Goal: Task Accomplishment & Management: Use online tool/utility

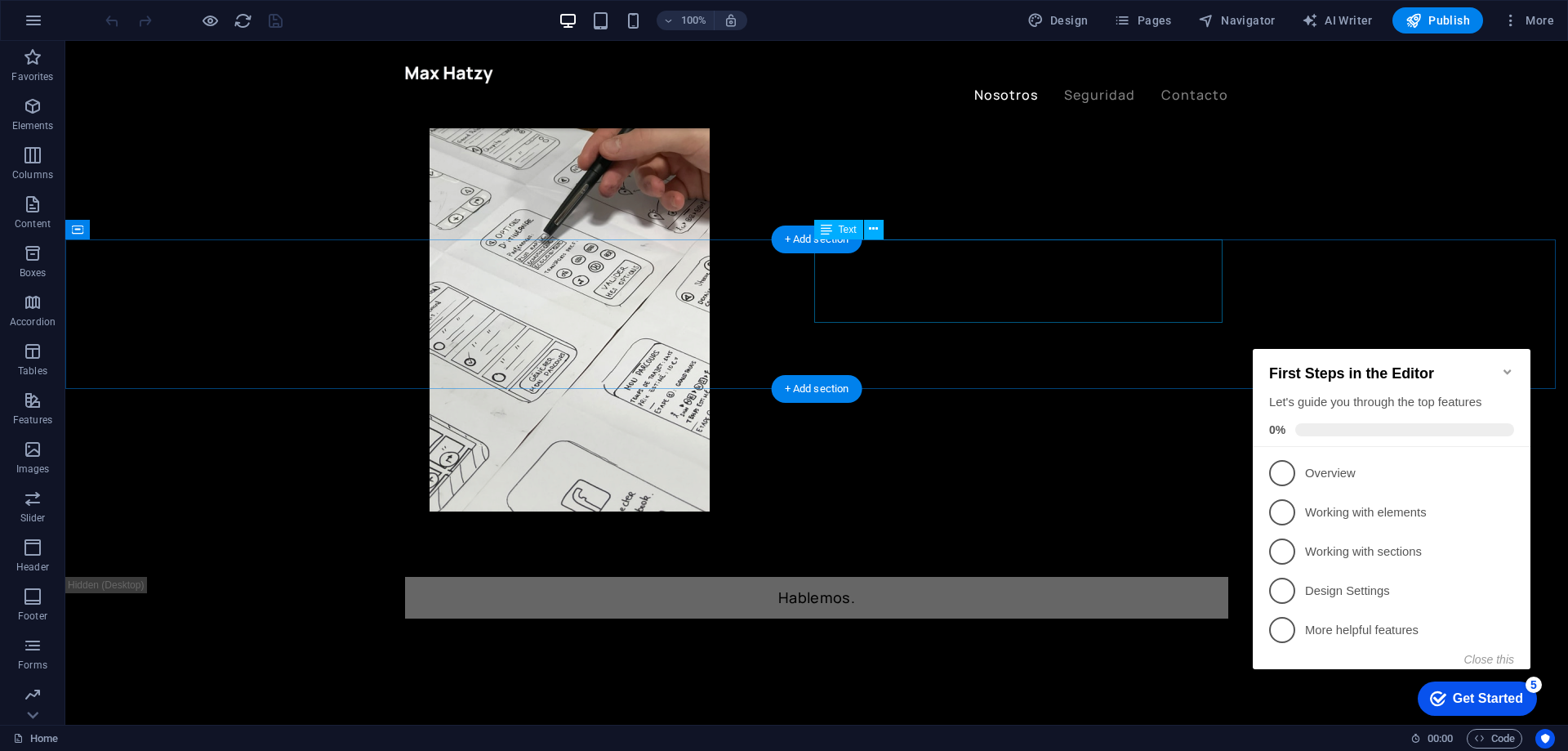
scroll to position [899, 0]
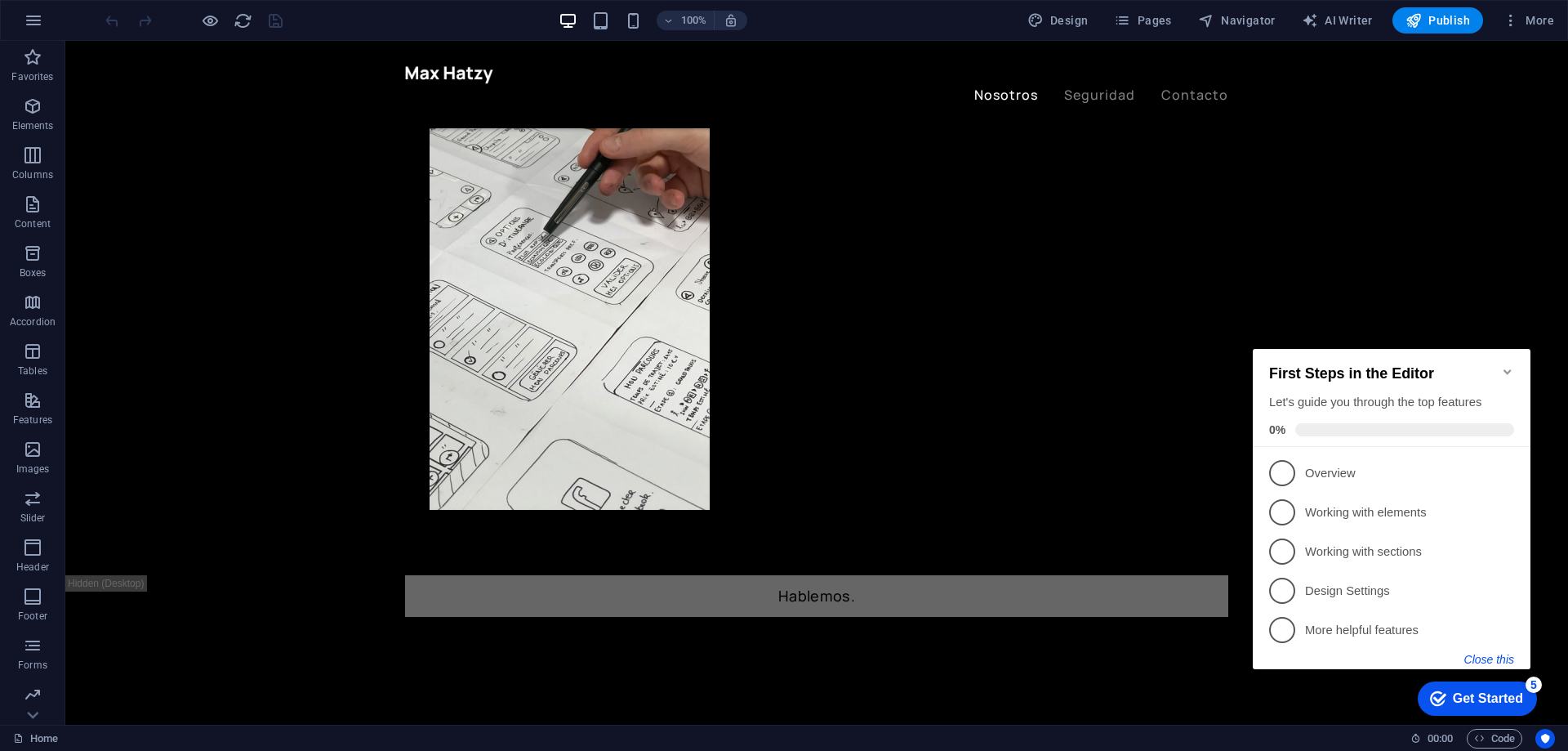
click at [1510, 662] on button "Close this" at bounding box center [1489, 659] width 50 height 13
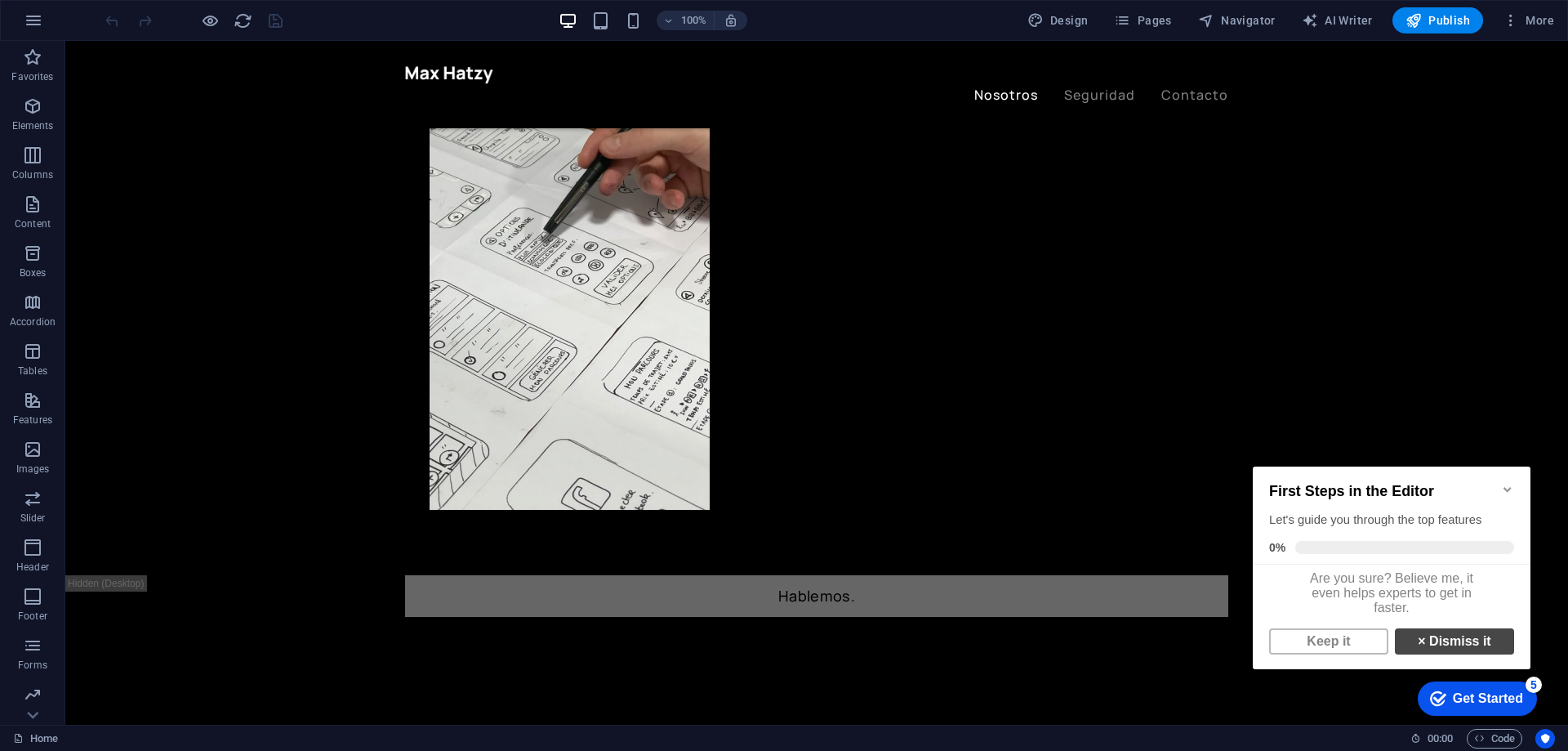
click at [1459, 642] on link "× Dismiss it" at bounding box center [1454, 641] width 119 height 26
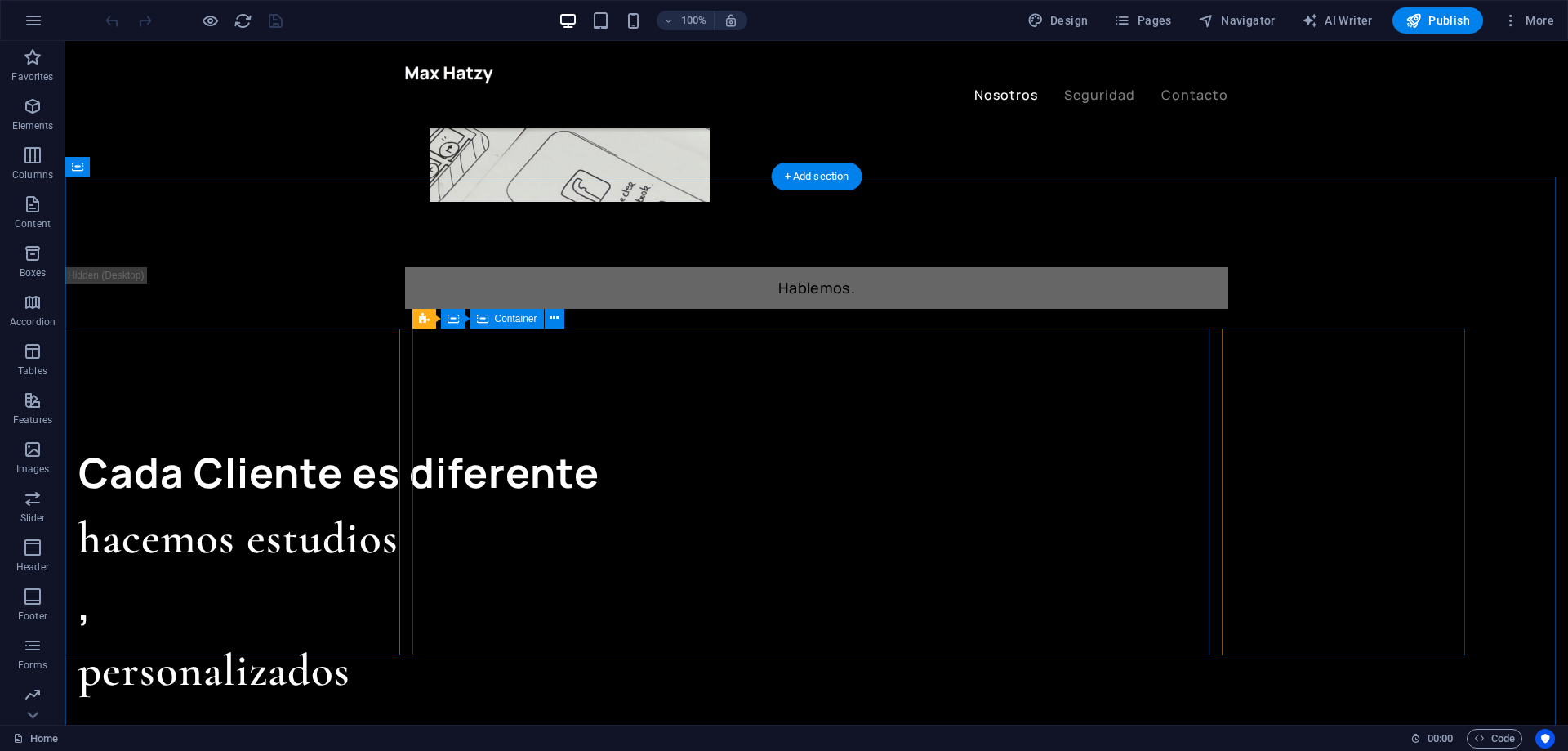
scroll to position [1225, 0]
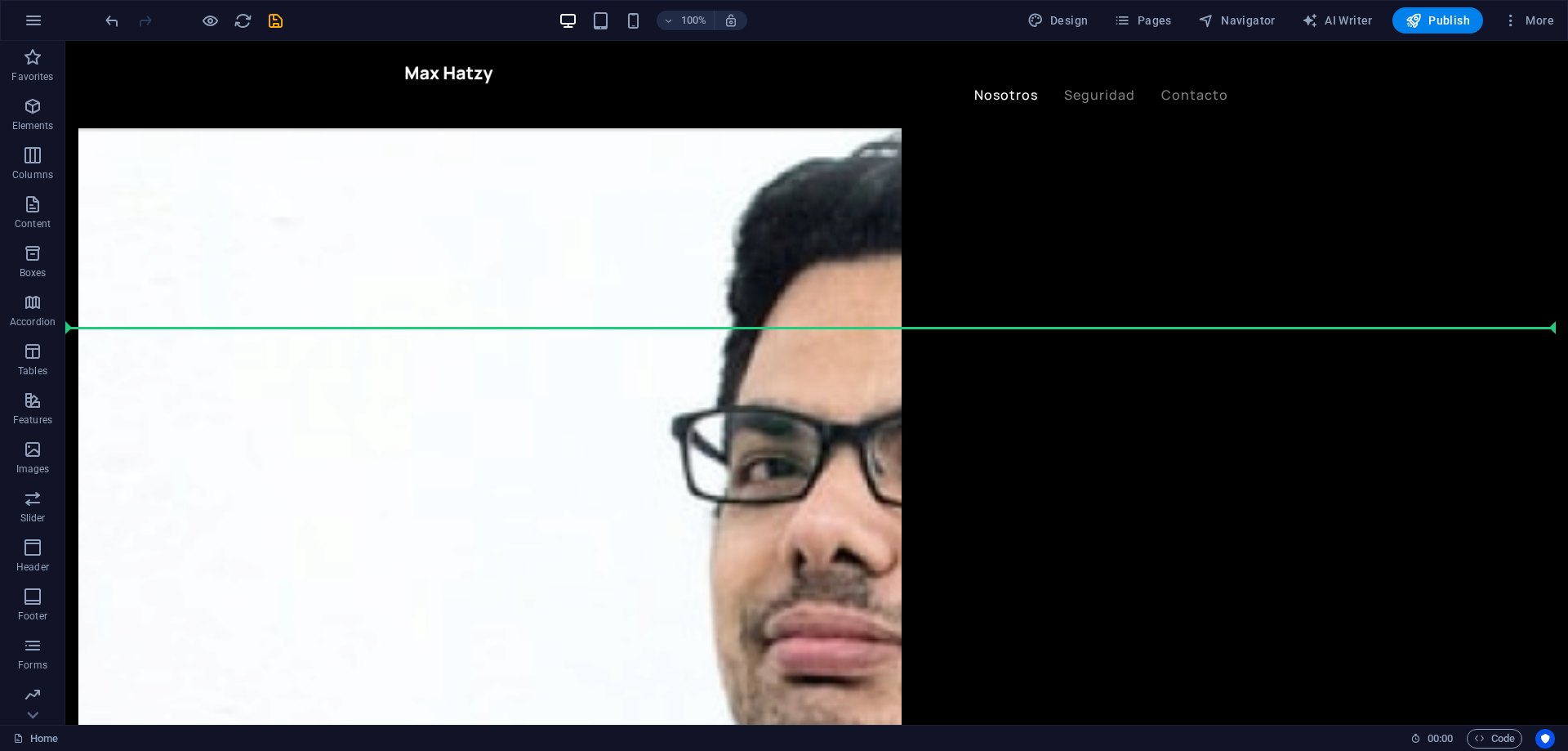
drag, startPoint x: 751, startPoint y: 722, endPoint x: 825, endPoint y: 325, distance: 403.8
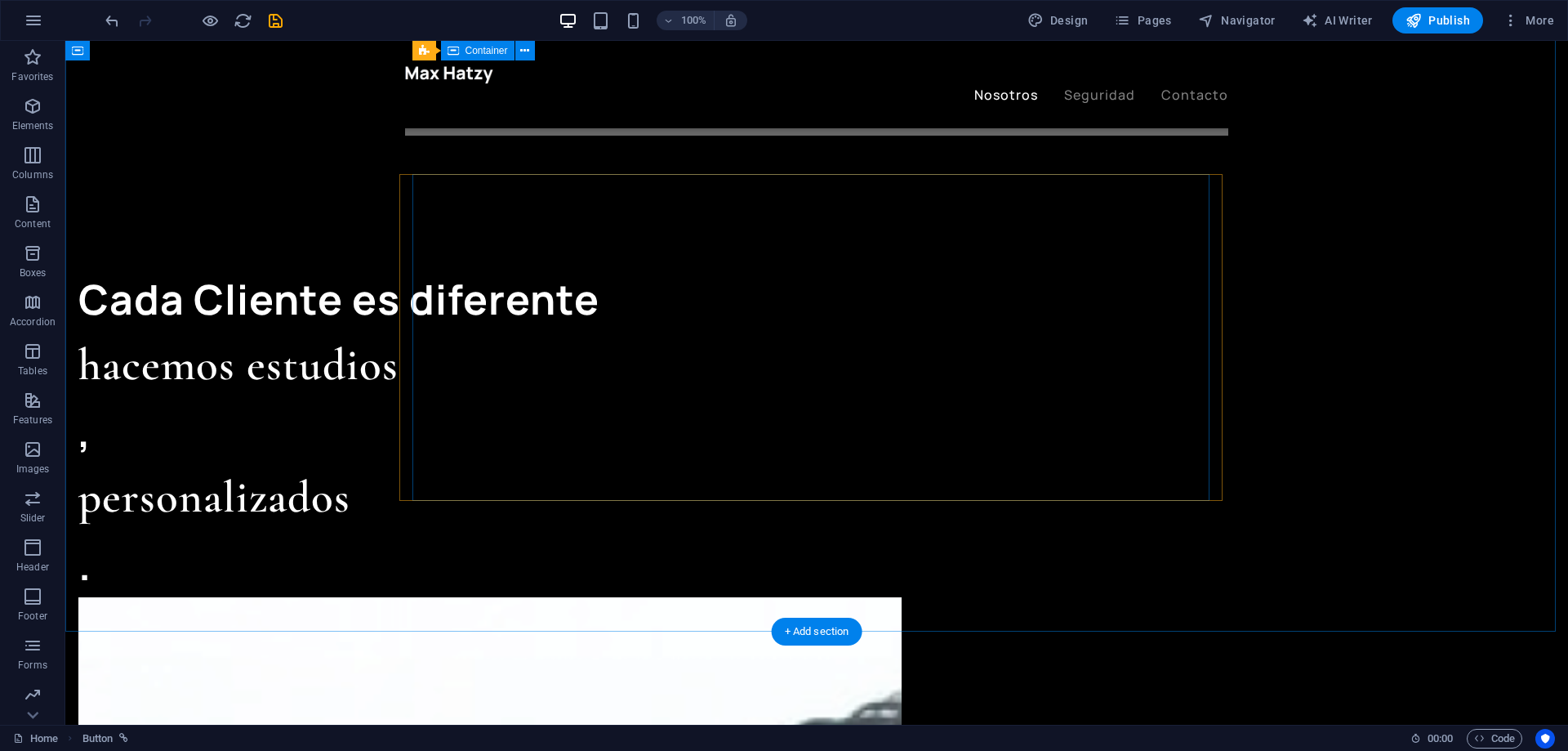
scroll to position [1368, 0]
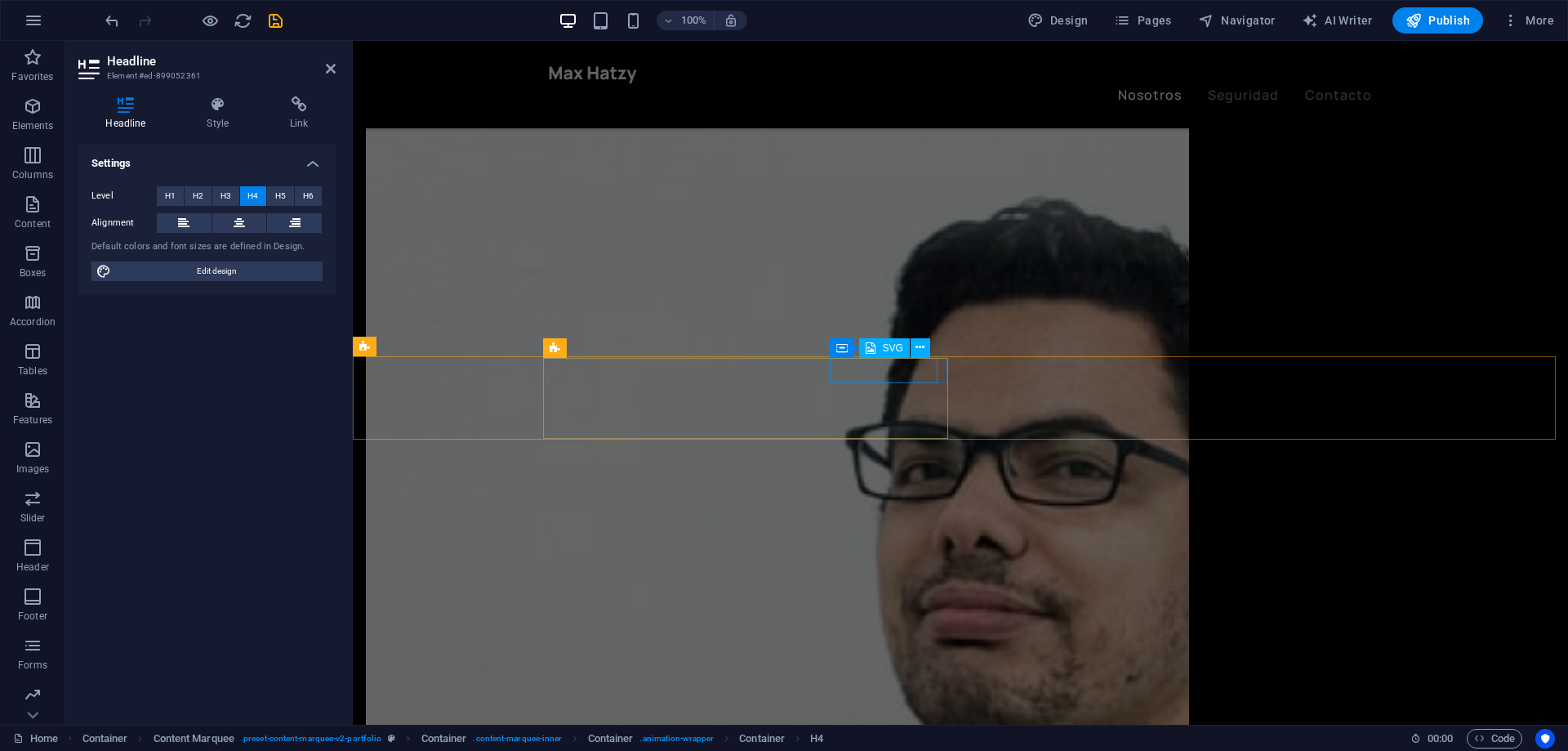
scroll to position [1858, 0]
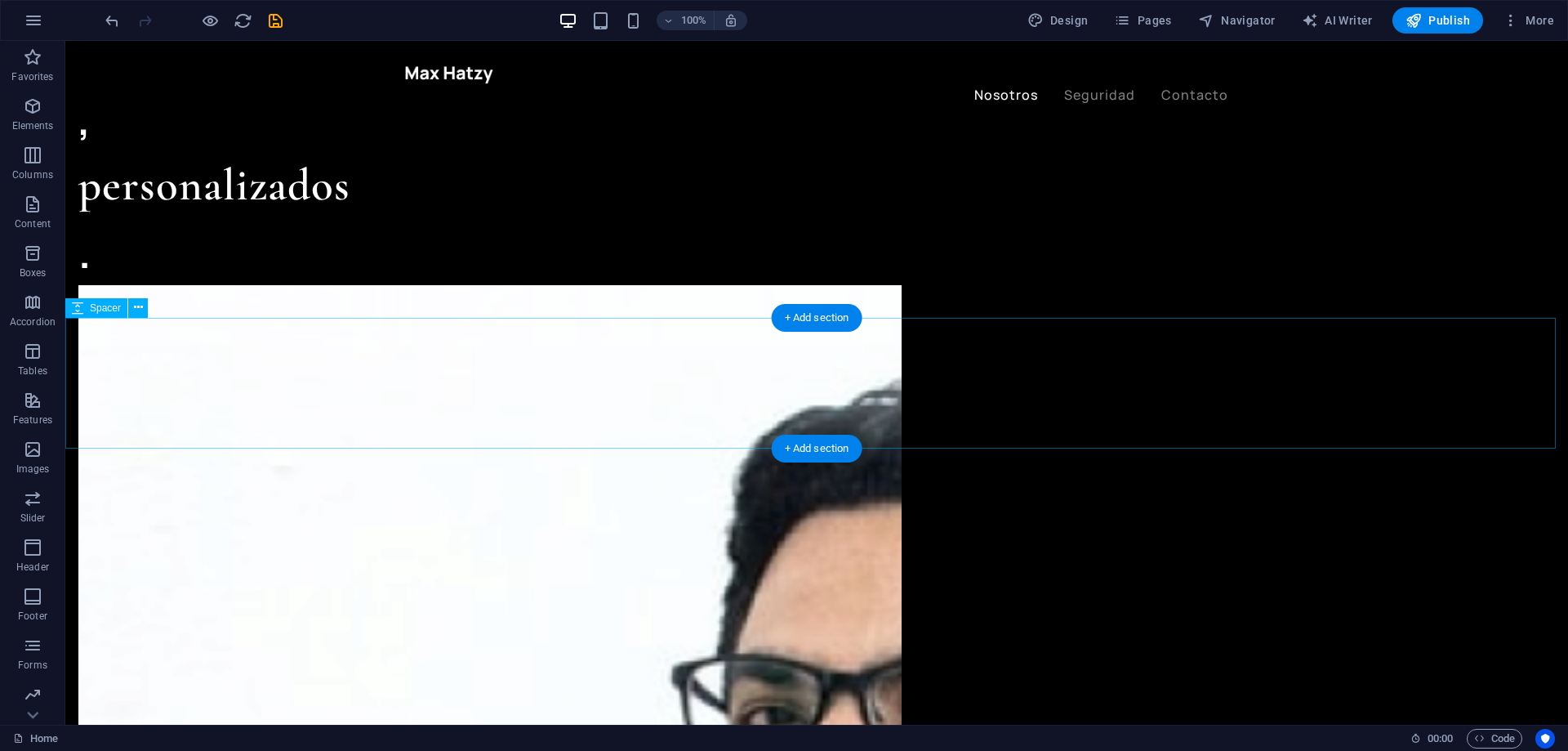
scroll to position [1693, 0]
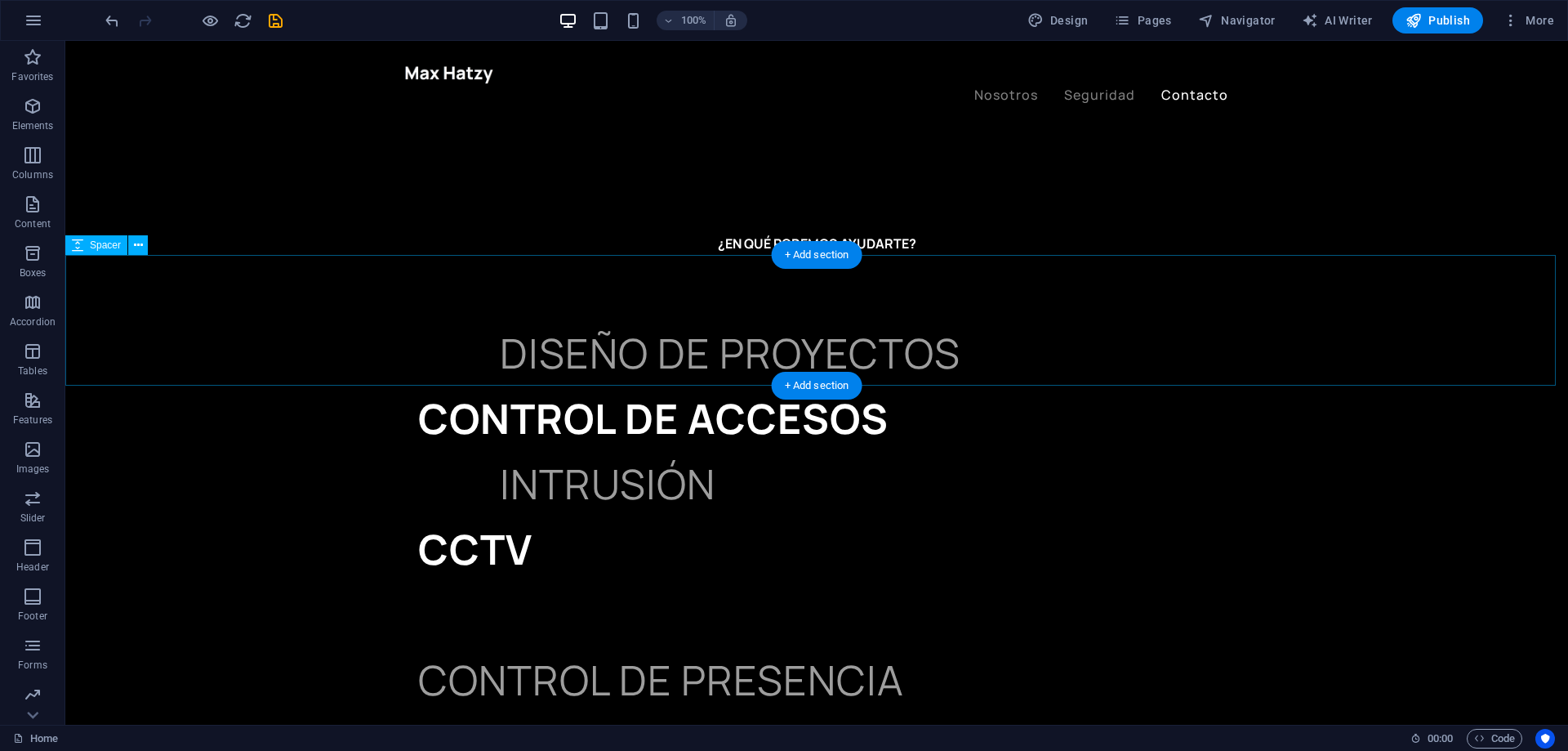
scroll to position [4080, 0]
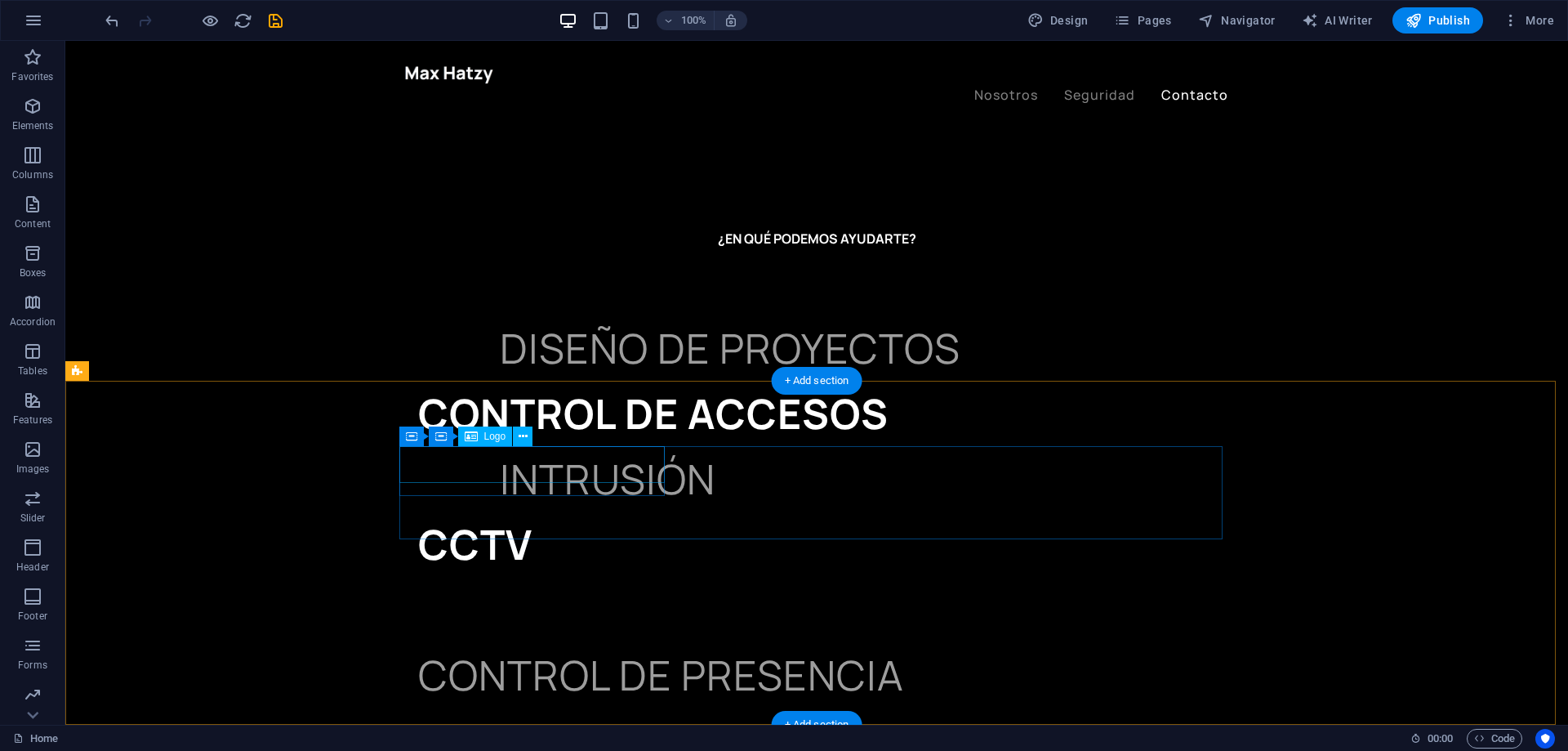
select select "px"
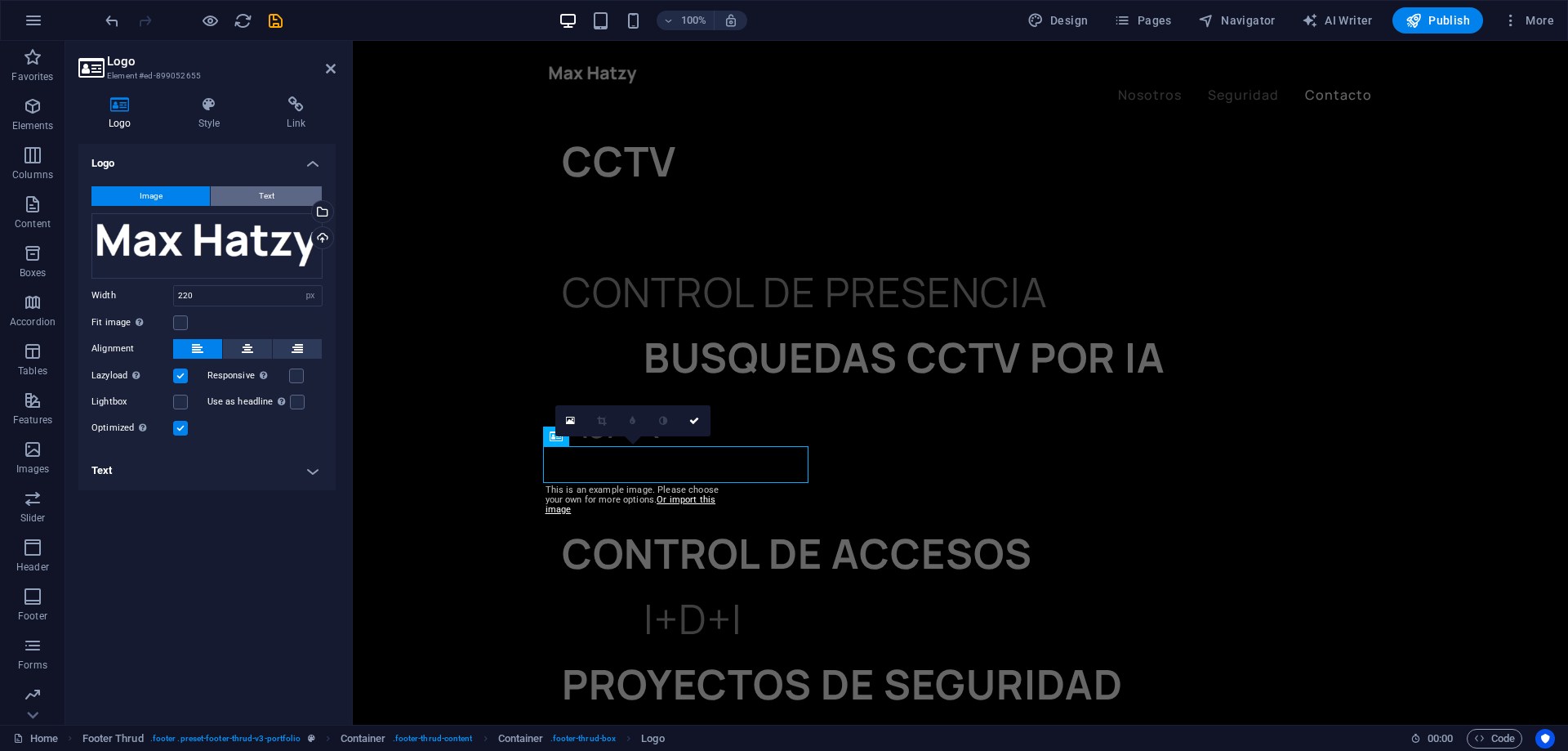
click at [269, 190] on span "Text" at bounding box center [266, 195] width 16 height 19
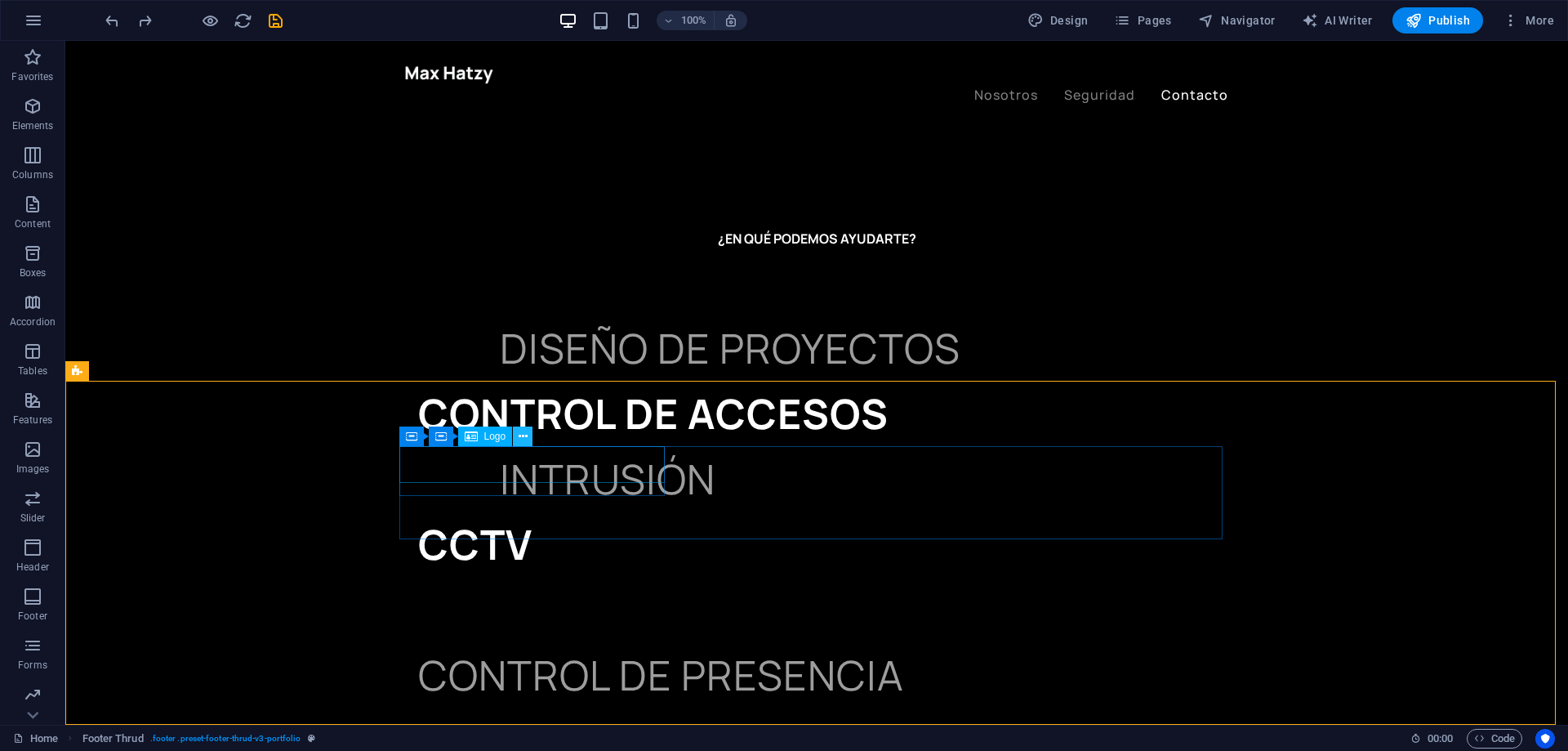
click at [521, 432] on icon at bounding box center [523, 436] width 9 height 18
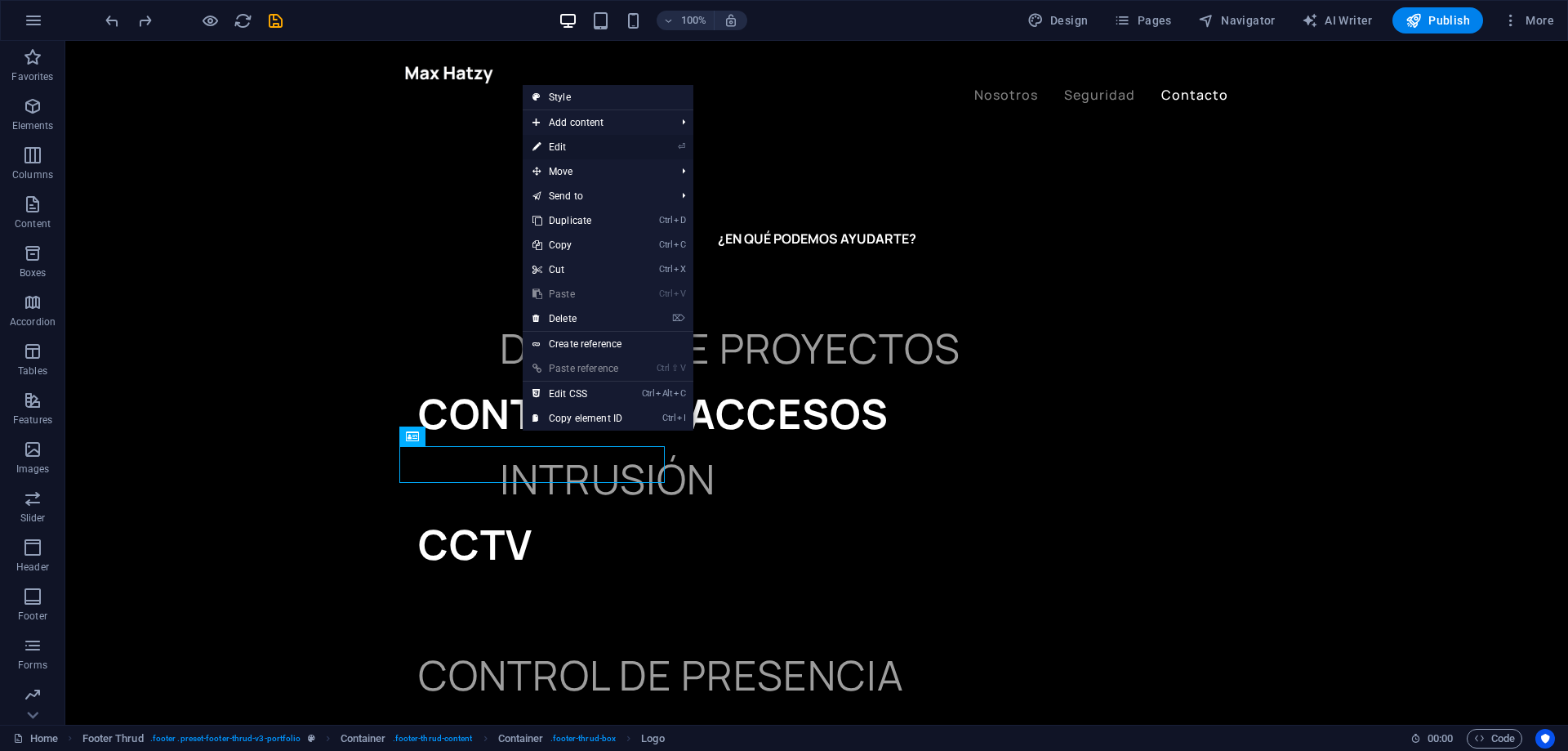
click at [601, 138] on link "⏎ Edit" at bounding box center [577, 146] width 109 height 24
select select "px"
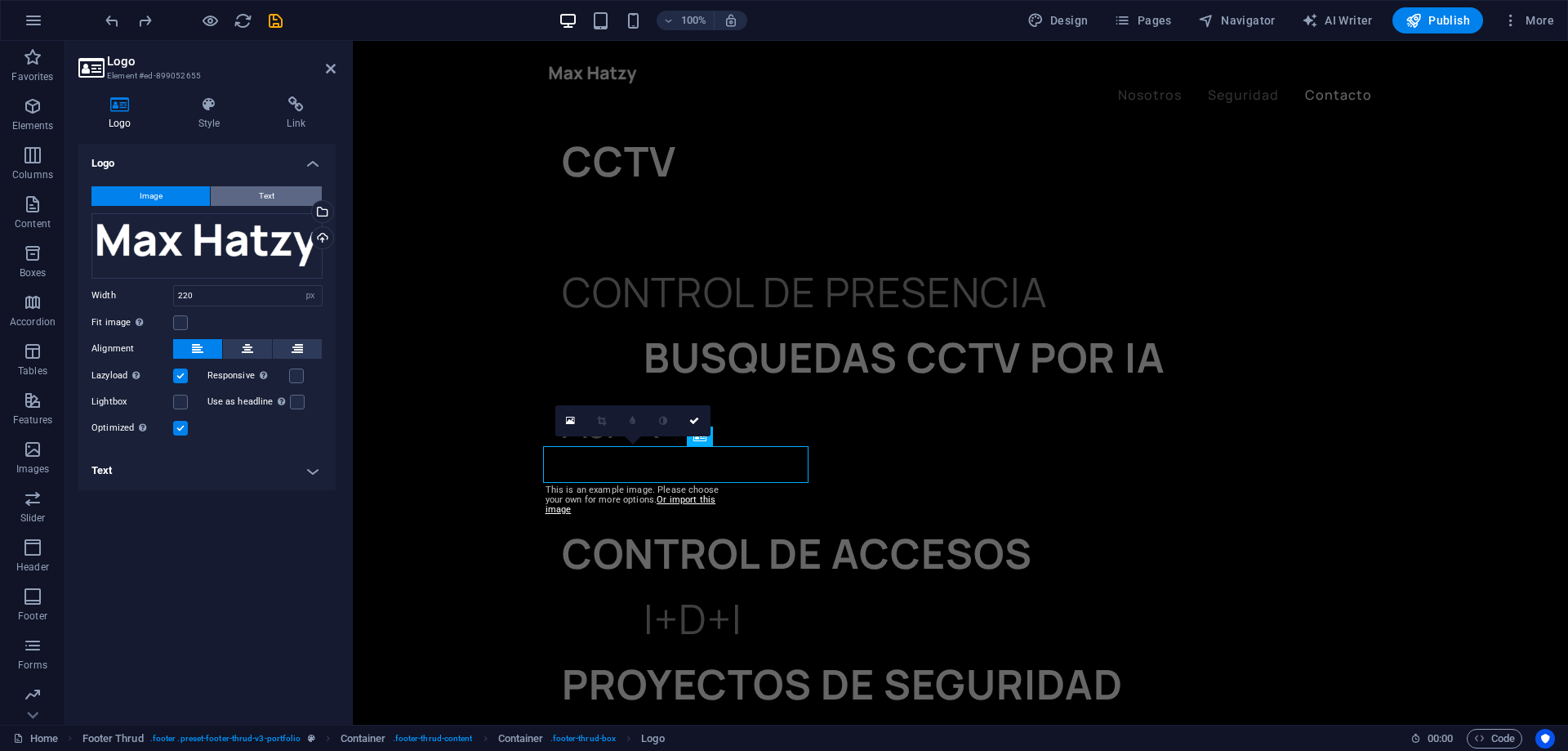
click at [251, 190] on button "Text" at bounding box center [266, 195] width 111 height 19
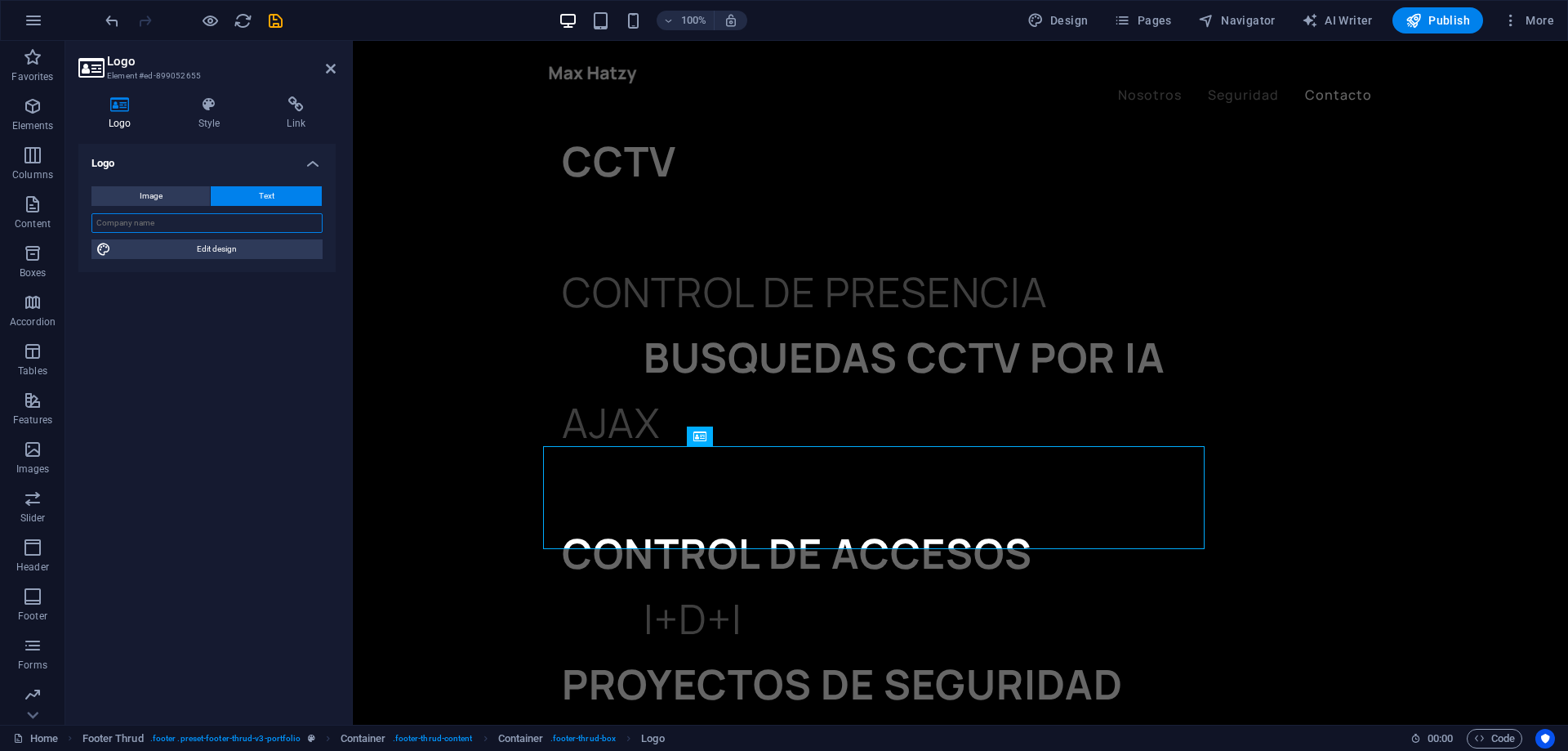
click at [226, 220] on input "text" at bounding box center [207, 222] width 231 height 19
click at [196, 231] on input "text" at bounding box center [207, 222] width 231 height 19
type input "dospuntotres"
click at [216, 244] on span "Edit design" at bounding box center [217, 248] width 202 height 19
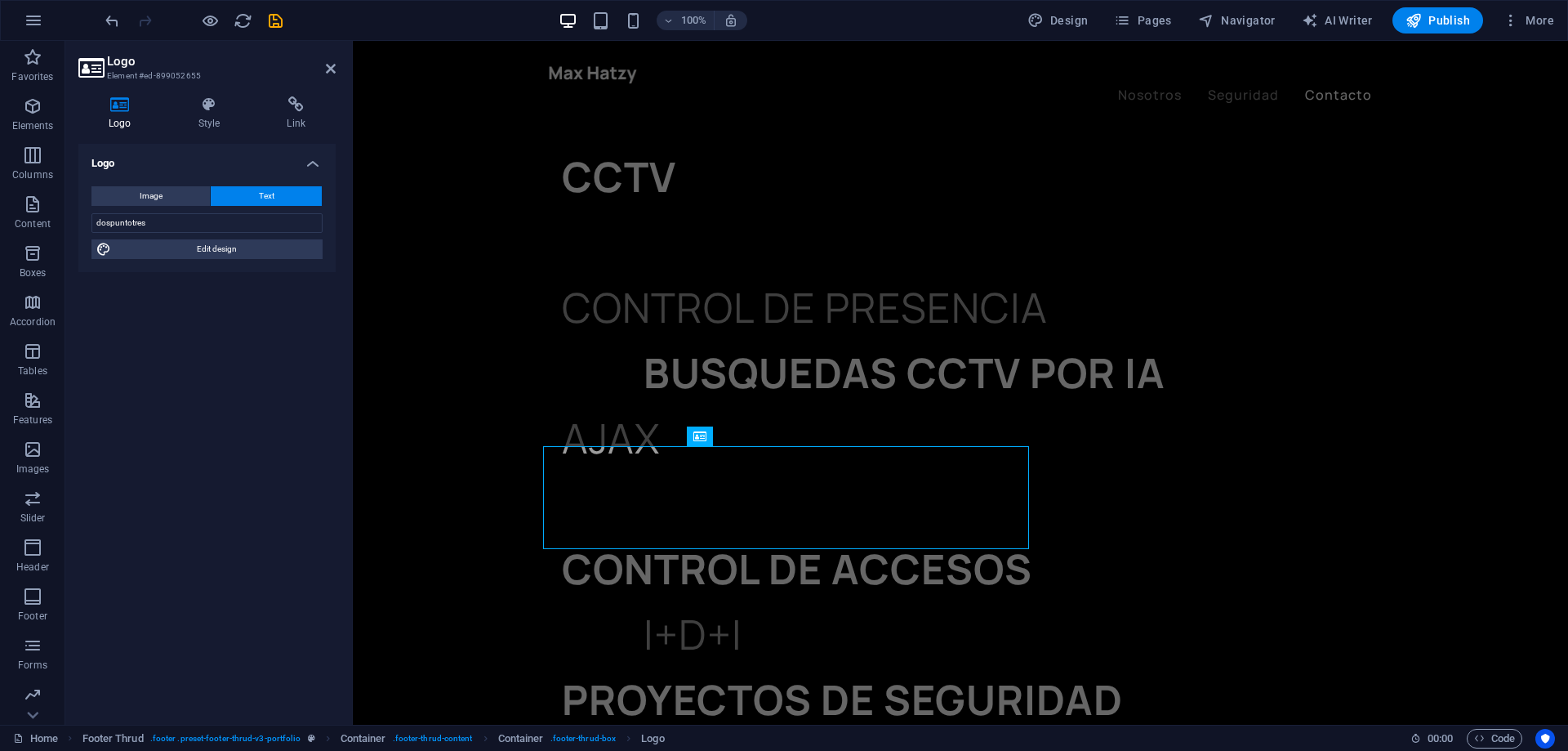
select select "px"
select select "700"
select select "px"
select select "rem"
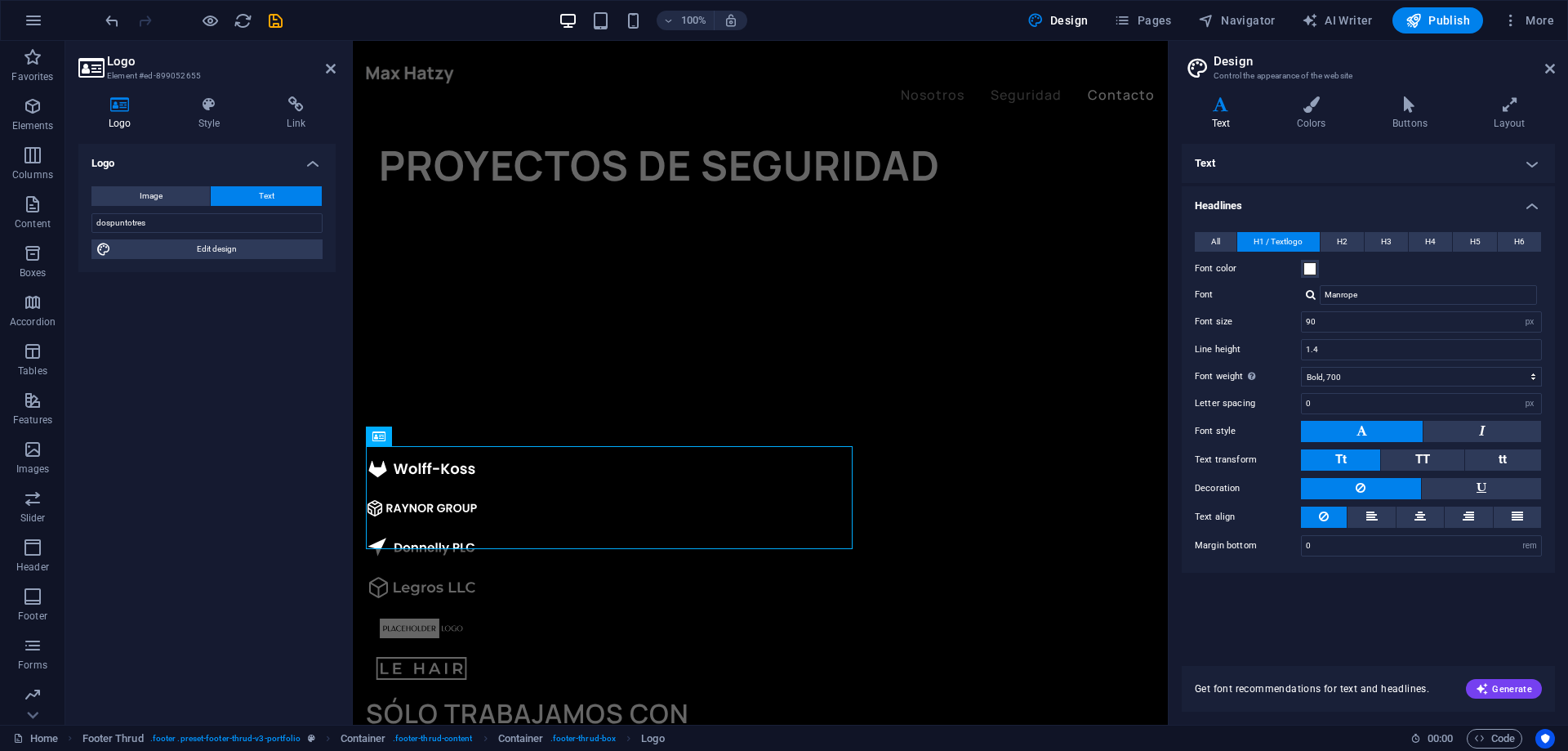
click at [1530, 160] on h4 "Text" at bounding box center [1368, 163] width 373 height 39
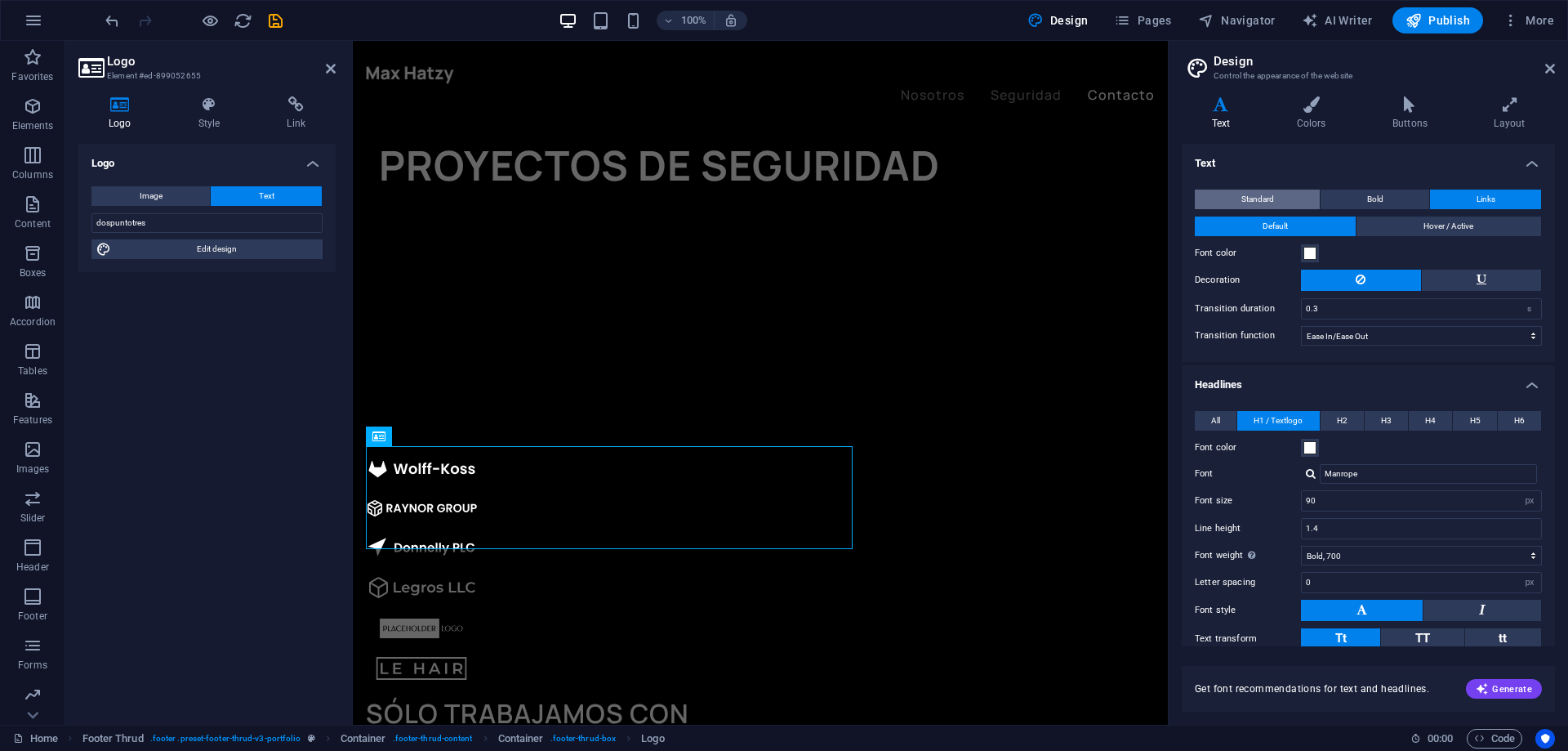
click at [1260, 192] on span "Standard" at bounding box center [1257, 199] width 33 height 19
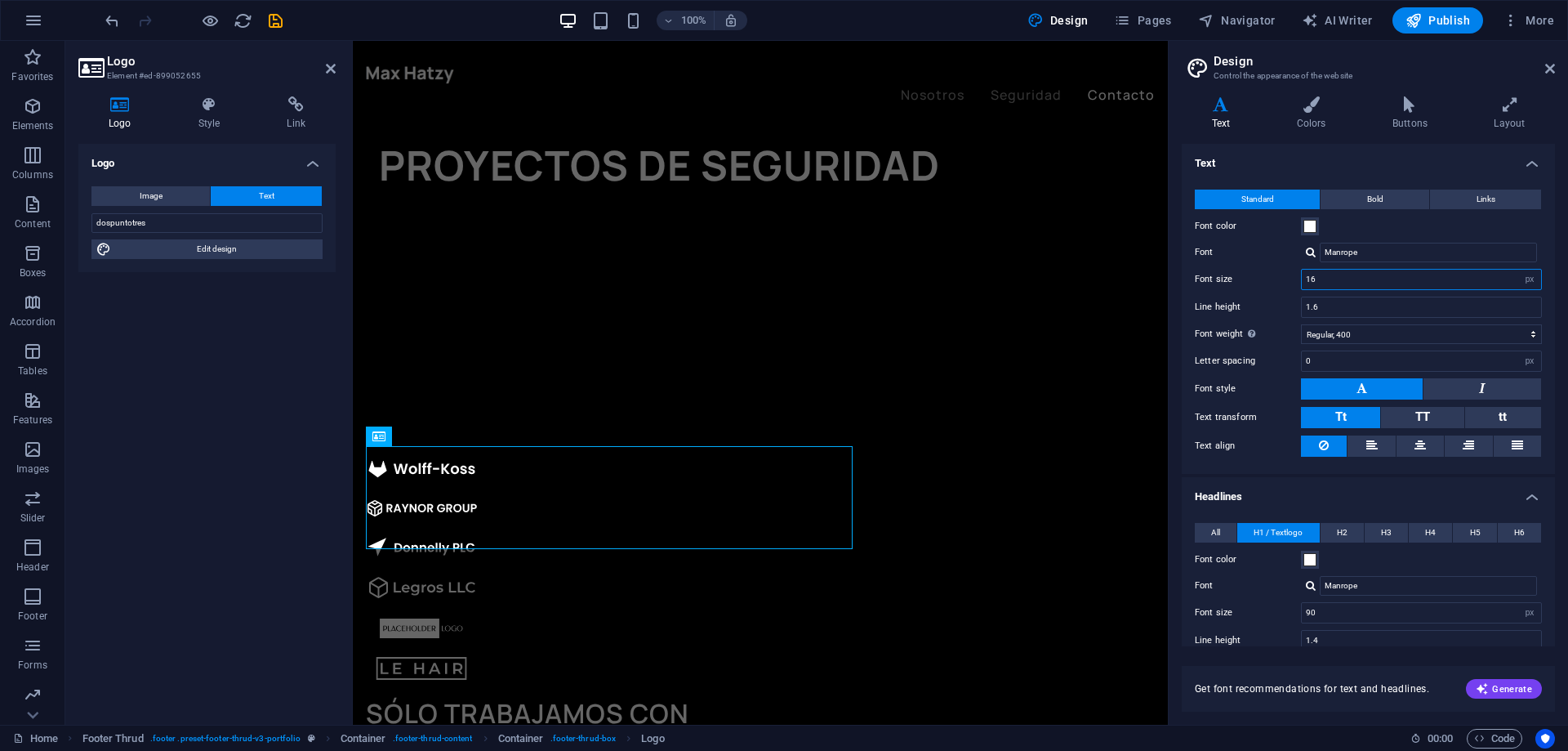
click at [1335, 277] on input "16" at bounding box center [1422, 279] width 239 height 19
click at [1450, 284] on input "16" at bounding box center [1422, 279] width 239 height 19
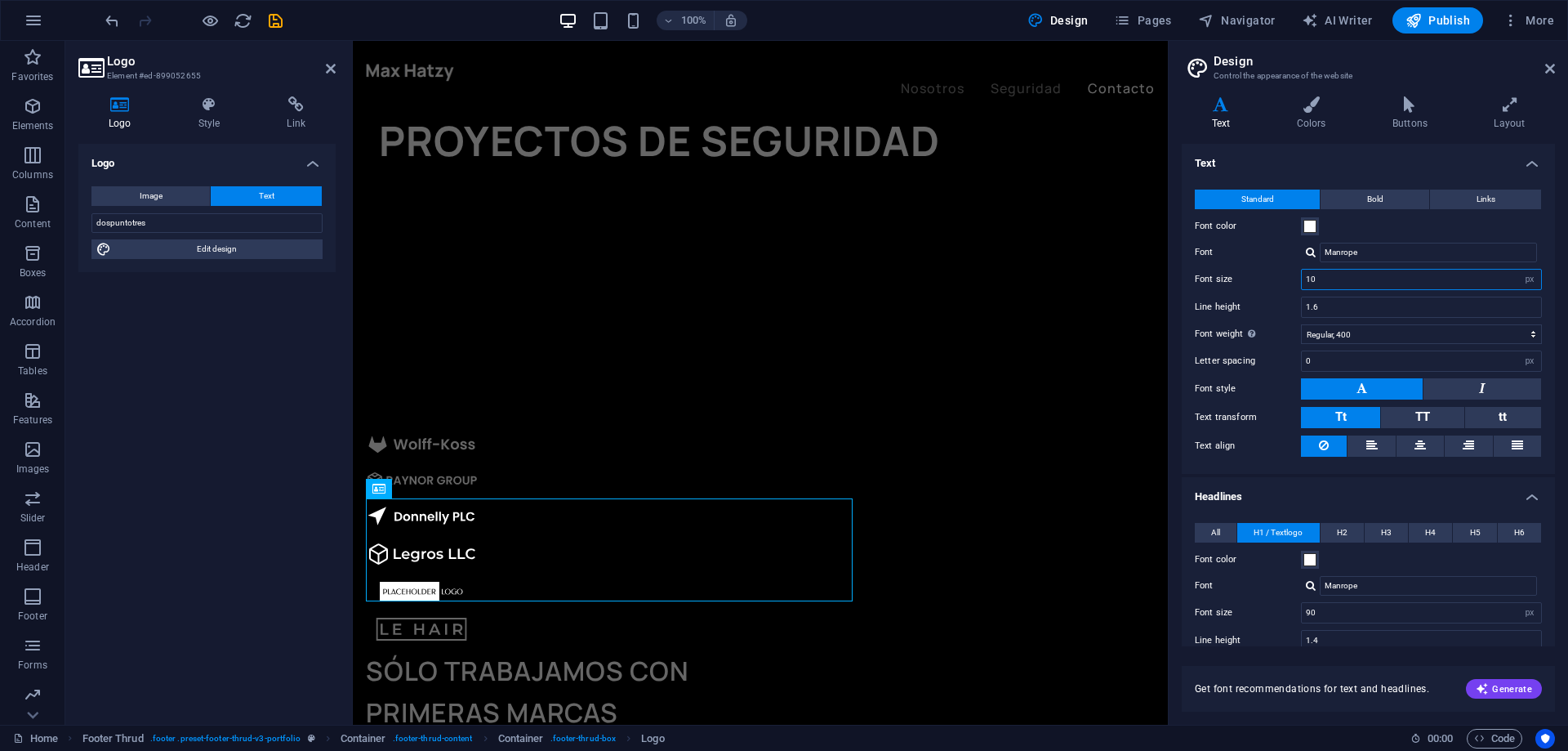
scroll to position [3986, 0]
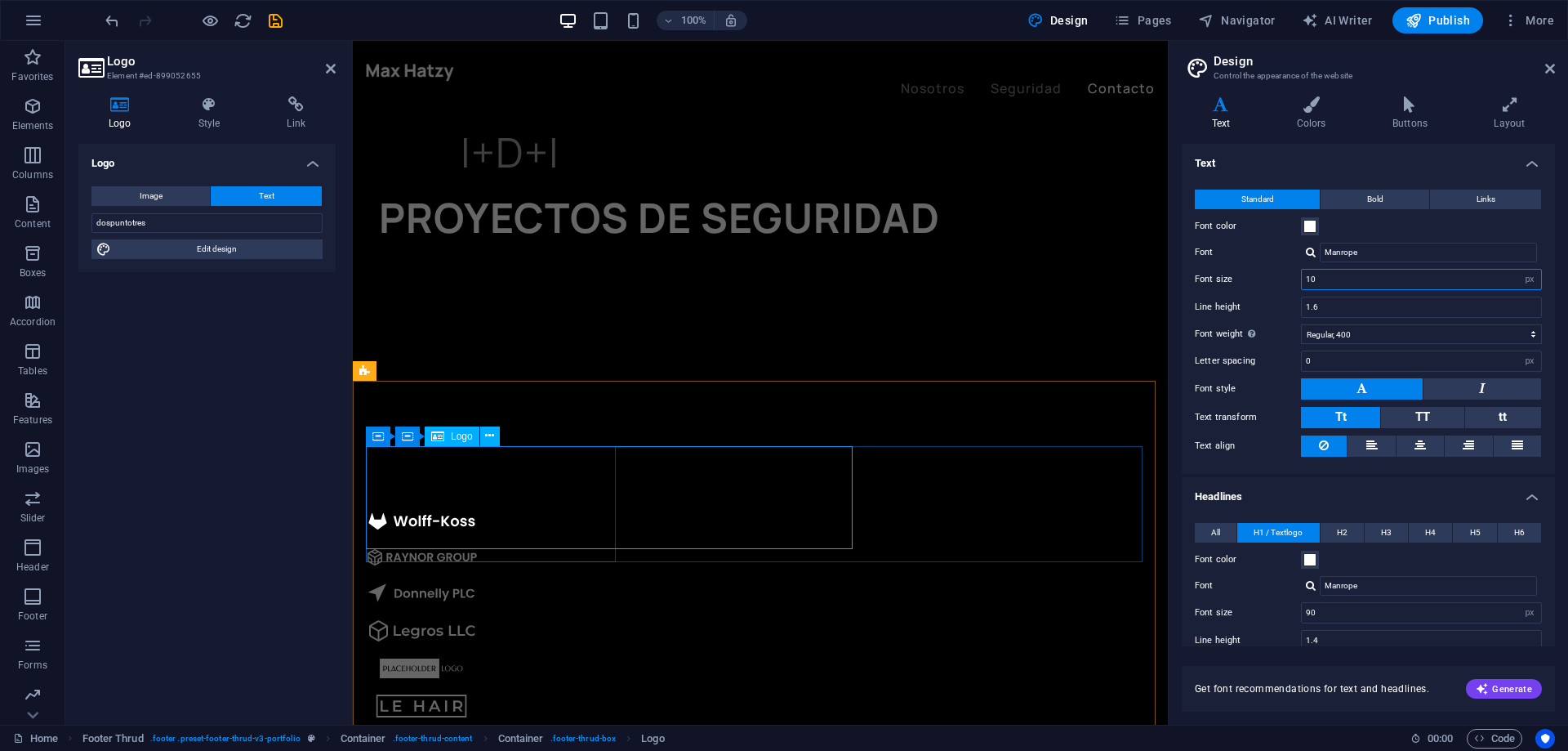
type input "10"
click at [1349, 308] on input "1.6" at bounding box center [1422, 307] width 239 height 19
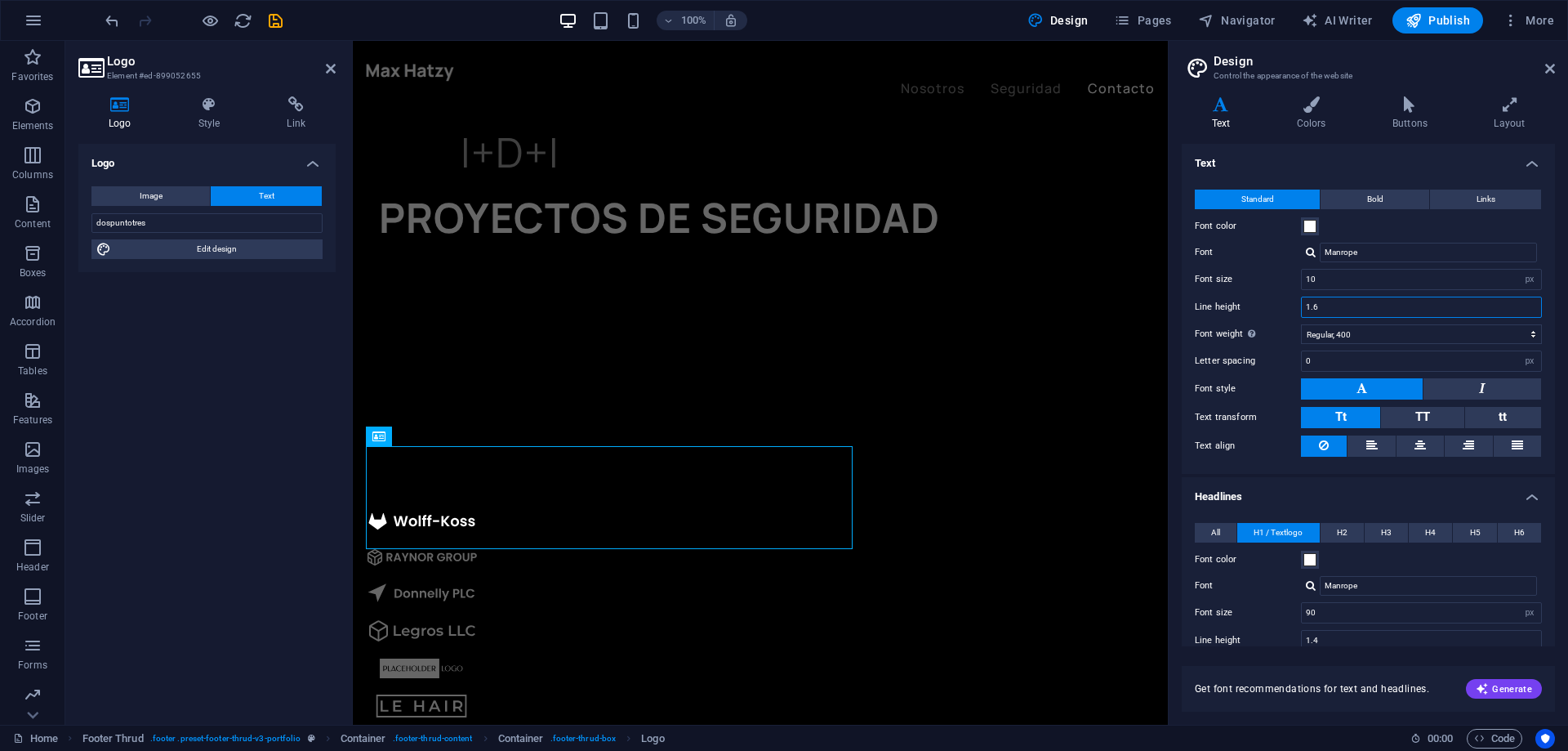
click at [1349, 308] on input "1.6" at bounding box center [1422, 307] width 239 height 19
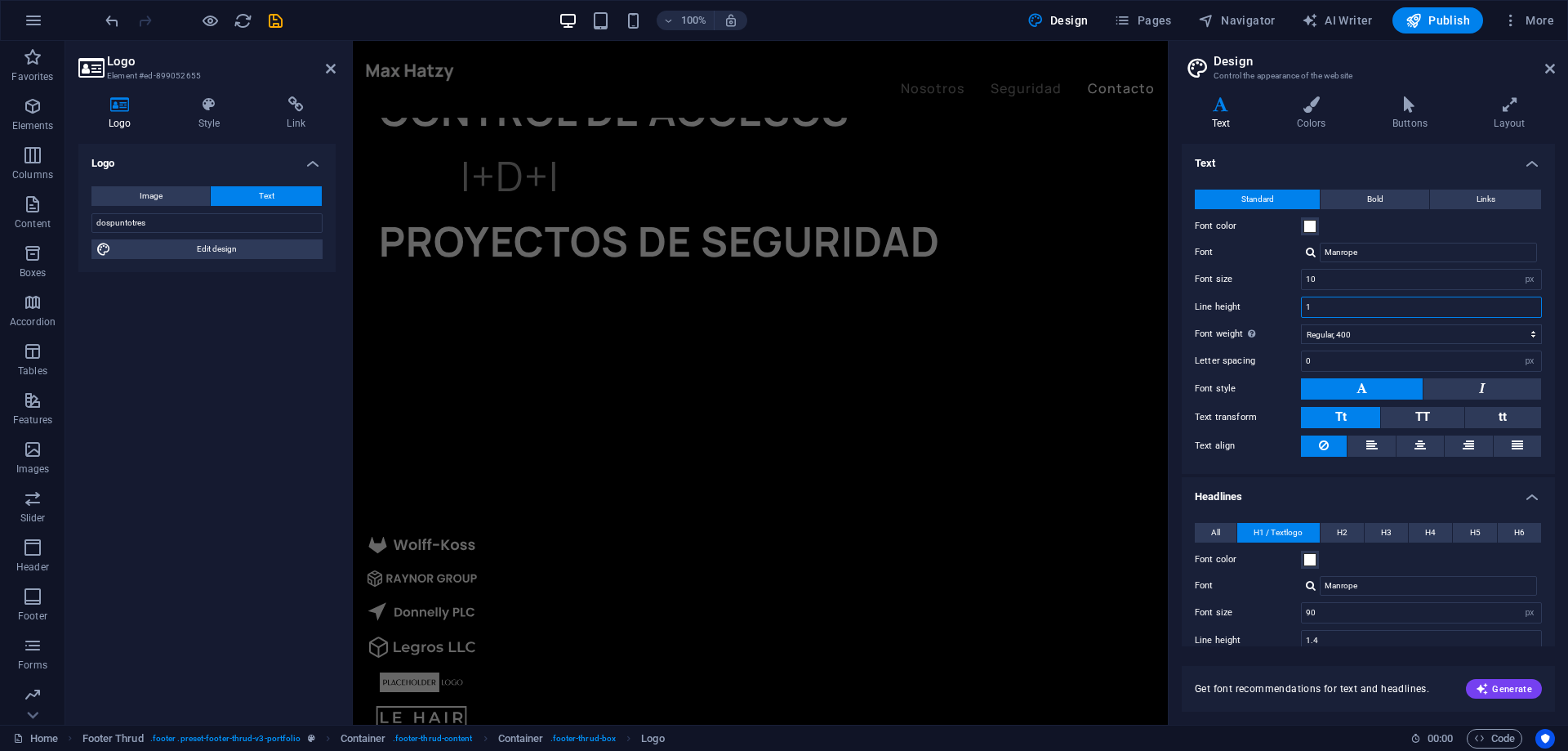
scroll to position [3945, 0]
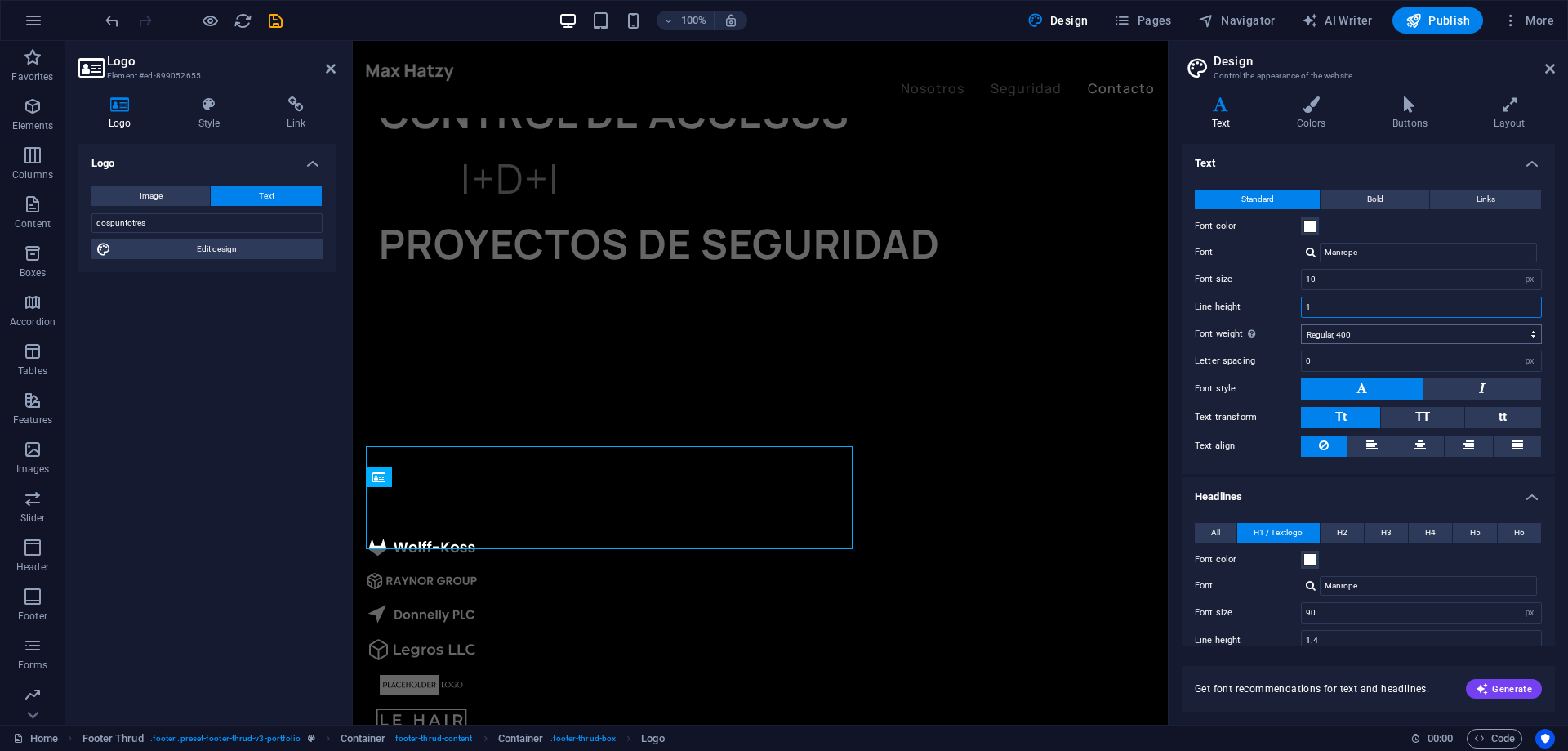
type input "1"
click at [1362, 333] on select "Thin, 100 Extra-light, 200 Light, 300 Regular, 400 Medium, 500 Semi-bold, 600 B…" at bounding box center [1422, 333] width 241 height 19
click at [1343, 334] on select "Thin, 100 Extra-light, 200 Light, 300 Regular, 400 Medium, 500 Semi-bold, 600 B…" at bounding box center [1422, 333] width 241 height 19
click at [1343, 335] on select "Thin, 100 Extra-light, 200 Light, 300 Regular, 400 Medium, 500 Semi-bold, 600 B…" at bounding box center [1422, 333] width 241 height 19
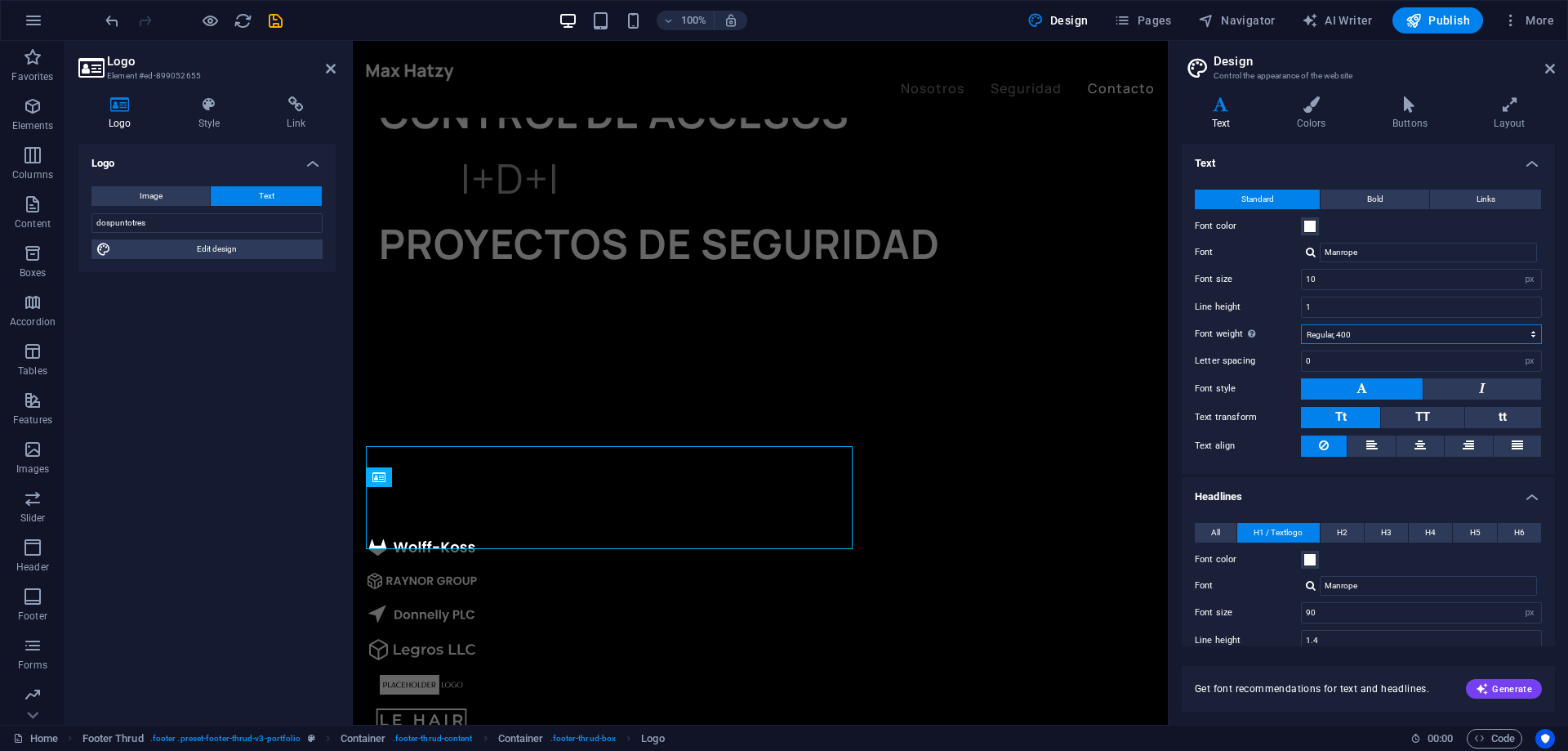
click at [1343, 335] on select "Thin, 100 Extra-light, 200 Light, 300 Regular, 400 Medium, 500 Semi-bold, 600 B…" at bounding box center [1422, 333] width 241 height 19
select select "300"
click at [1302, 324] on select "Thin, 100 Extra-light, 200 Light, 300 Regular, 400 Medium, 500 Semi-bold, 600 B…" at bounding box center [1422, 333] width 241 height 19
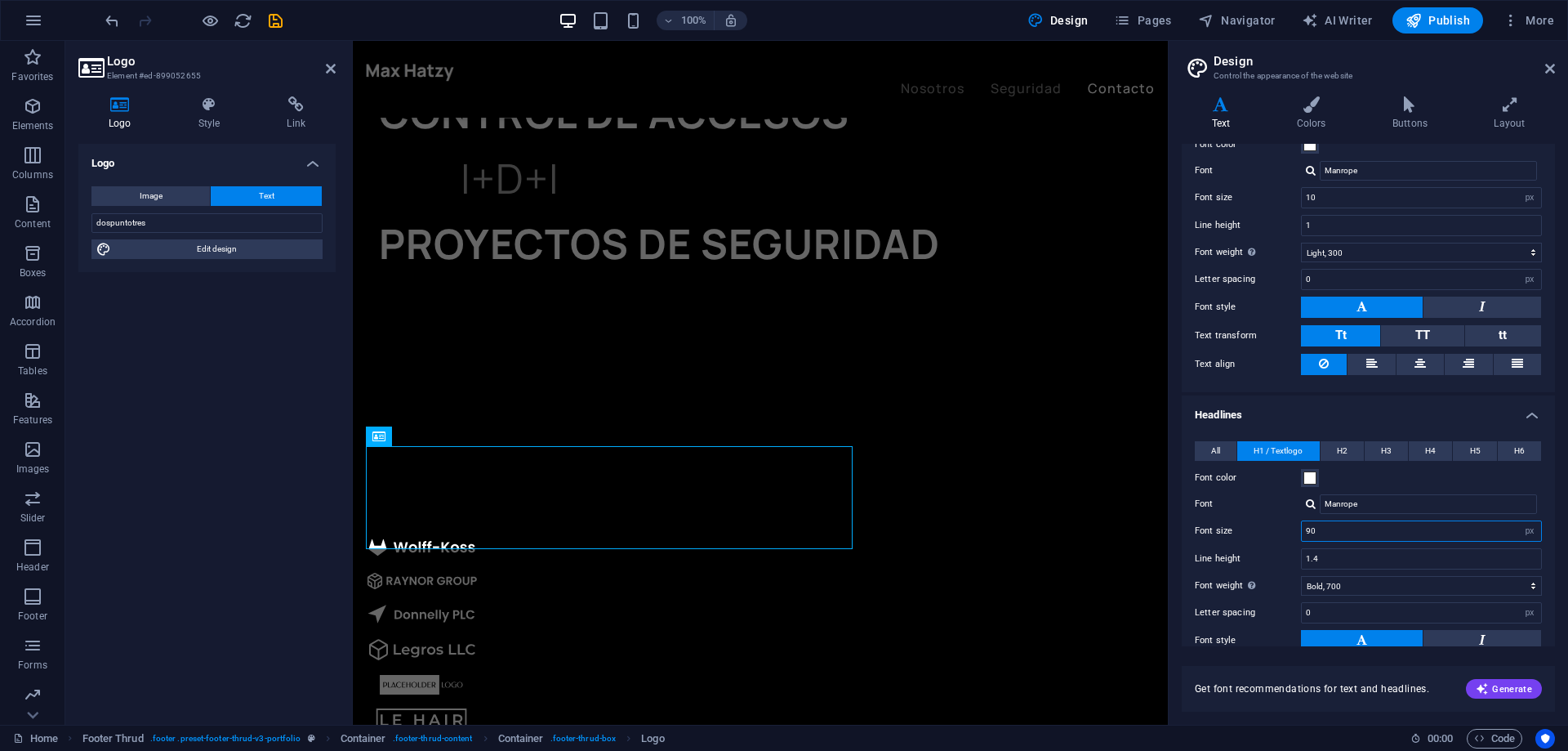
click at [1363, 531] on input "90" at bounding box center [1422, 530] width 239 height 19
click at [1359, 530] on input "90" at bounding box center [1422, 530] width 239 height 19
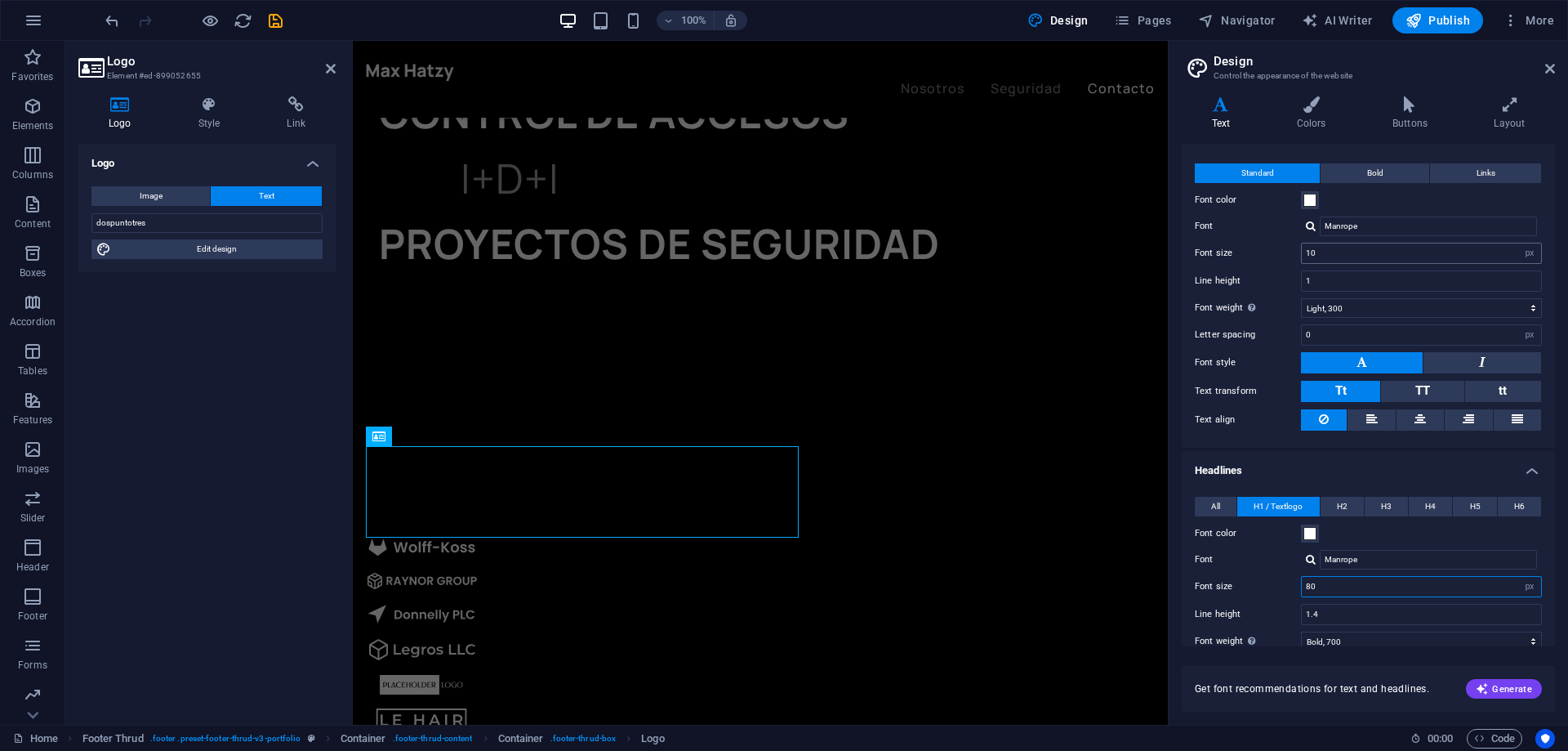
scroll to position [0, 0]
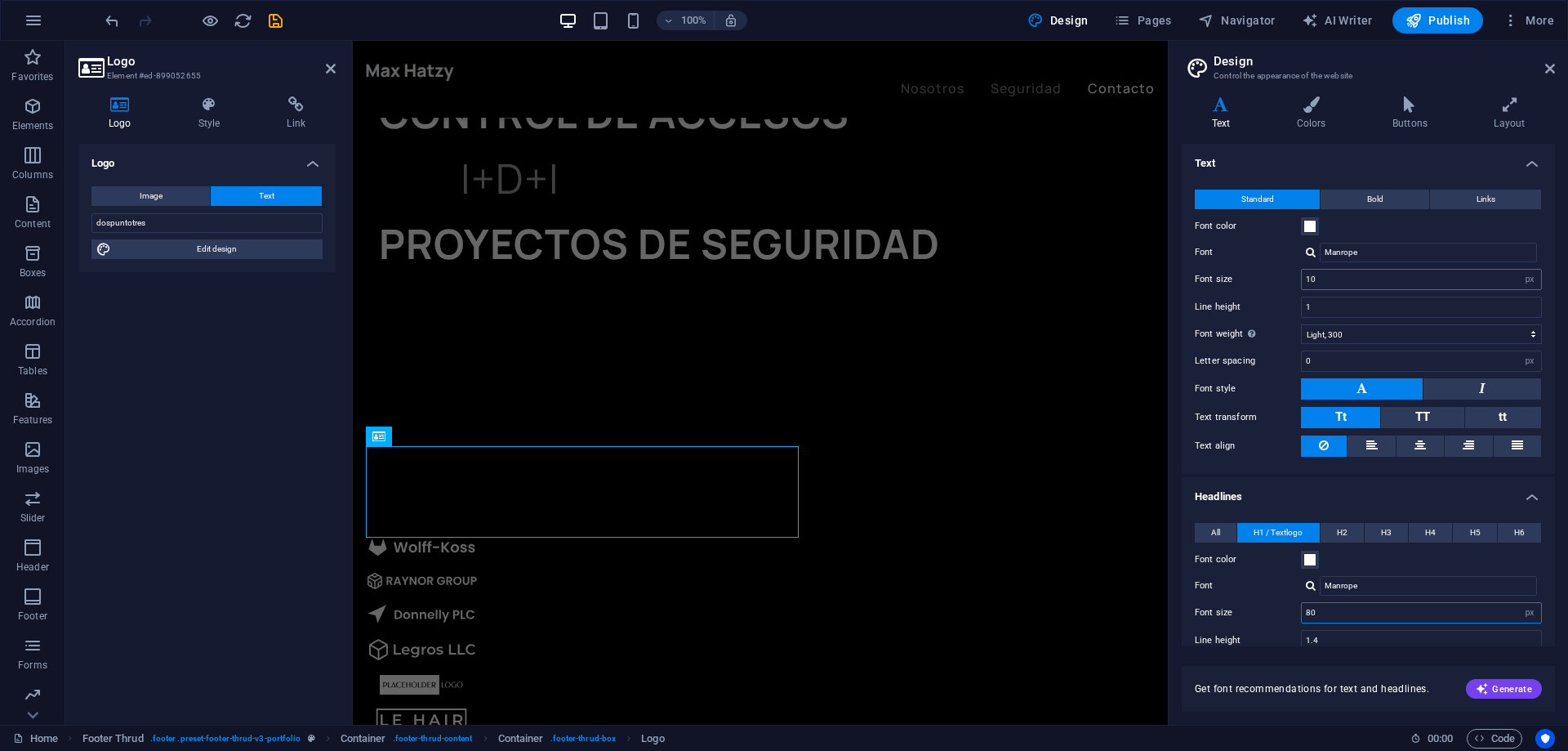
type input "80"
click at [1332, 278] on input "10" at bounding box center [1422, 279] width 239 height 19
click at [1332, 277] on input "10" at bounding box center [1422, 279] width 239 height 19
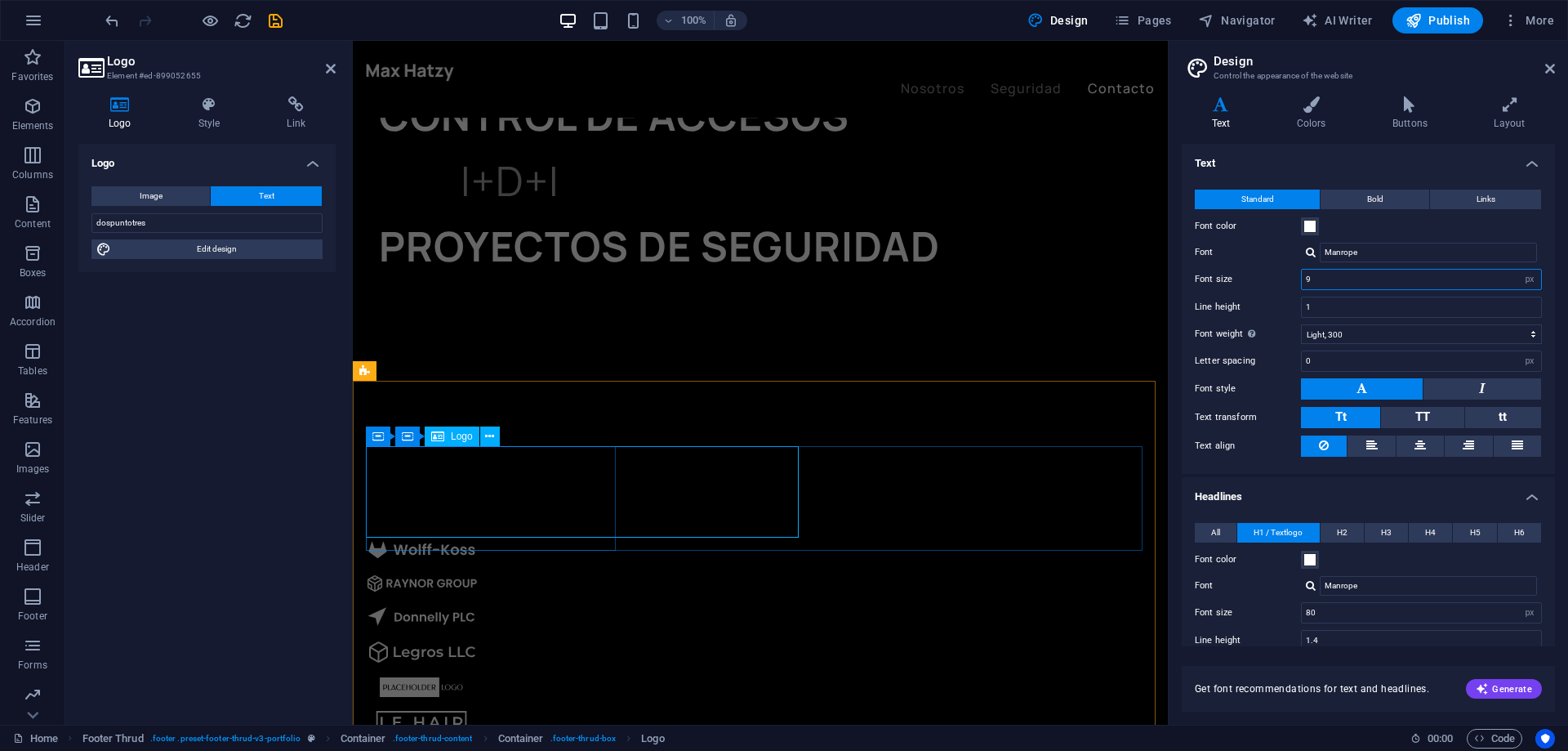
type input "9"
click at [1423, 340] on select "Thin, 100 Extra-light, 200 Light, 300 Regular, 400 Medium, 500 Semi-bold, 600 B…" at bounding box center [1422, 333] width 241 height 19
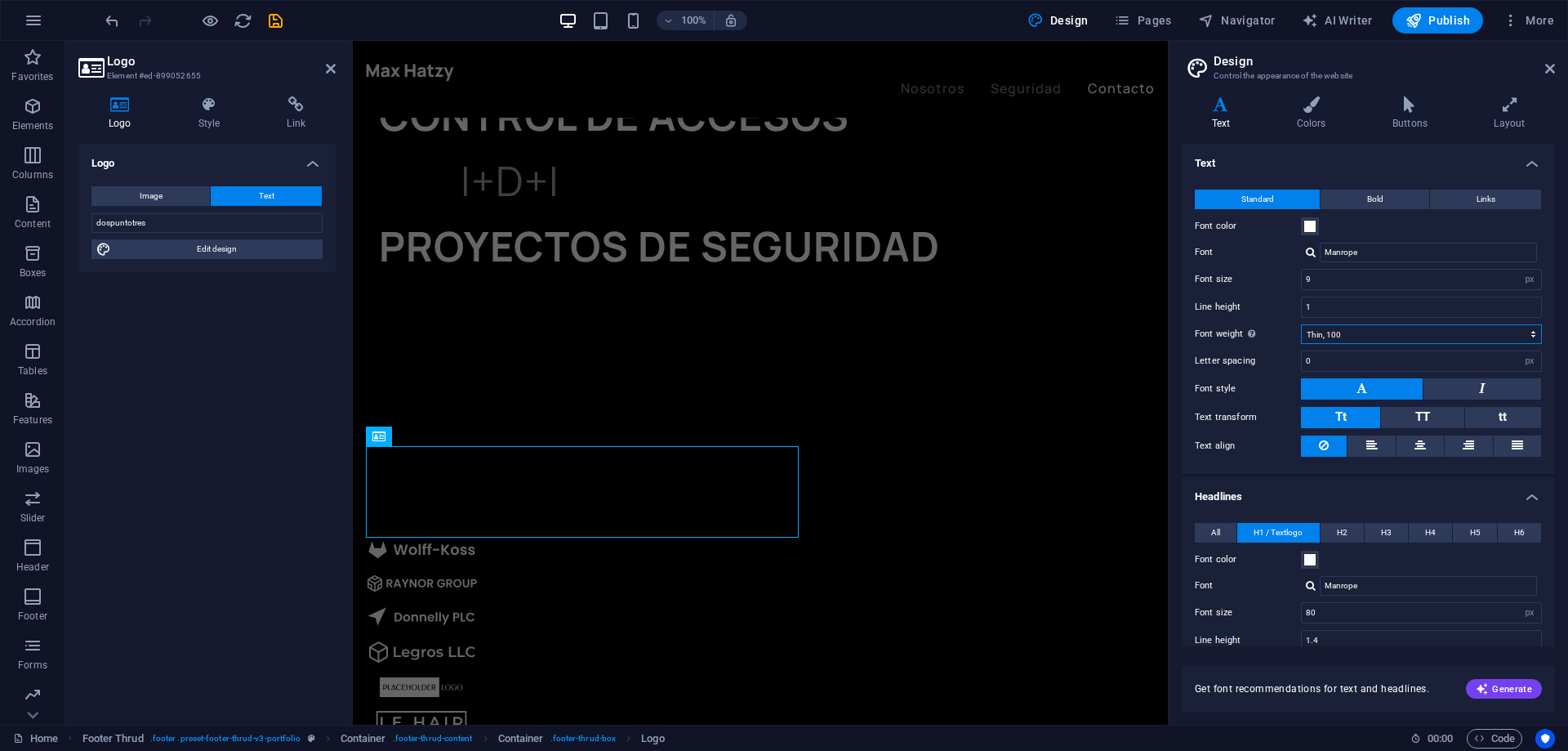
click at [1302, 324] on select "Thin, 100 Extra-light, 200 Light, 300 Regular, 400 Medium, 500 Semi-bold, 600 B…" at bounding box center [1422, 333] width 241 height 19
click at [1407, 324] on select "Thin, 100 Extra-light, 200 Light, 300 Regular, 400 Medium, 500 Semi-bold, 600 B…" at bounding box center [1422, 333] width 241 height 19
select select "400"
click at [1302, 324] on select "Thin, 100 Extra-light, 200 Light, 300 Regular, 400 Medium, 500 Semi-bold, 600 B…" at bounding box center [1422, 333] width 241 height 19
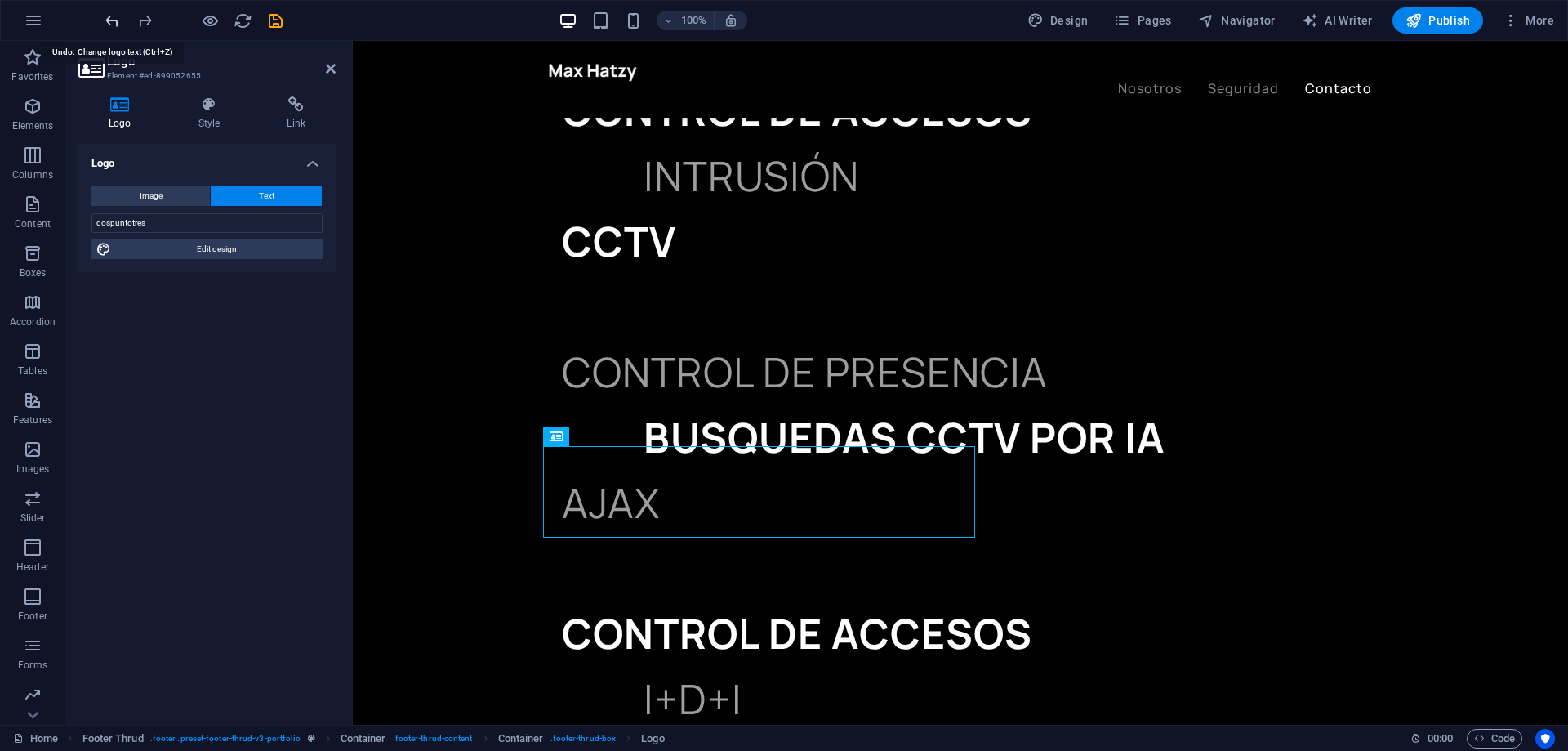
type input "d"
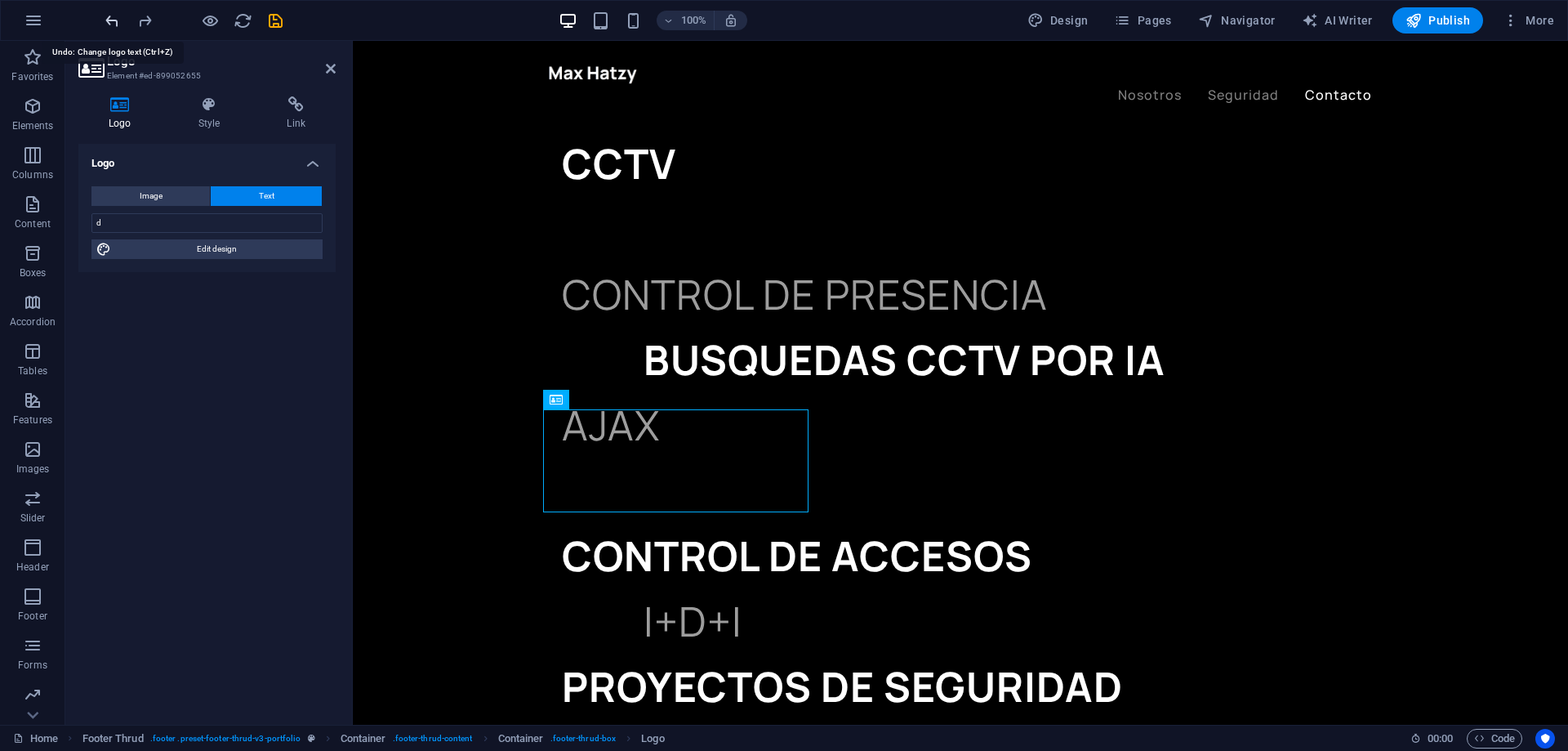
scroll to position [4080, 0]
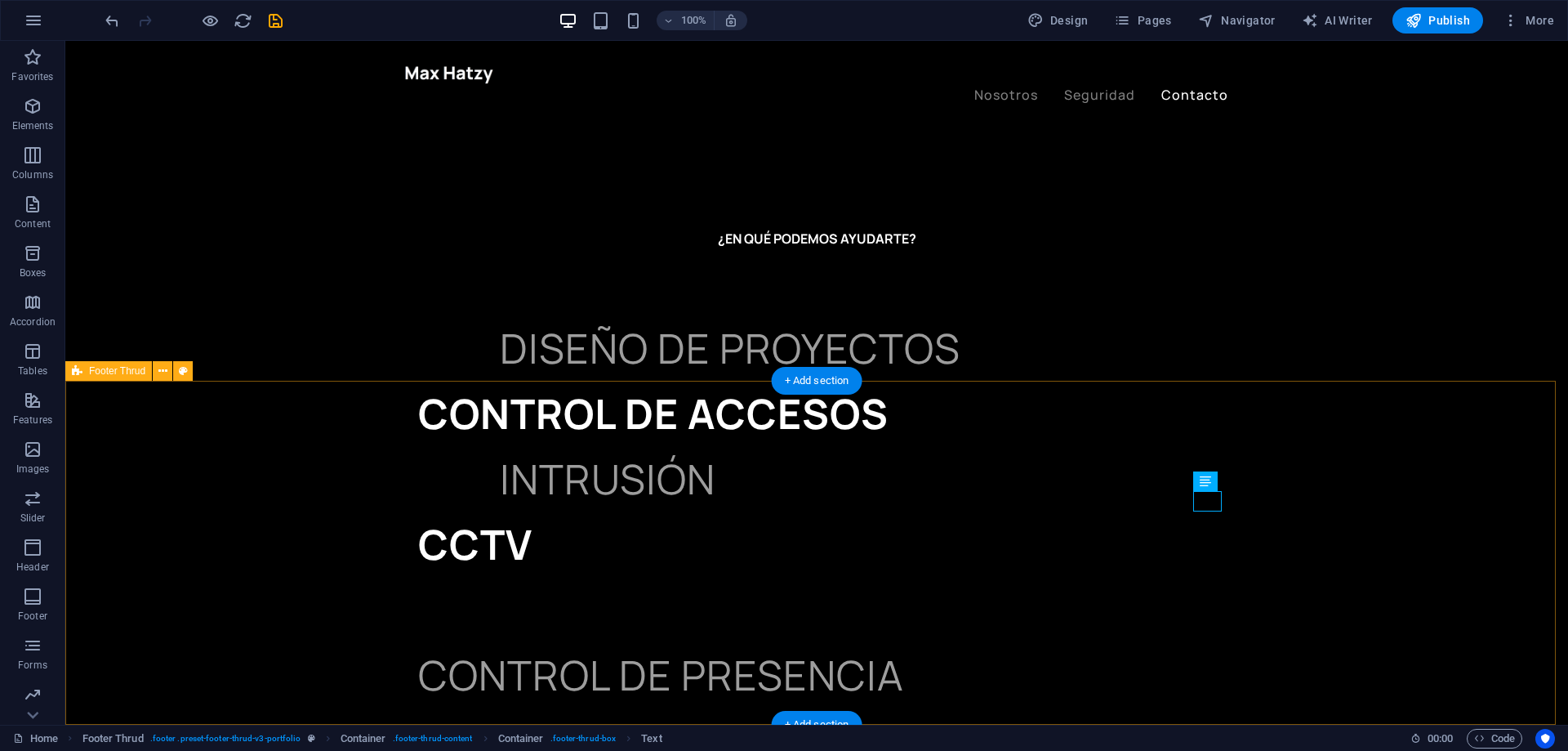
select select "footer"
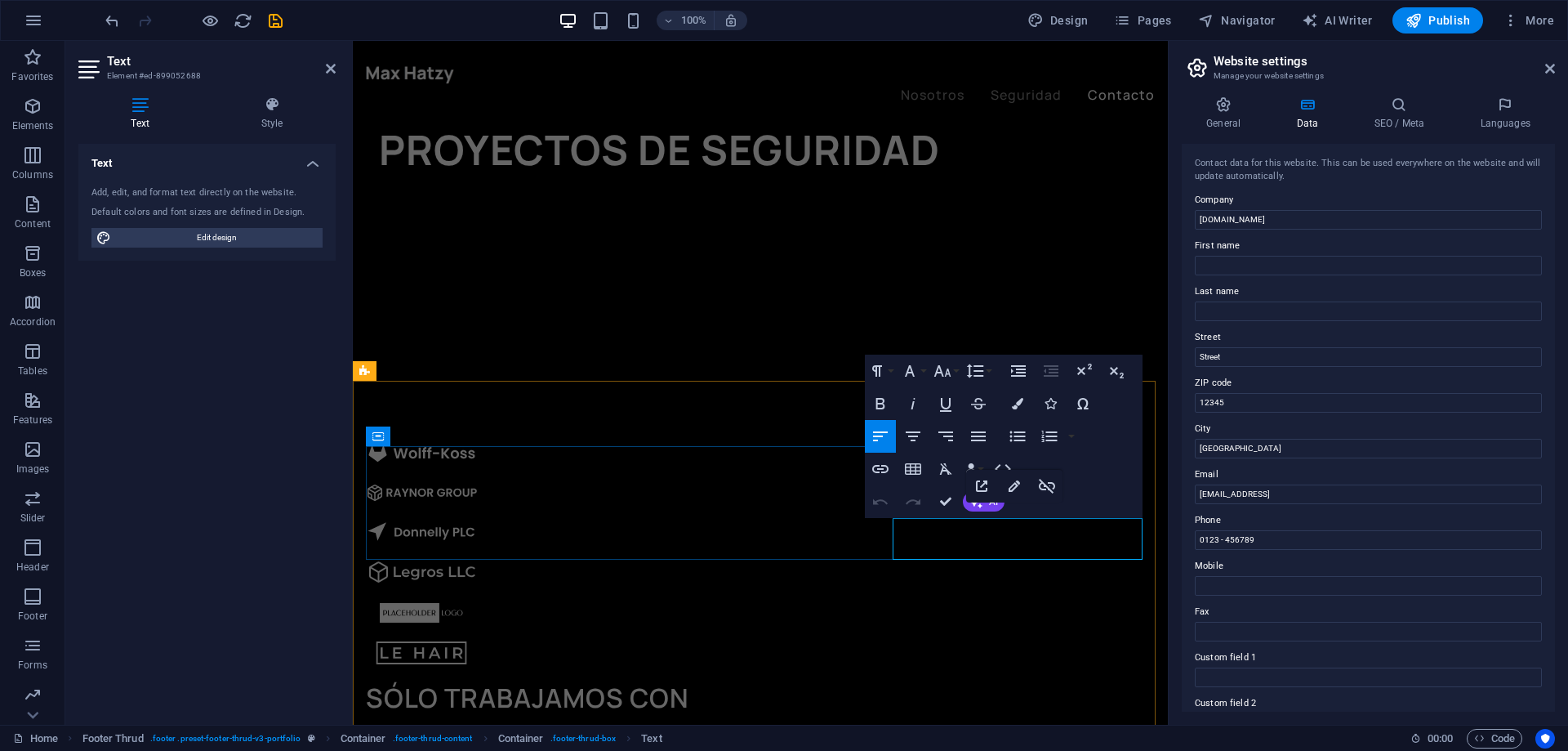
scroll to position [0, 0]
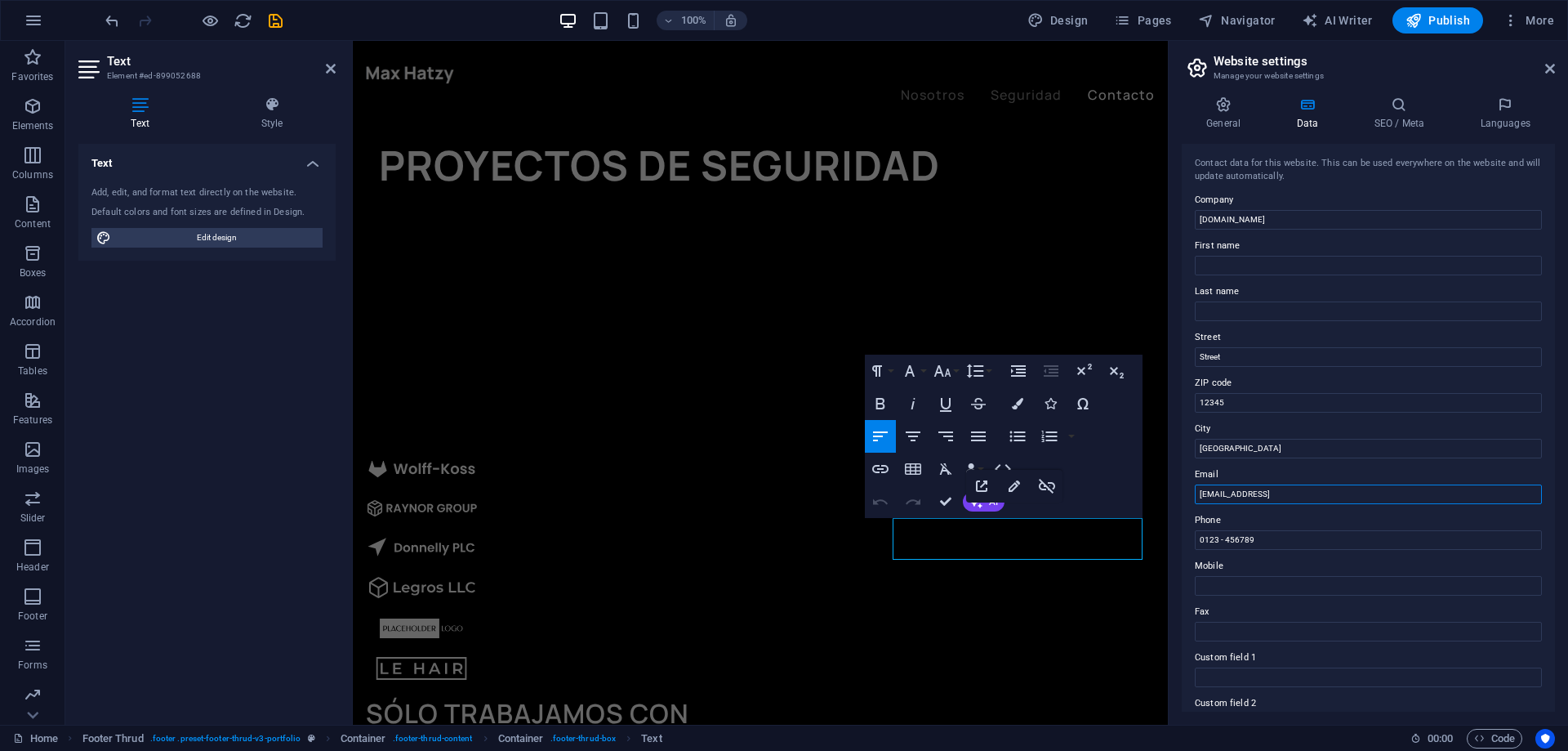
click at [1359, 495] on input "164ff601e84f6d11ded430fec4b952@plesk.local" at bounding box center [1368, 494] width 348 height 19
type input "d"
type input "a"
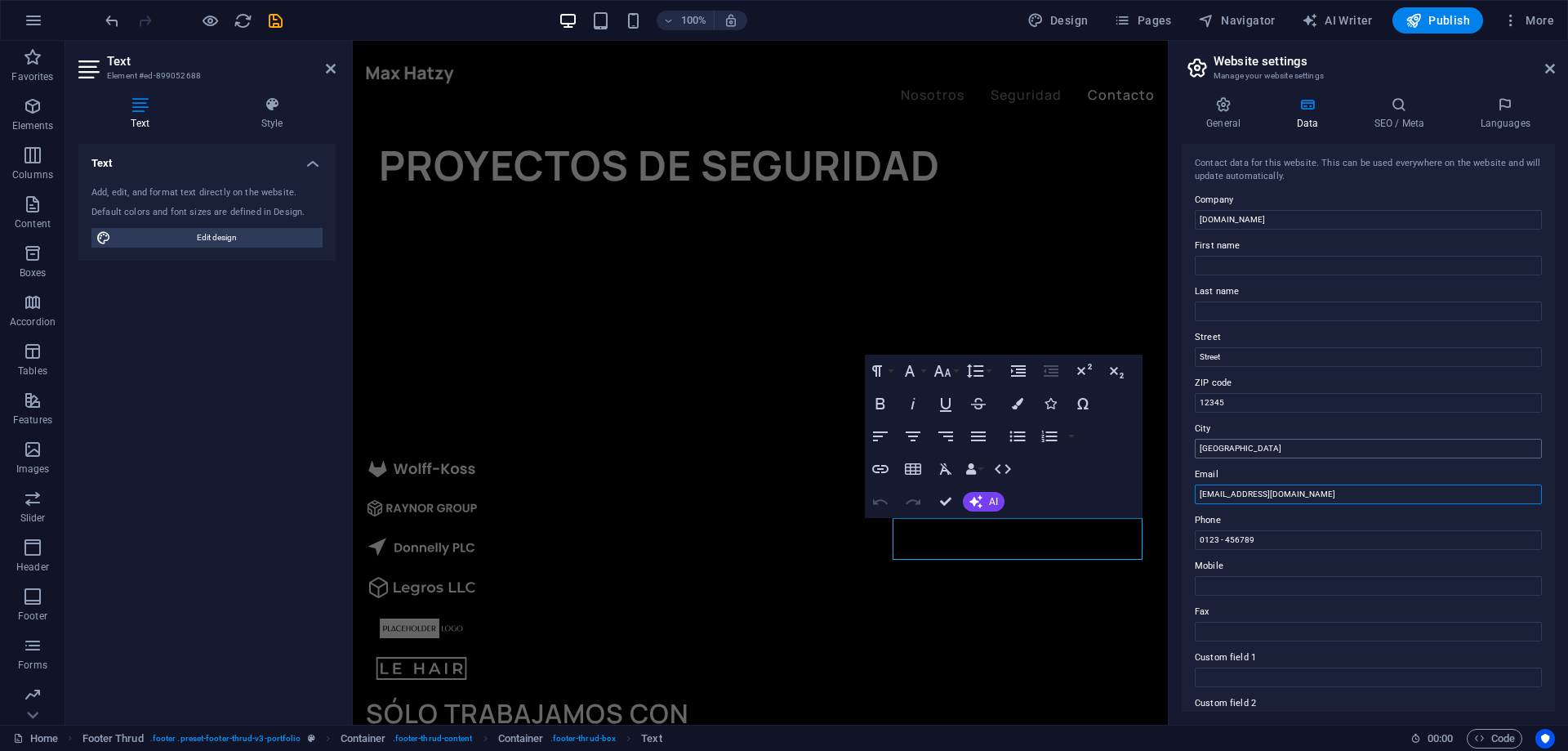
type input "[EMAIL_ADDRESS][DOMAIN_NAME]"
click at [1252, 448] on input "Berlin" at bounding box center [1368, 448] width 348 height 19
type input "Murcia"
click at [1204, 402] on input "12345" at bounding box center [1368, 402] width 348 height 19
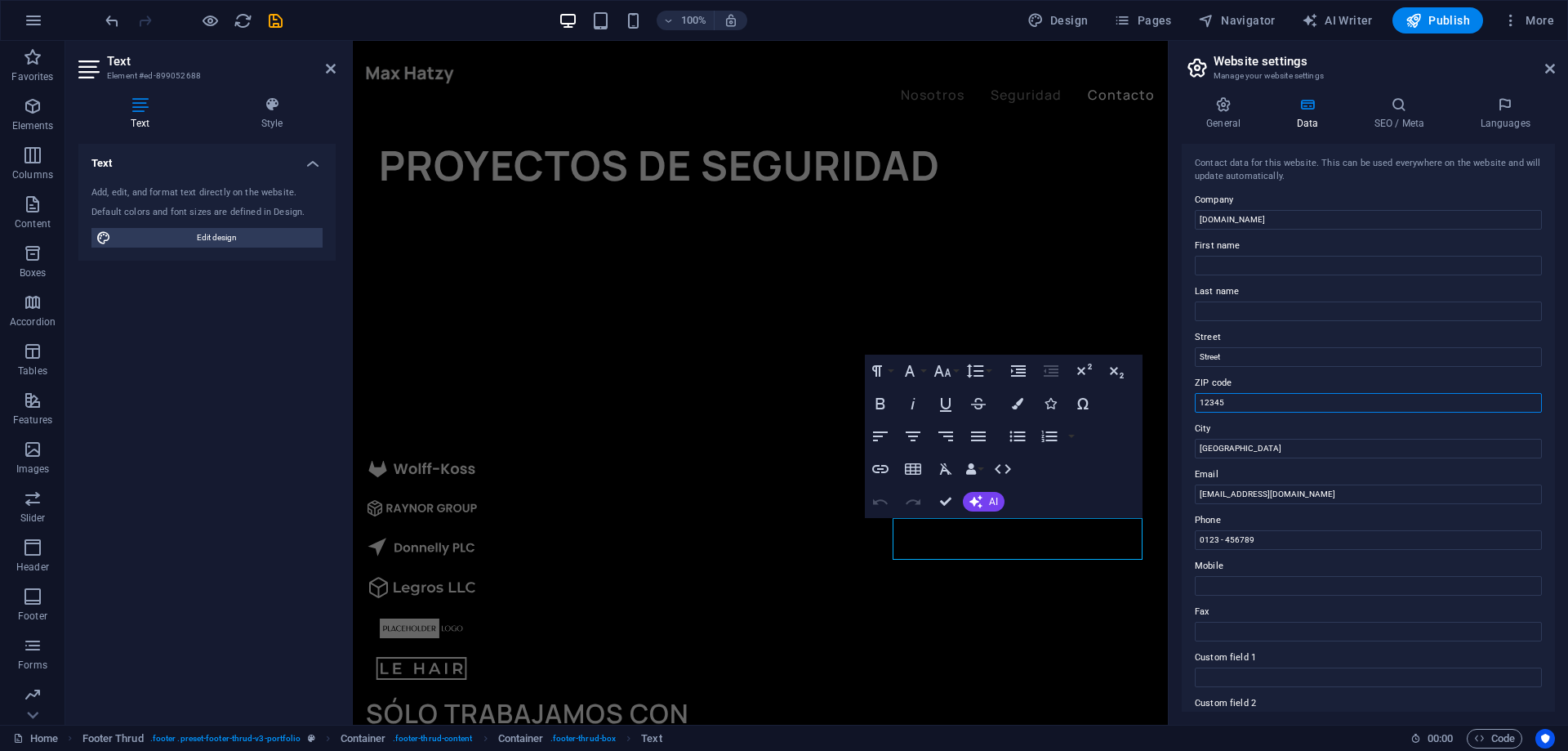
click at [1204, 402] on input "12345" at bounding box center [1368, 402] width 348 height 19
type input "30110"
click at [1228, 358] on input "Street" at bounding box center [1368, 357] width 348 height 19
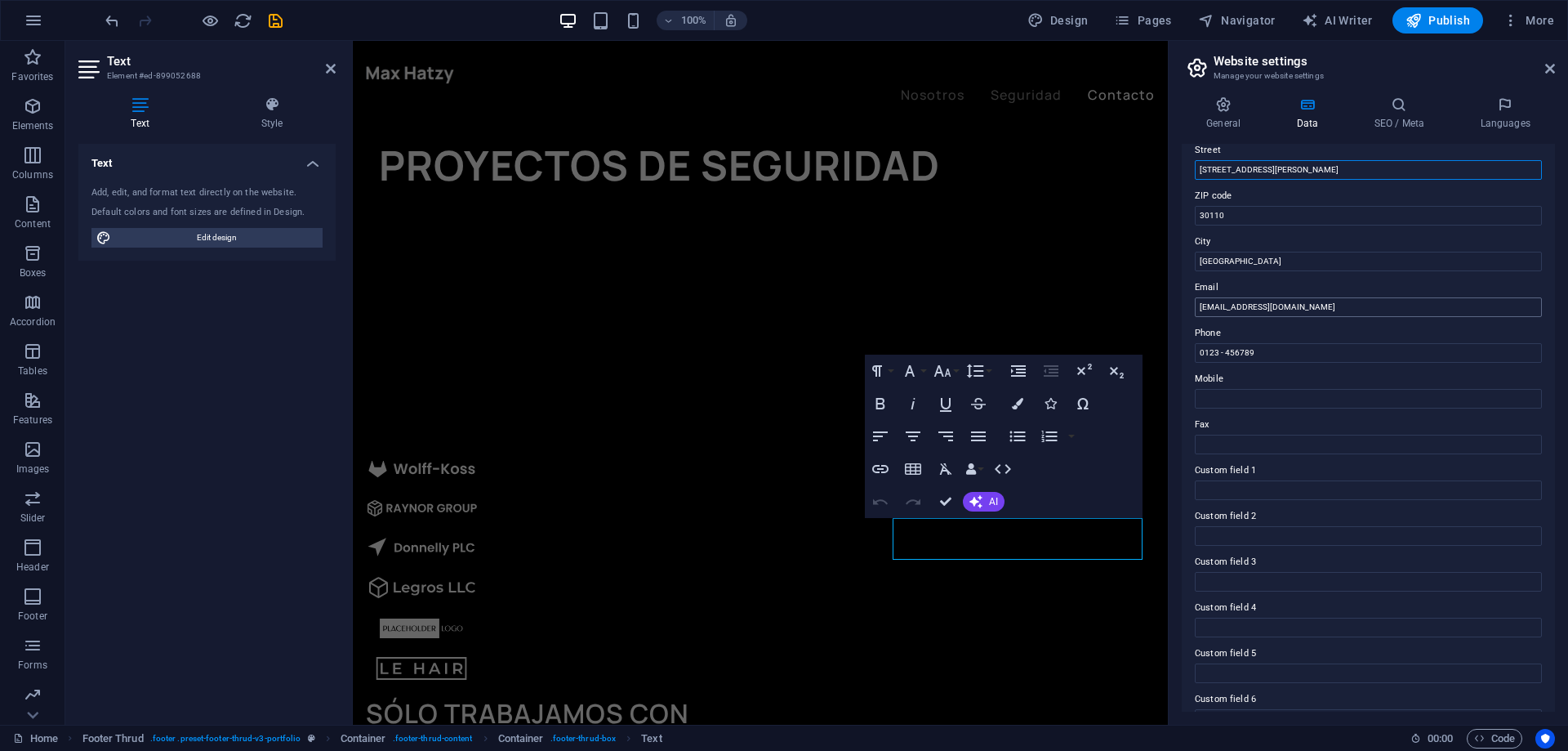
scroll to position [217, 0]
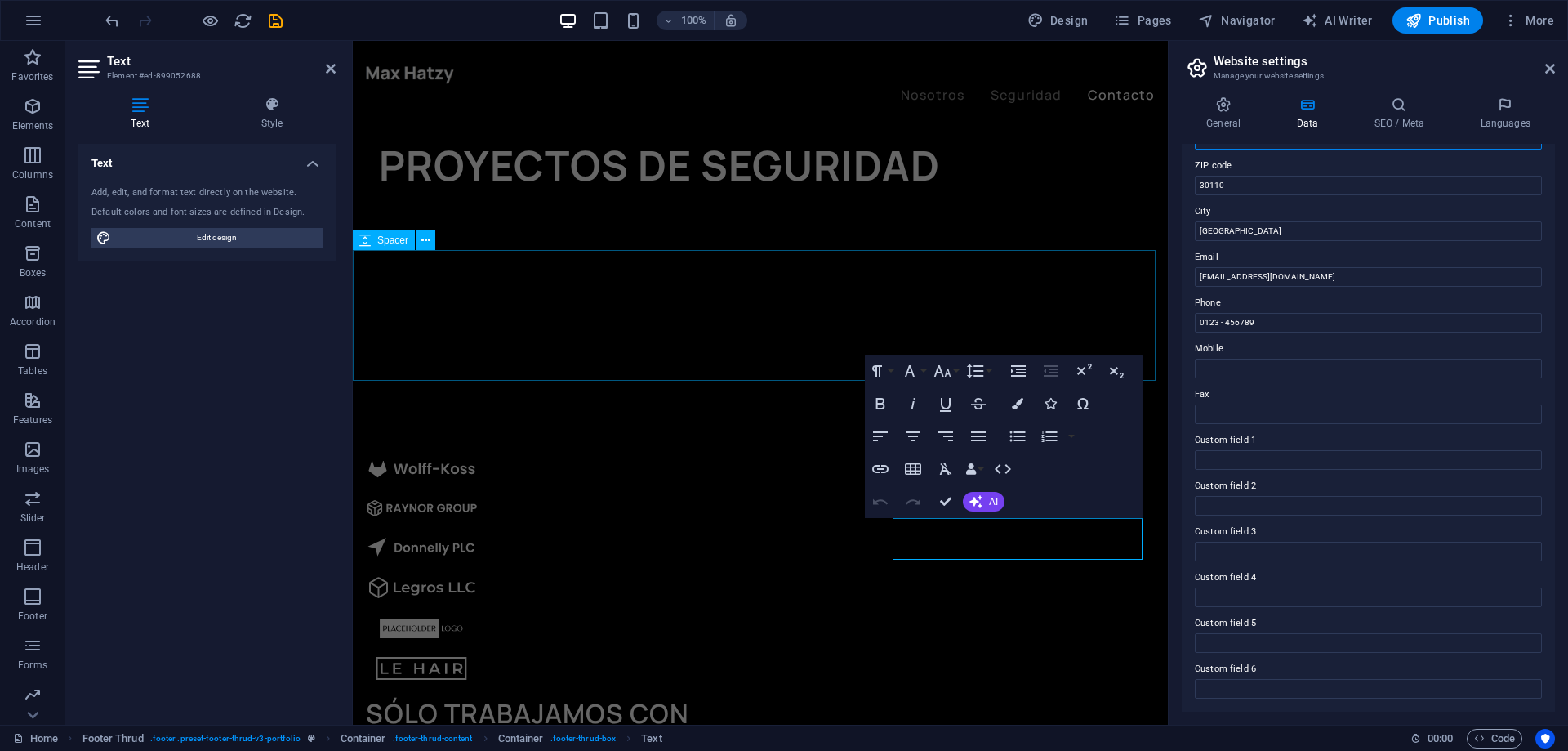
type input "Calle Juan Pérez Albaladejo Bajo 1, 2-A"
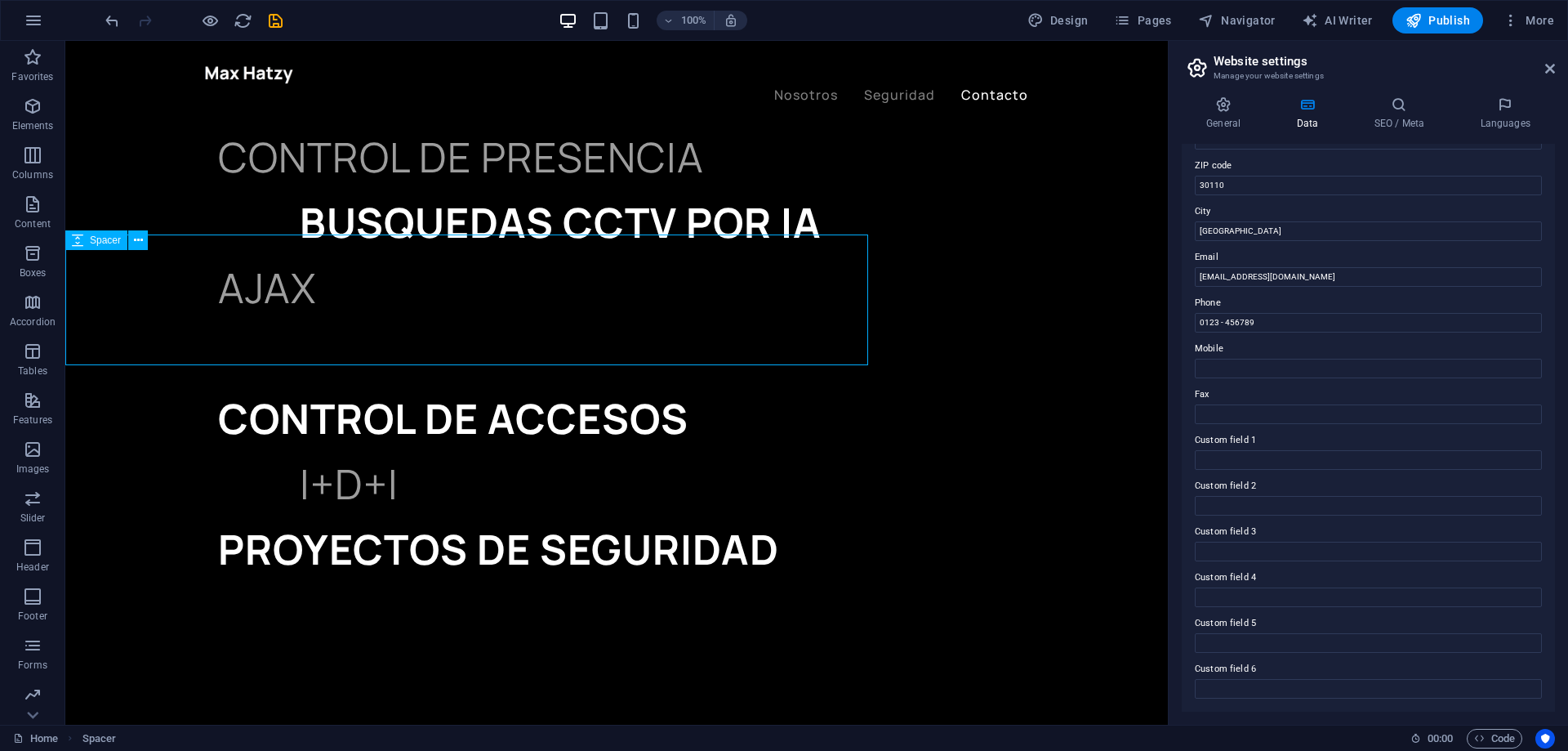
scroll to position [4080, 0]
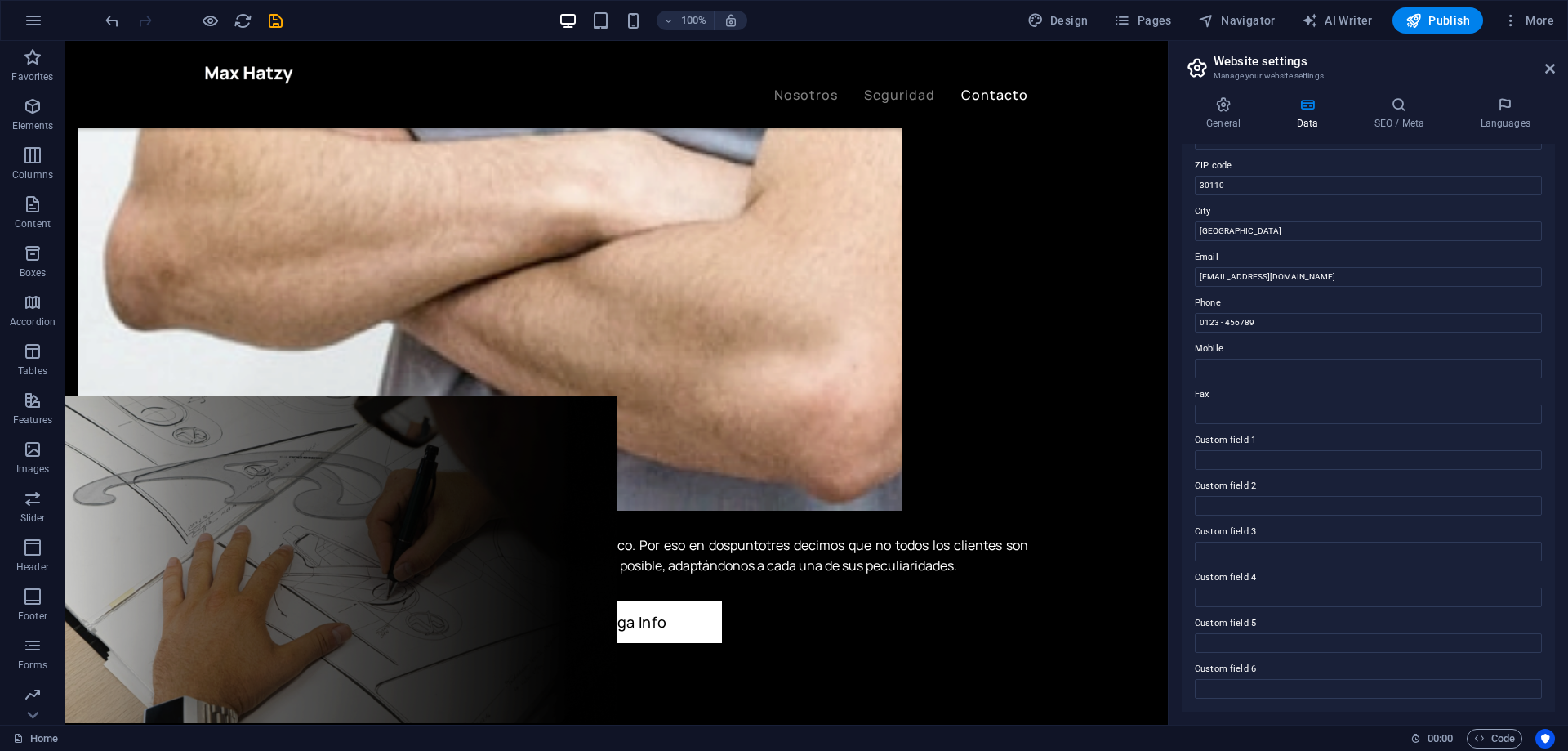
scroll to position [3230, 0]
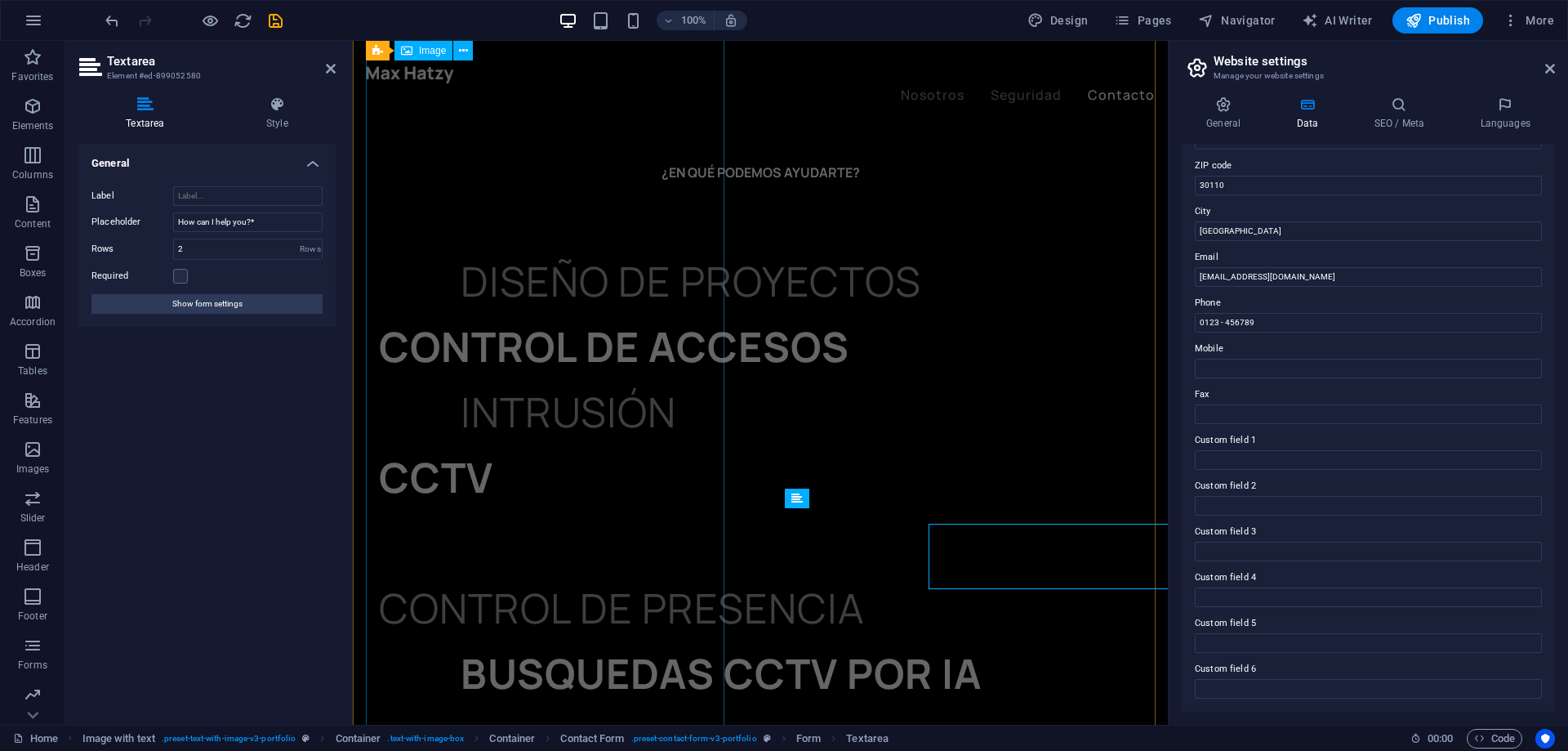
scroll to position [3214, 0]
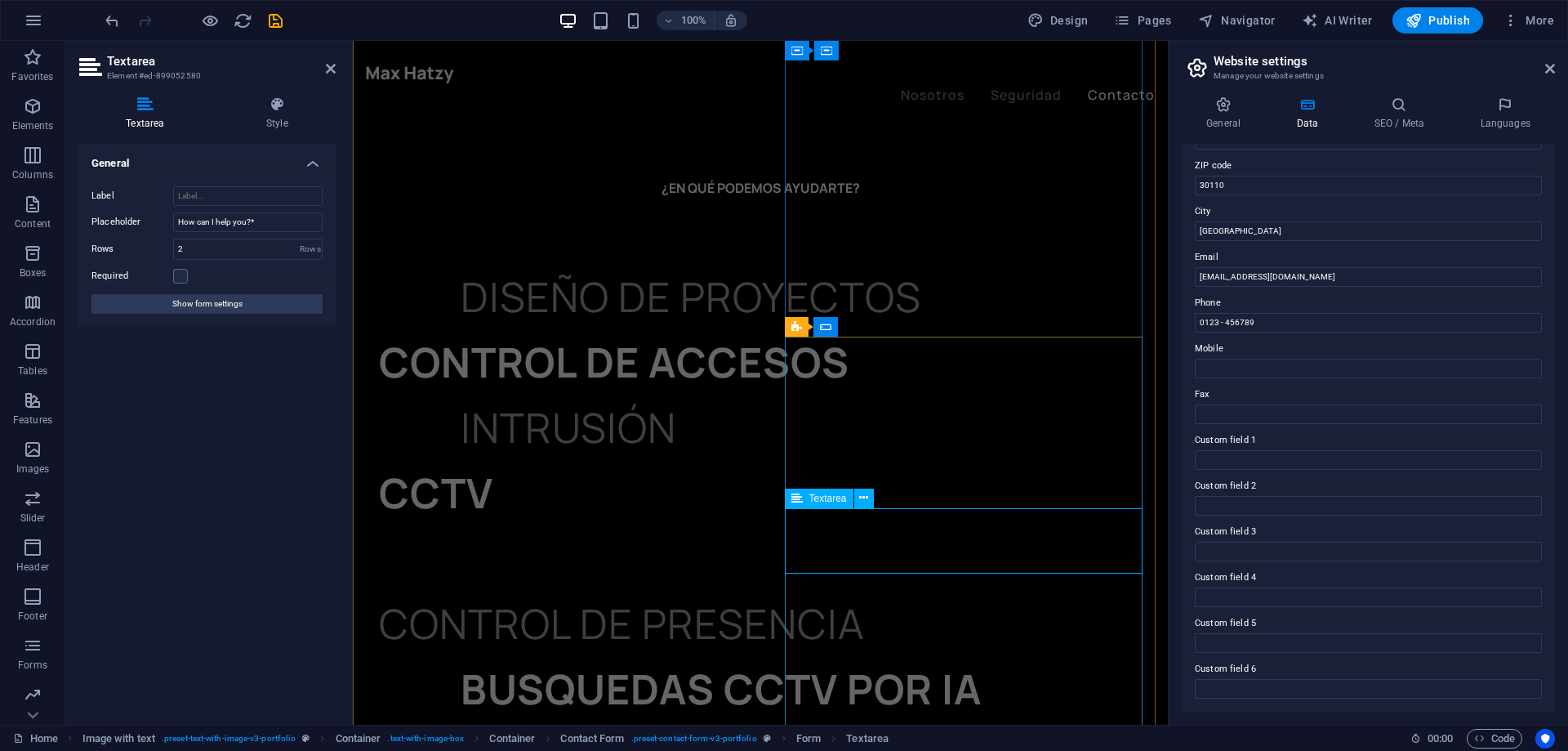
type textarea "¿Cómo puedo ayudarte?"
click at [0, 0] on icon "save" at bounding box center [0, 0] width 0 height 0
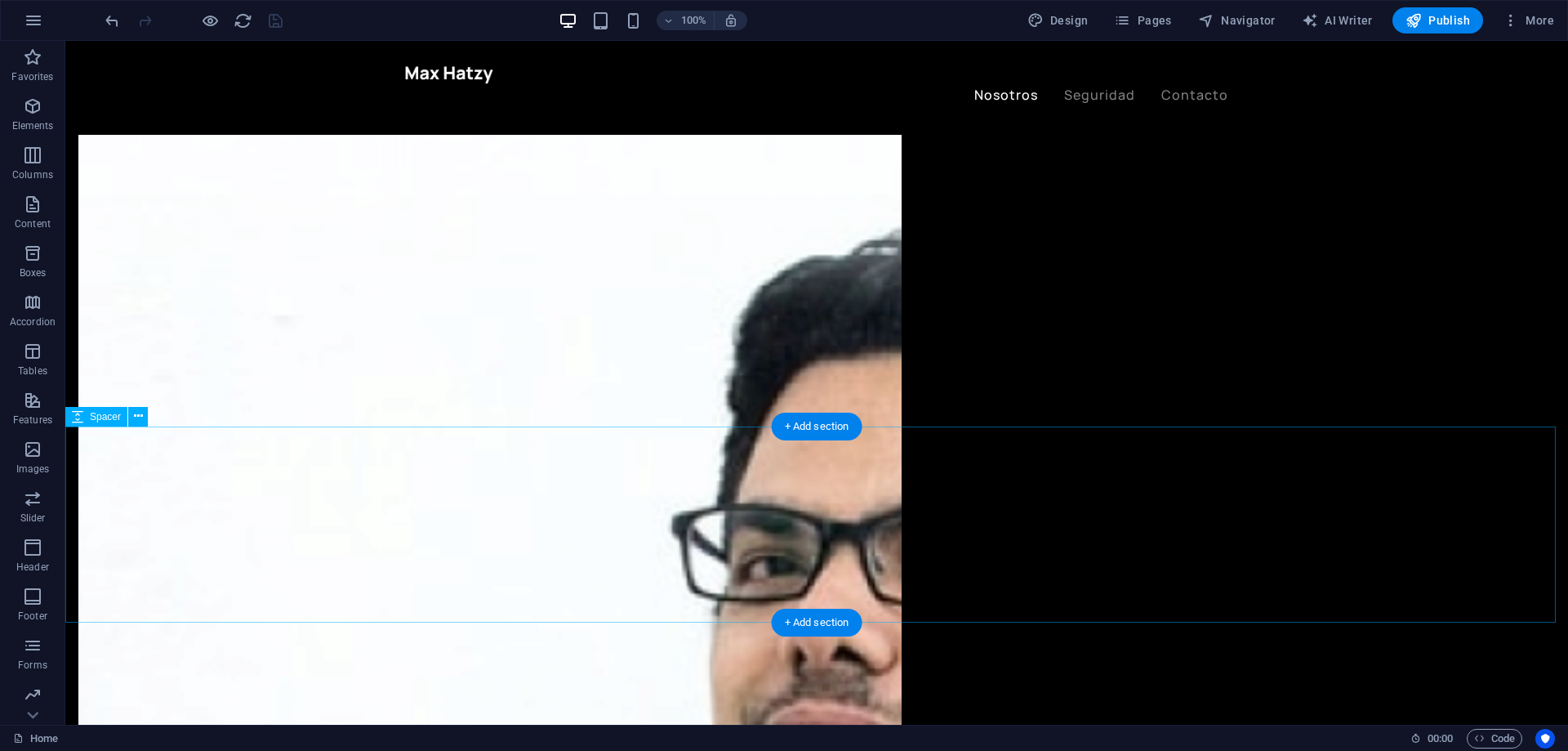
scroll to position [1841, 0]
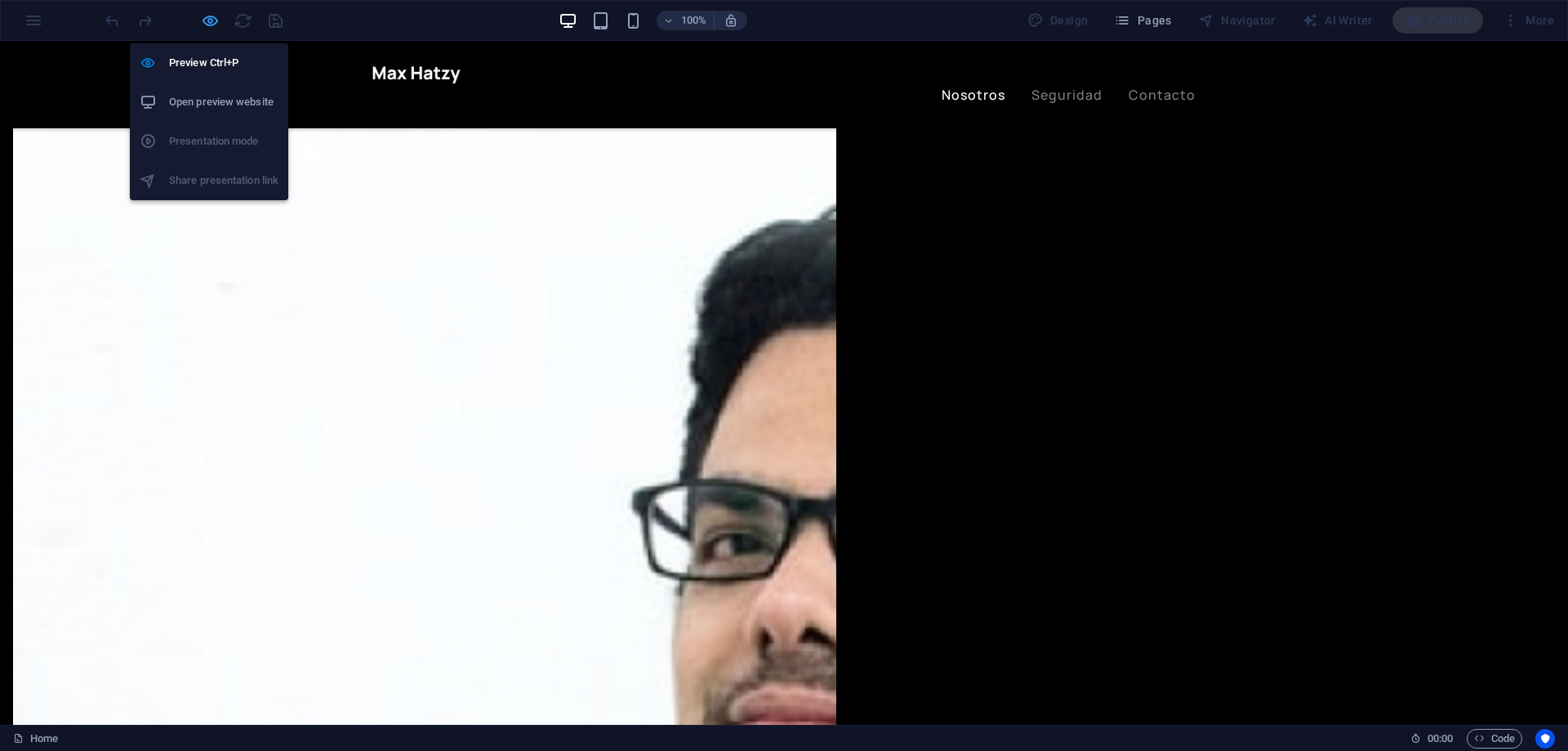
scroll to position [1799, 0]
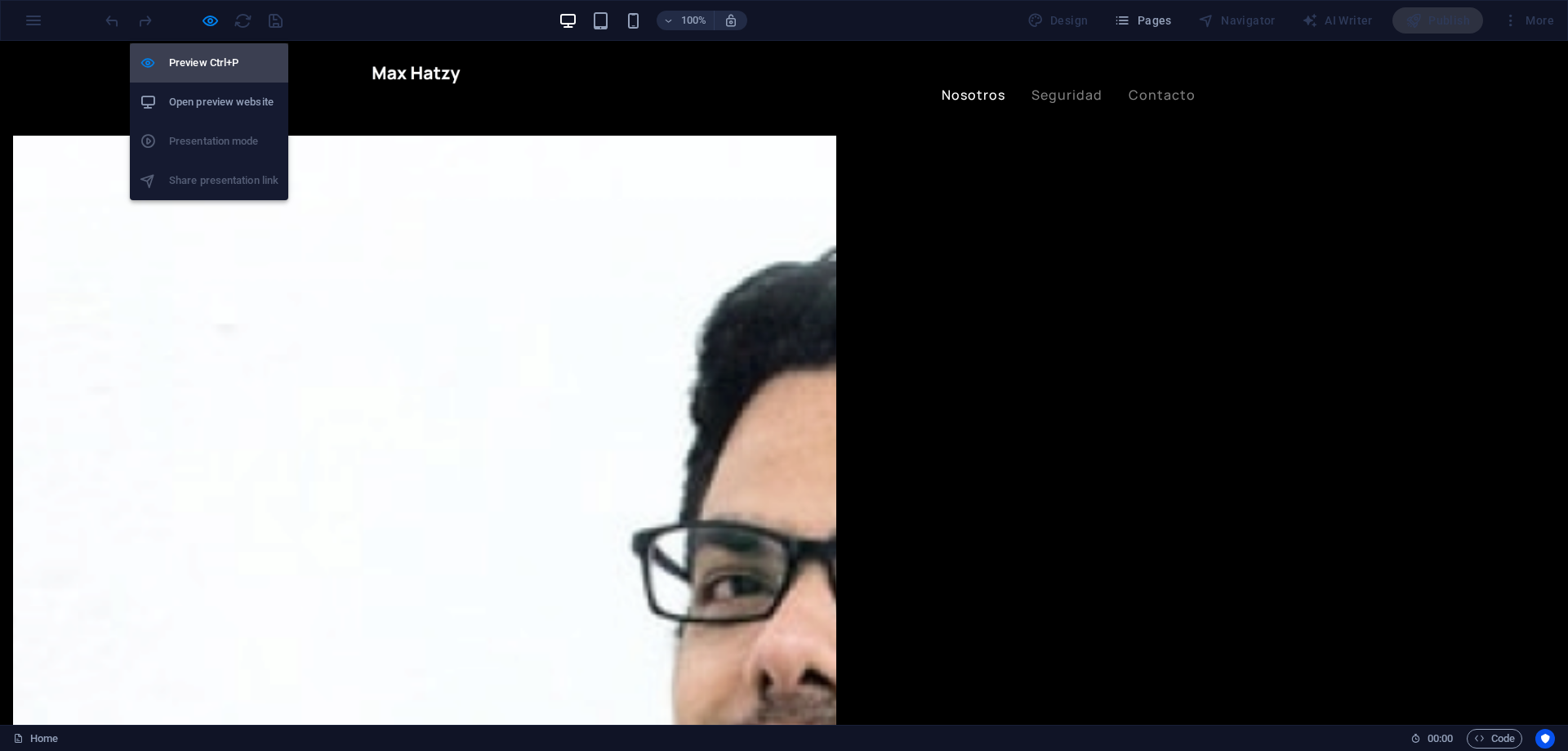
click at [202, 57] on h6 "Preview Ctrl+P" at bounding box center [223, 63] width 109 height 19
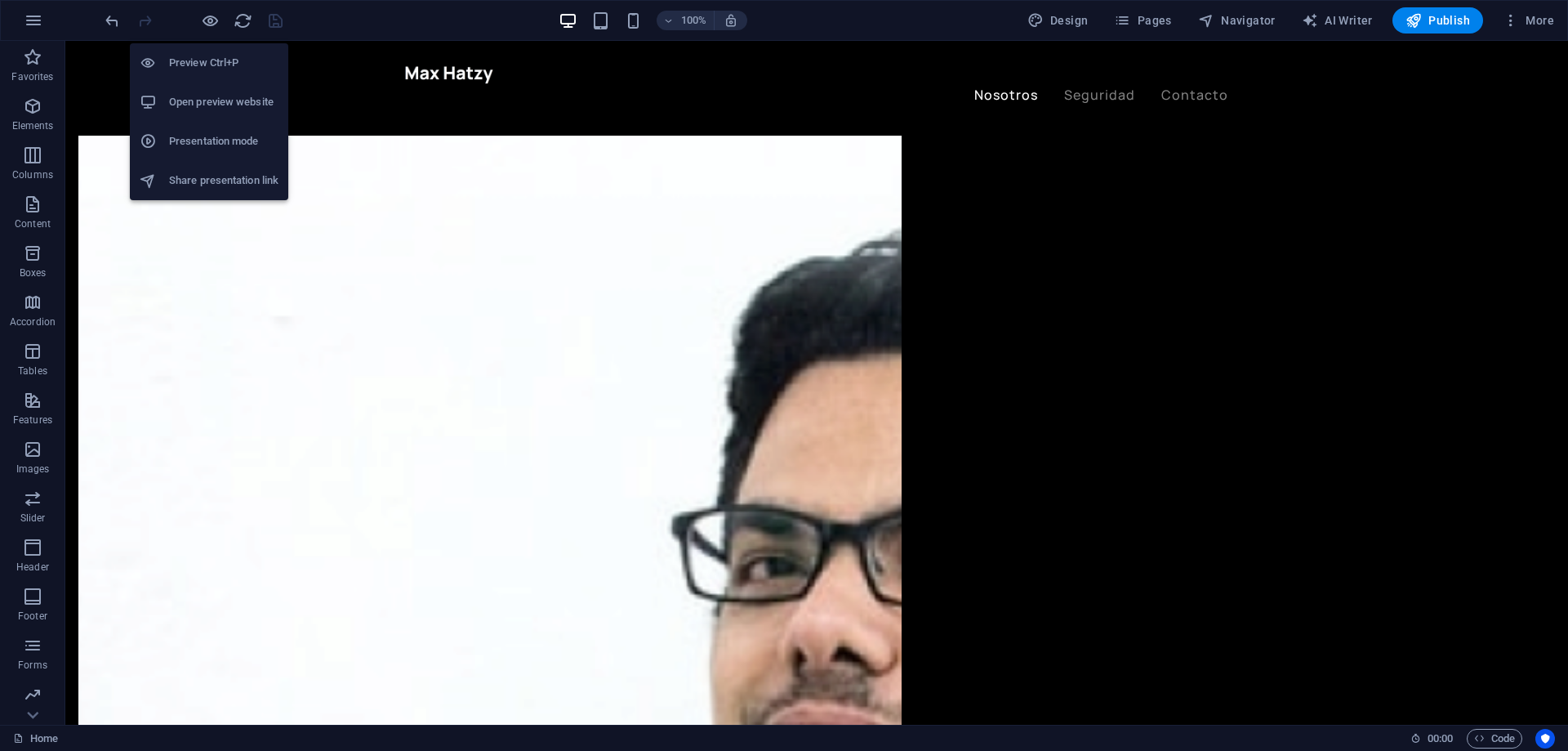
click at [202, 57] on h6 "Preview Ctrl+P" at bounding box center [223, 63] width 109 height 19
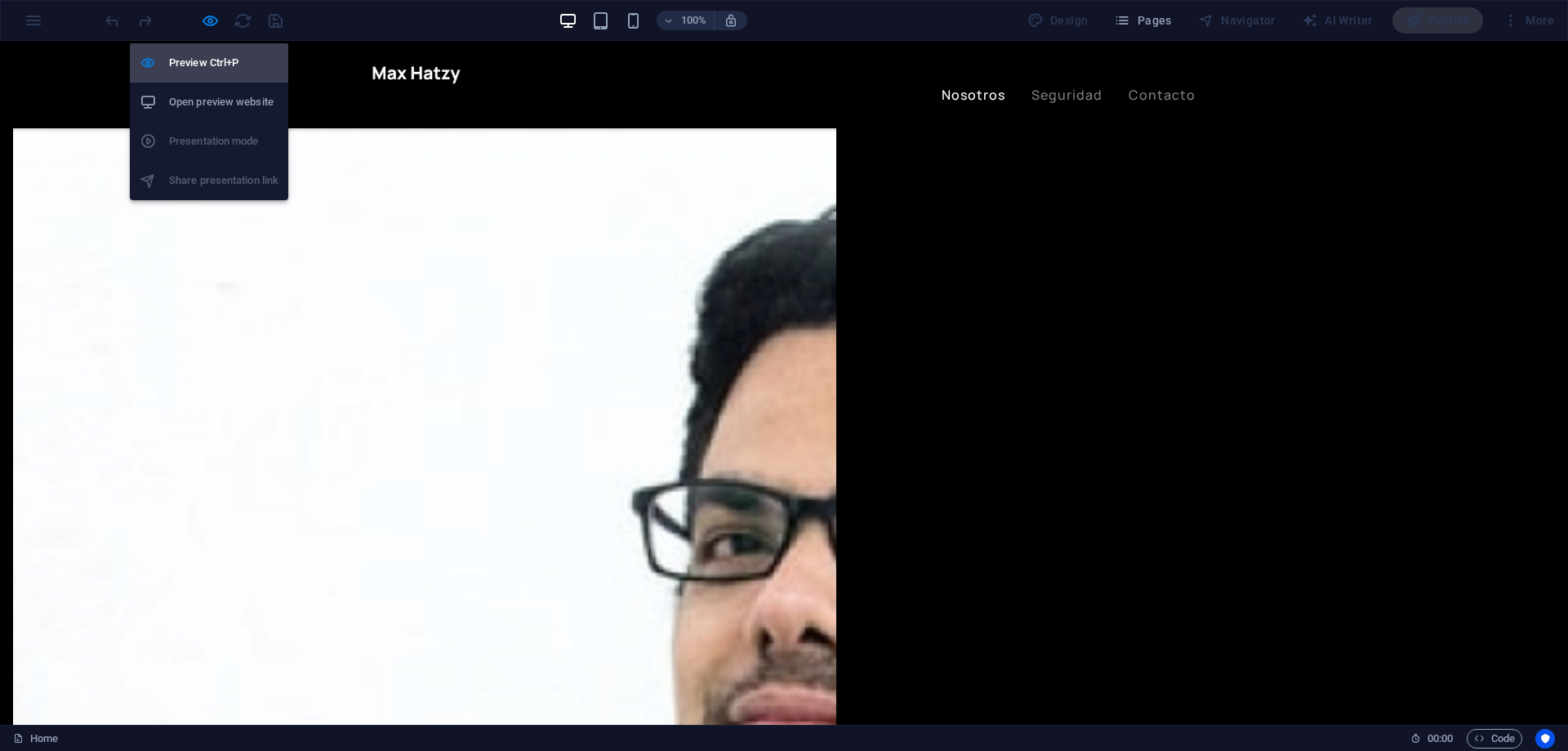
scroll to position [1799, 0]
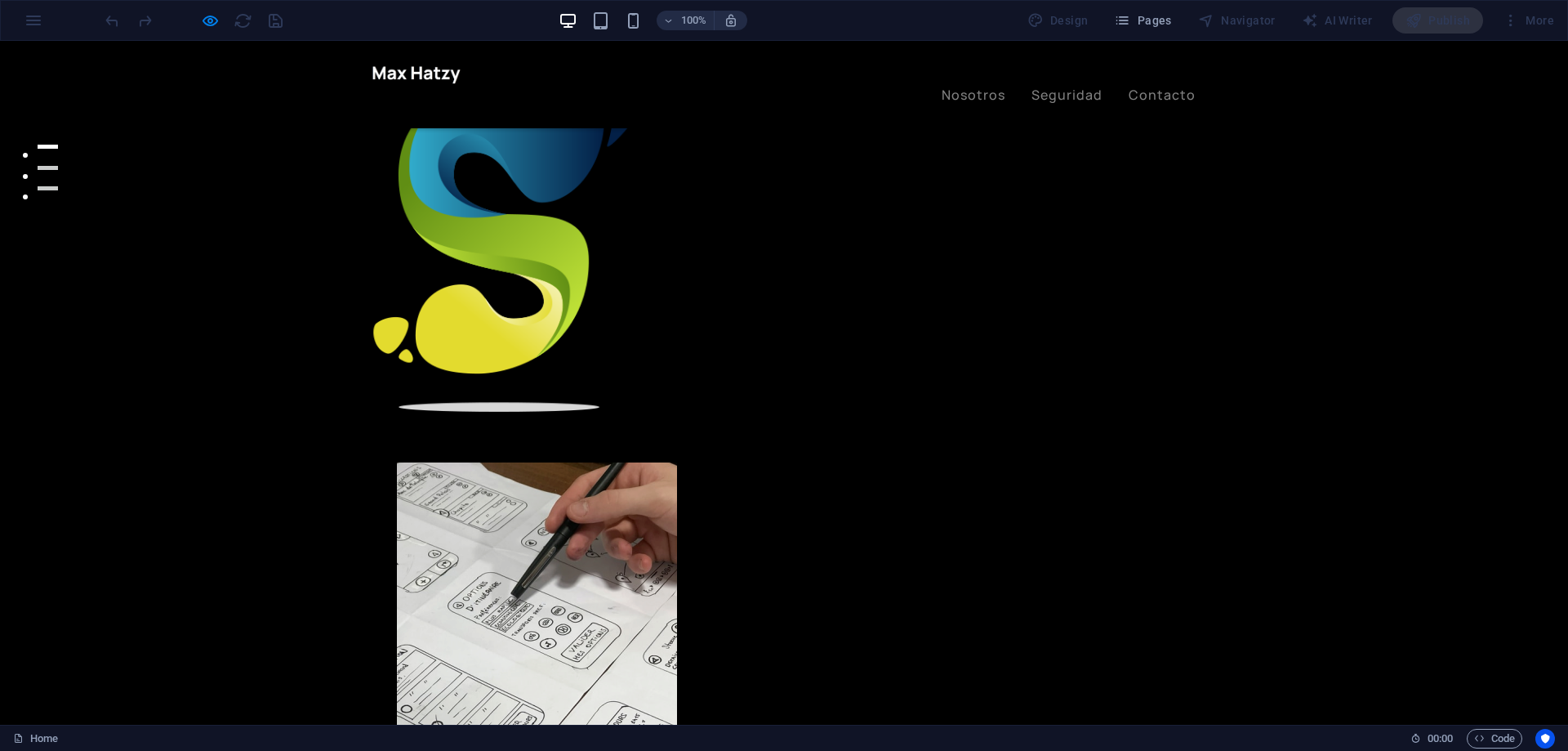
scroll to position [0, 0]
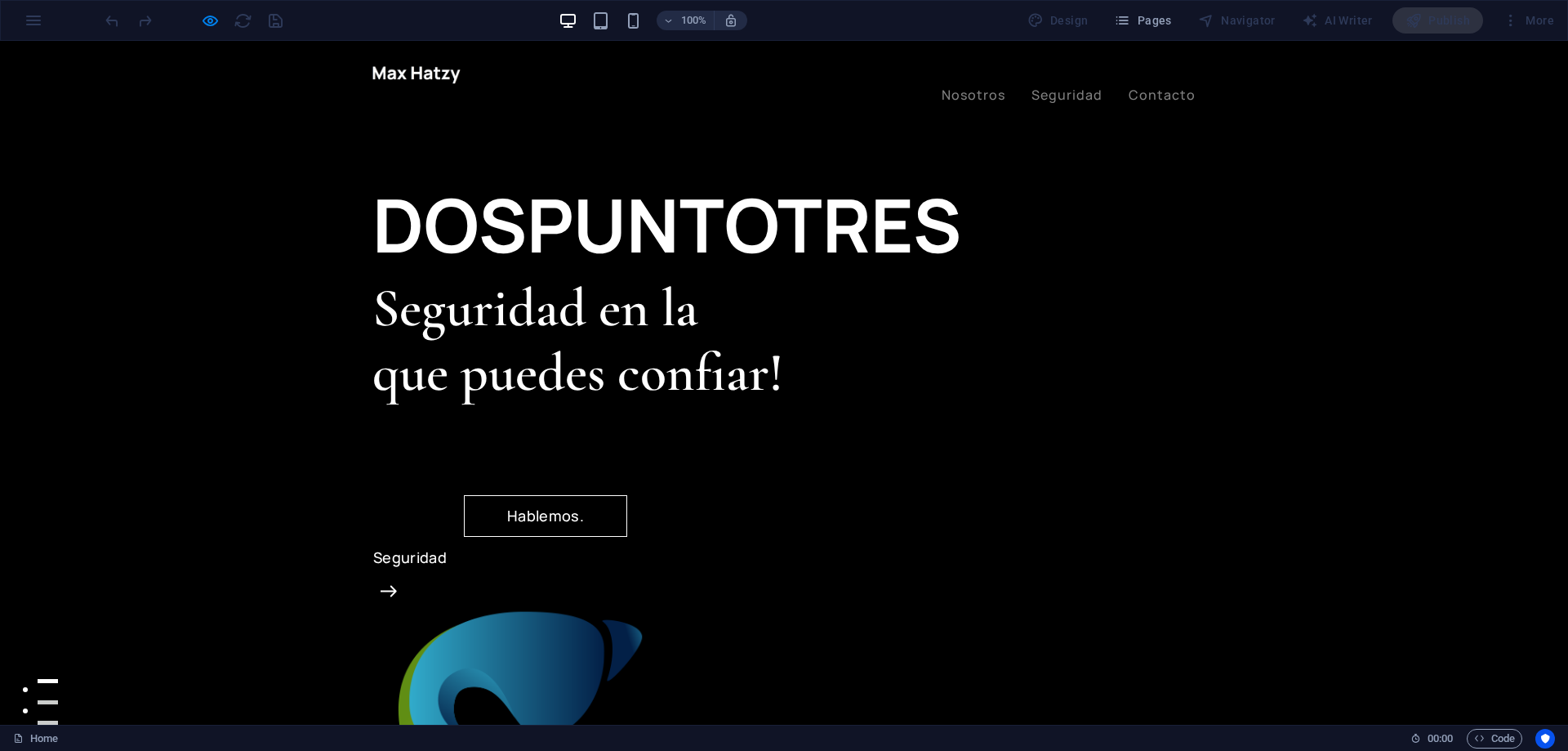
click at [464, 495] on link "Hablemos." at bounding box center [546, 516] width 164 height 42
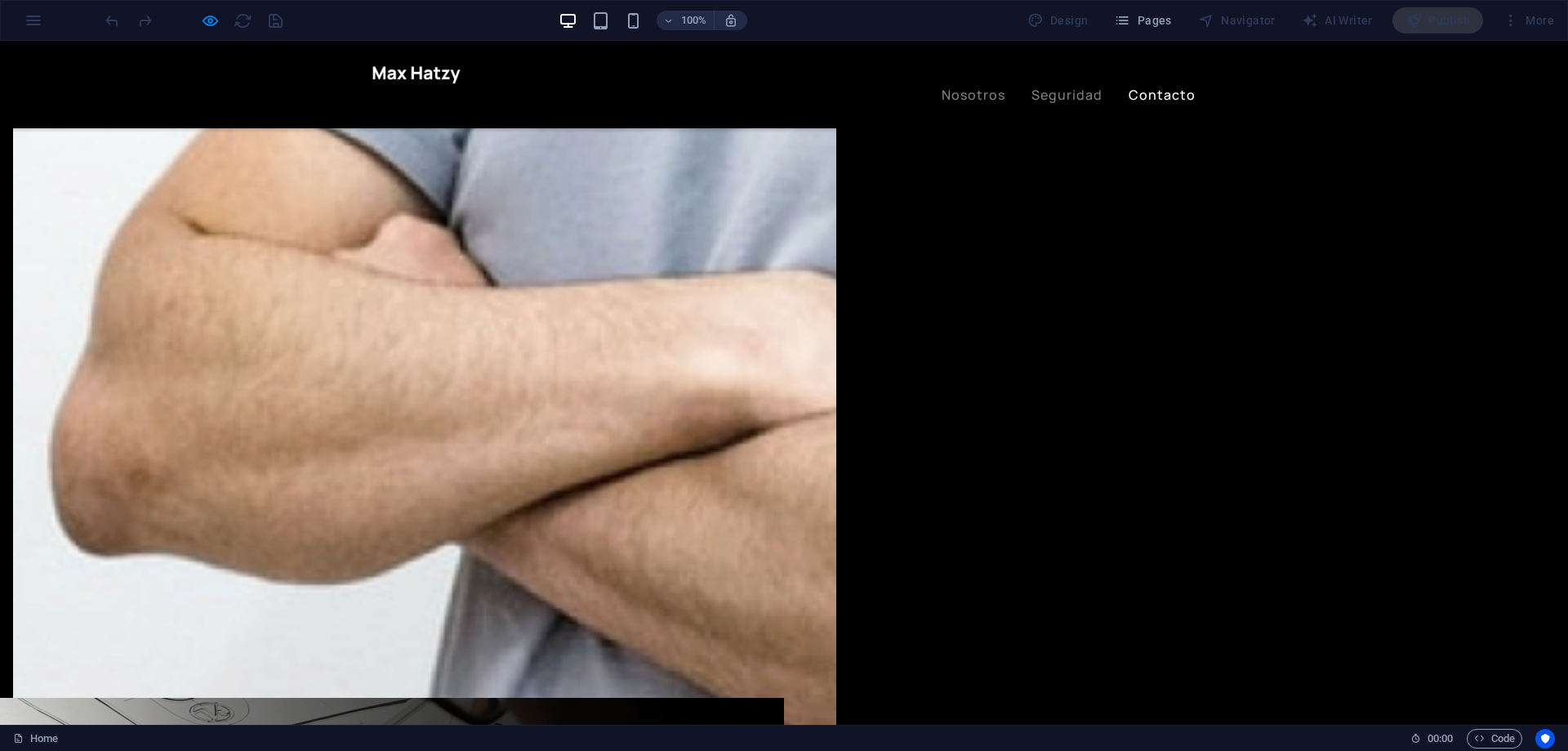
scroll to position [3188, 0]
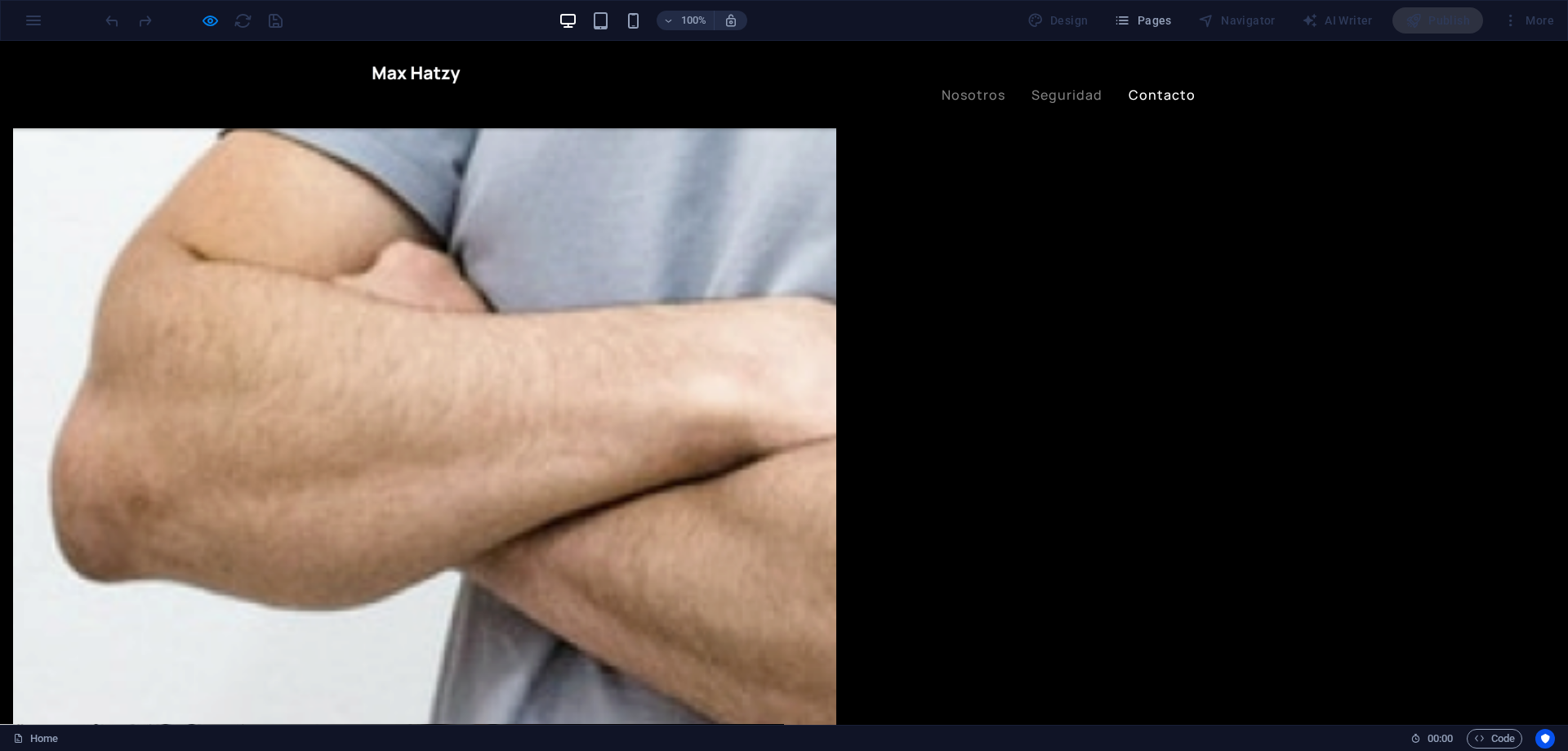
type input "Nombre*Jorkgkasñdk"
type input "asjkdñlkasñkl"
type input "ñlaksdñlk"
type textarea "¿Cómo puedo ayudarte?asdkñlkas askjdñlkasdñalksadñkasdñk"
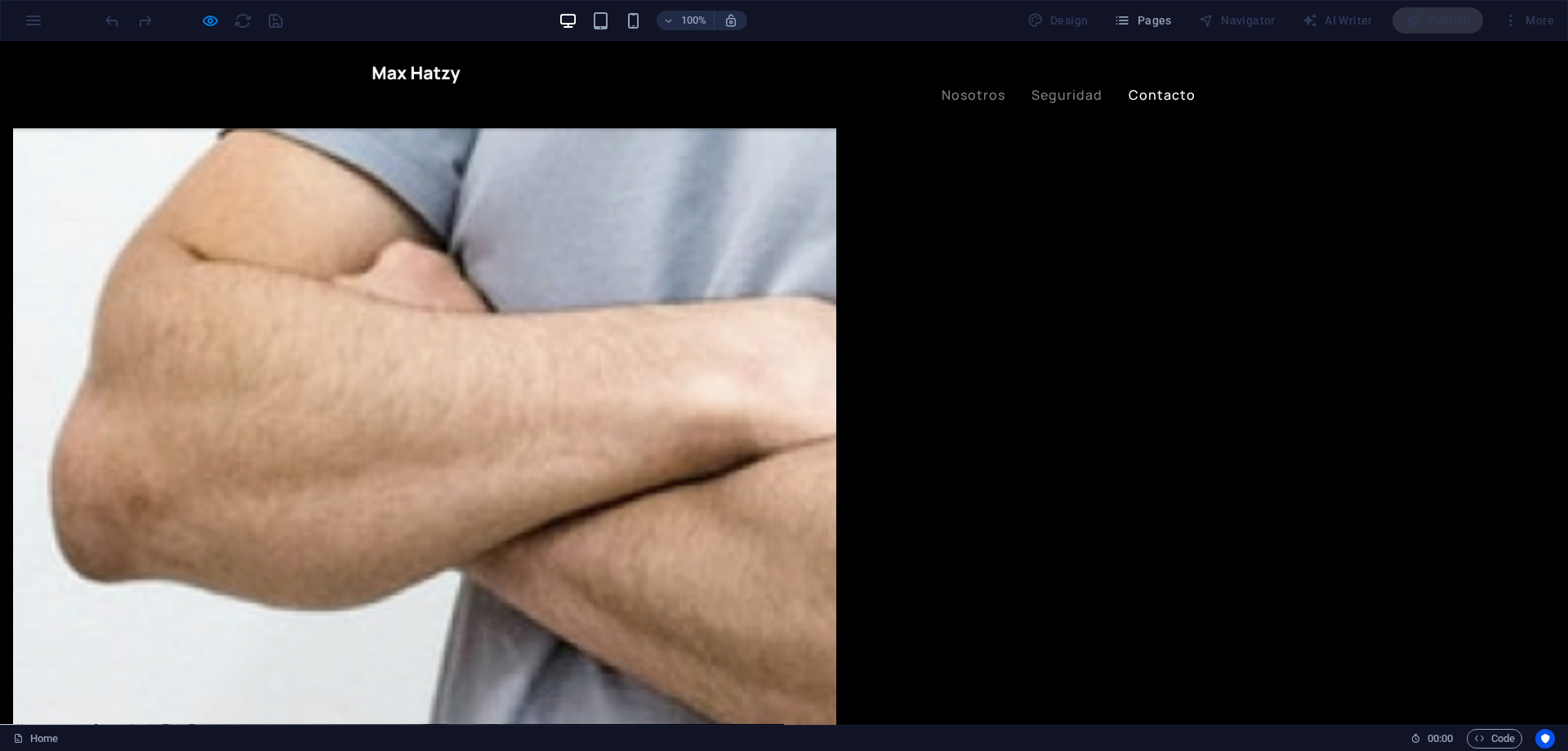
checkbox input "true"
drag, startPoint x: 970, startPoint y: 564, endPoint x: 1037, endPoint y: 560, distance: 67.1
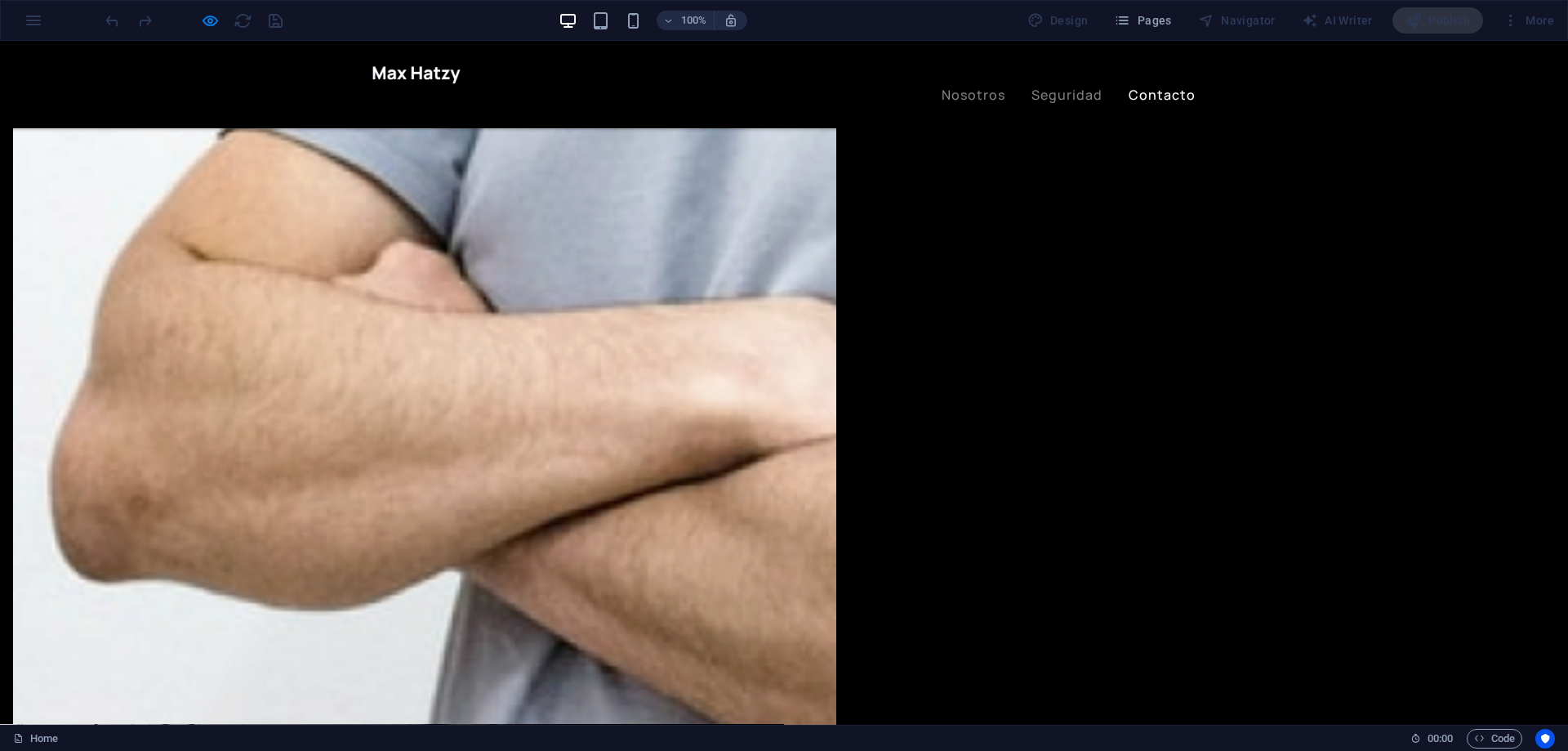
type input "asdf"
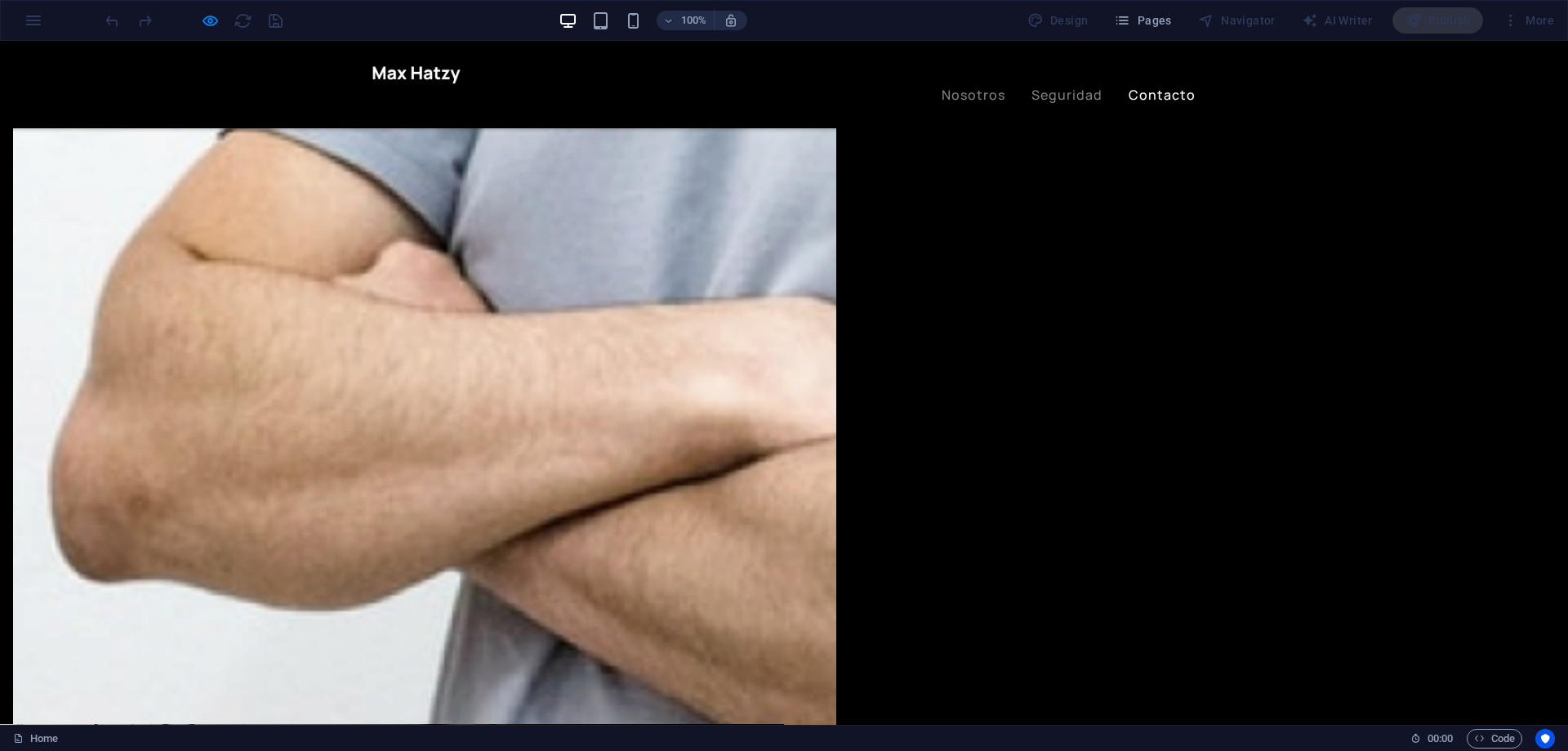
drag, startPoint x: 886, startPoint y: 308, endPoint x: 840, endPoint y: 302, distance: 46.4
type input "asjkdl@jdklas.com"
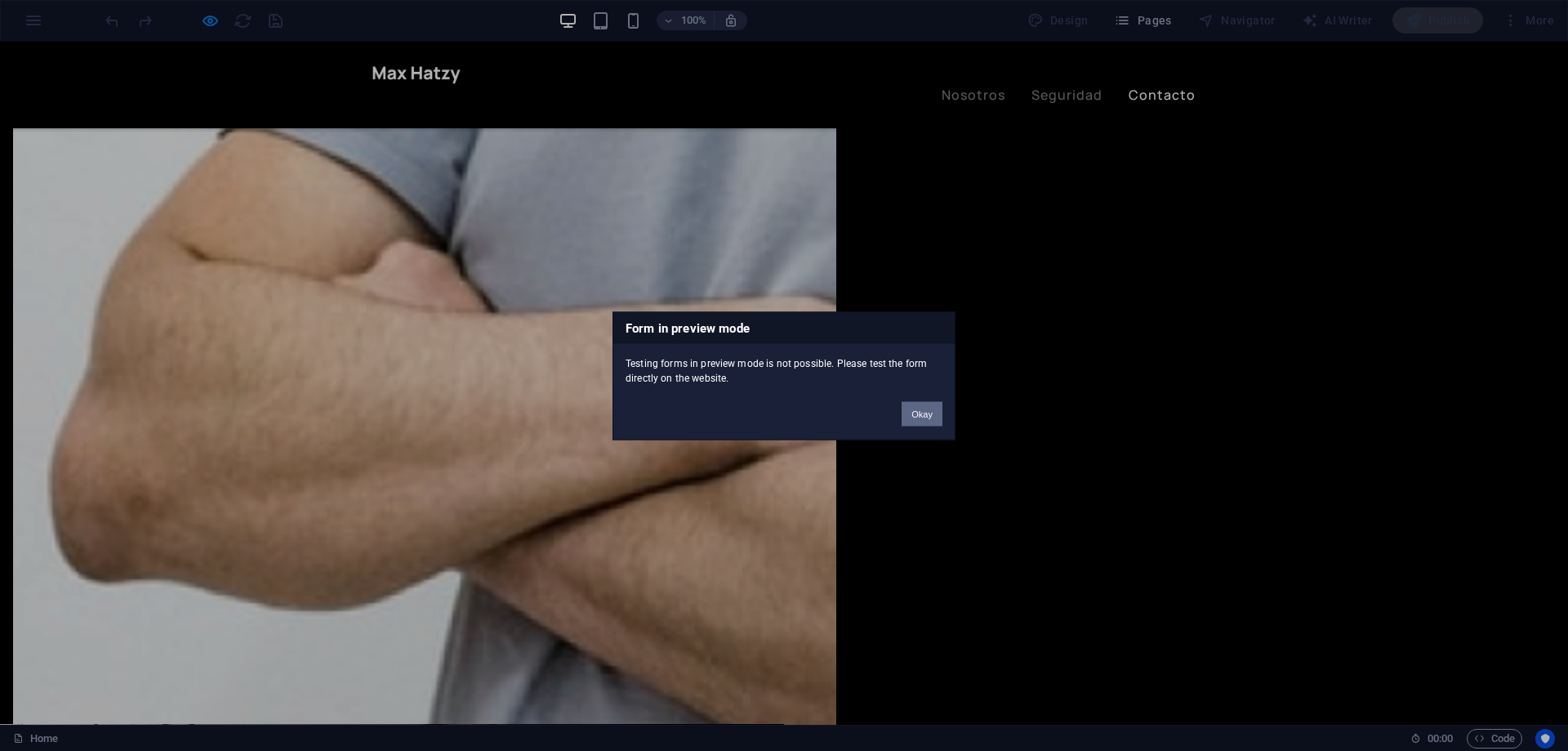
click at [924, 412] on button "Okay" at bounding box center [921, 413] width 41 height 24
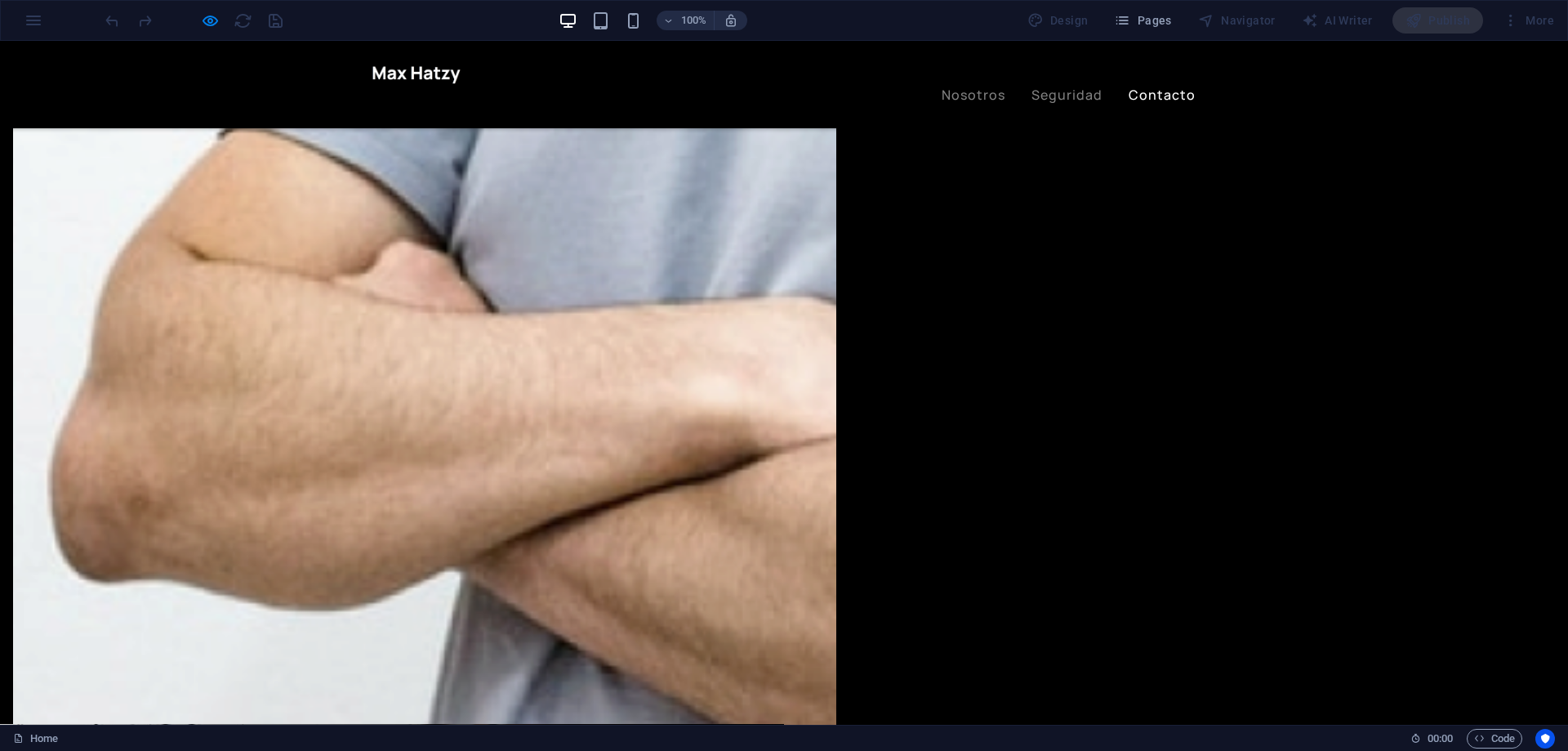
click at [1160, 89] on link "Contacto" at bounding box center [1162, 95] width 67 height 13
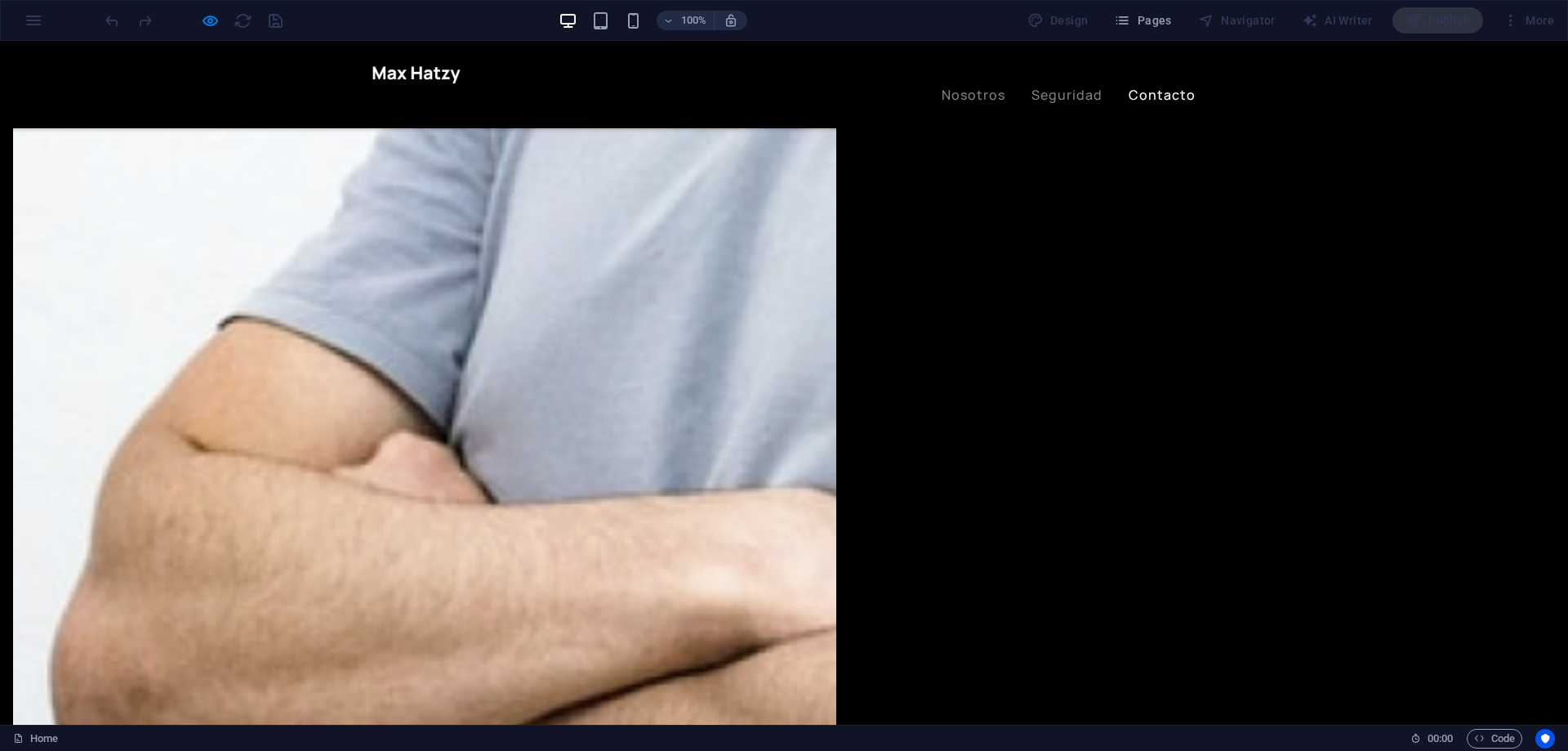
scroll to position [2943, 0]
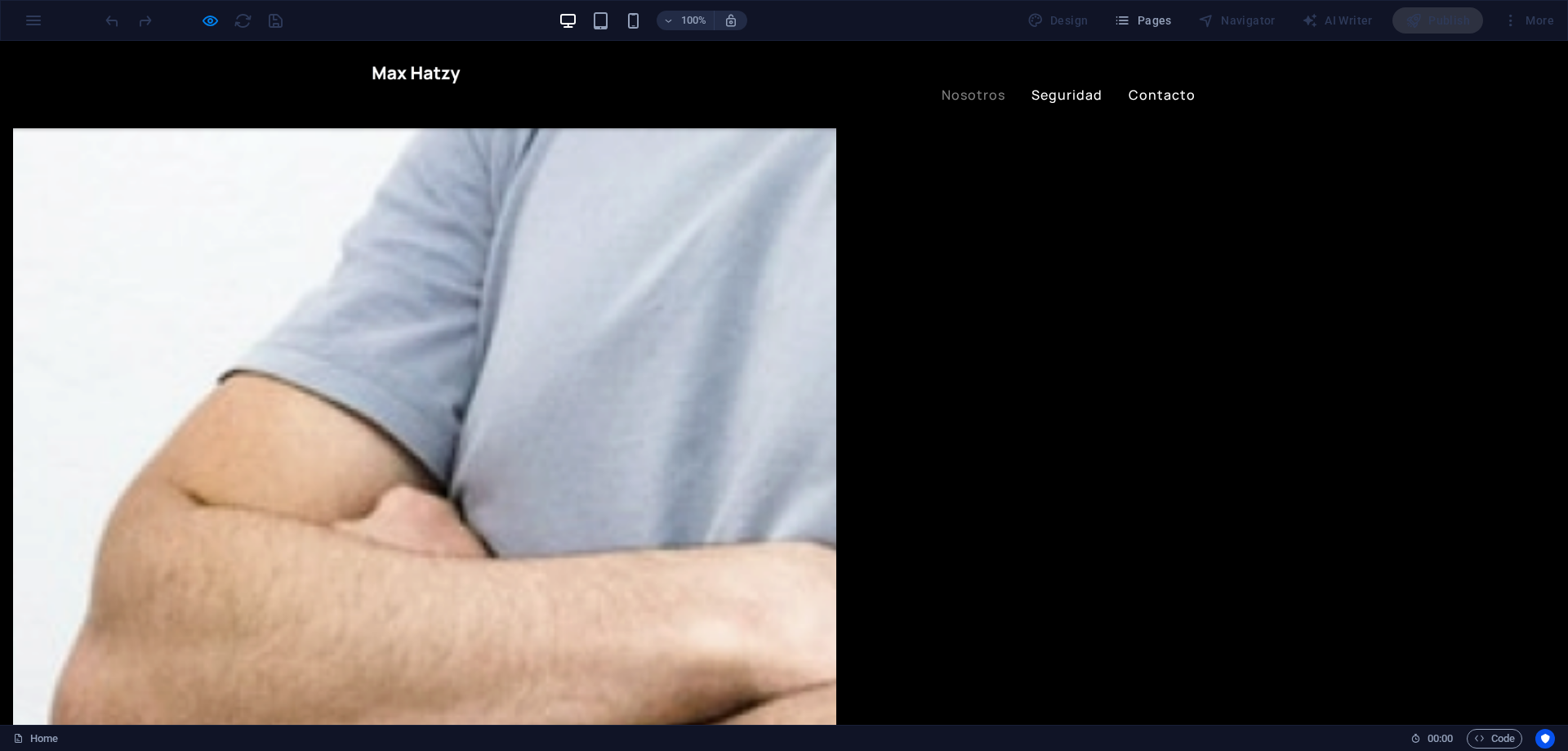
click at [1050, 89] on link "Seguridad" at bounding box center [1067, 95] width 71 height 13
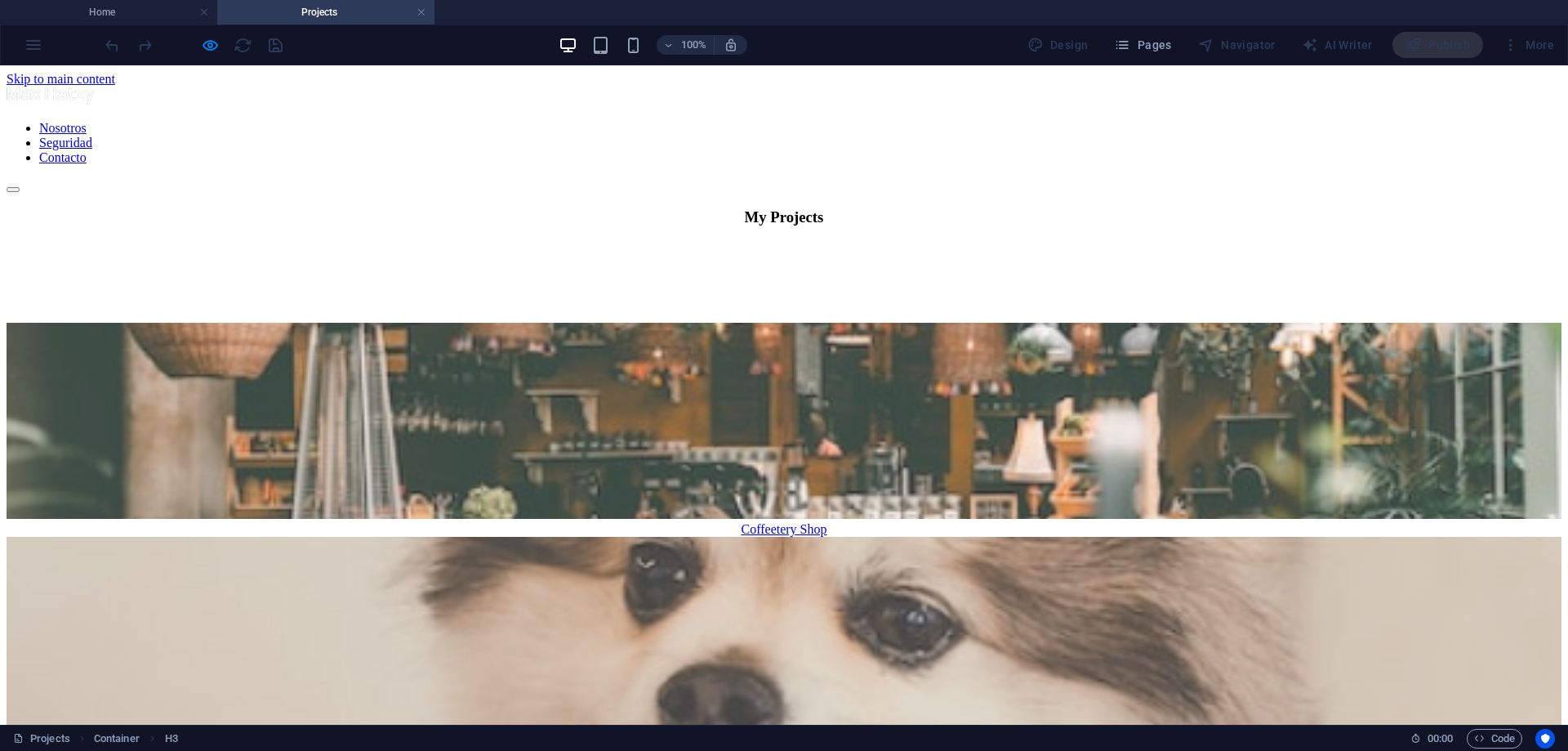
scroll to position [0, 0]
click at [784, 226] on div "My Projects" at bounding box center [784, 217] width 1555 height 18
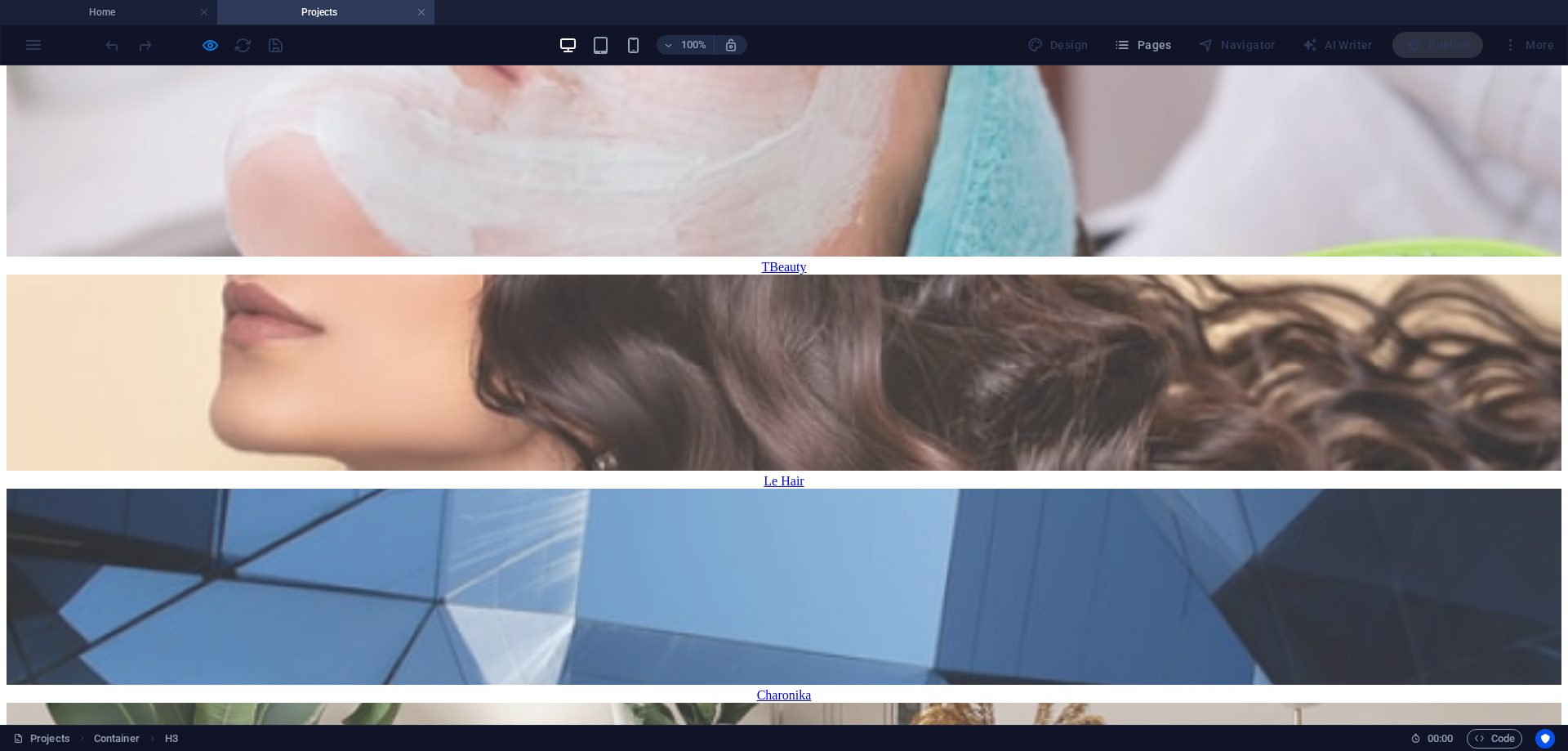
scroll to position [702, 0]
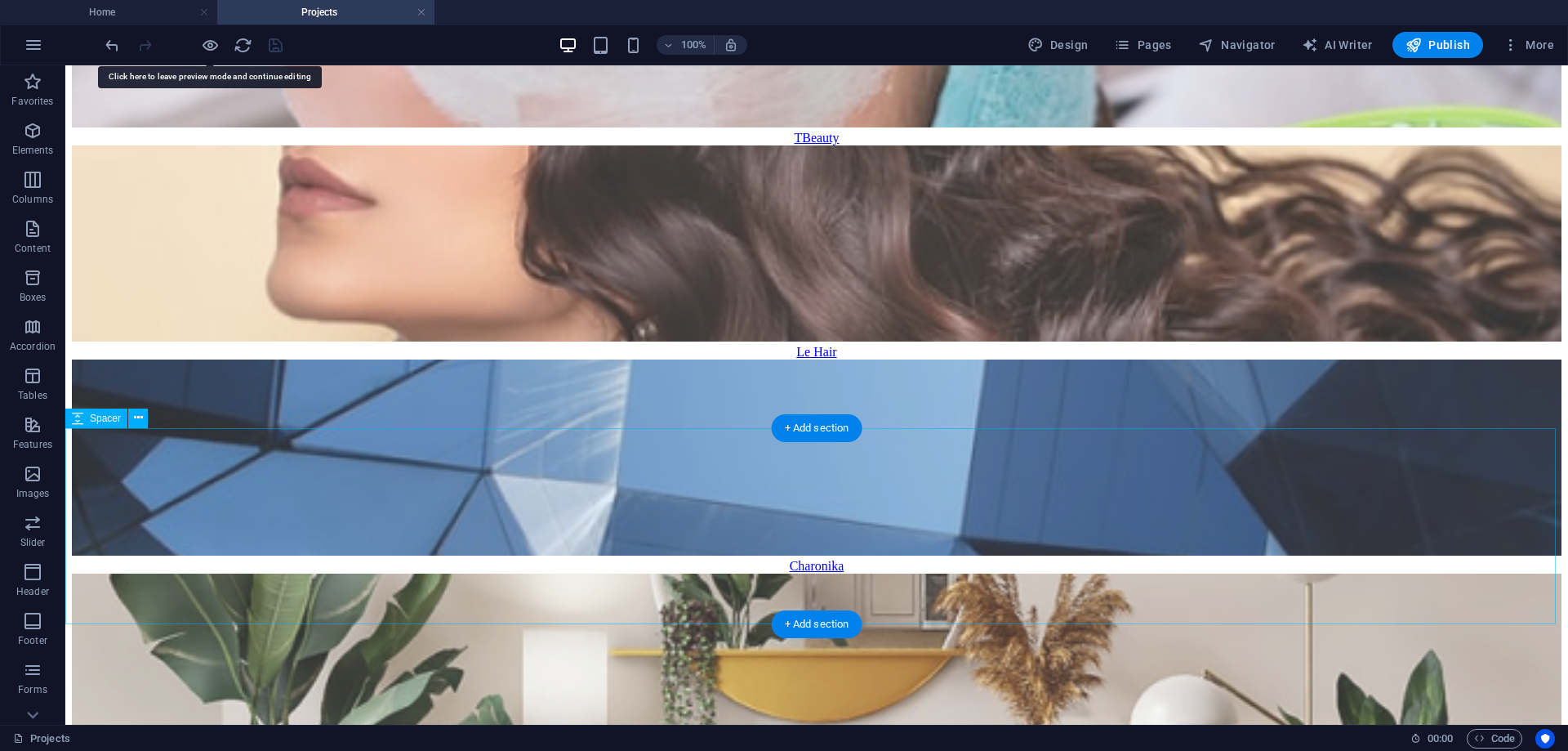
scroll to position [998, 0]
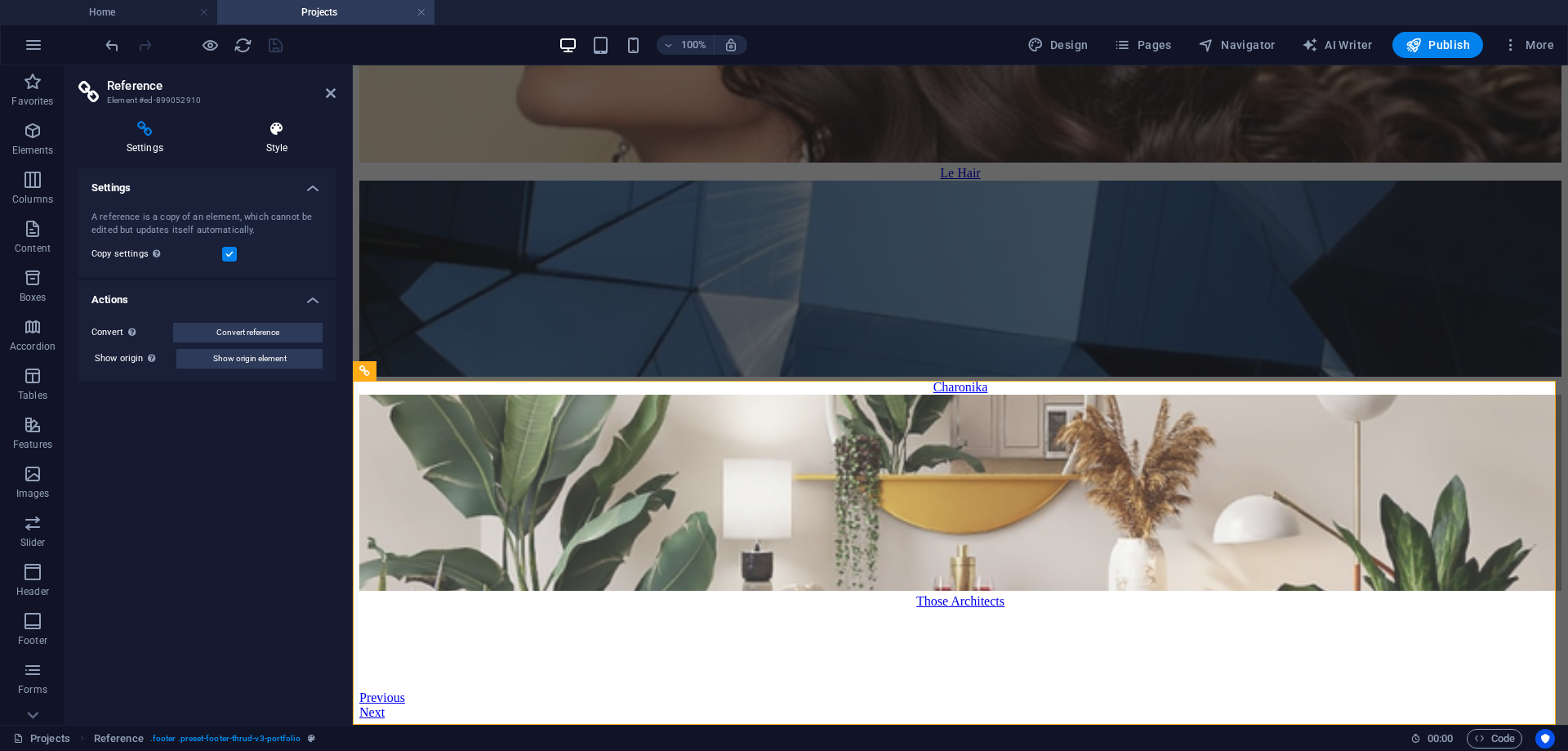
click at [272, 131] on icon at bounding box center [277, 129] width 118 height 17
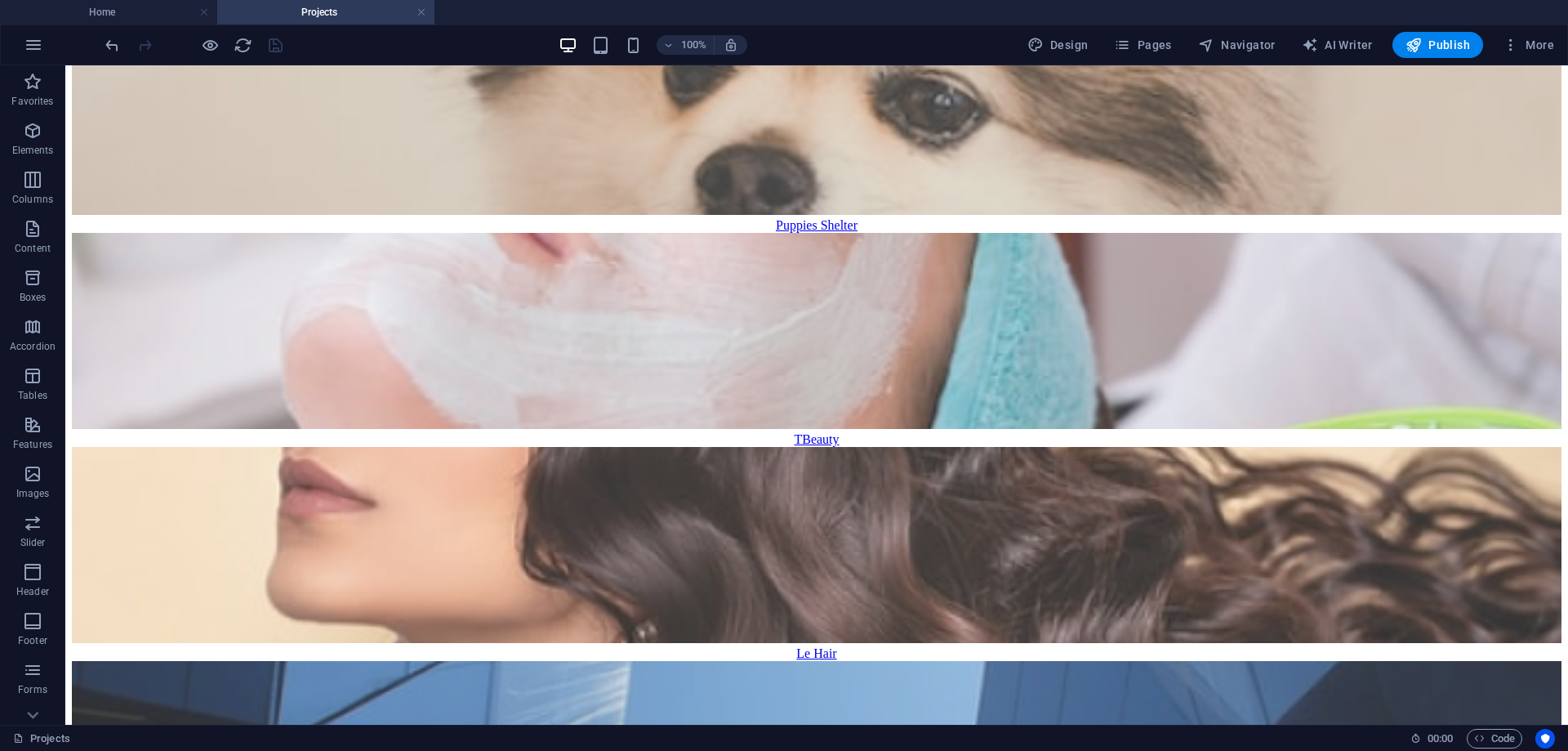
scroll to position [508, 0]
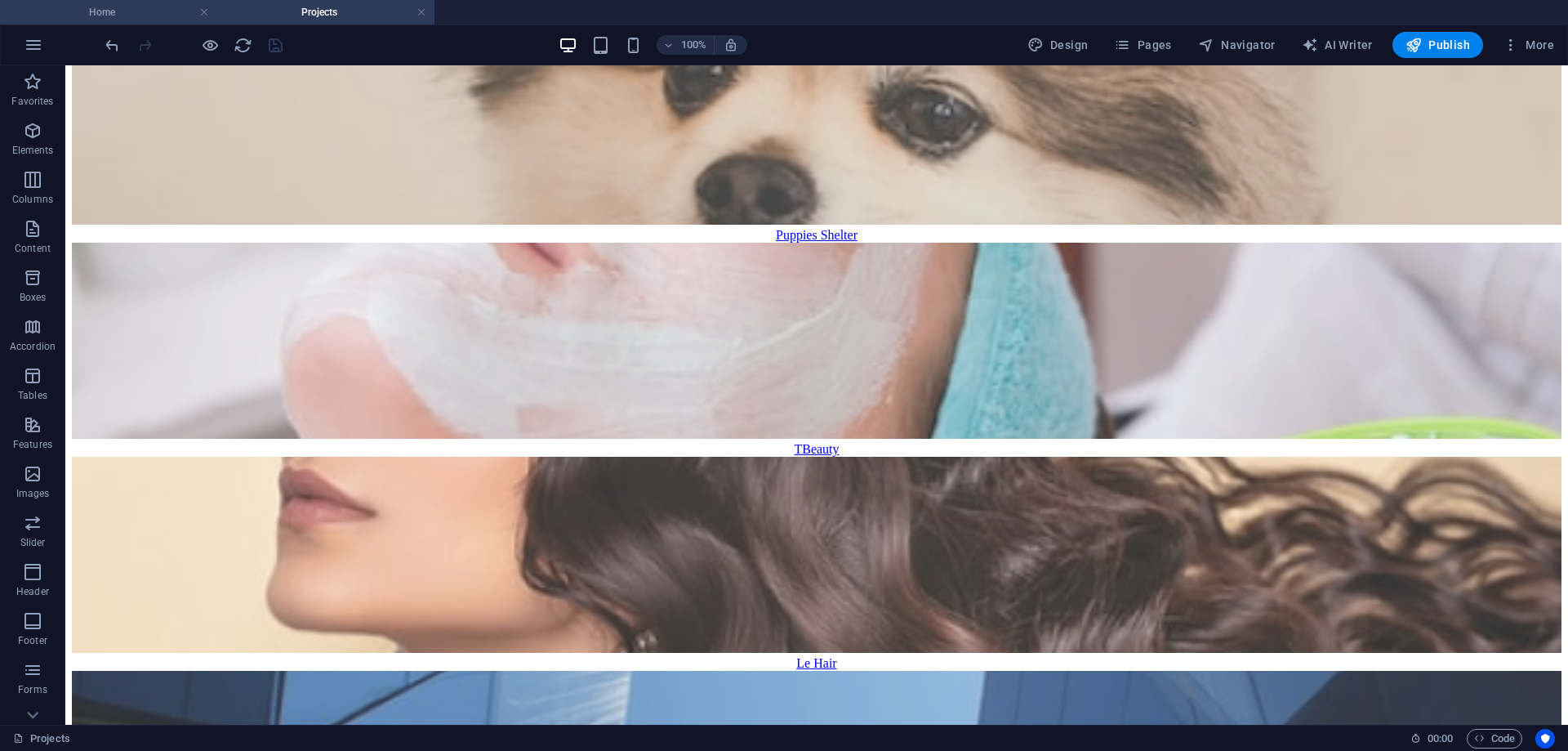
click at [134, 18] on h4 "Home" at bounding box center [109, 13] width 217 height 18
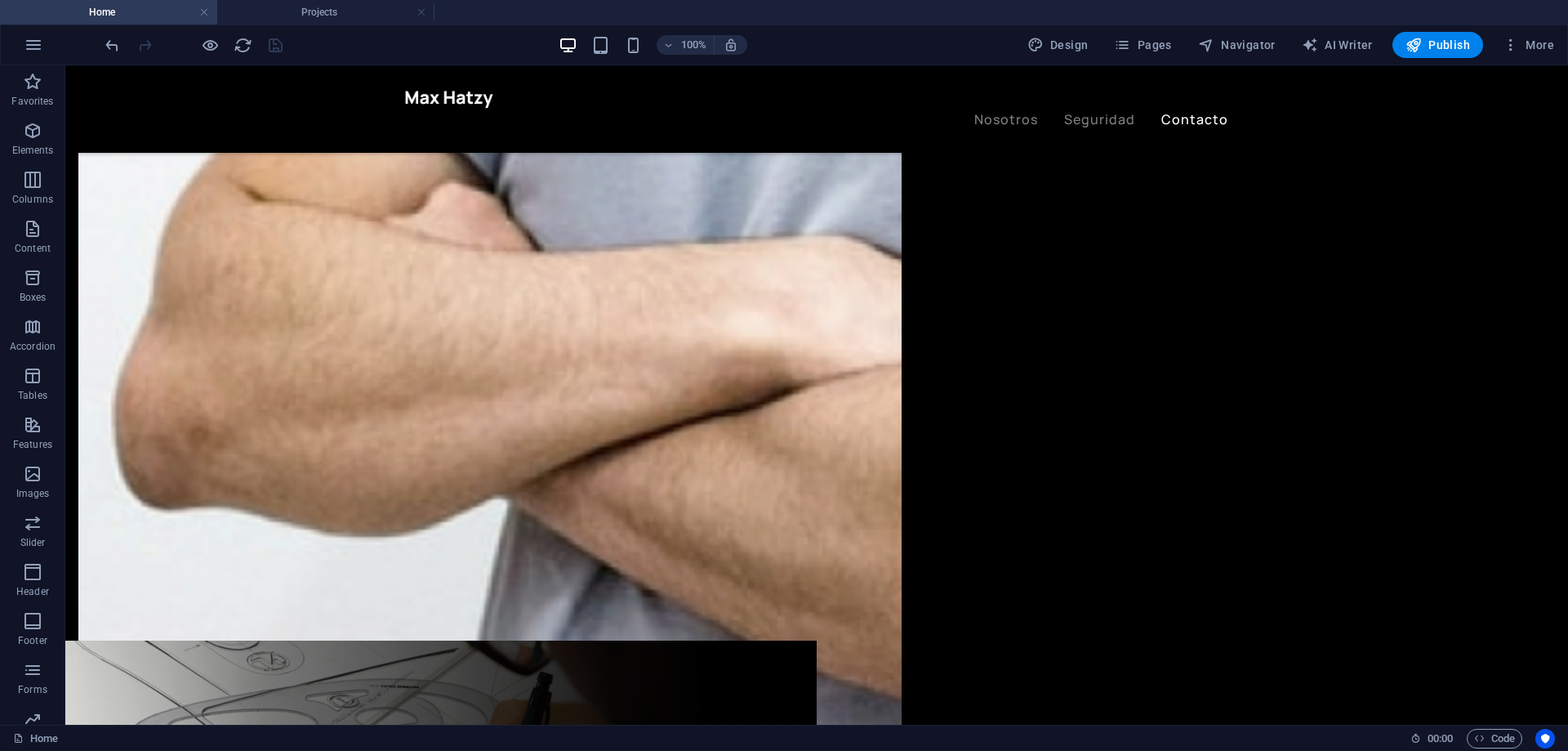
scroll to position [2902, 0]
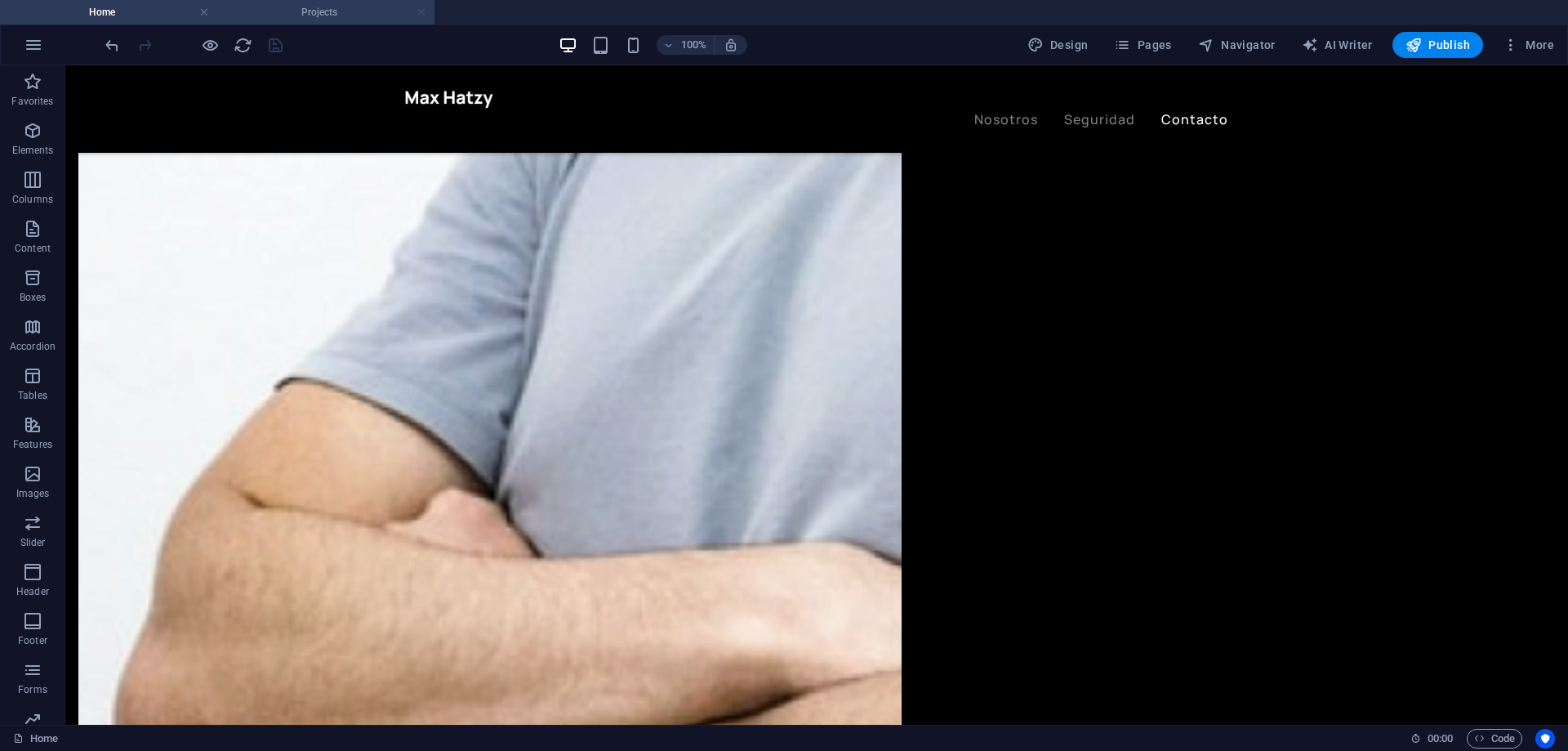
click at [419, 14] on link at bounding box center [422, 13] width 10 height 16
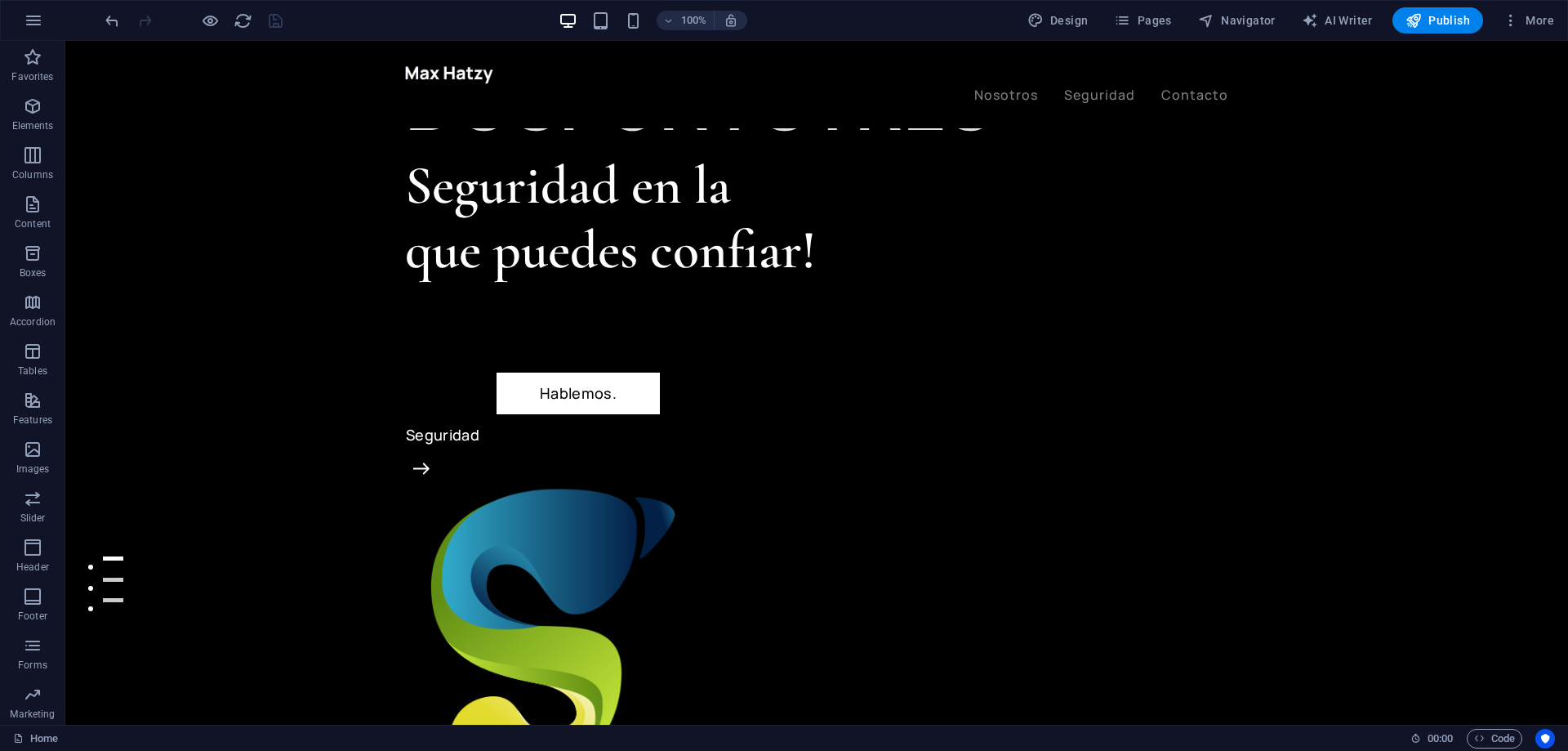
scroll to position [111, 0]
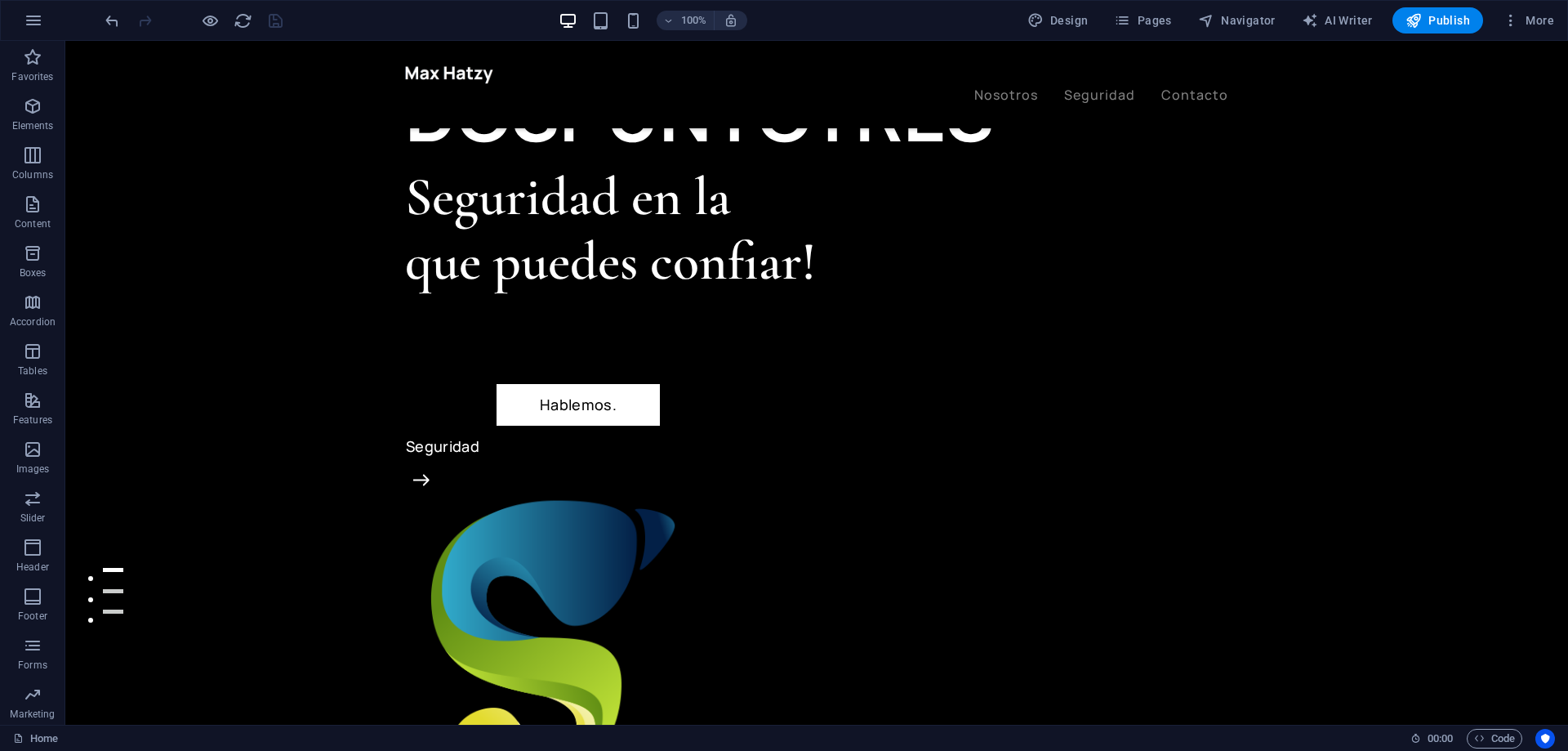
click at [528, 204] on h2 "Seguridad en la que puedes confiar!" at bounding box center [611, 230] width 412 height 129
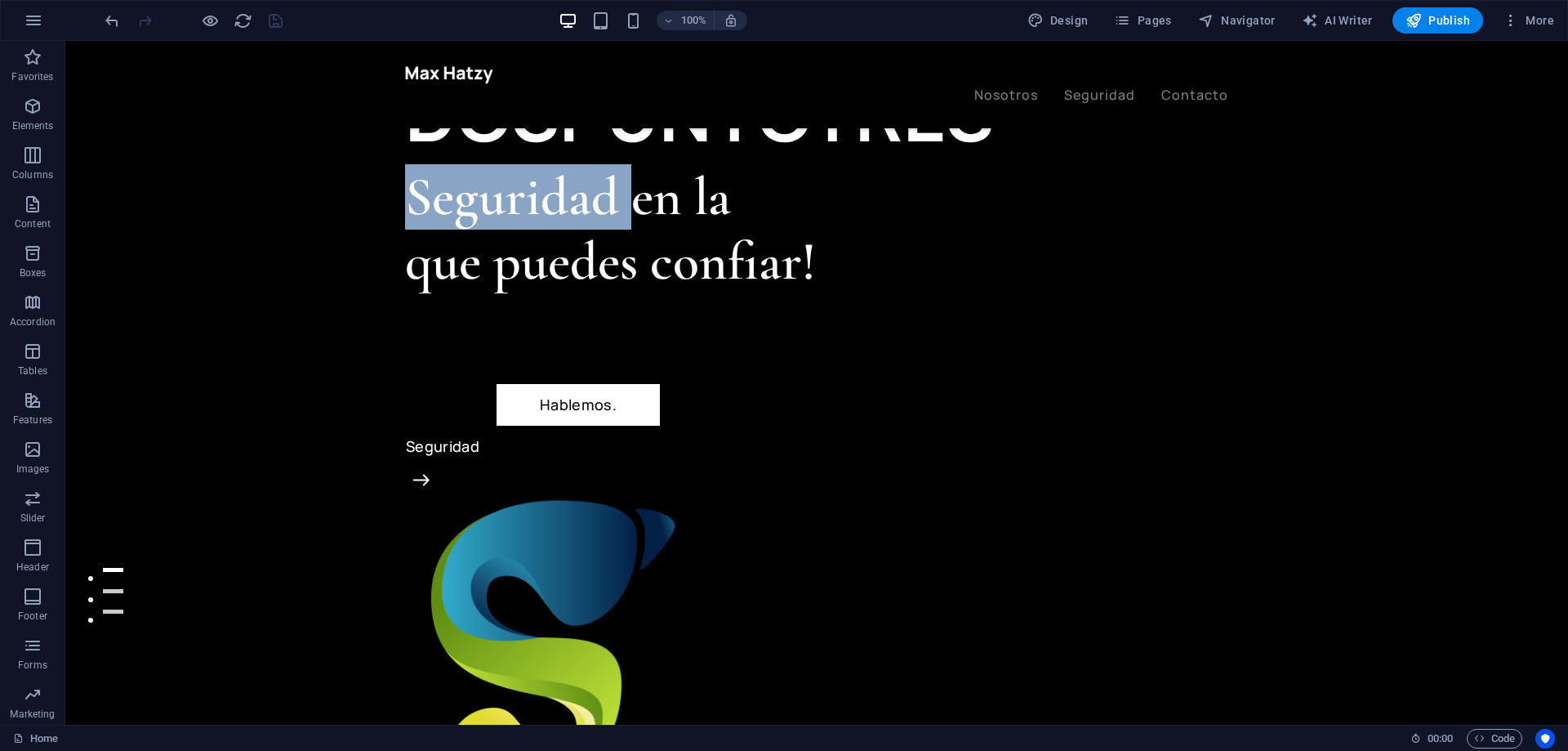
click at [528, 204] on h2 "Seguridad en la que puedes confiar!" at bounding box center [611, 230] width 412 height 129
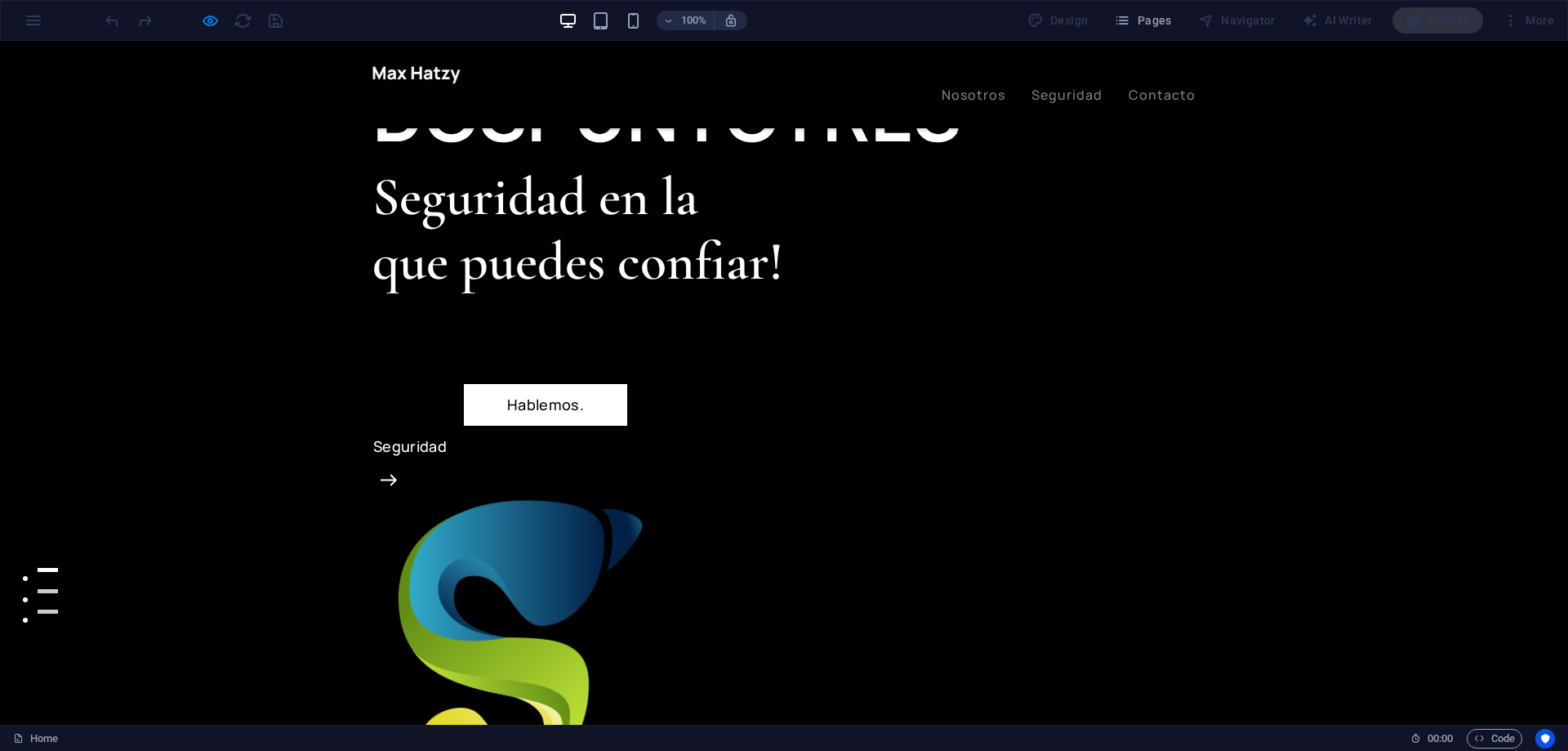
scroll to position [0, 0]
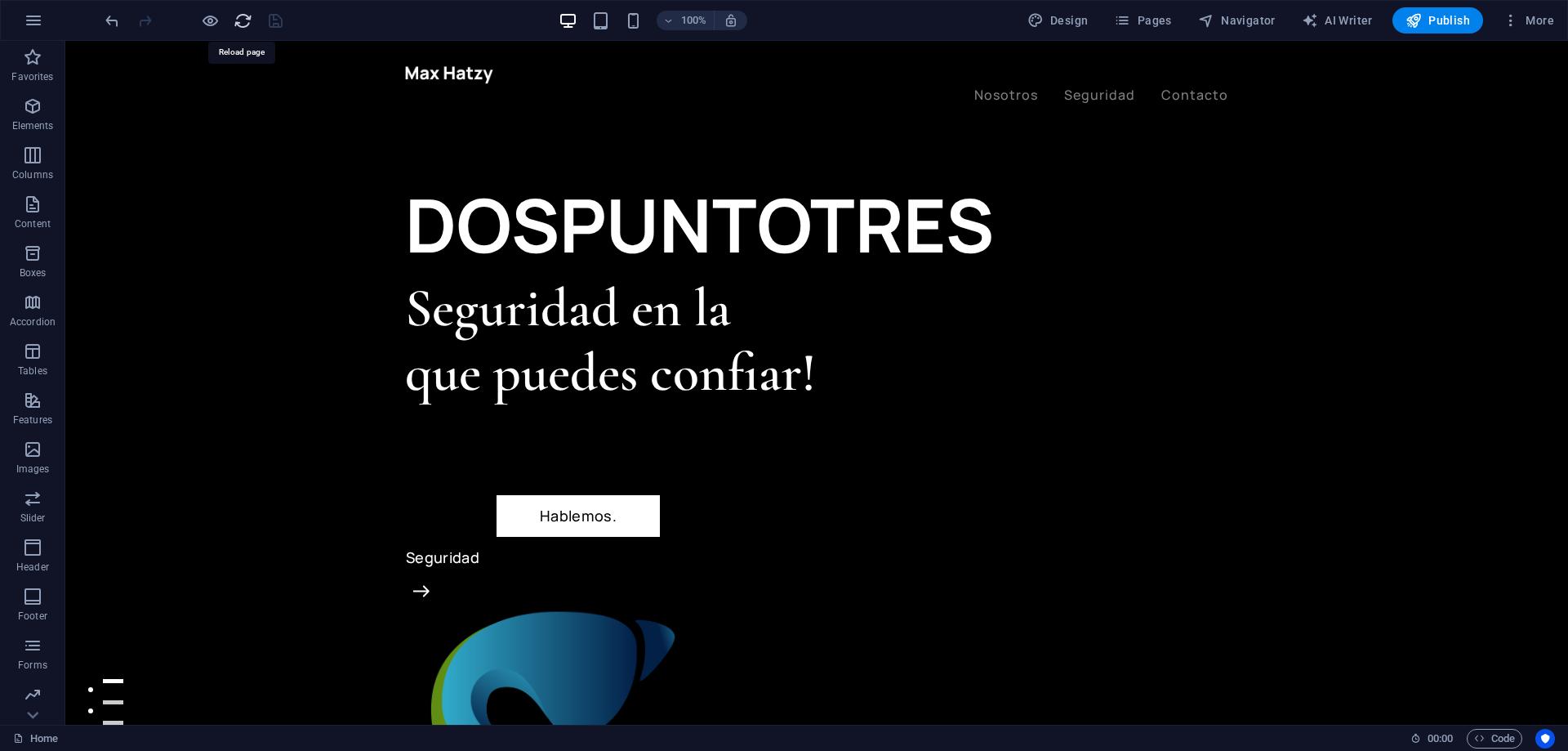
click at [245, 17] on icon "reload" at bounding box center [243, 21] width 18 height 18
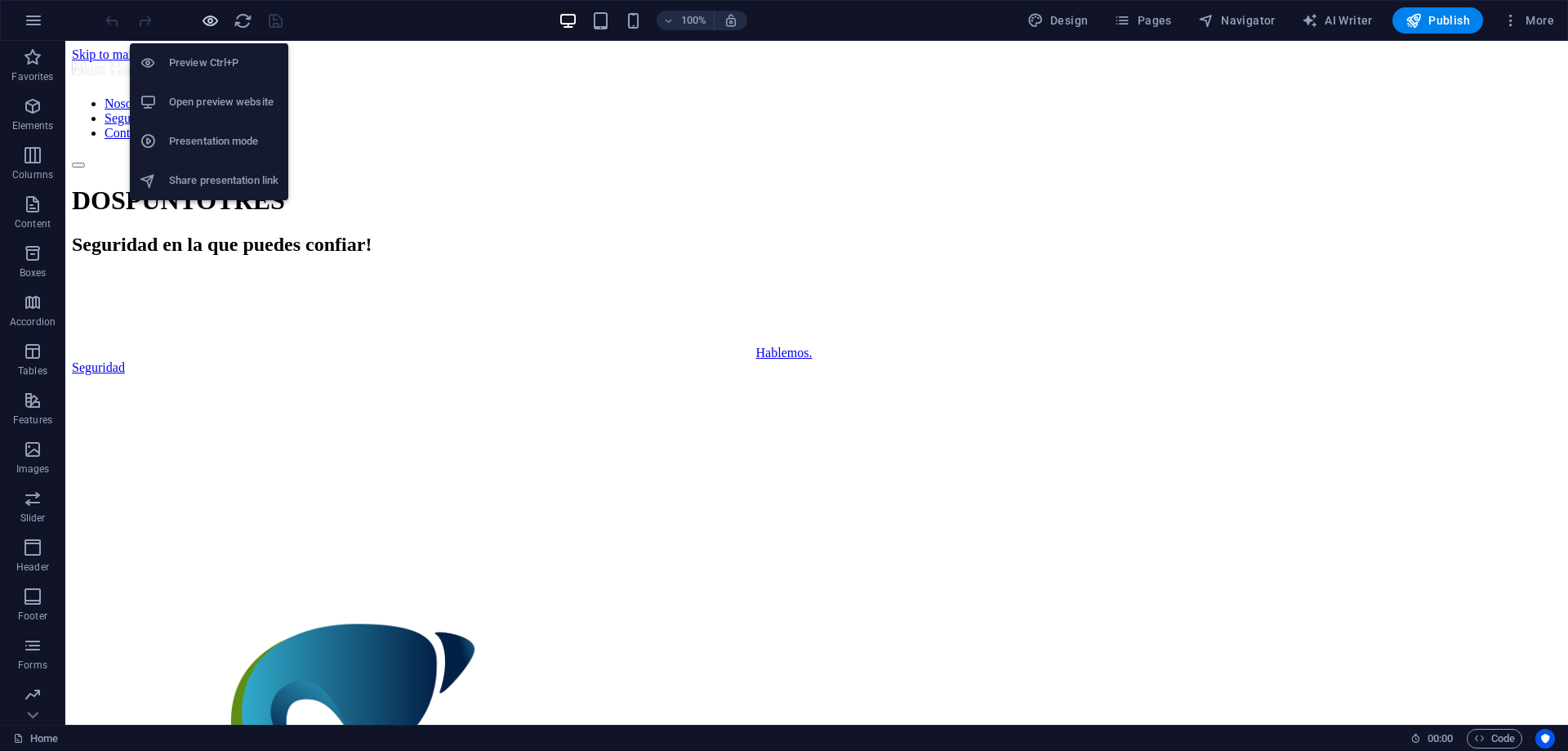
click at [201, 23] on icon "button" at bounding box center [211, 21] width 18 height 18
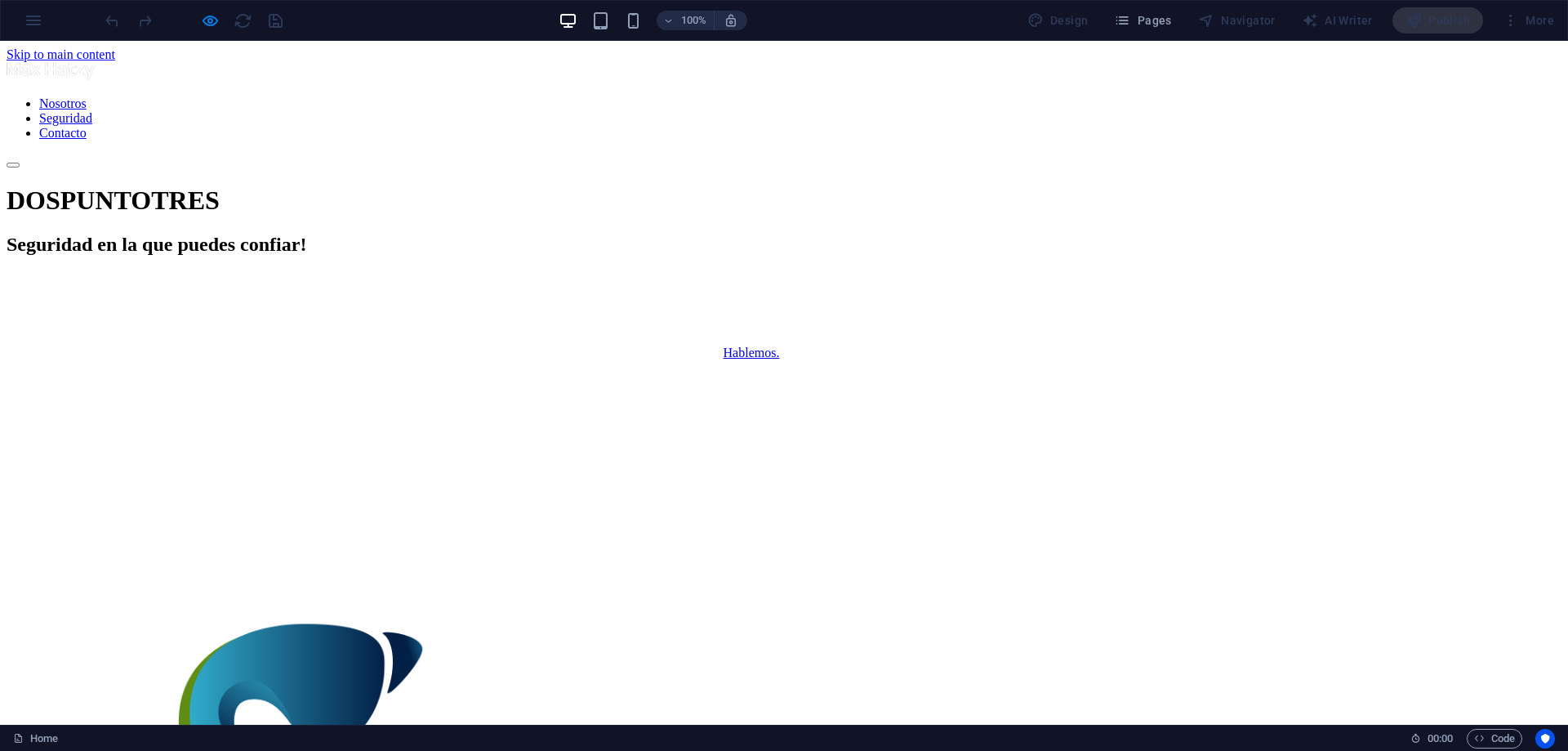
click at [59, 374] on link "Seguridad" at bounding box center [33, 367] width 53 height 14
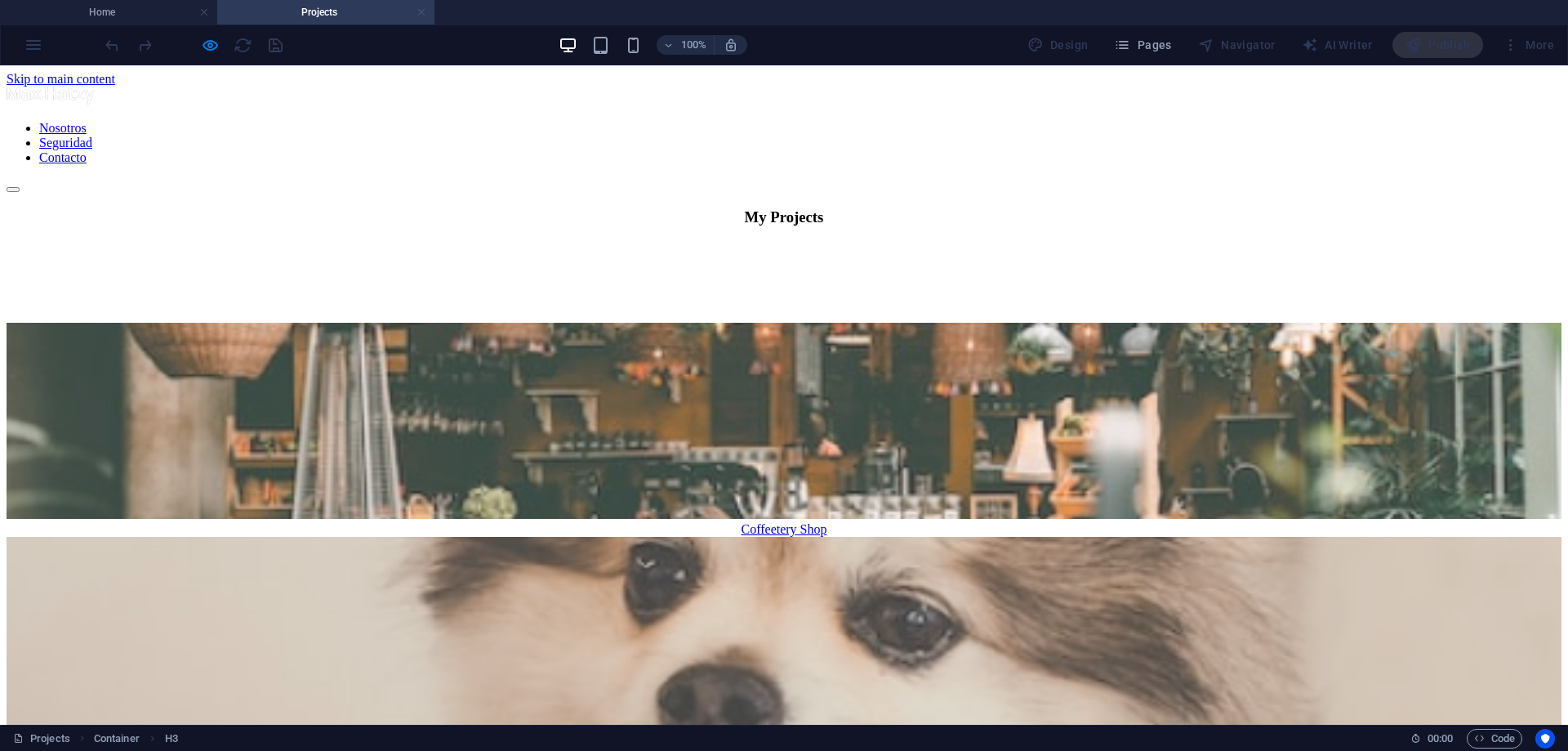
click at [422, 9] on link at bounding box center [422, 13] width 10 height 16
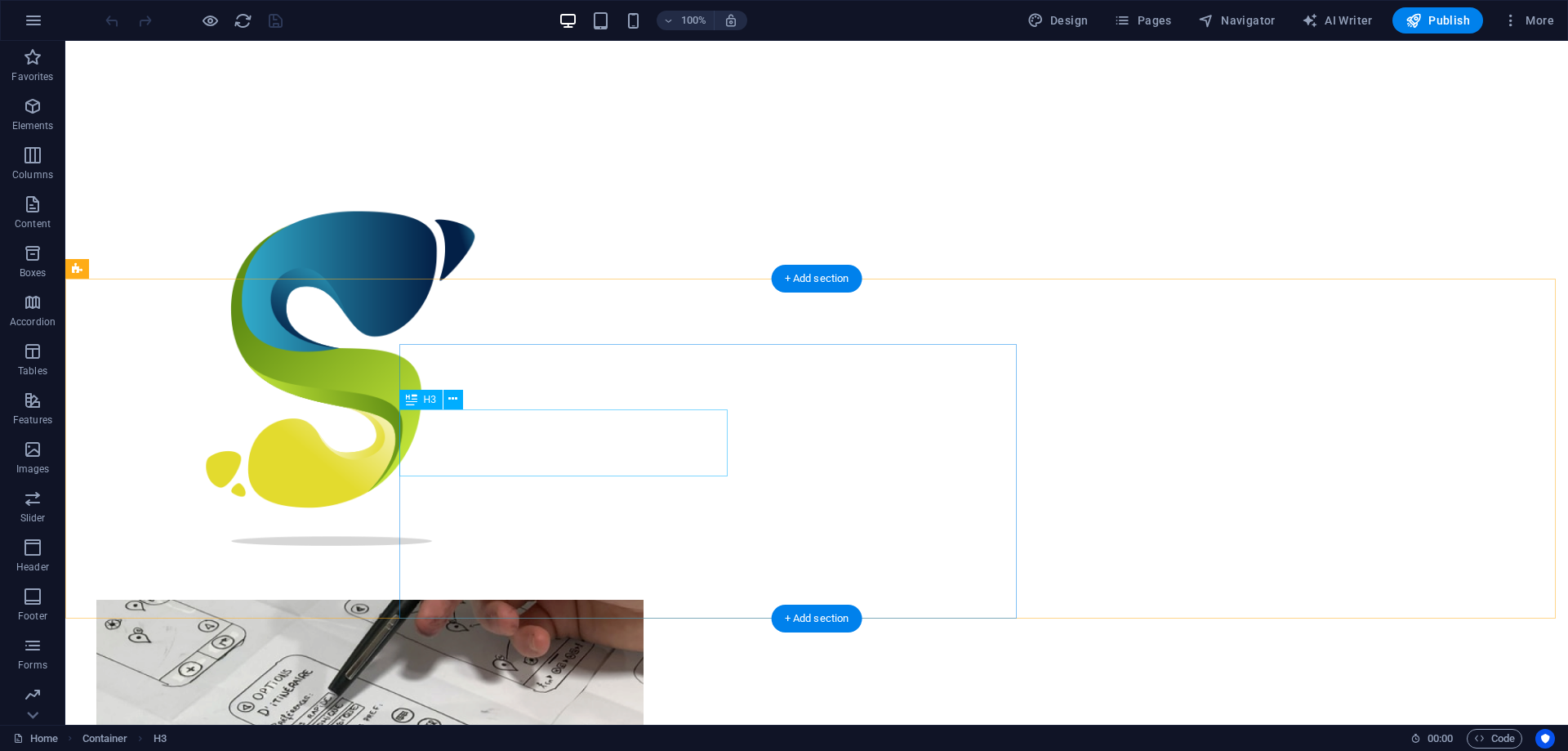
scroll to position [571, 0]
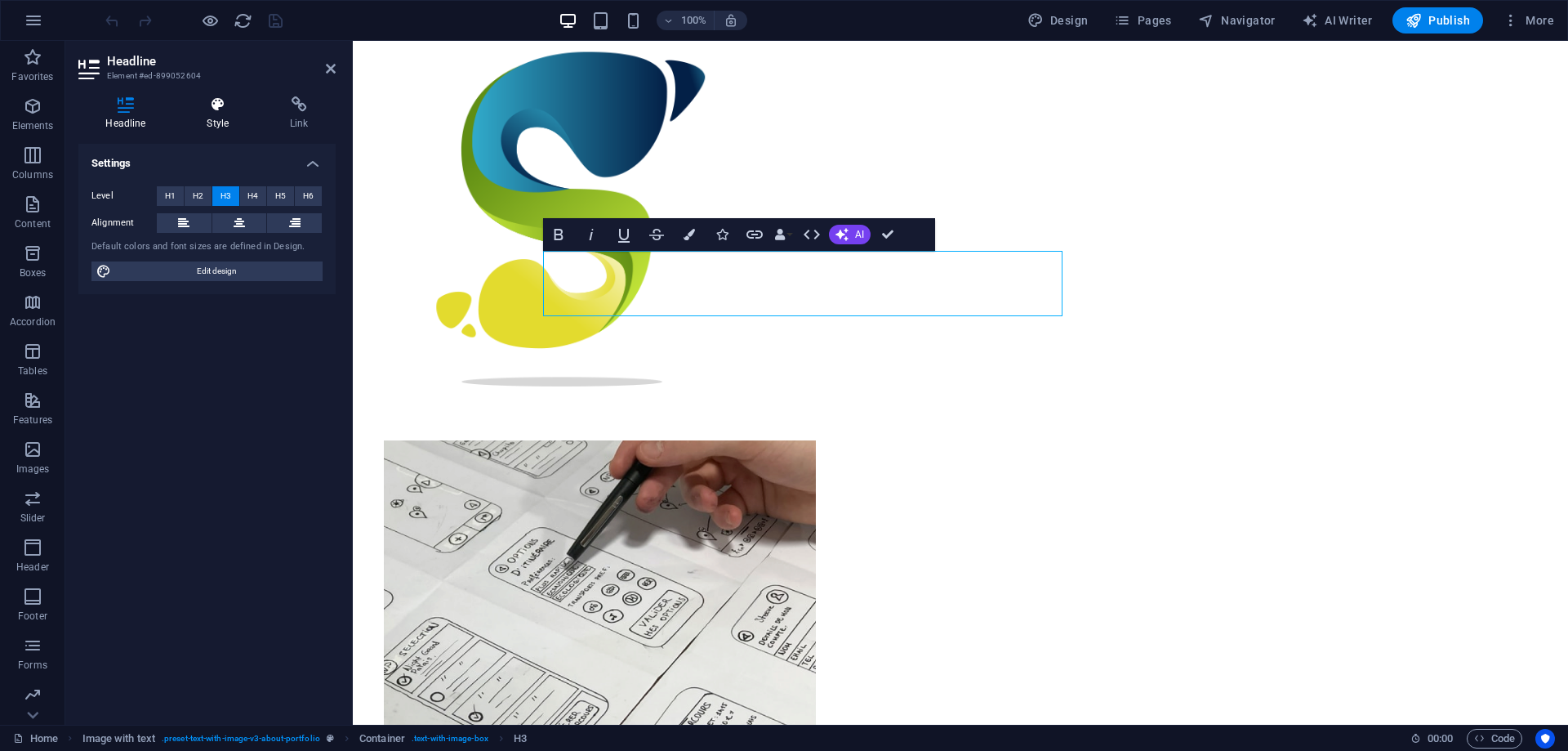
click at [221, 110] on icon at bounding box center [218, 104] width 77 height 17
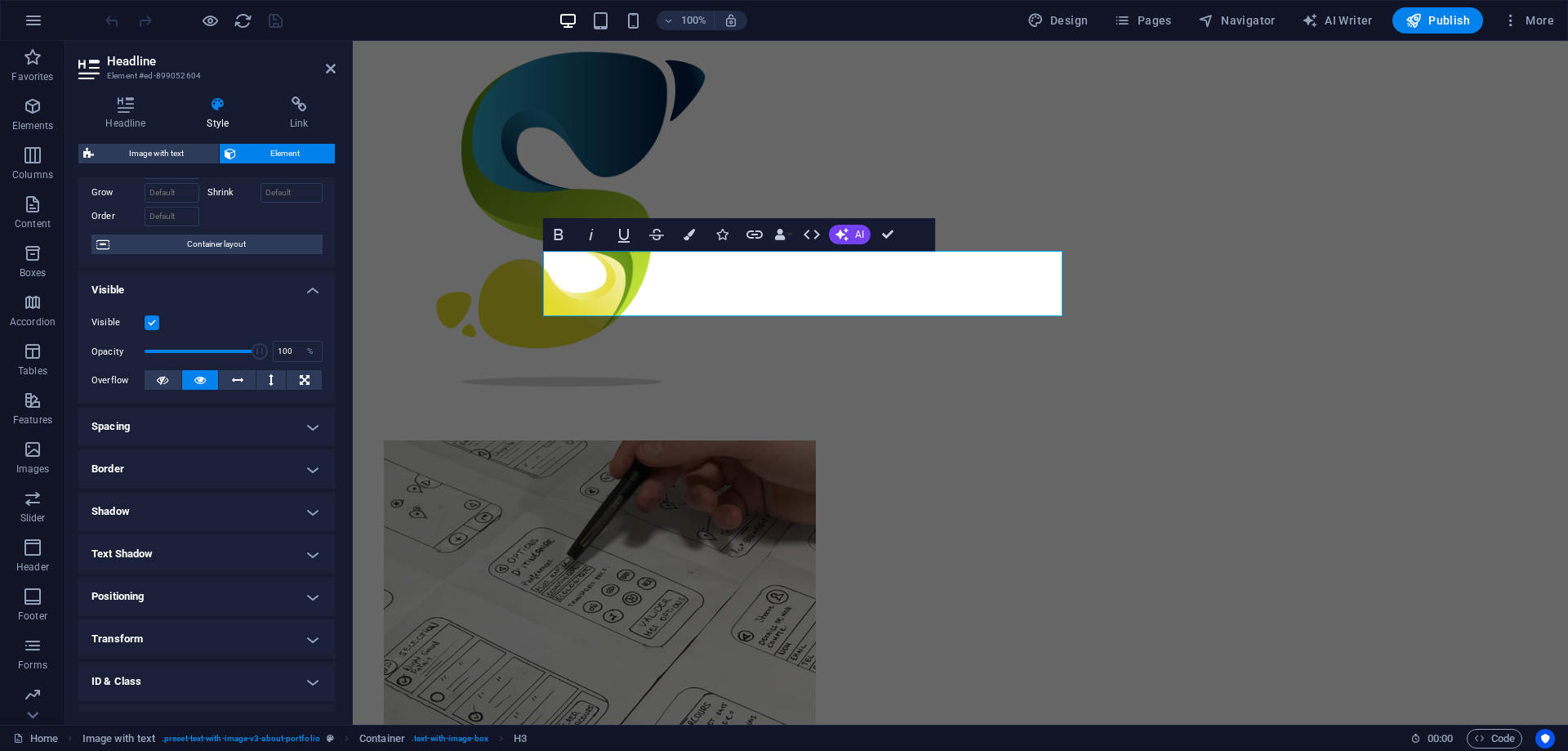
scroll to position [156, 0]
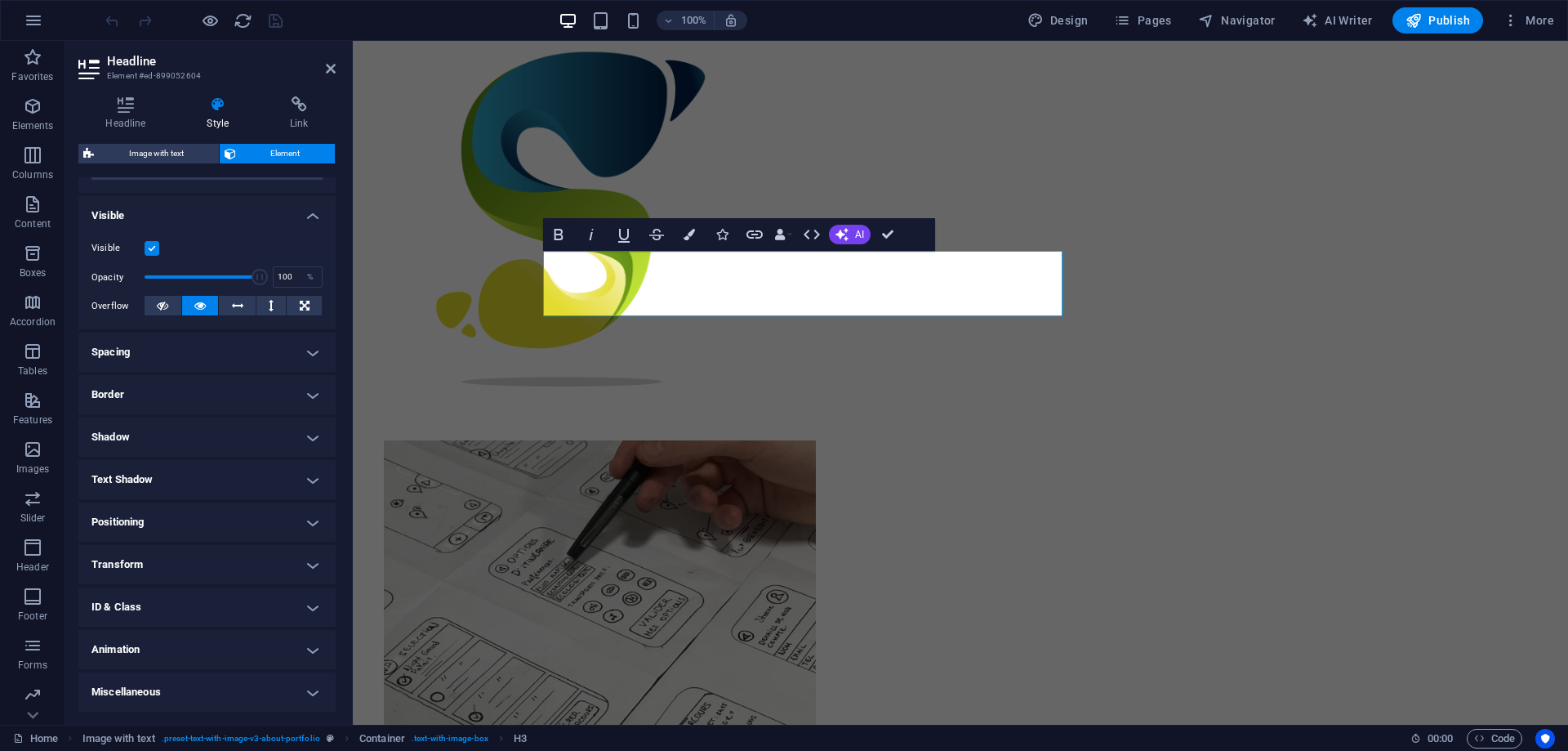
click at [304, 606] on h4 "ID & Class" at bounding box center [207, 606] width 257 height 39
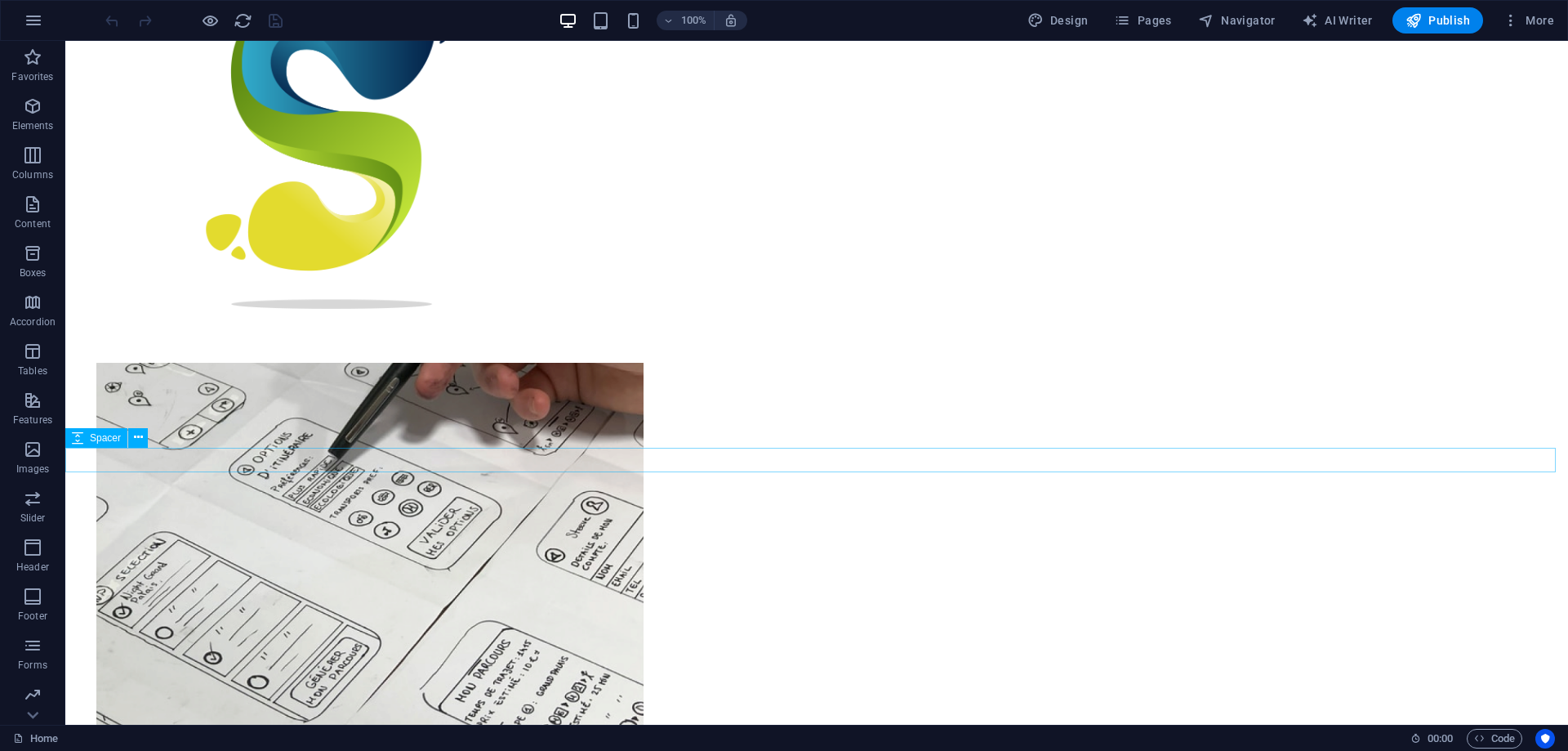
scroll to position [571, 0]
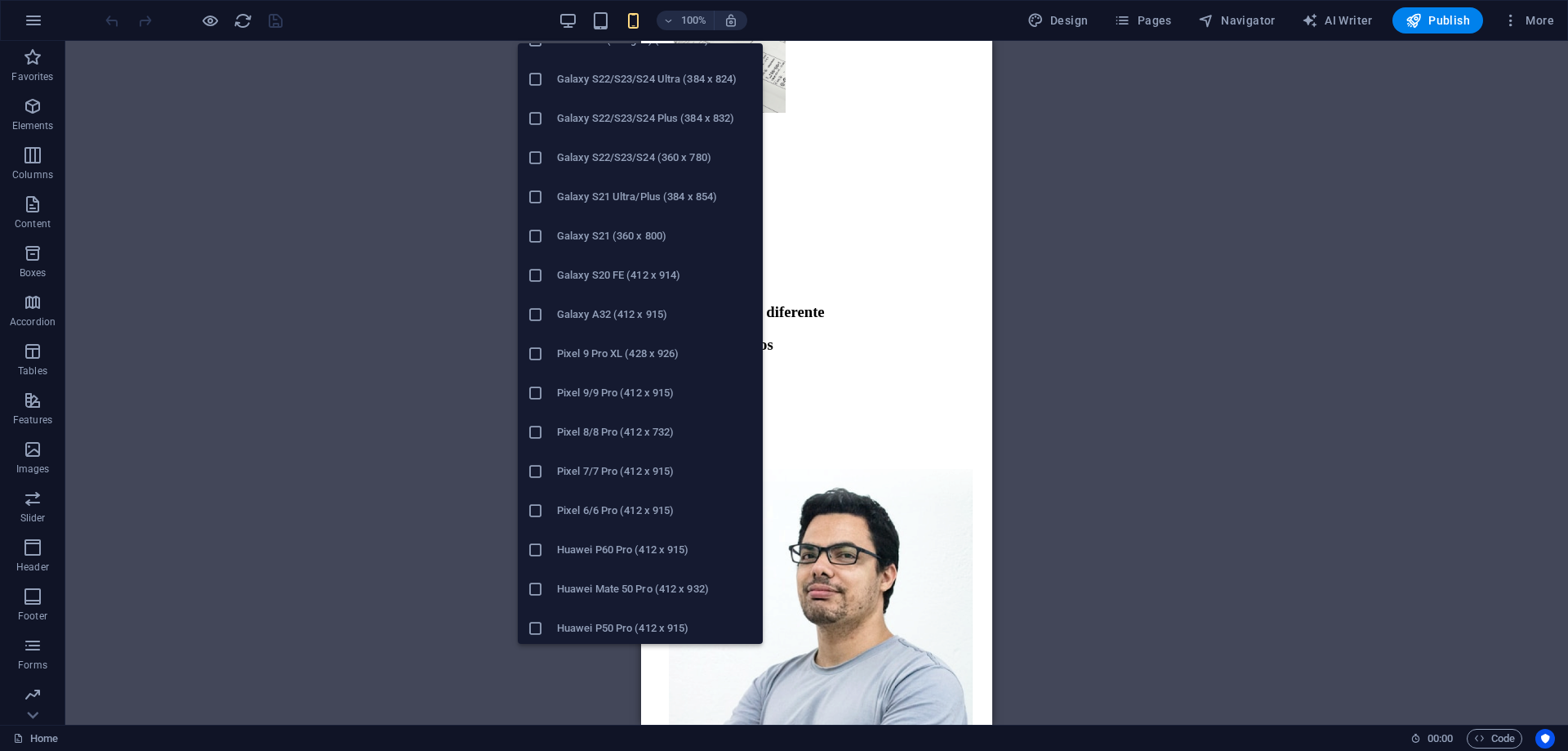
scroll to position [653, 0]
click at [633, 356] on h6 "Pixel 8/8 Pro (412 x 732)" at bounding box center [655, 350] width 196 height 19
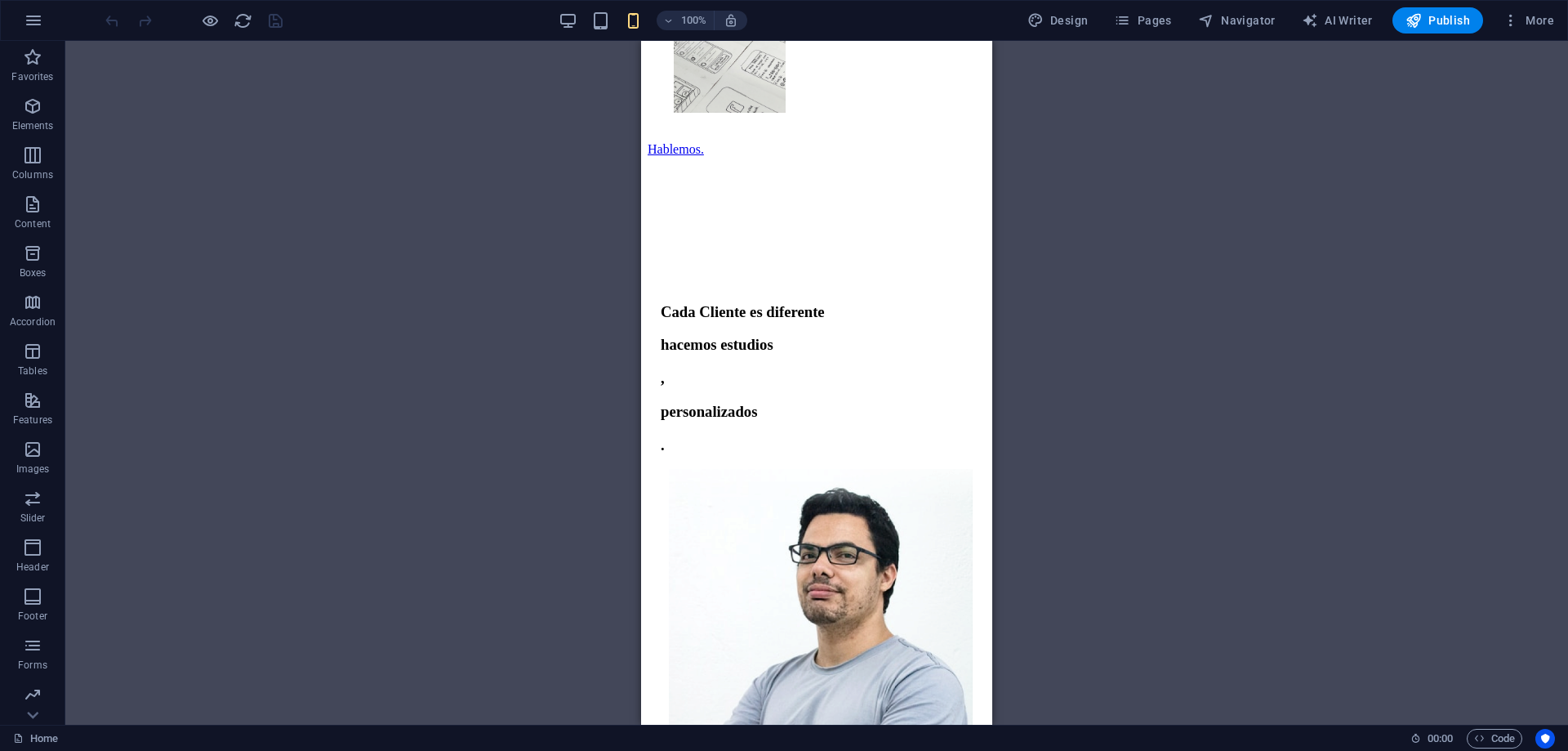
scroll to position [0, 0]
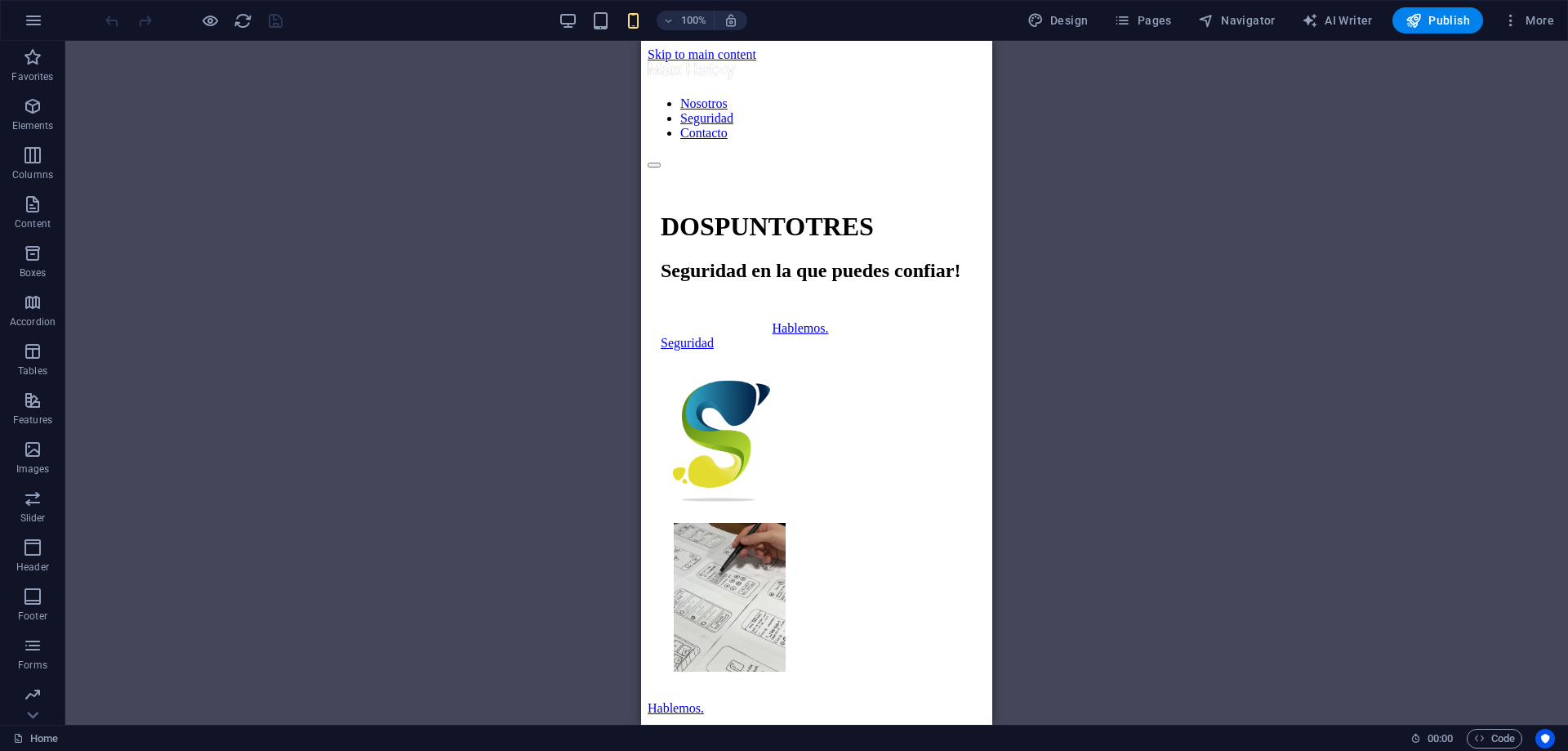
drag, startPoint x: 981, startPoint y: 180, endPoint x: 1631, endPoint y: 58, distance: 661.4
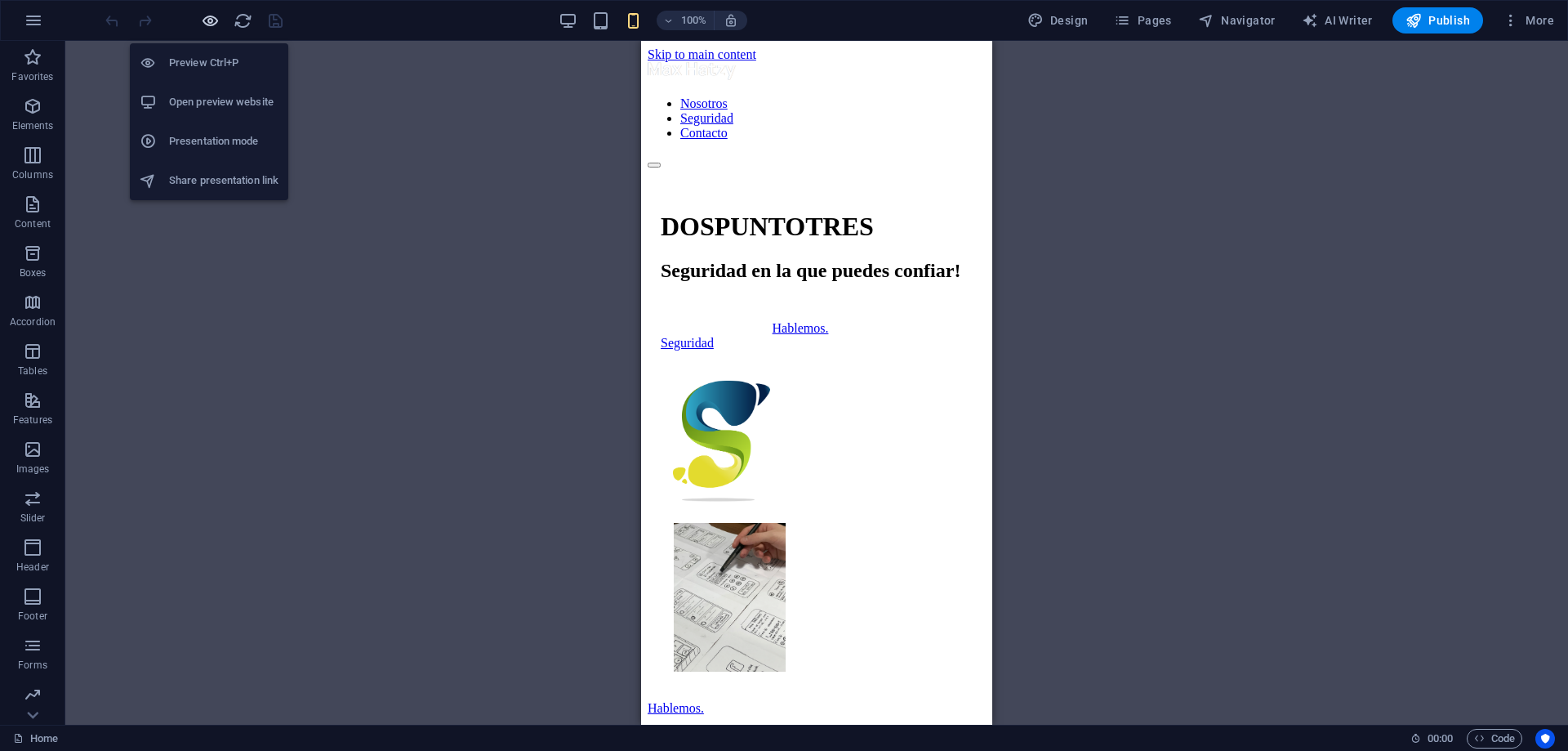
click at [214, 18] on icon "button" at bounding box center [211, 21] width 18 height 18
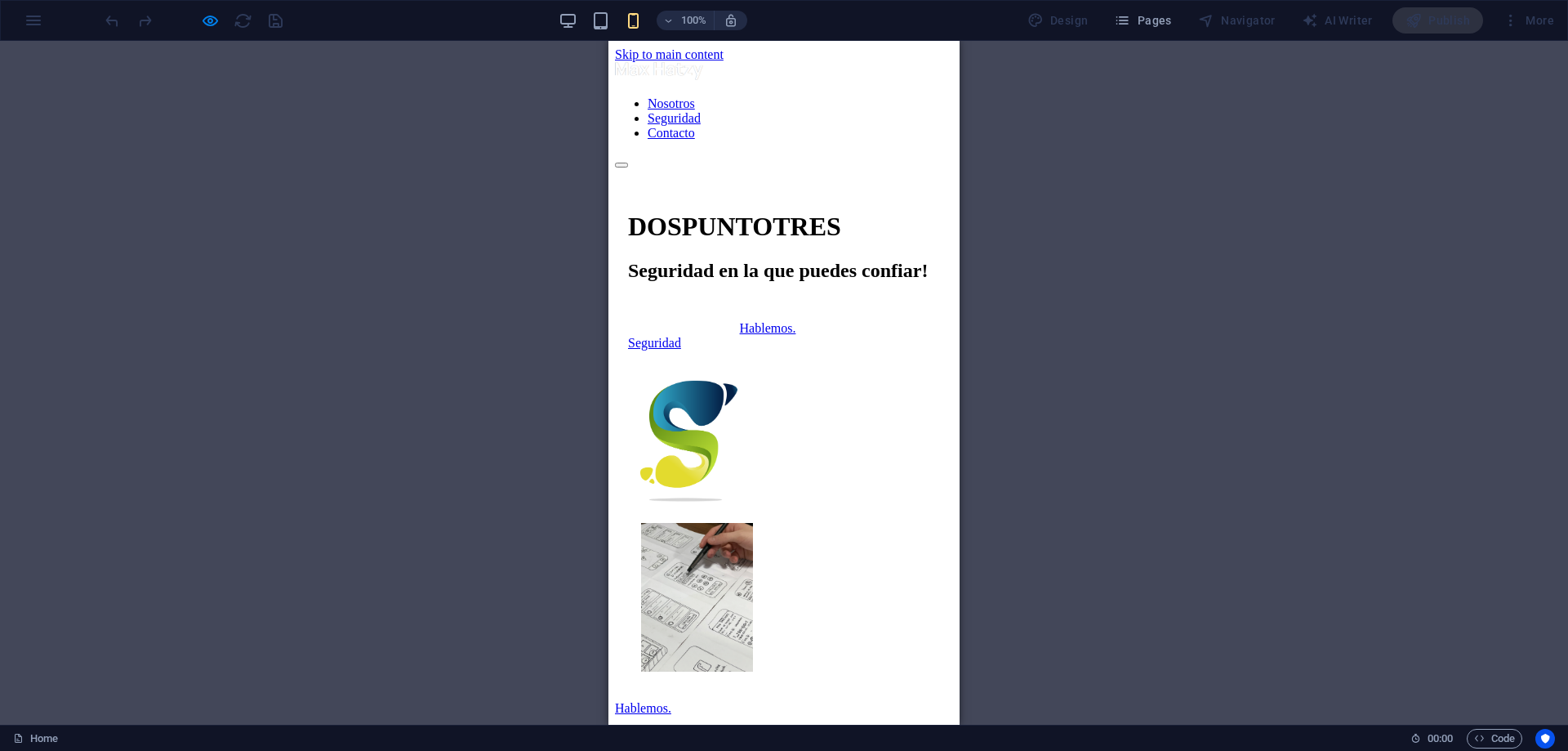
click at [753, 523] on img at bounding box center [698, 597] width 112 height 149
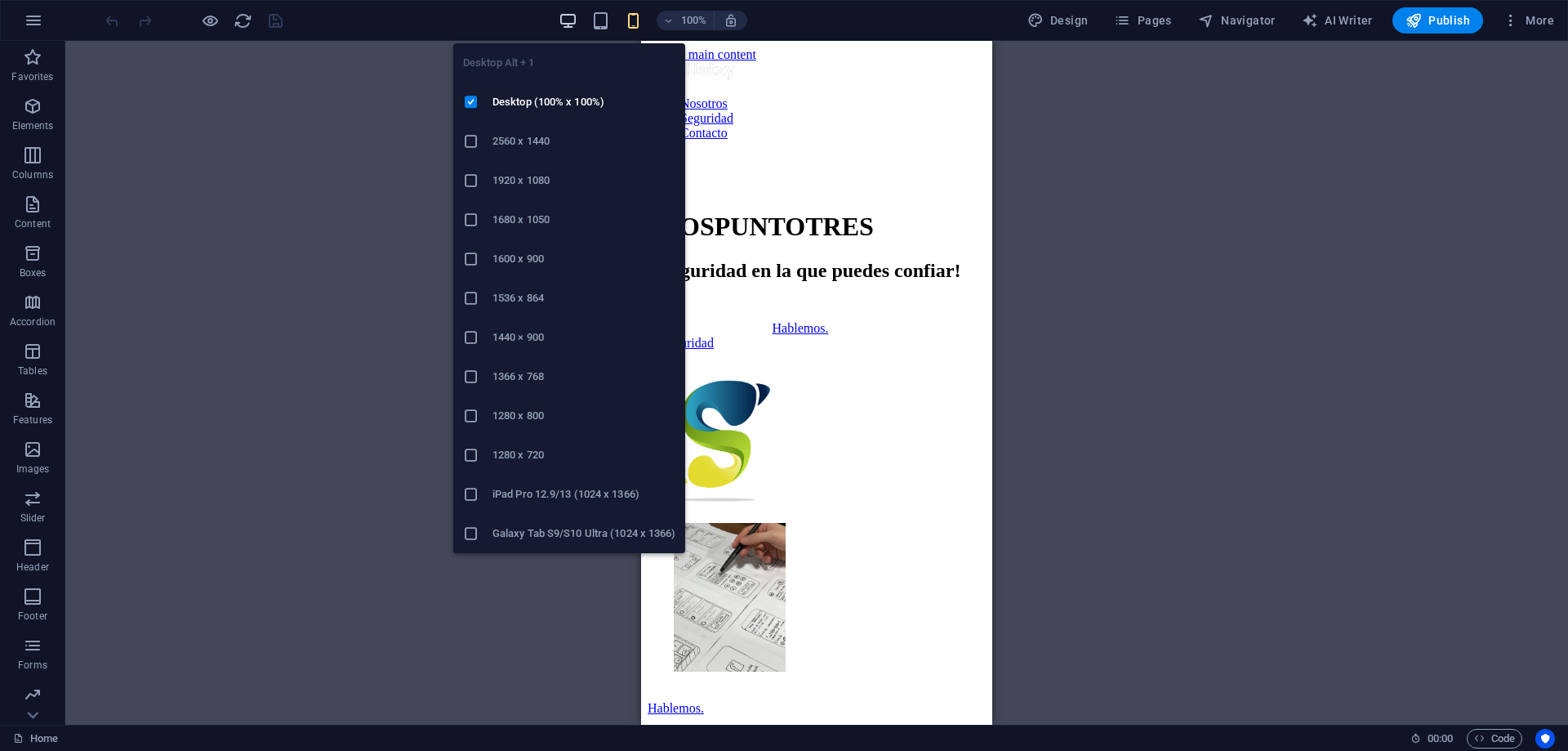
click at [573, 21] on icon "button" at bounding box center [568, 21] width 18 height 18
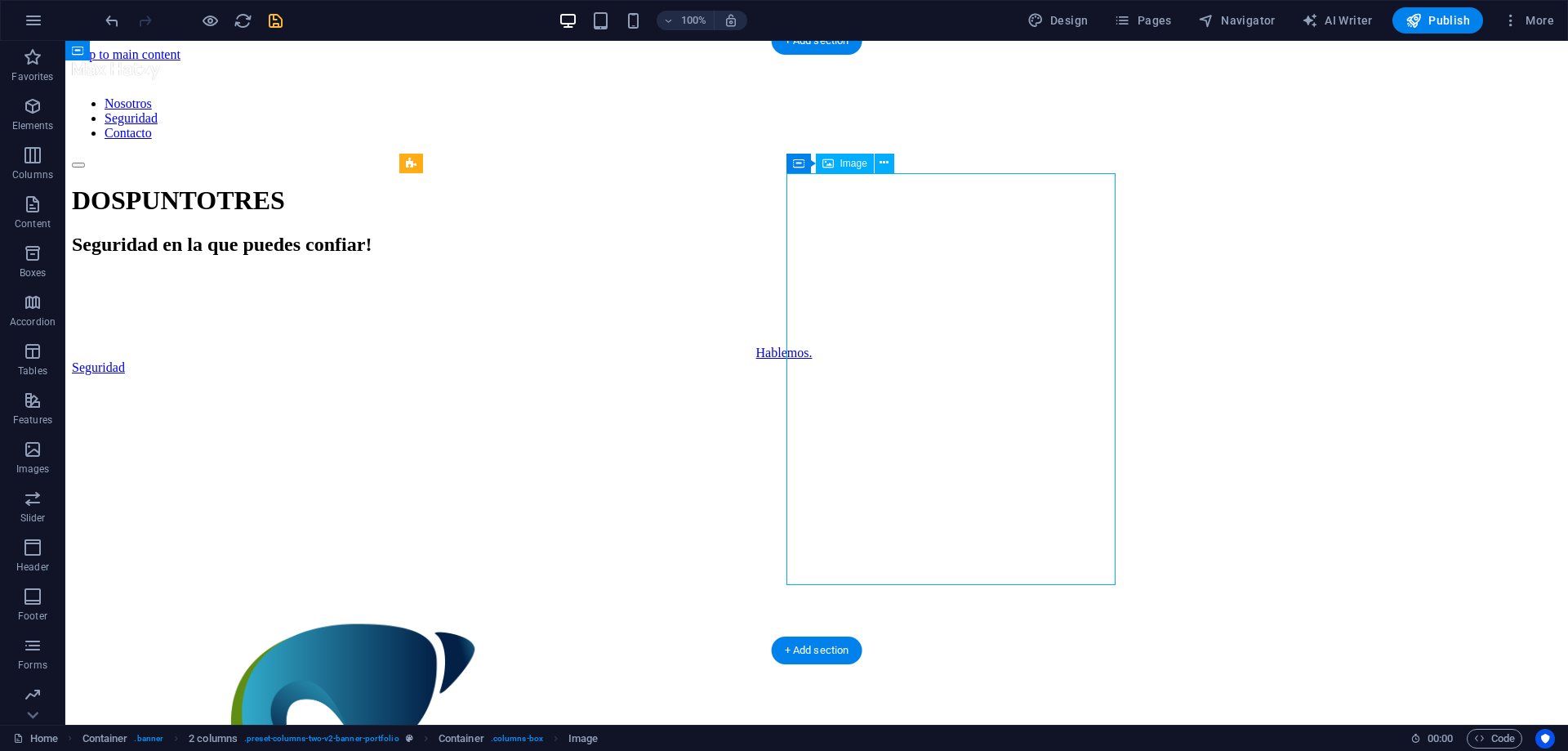
drag, startPoint x: 1003, startPoint y: 230, endPoint x: 1056, endPoint y: 229, distance: 53.0
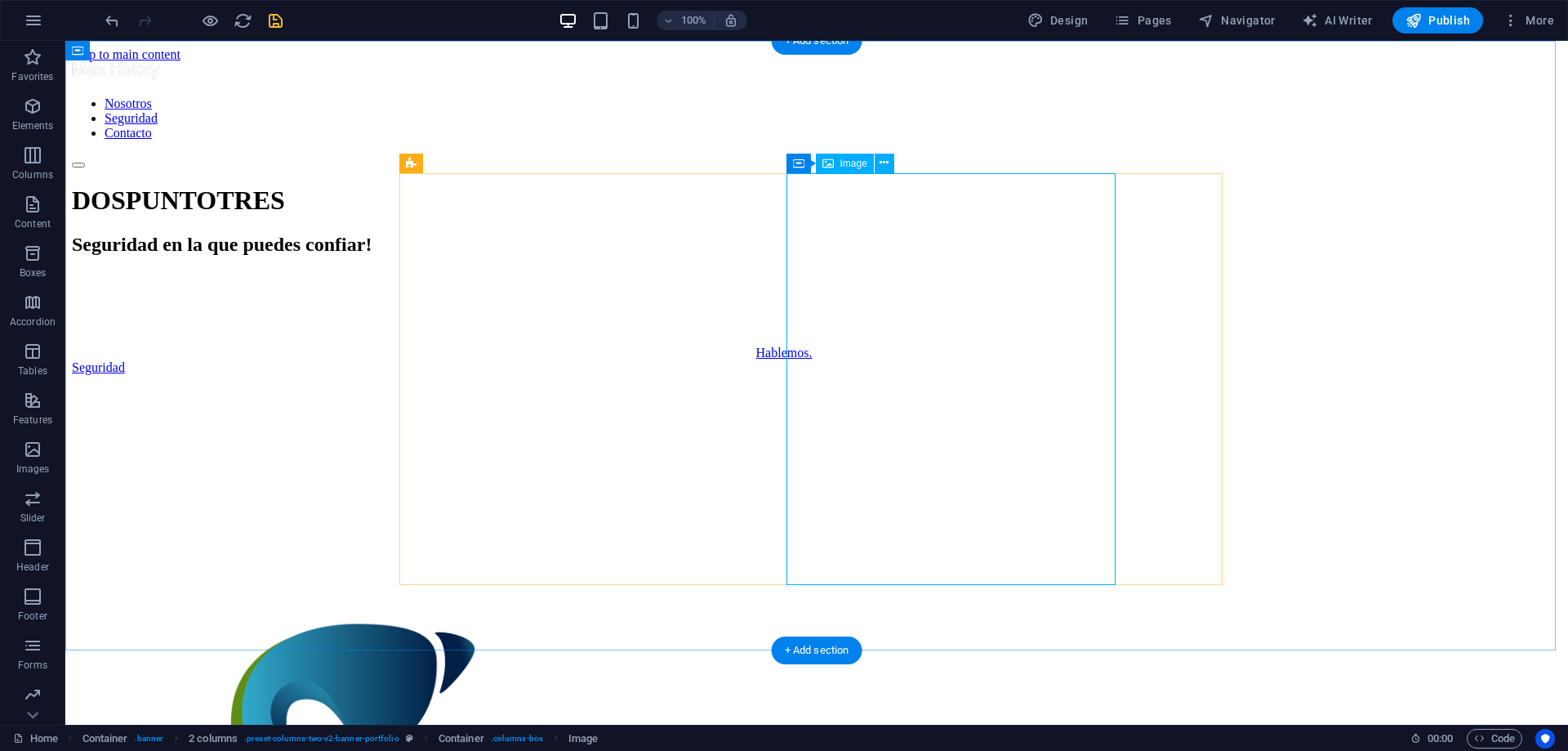
select select "%"
select select "px"
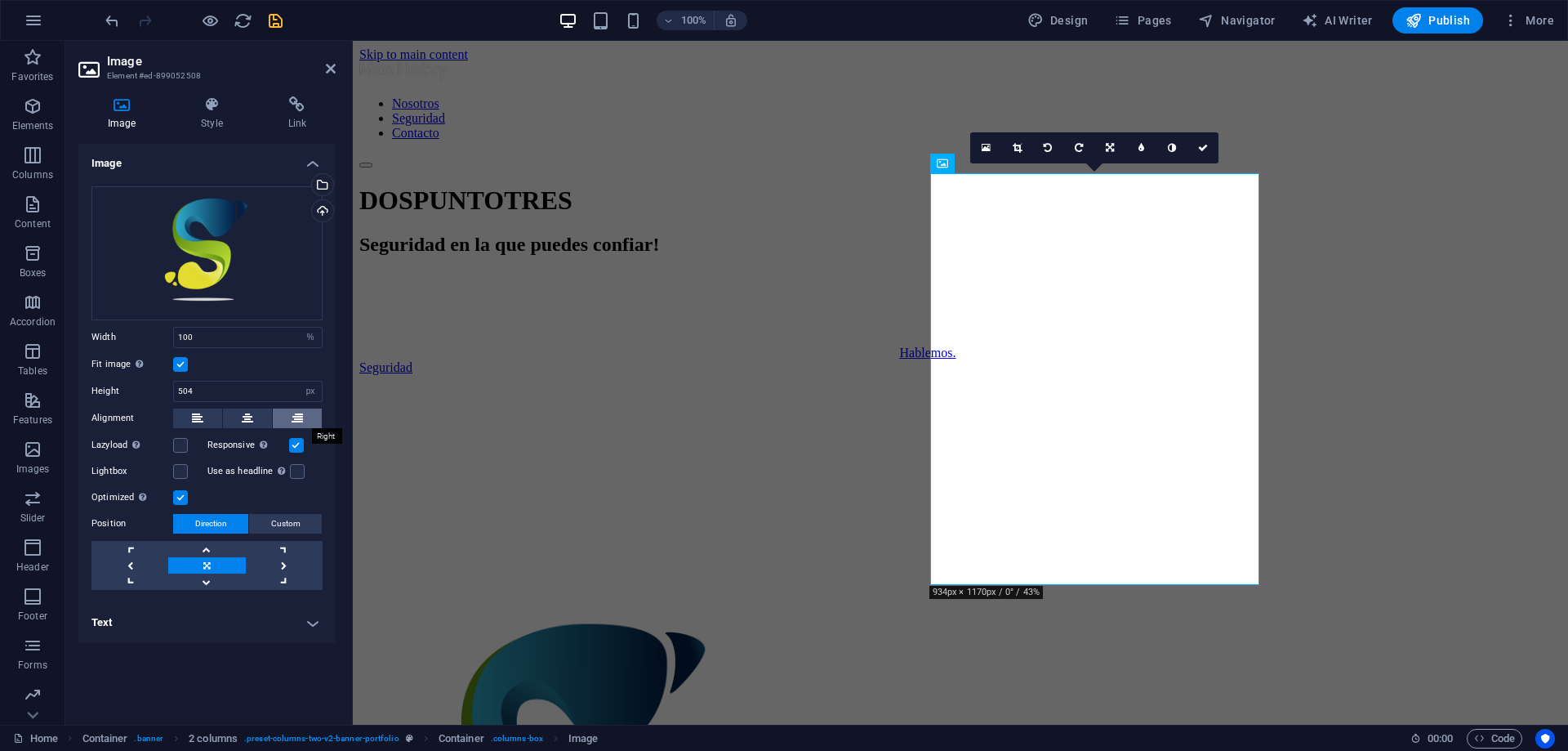
click at [302, 415] on icon at bounding box center [297, 418] width 12 height 19
click at [285, 566] on link at bounding box center [284, 566] width 77 height 17
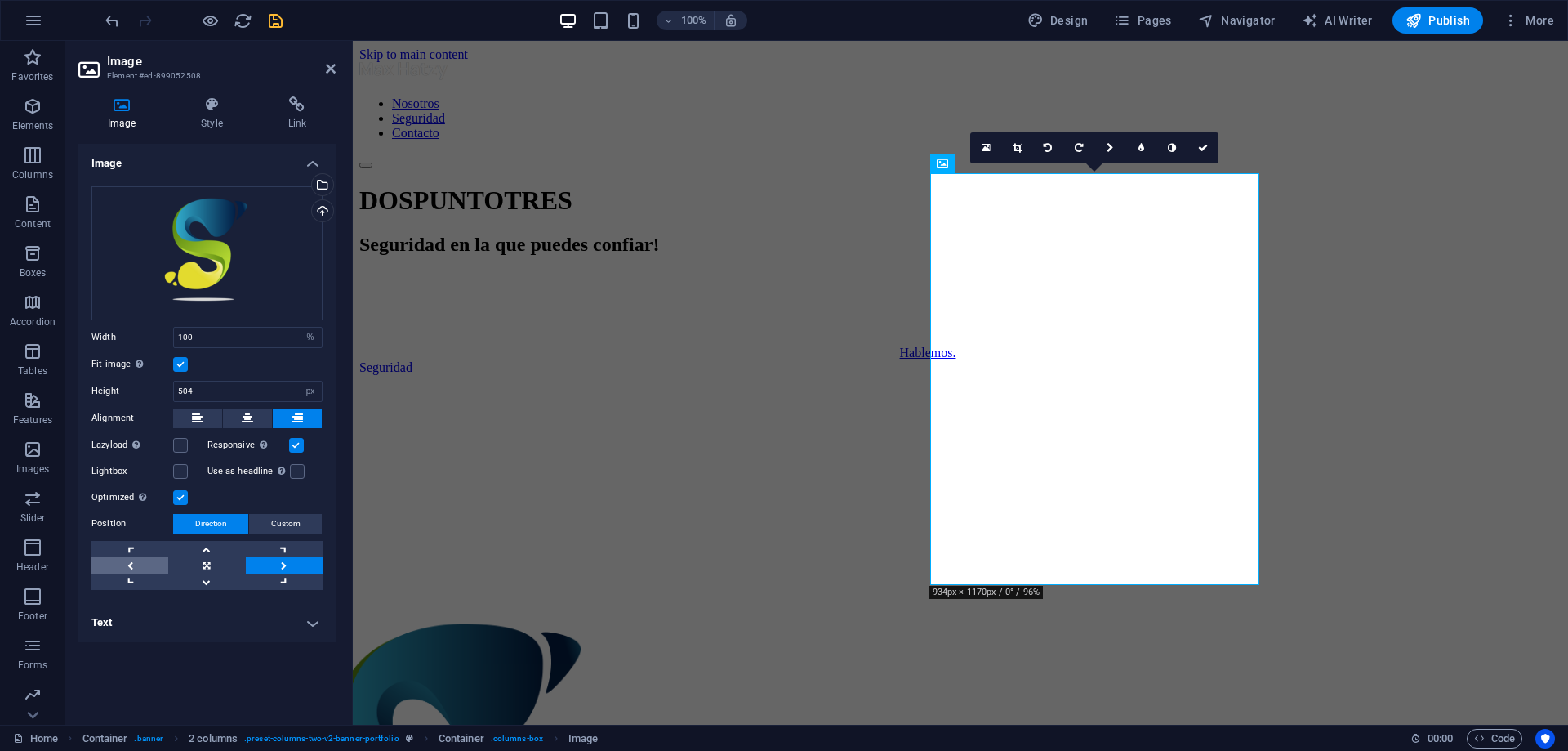
click at [128, 564] on link at bounding box center [130, 566] width 77 height 17
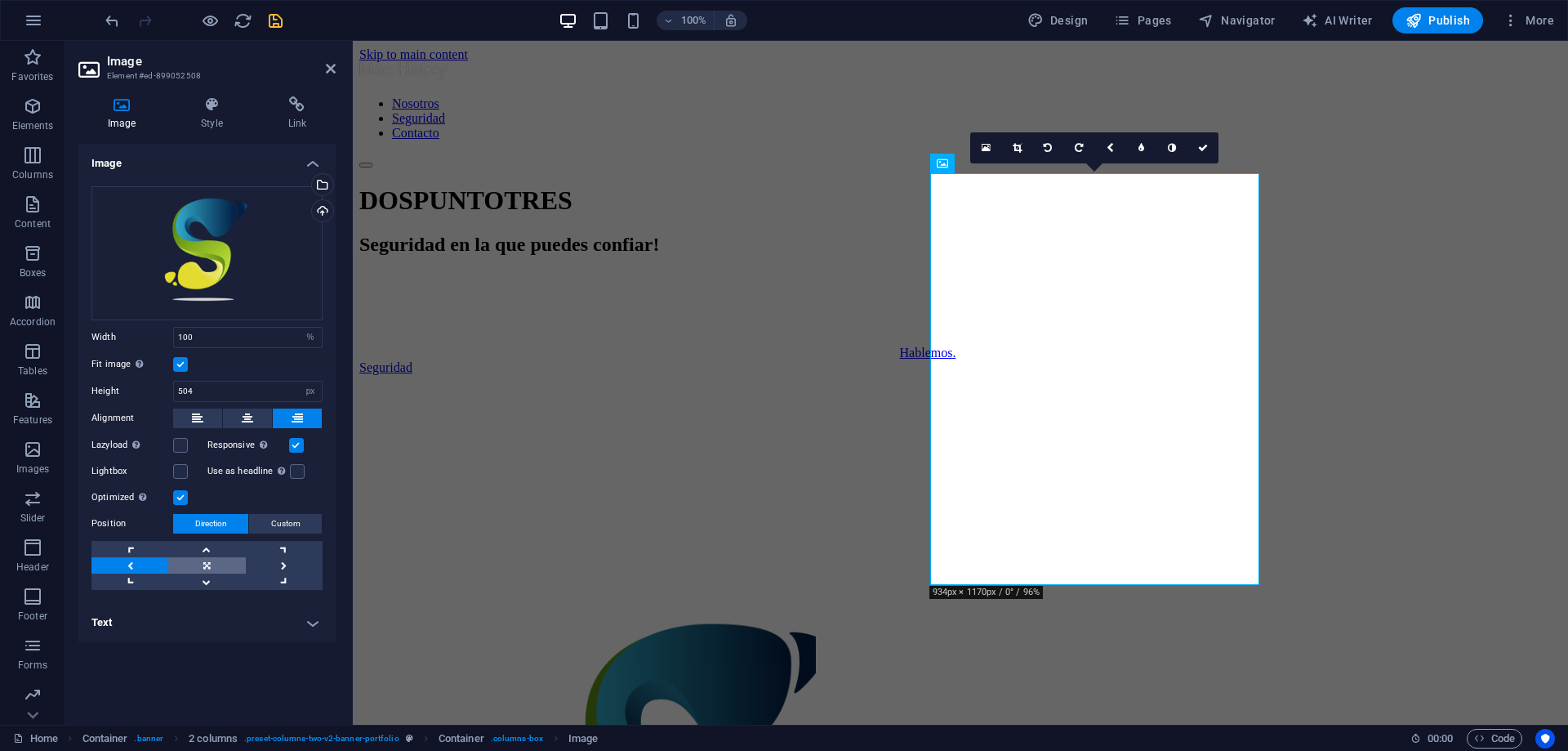
click at [219, 562] on link at bounding box center [206, 566] width 77 height 17
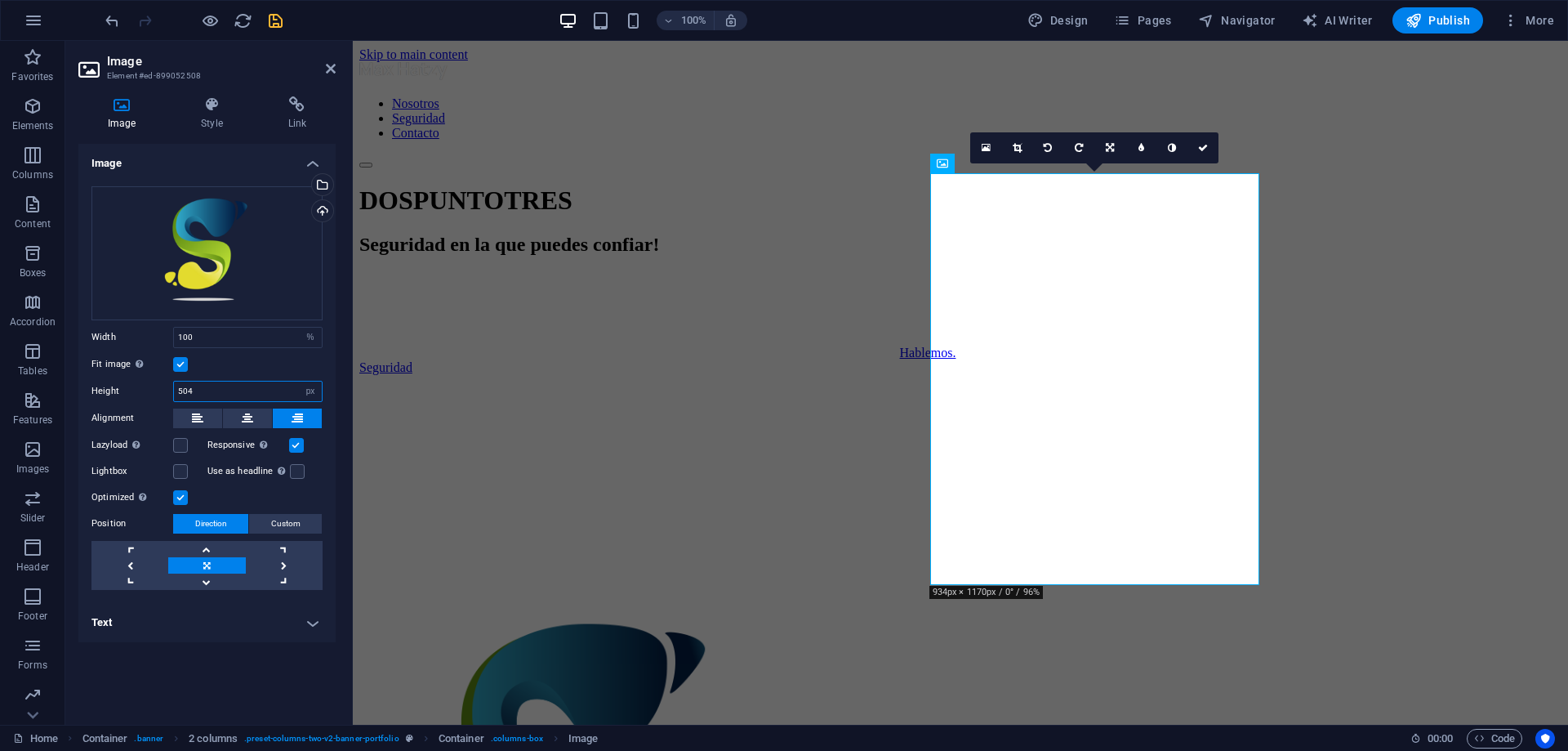
click at [261, 395] on input "504" at bounding box center [247, 391] width 148 height 19
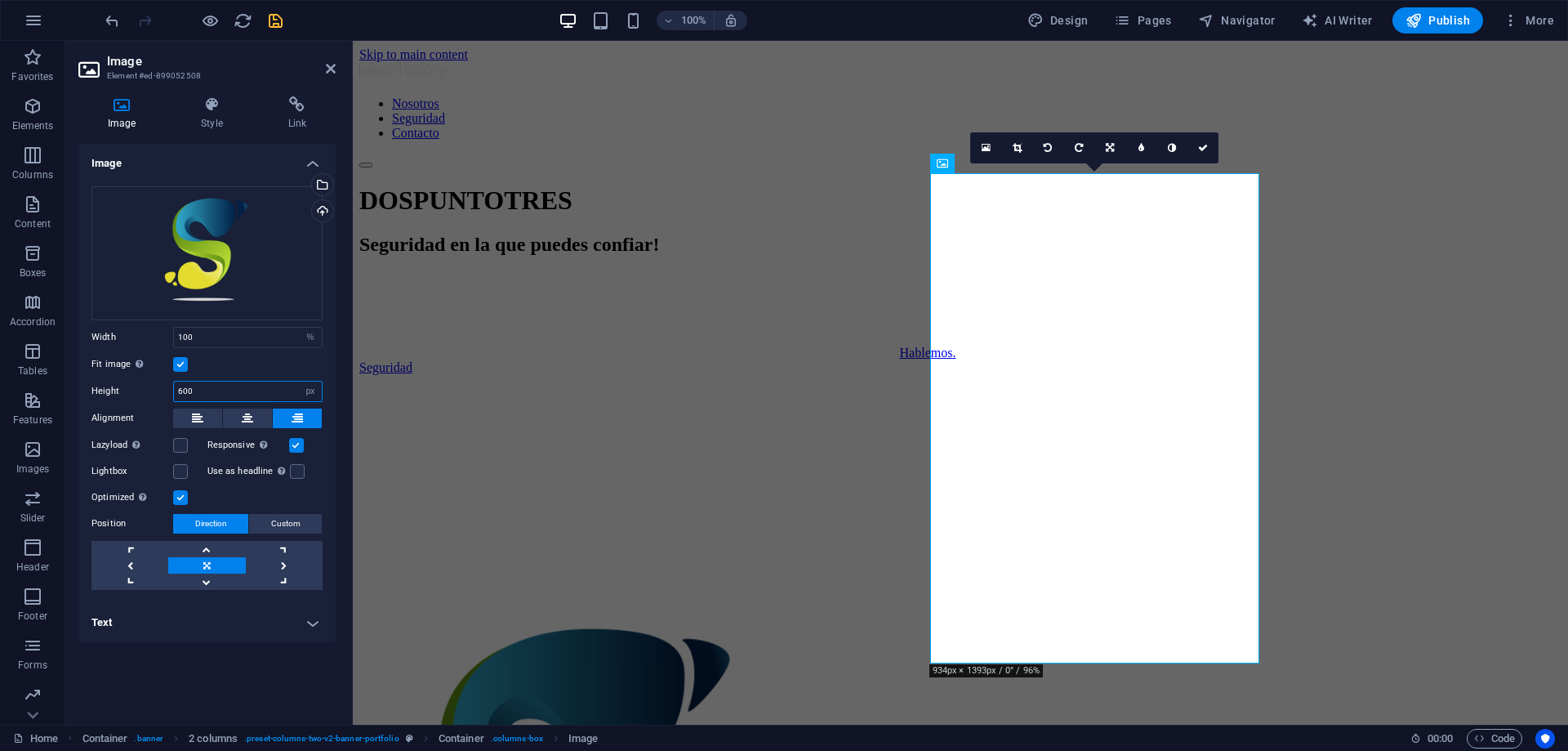
click at [261, 395] on input "600" at bounding box center [247, 391] width 148 height 19
type input "400"
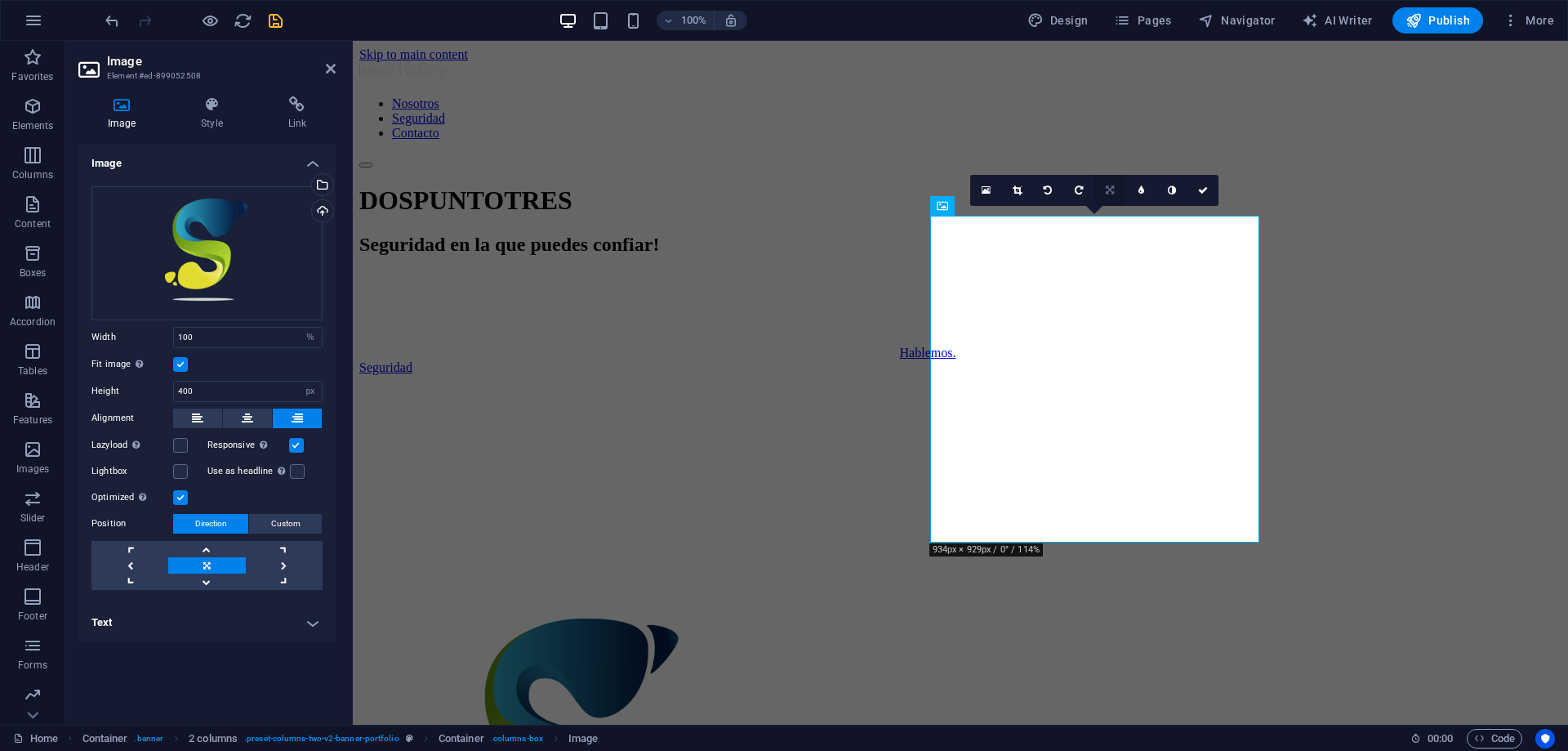
click at [1109, 187] on icon at bounding box center [1110, 190] width 8 height 10
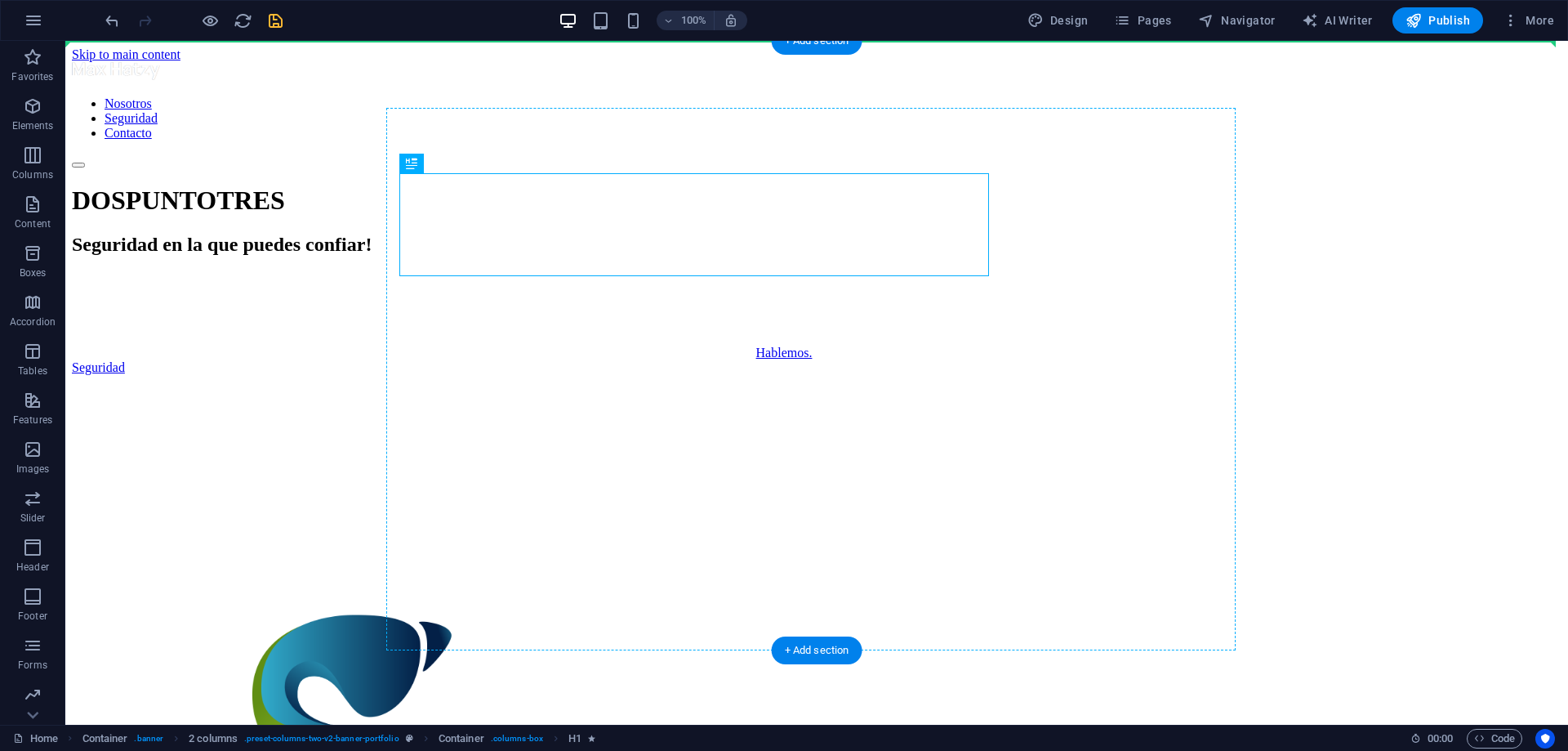
drag, startPoint x: 835, startPoint y: 257, endPoint x: 1179, endPoint y: 239, distance: 344.5
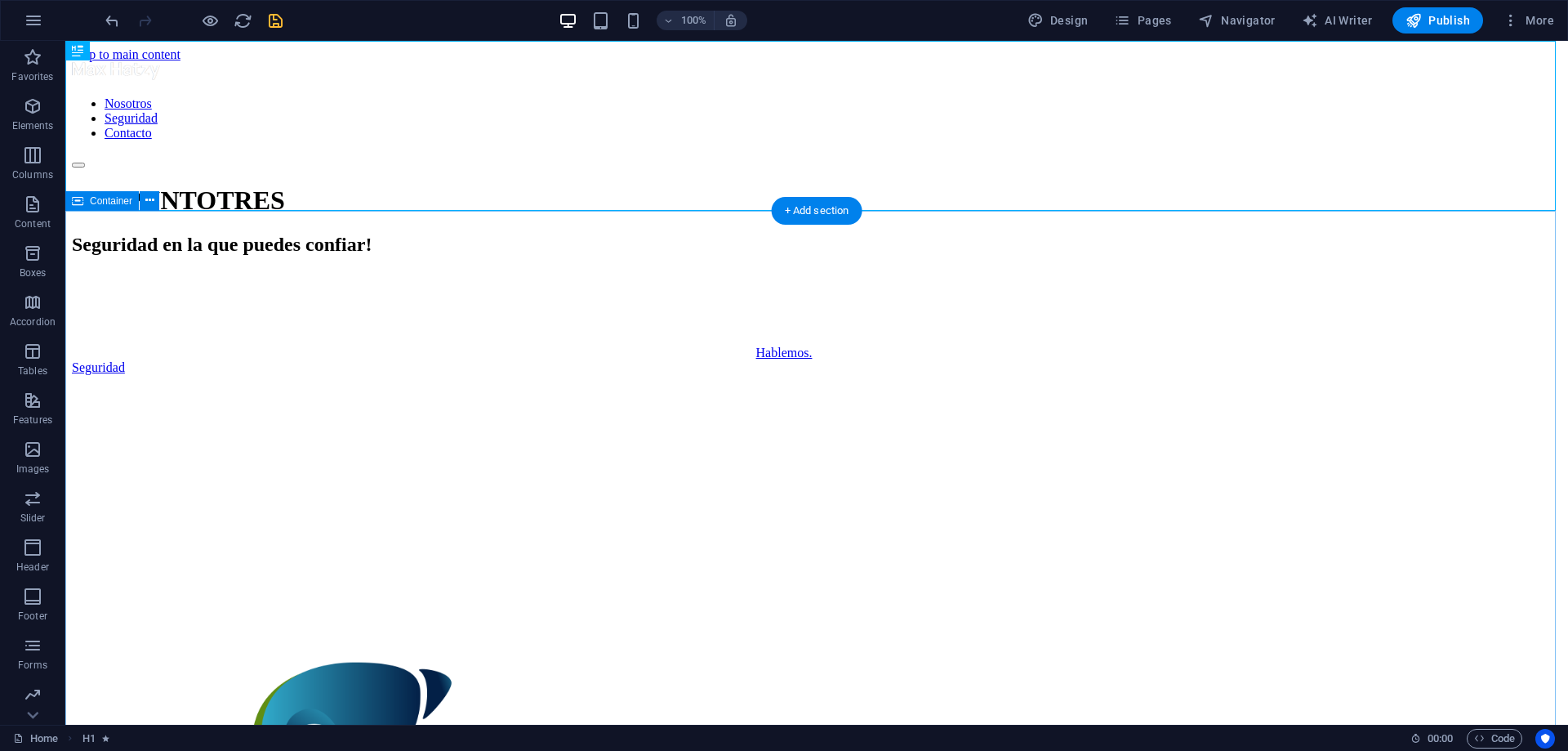
click at [1338, 292] on div "Seguridad en la que puedes confiar! Hablemos. Seguridad" at bounding box center [816, 605] width 1489 height 742
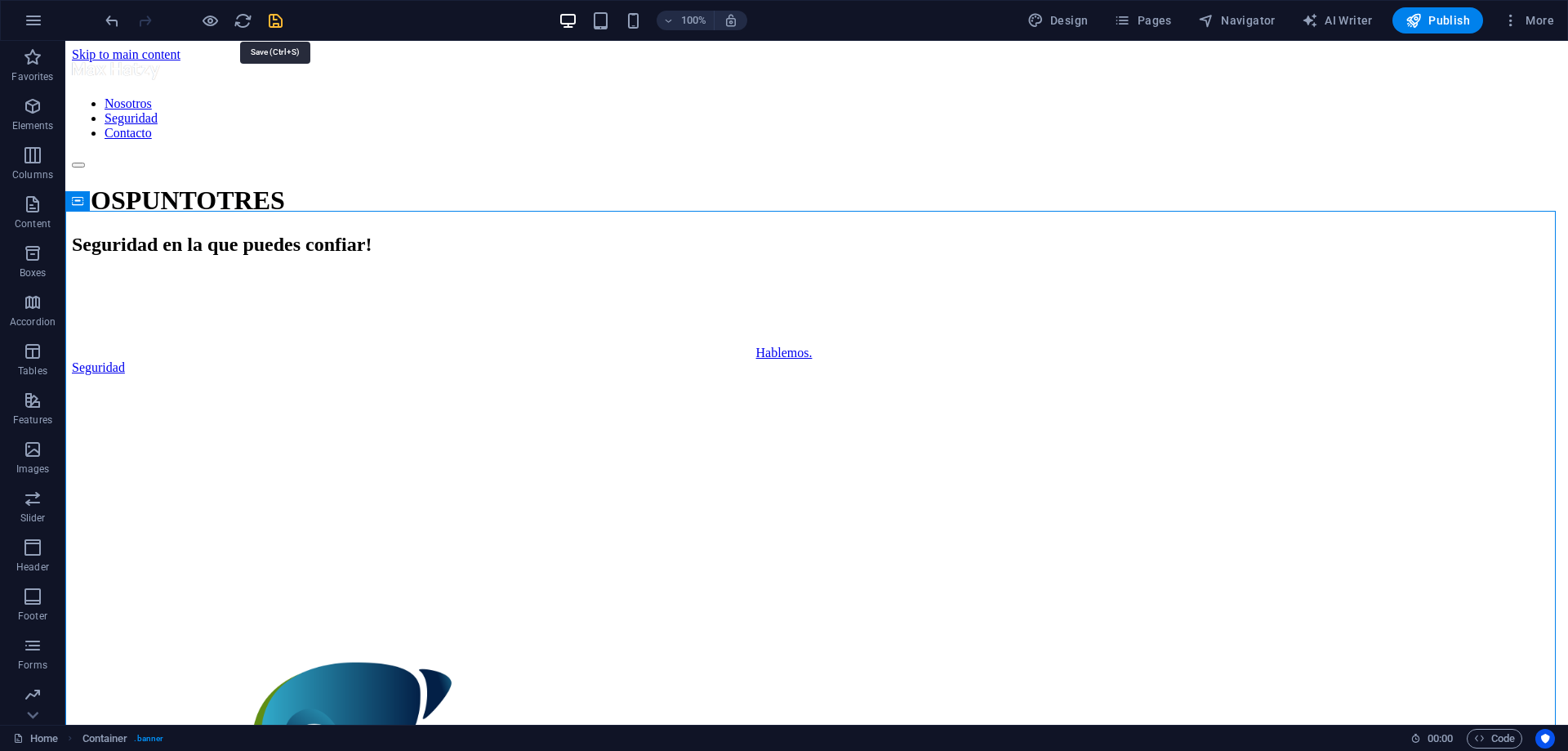
click at [275, 21] on icon "save" at bounding box center [276, 21] width 18 height 18
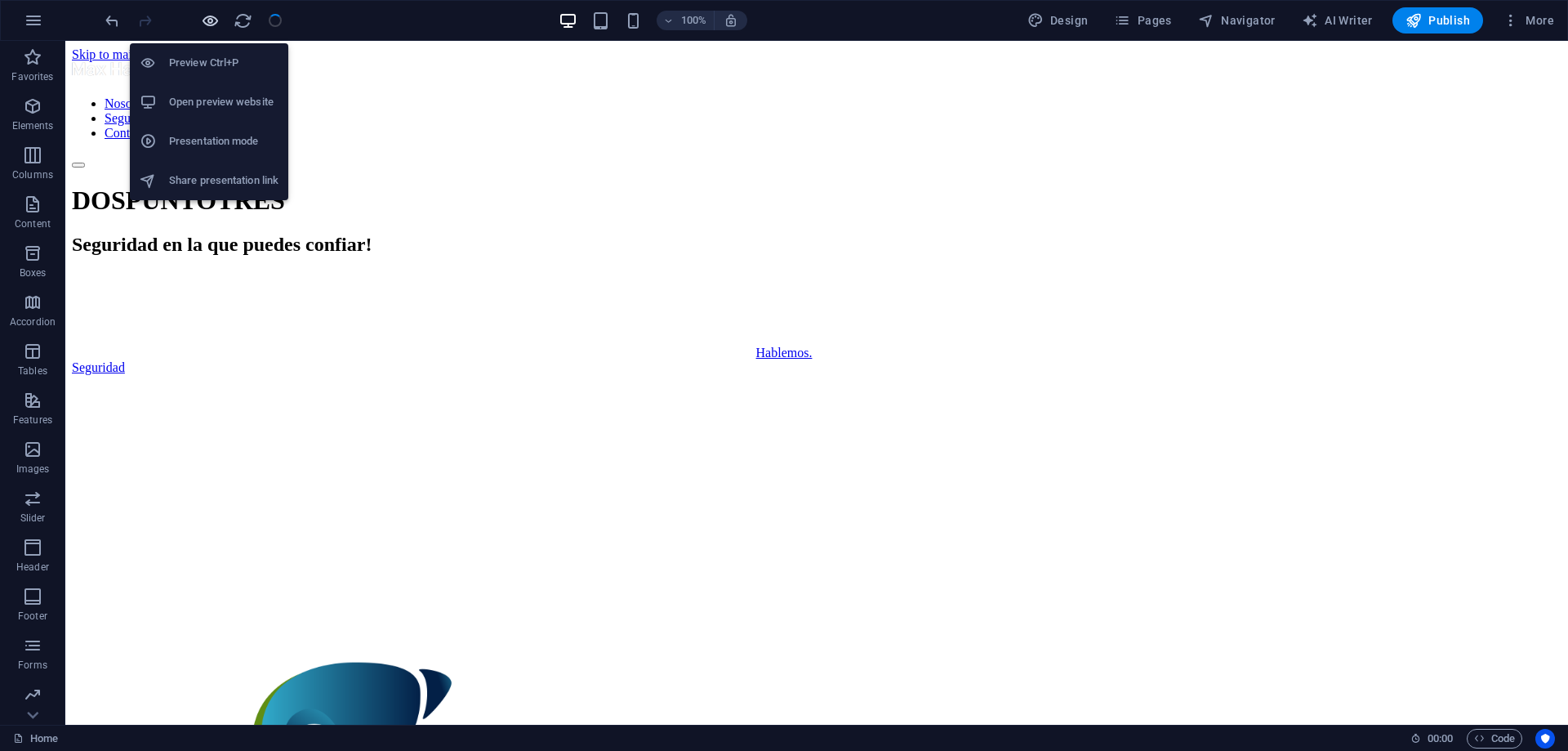
click at [208, 18] on icon "button" at bounding box center [211, 21] width 18 height 18
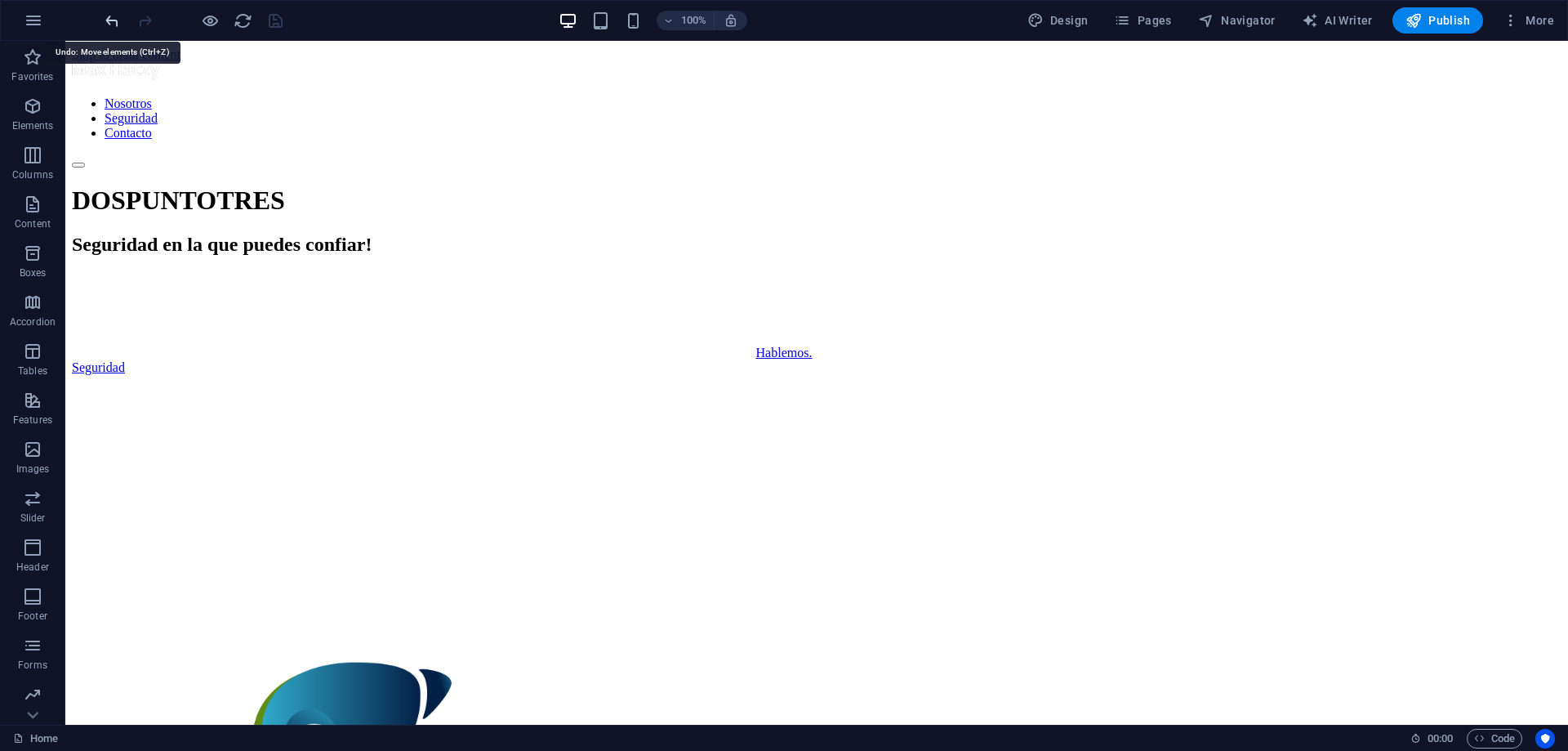
click at [111, 17] on icon "undo" at bounding box center [112, 21] width 18 height 18
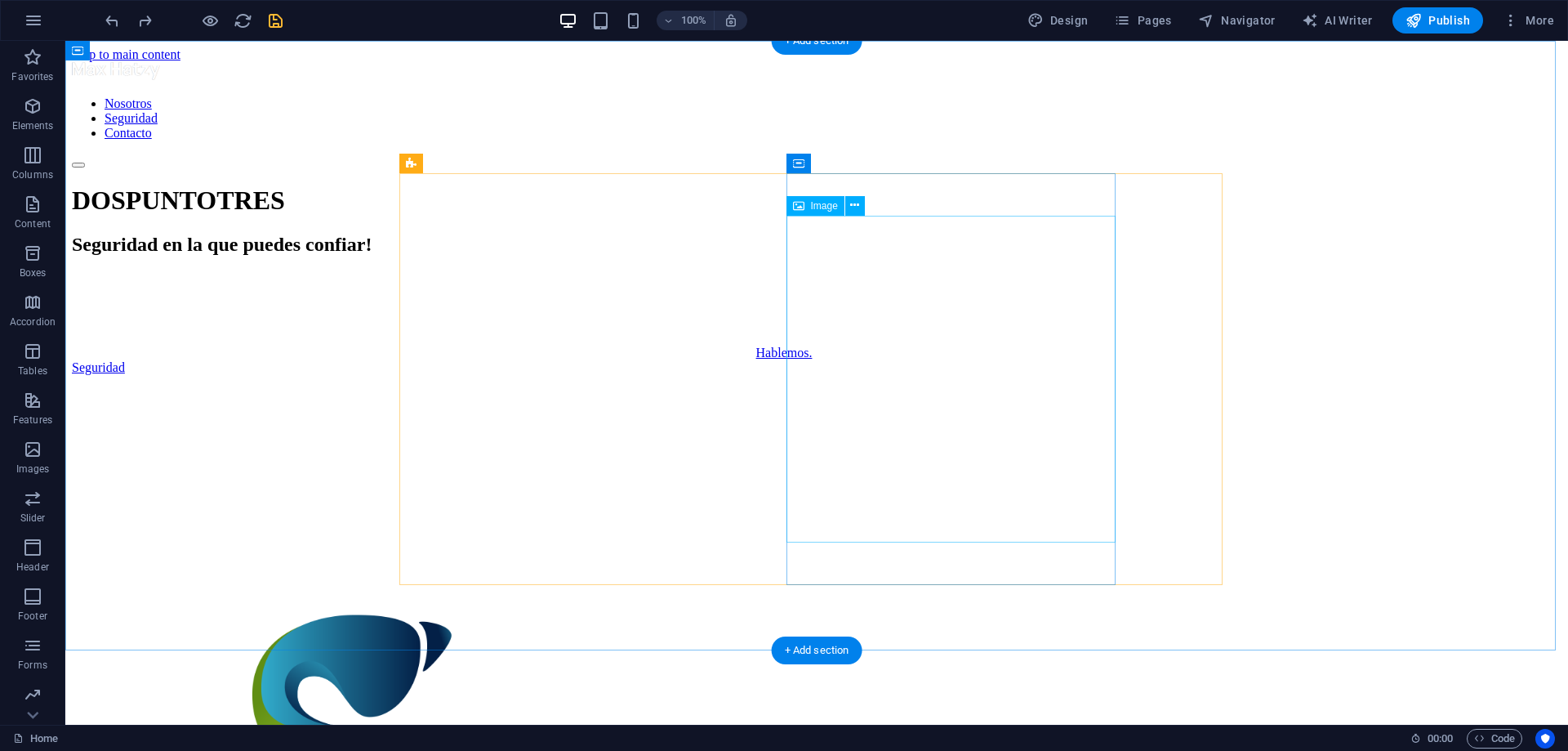
click at [643, 597] on figure at bounding box center [346, 762] width 596 height 330
select select "%"
select select "px"
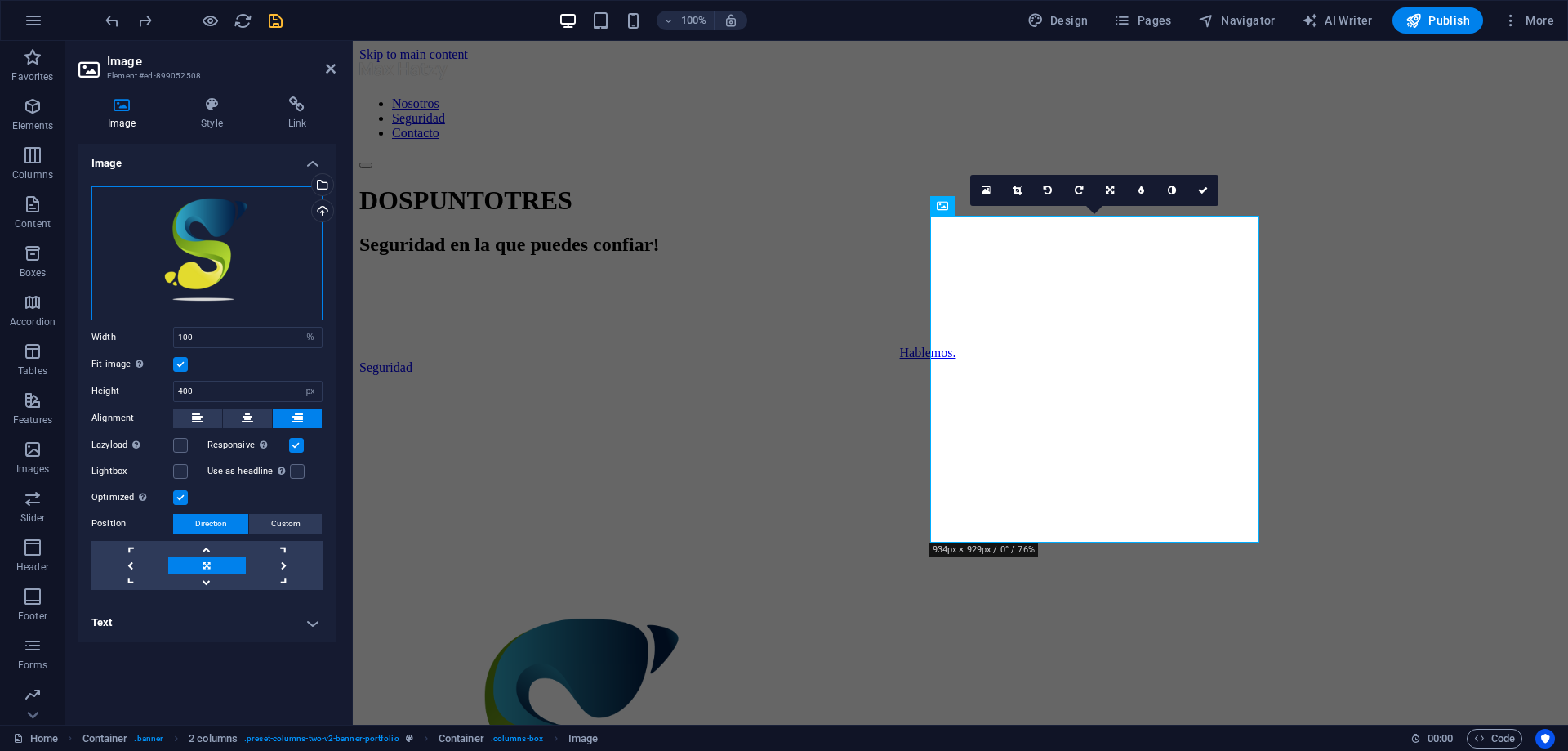
click at [252, 224] on div "Drag files here, click to choose files or select files from Files or our free s…" at bounding box center [207, 253] width 231 height 134
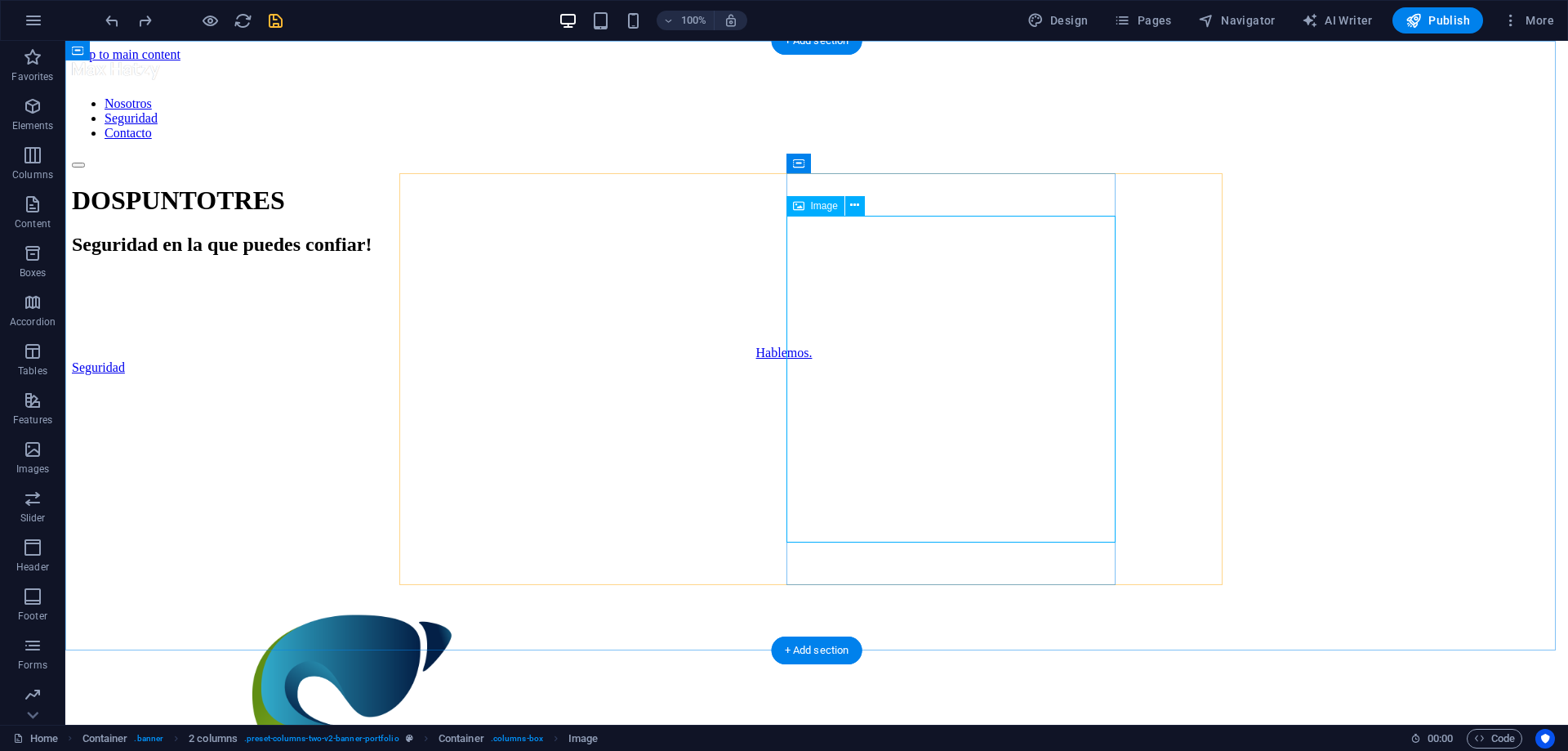
click at [643, 597] on figure at bounding box center [346, 762] width 596 height 330
select select "%"
select select "px"
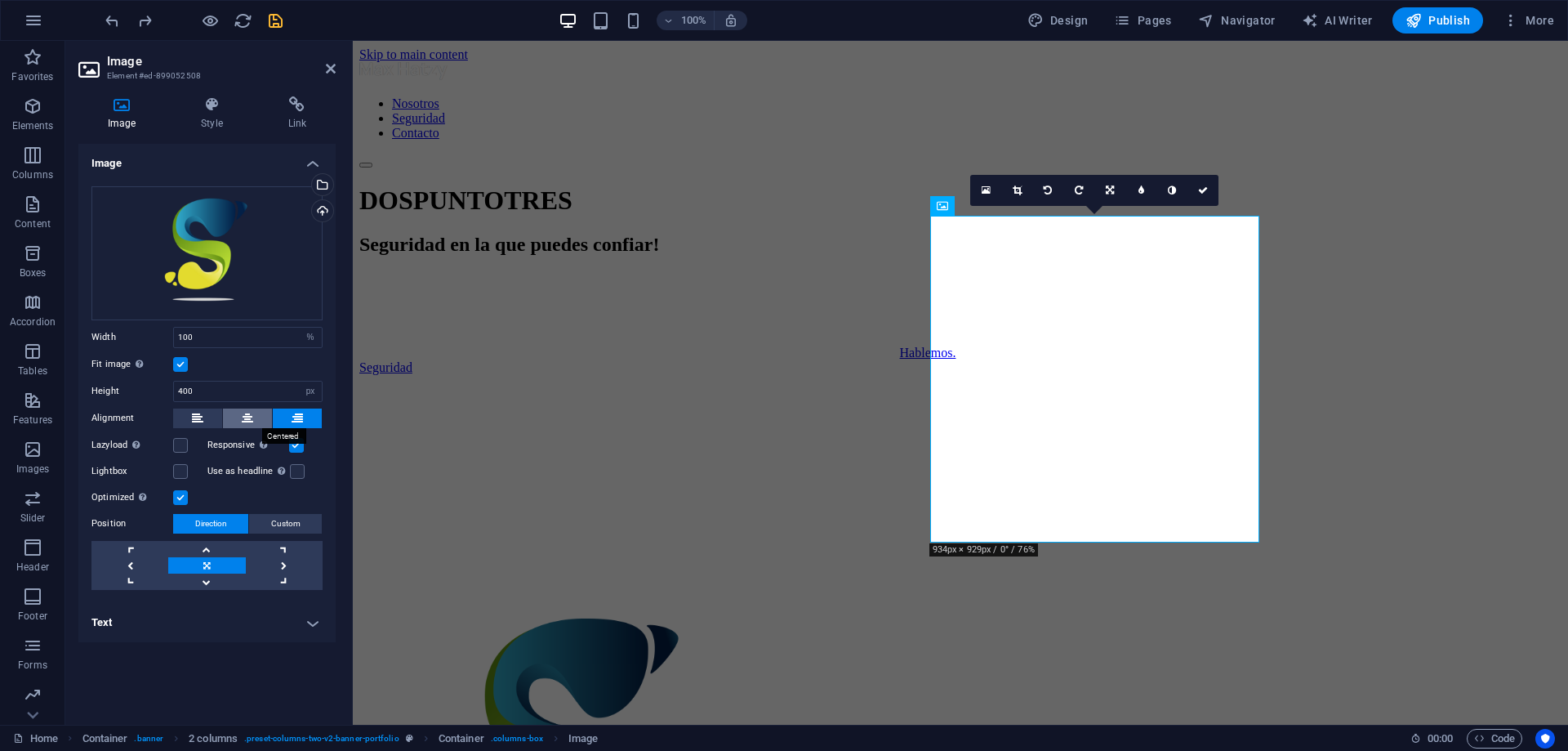
click at [249, 414] on icon at bounding box center [247, 418] width 12 height 19
click at [301, 413] on icon at bounding box center [297, 418] width 12 height 19
click at [184, 500] on label at bounding box center [180, 498] width 15 height 15
click at [0, 0] on input "Optimized Images are compressed to improve page speed." at bounding box center [0, 0] width 0 height 0
click at [184, 500] on label at bounding box center [180, 498] width 15 height 15
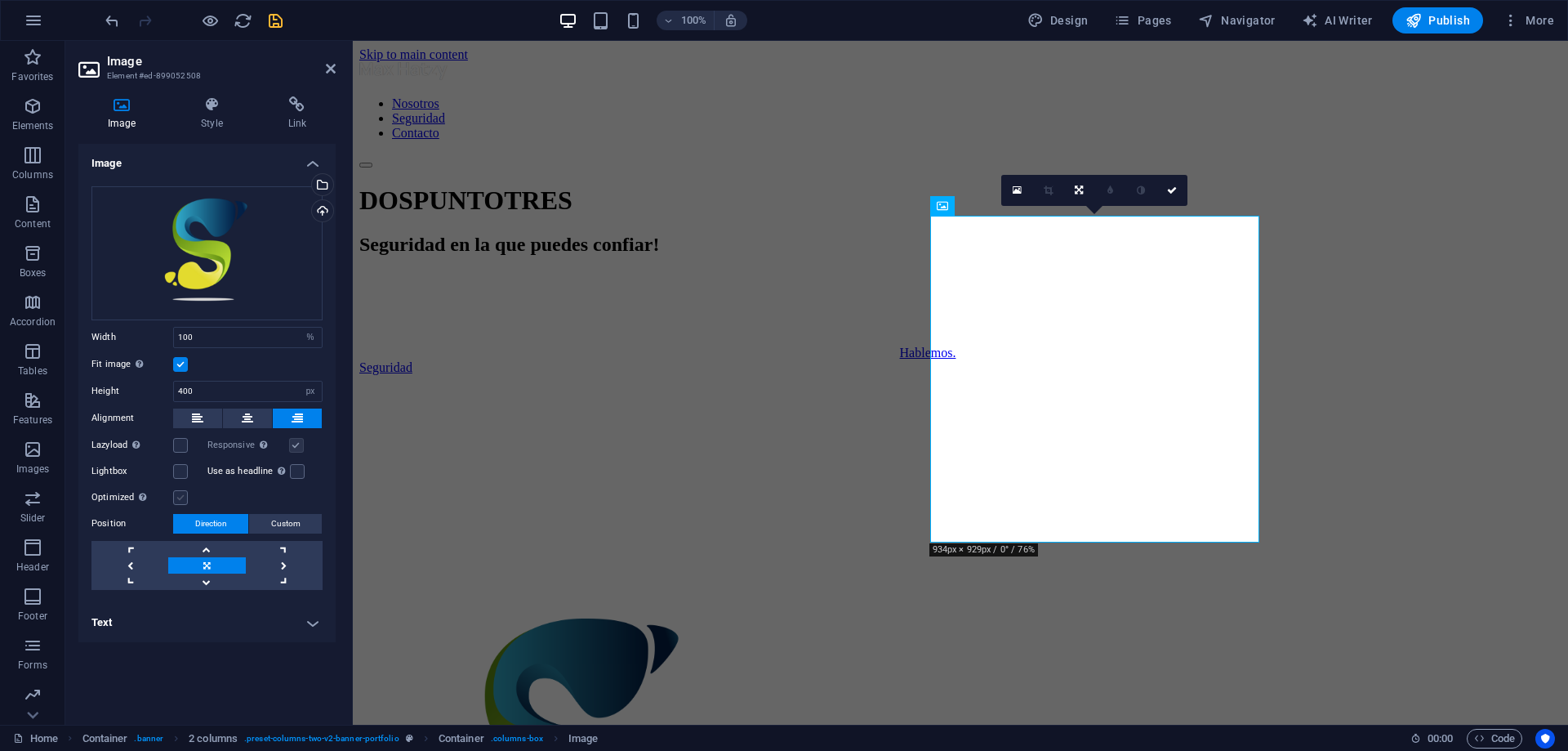
click at [0, 0] on input "Optimized Images are compressed to improve page speed." at bounding box center [0, 0] width 0 height 0
click at [320, 619] on h4 "Text" at bounding box center [207, 622] width 257 height 39
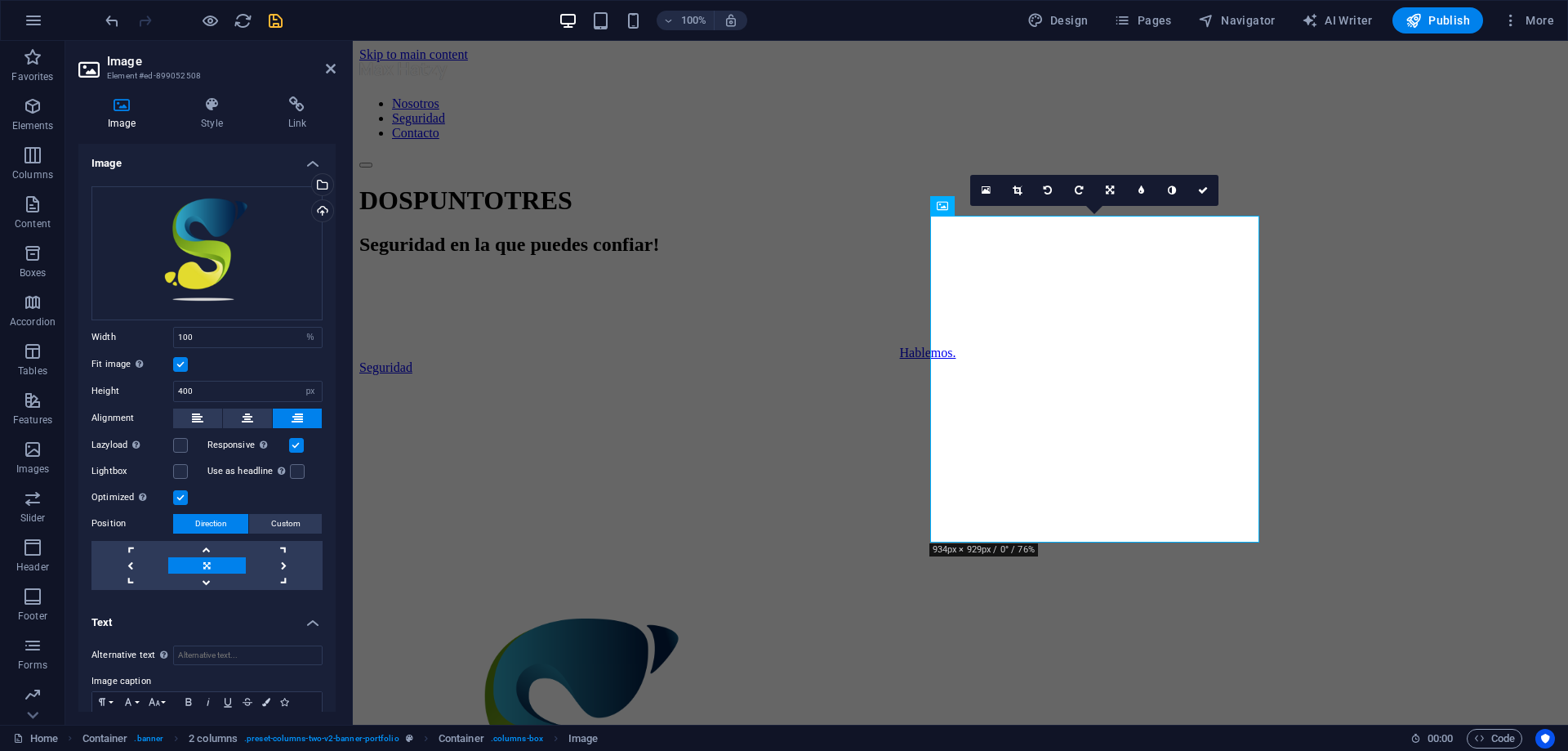
click at [312, 615] on h4 "Text" at bounding box center [207, 617] width 257 height 29
click at [221, 113] on h4 "Style" at bounding box center [215, 113] width 87 height 34
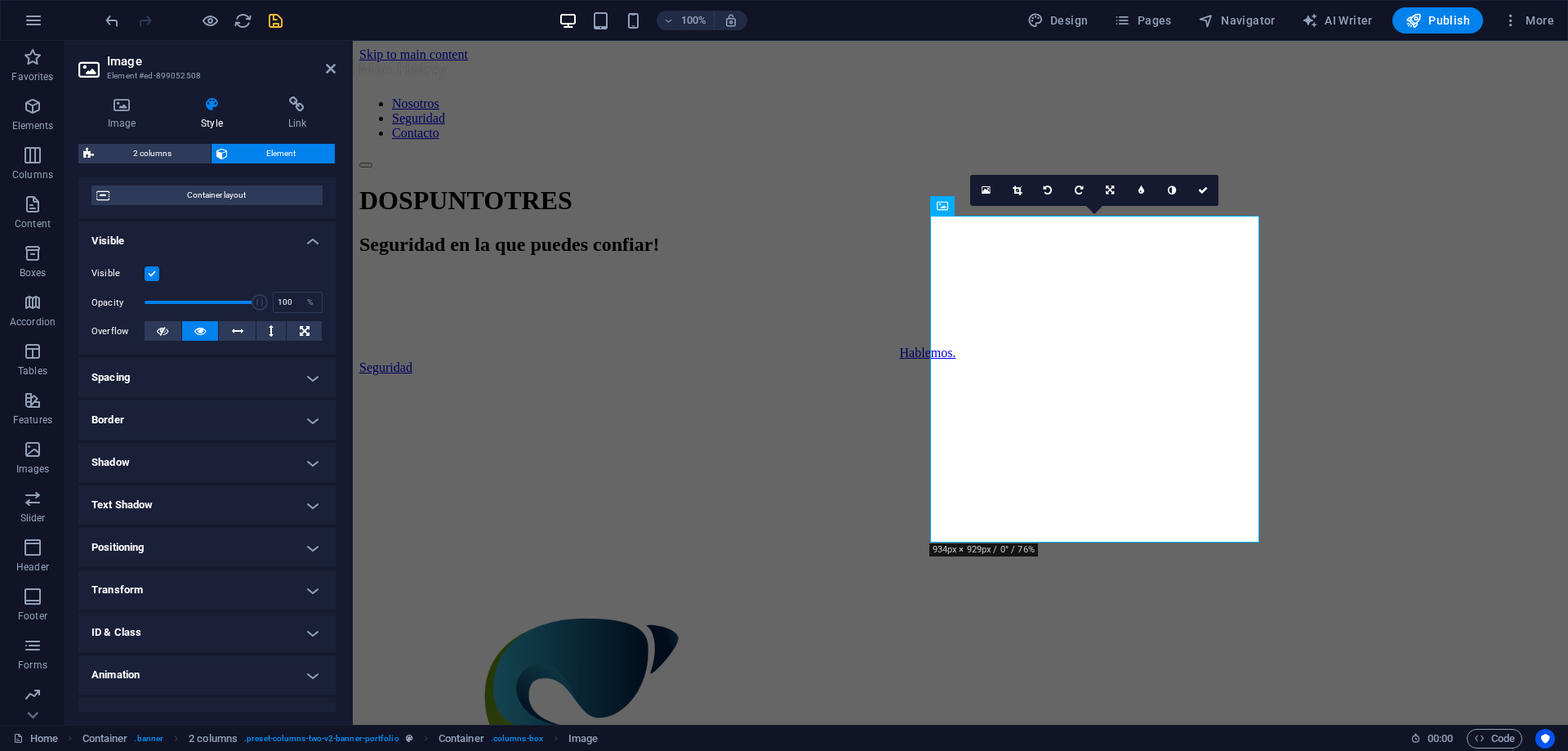
scroll to position [156, 0]
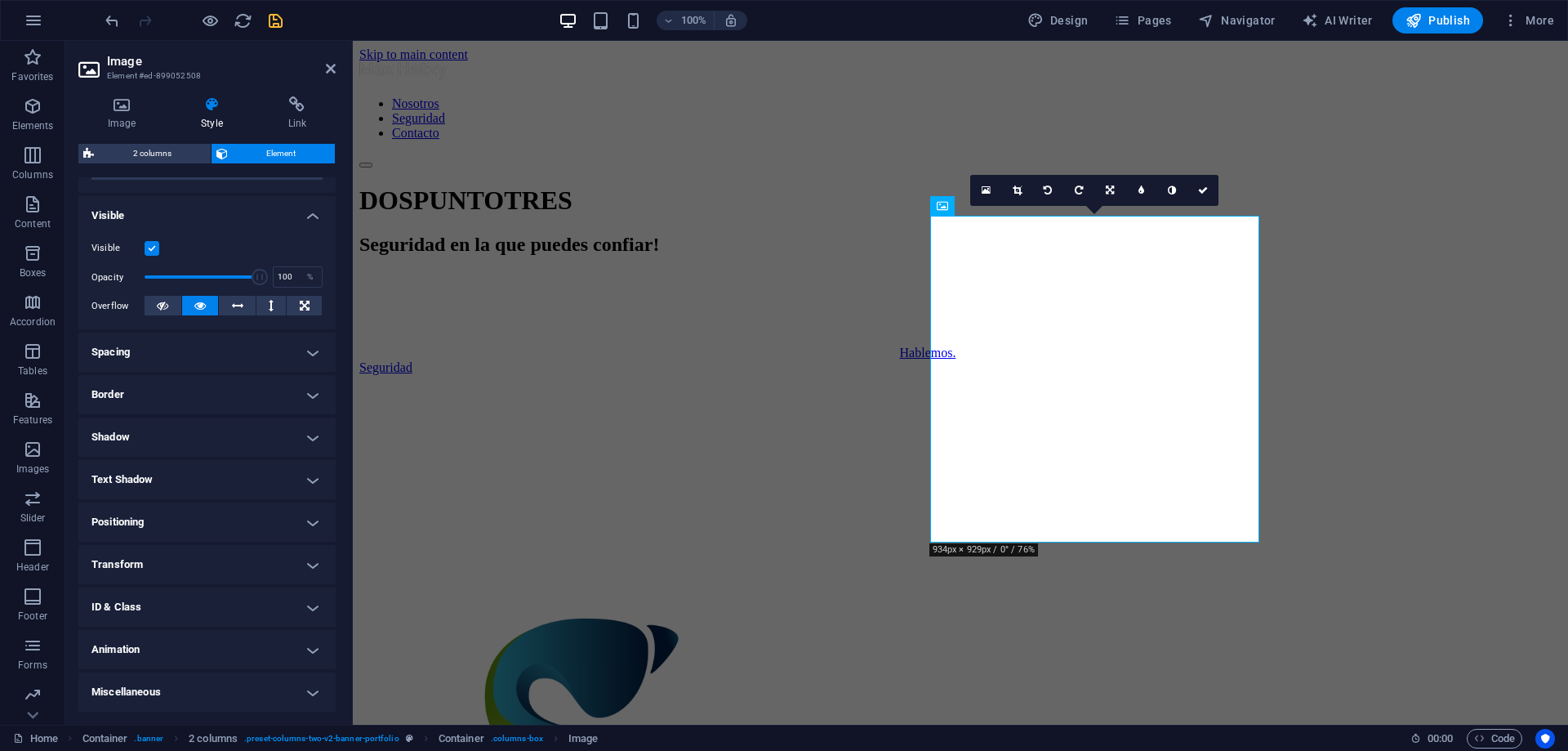
click at [307, 556] on h4 "Transform" at bounding box center [207, 564] width 257 height 39
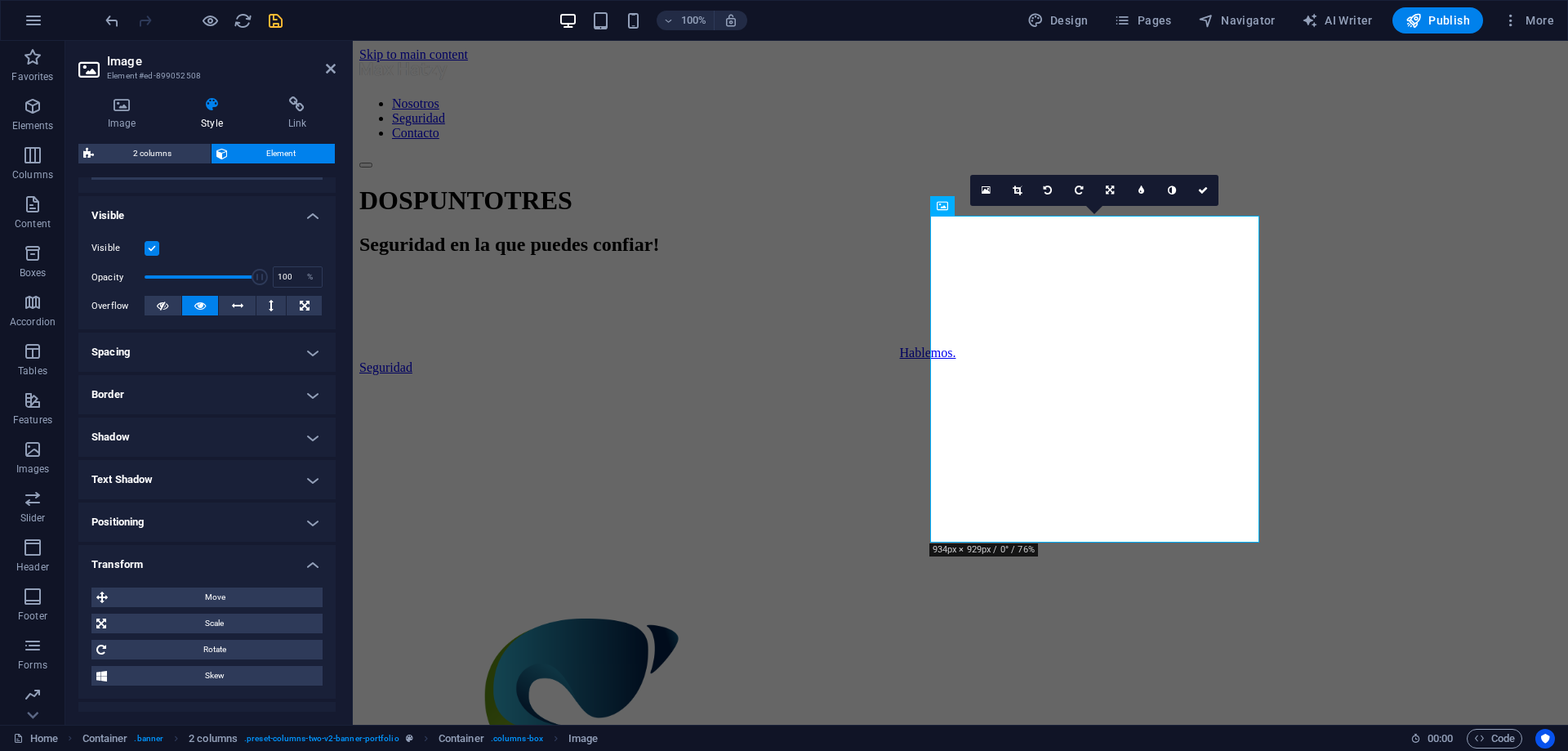
click at [307, 556] on h4 "Transform" at bounding box center [207, 559] width 257 height 29
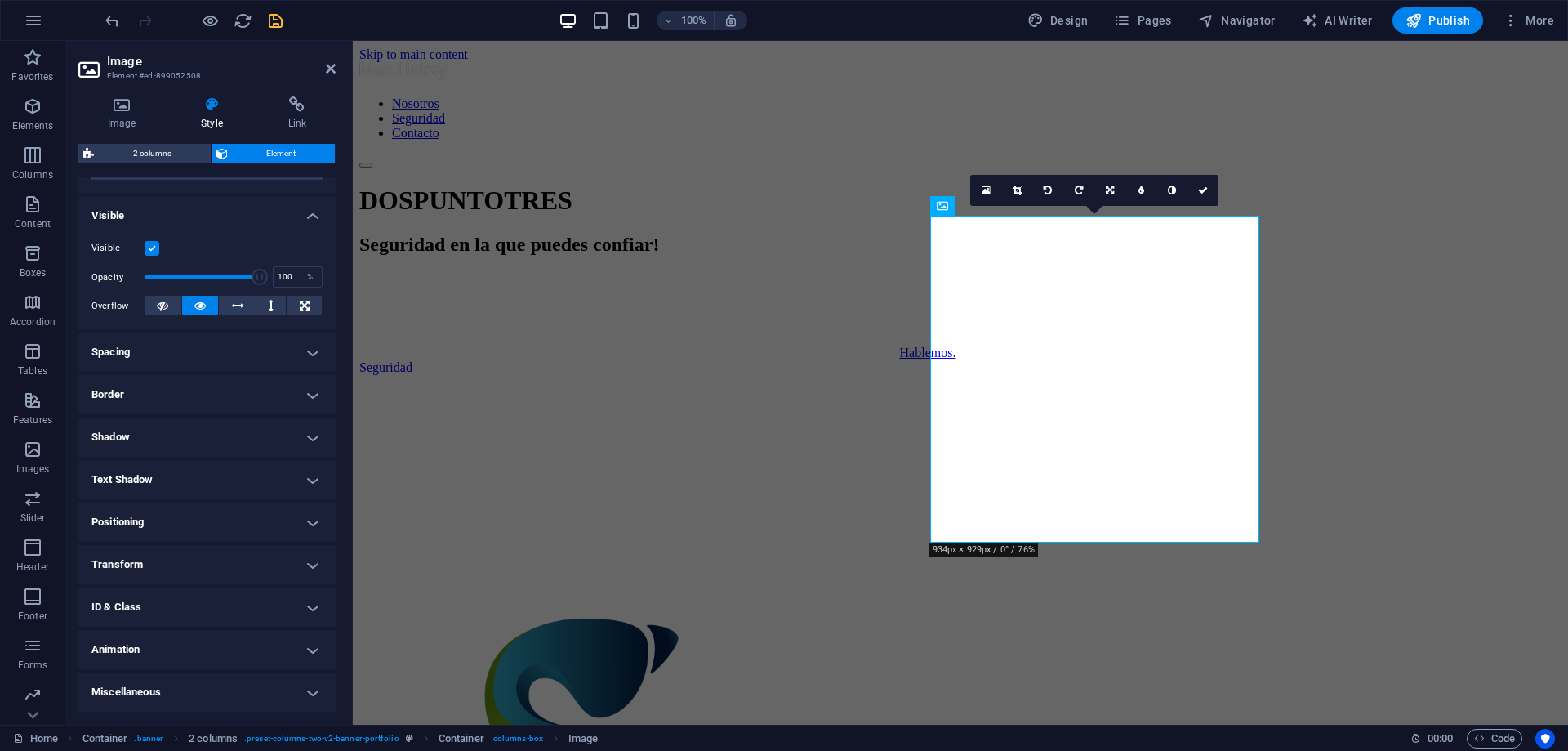
scroll to position [0, 0]
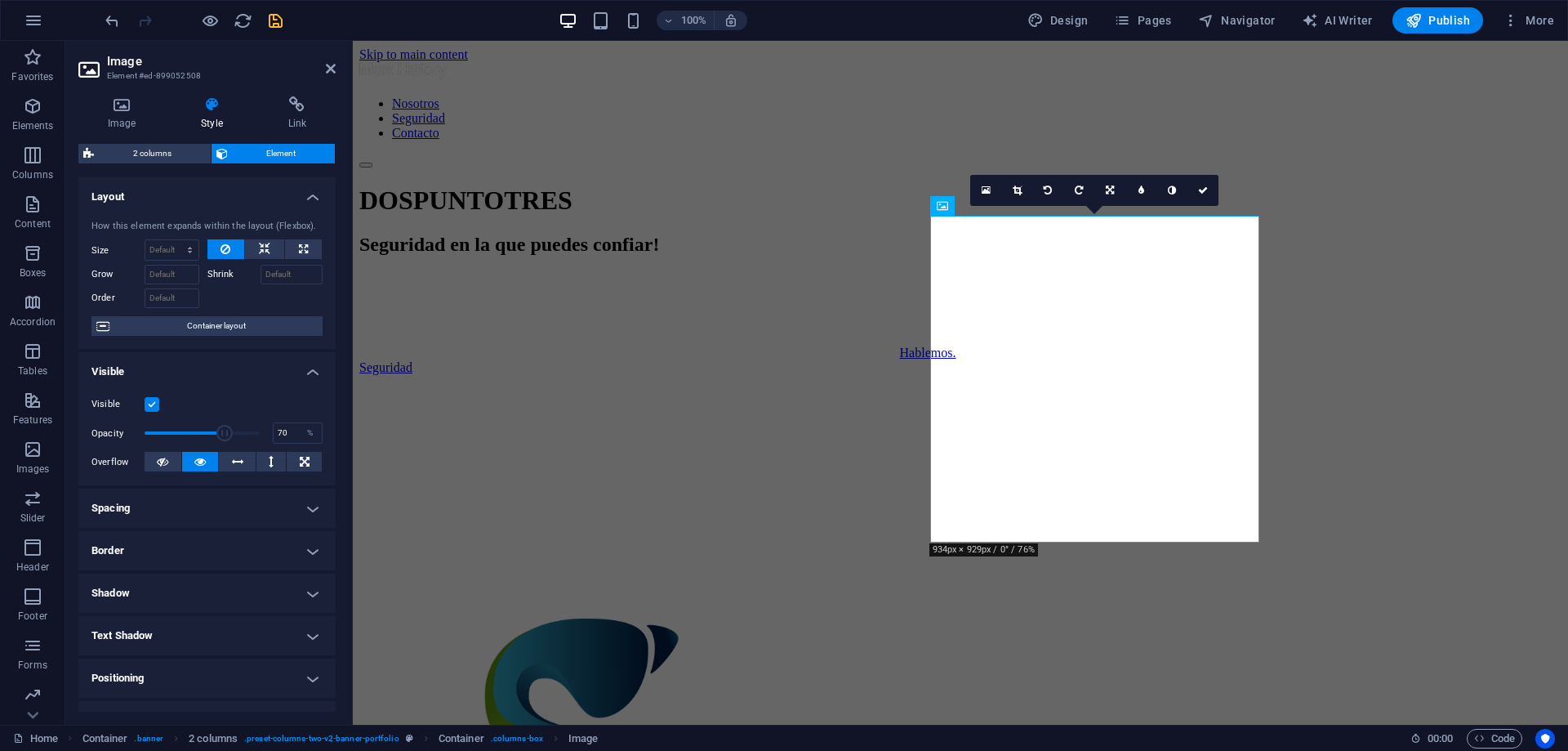
drag, startPoint x: 259, startPoint y: 432, endPoint x: 223, endPoint y: 428, distance: 36.2
click at [223, 428] on span at bounding box center [225, 433] width 17 height 17
drag, startPoint x: 223, startPoint y: 428, endPoint x: 195, endPoint y: 424, distance: 28.3
click at [195, 424] on span at bounding box center [197, 433] width 17 height 17
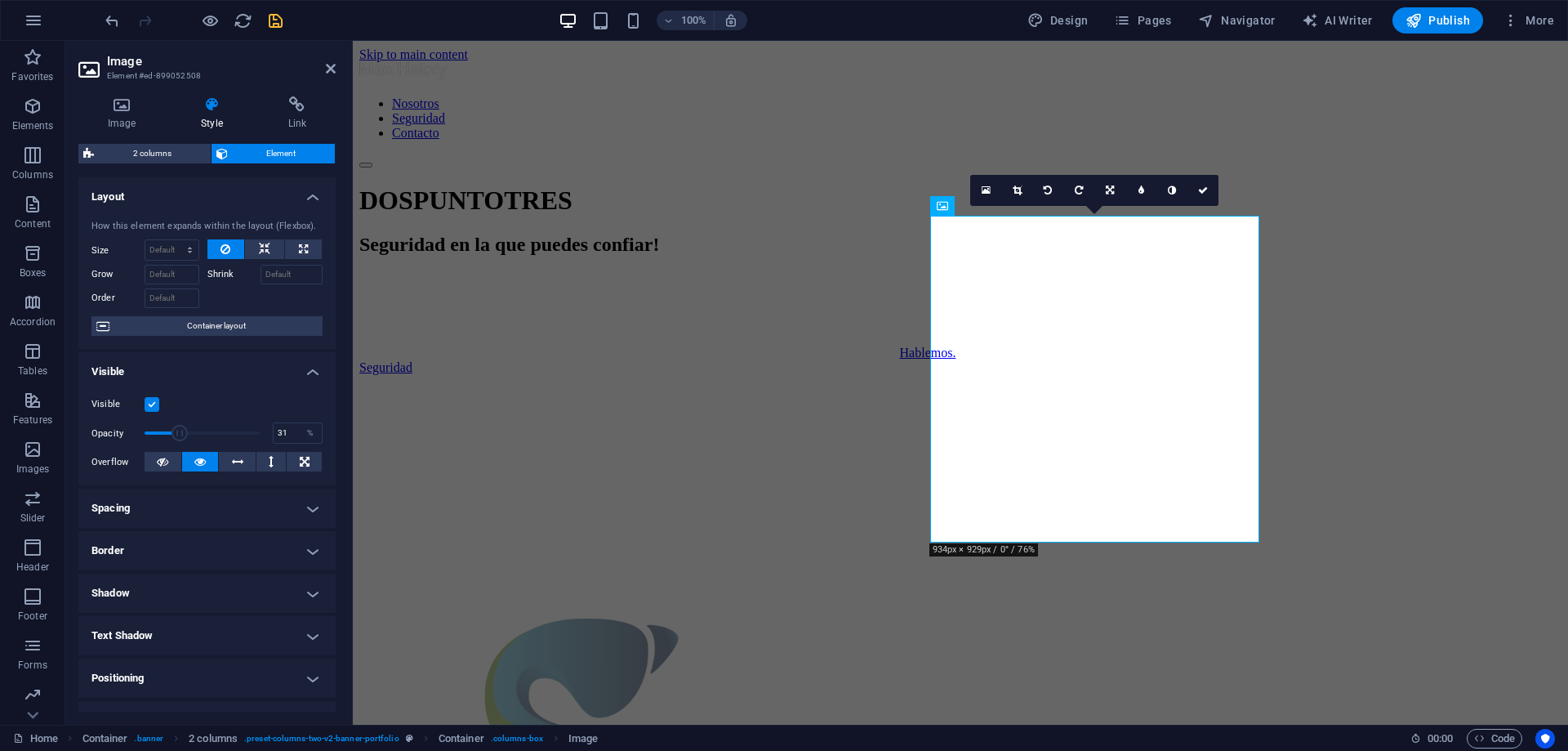
drag, startPoint x: 195, startPoint y: 424, endPoint x: 178, endPoint y: 424, distance: 17.0
click at [178, 424] on span at bounding box center [180, 433] width 17 height 17
type input "44"
drag, startPoint x: 178, startPoint y: 424, endPoint x: 194, endPoint y: 424, distance: 16.0
click at [194, 424] on span at bounding box center [192, 433] width 17 height 17
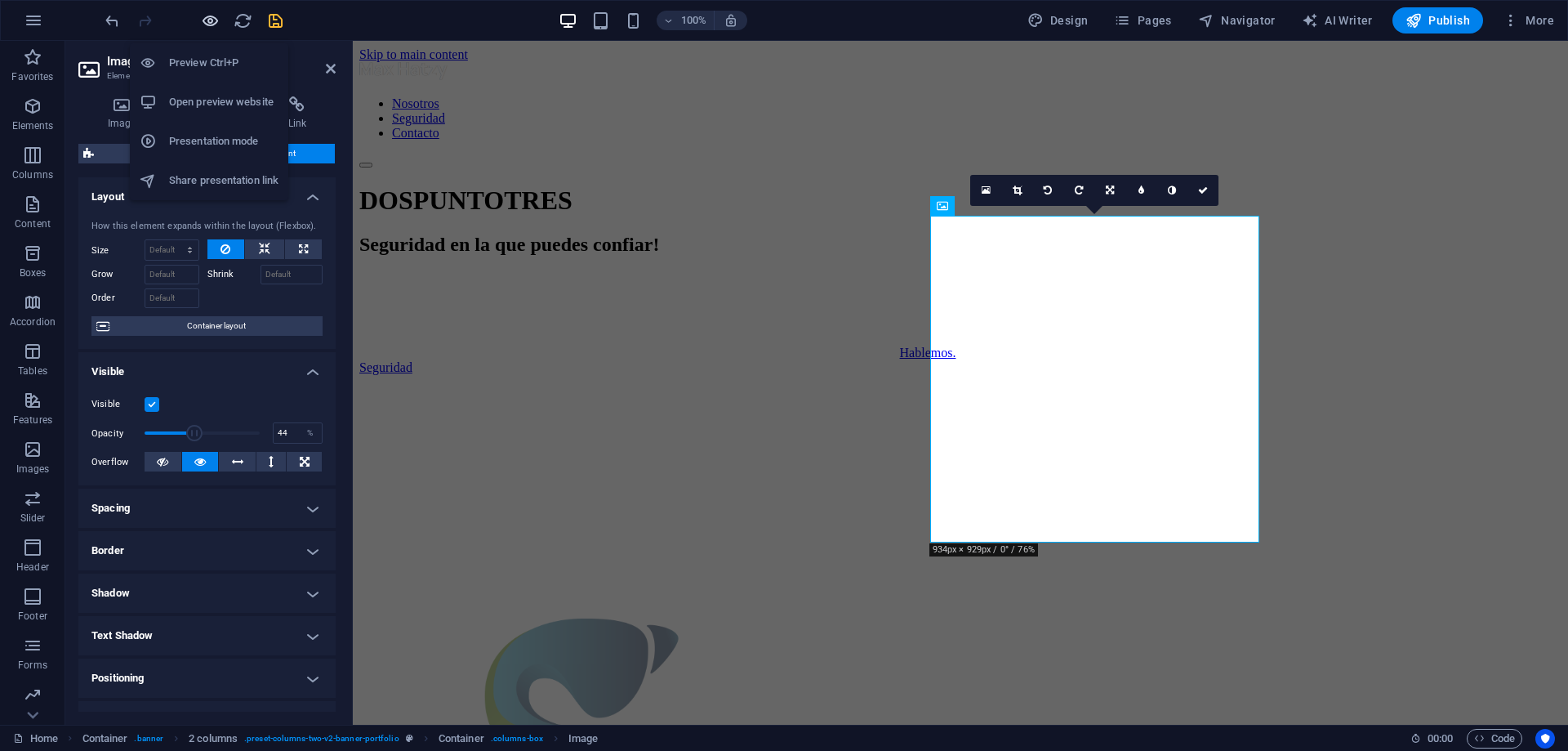
click at [207, 18] on icon "button" at bounding box center [211, 21] width 18 height 18
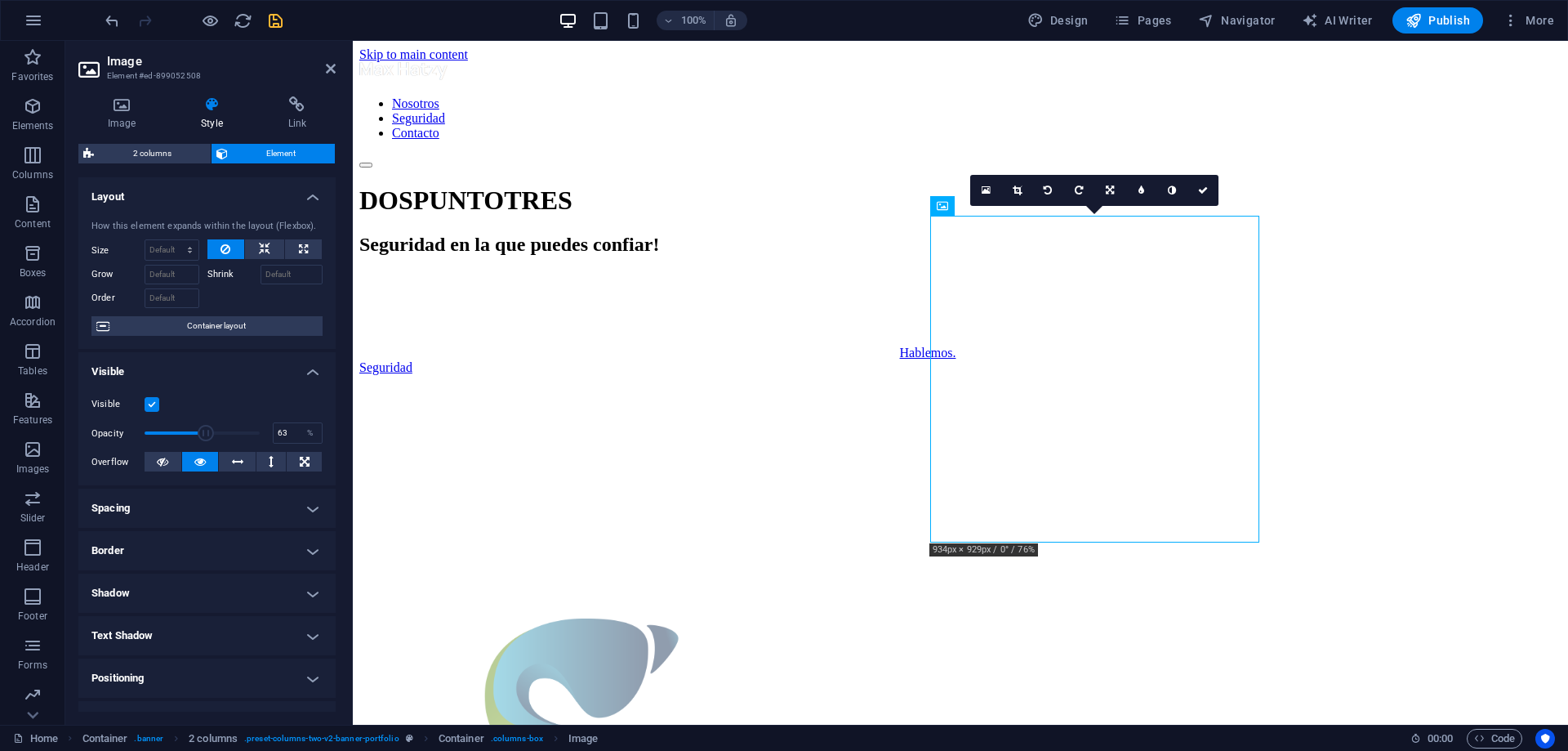
type input "64"
drag, startPoint x: 204, startPoint y: 433, endPoint x: 216, endPoint y: 433, distance: 12.0
click at [214, 433] on span at bounding box center [206, 433] width 17 height 17
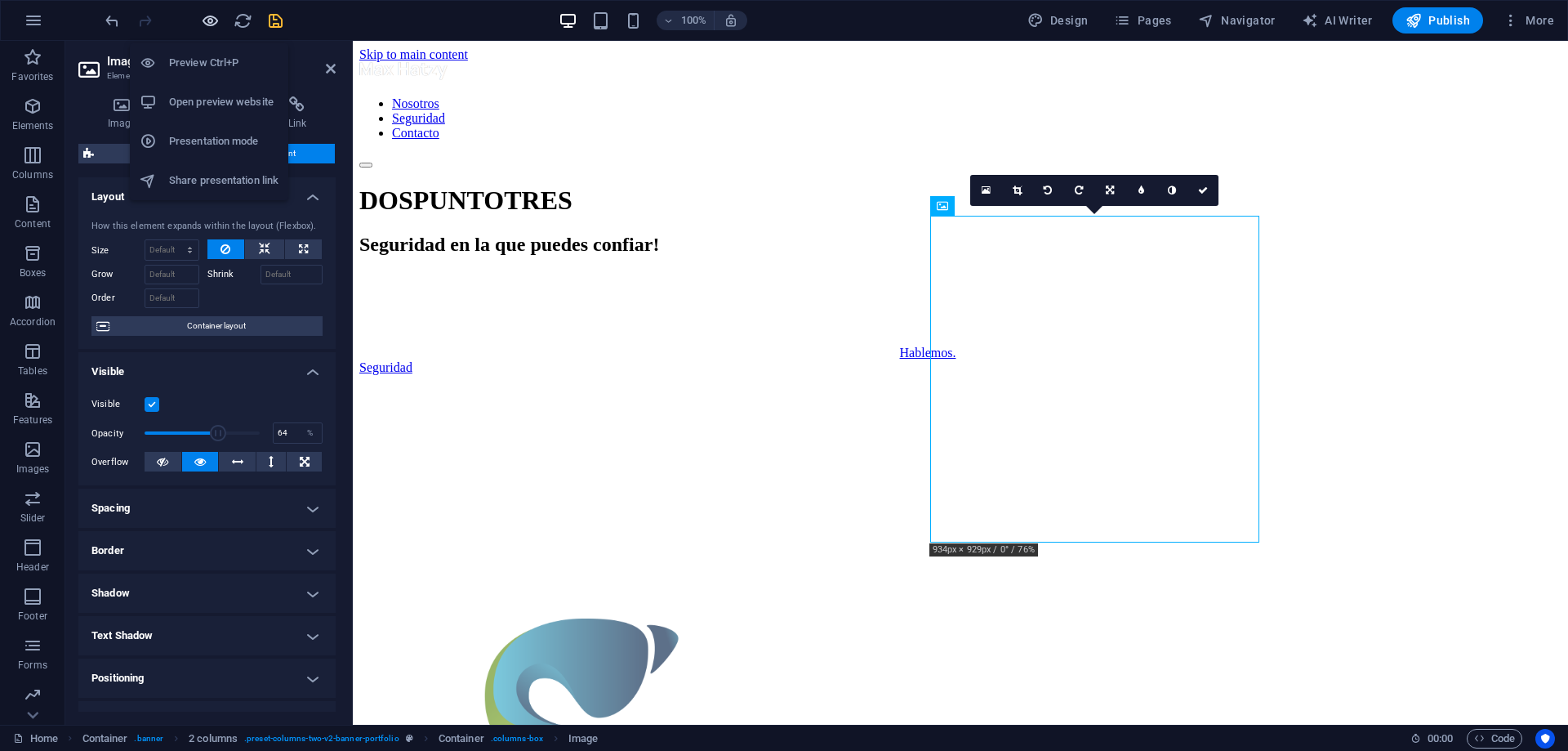
click at [211, 21] on icon "button" at bounding box center [211, 21] width 18 height 18
type input "80"
drag, startPoint x: 221, startPoint y: 431, endPoint x: 235, endPoint y: 431, distance: 14.0
click at [235, 431] on span at bounding box center [237, 433] width 17 height 17
click at [206, 28] on icon "button" at bounding box center [211, 21] width 18 height 18
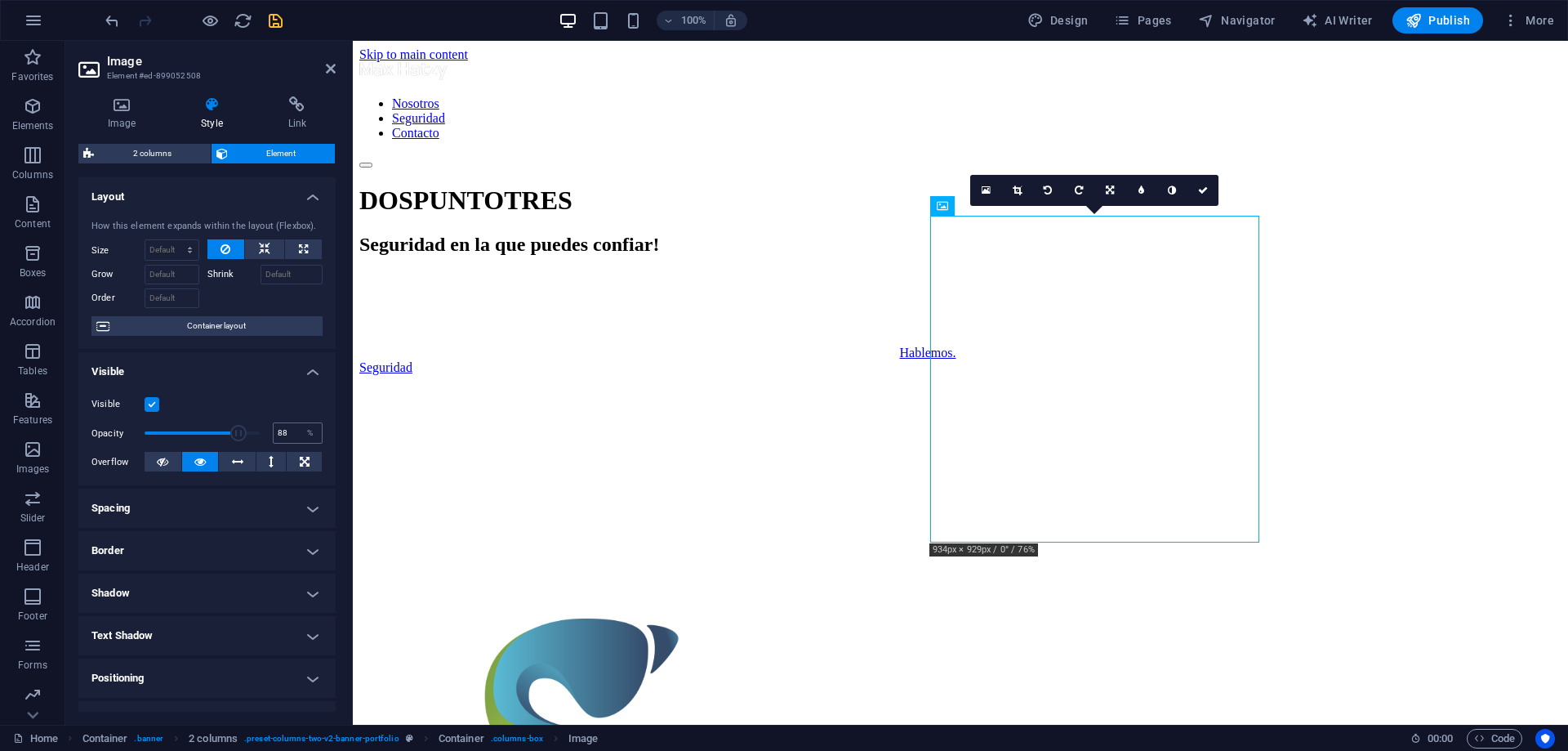
type input "100"
drag, startPoint x: 236, startPoint y: 430, endPoint x: 288, endPoint y: 429, distance: 52.0
click at [288, 429] on div "Opacity 100 %" at bounding box center [207, 433] width 231 height 24
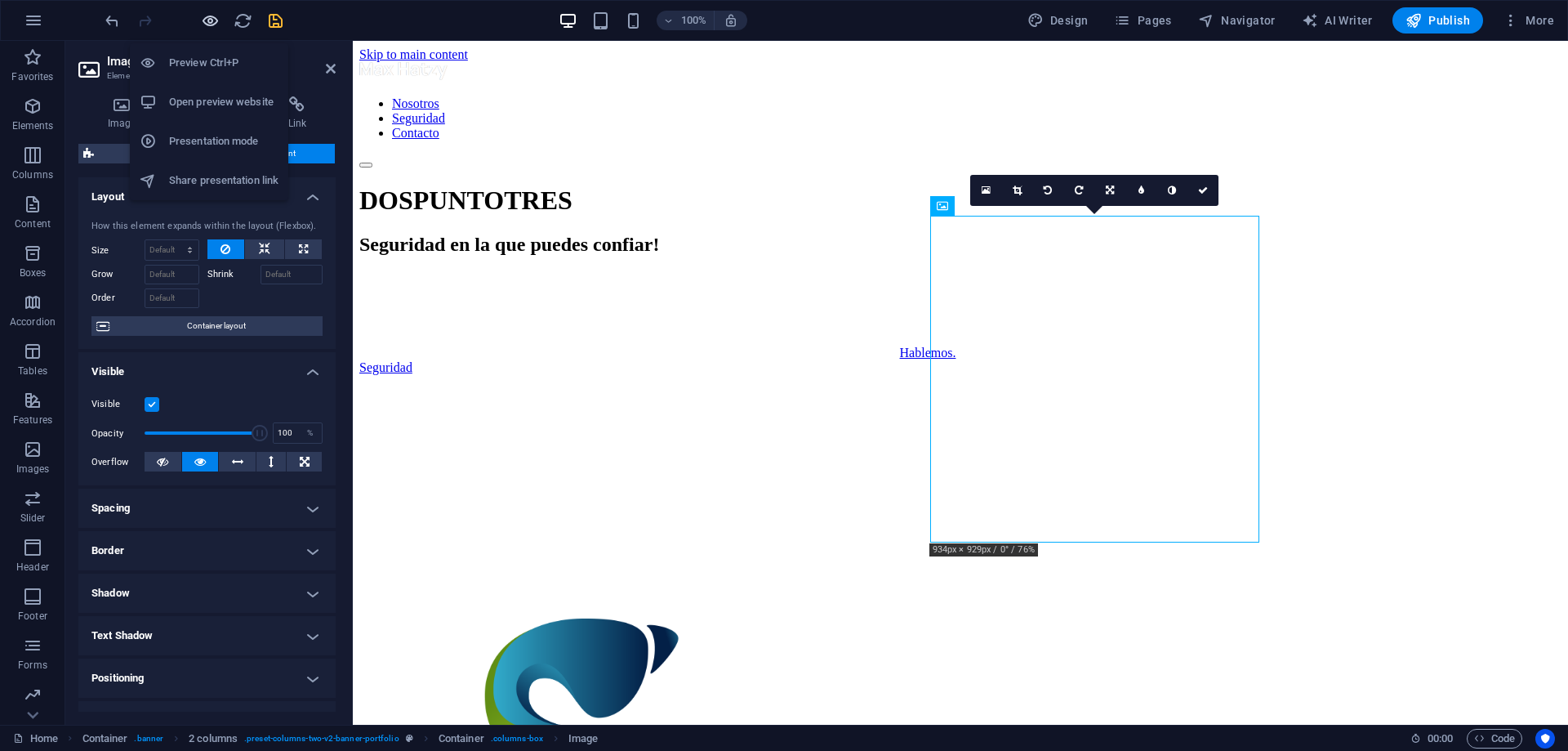
click at [205, 18] on icon "button" at bounding box center [211, 21] width 18 height 18
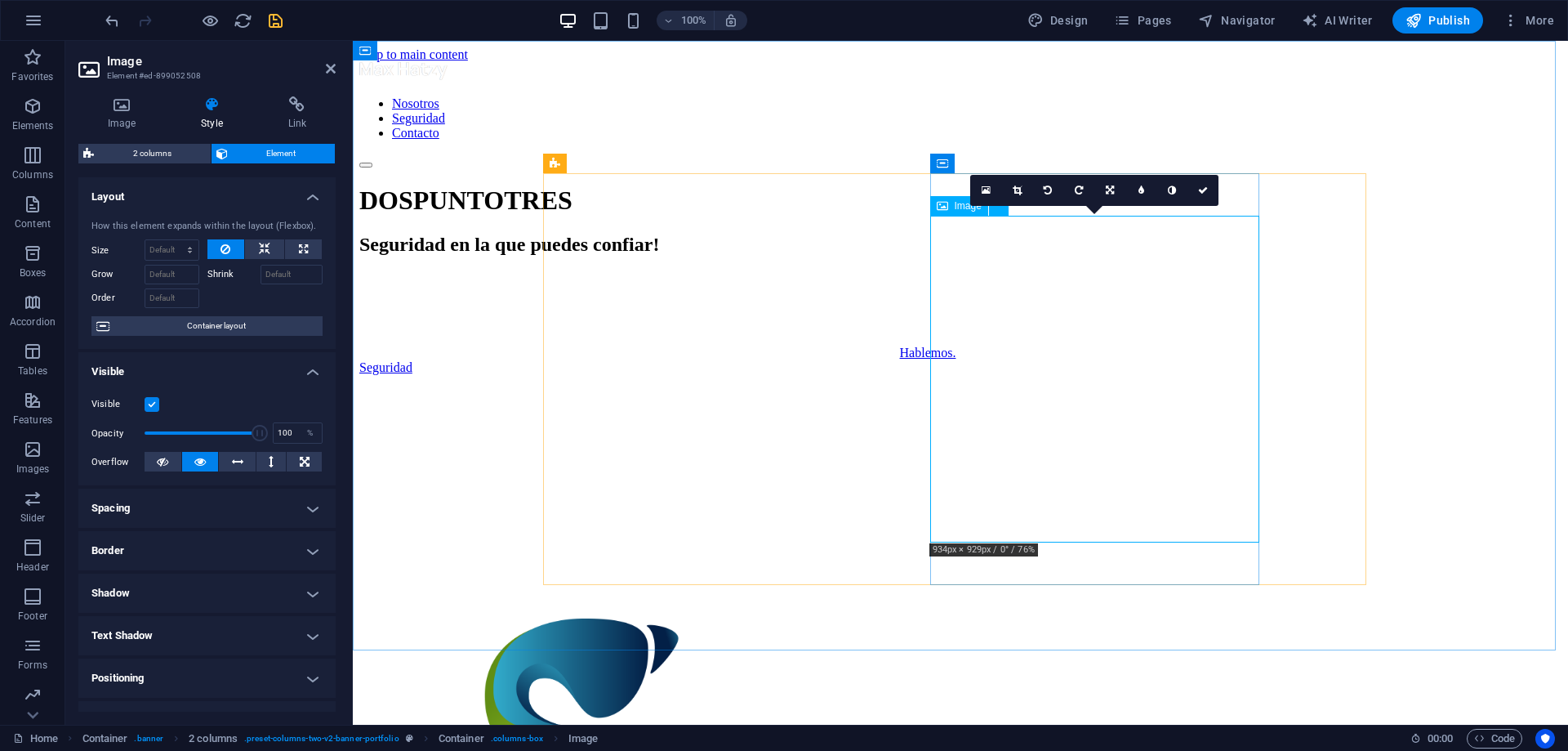
click at [816, 597] on figure at bounding box center [576, 762] width 481 height 330
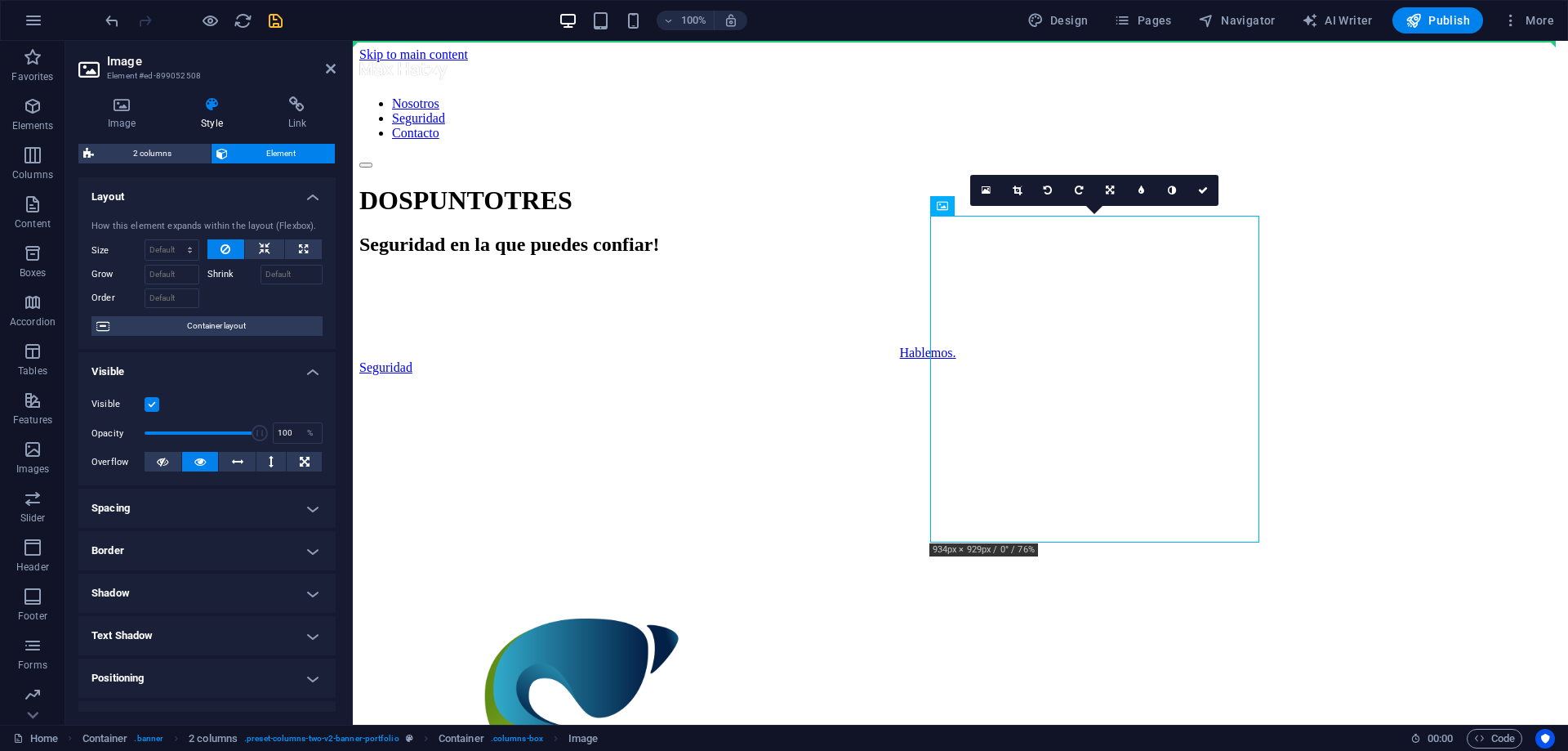
drag, startPoint x: 1248, startPoint y: 220, endPoint x: 1260, endPoint y: 126, distance: 94.8
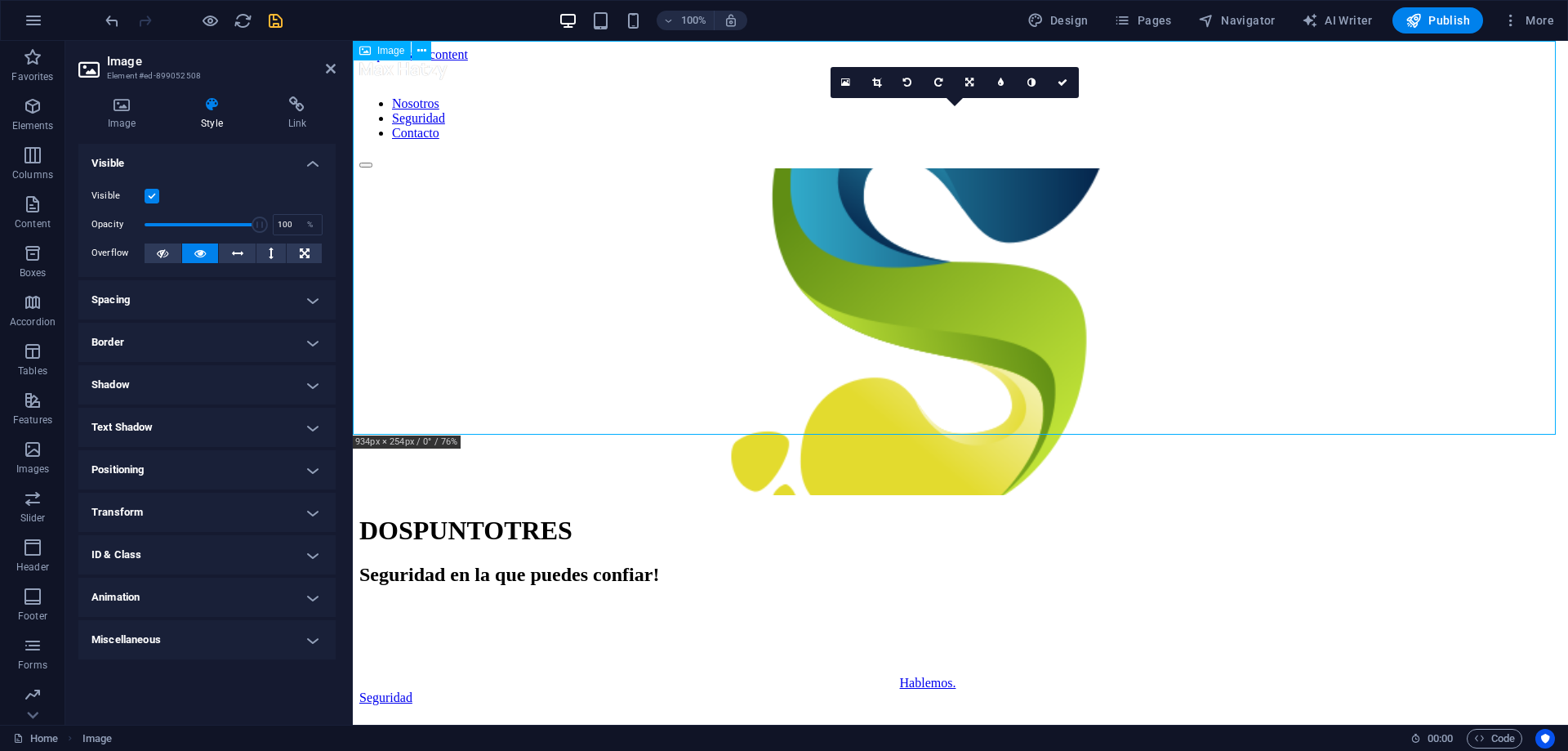
click at [968, 291] on figure at bounding box center [960, 332] width 1202 height 330
click at [1002, 244] on figure at bounding box center [960, 332] width 1202 height 330
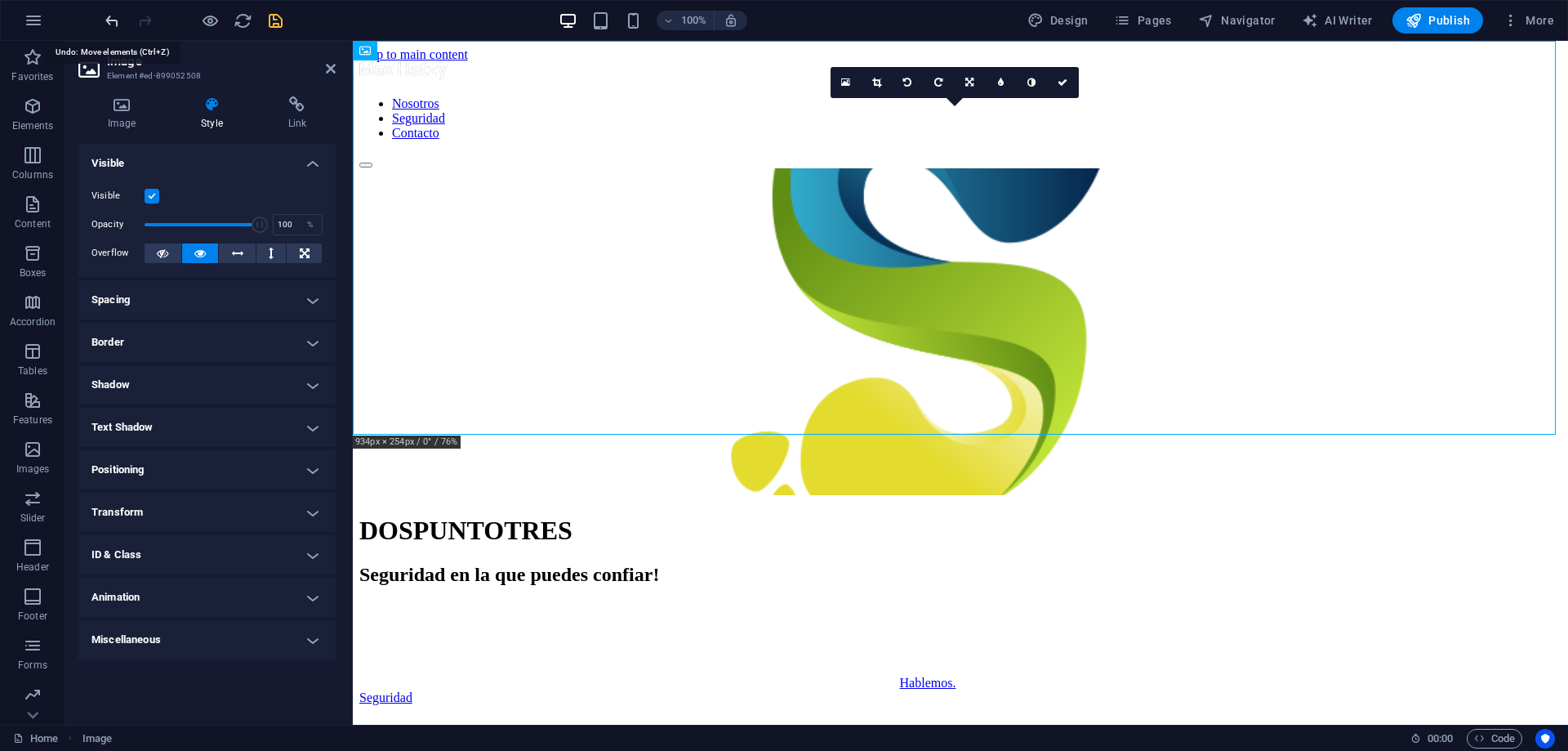
click at [109, 23] on icon "undo" at bounding box center [112, 21] width 18 height 18
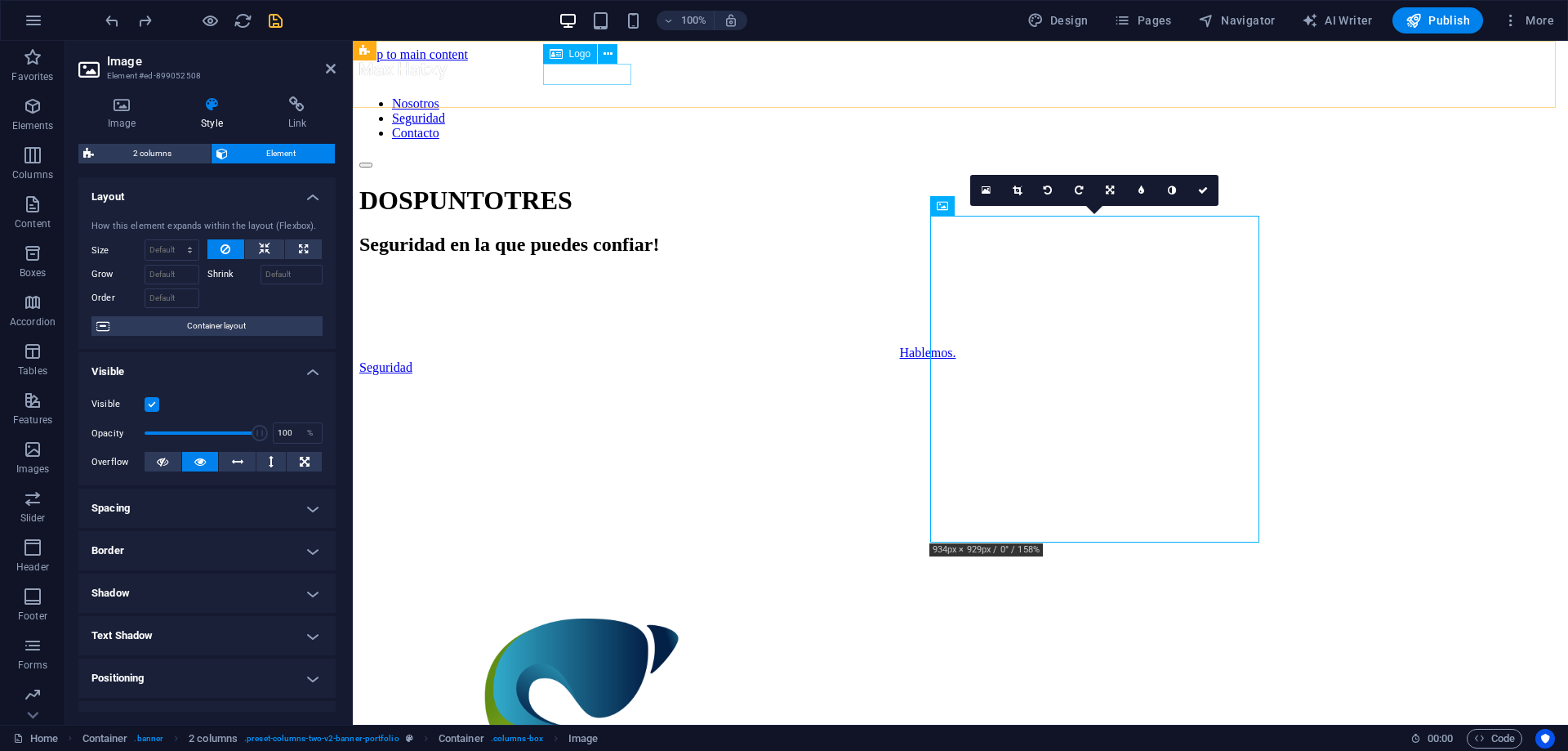
click at [608, 75] on div at bounding box center [960, 72] width 1202 height 21
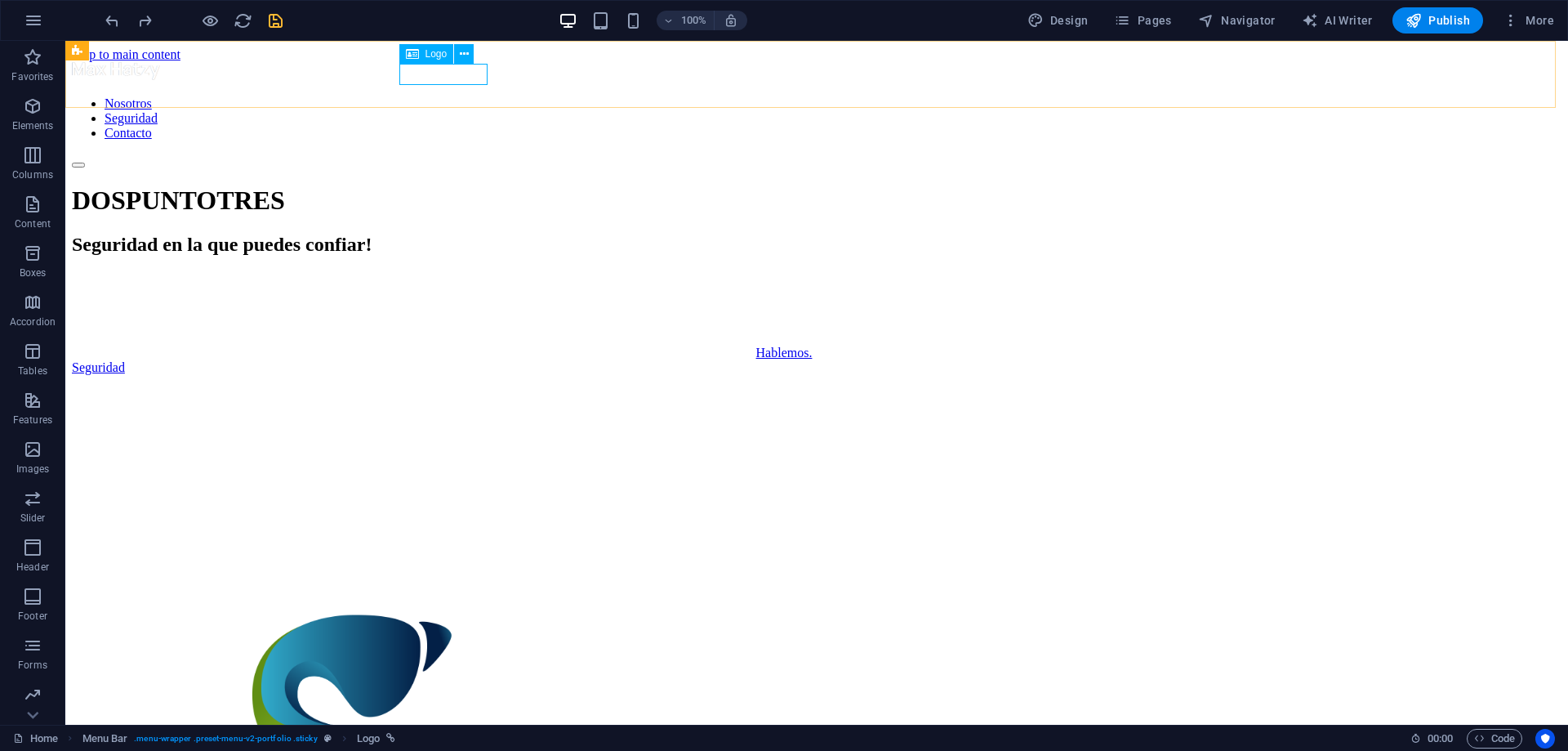
click at [432, 53] on span "Logo" at bounding box center [436, 54] width 22 height 10
click at [430, 53] on span "Logo" at bounding box center [436, 54] width 22 height 10
select select "px"
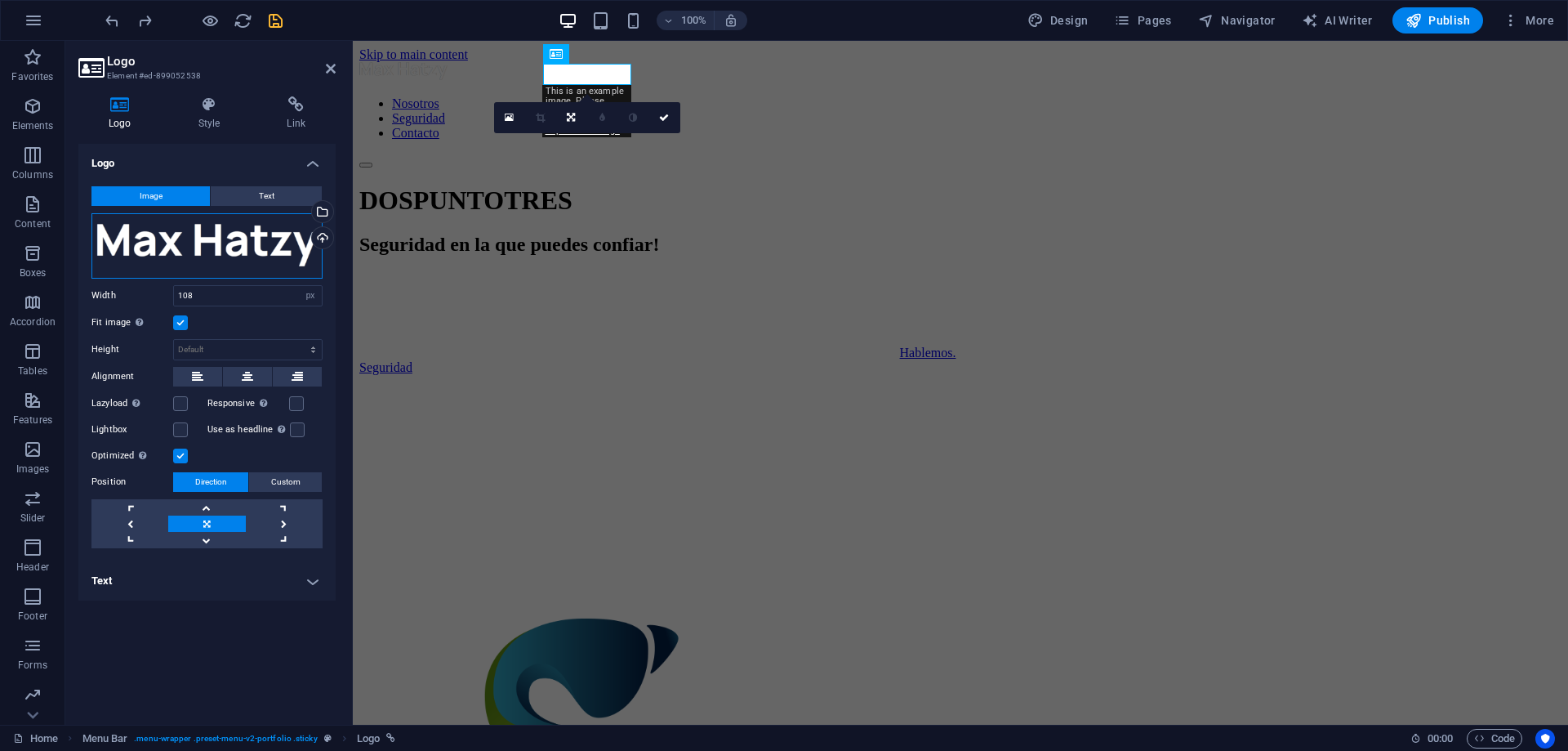
click at [195, 243] on div "Drag files here, click to choose files or select files from Files or our free s…" at bounding box center [207, 246] width 231 height 65
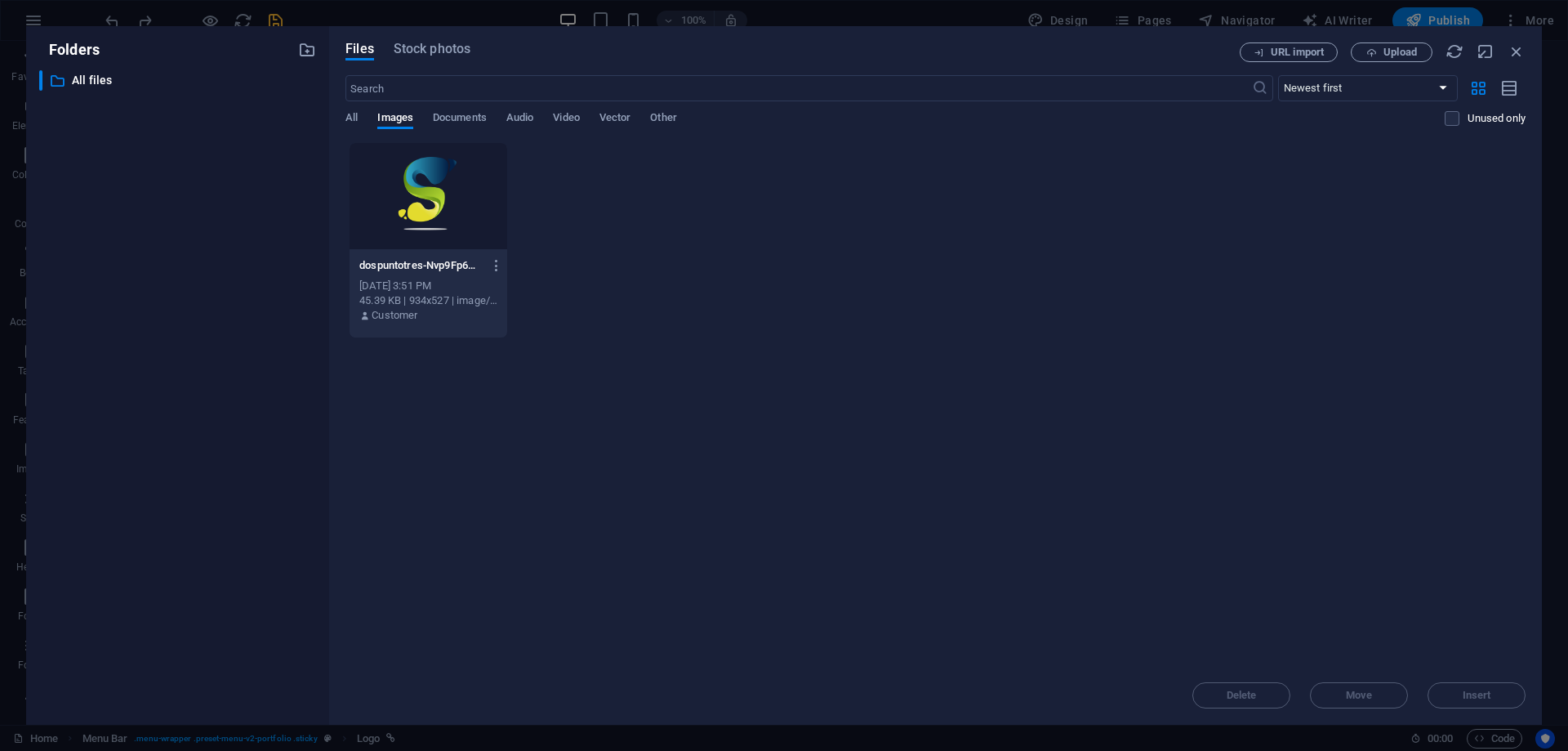
click at [195, 243] on div "​ All files All files" at bounding box center [177, 391] width 277 height 642
click at [432, 49] on span "Stock photos" at bounding box center [432, 48] width 77 height 19
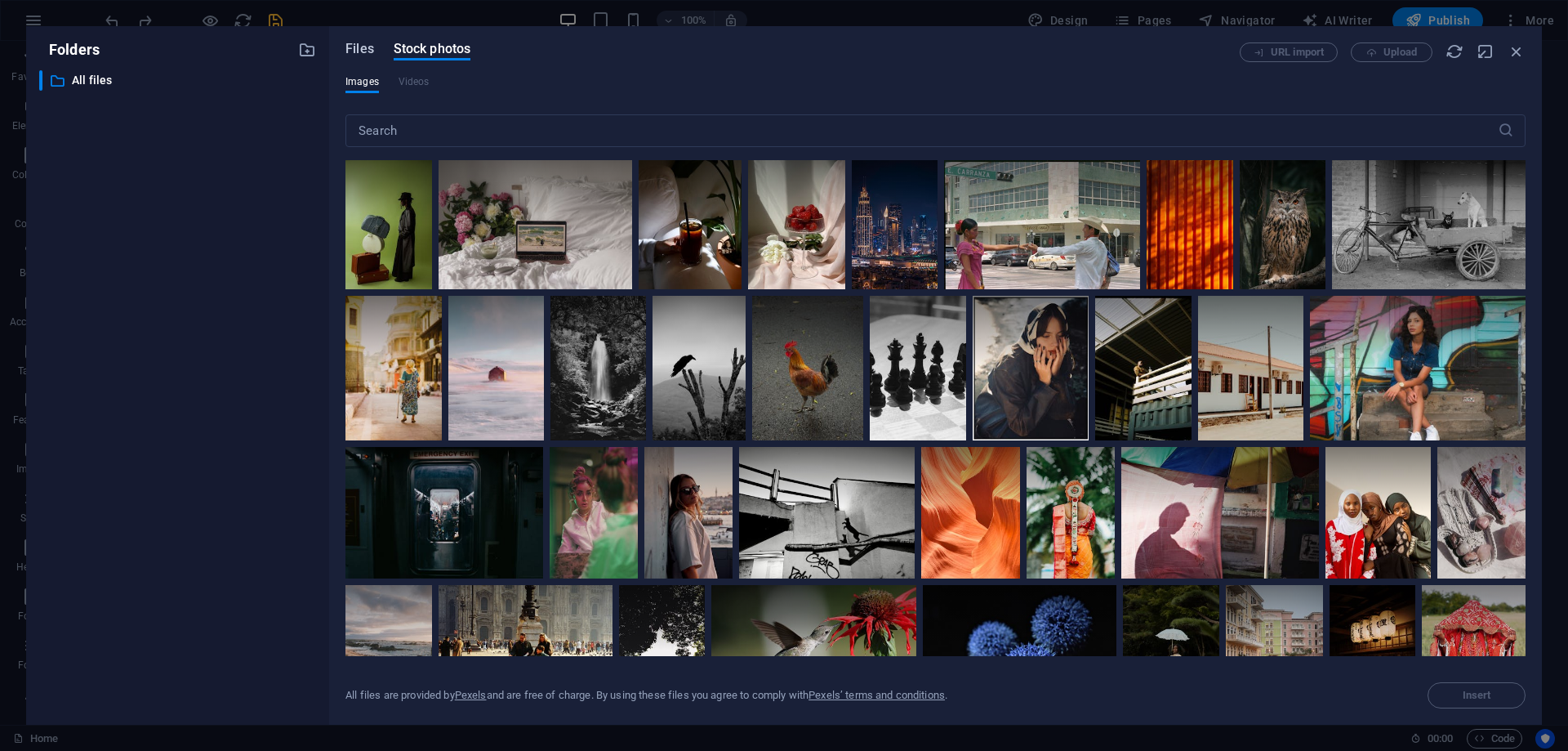
click at [363, 47] on span "Files" at bounding box center [360, 48] width 28 height 19
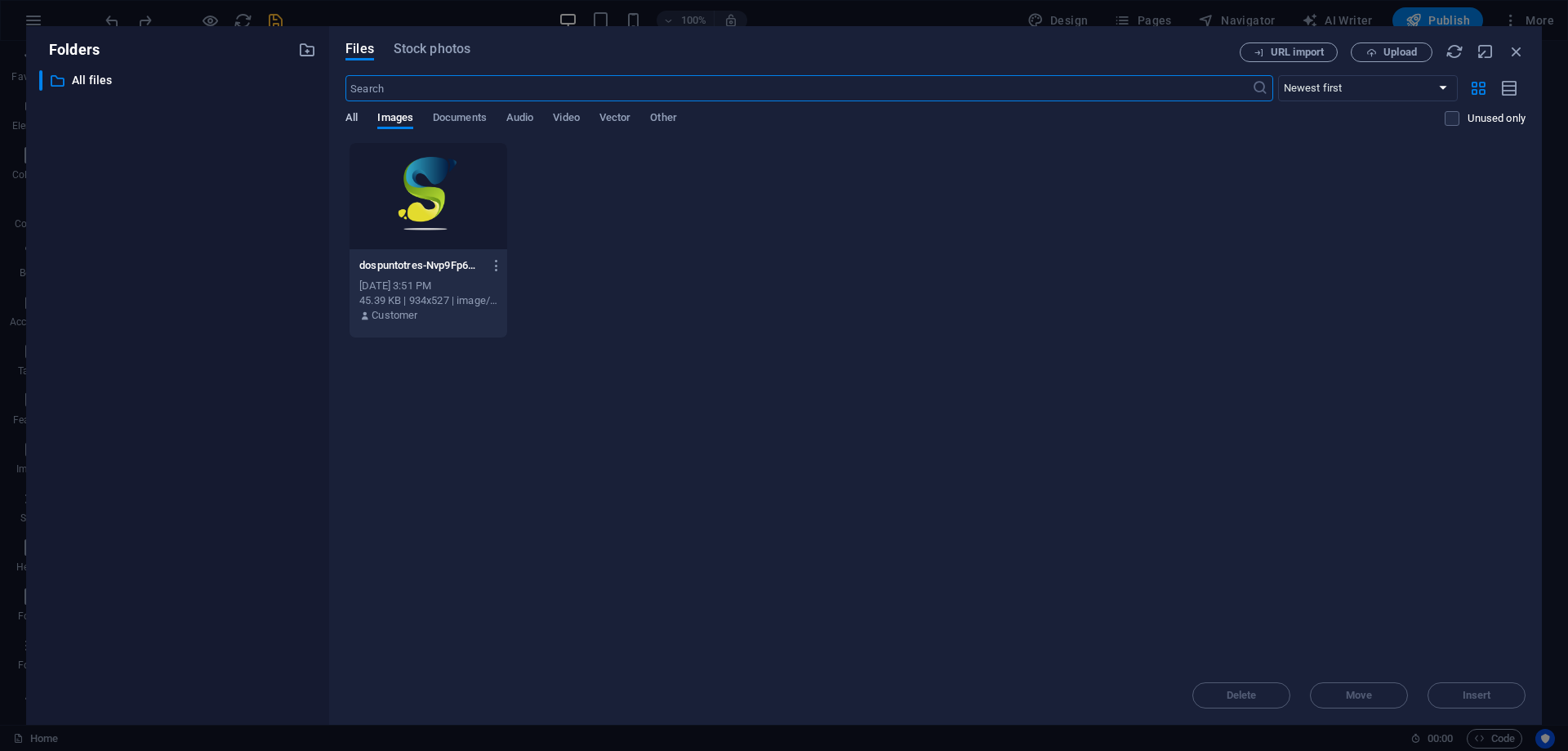
click at [346, 113] on span "All" at bounding box center [352, 119] width 13 height 23
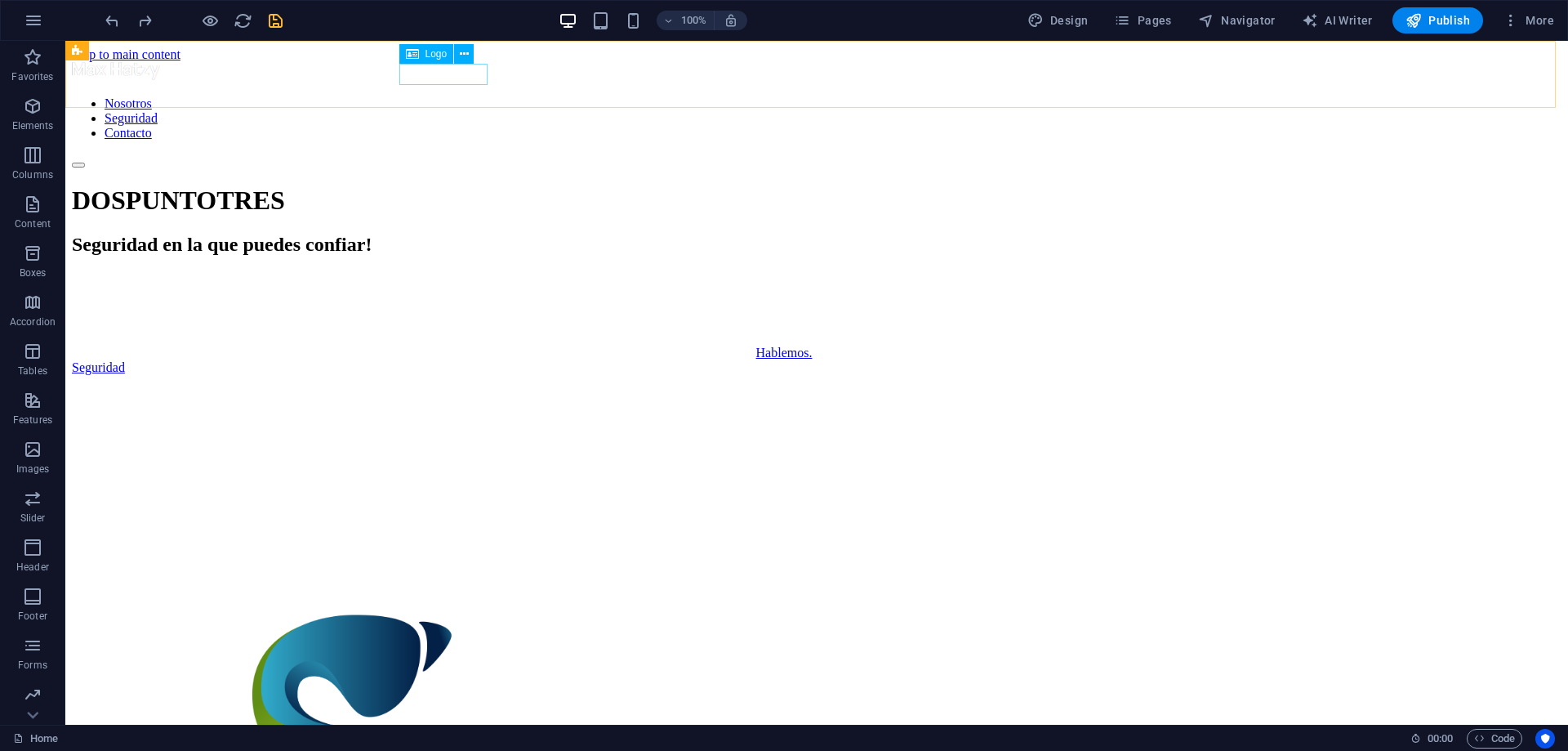
click at [452, 74] on div at bounding box center [816, 72] width 1489 height 21
click at [468, 55] on icon at bounding box center [464, 54] width 9 height 18
click at [418, 73] on div at bounding box center [816, 72] width 1489 height 21
select select "px"
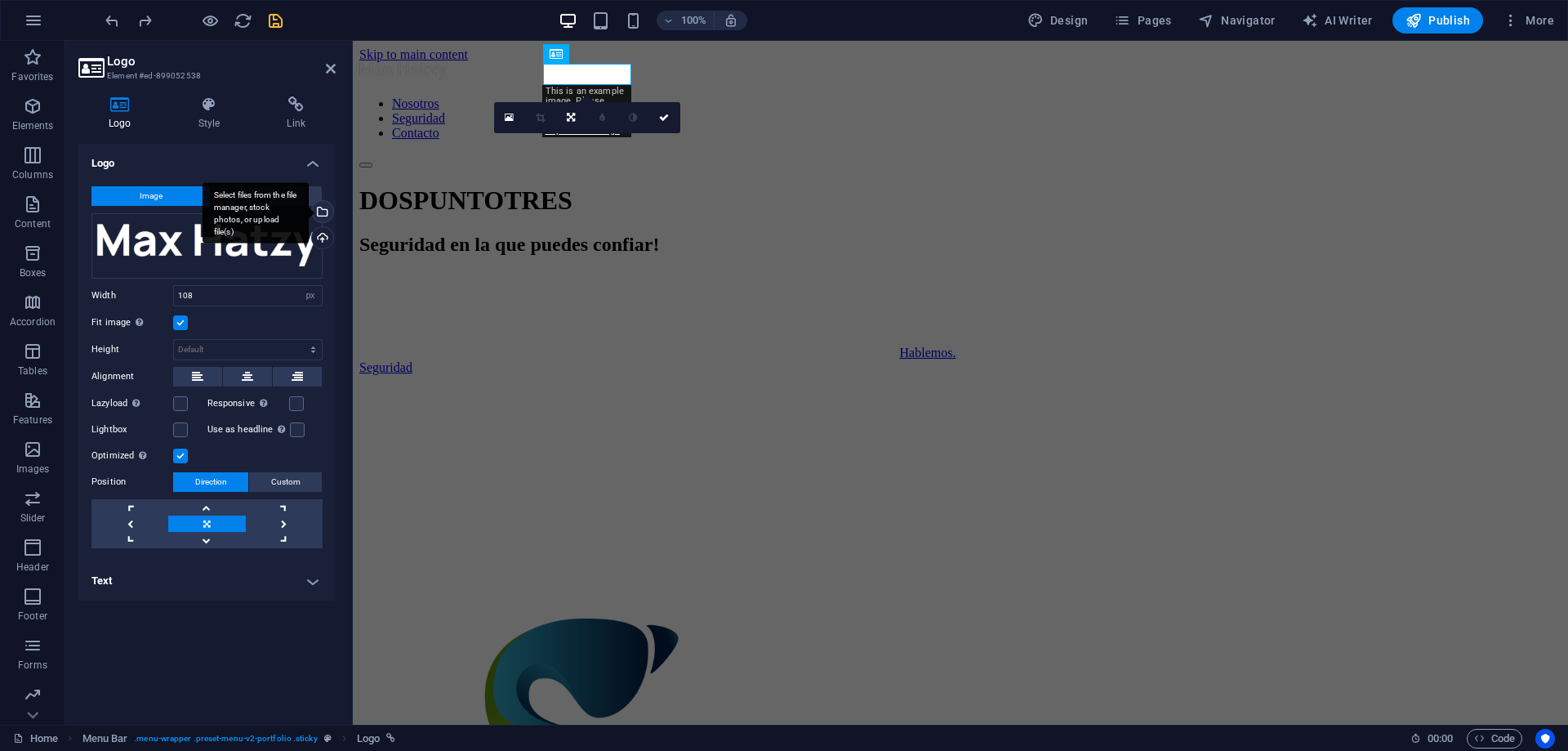
click at [322, 210] on div "Select files from the file manager, stock photos, or upload file(s)" at bounding box center [321, 213] width 24 height 24
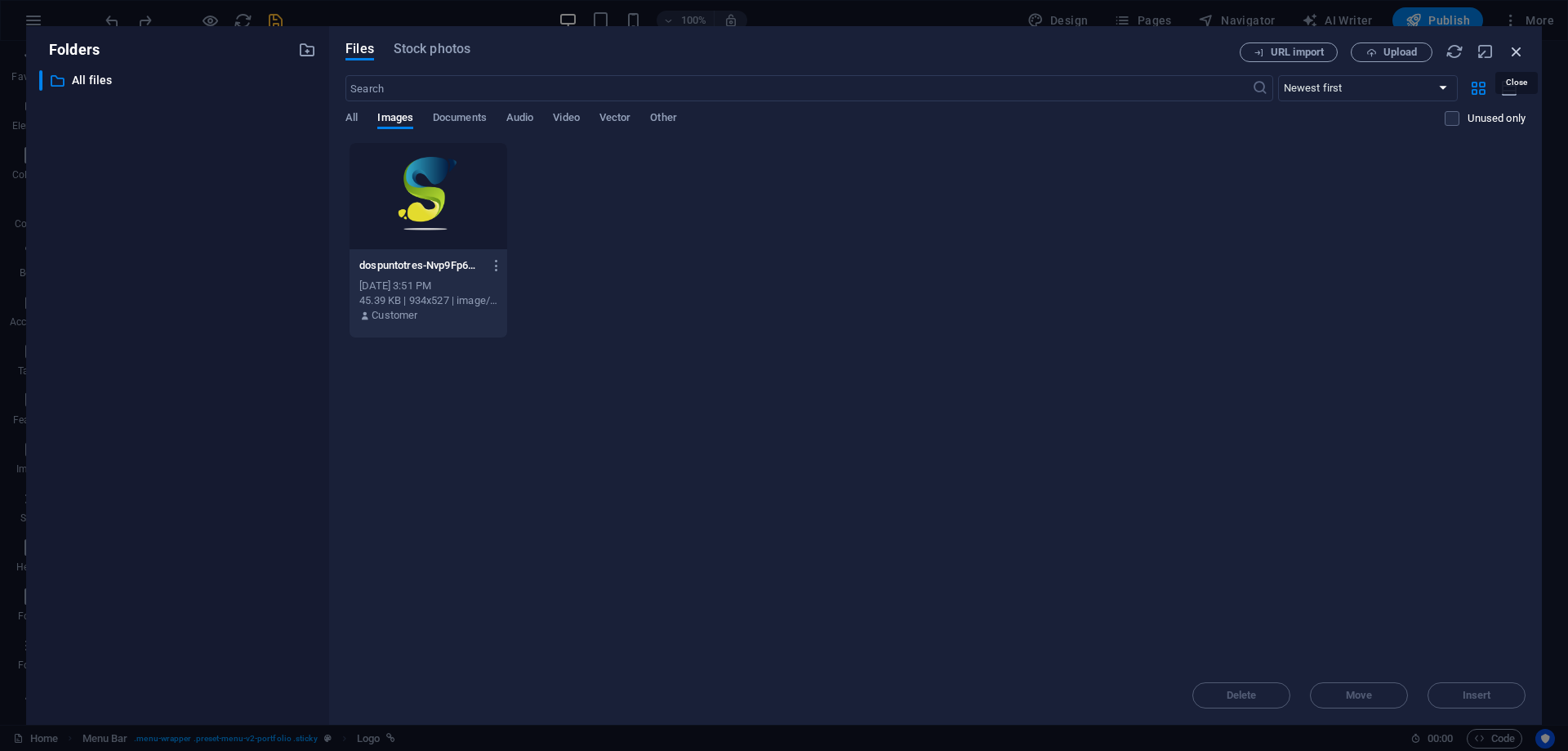
click at [1518, 49] on icon "button" at bounding box center [1517, 52] width 18 height 18
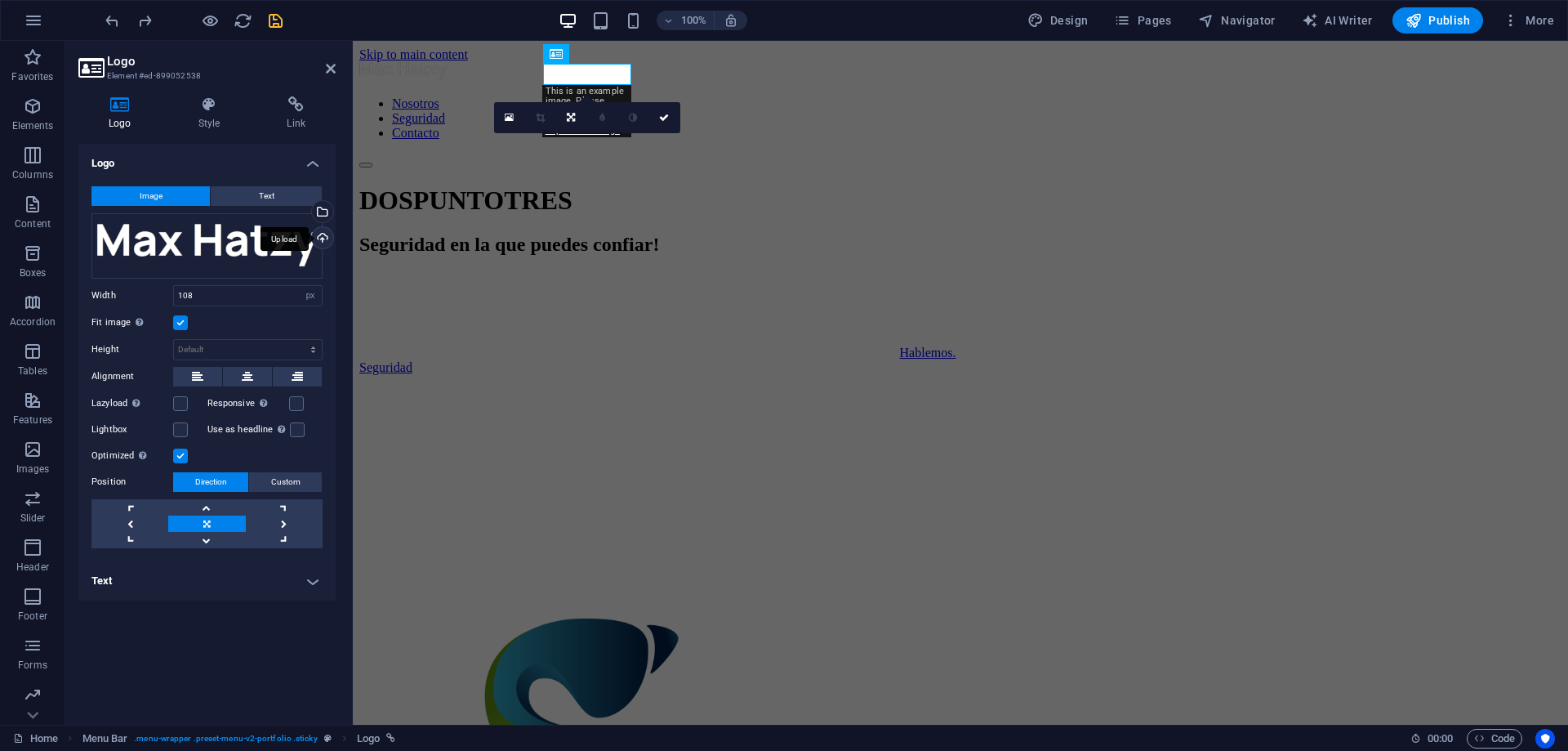
click at [322, 236] on div "Upload" at bounding box center [321, 239] width 24 height 24
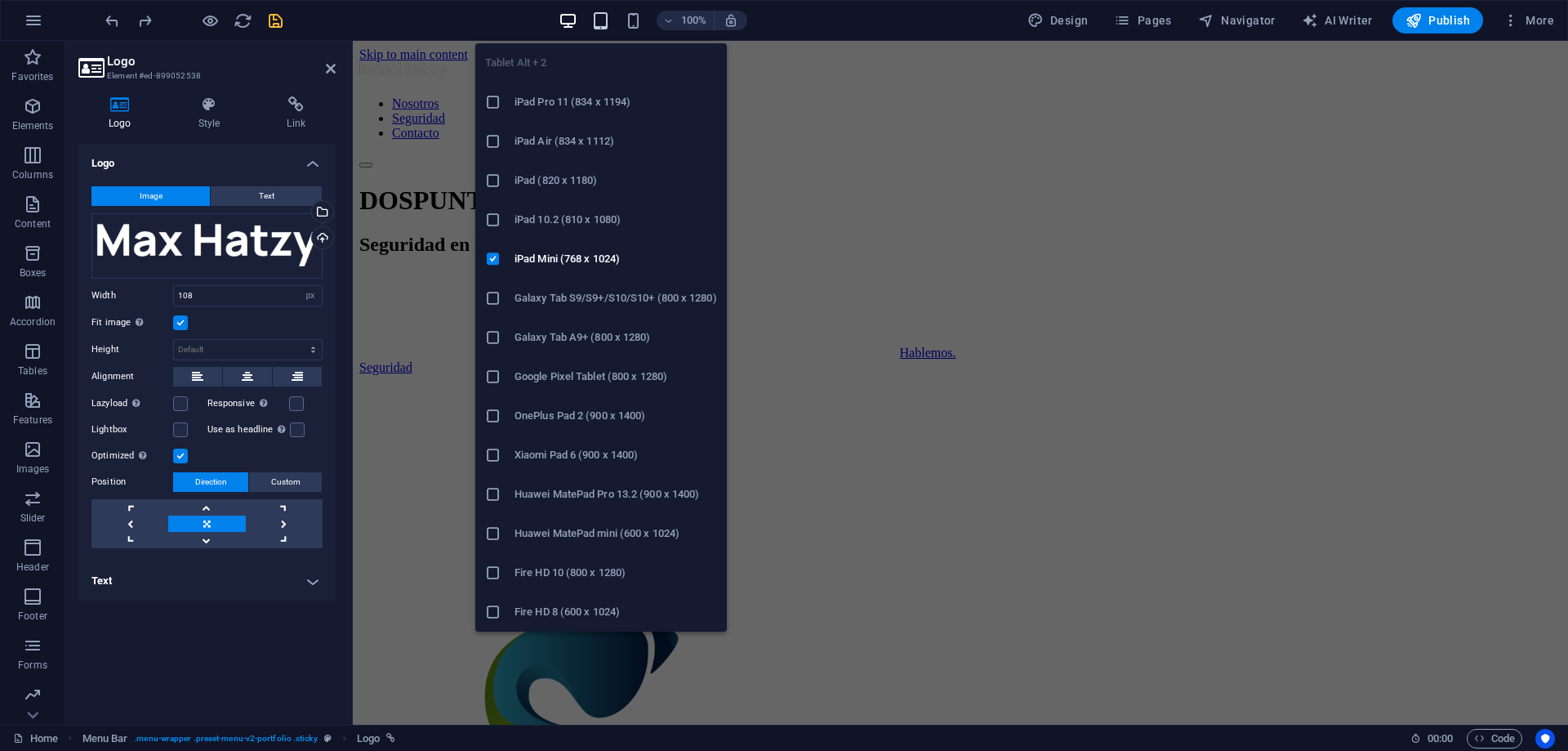
click at [604, 18] on icon "button" at bounding box center [601, 21] width 18 height 18
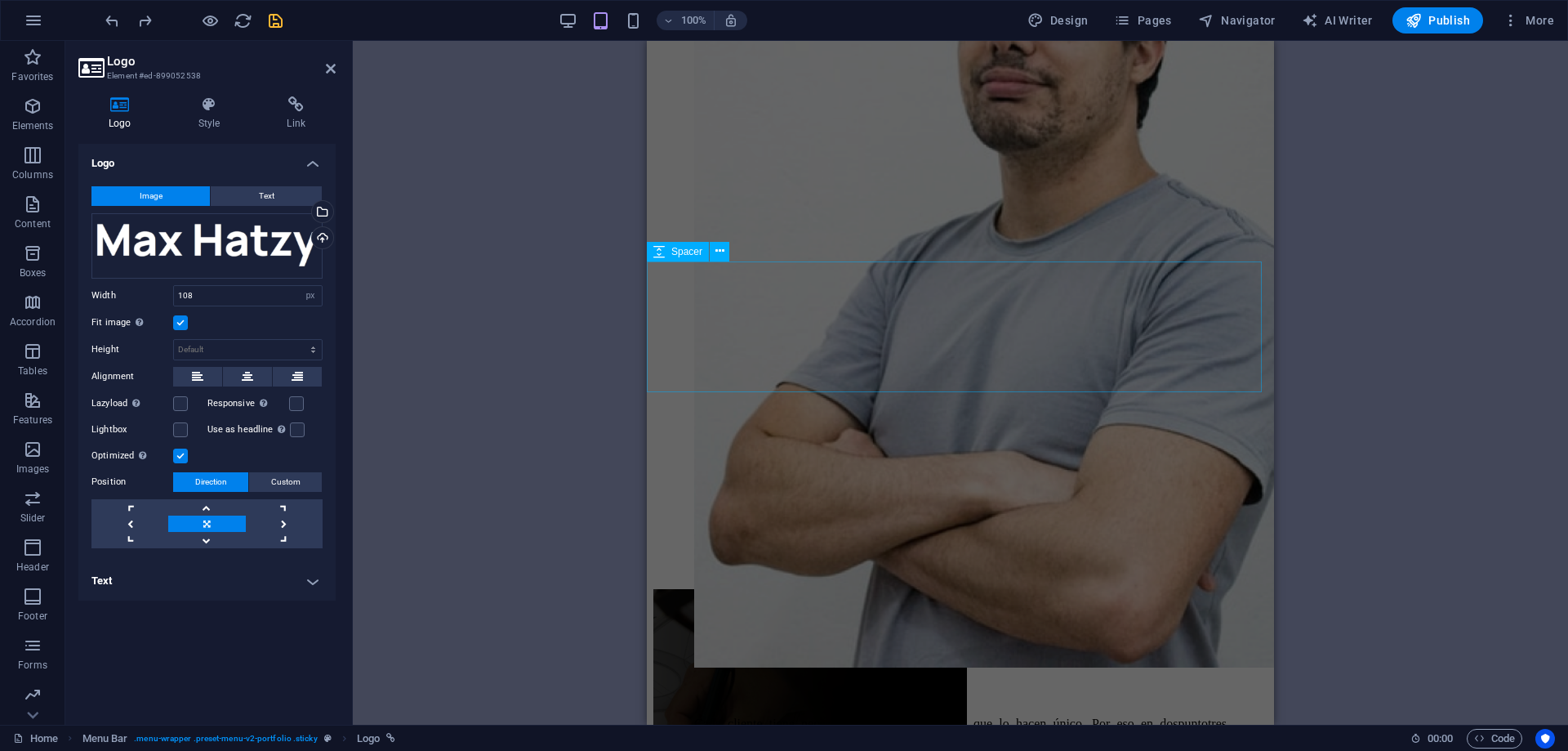
scroll to position [1470, 0]
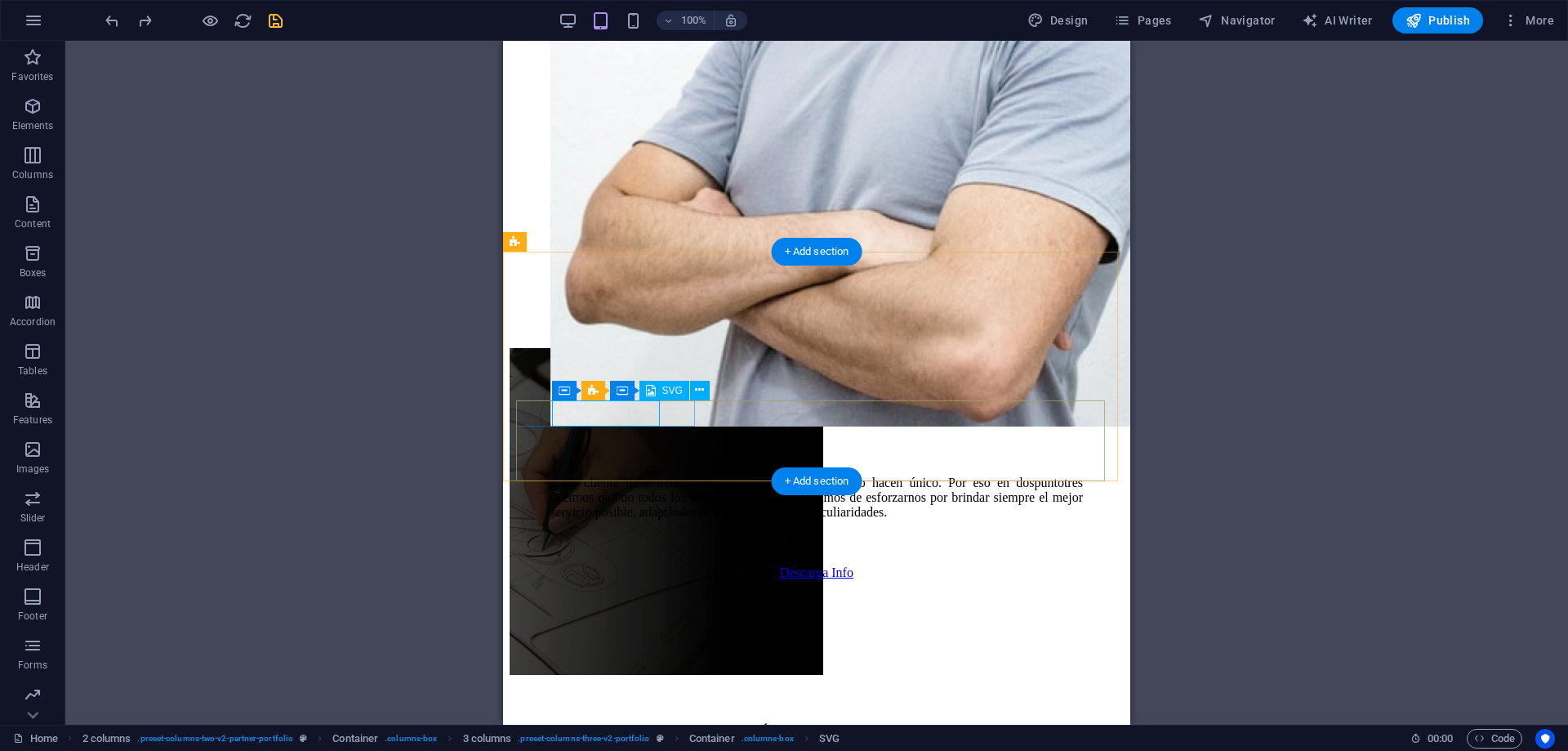
select select "xMidYMid"
select select "%"
select select "px"
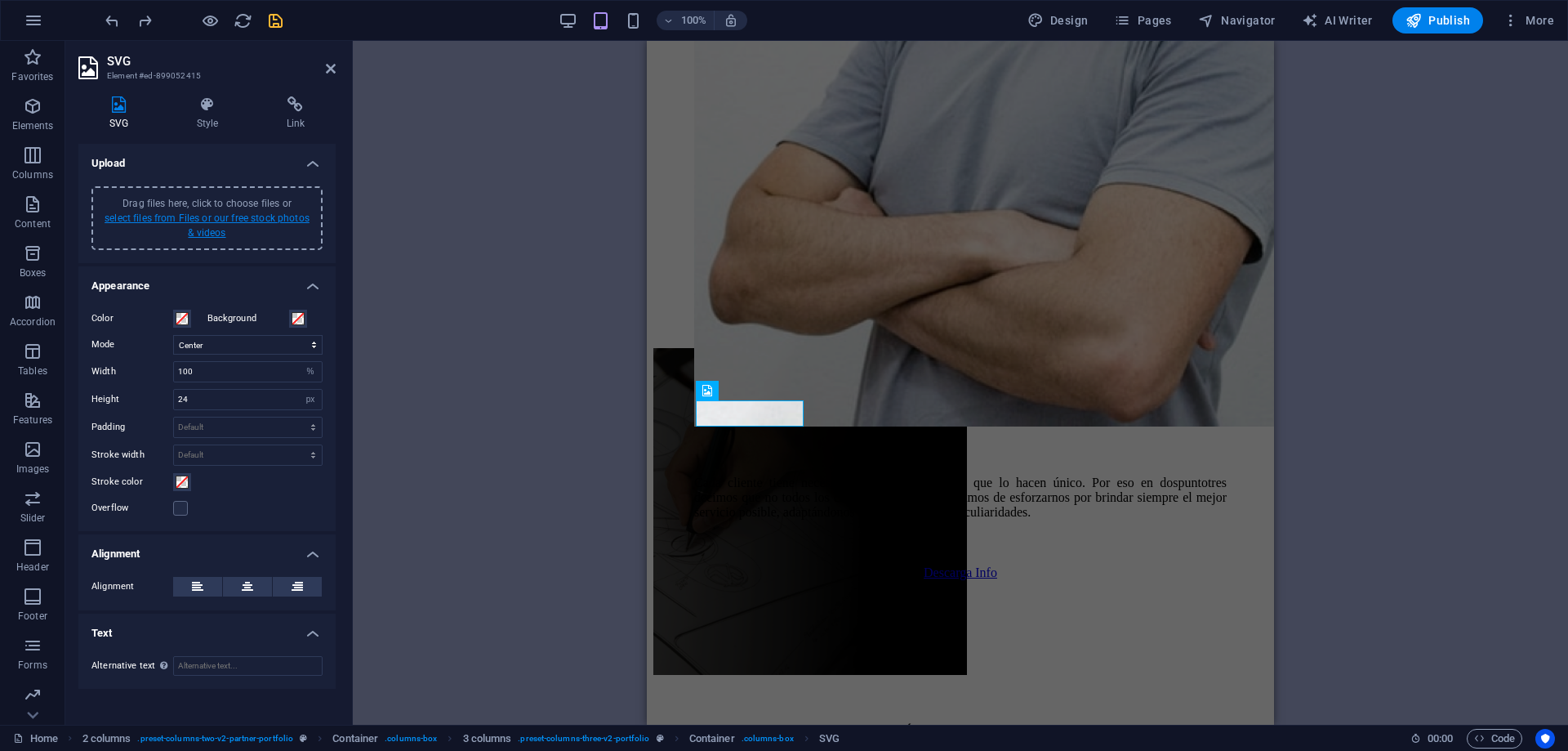
click at [256, 218] on link "select files from Files or our free stock photos & videos" at bounding box center [206, 225] width 205 height 26
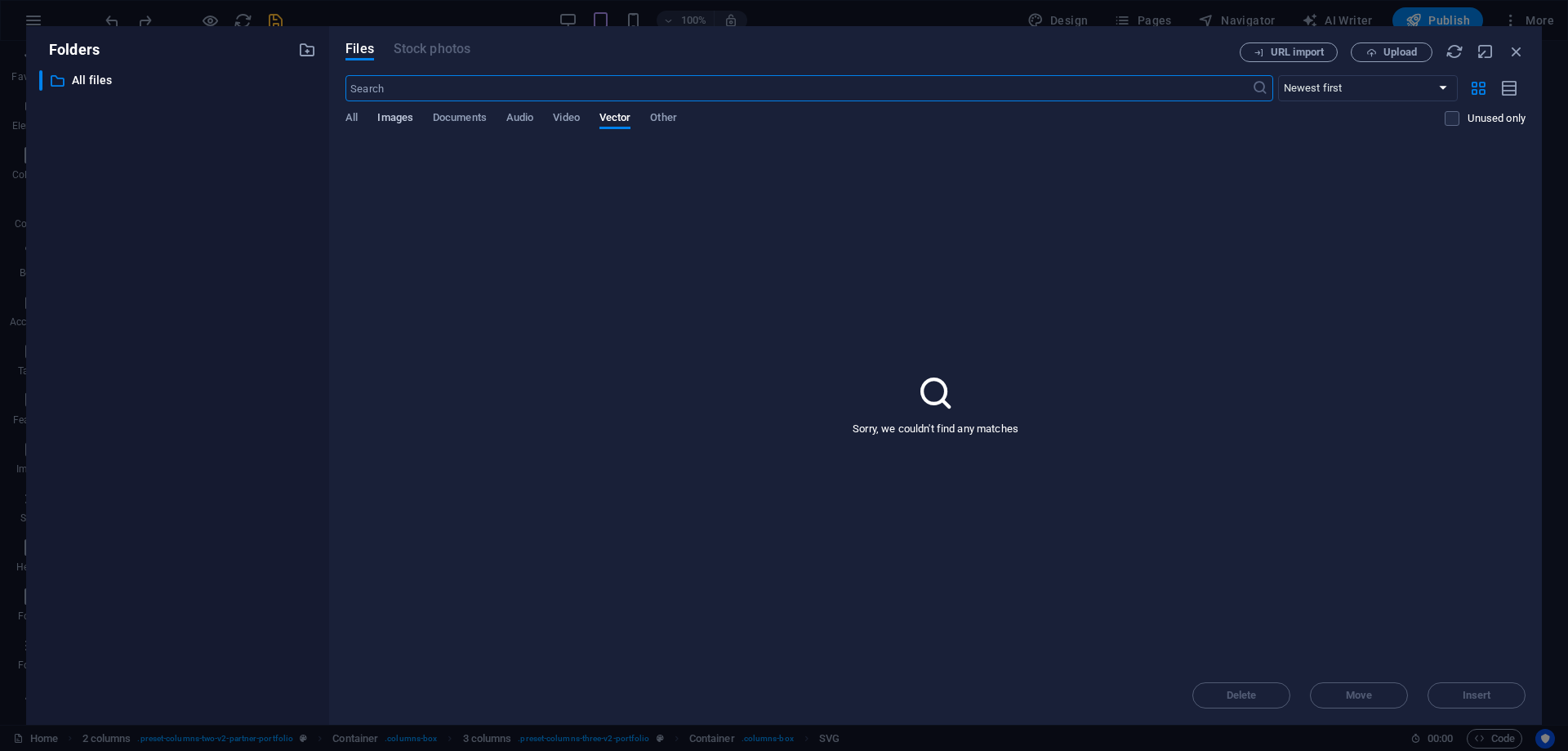
click at [392, 114] on span "Images" at bounding box center [395, 119] width 36 height 23
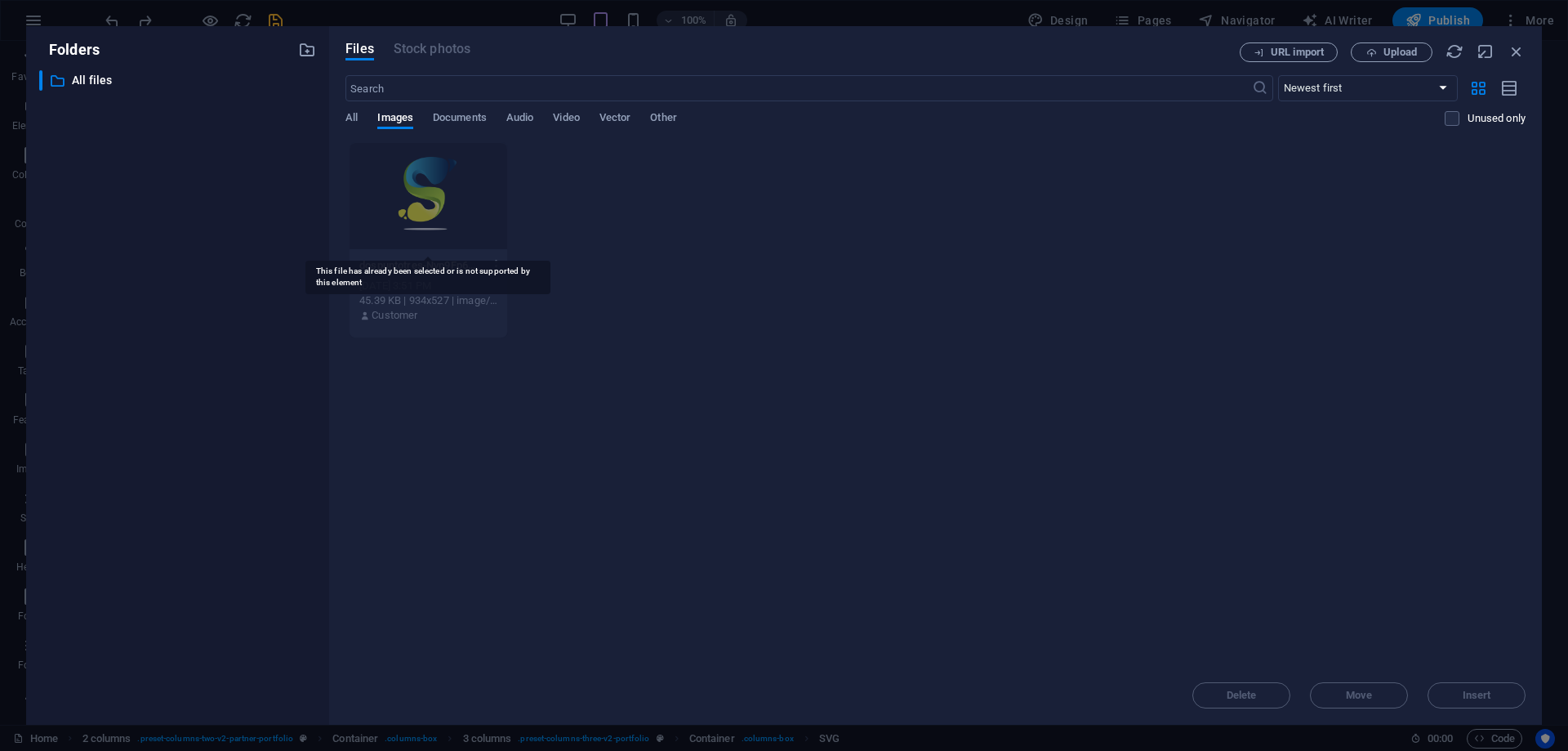
click at [438, 177] on div at bounding box center [428, 195] width 158 height 106
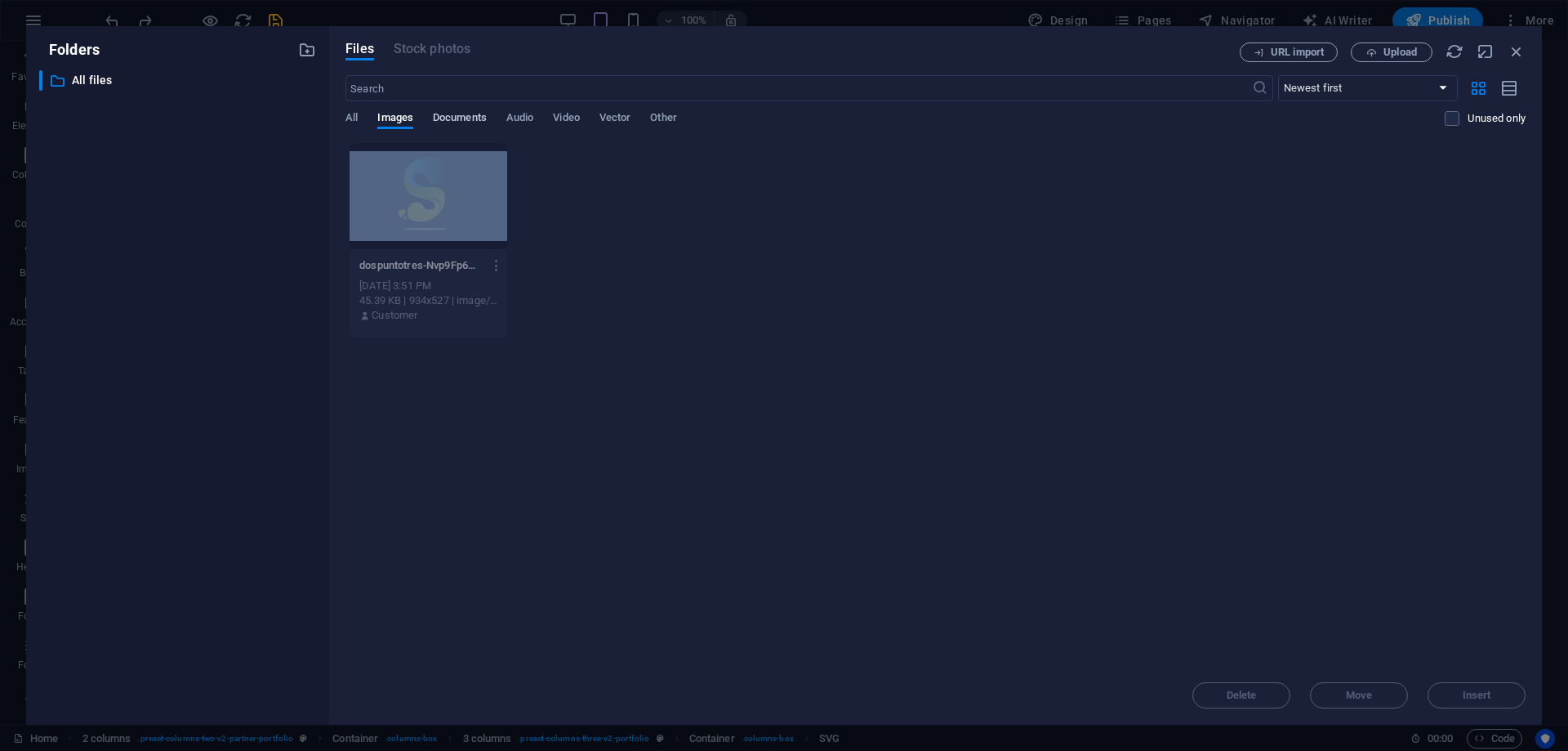
click at [449, 114] on span "Documents" at bounding box center [459, 119] width 54 height 23
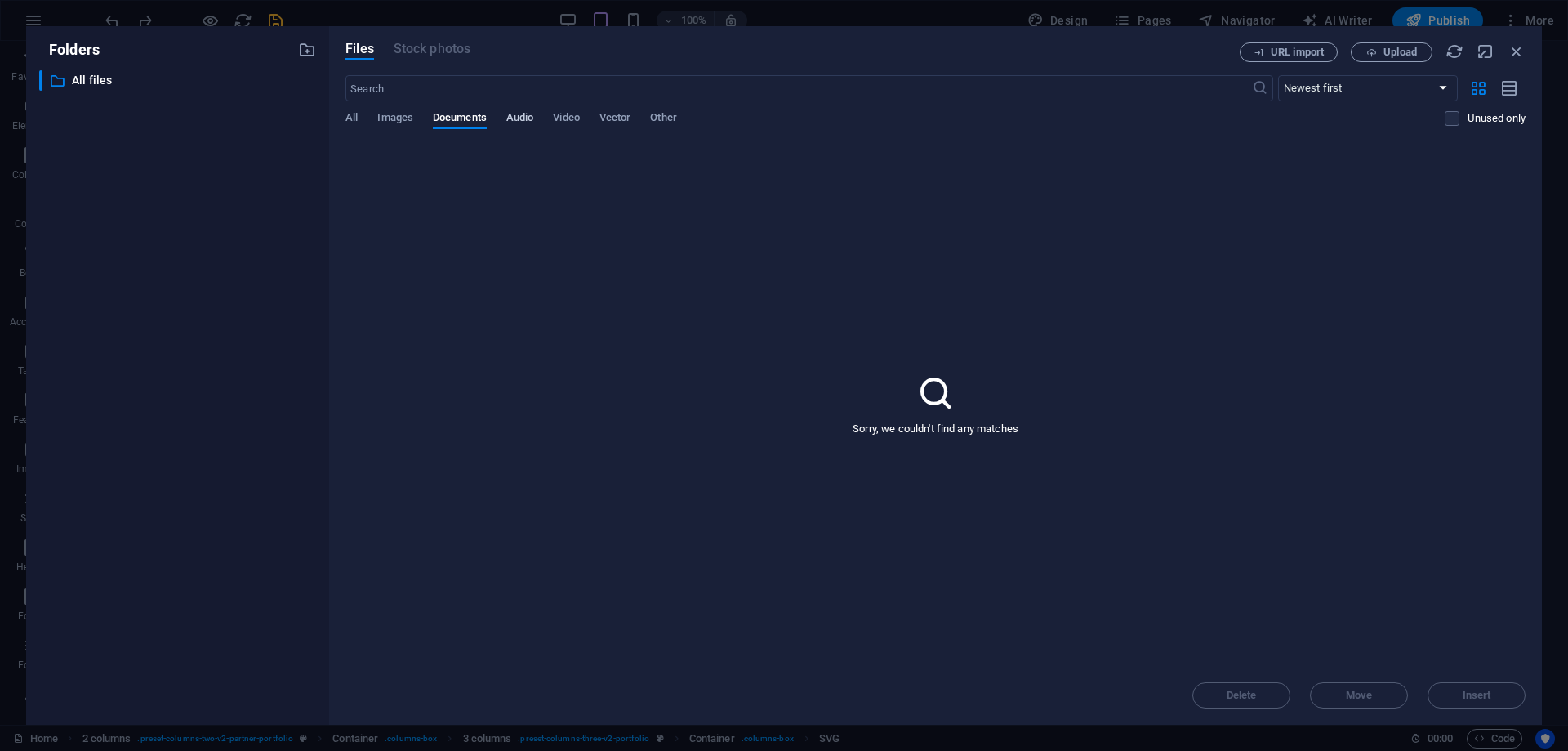
click at [525, 119] on span "Audio" at bounding box center [520, 119] width 27 height 23
click at [574, 117] on span "Video" at bounding box center [566, 119] width 26 height 23
click at [631, 118] on span "Vector" at bounding box center [616, 119] width 32 height 23
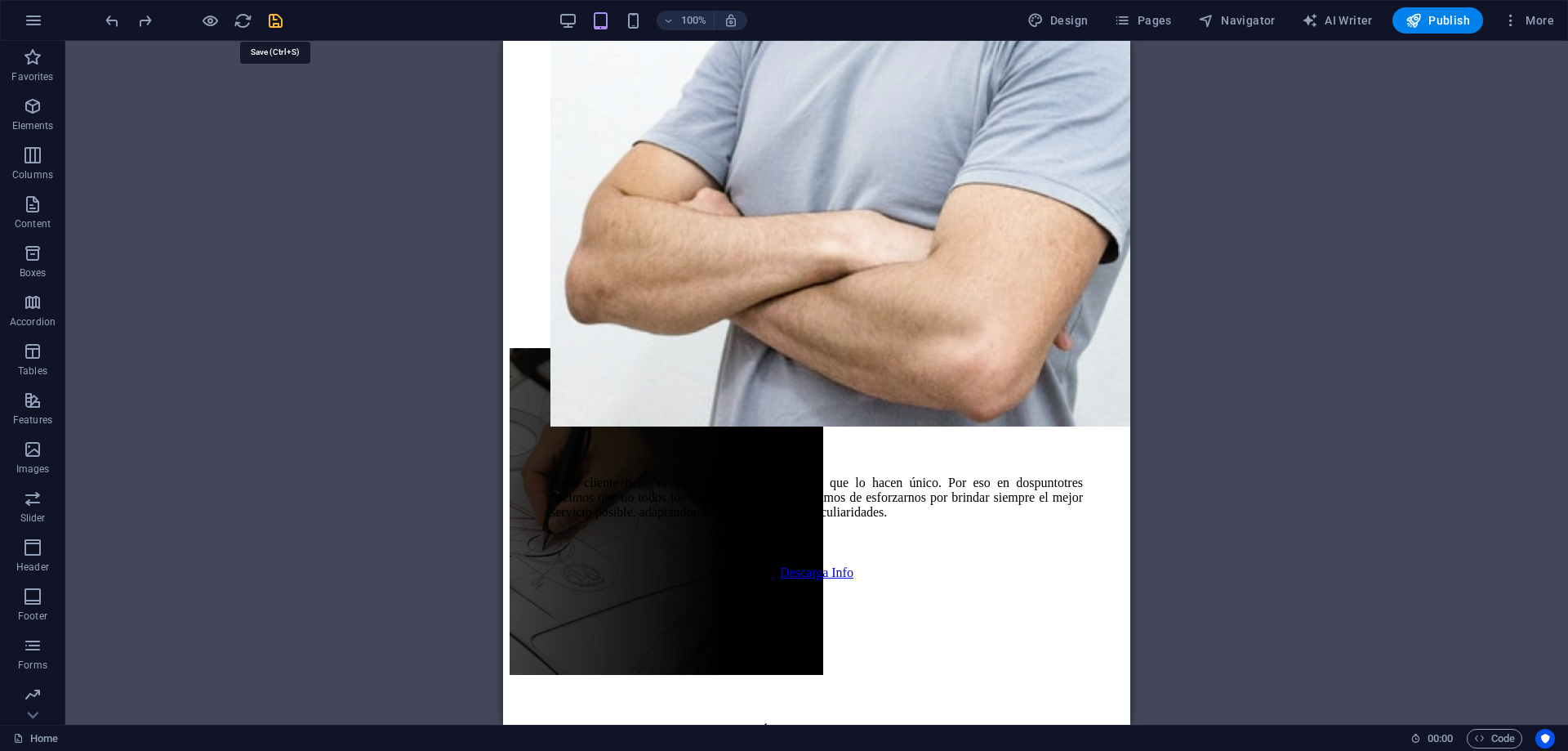
click at [277, 22] on icon "save" at bounding box center [276, 21] width 18 height 18
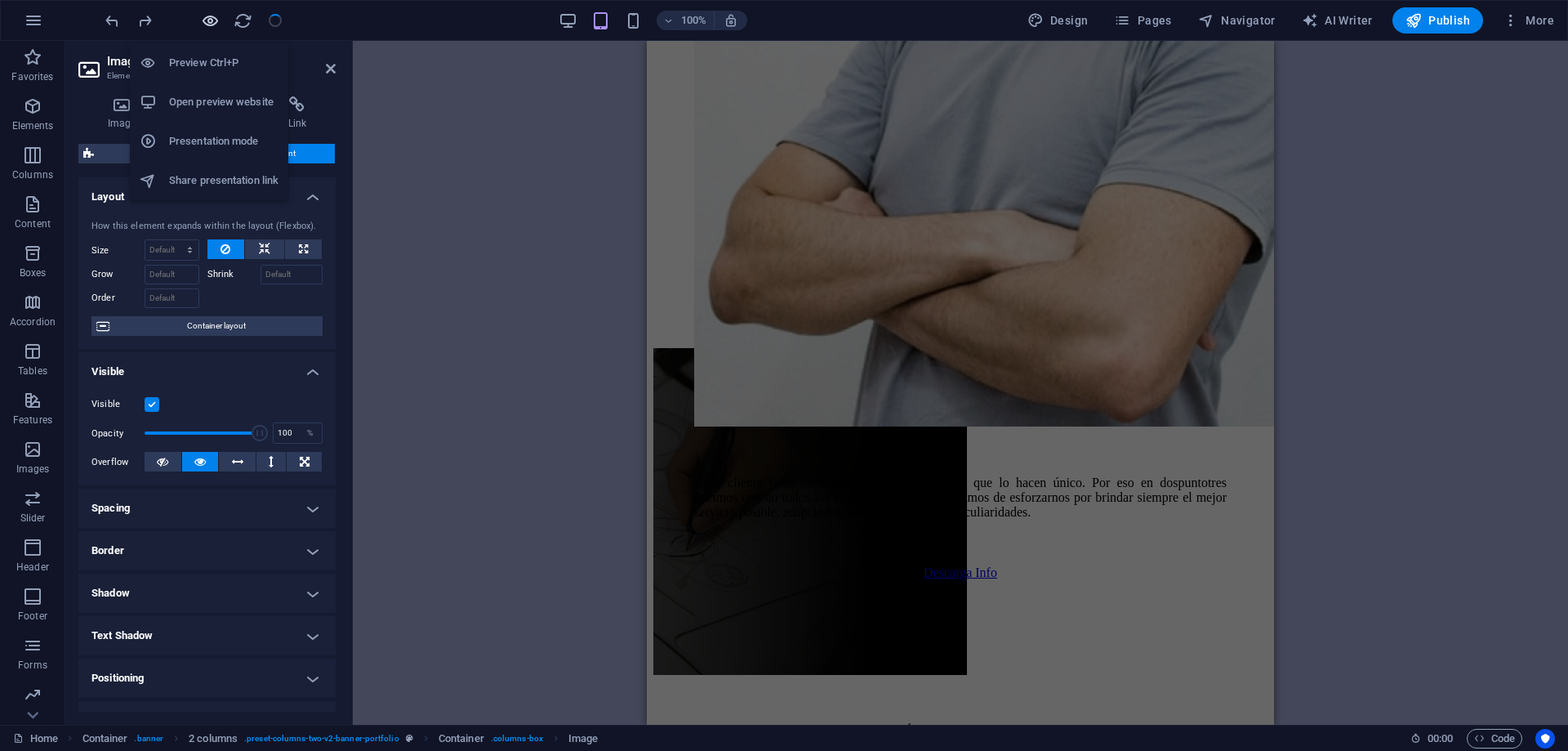
click at [210, 19] on icon "button" at bounding box center [211, 21] width 18 height 18
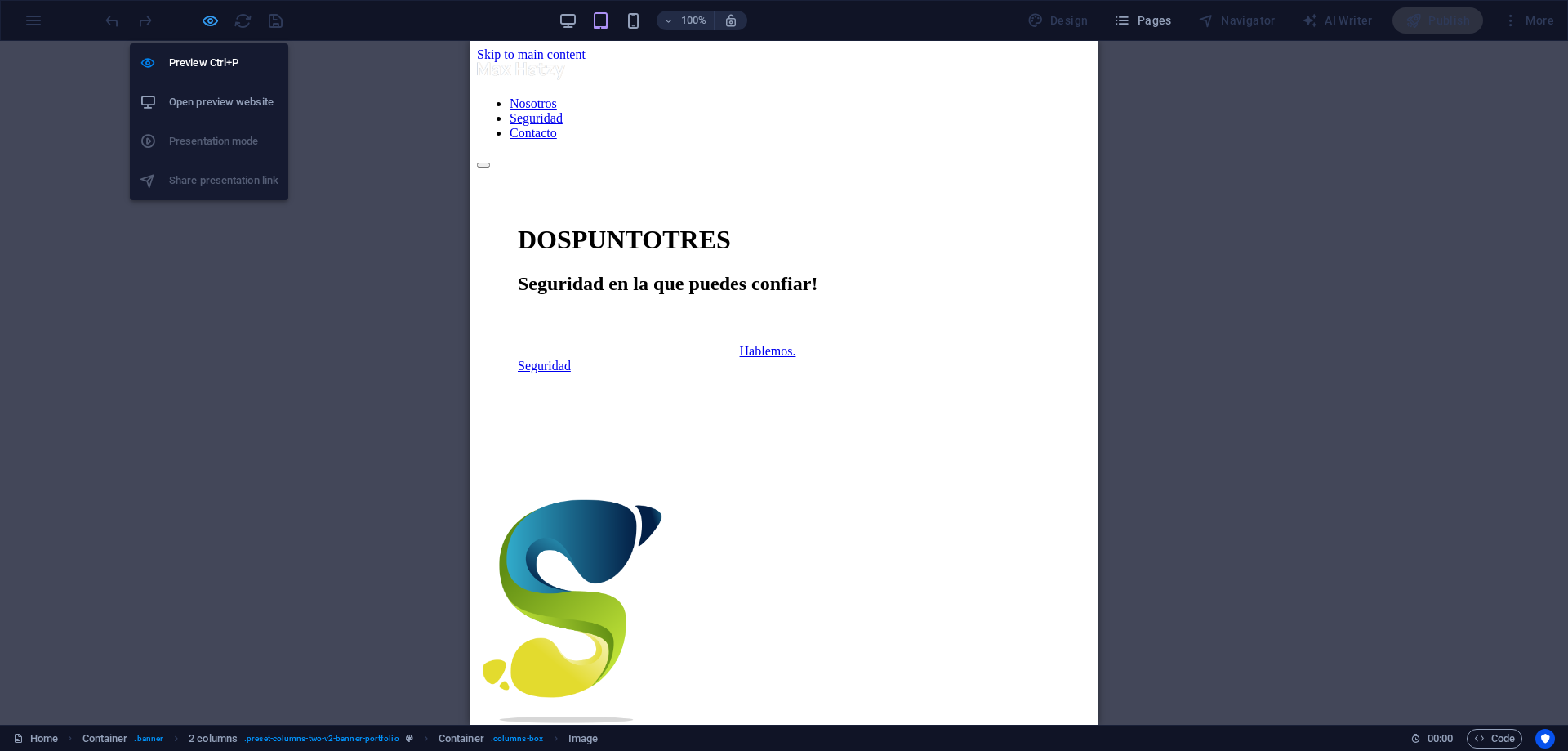
click at [202, 17] on icon "button" at bounding box center [211, 21] width 18 height 18
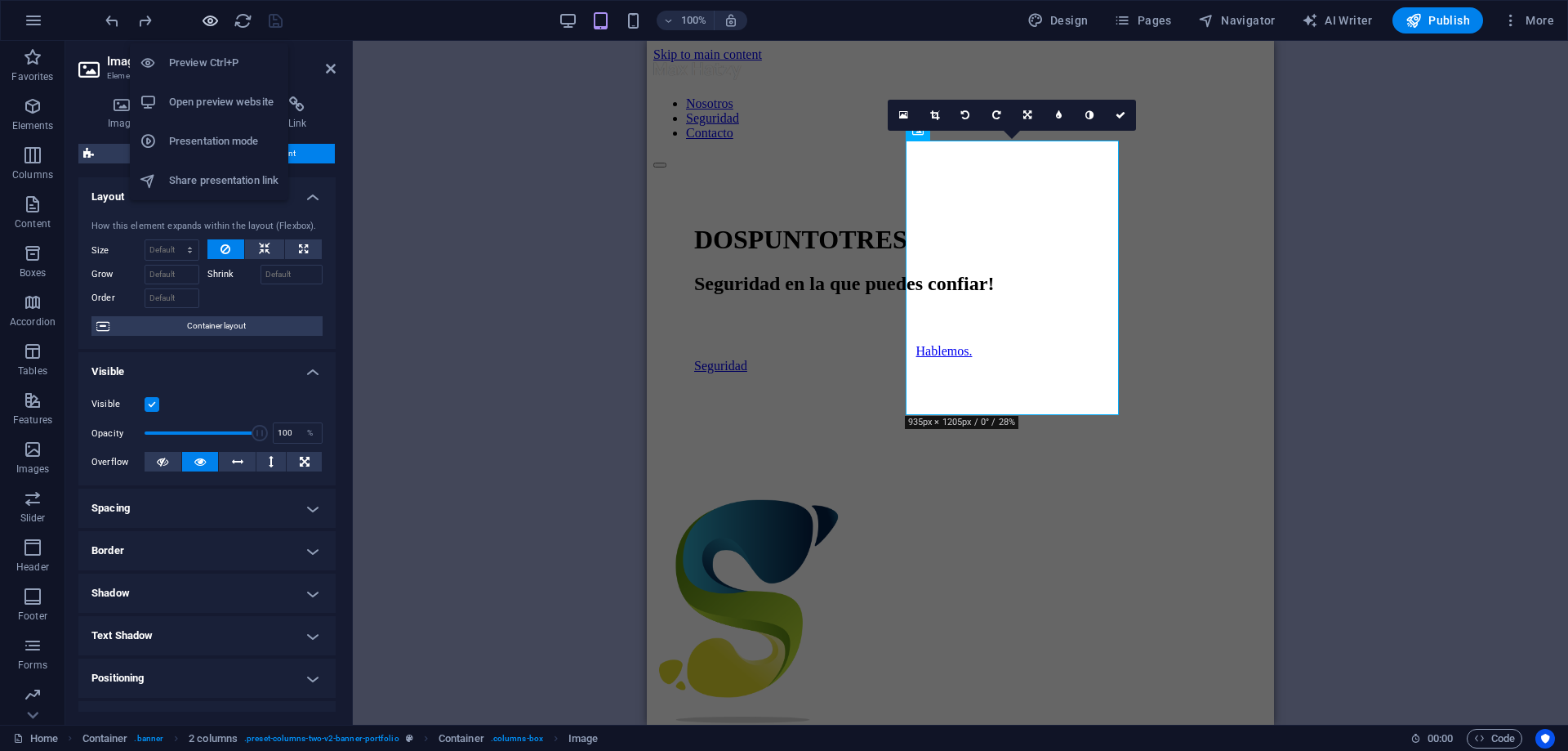
click at [202, 17] on icon "button" at bounding box center [211, 21] width 18 height 18
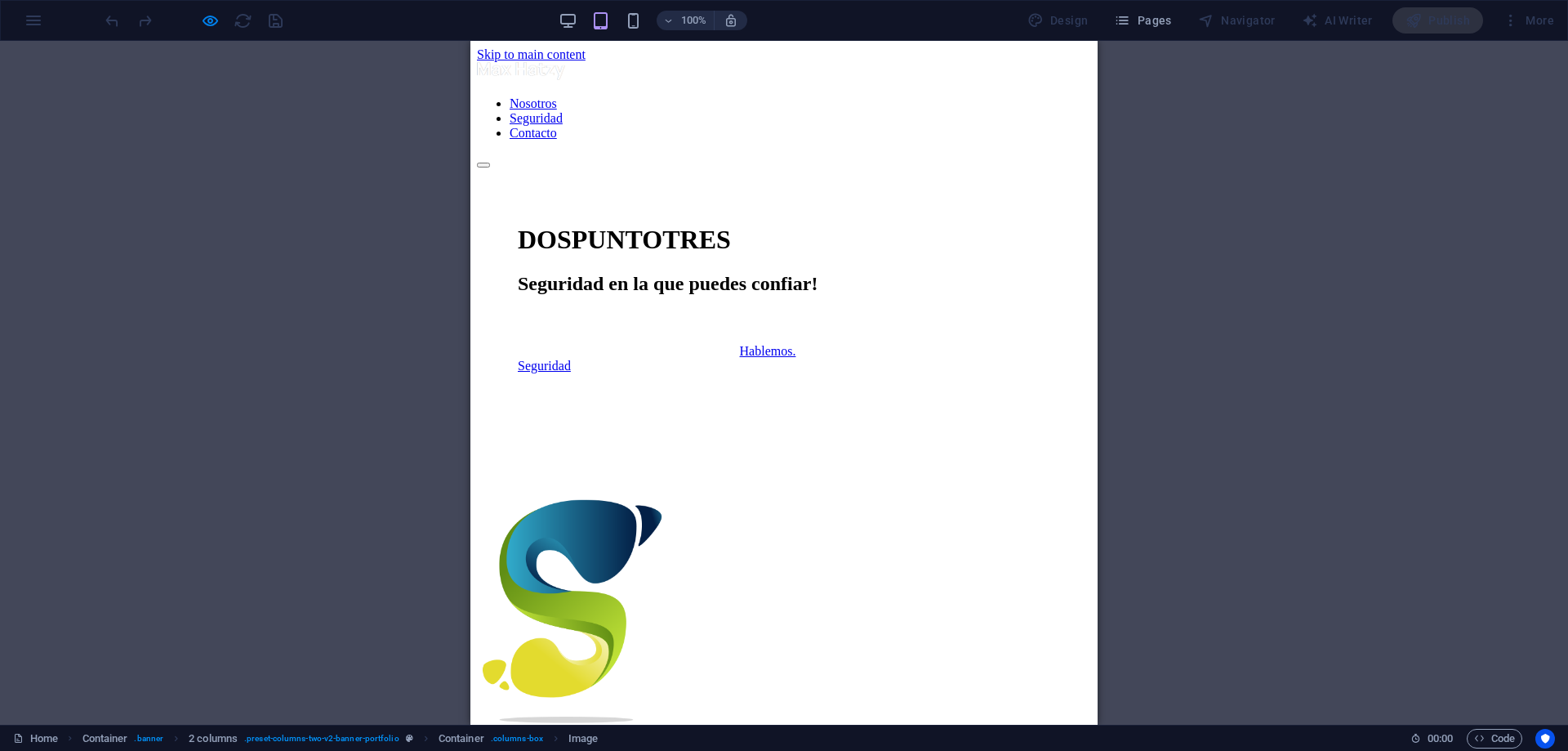
click at [1032, 154] on div at bounding box center [784, 161] width 614 height 15
click at [557, 110] on link "Nosotros" at bounding box center [533, 103] width 48 height 14
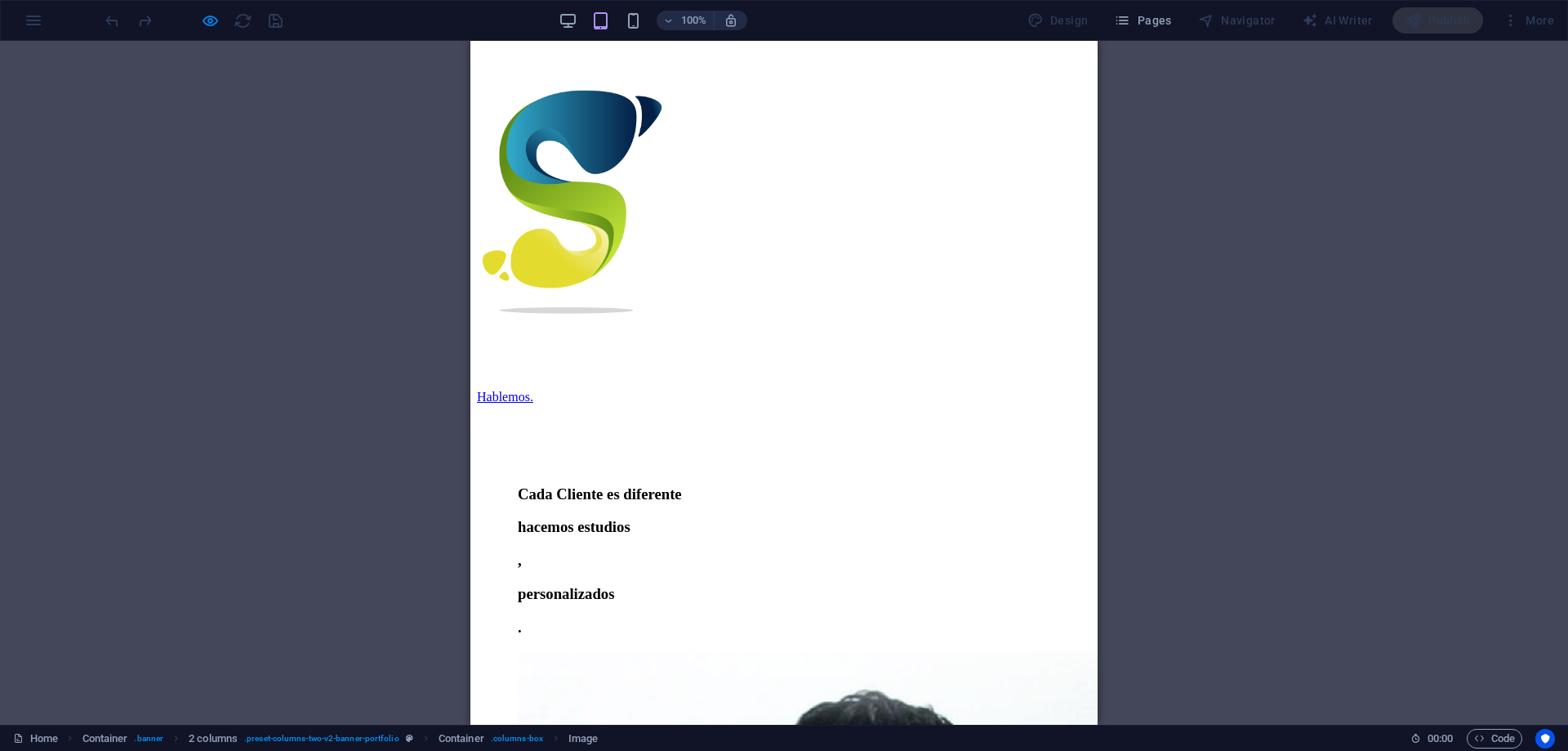
scroll to position [419, 0]
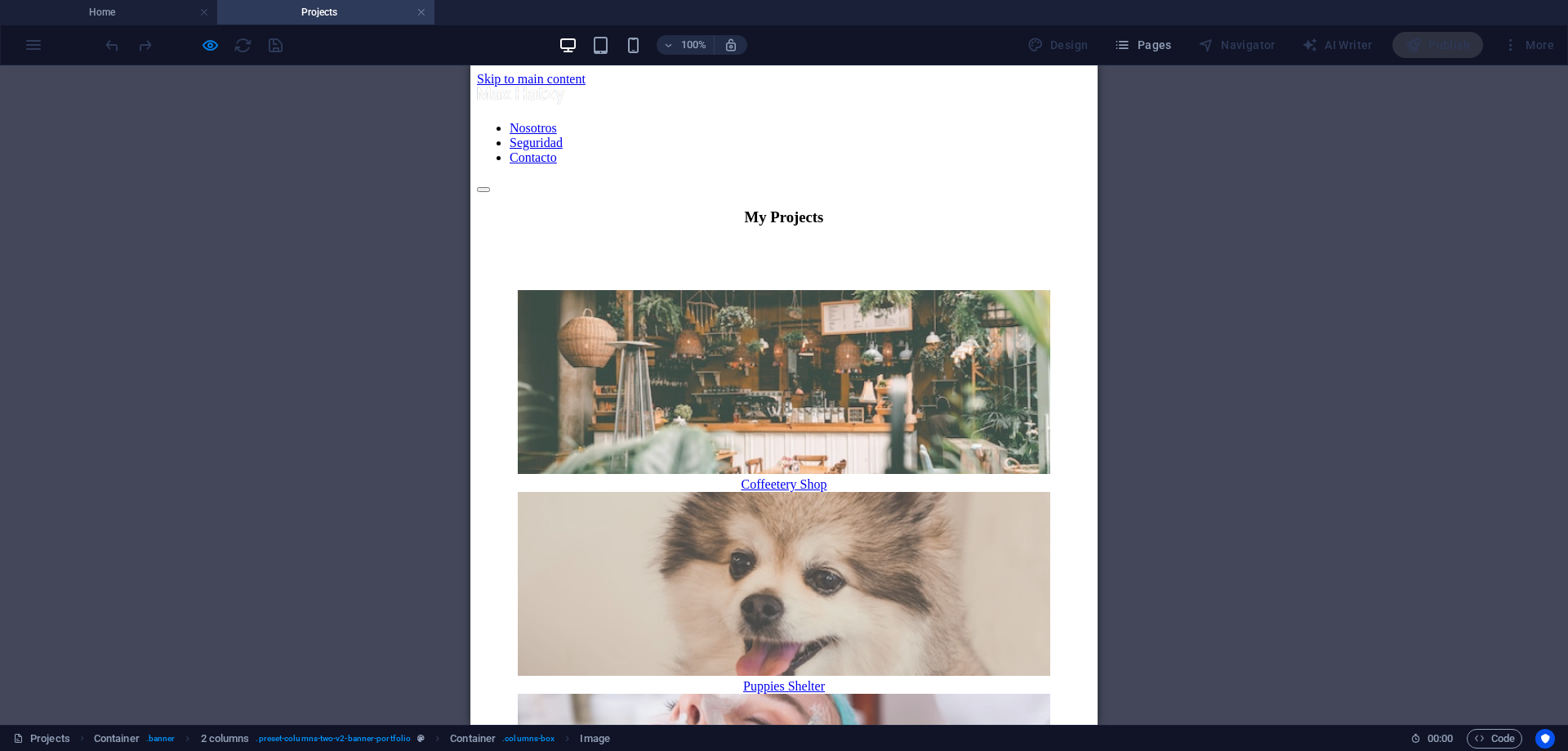
scroll to position [0, 0]
click at [423, 10] on link at bounding box center [422, 13] width 10 height 16
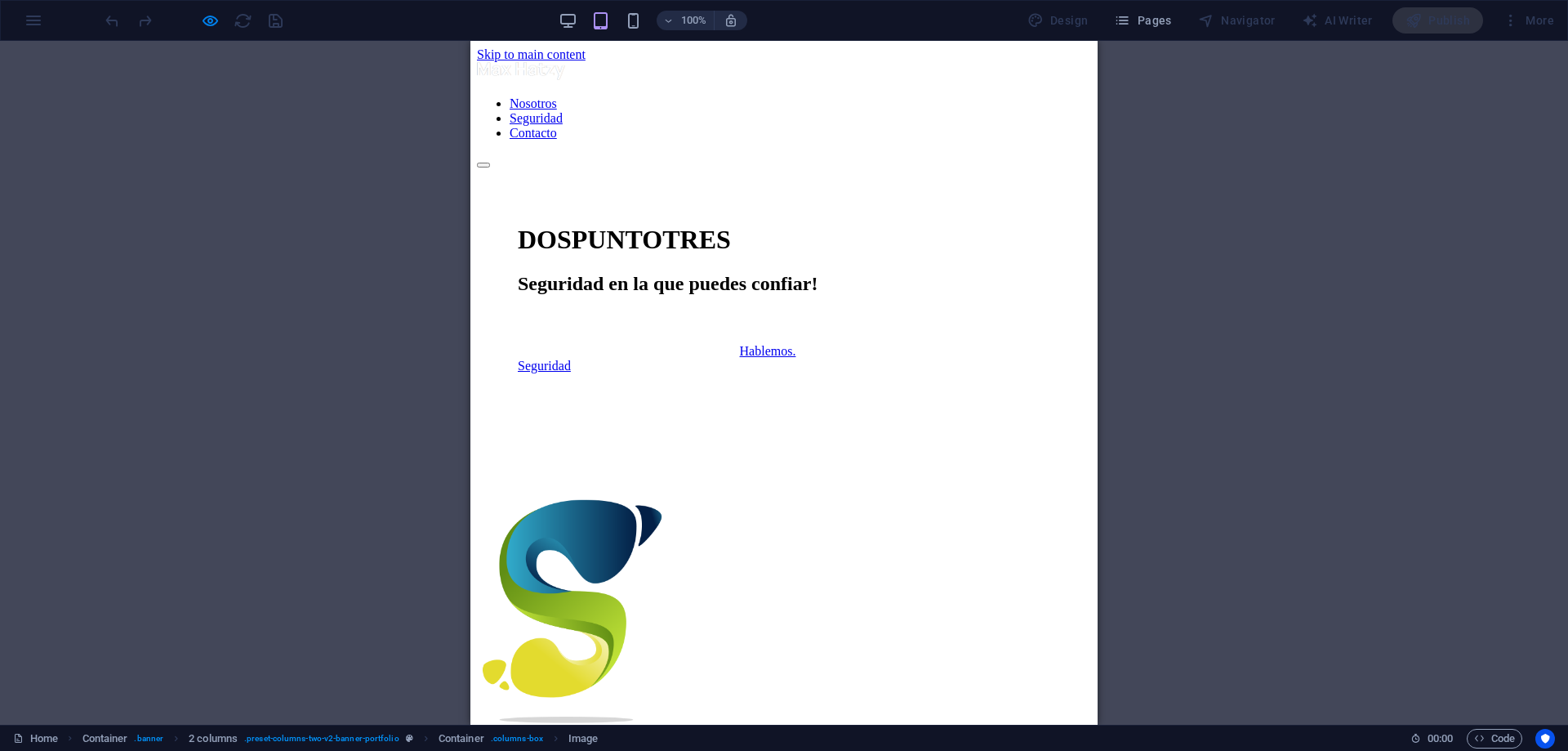
click at [1032, 154] on div at bounding box center [784, 161] width 614 height 15
click at [557, 140] on link "Contacto" at bounding box center [533, 133] width 48 height 14
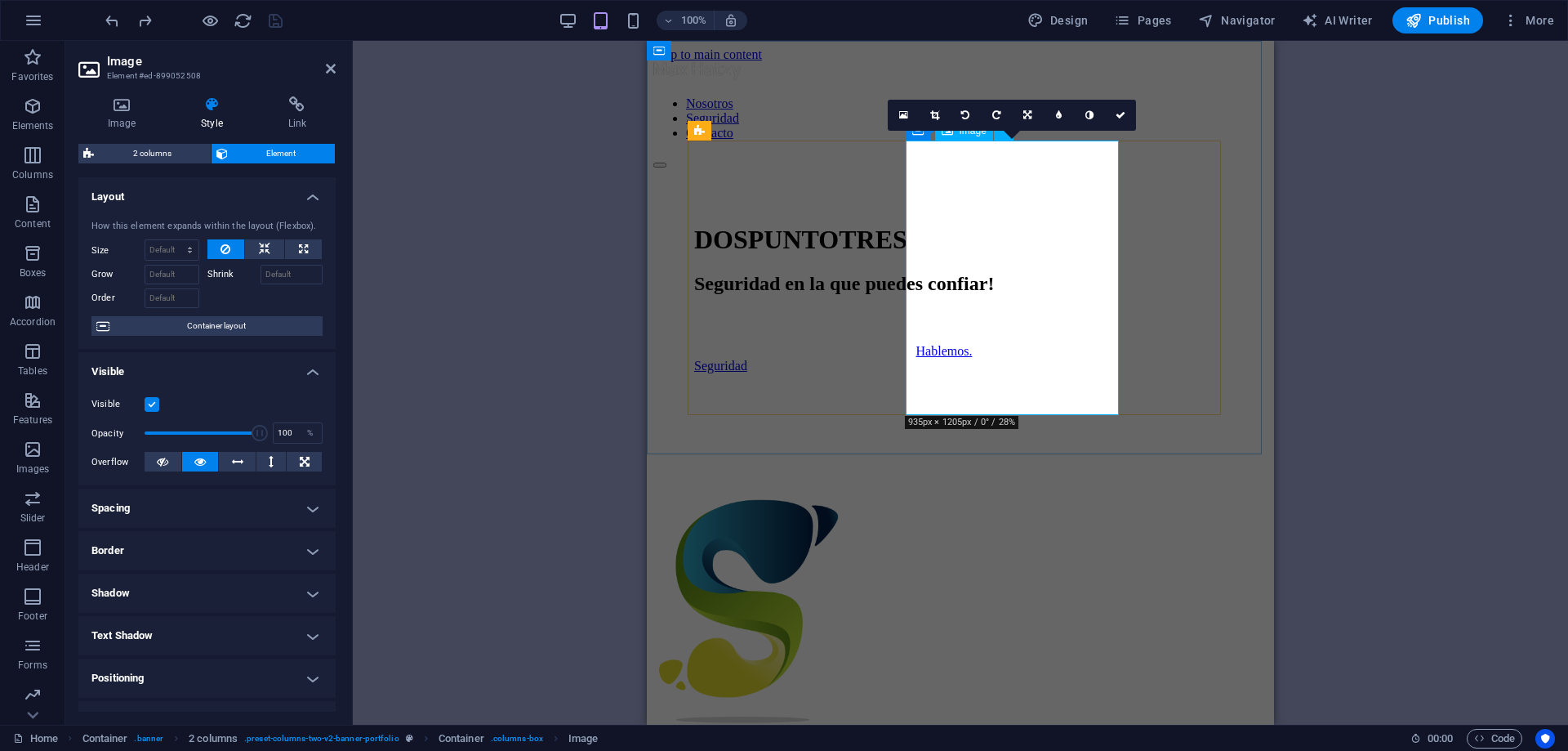
click at [859, 482] on figure at bounding box center [751, 621] width 213 height 277
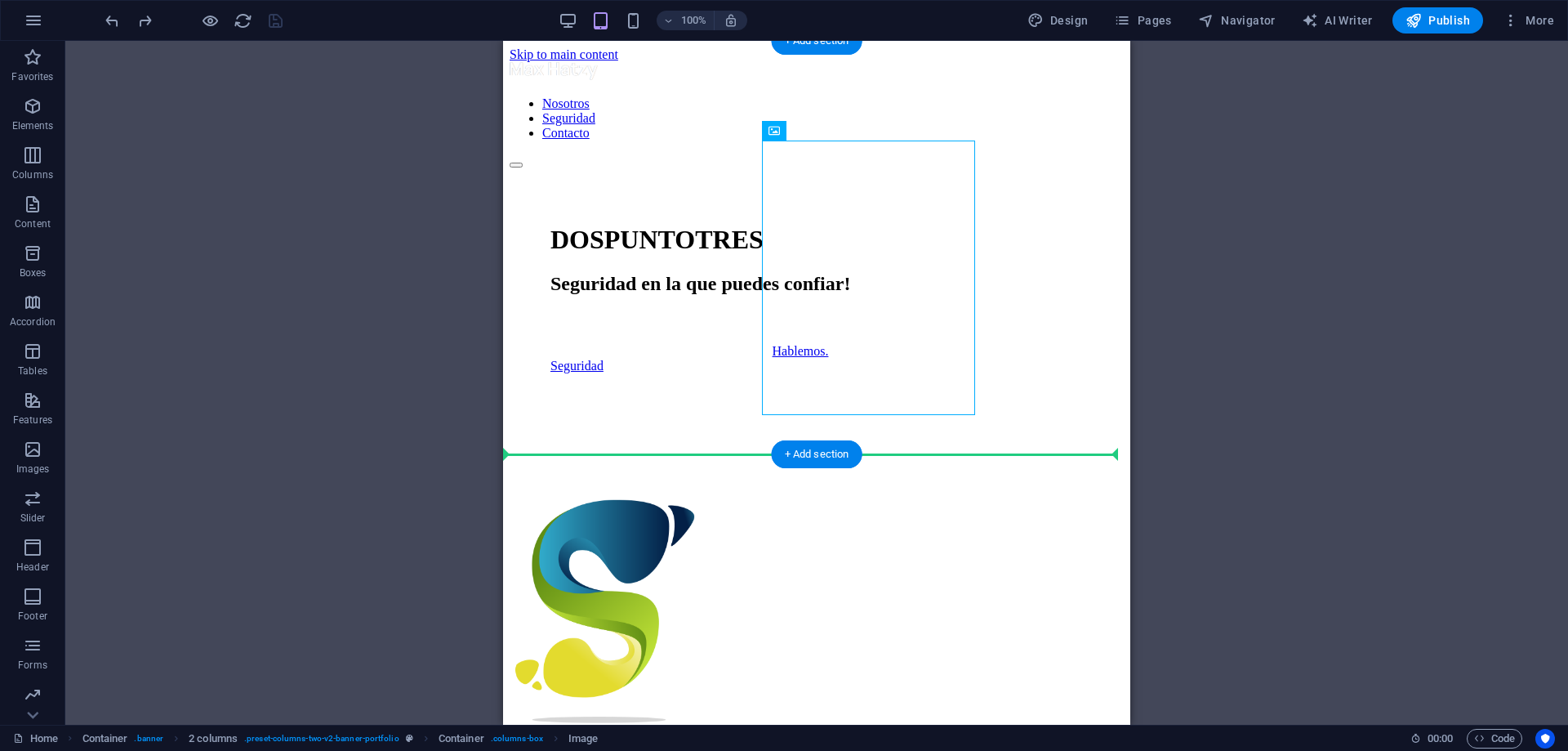
drag, startPoint x: 932, startPoint y: 164, endPoint x: 957, endPoint y: 425, distance: 262.2
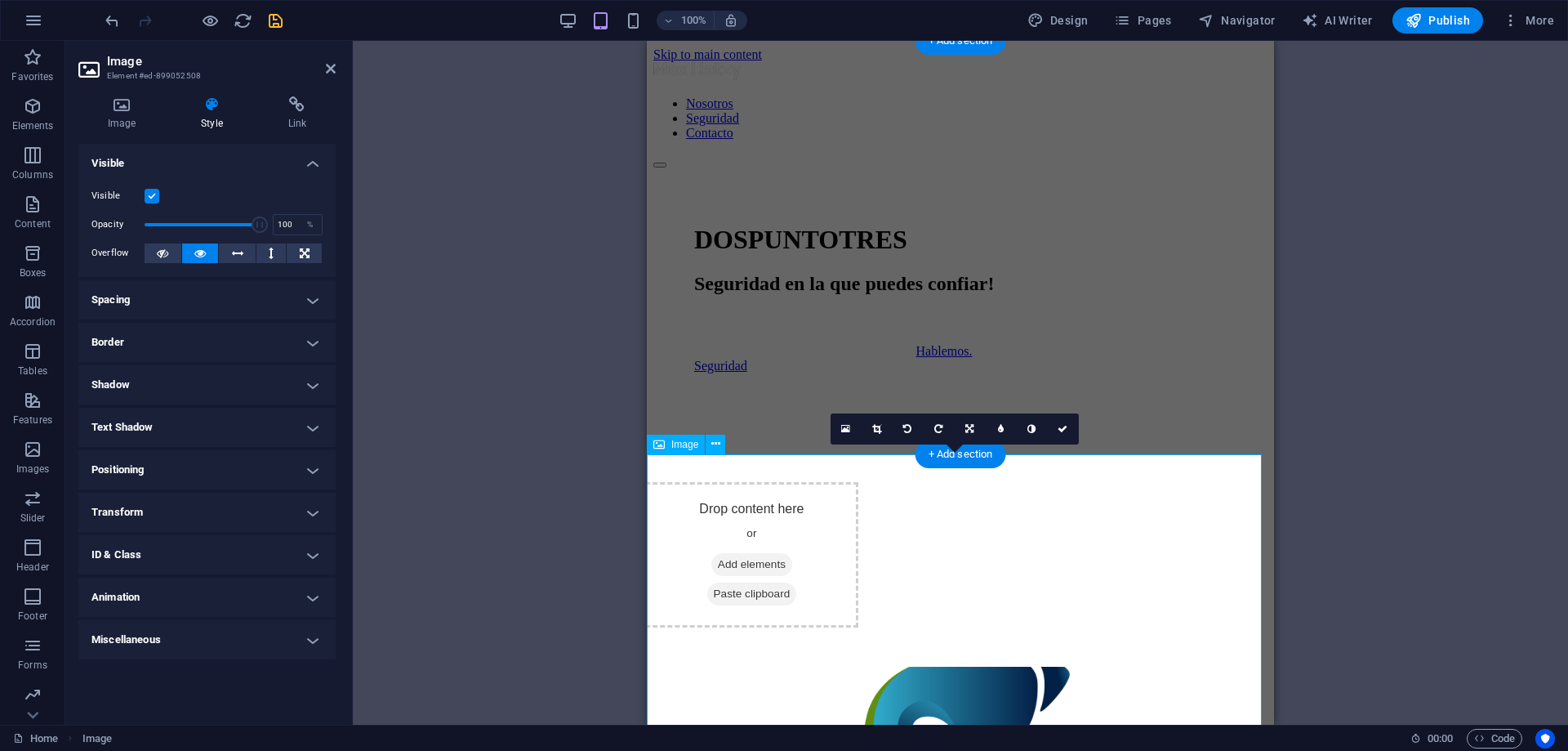
drag, startPoint x: 260, startPoint y: 223, endPoint x: 202, endPoint y: 218, distance: 58.2
click at [202, 218] on span at bounding box center [203, 225] width 17 height 17
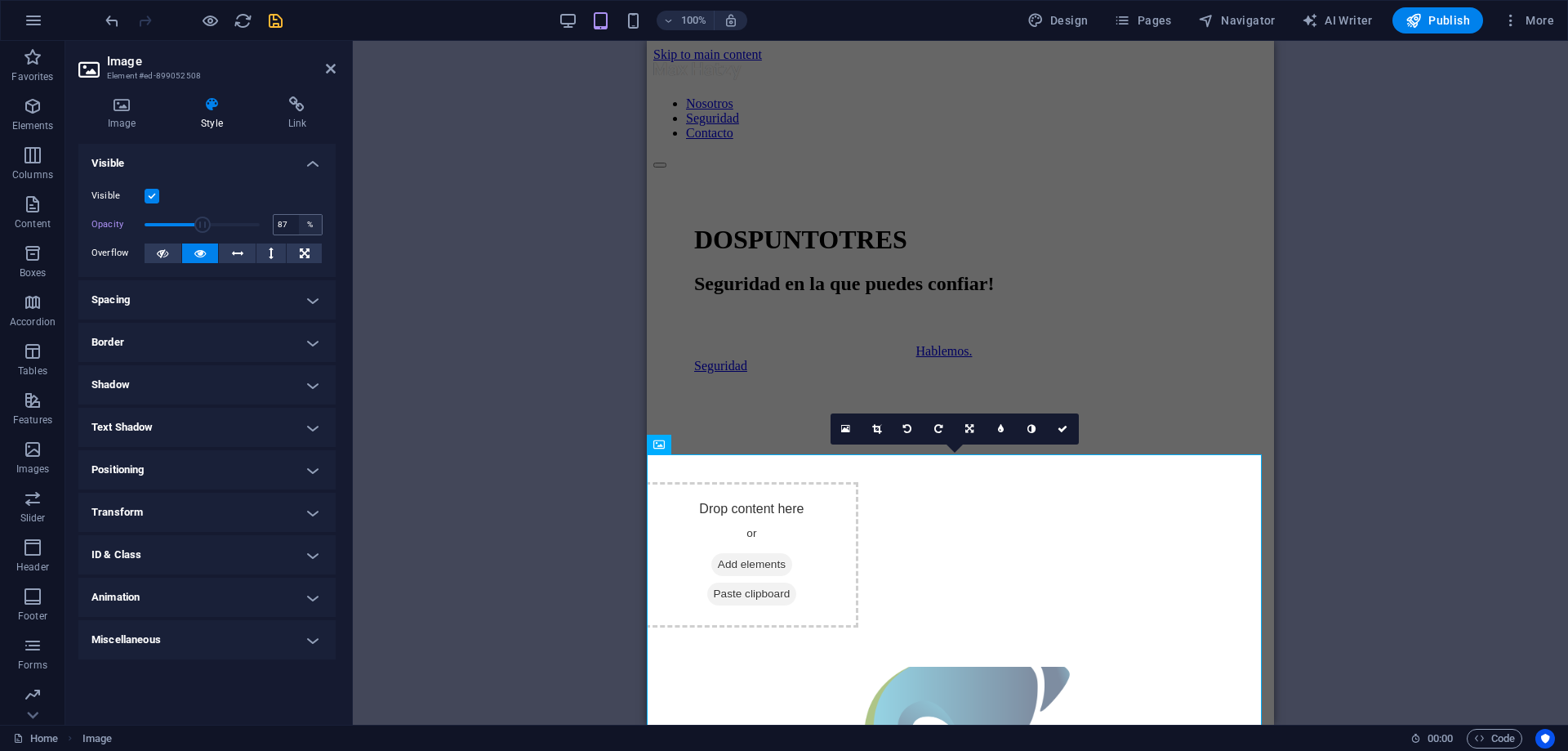
type input "100"
drag, startPoint x: 202, startPoint y: 218, endPoint x: 299, endPoint y: 231, distance: 97.9
click at [299, 231] on div "Opacity 100 %" at bounding box center [207, 224] width 231 height 24
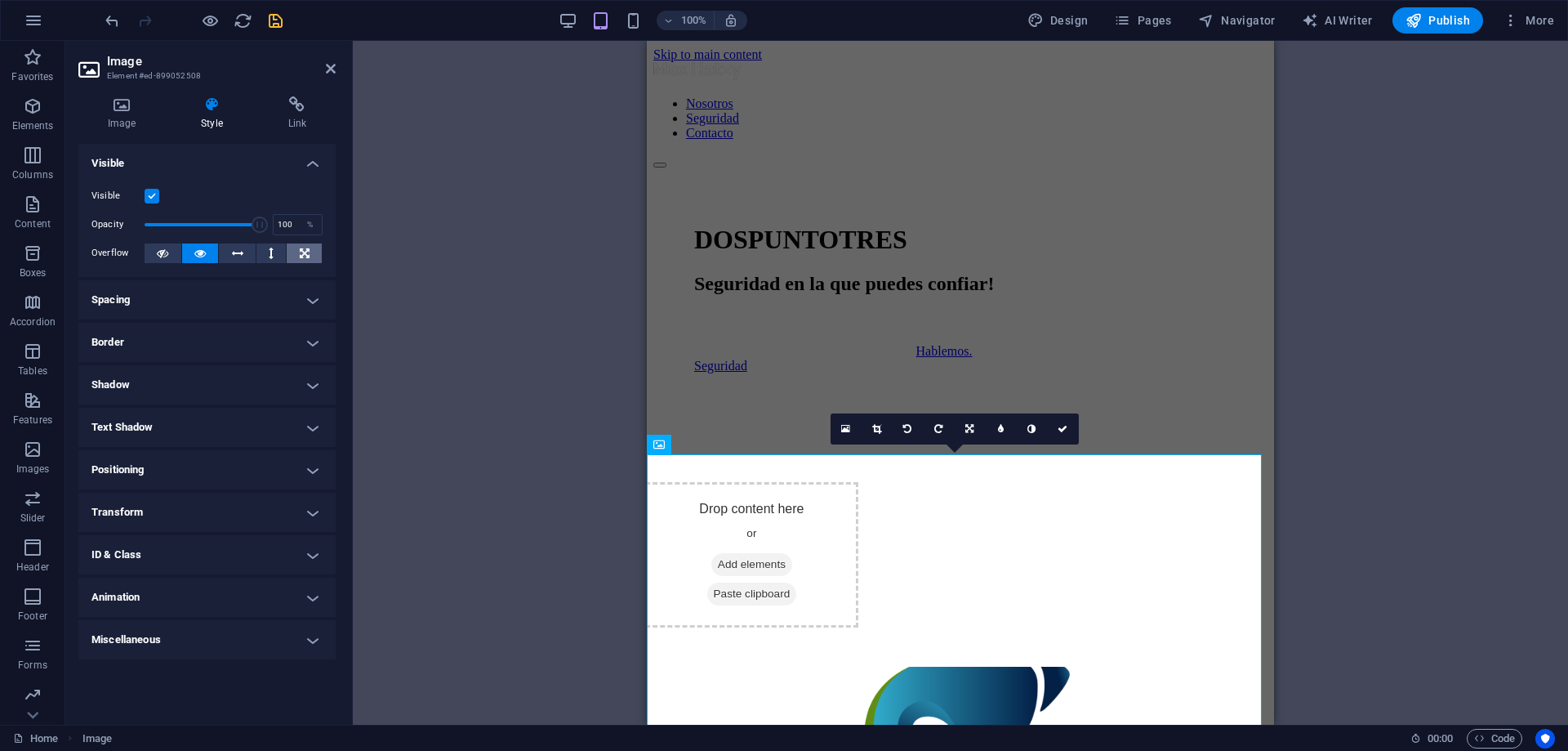
click at [307, 248] on icon at bounding box center [305, 252] width 10 height 19
click at [208, 298] on h4 "Spacing" at bounding box center [207, 299] width 257 height 39
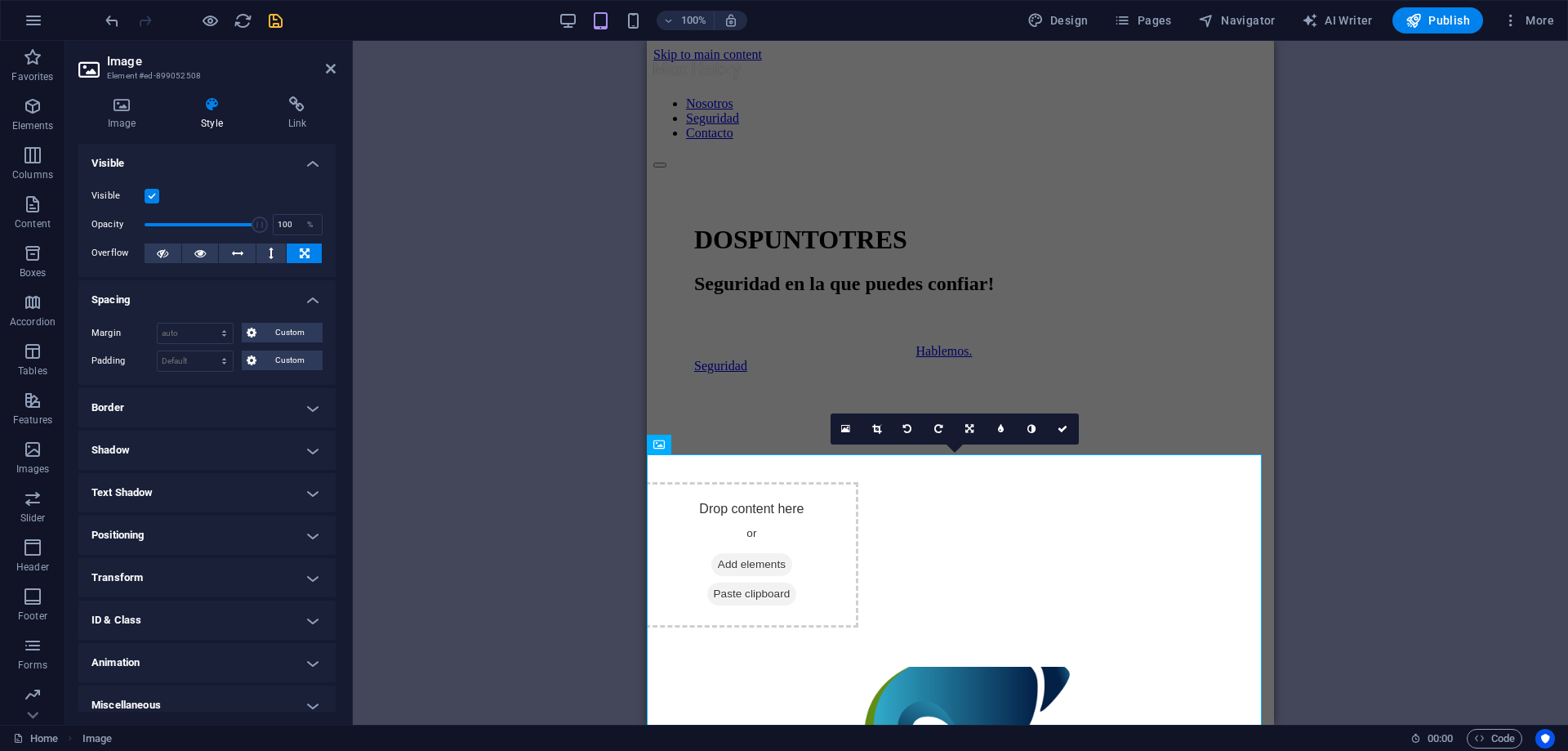
click at [265, 521] on h4 "Positioning" at bounding box center [207, 535] width 257 height 39
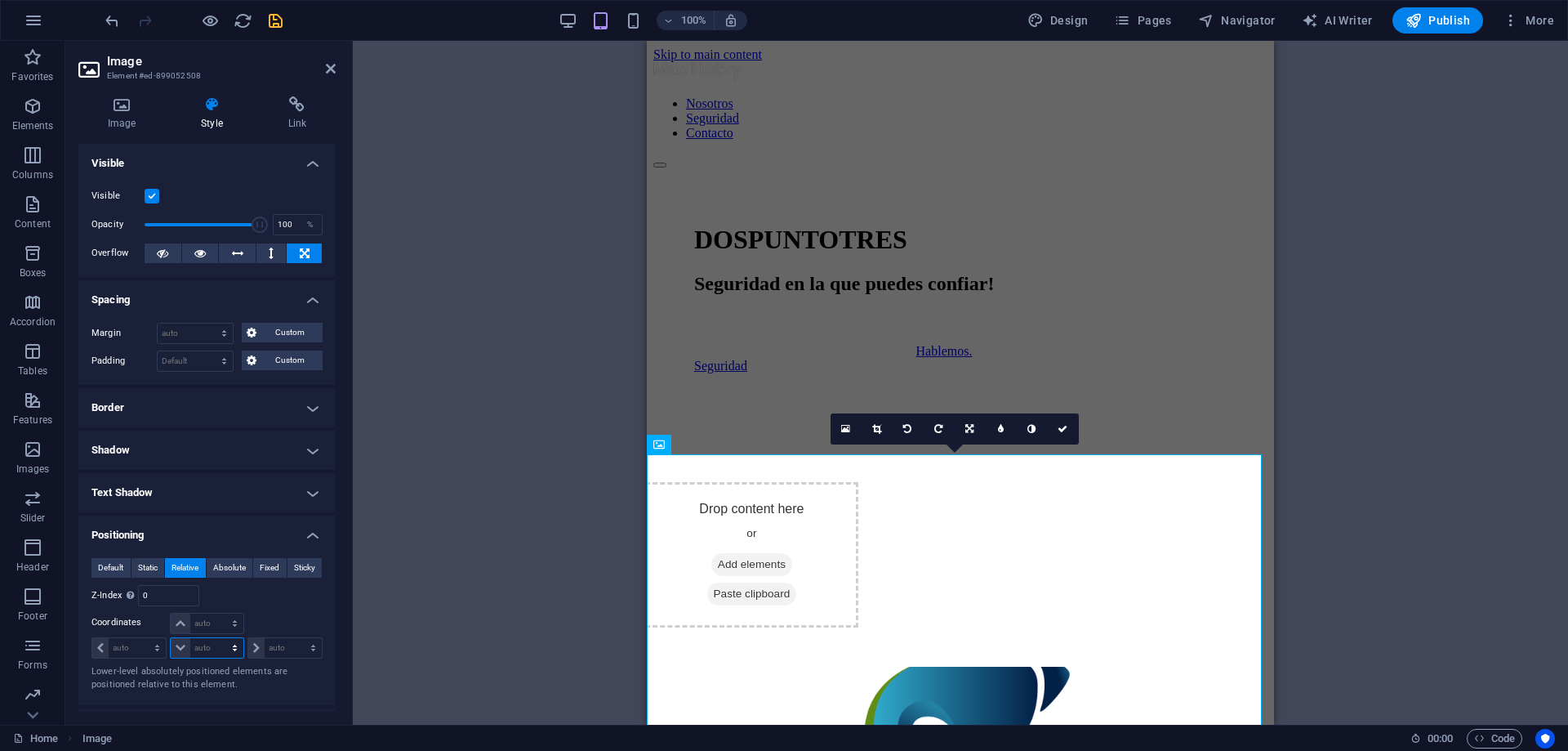
click at [234, 652] on select "auto px rem % em" at bounding box center [206, 647] width 72 height 19
click at [261, 616] on div at bounding box center [284, 623] width 77 height 23
click at [261, 248] on button at bounding box center [271, 252] width 30 height 19
click at [238, 249] on icon at bounding box center [238, 252] width 12 height 19
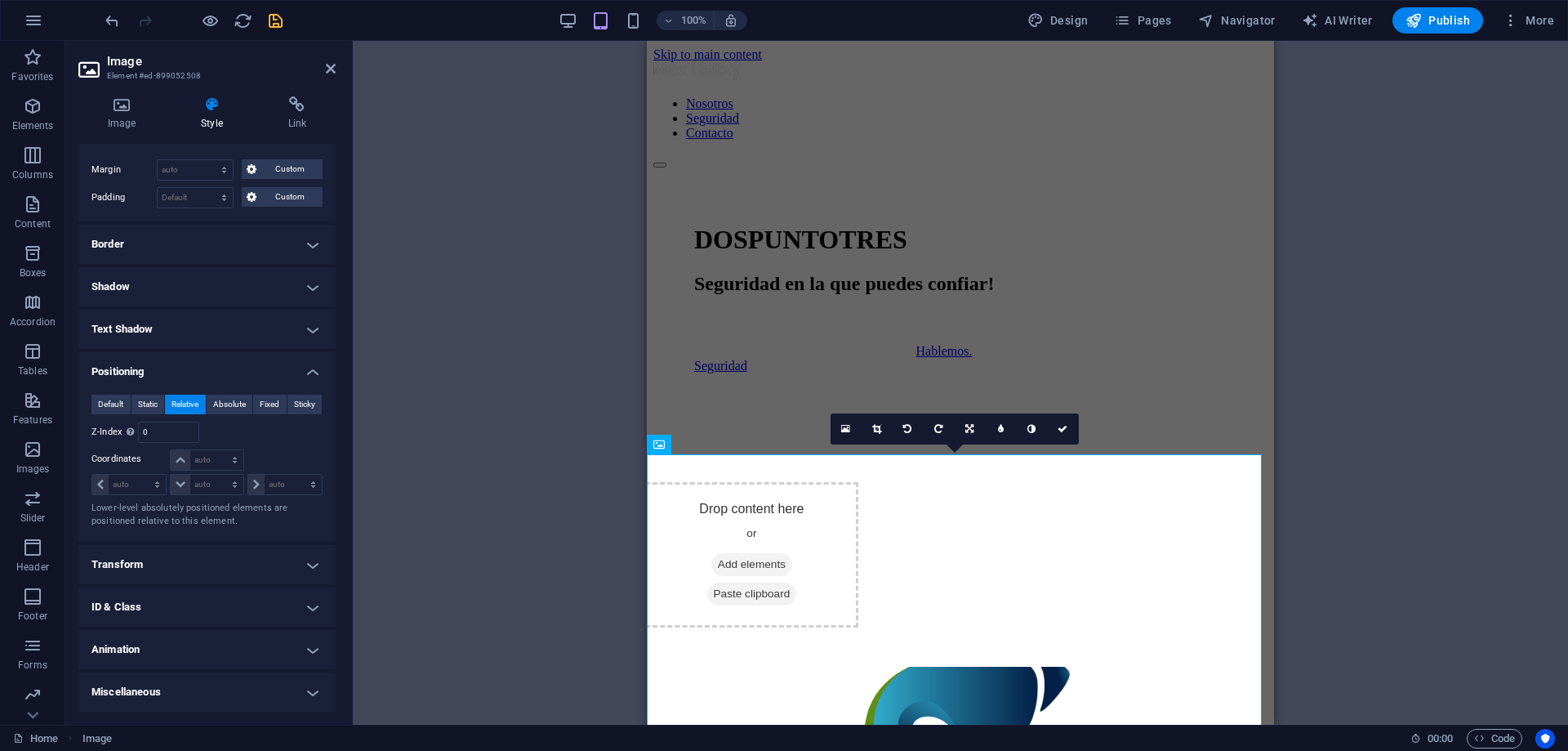
click at [304, 642] on h4 "Animation" at bounding box center [207, 649] width 257 height 39
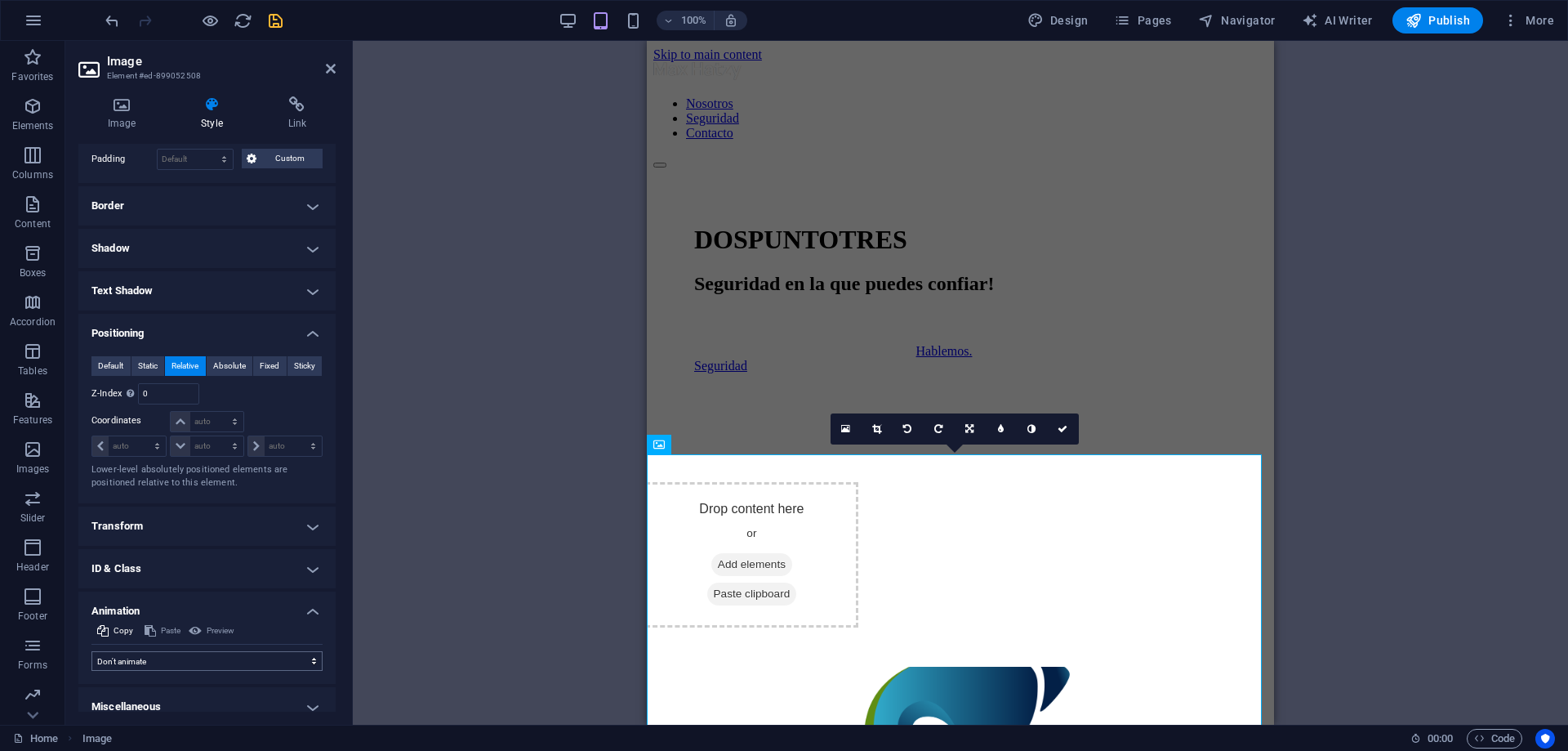
scroll to position [216, 0]
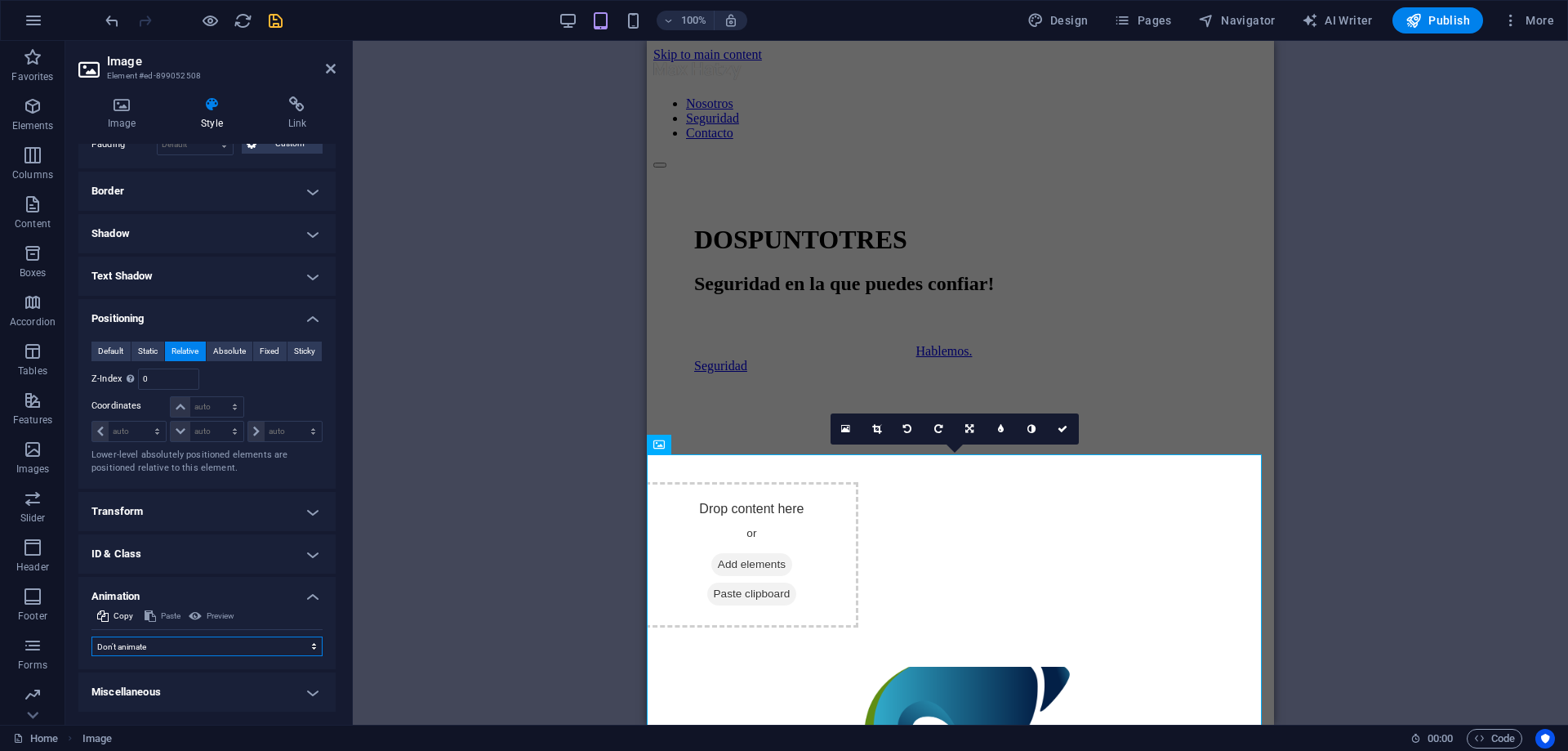
click at [221, 642] on select "Don't animate Show / Hide Slide up/down Zoom in/out Slide left to right Slide r…" at bounding box center [207, 646] width 231 height 19
select select "shrink"
click at [92, 637] on select "Don't animate Show / Hide Slide up/down Zoom in/out Slide left to right Slide r…" at bounding box center [207, 646] width 231 height 19
select select "scroll"
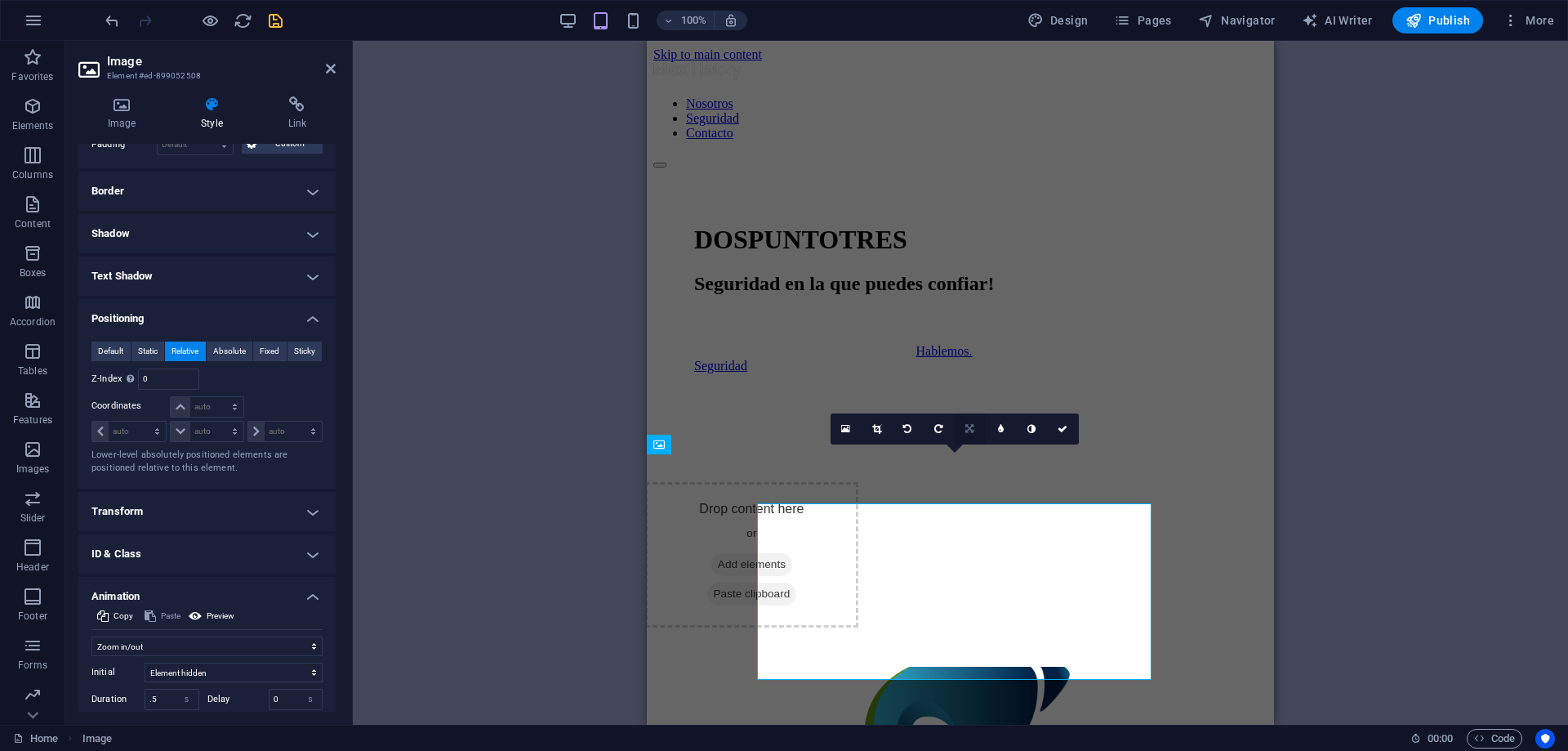
click at [973, 430] on icon at bounding box center [970, 429] width 8 height 10
click at [967, 459] on icon at bounding box center [970, 460] width 10 height 10
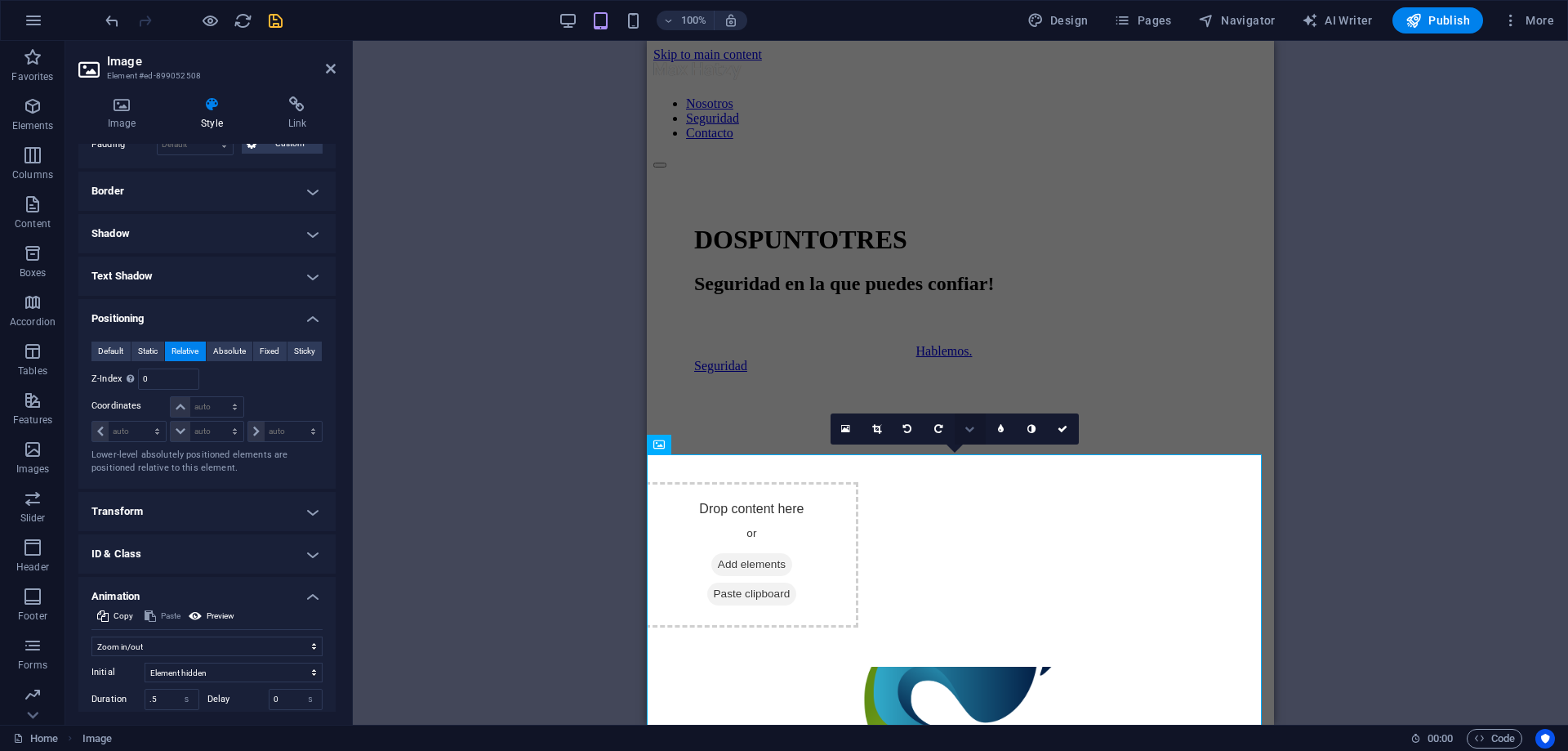
click at [968, 430] on icon at bounding box center [970, 429] width 10 height 10
click at [970, 393] on icon at bounding box center [970, 398] width 10 height 10
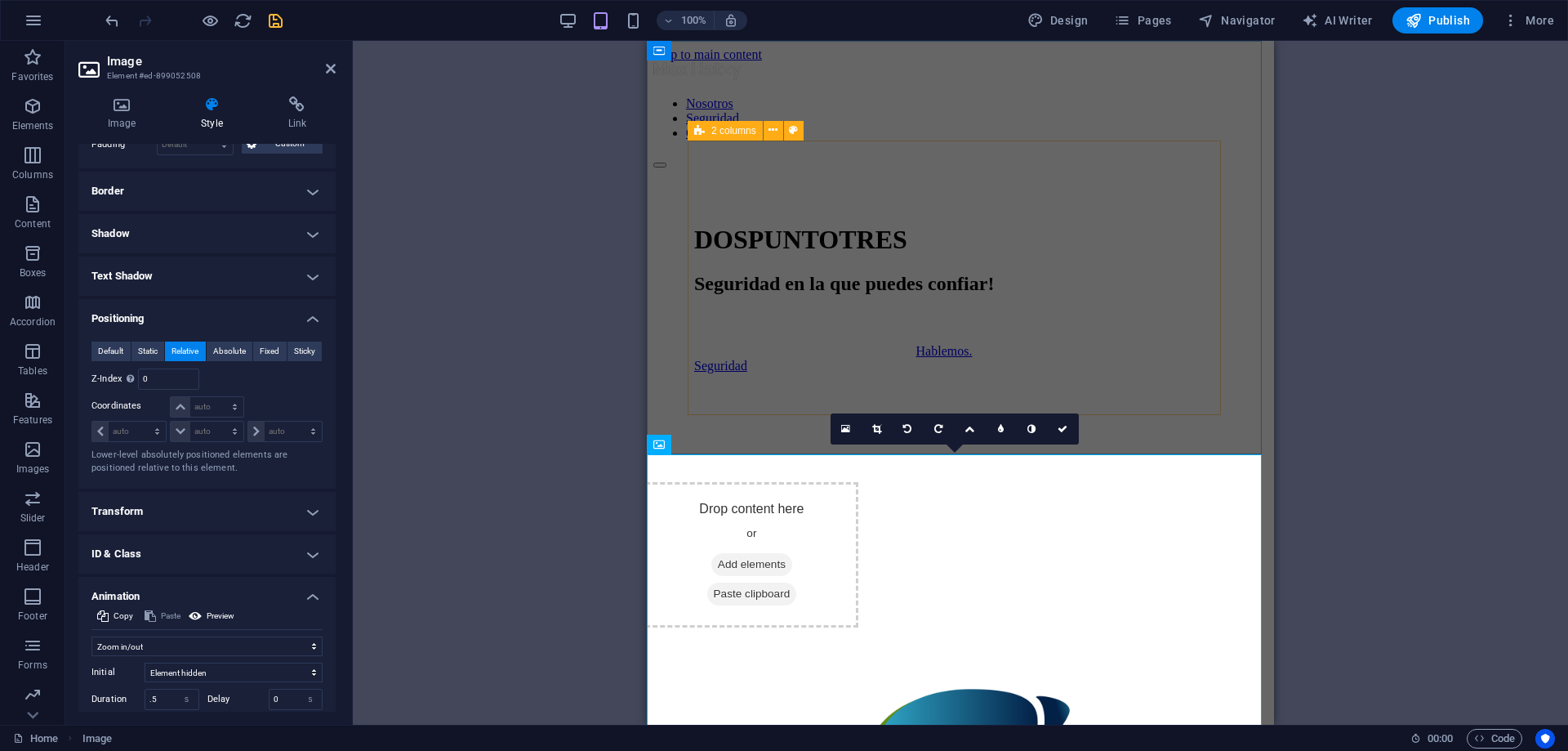
click at [1138, 406] on div "DOSPUNTOTRES Seguridad en la que puedes confiar! Hablemos. Seguridad Drop conte…" at bounding box center [960, 417] width 532 height 420
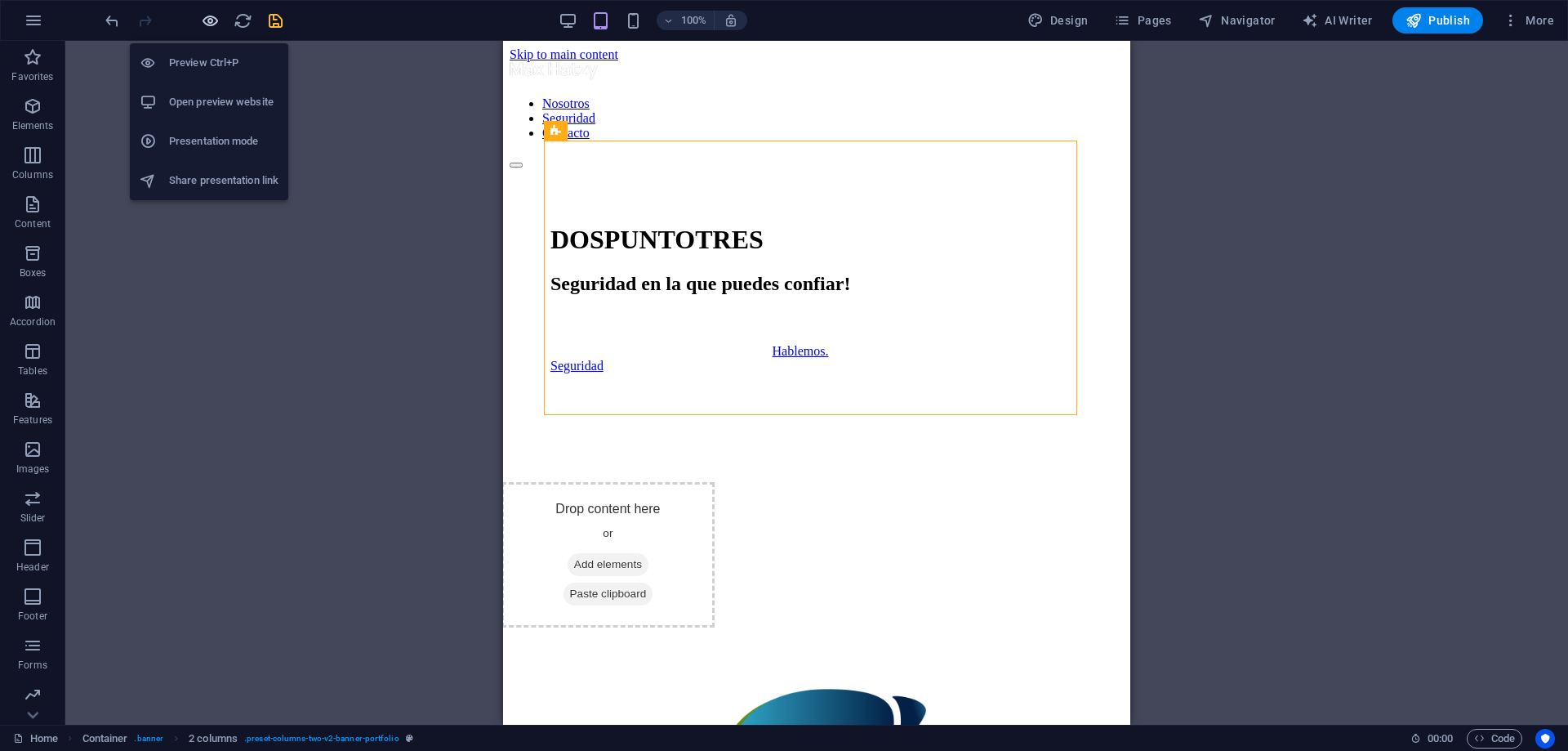
click at [211, 22] on icon "button" at bounding box center [211, 21] width 18 height 18
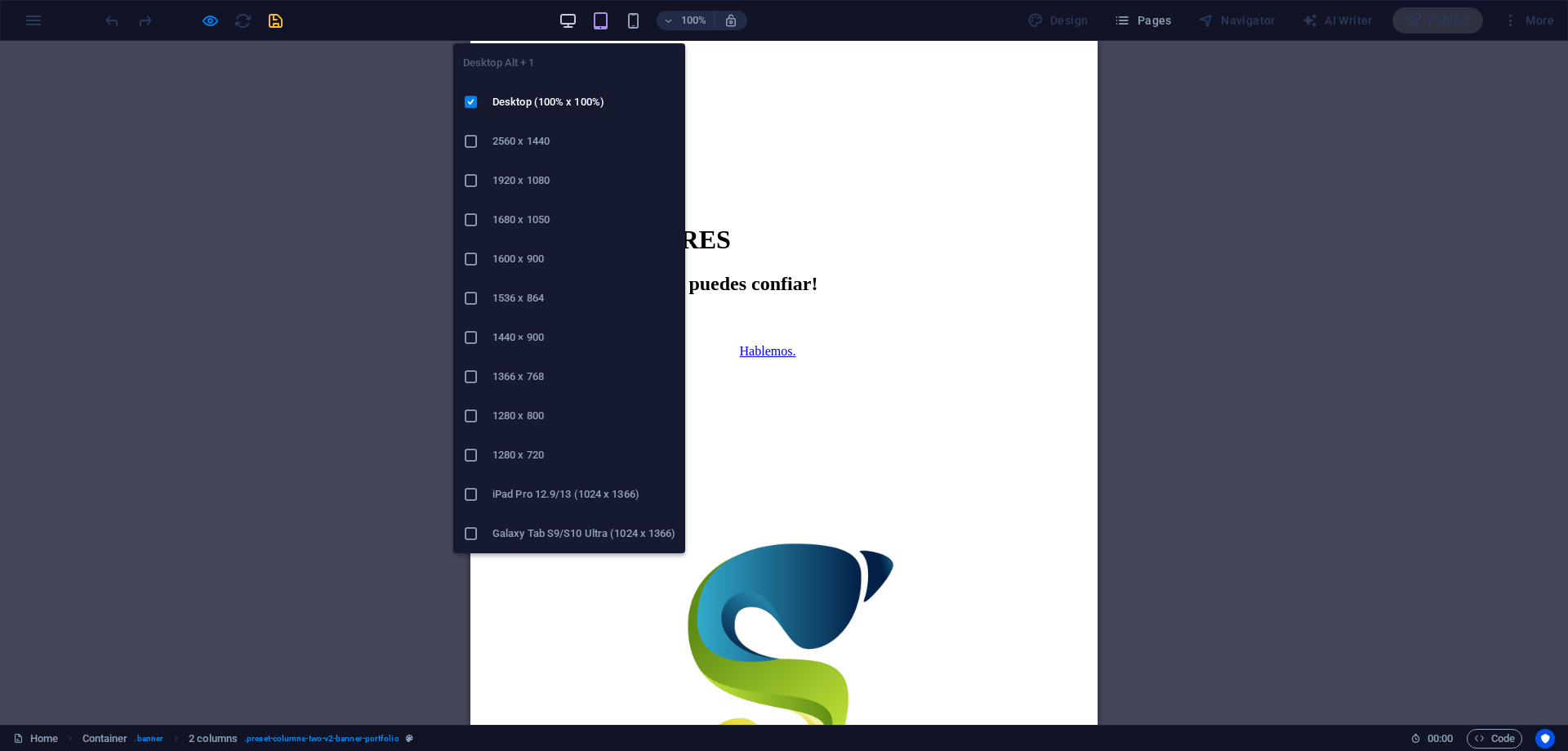
click at [577, 20] on icon "button" at bounding box center [568, 21] width 18 height 18
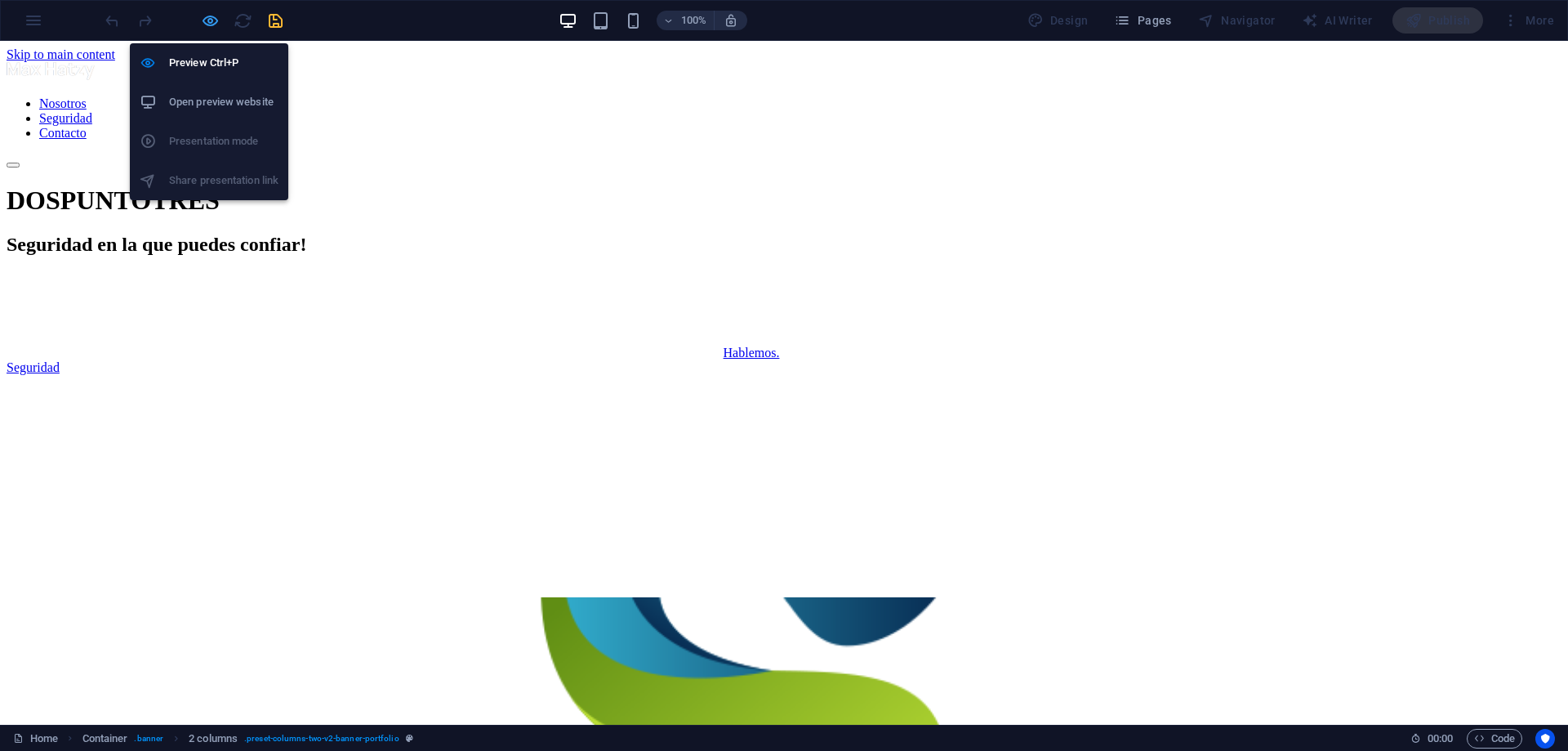
click at [211, 23] on icon "button" at bounding box center [211, 21] width 18 height 18
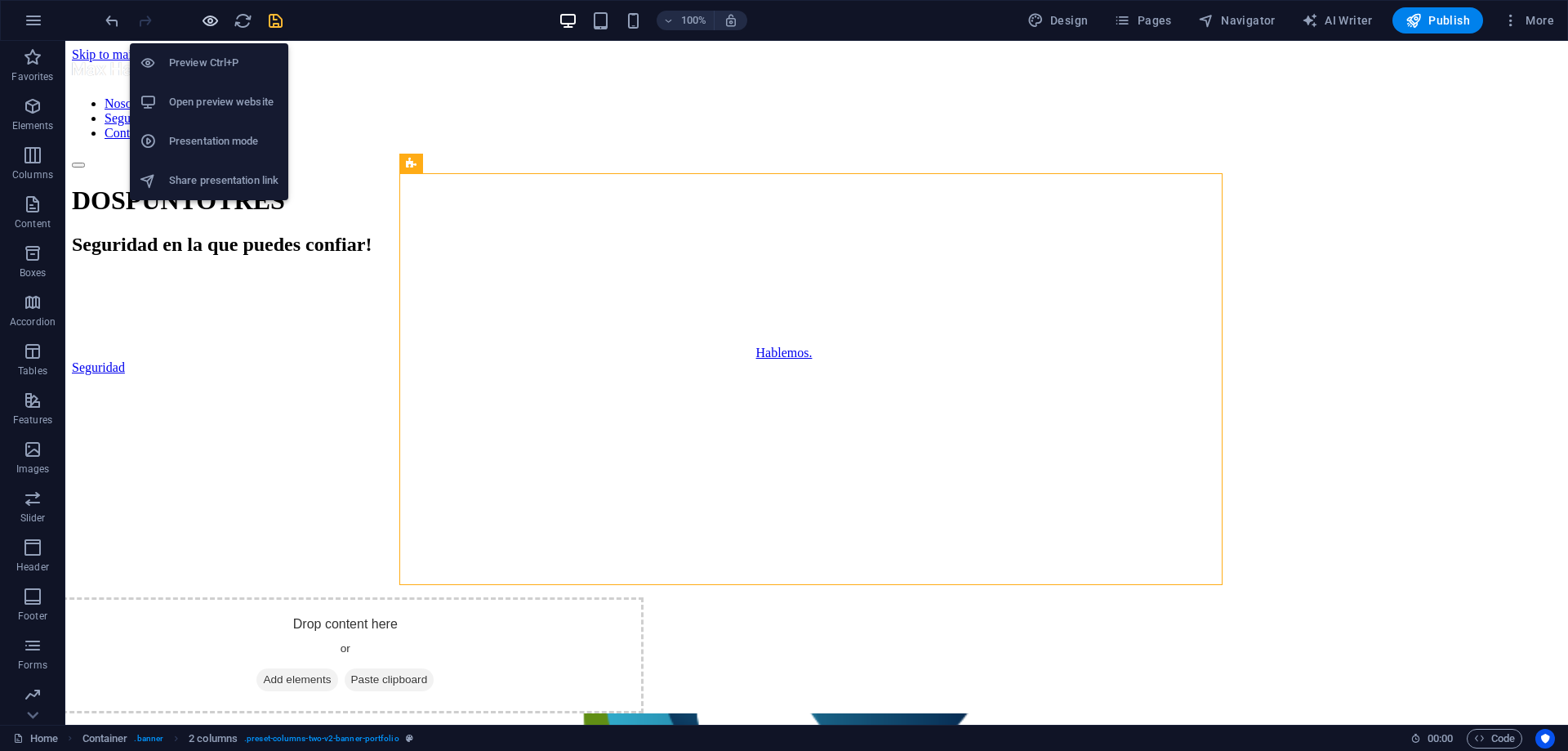
click at [211, 23] on icon "button" at bounding box center [211, 21] width 18 height 18
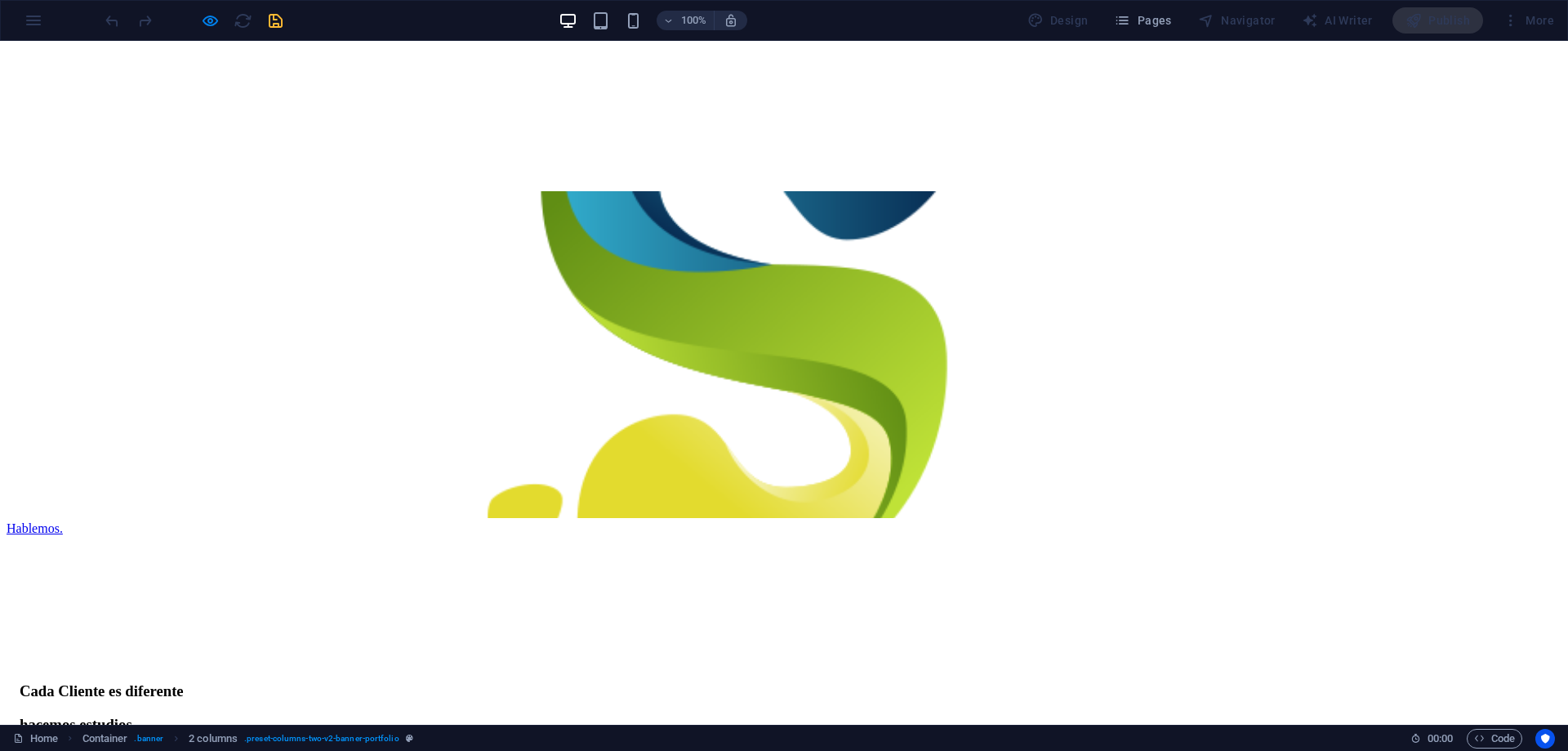
scroll to position [327, 0]
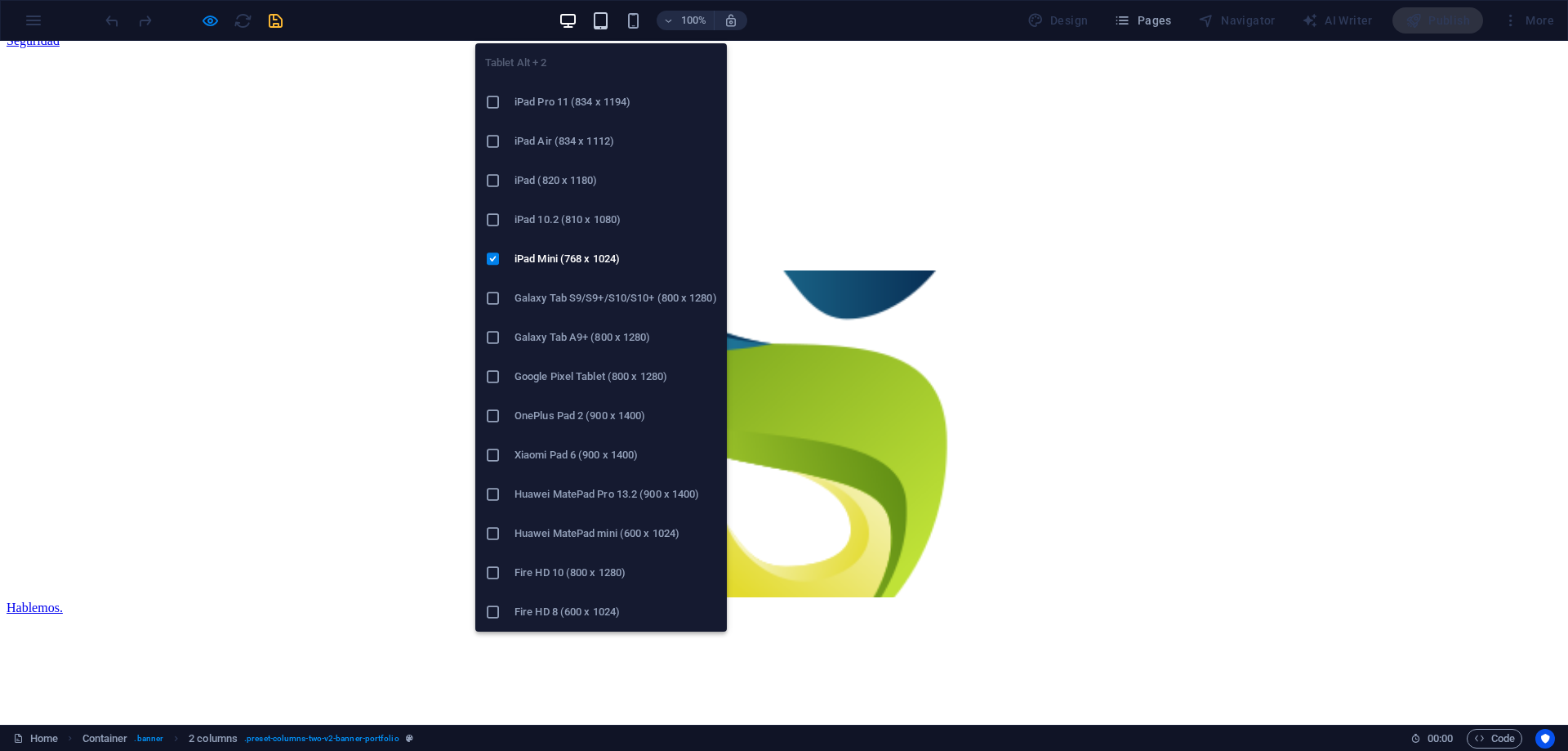
click at [598, 21] on icon "button" at bounding box center [601, 21] width 18 height 18
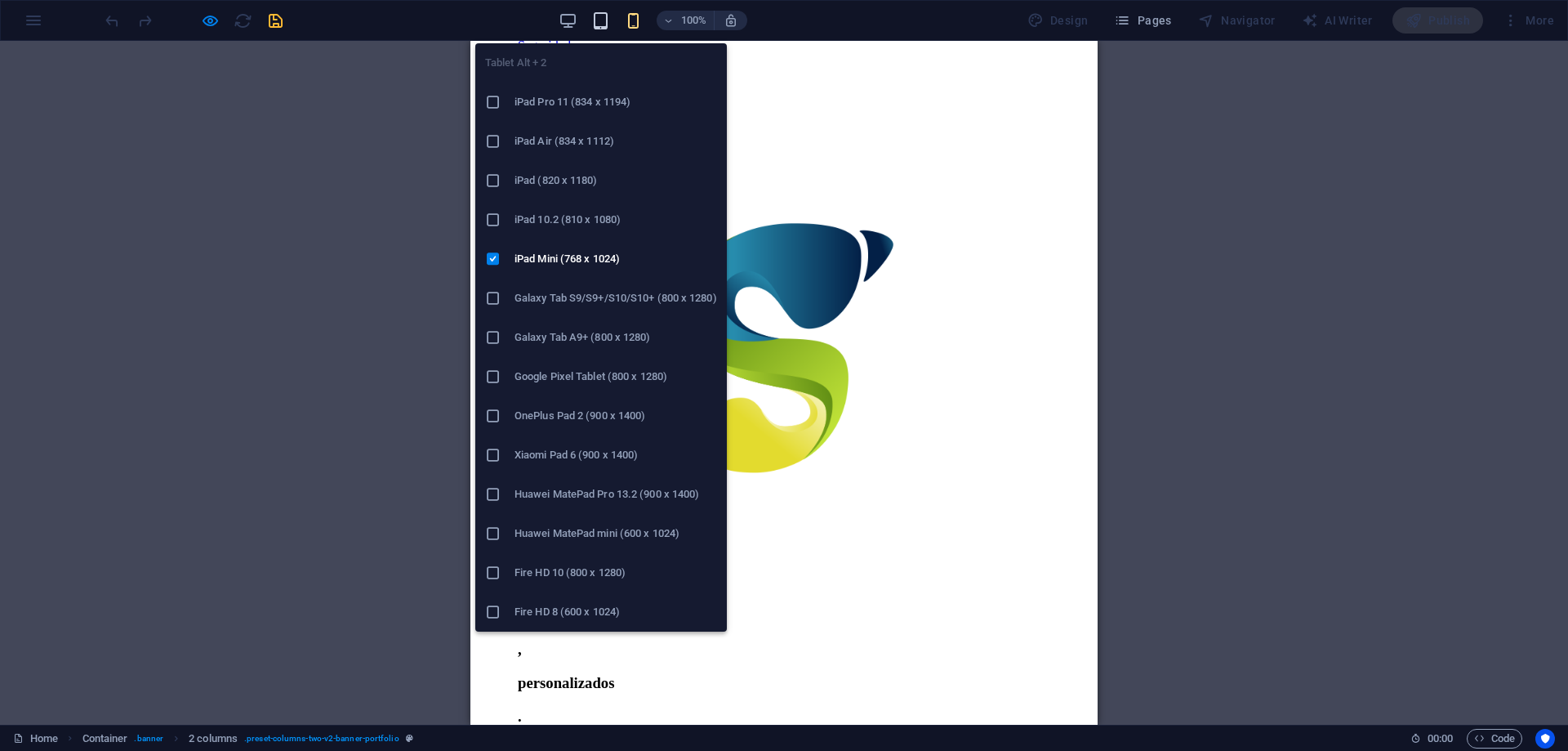
click at [604, 18] on icon "button" at bounding box center [601, 21] width 18 height 18
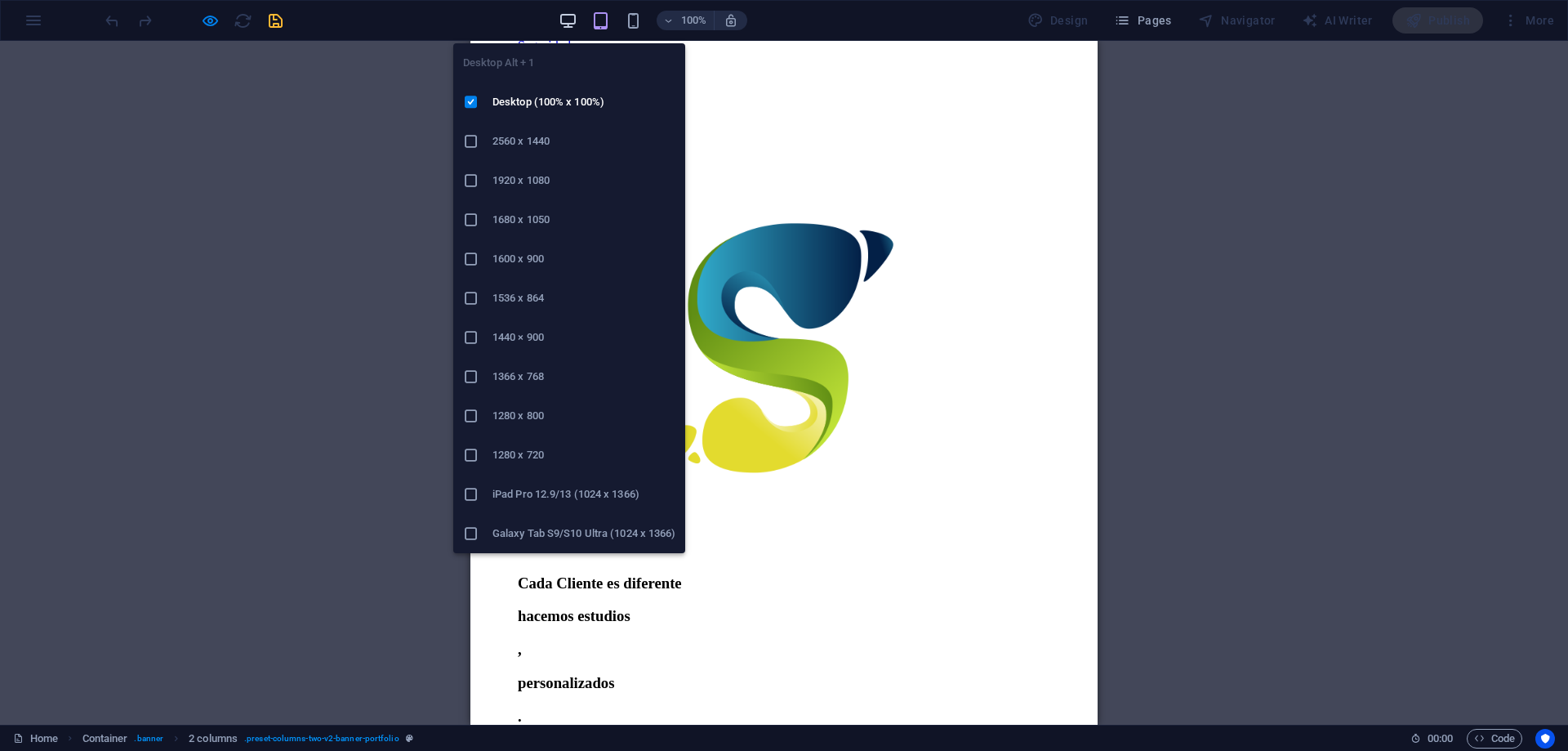
click at [570, 18] on icon "button" at bounding box center [568, 21] width 18 height 18
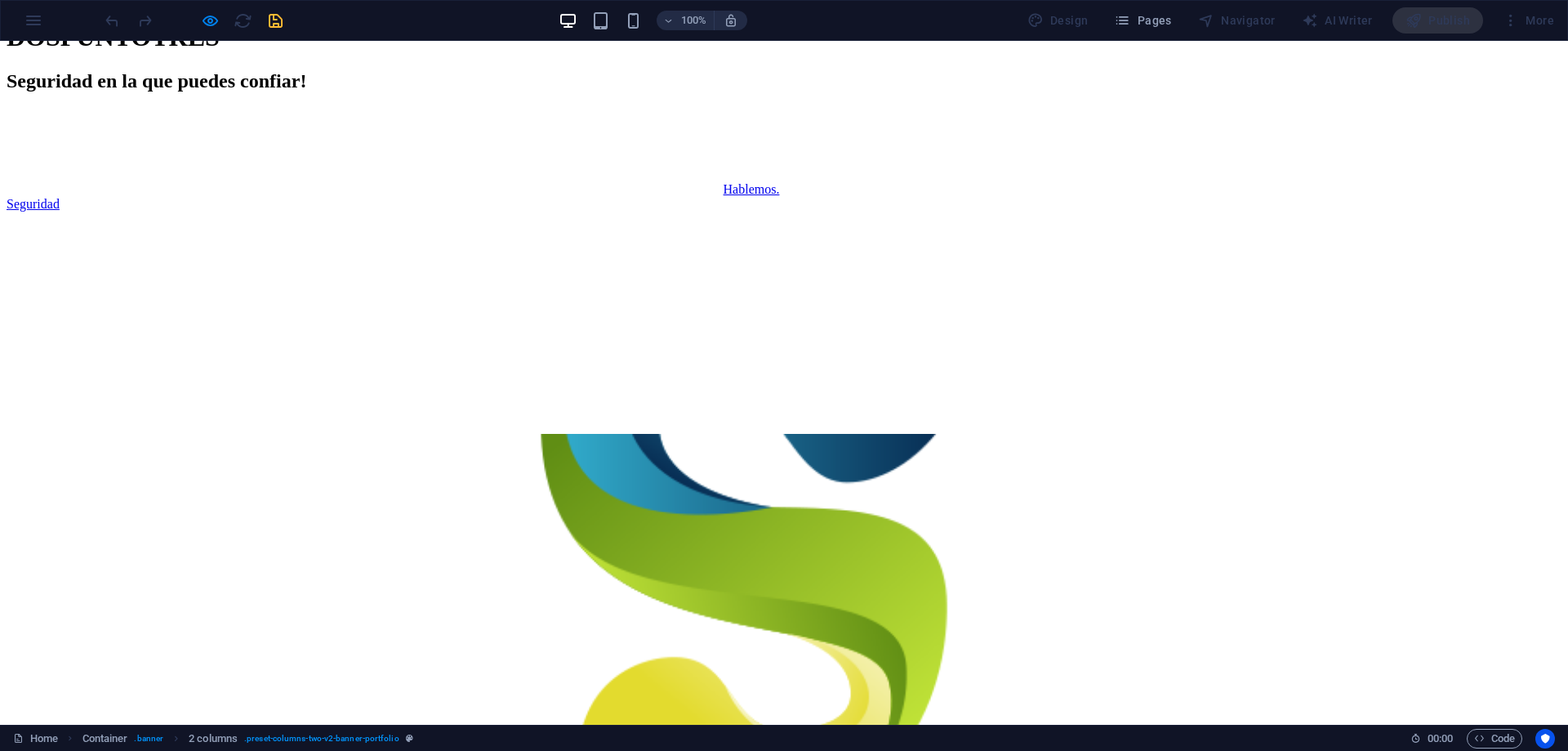
scroll to position [0, 0]
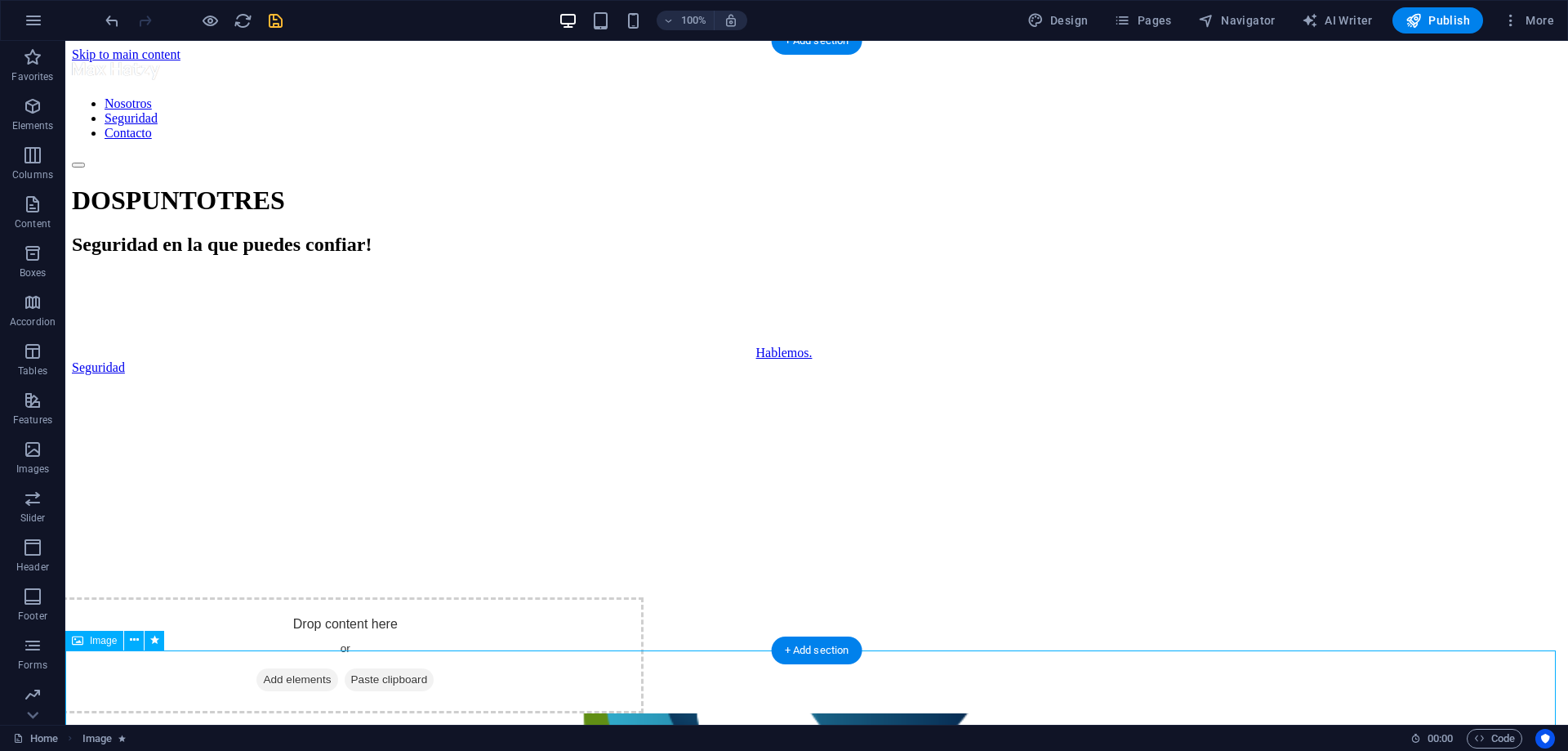
select select "shrink"
select select "s"
select select "scroll"
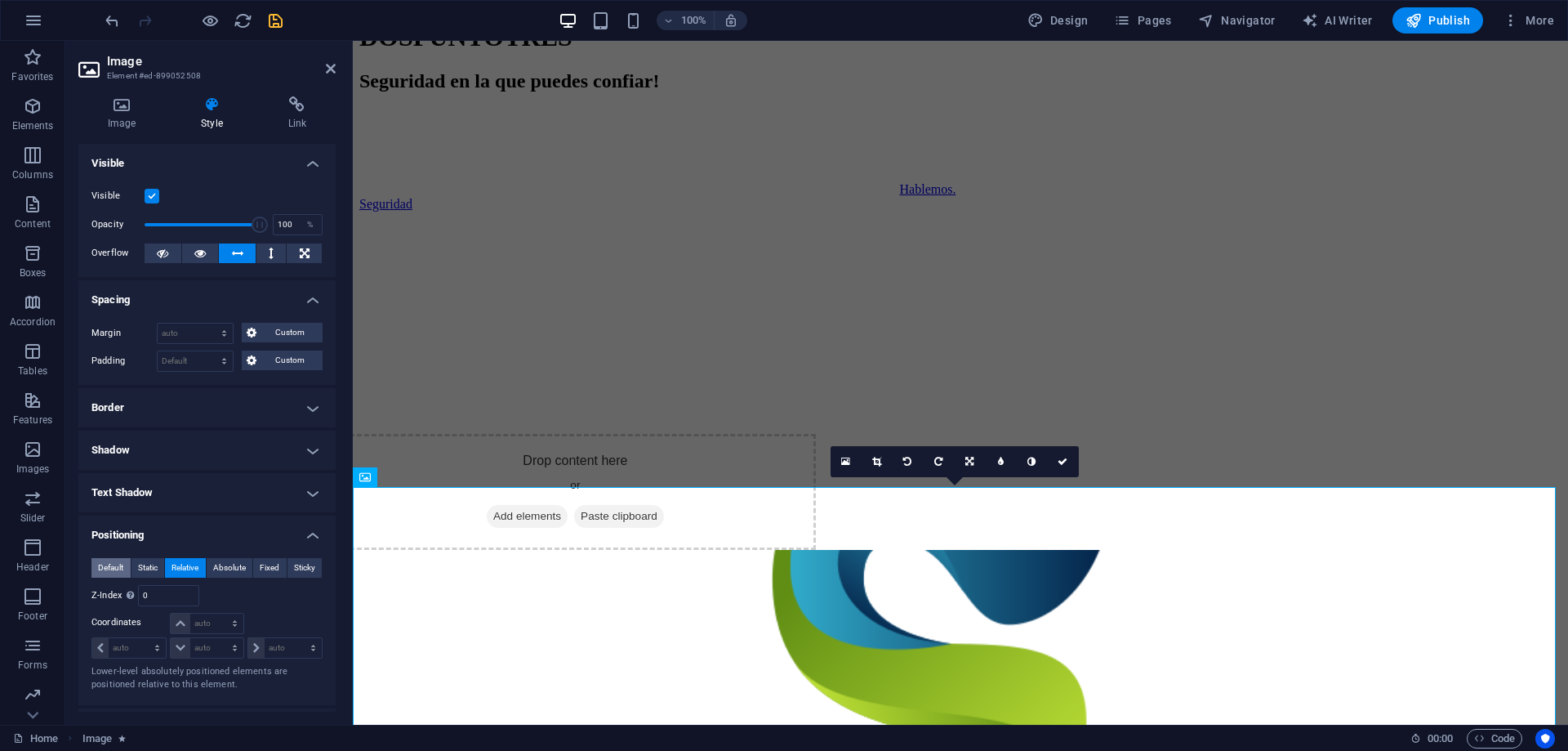
click at [114, 564] on span "Default" at bounding box center [110, 567] width 25 height 19
click at [929, 603] on figure at bounding box center [960, 714] width 1202 height 330
click at [141, 568] on span "Static" at bounding box center [147, 567] width 19 height 19
click at [173, 566] on span "Relative" at bounding box center [185, 567] width 27 height 19
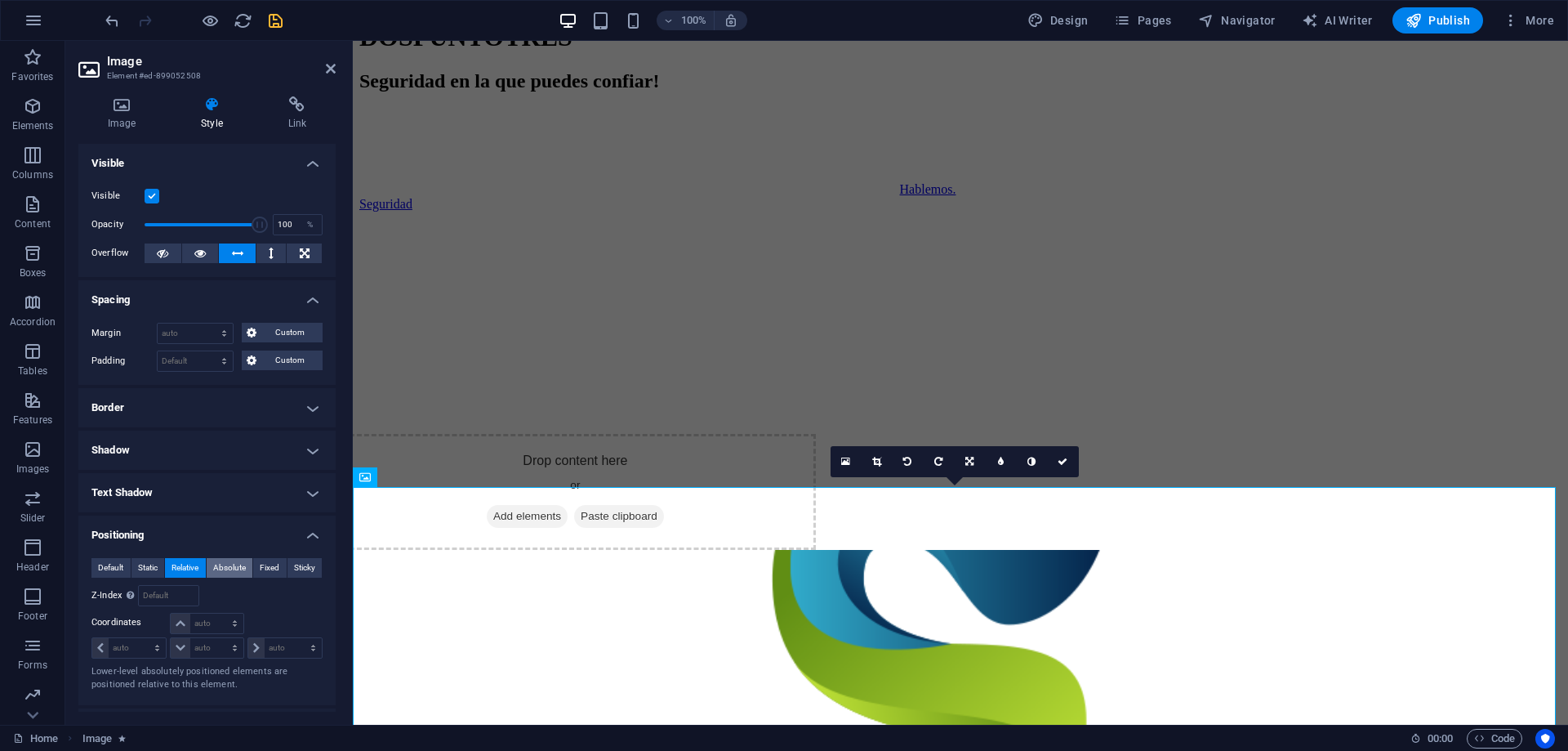
click at [226, 566] on span "Absolute" at bounding box center [229, 567] width 33 height 19
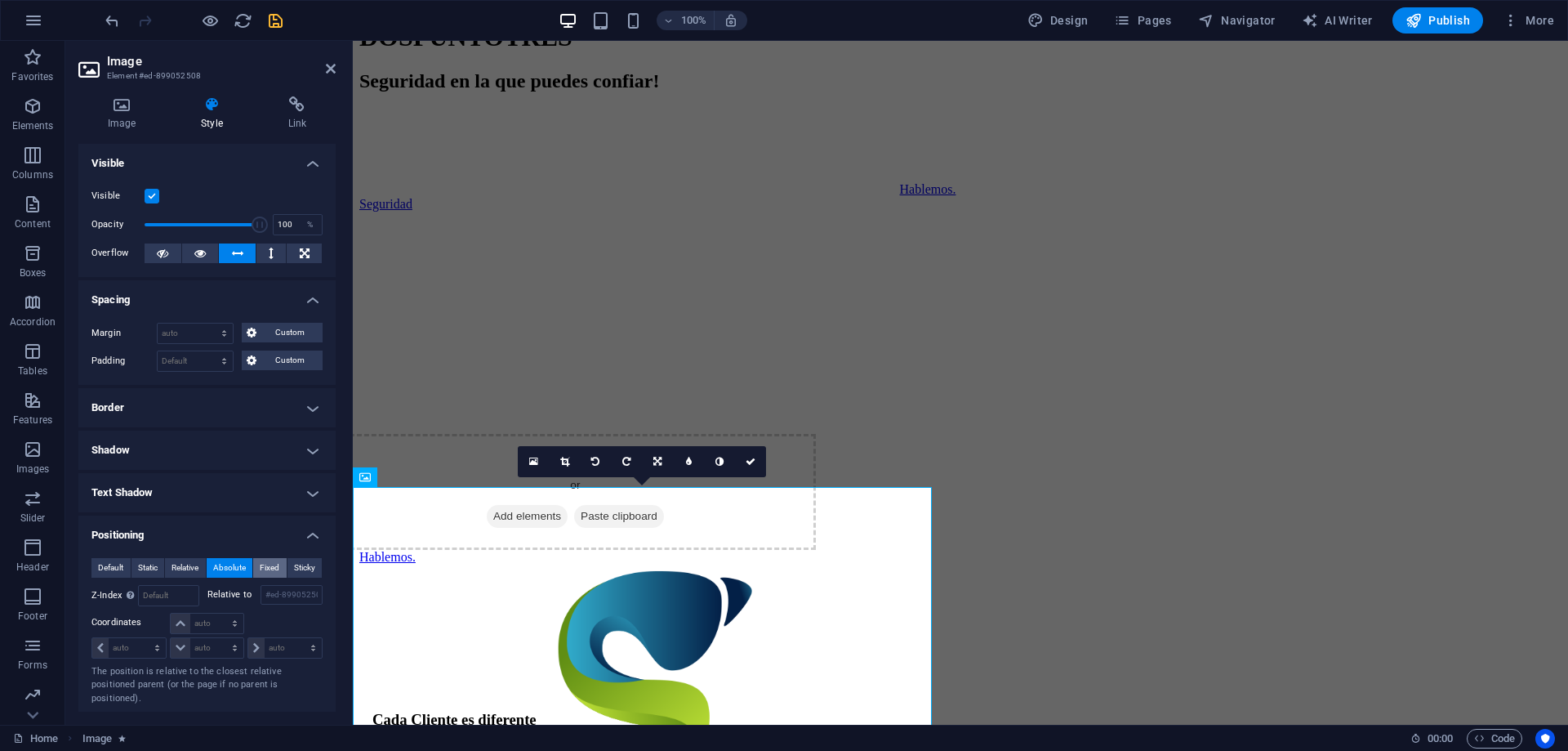
click at [263, 566] on span "Fixed" at bounding box center [269, 567] width 19 height 19
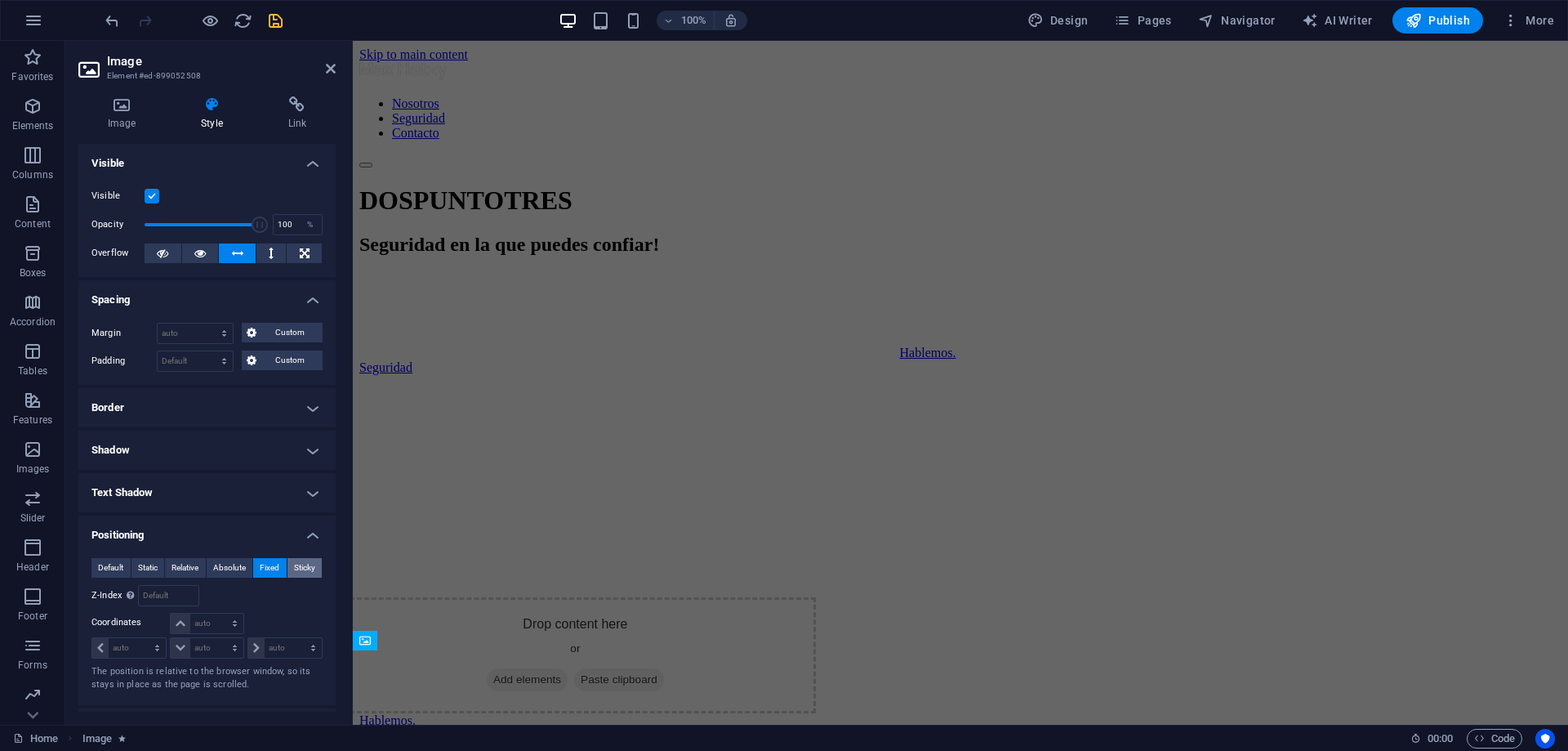
click at [302, 570] on span "Sticky" at bounding box center [304, 567] width 21 height 19
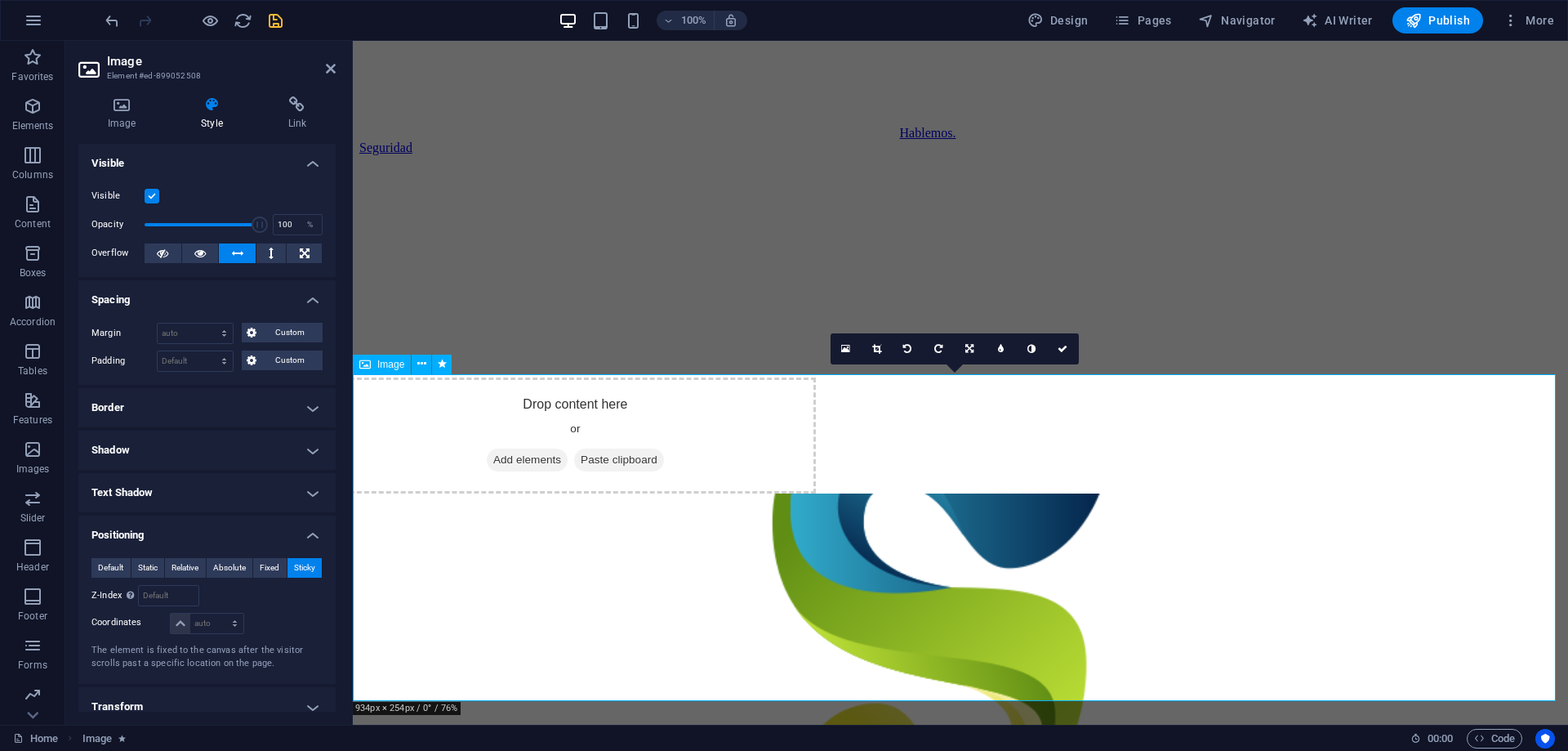
scroll to position [327, 0]
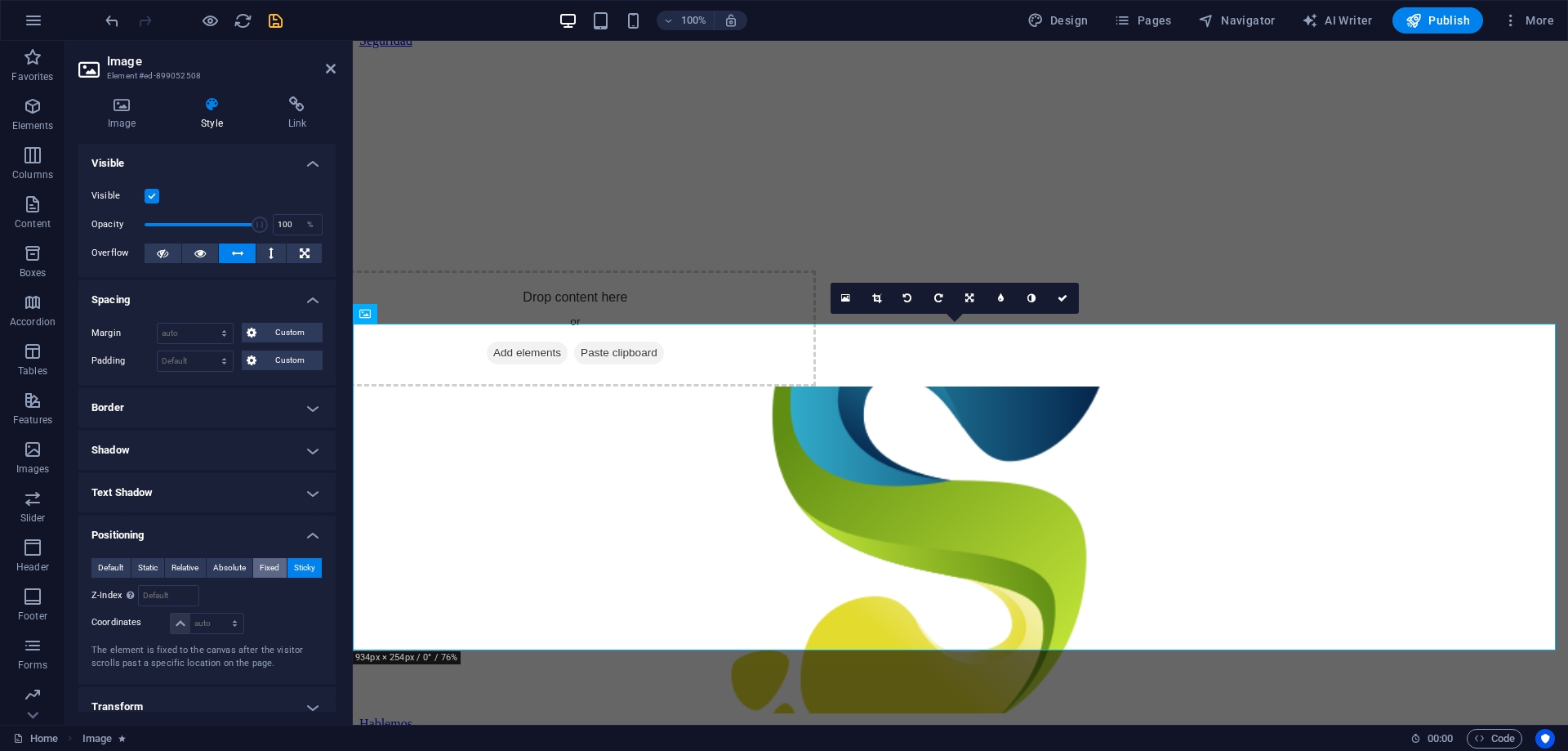
click at [267, 566] on span "Fixed" at bounding box center [269, 567] width 19 height 19
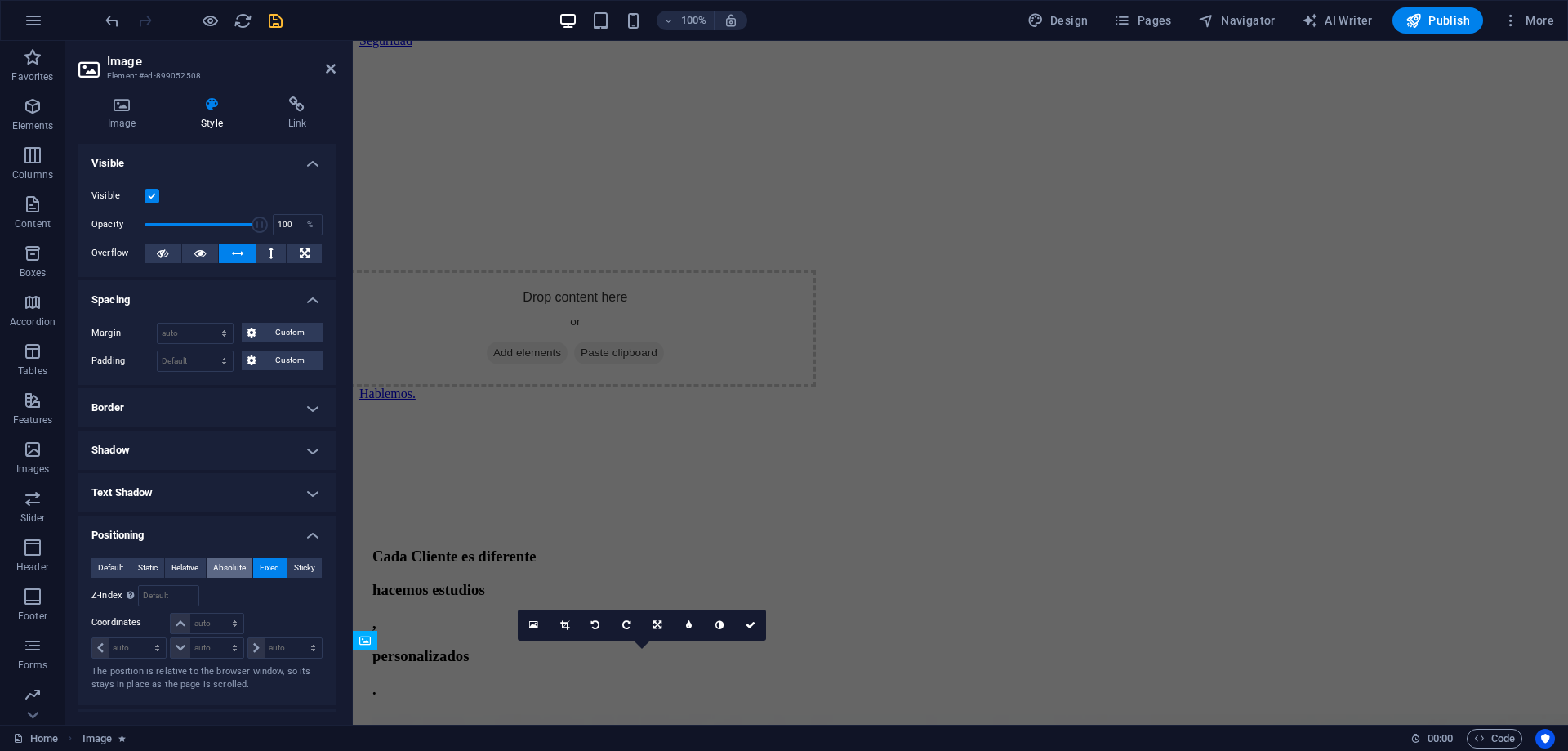
click at [239, 569] on span "Absolute" at bounding box center [229, 567] width 33 height 19
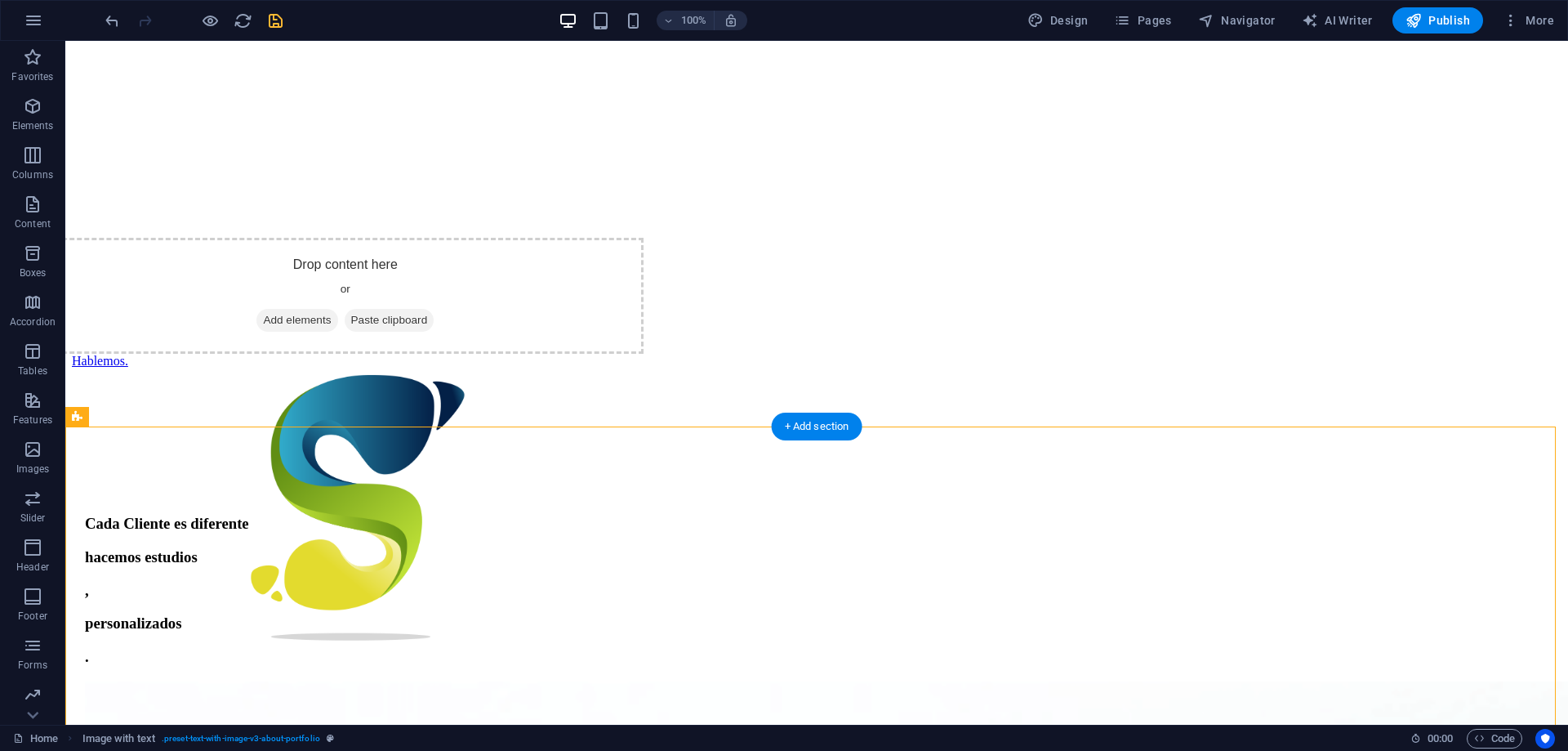
drag, startPoint x: 345, startPoint y: 455, endPoint x: 796, endPoint y: 629, distance: 483.4
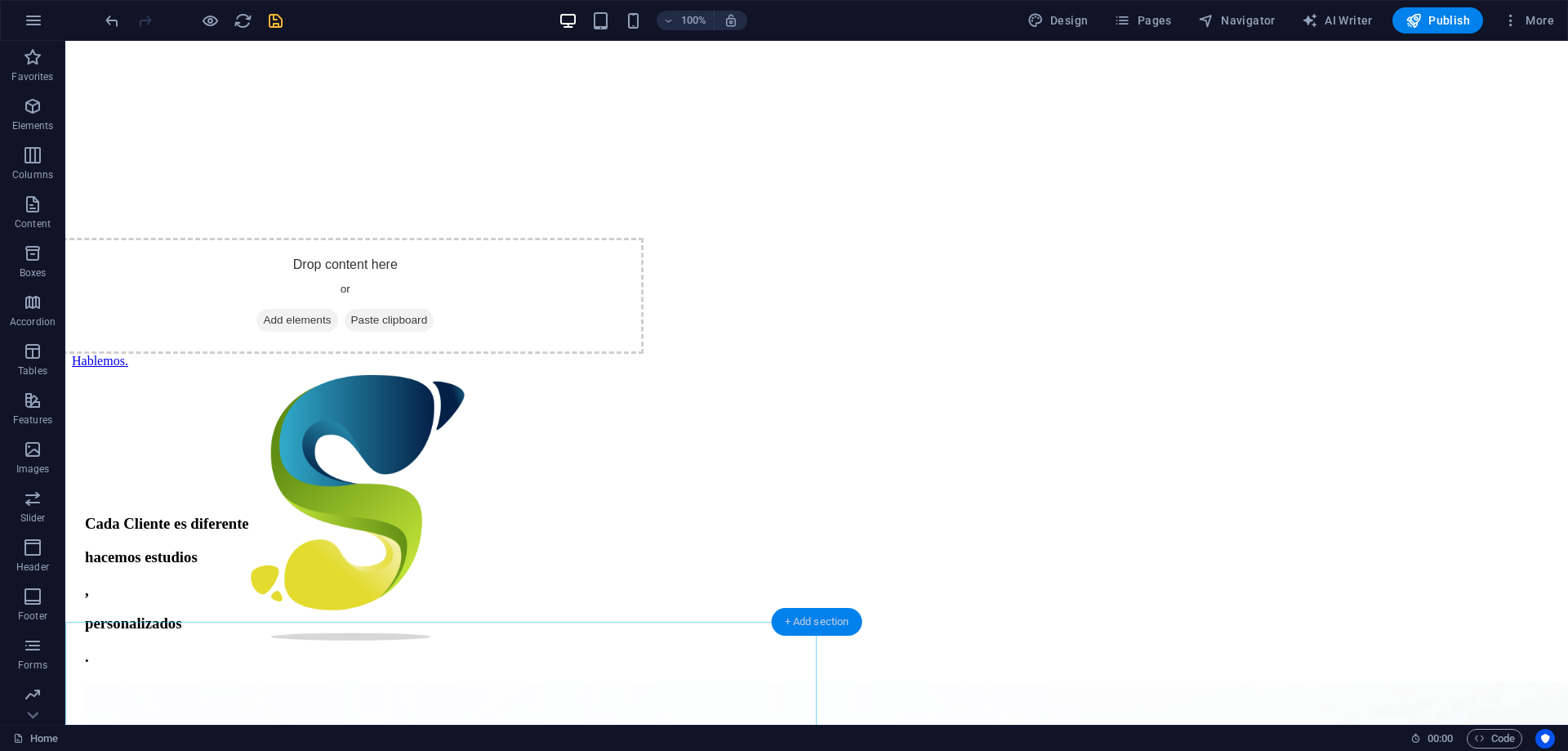
scroll to position [361, 0]
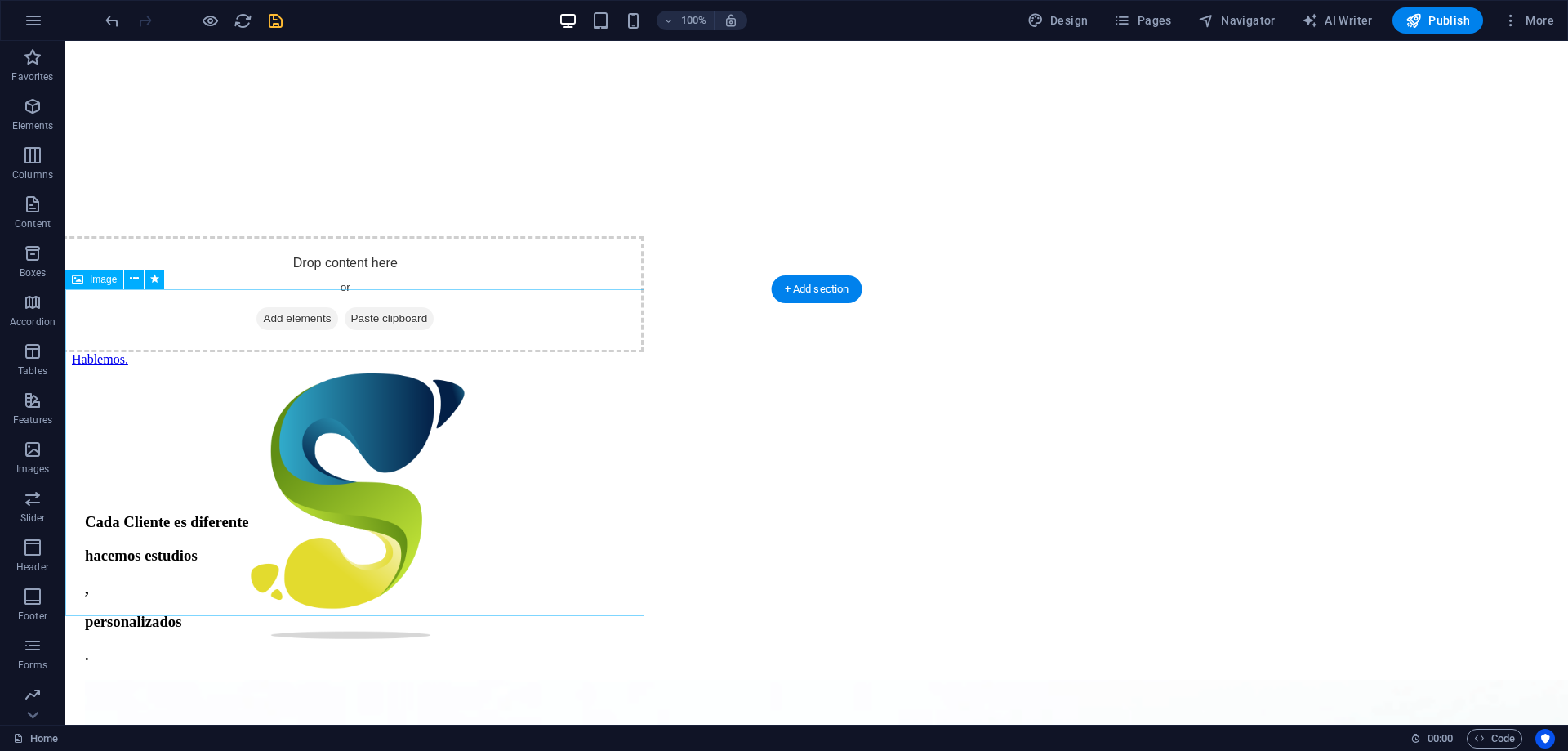
click at [343, 353] on figure at bounding box center [361, 516] width 579 height 330
select select "shrink"
select select "s"
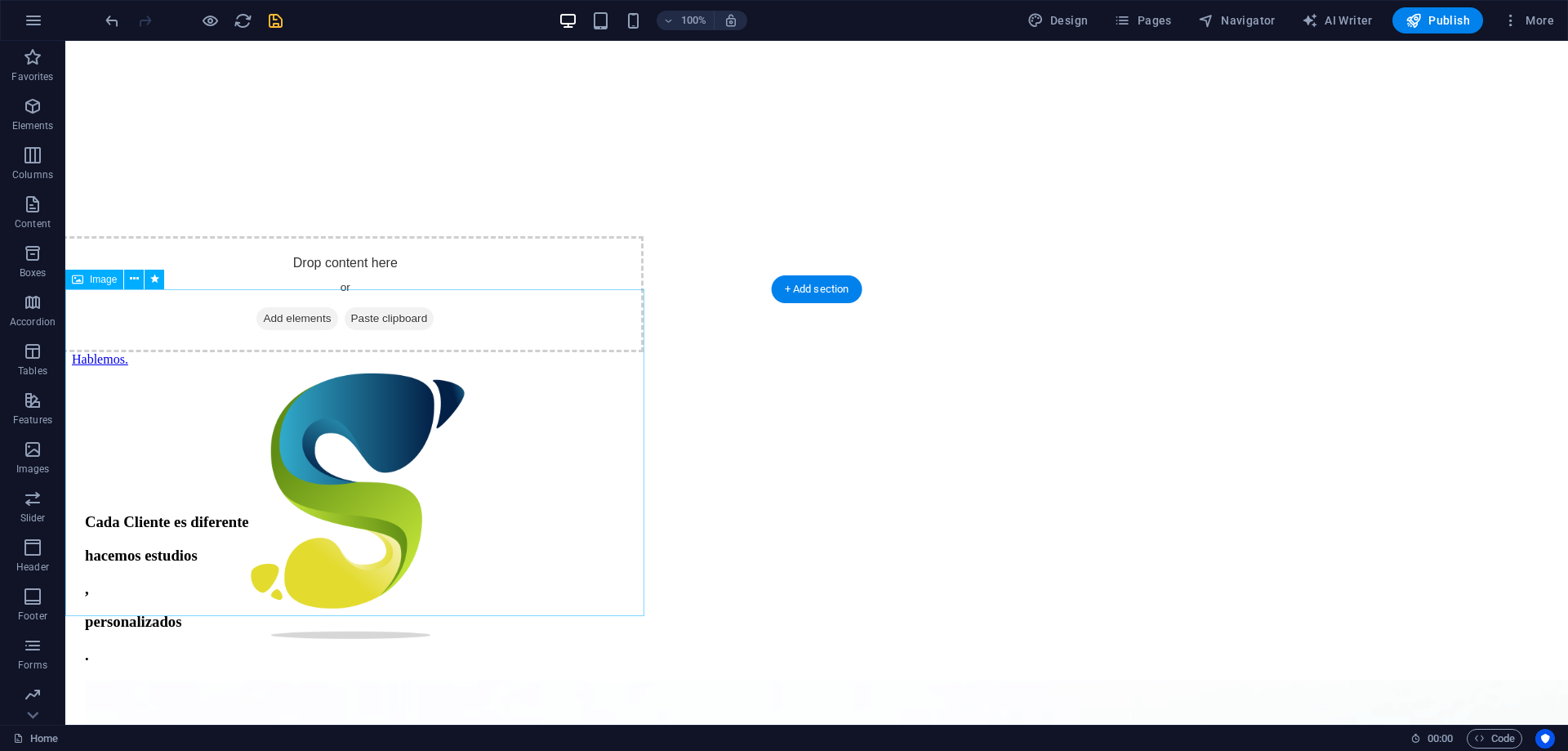
select select "scroll"
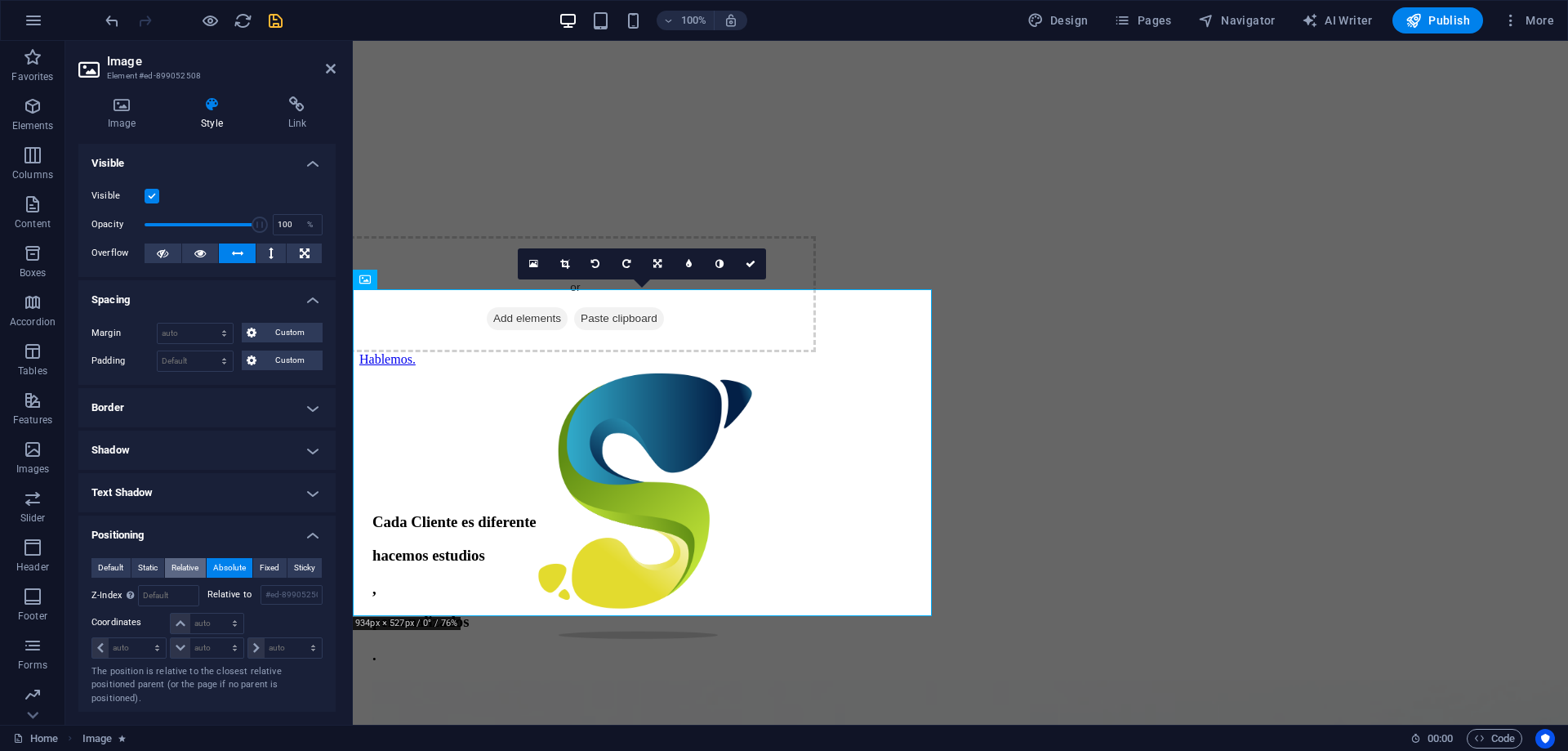
click at [183, 560] on span "Relative" at bounding box center [185, 567] width 27 height 19
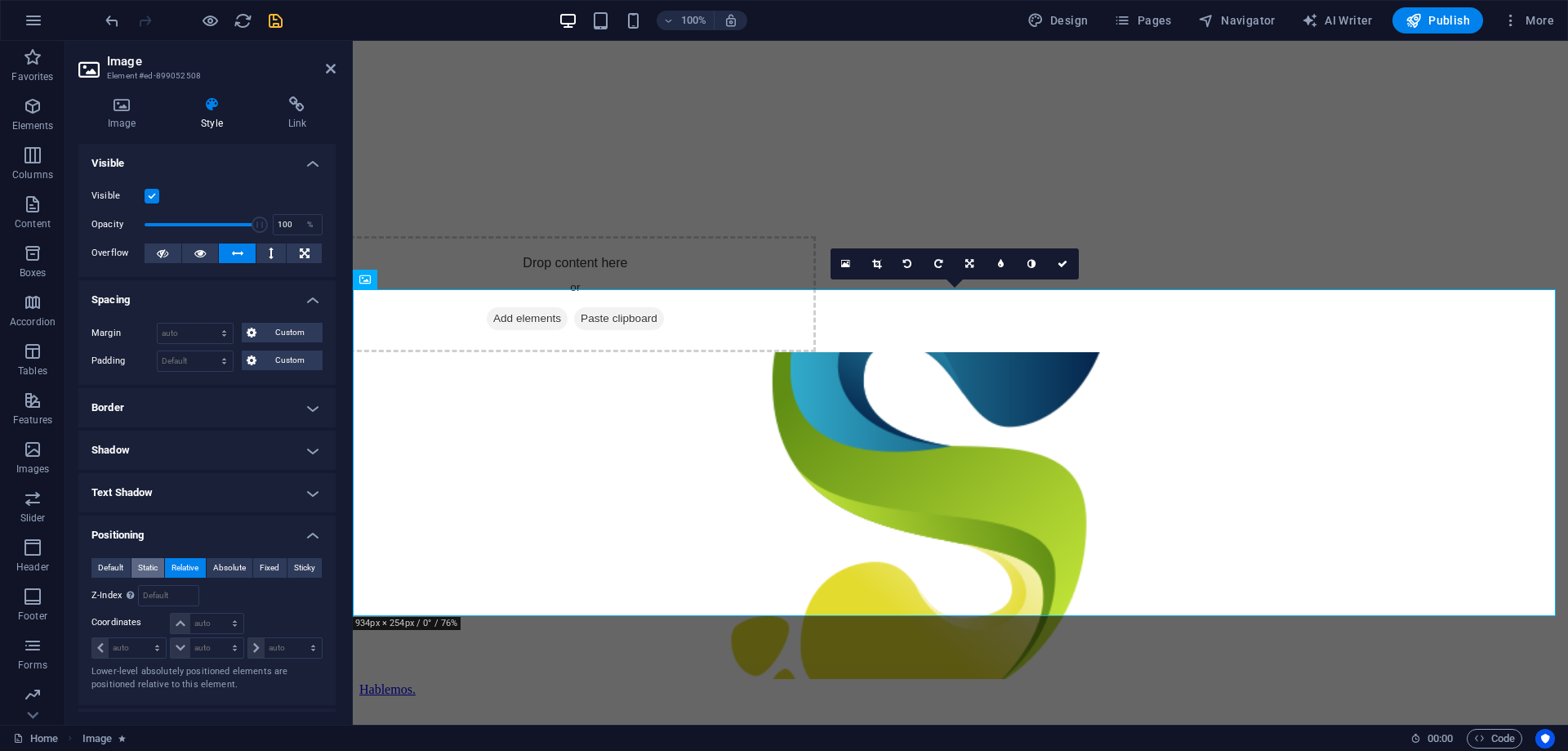
click at [138, 562] on span "Static" at bounding box center [147, 567] width 19 height 19
click at [104, 565] on span "Default" at bounding box center [110, 567] width 25 height 19
click at [132, 587] on p "Default positioning." at bounding box center [207, 591] width 231 height 14
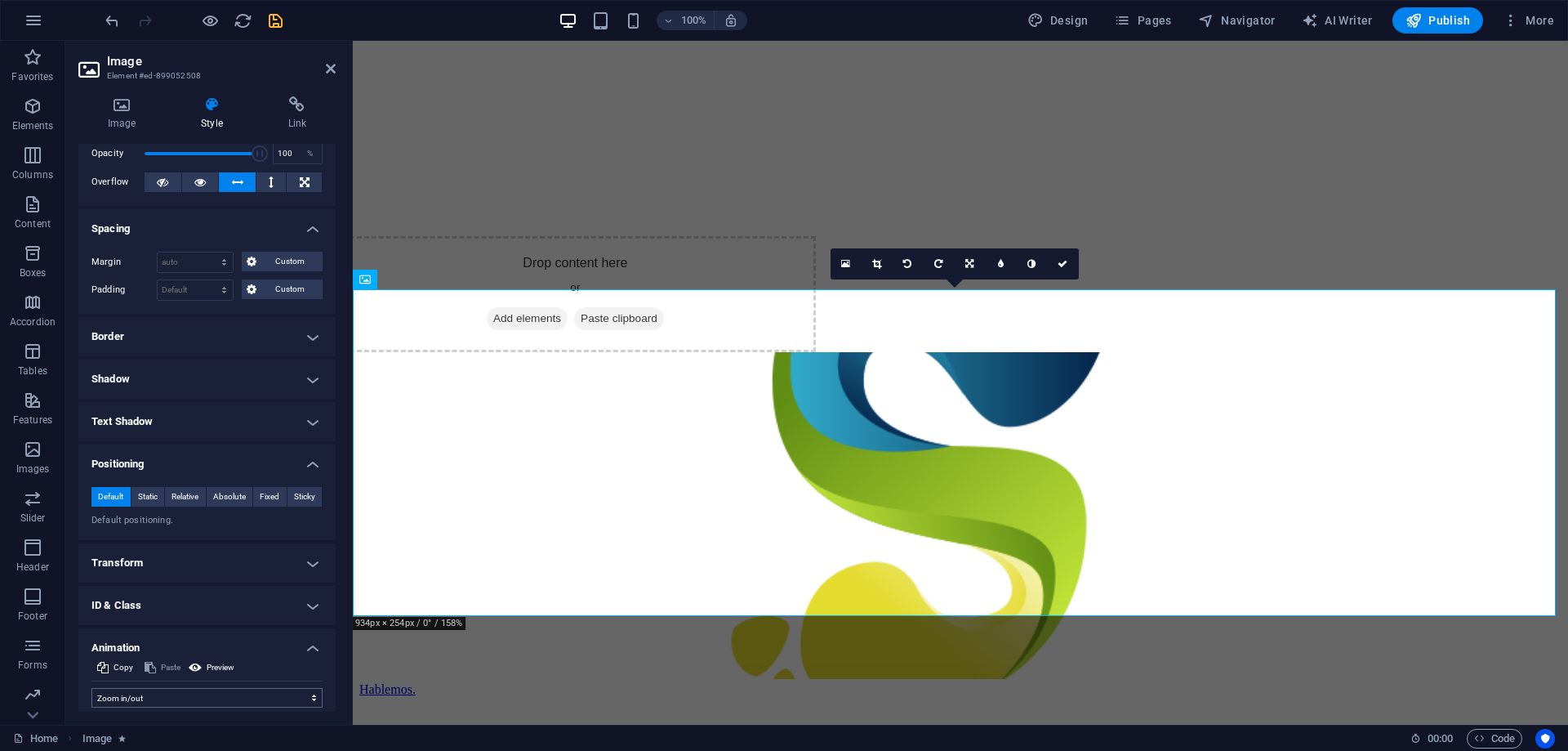
scroll to position [164, 0]
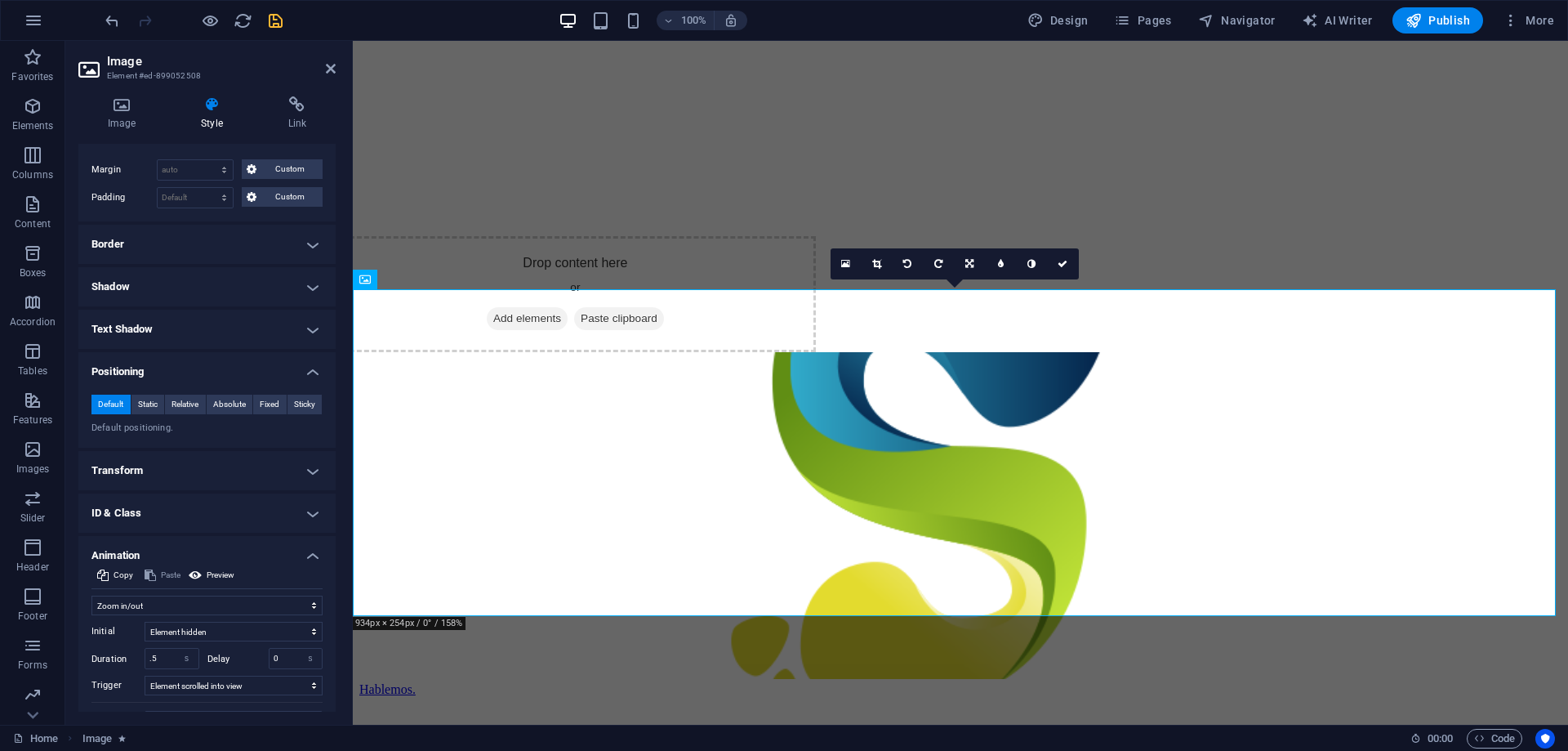
click at [306, 471] on h4 "Transform" at bounding box center [207, 470] width 257 height 39
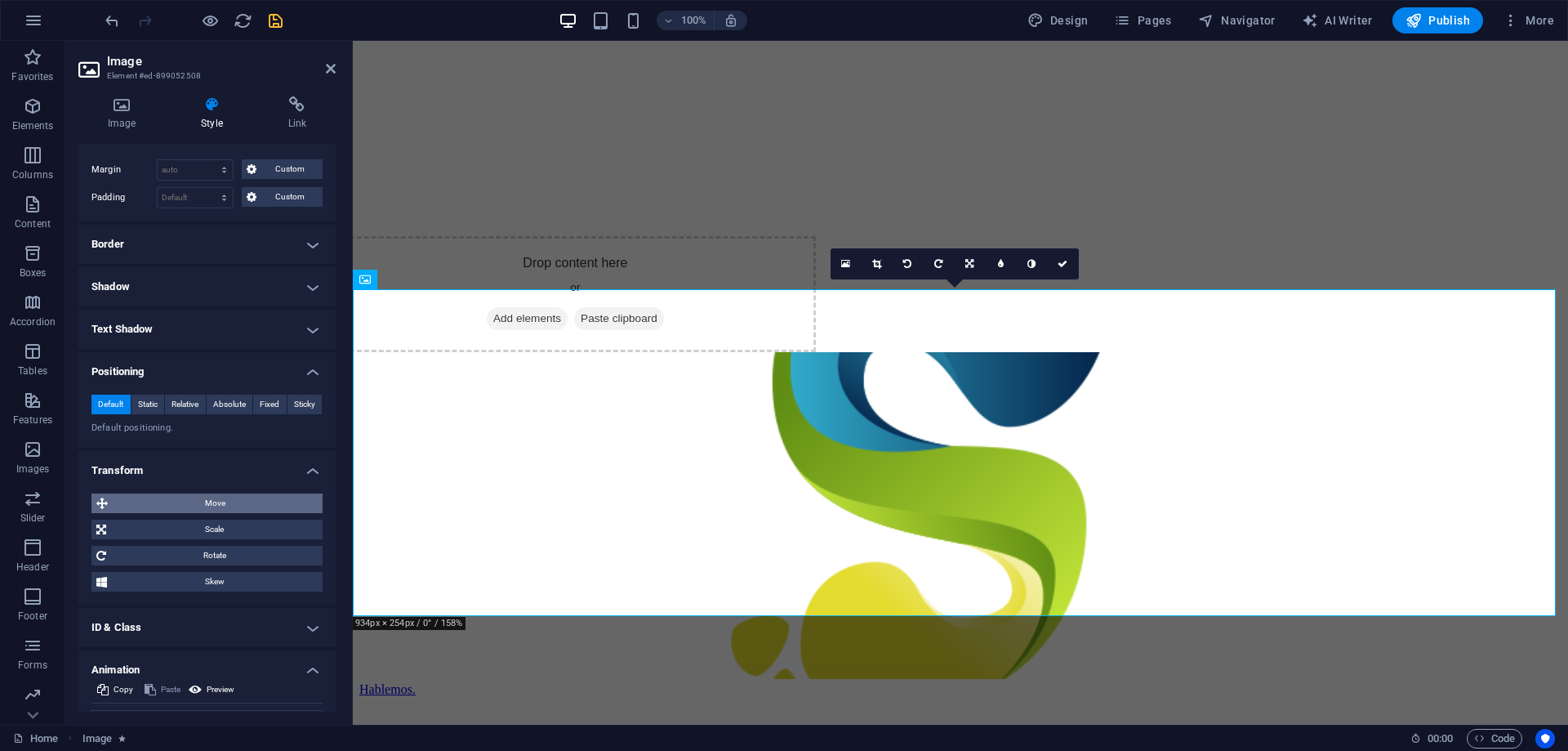
click at [255, 505] on span "Move" at bounding box center [215, 503] width 205 height 19
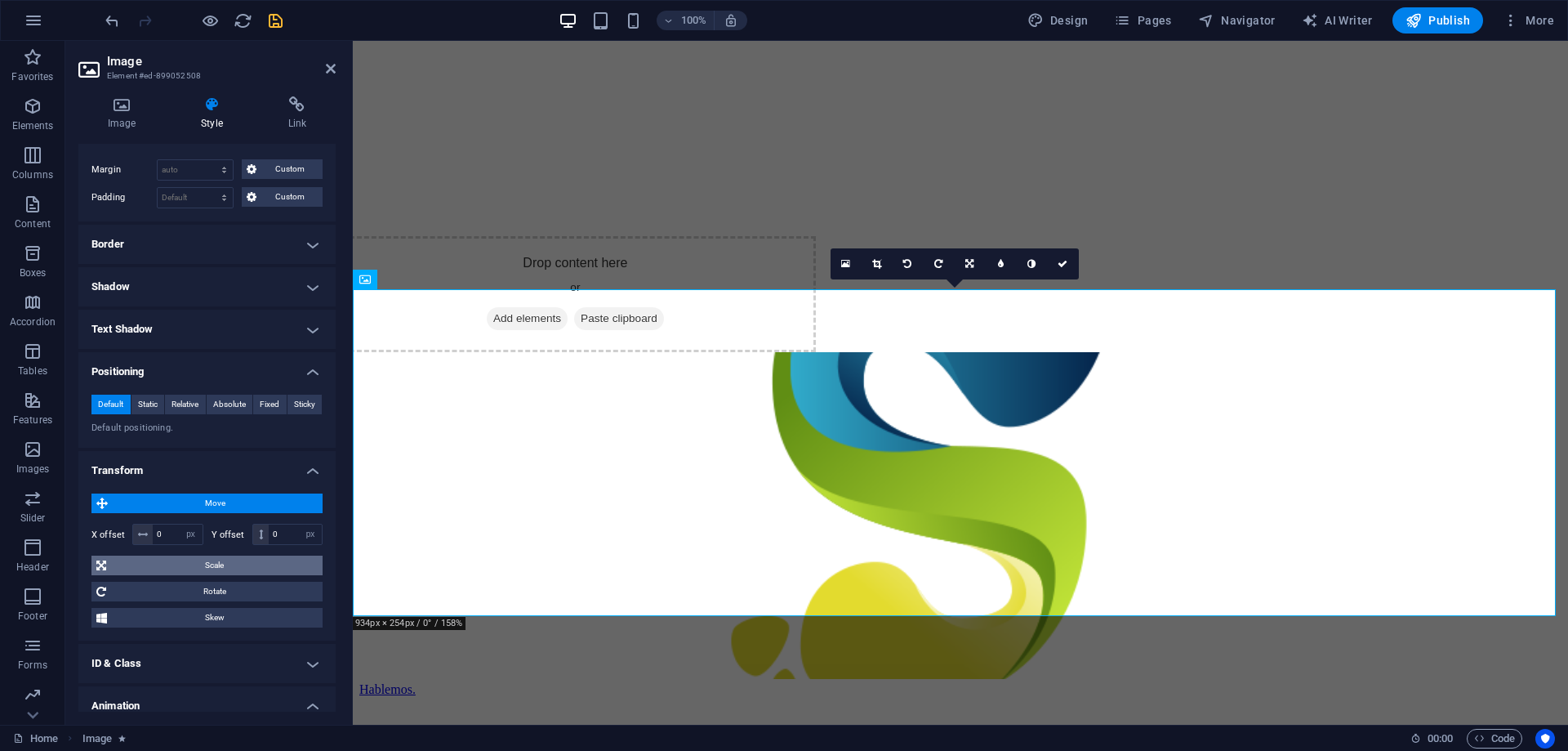
click at [228, 563] on span "Scale" at bounding box center [214, 565] width 206 height 19
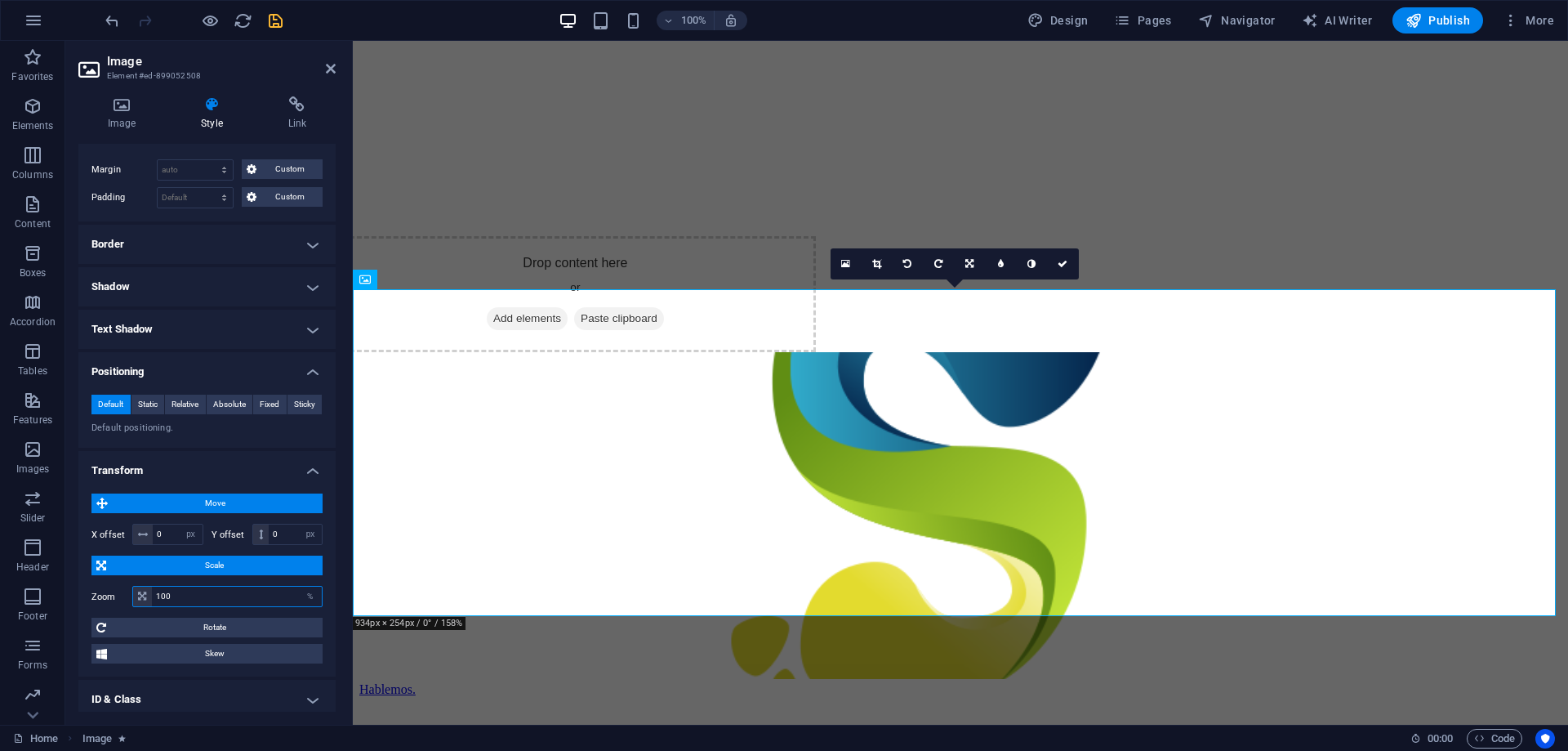
click at [236, 595] on input "100" at bounding box center [236, 596] width 170 height 19
drag, startPoint x: 241, startPoint y: 595, endPoint x: 150, endPoint y: 593, distance: 91.0
click at [150, 593] on div "100 %" at bounding box center [227, 596] width 190 height 21
type input "80"
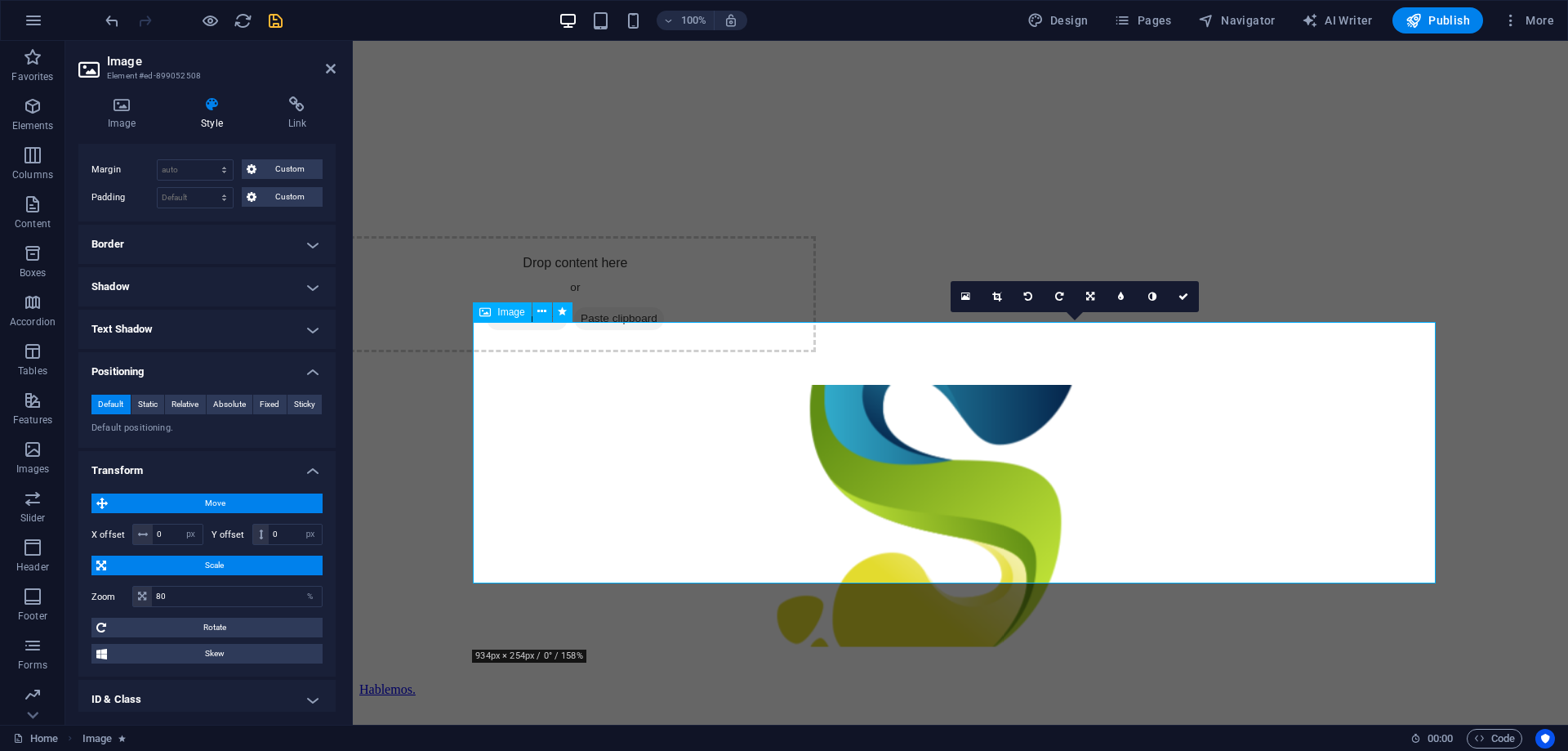
click at [981, 417] on figure at bounding box center [961, 517] width 962 height 264
click at [983, 419] on figure at bounding box center [961, 517] width 962 height 264
click at [964, 429] on figure at bounding box center [961, 517] width 962 height 264
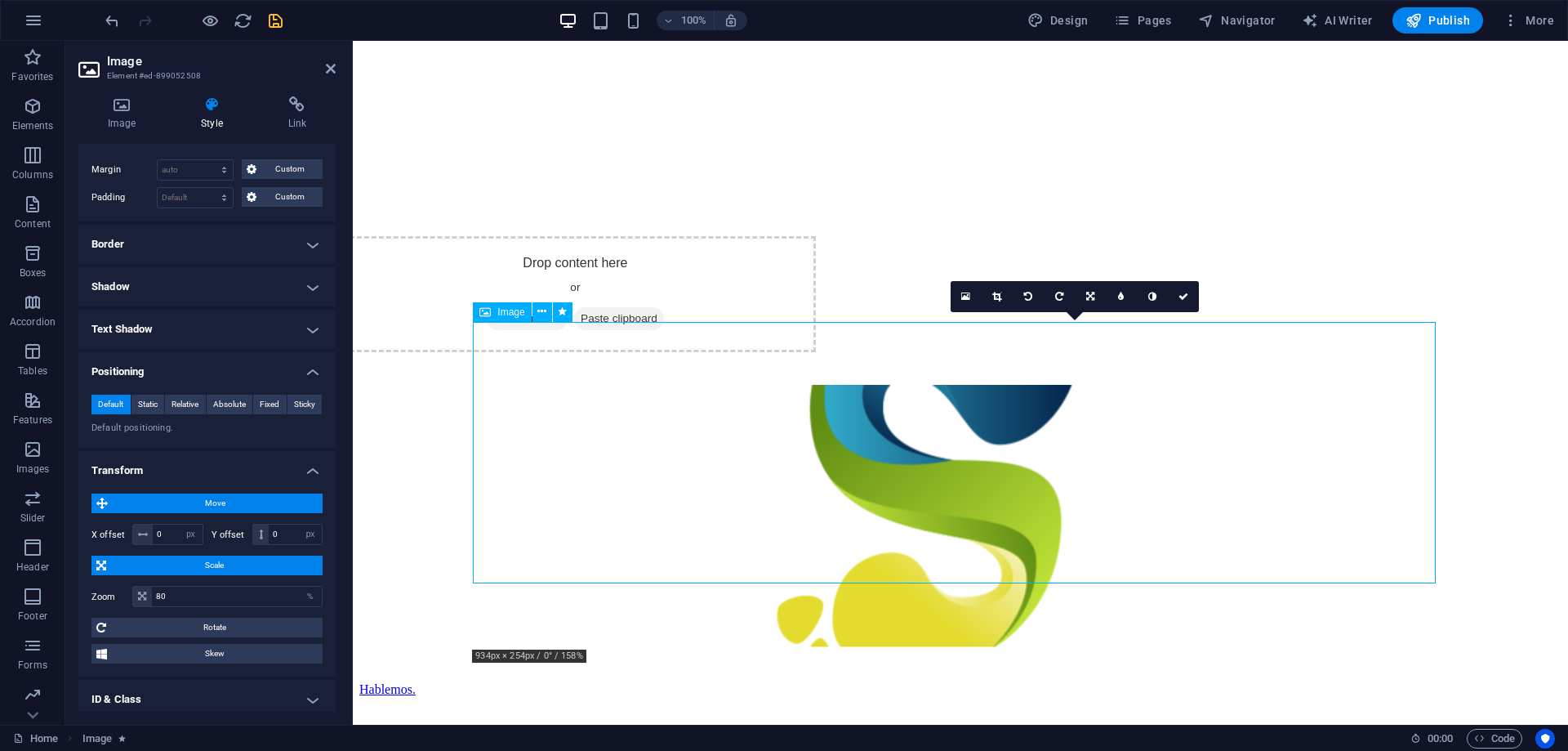
click at [965, 429] on figure at bounding box center [961, 517] width 962 height 264
click at [1090, 293] on icon at bounding box center [1090, 297] width 8 height 10
click at [1094, 323] on icon at bounding box center [1090, 327] width 10 height 10
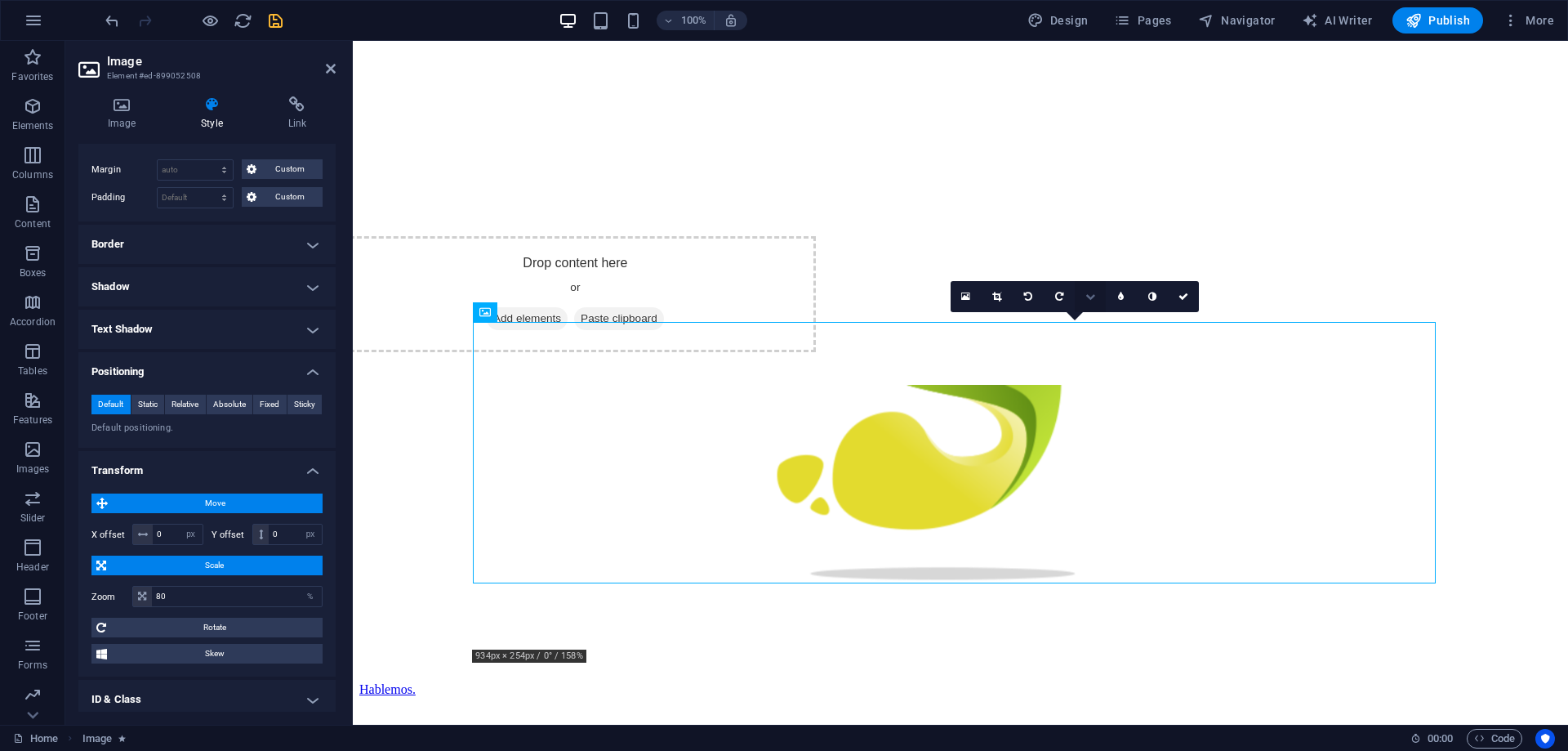
click at [1088, 297] on icon at bounding box center [1090, 297] width 10 height 10
click at [1086, 261] on icon at bounding box center [1090, 266] width 10 height 10
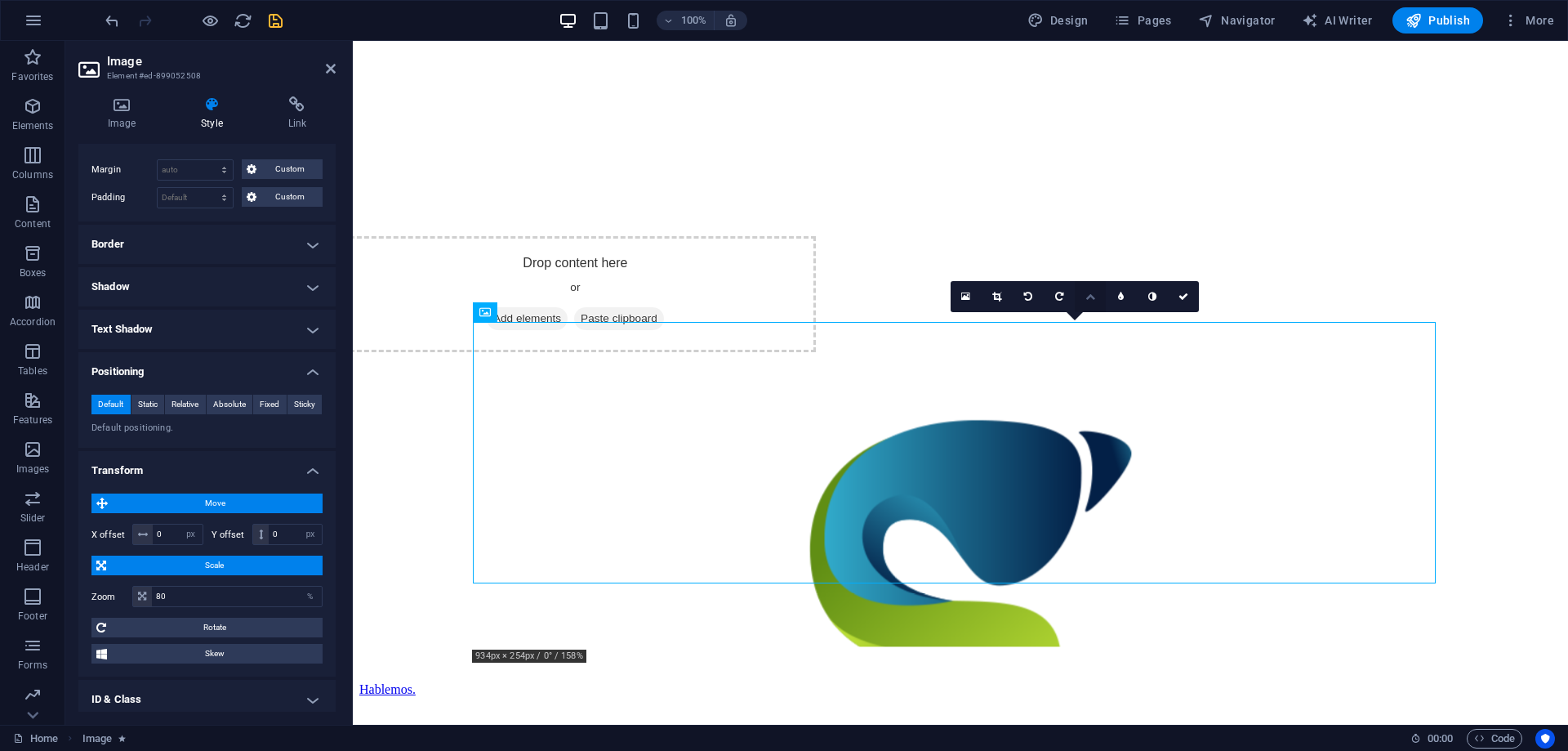
click at [1094, 297] on icon at bounding box center [1090, 297] width 10 height 10
click at [1087, 295] on icon at bounding box center [1090, 297] width 8 height 10
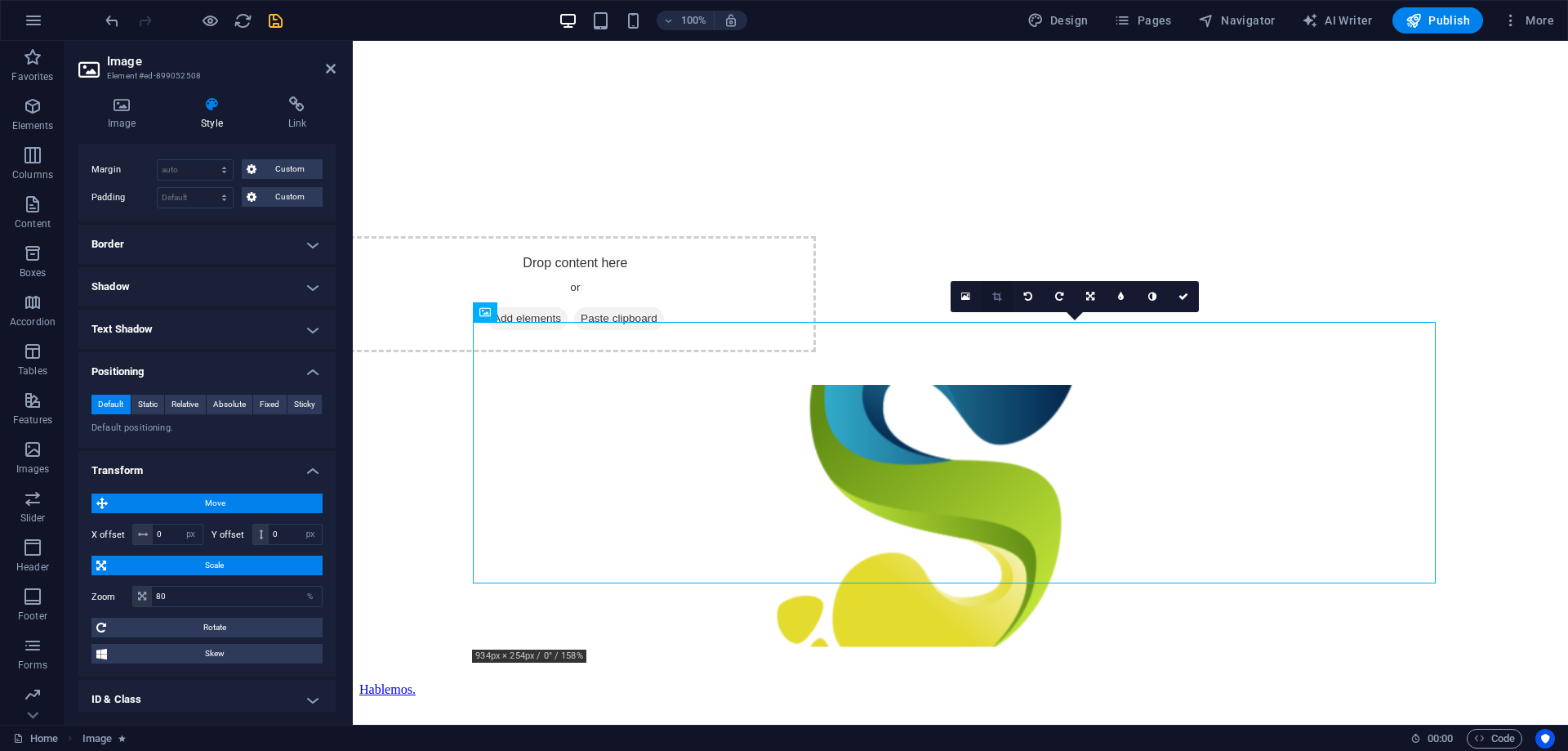
click at [996, 293] on icon at bounding box center [997, 297] width 9 height 10
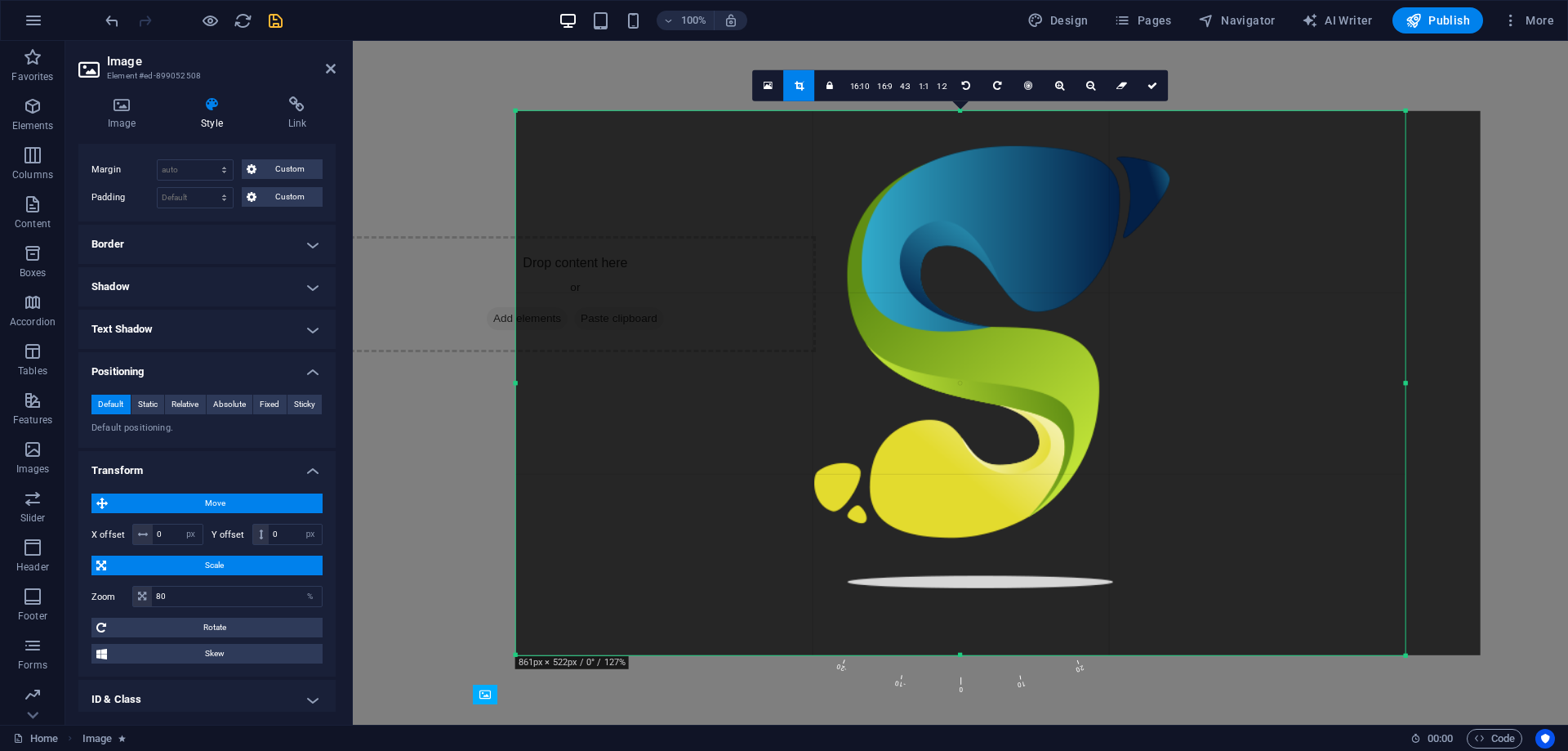
drag, startPoint x: 1447, startPoint y: 656, endPoint x: 1367, endPoint y: 647, distance: 80.5
click at [1367, 647] on div "180 170 160 150 140 130 120 110 100 90 80 70 60 50 40 30 20 10 0 -10 -20 -30 -4…" at bounding box center [961, 382] width 890 height 544
click at [1264, 579] on div at bounding box center [998, 382] width 965 height 544
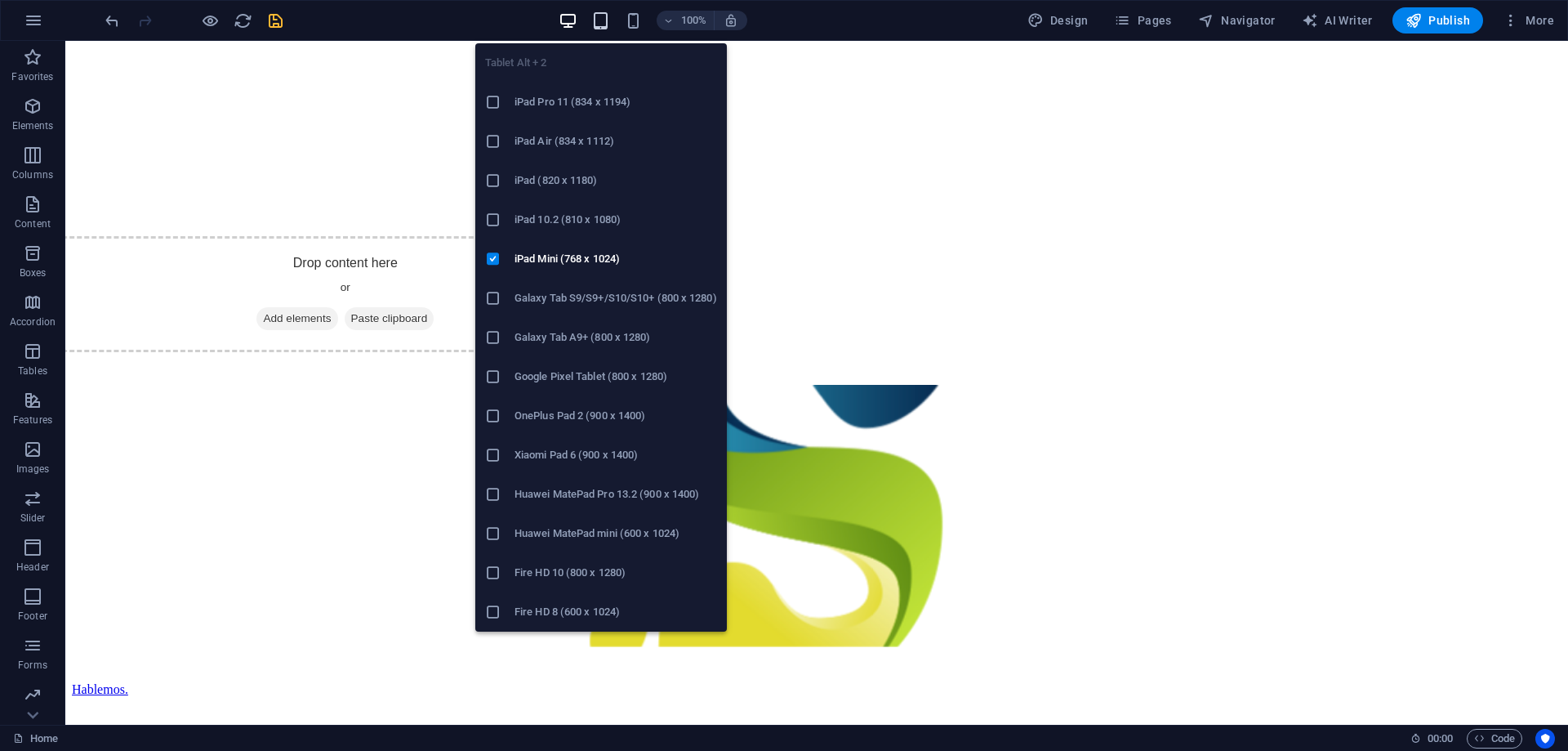
click at [595, 18] on icon "button" at bounding box center [601, 21] width 18 height 18
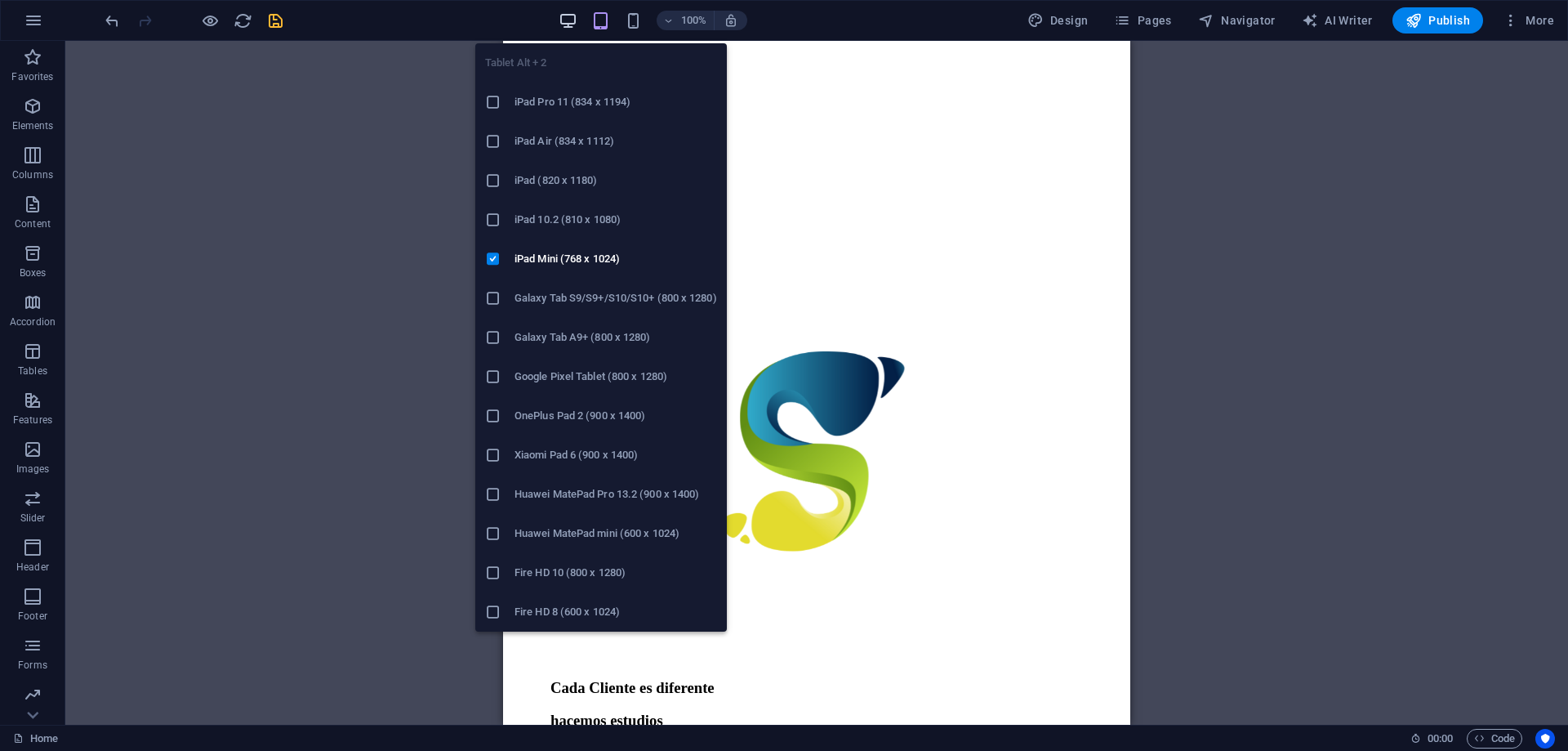
scroll to position [354, 0]
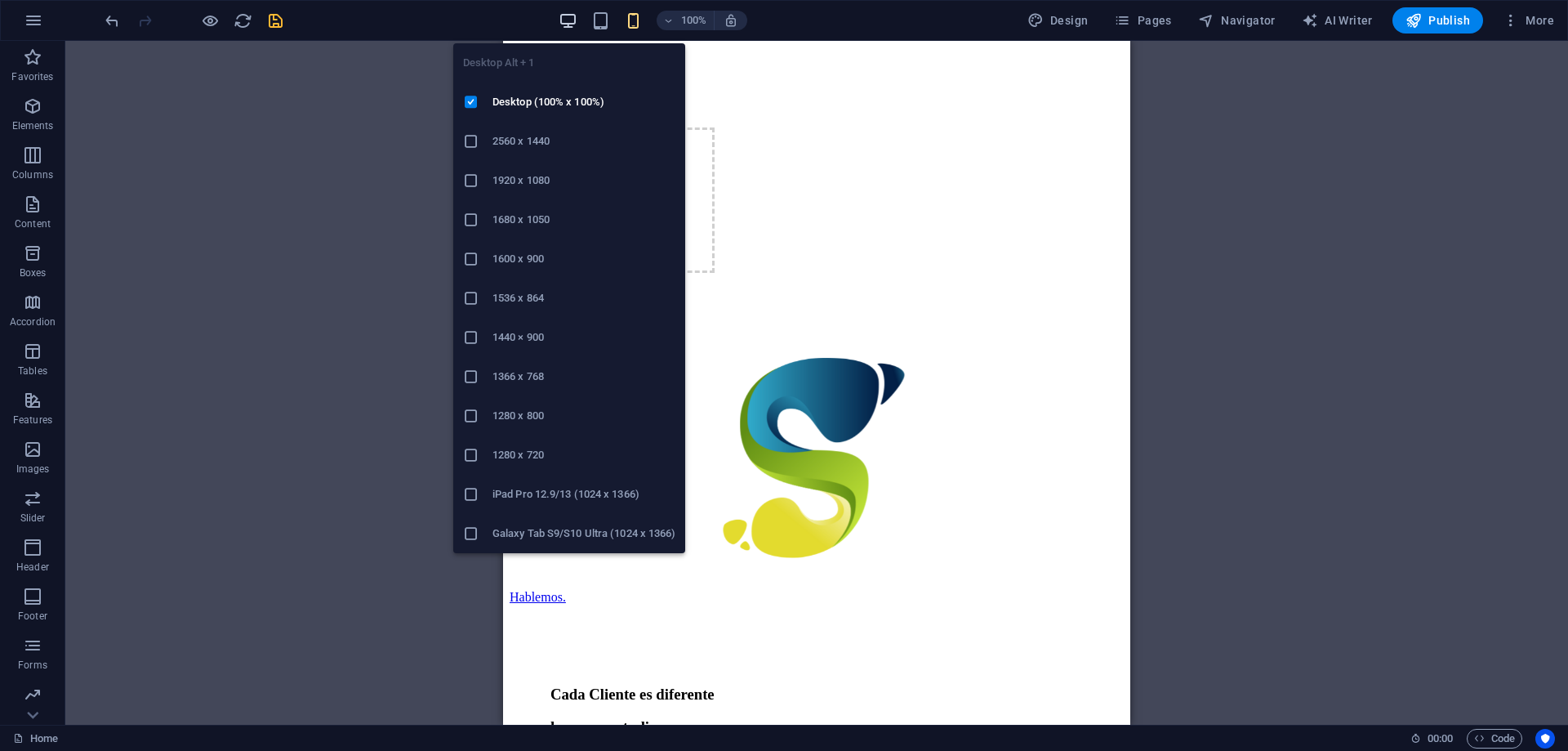
click at [572, 16] on icon "button" at bounding box center [568, 21] width 18 height 18
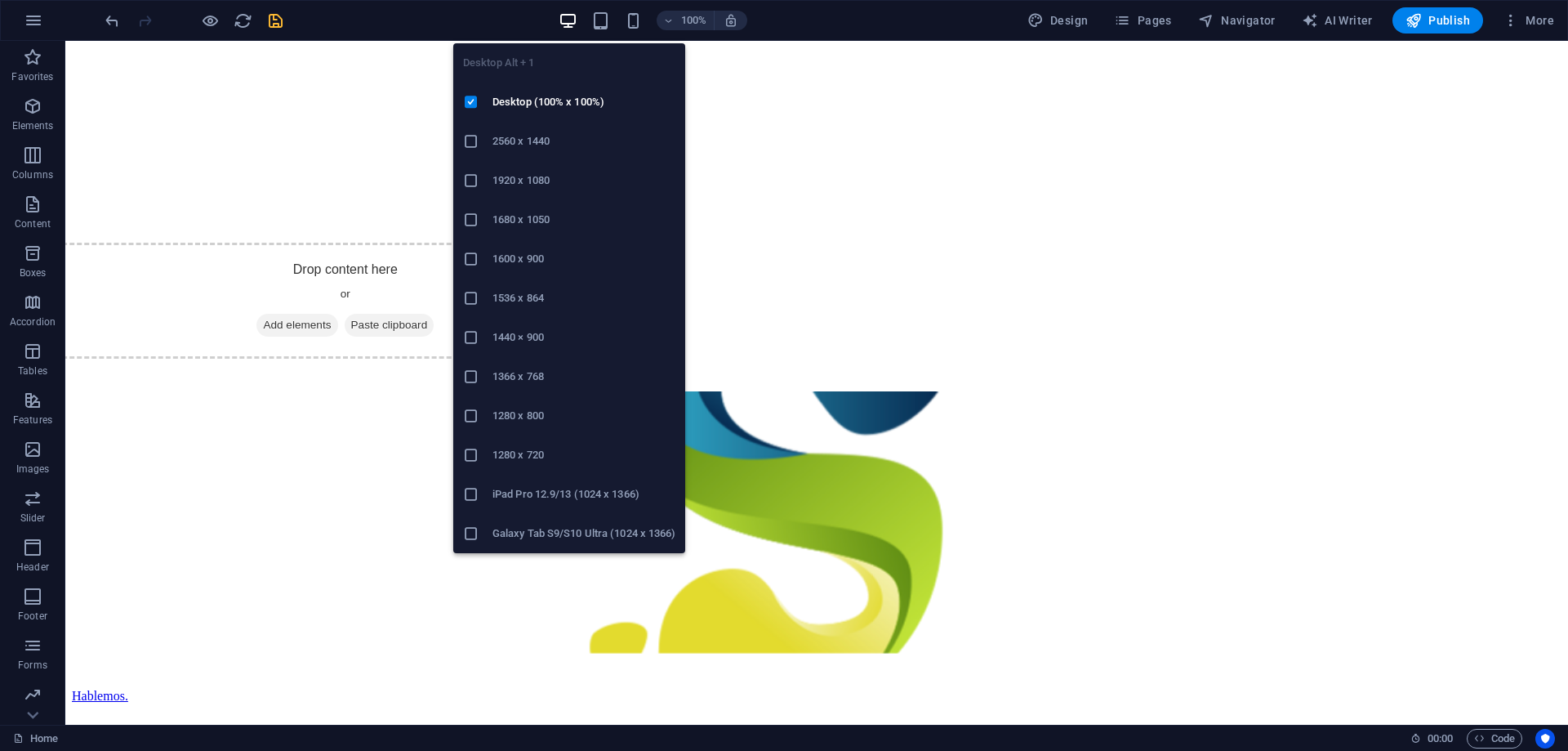
scroll to position [361, 0]
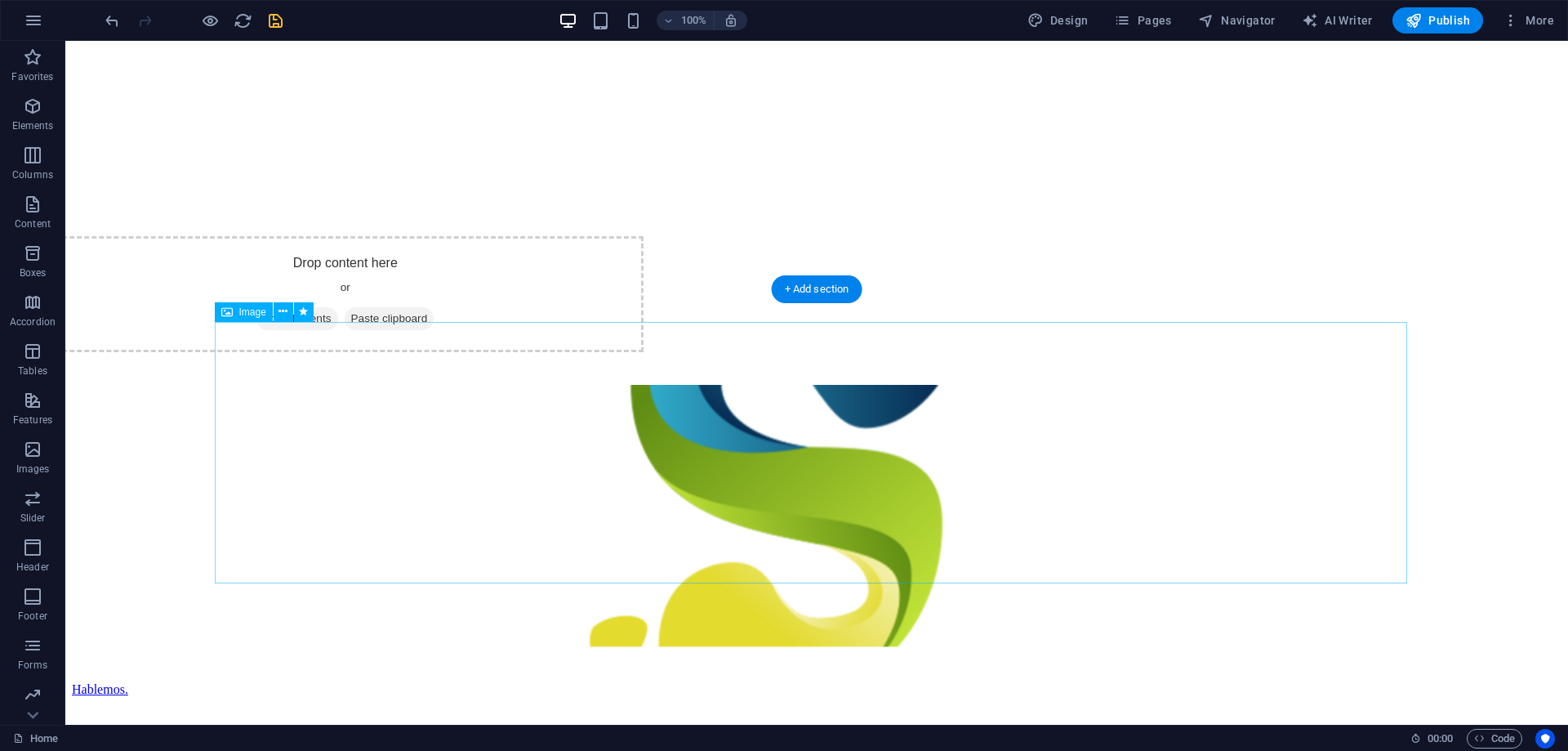
click at [788, 439] on figure at bounding box center [816, 517] width 1192 height 264
select select "px"
select select "shrink"
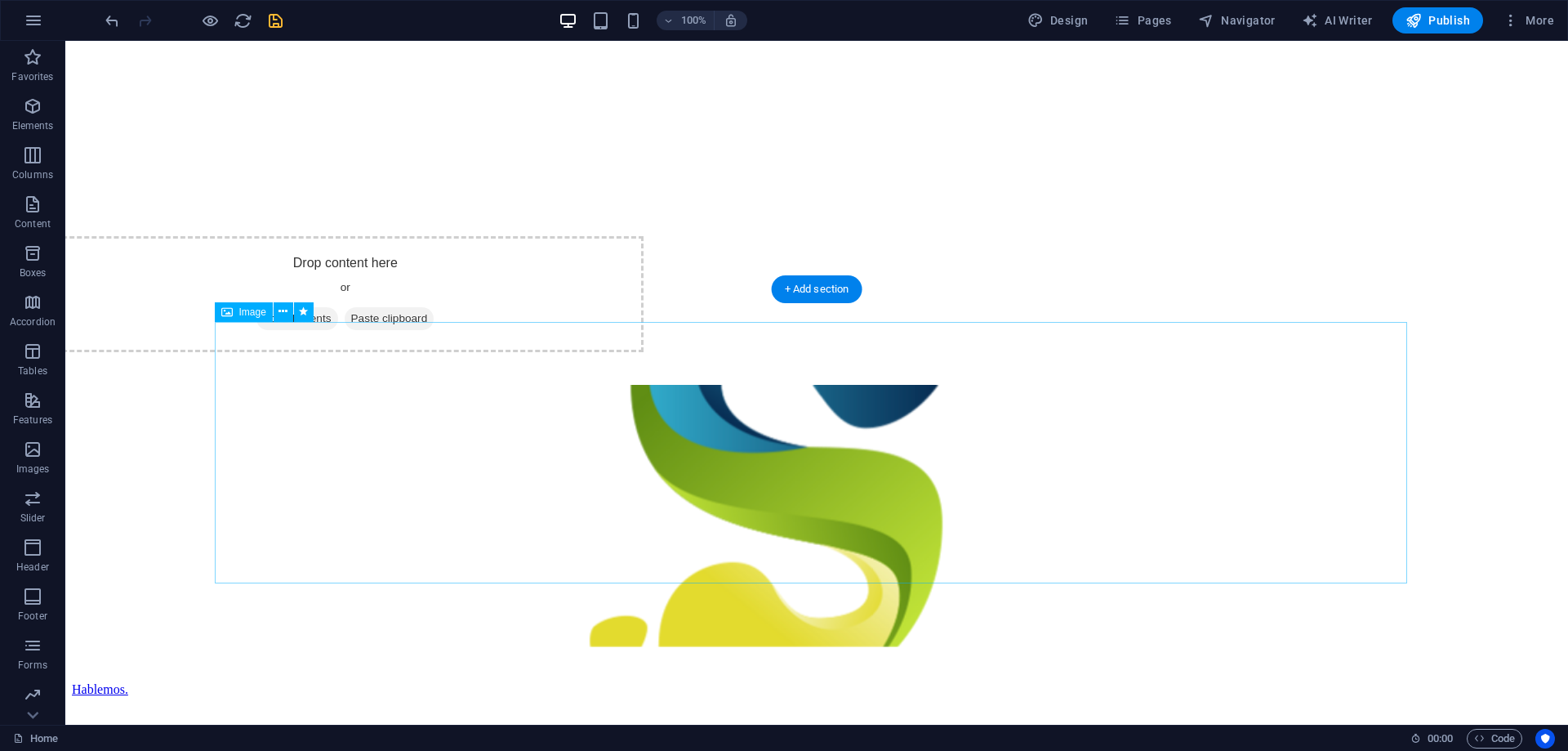
select select "s"
select select "scroll"
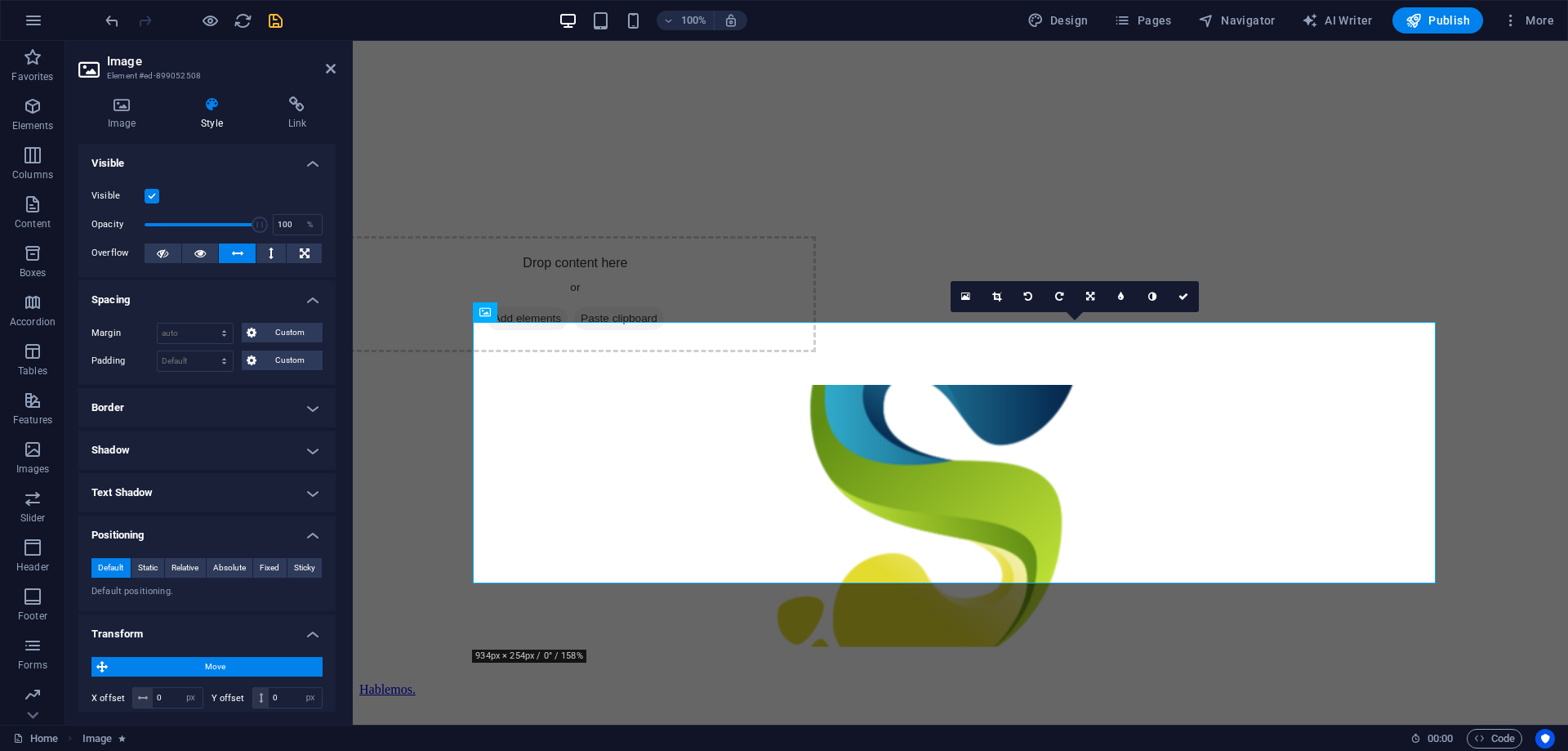
click at [150, 193] on label at bounding box center [152, 196] width 15 height 15
click at [0, 0] on input "Visible" at bounding box center [0, 0] width 0 height 0
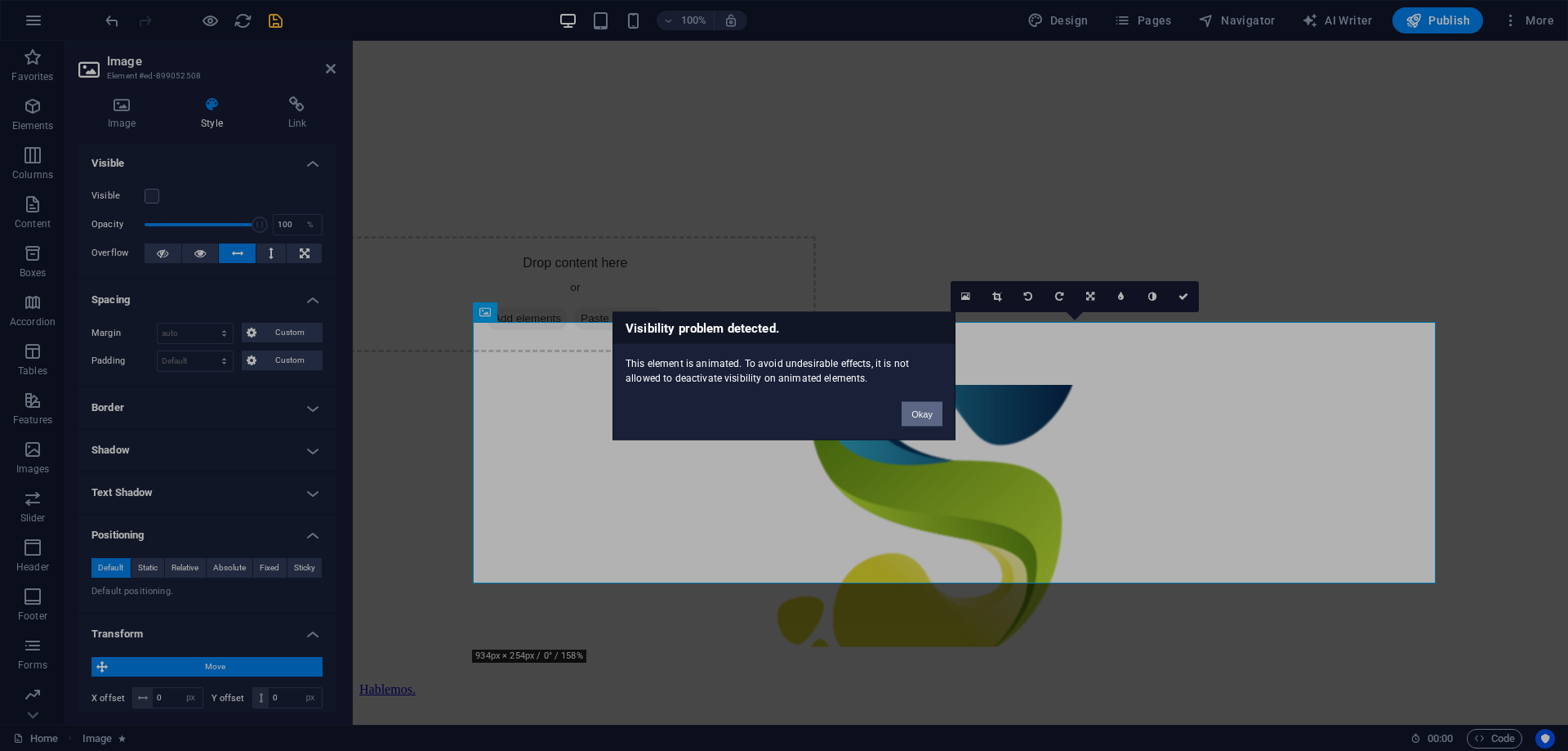
click at [921, 409] on button "Okay" at bounding box center [921, 413] width 41 height 24
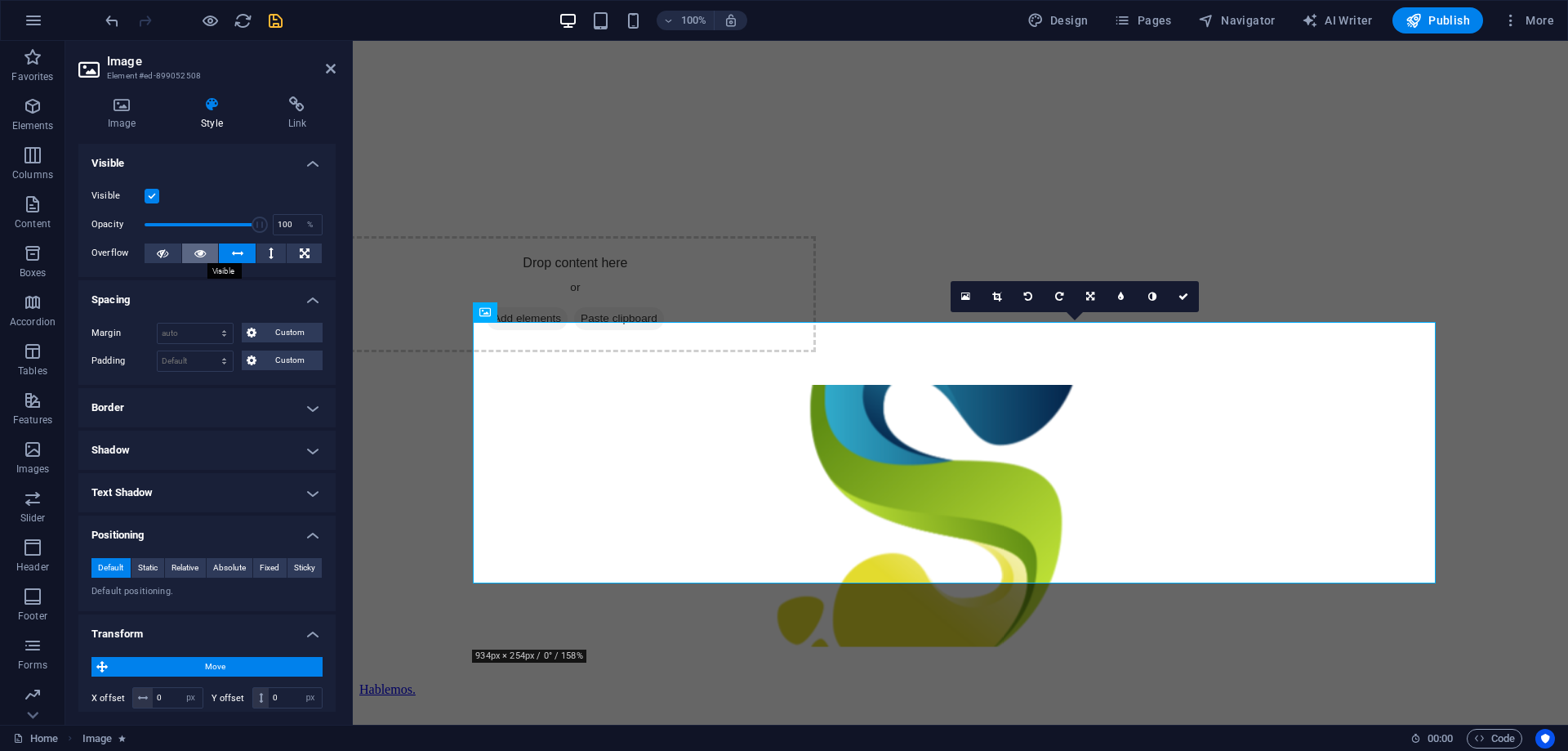
click at [201, 251] on icon at bounding box center [200, 252] width 12 height 19
click at [303, 251] on icon at bounding box center [305, 252] width 10 height 19
click at [274, 334] on span "Custom" at bounding box center [289, 332] width 56 height 19
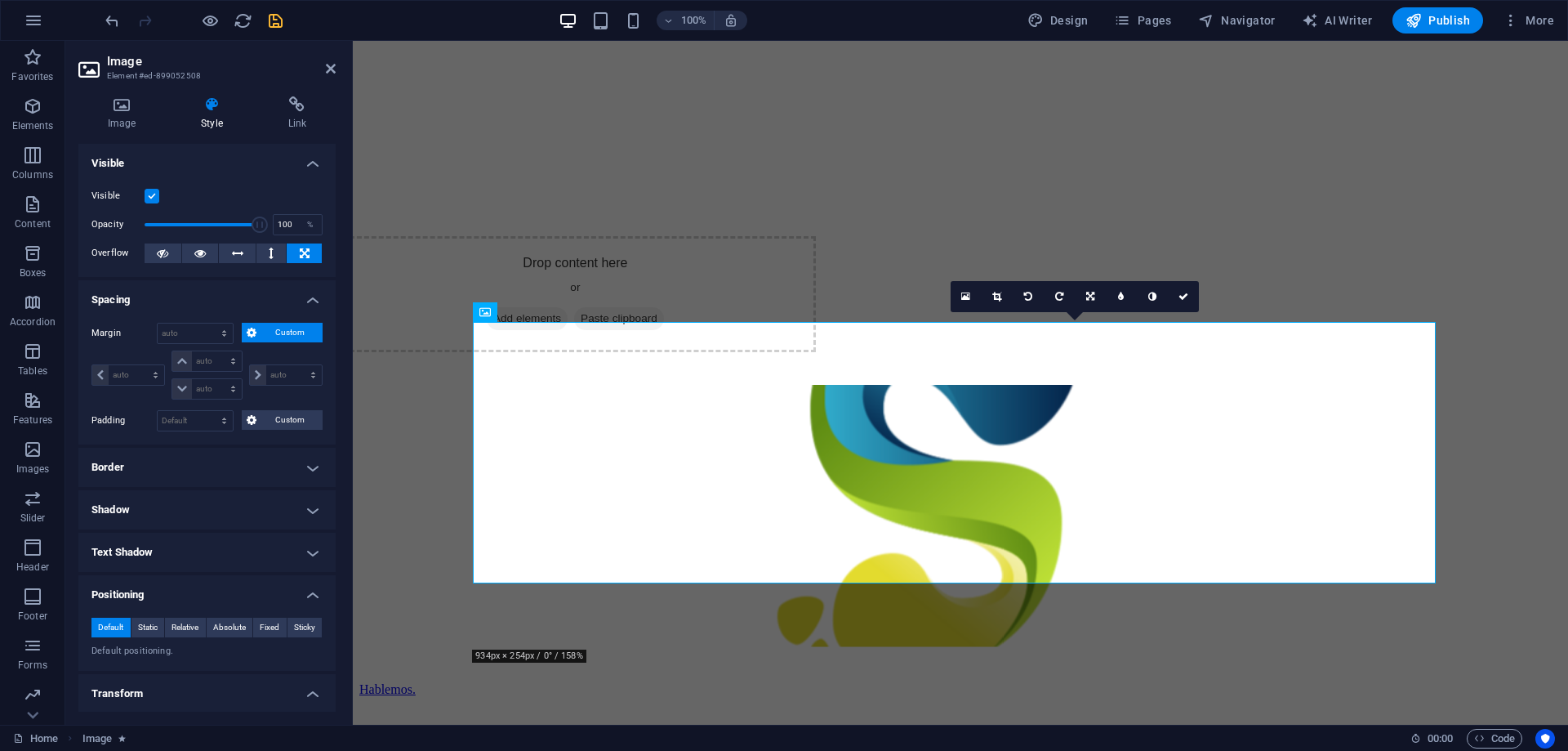
click at [274, 334] on span "Custom" at bounding box center [289, 332] width 56 height 19
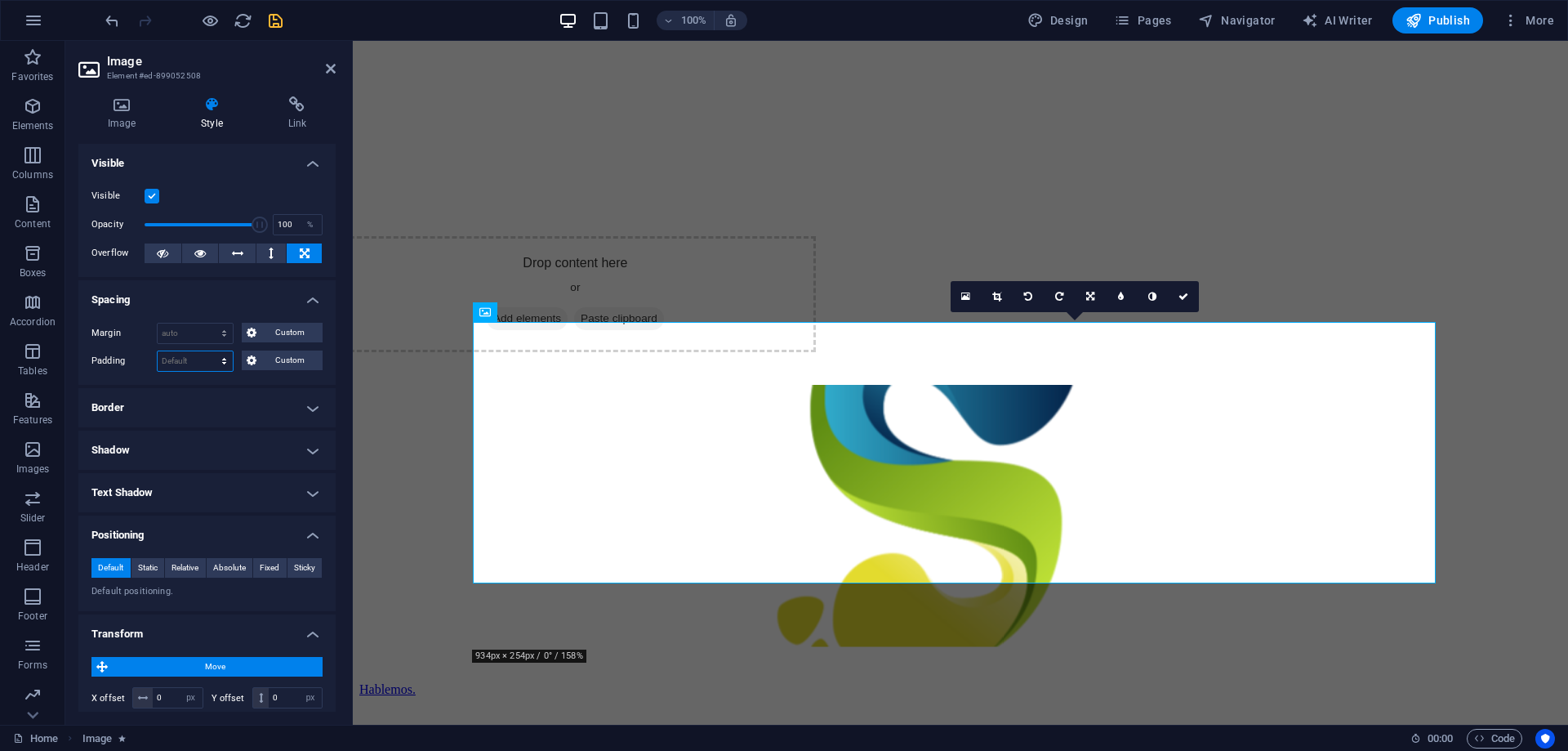
click at [221, 358] on select "Default px rem % vh vw Custom" at bounding box center [195, 360] width 75 height 19
click at [273, 400] on h4 "Border" at bounding box center [207, 407] width 257 height 39
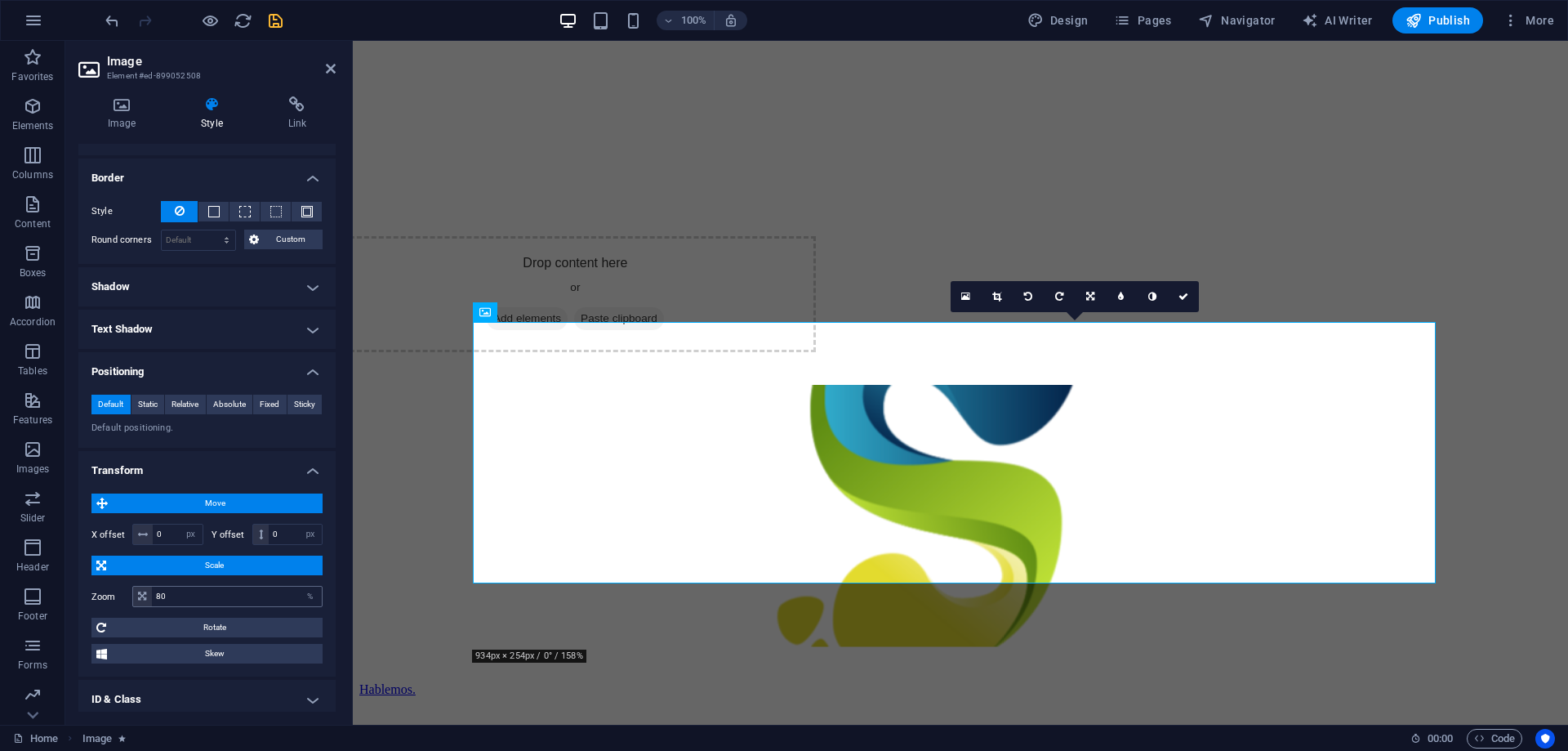
scroll to position [327, 0]
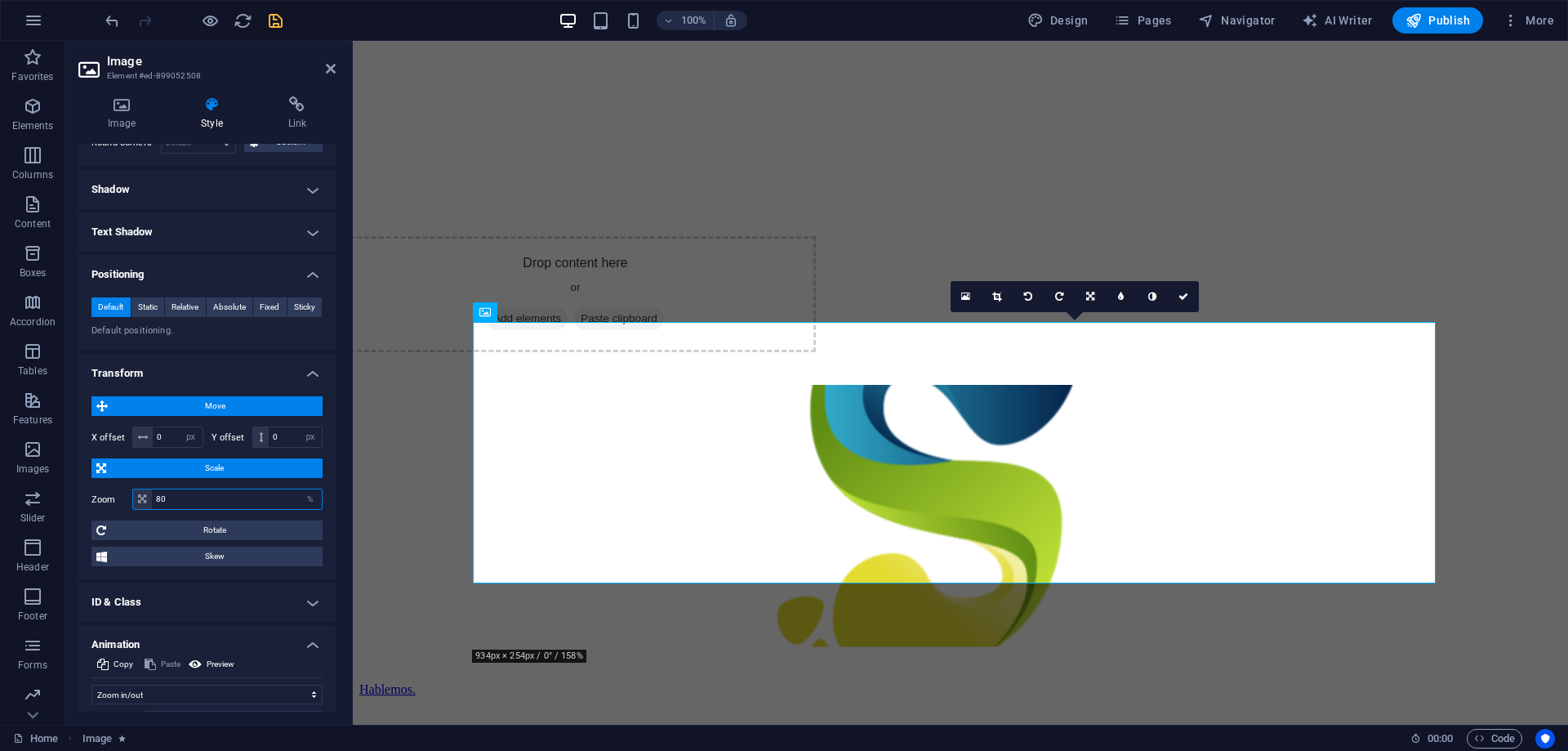
click at [190, 495] on input "80" at bounding box center [236, 499] width 170 height 19
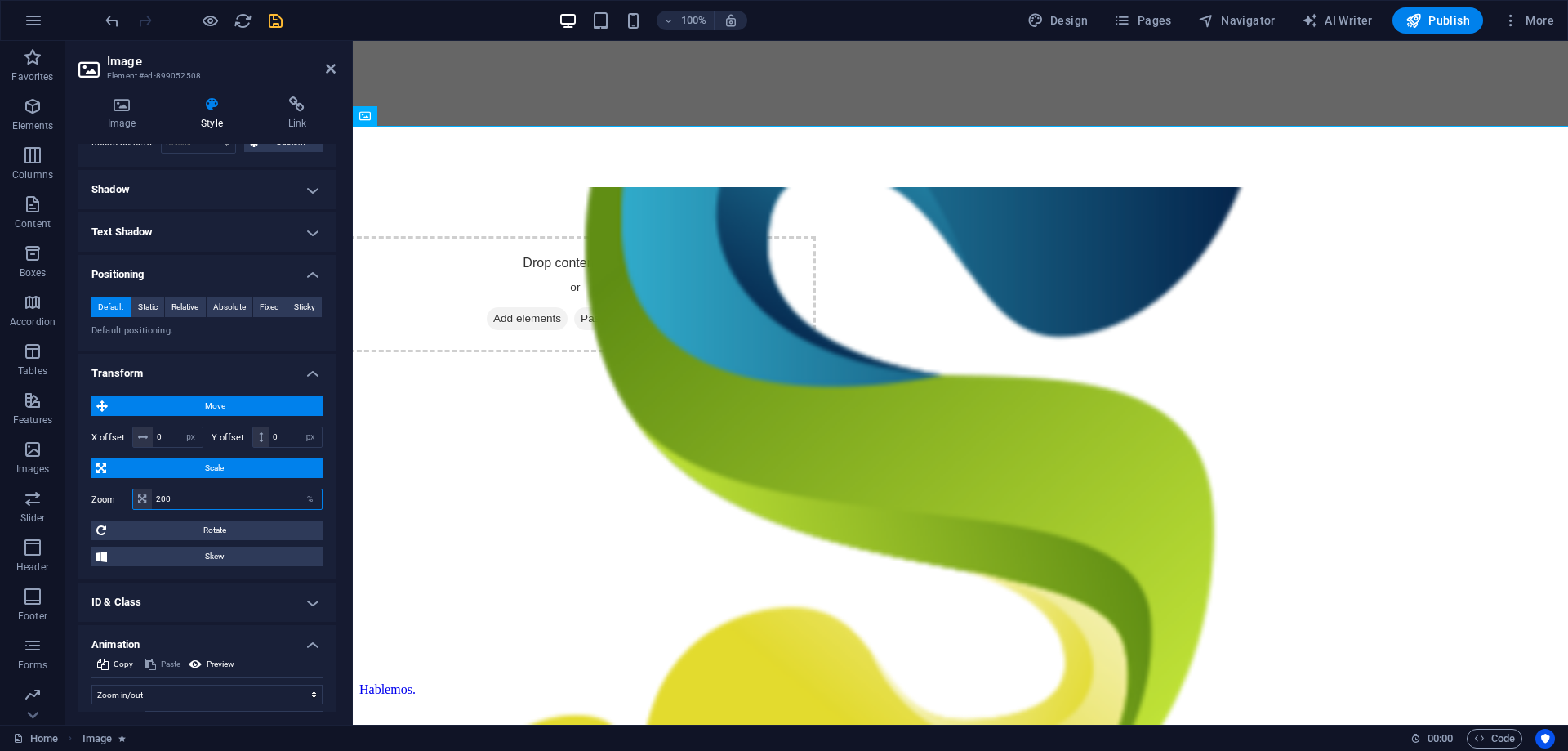
click at [190, 495] on input "200" at bounding box center [236, 499] width 170 height 19
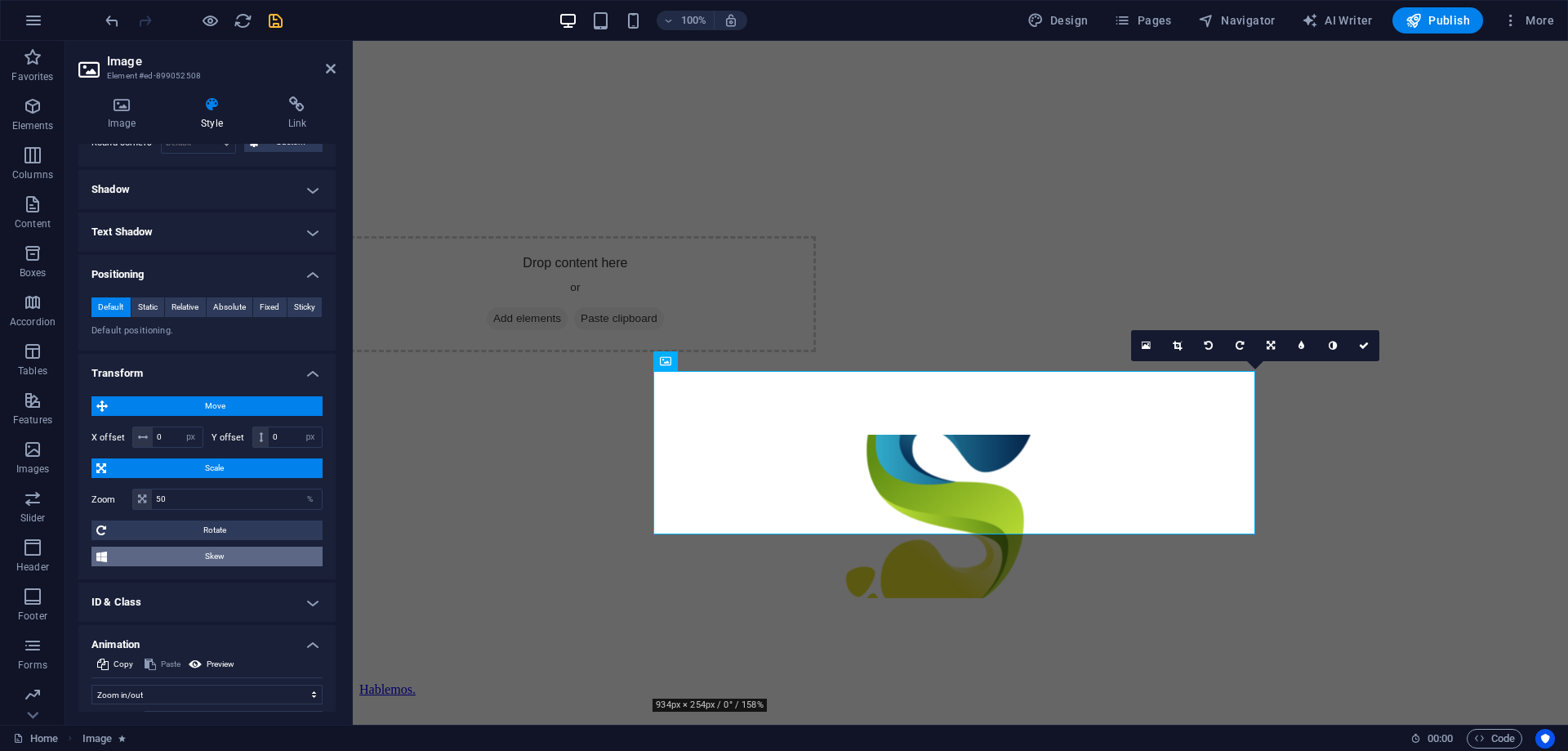
click at [219, 556] on span "Skew" at bounding box center [215, 556] width 206 height 19
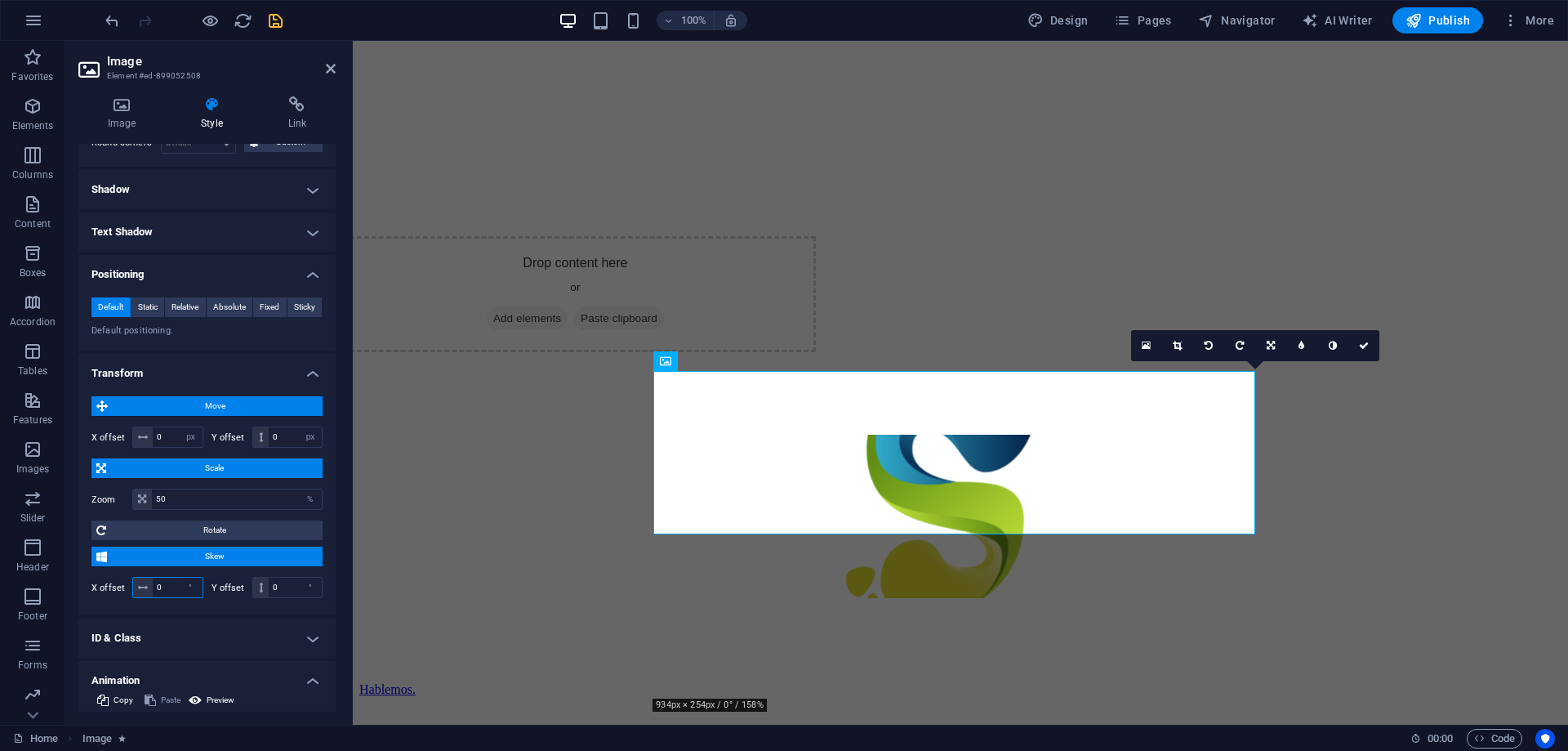
click at [166, 586] on input "0" at bounding box center [178, 586] width 50 height 19
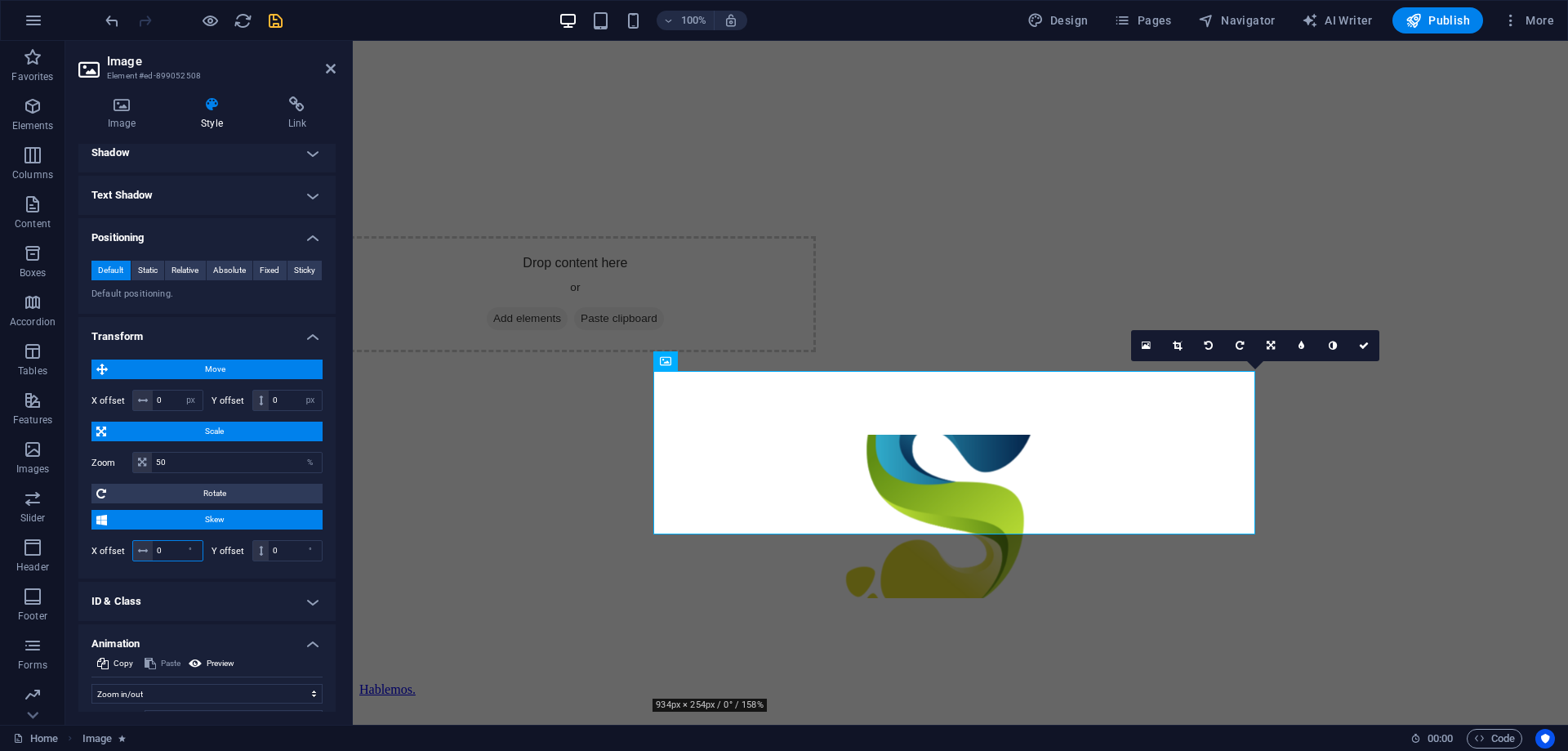
scroll to position [363, 0]
click at [239, 461] on input "50" at bounding box center [236, 463] width 170 height 19
type input "100"
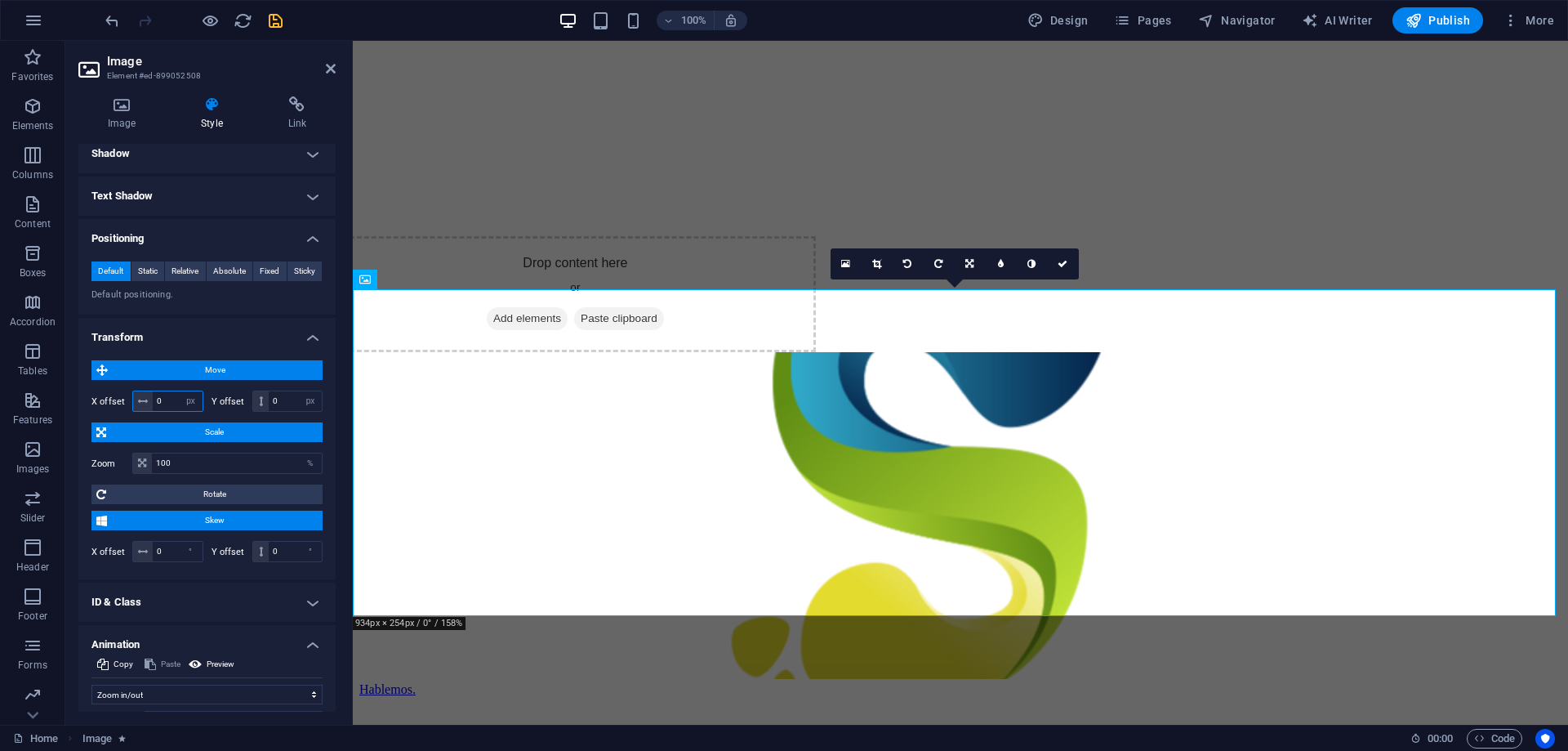
click at [167, 401] on input "0" at bounding box center [178, 400] width 50 height 19
type input "50"
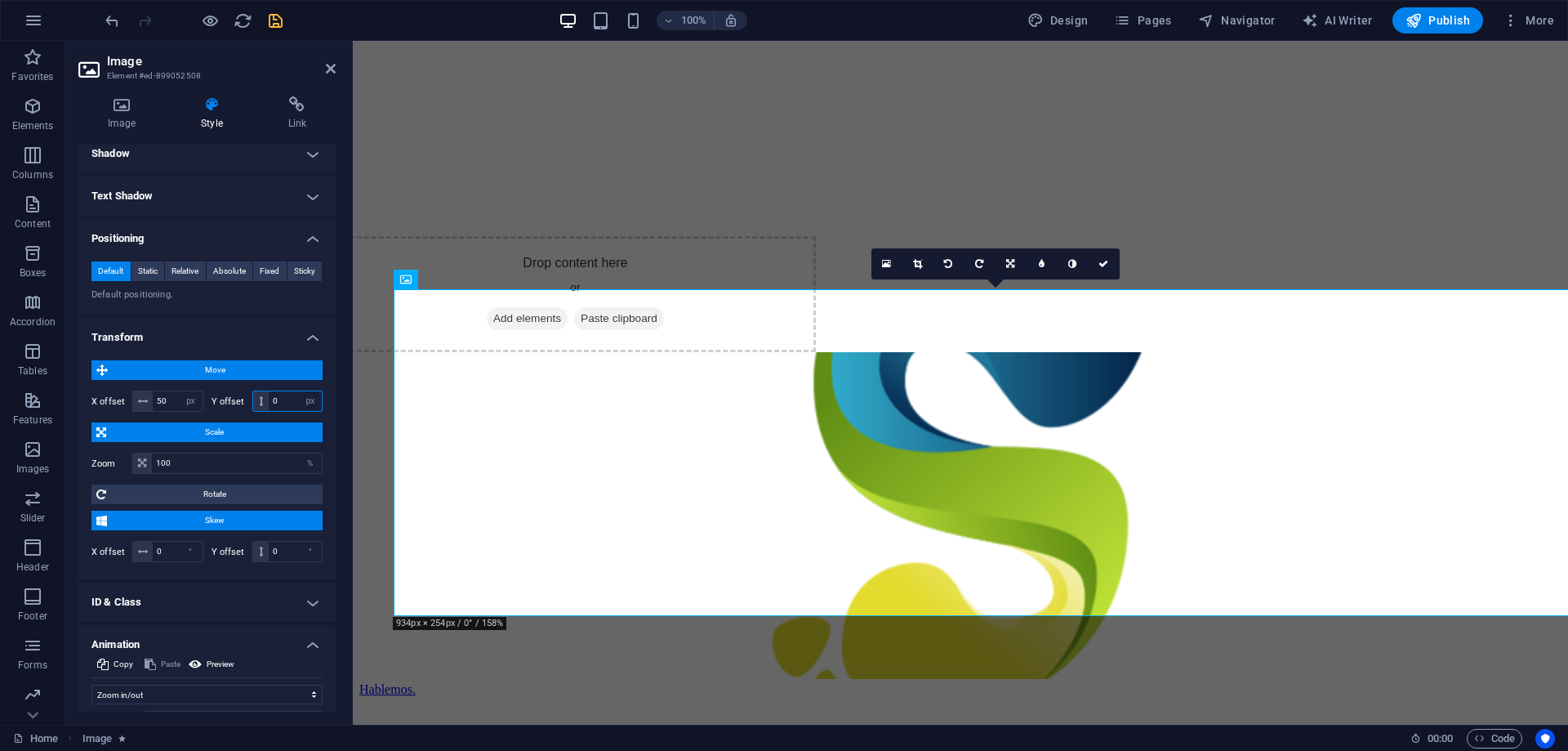
click at [286, 407] on input "0" at bounding box center [296, 400] width 53 height 19
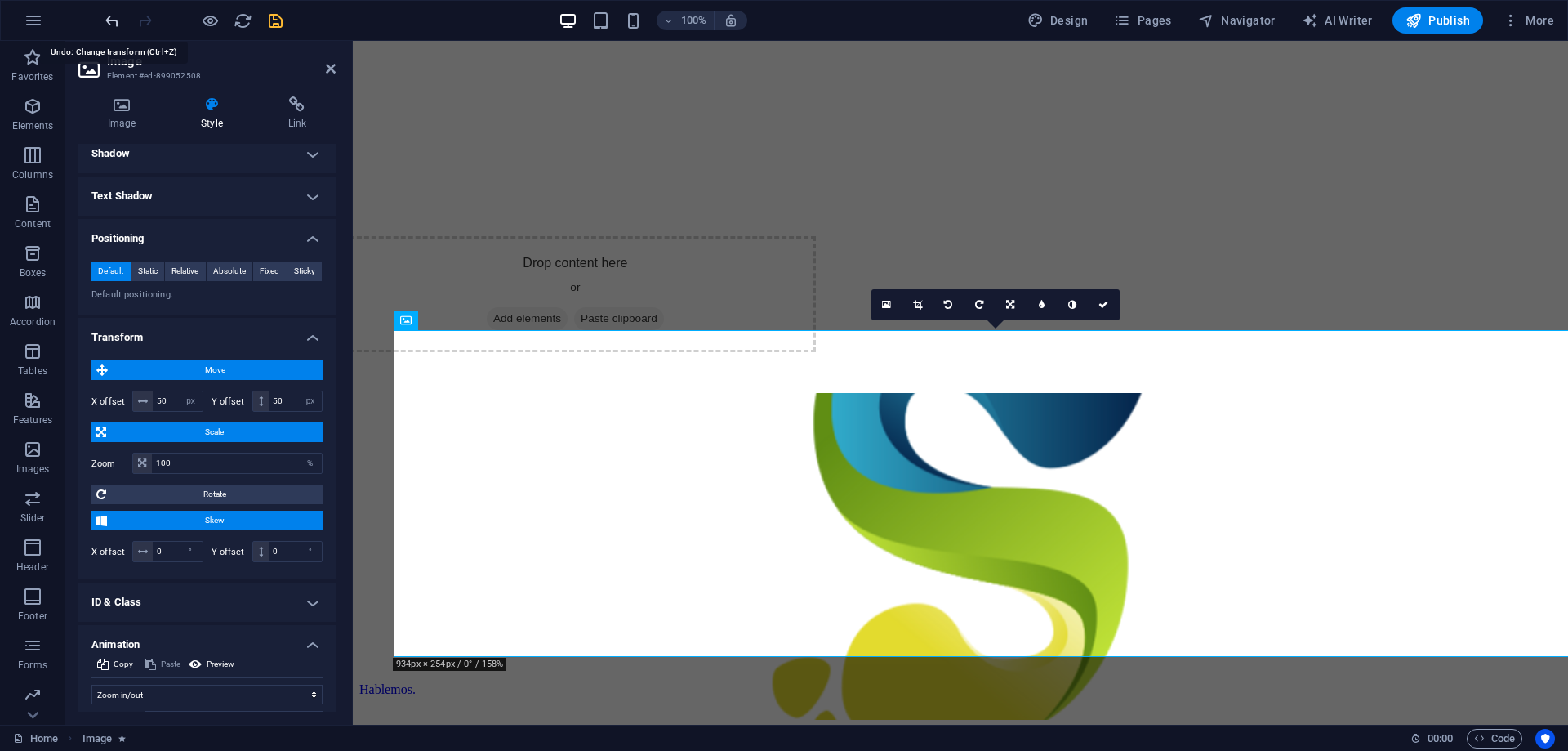
click at [112, 17] on icon "undo" at bounding box center [112, 21] width 18 height 18
type input "0"
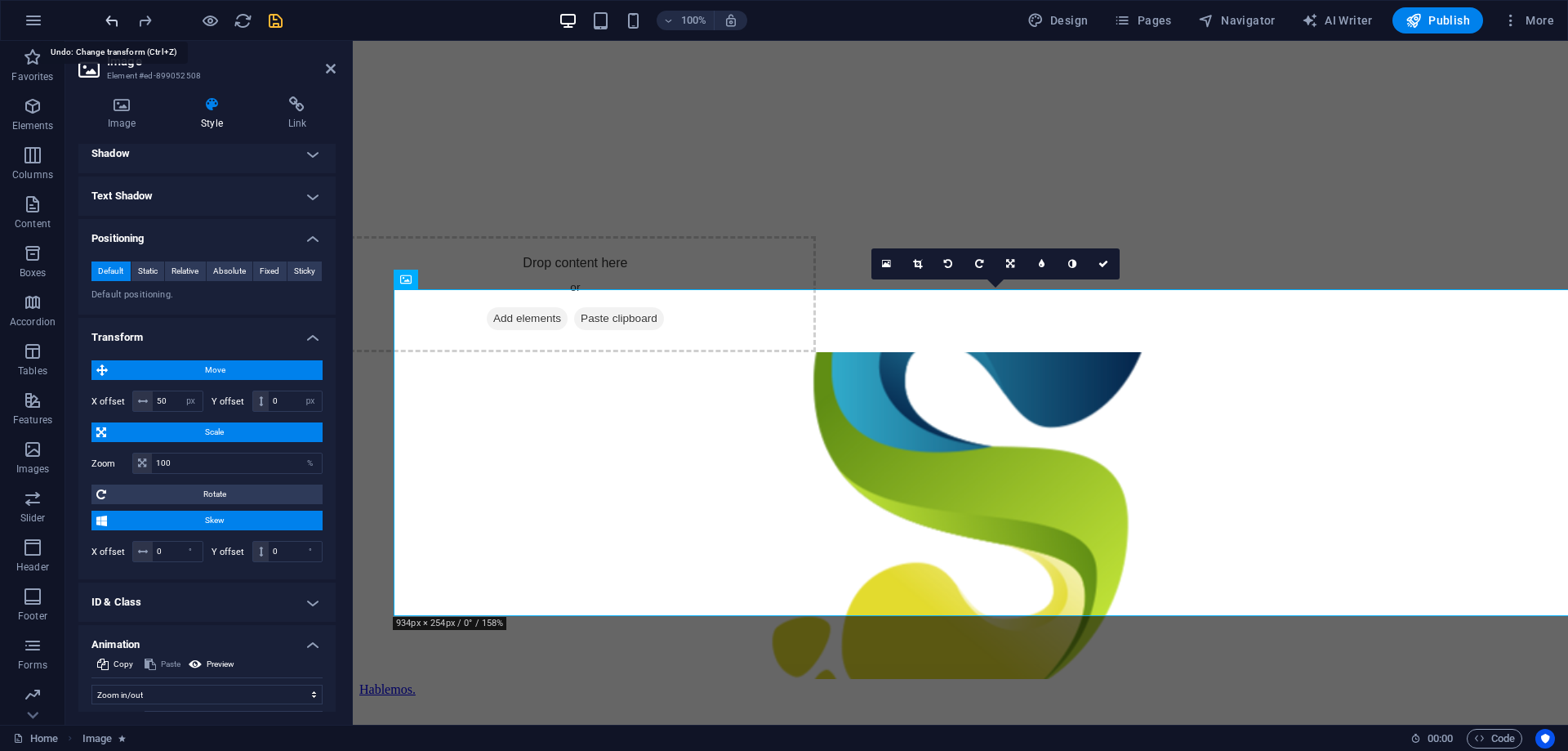
click at [112, 17] on icon "undo" at bounding box center [112, 21] width 18 height 18
type input "0"
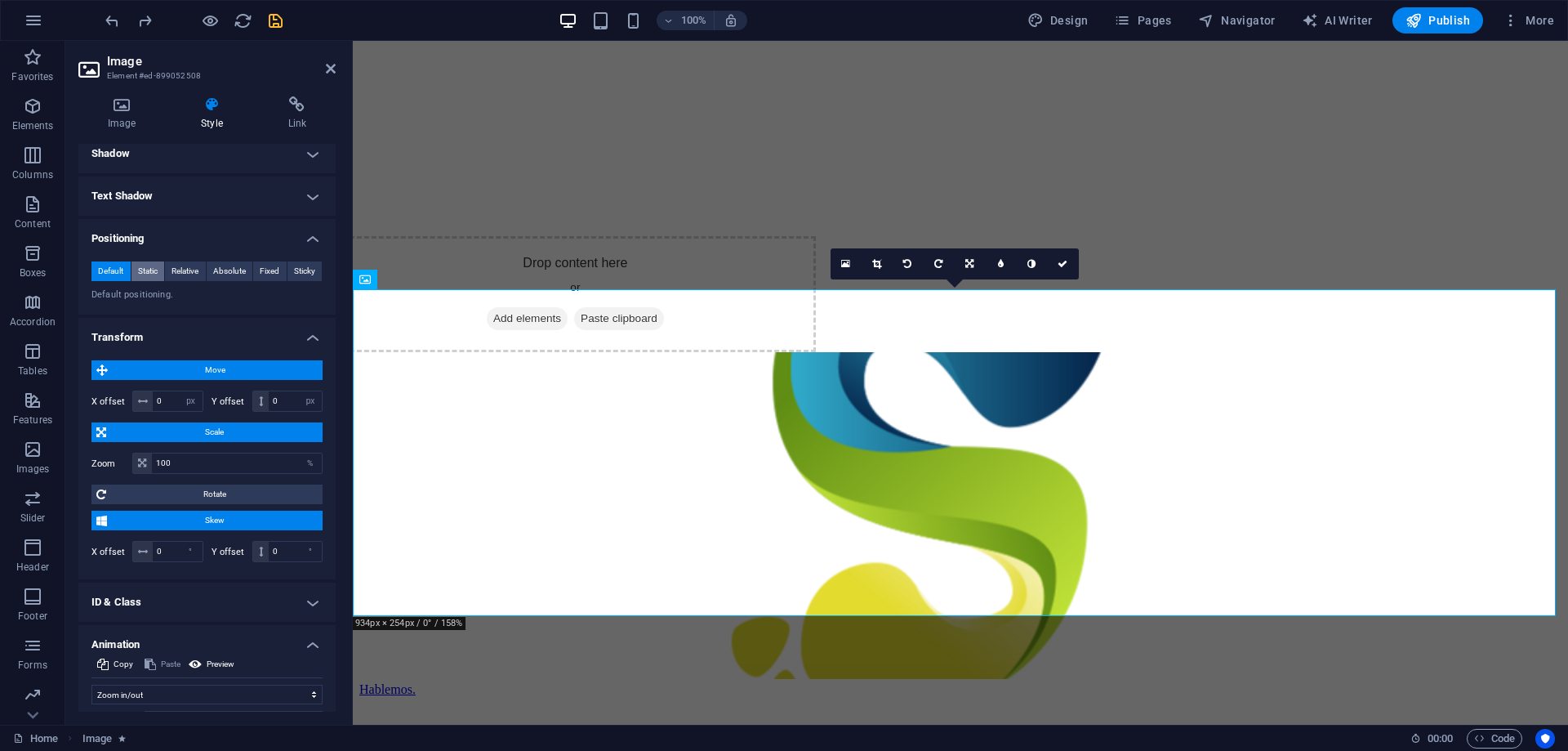
click at [142, 268] on span "Static" at bounding box center [147, 271] width 19 height 19
click at [185, 269] on span "Relative" at bounding box center [185, 271] width 27 height 19
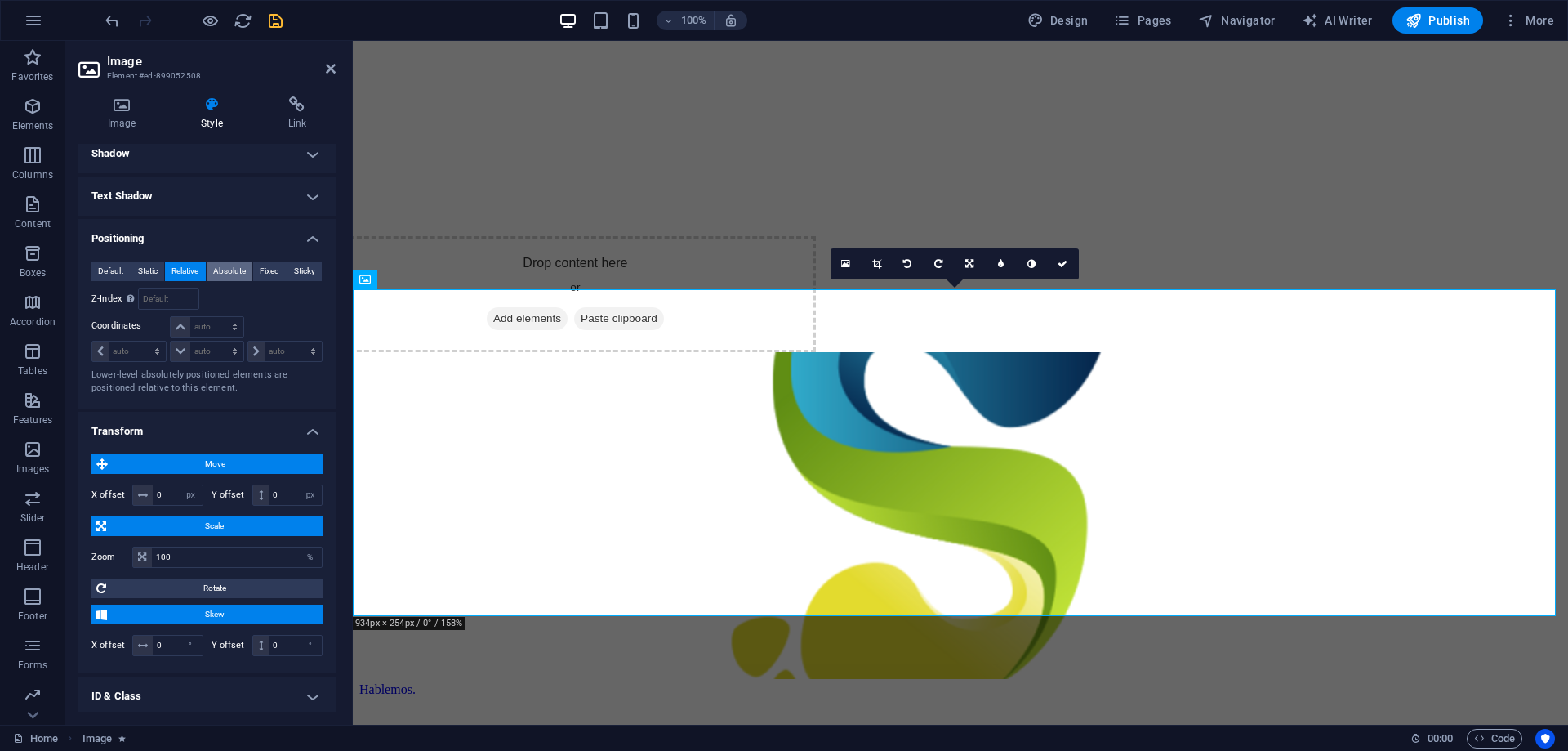
click at [230, 271] on span "Absolute" at bounding box center [229, 271] width 33 height 19
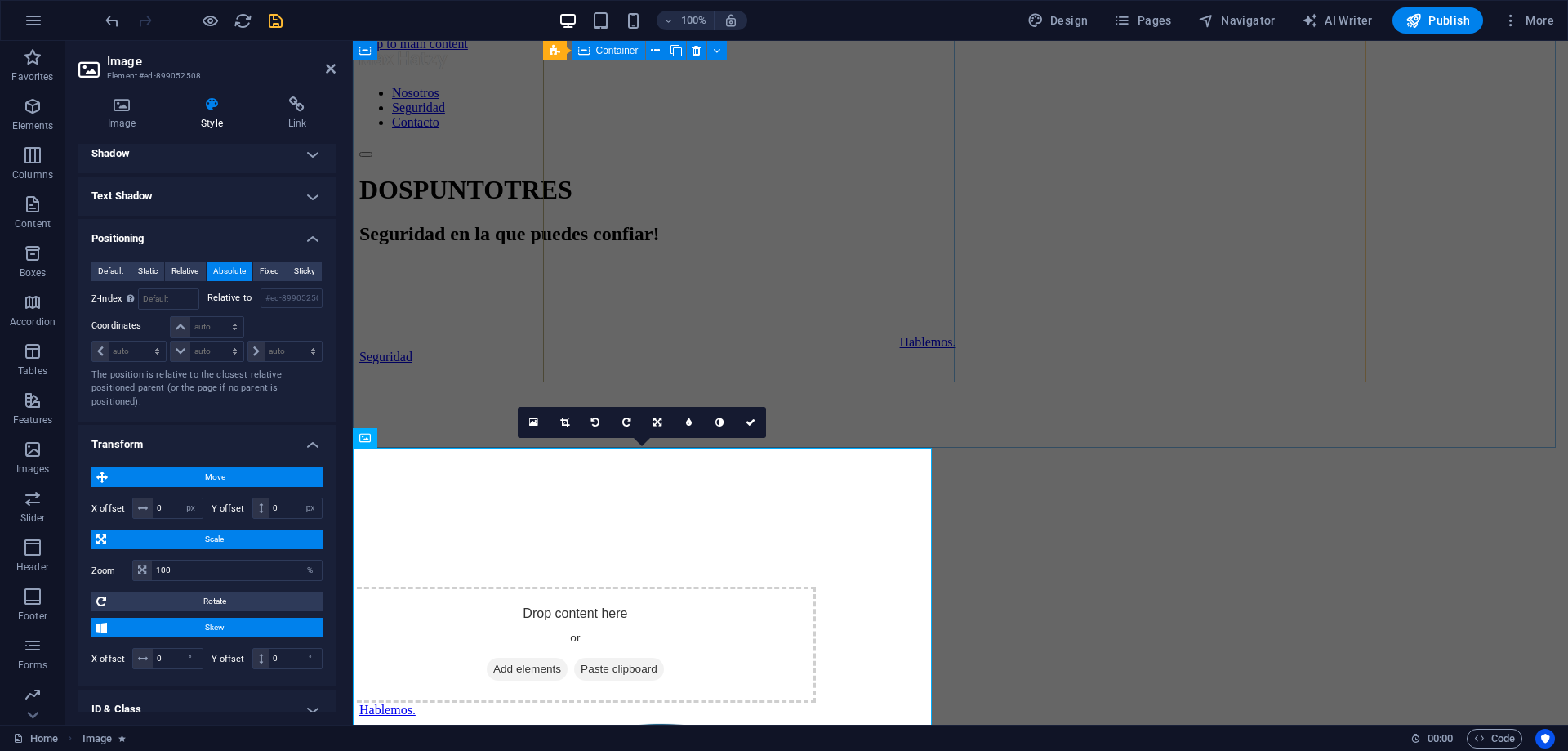
scroll to position [0, 0]
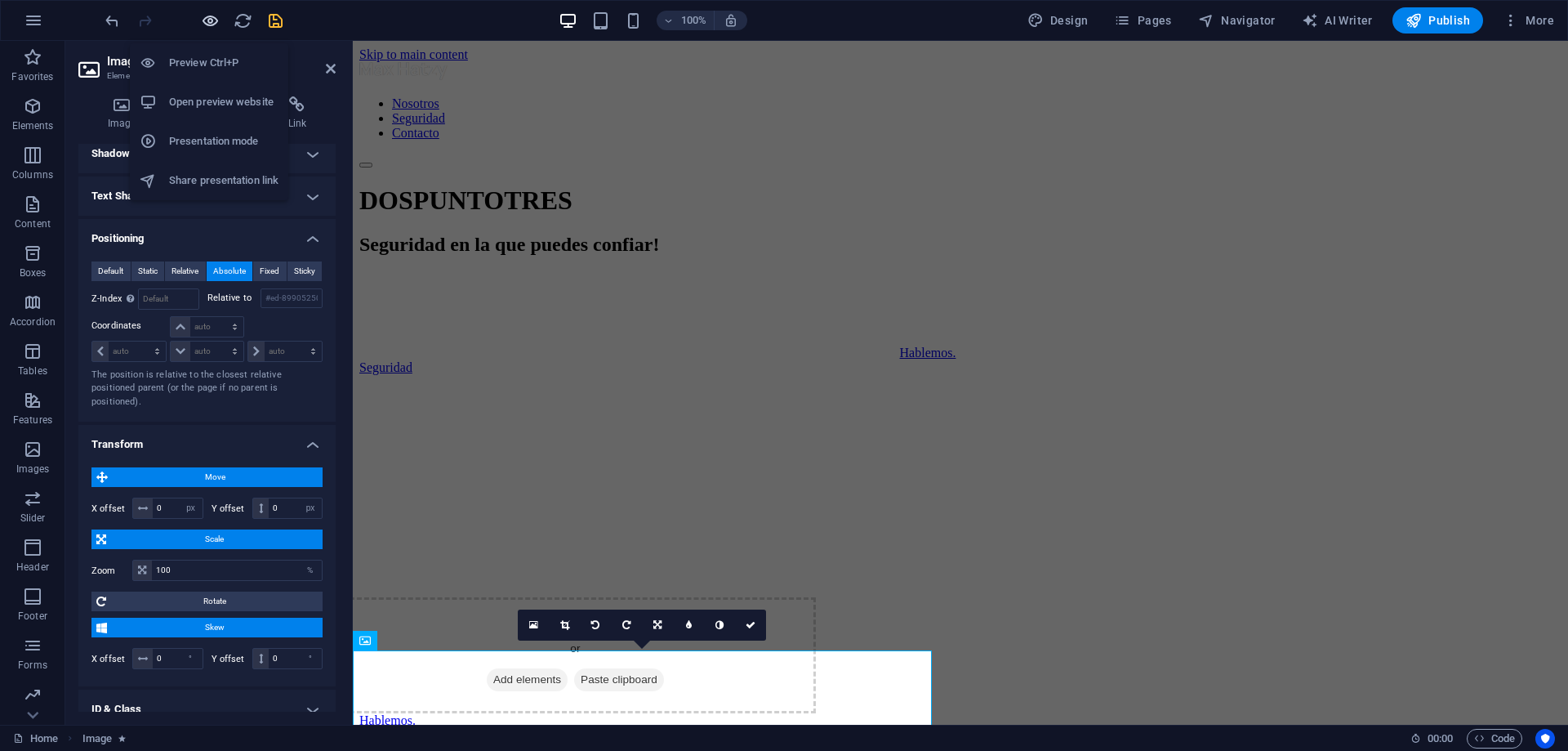
click at [207, 24] on icon "button" at bounding box center [211, 21] width 18 height 18
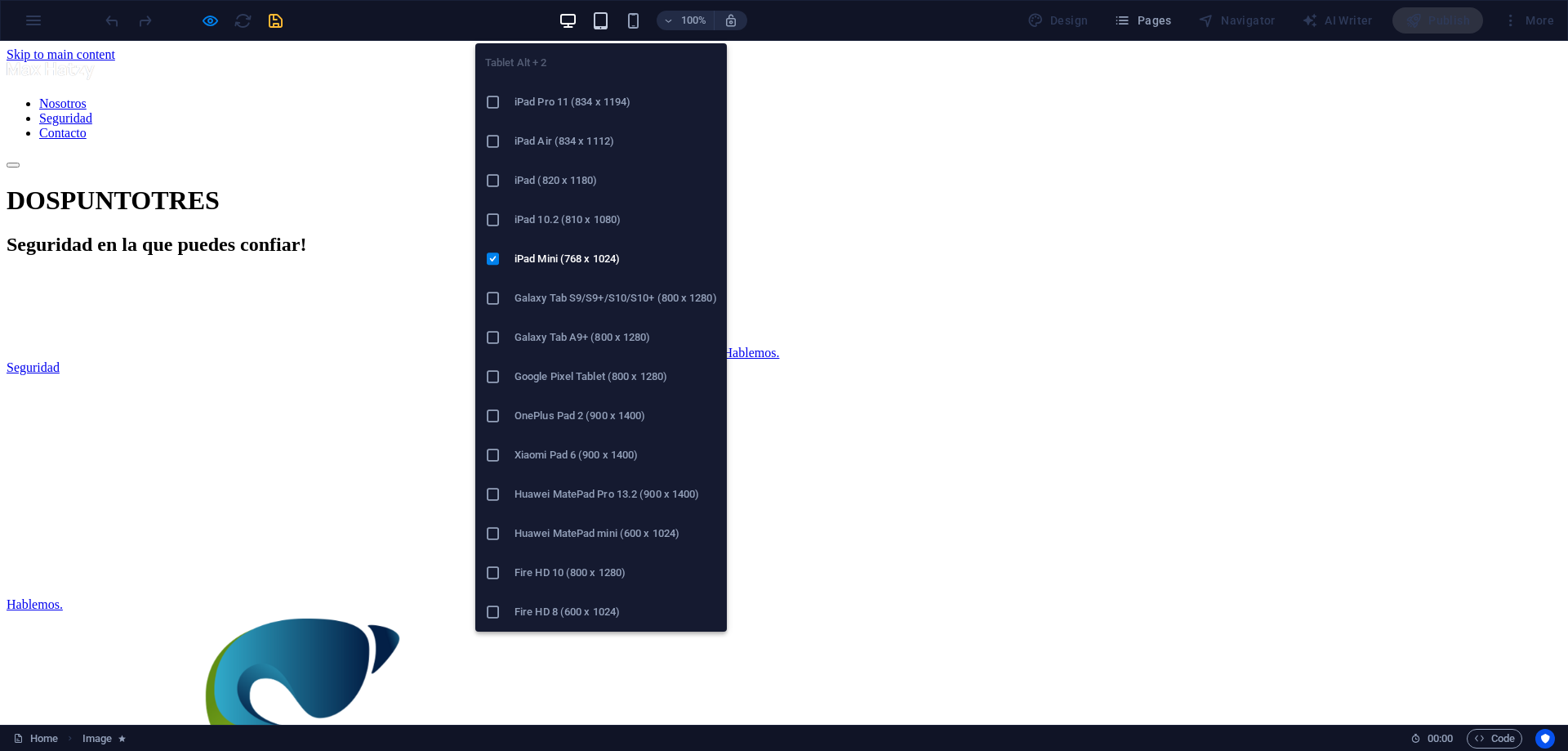
click at [606, 25] on icon "button" at bounding box center [601, 21] width 18 height 18
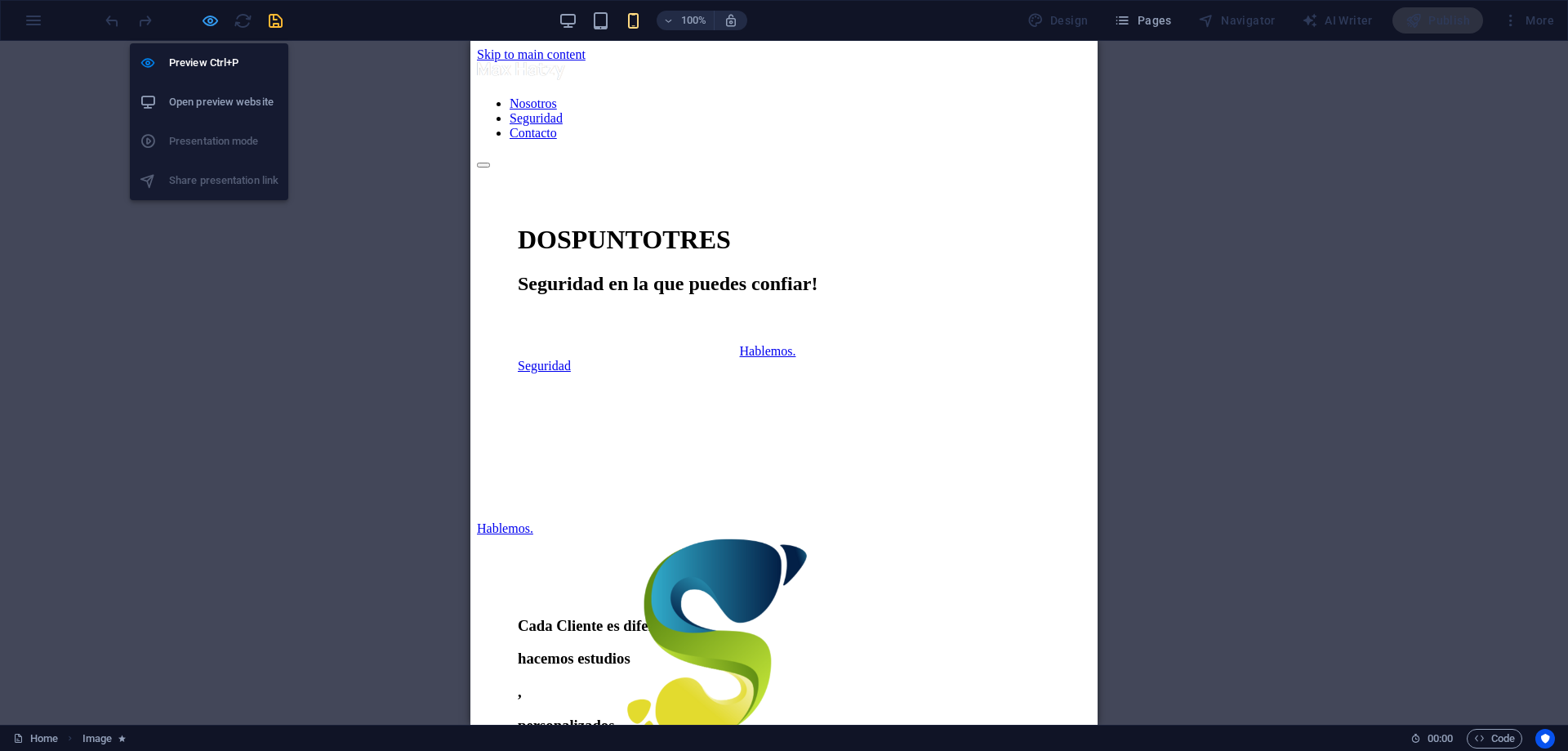
click at [206, 20] on icon "button" at bounding box center [211, 21] width 18 height 18
select select "px"
select select "shrink"
select select "s"
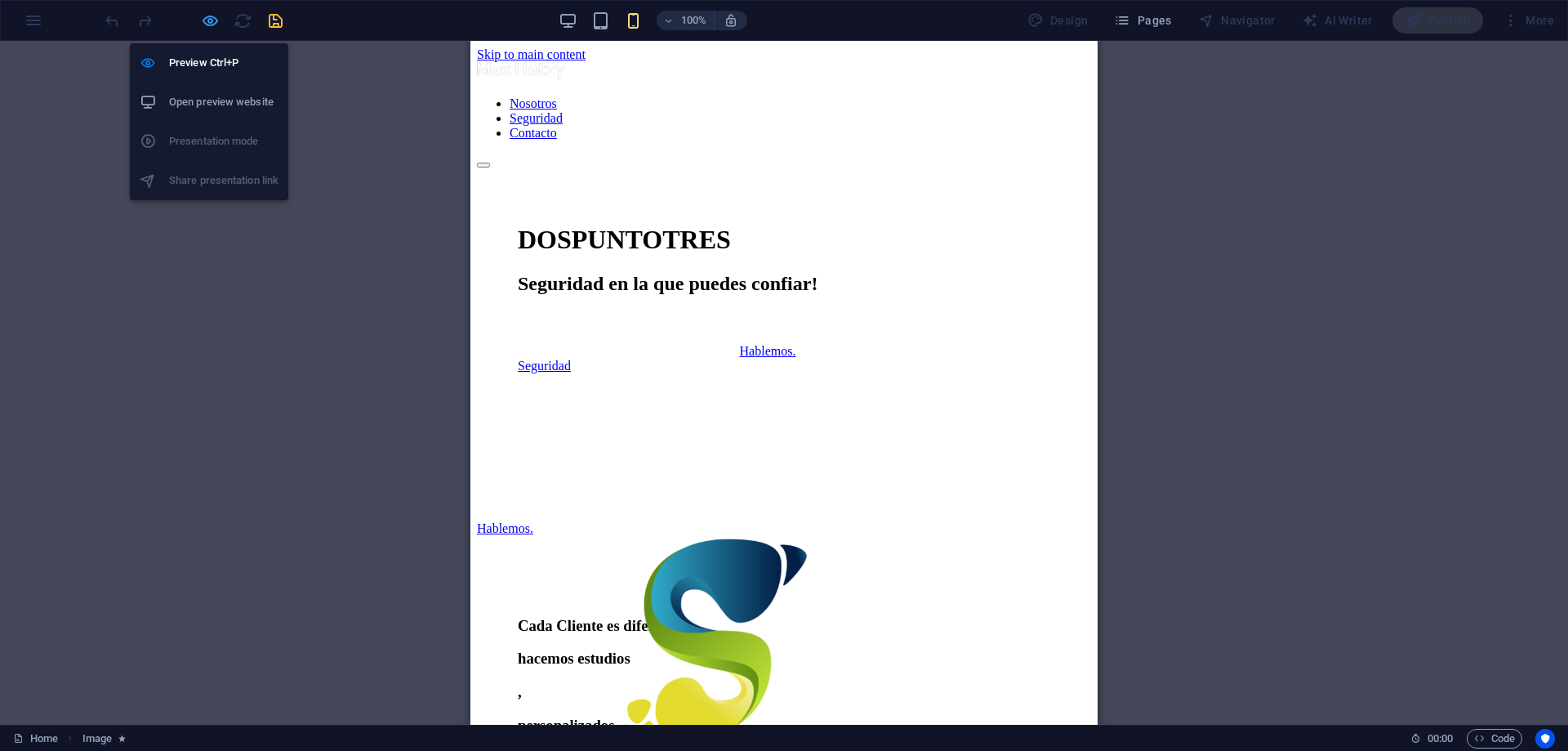
select select "s"
select select "scroll"
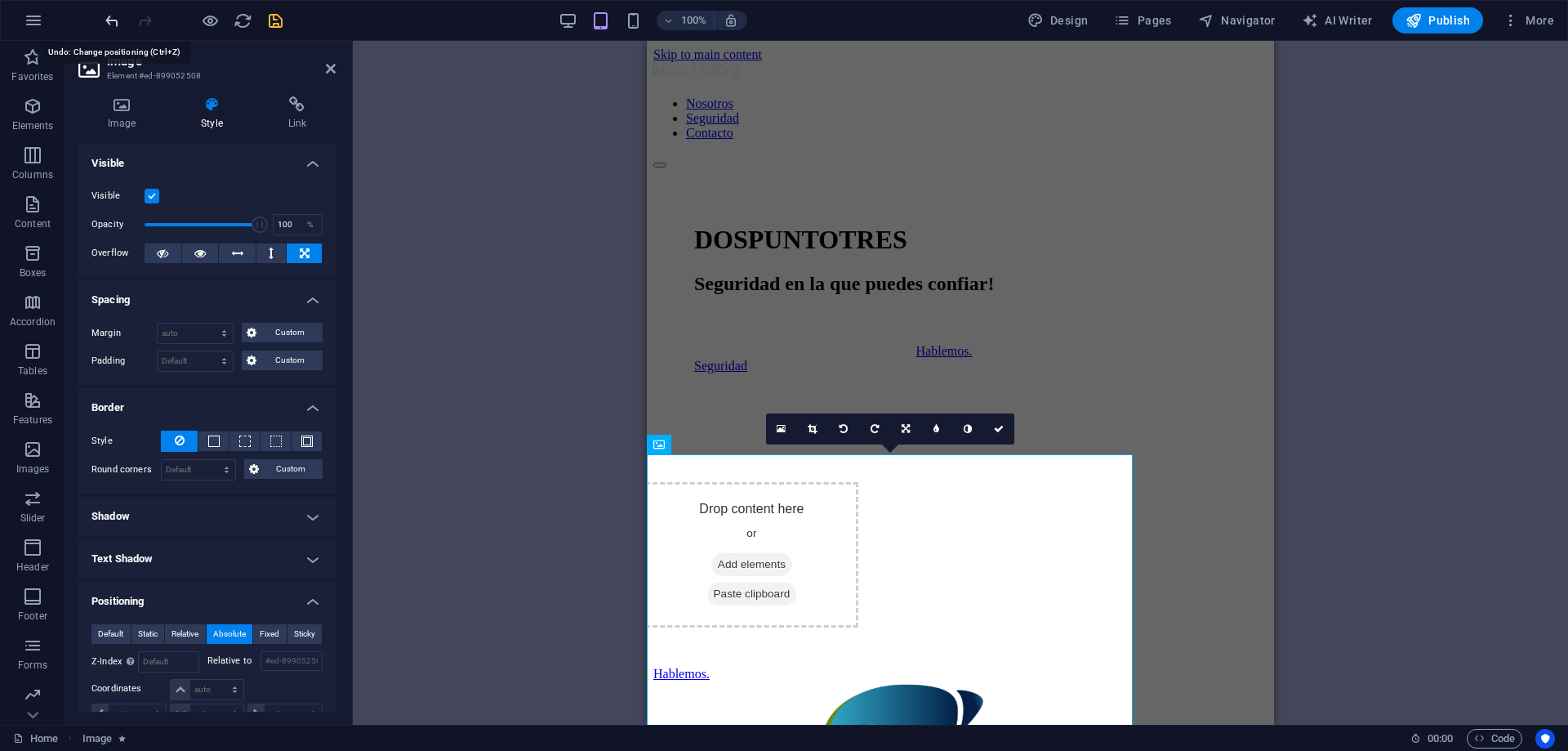
click at [108, 18] on icon "undo" at bounding box center [112, 21] width 18 height 18
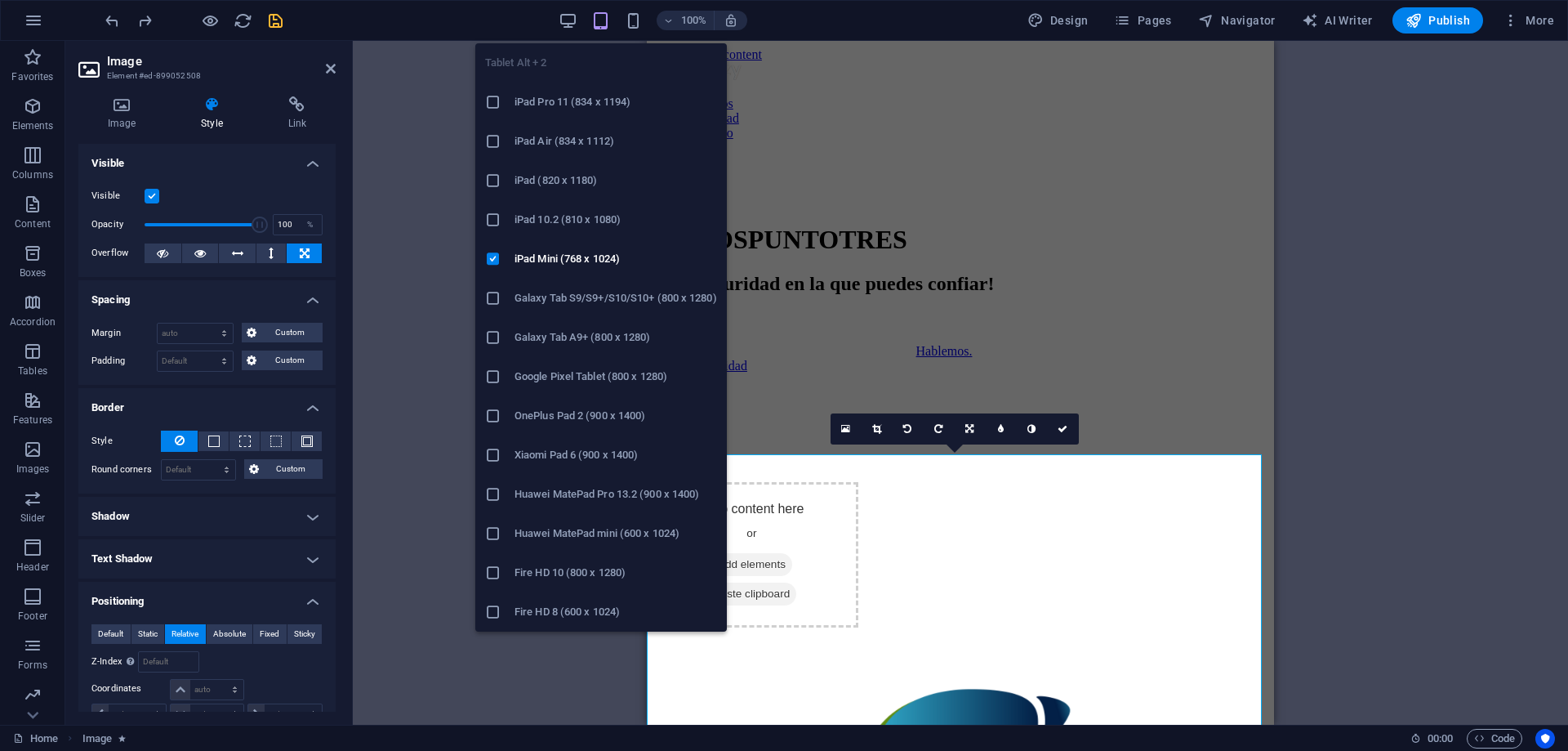
click at [610, 18] on icon "button" at bounding box center [601, 21] width 18 height 18
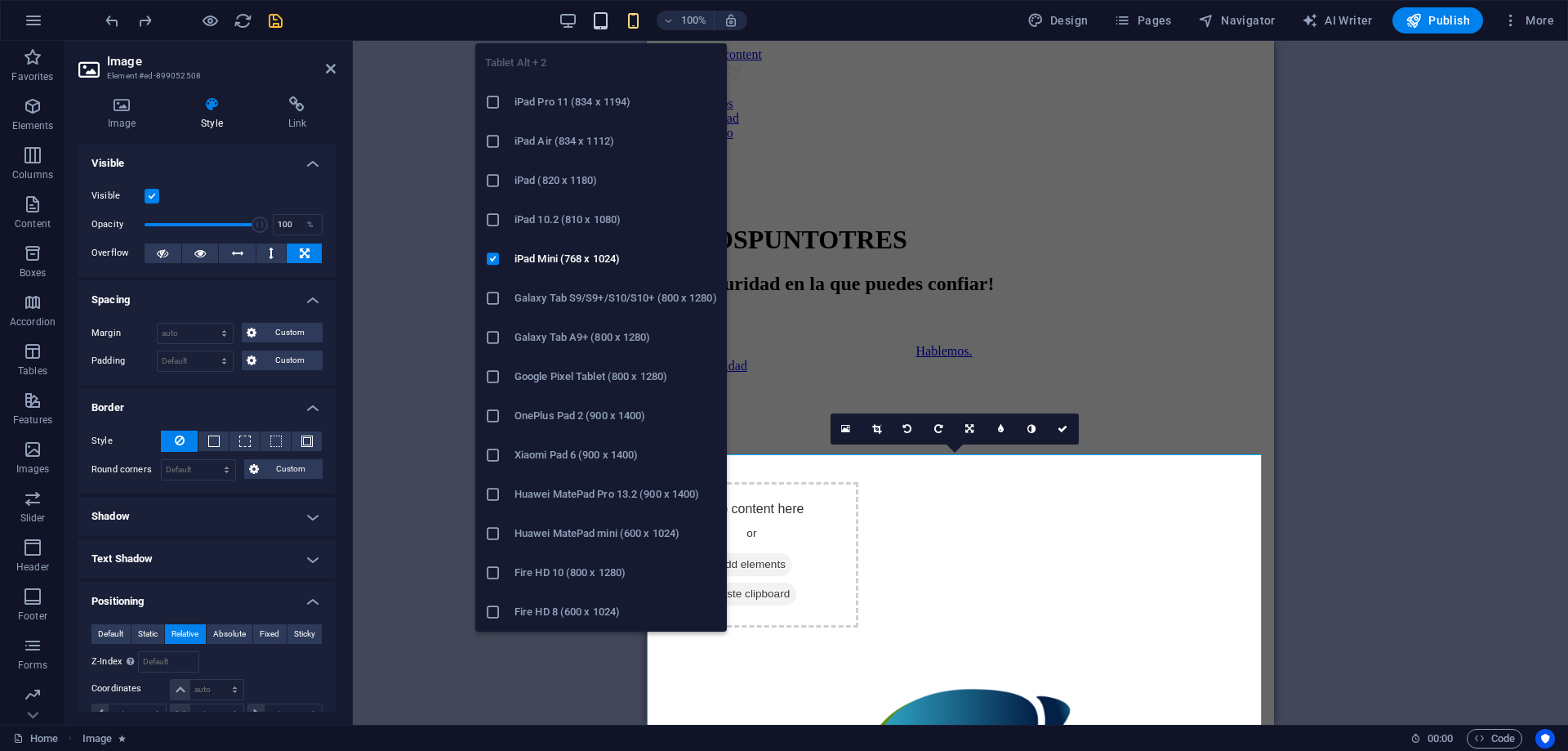
click at [604, 16] on icon "button" at bounding box center [601, 21] width 18 height 18
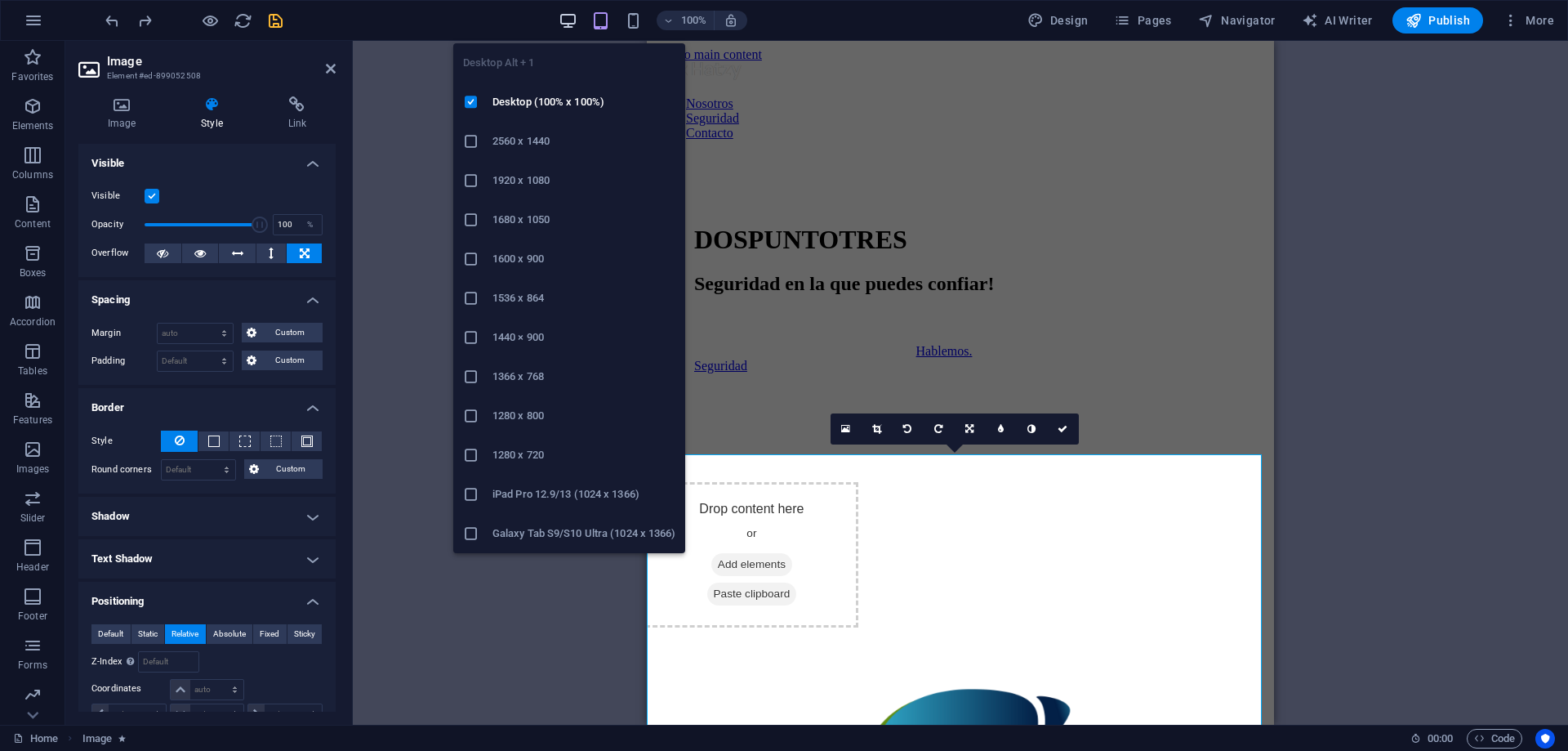
click at [566, 20] on icon "button" at bounding box center [568, 21] width 18 height 18
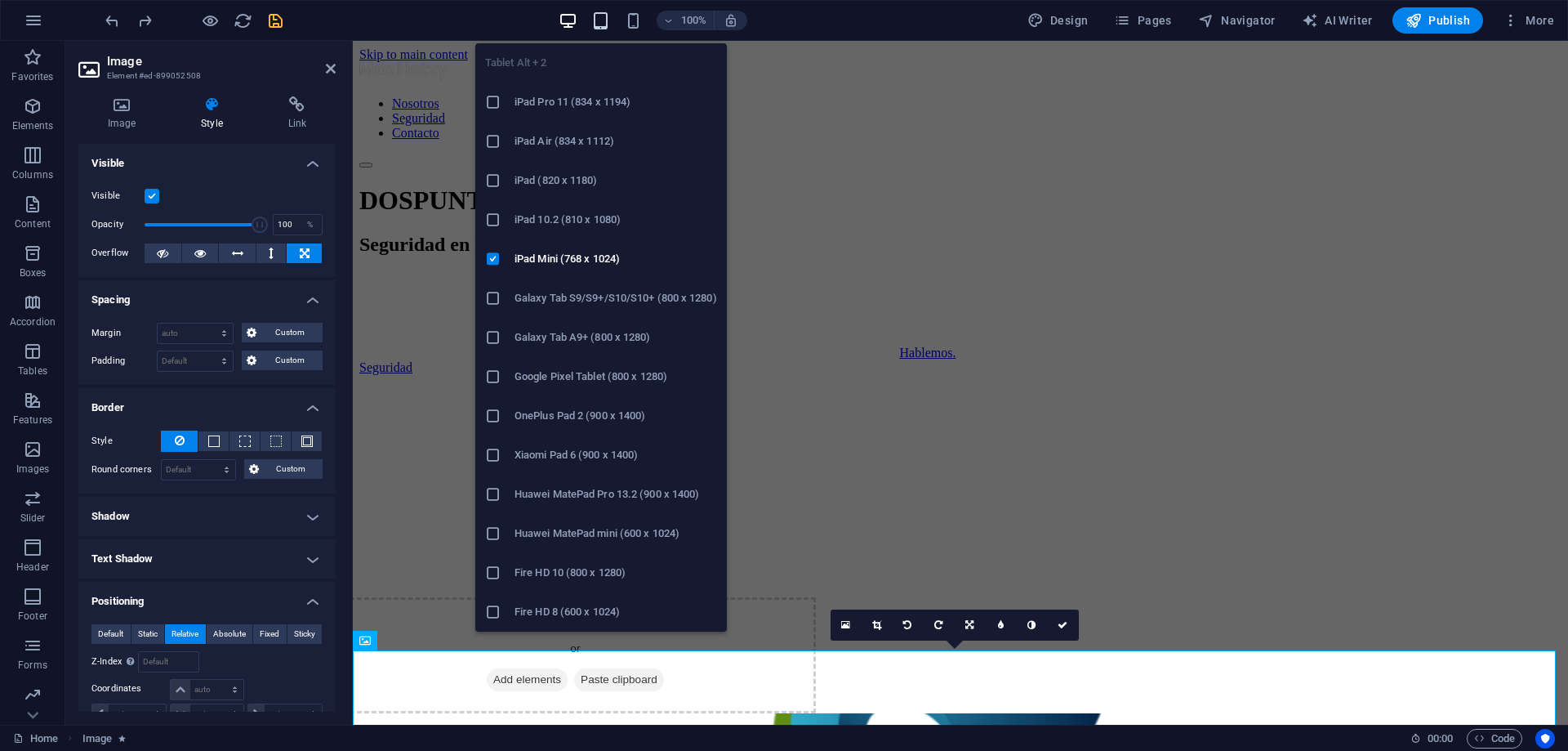
click at [606, 18] on icon "button" at bounding box center [601, 21] width 18 height 18
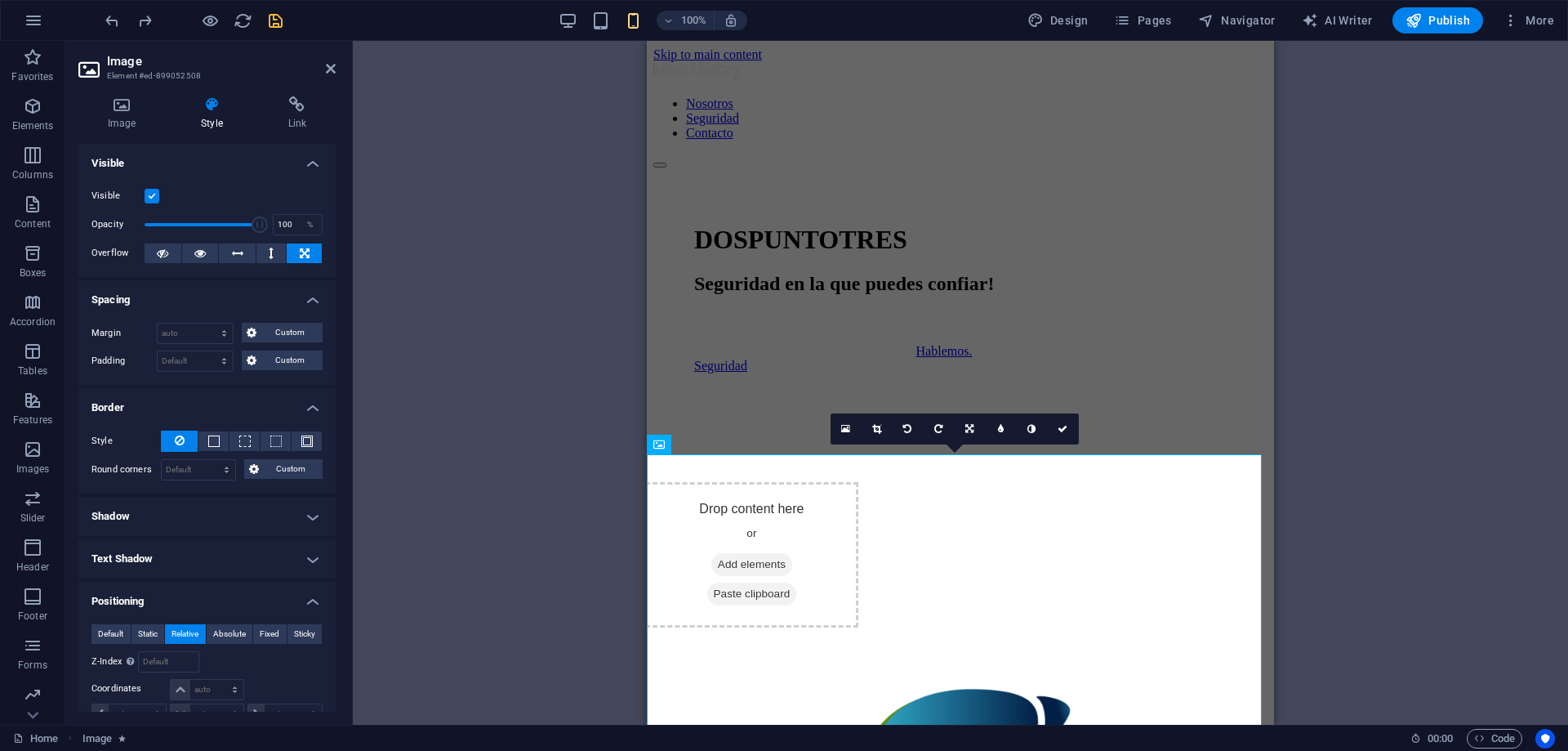
click at [478, 103] on div "Menu Bar Container 2 columns Container H1 2 columns 2 columns Container Button …" at bounding box center [960, 383] width 1215 height 683
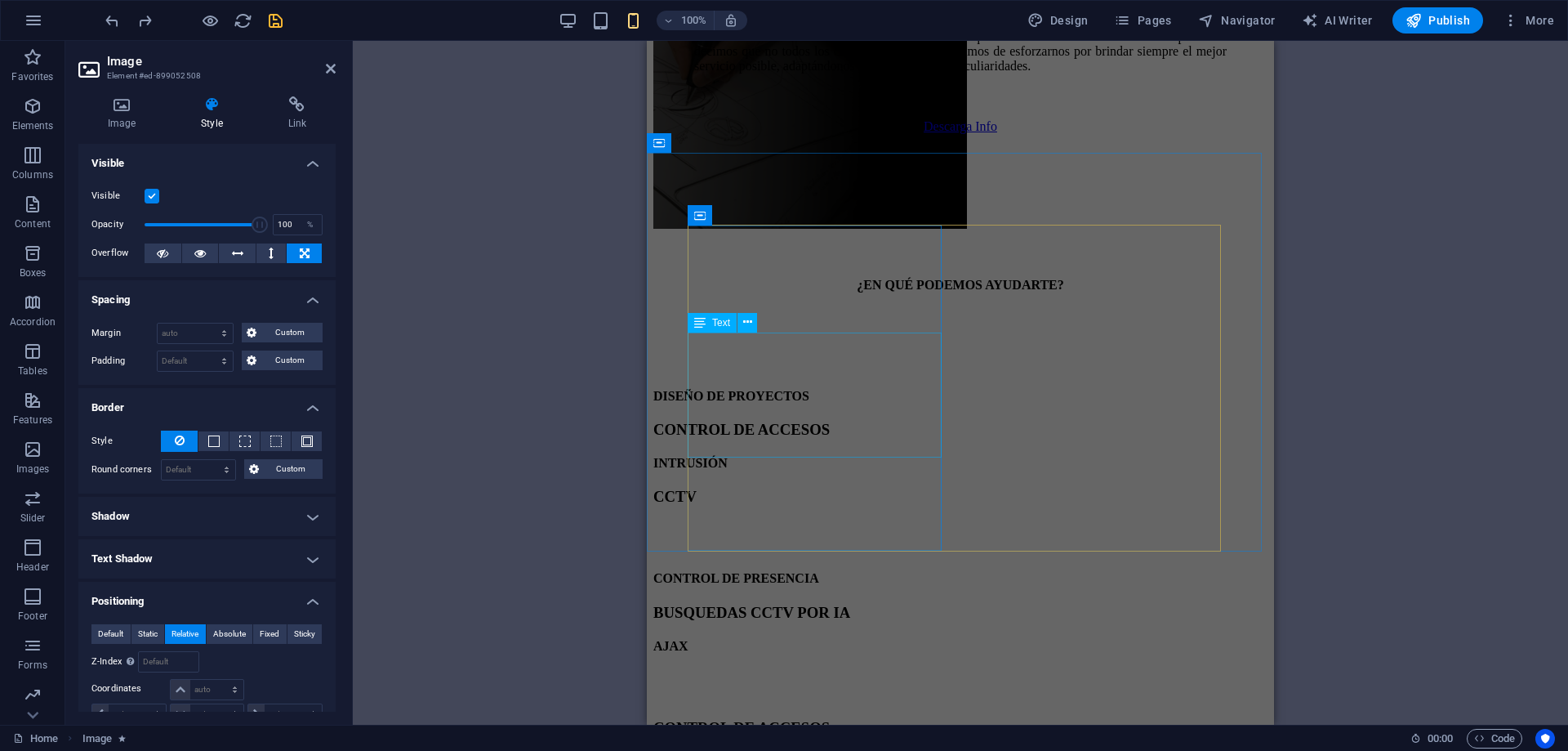
scroll to position [2368, 0]
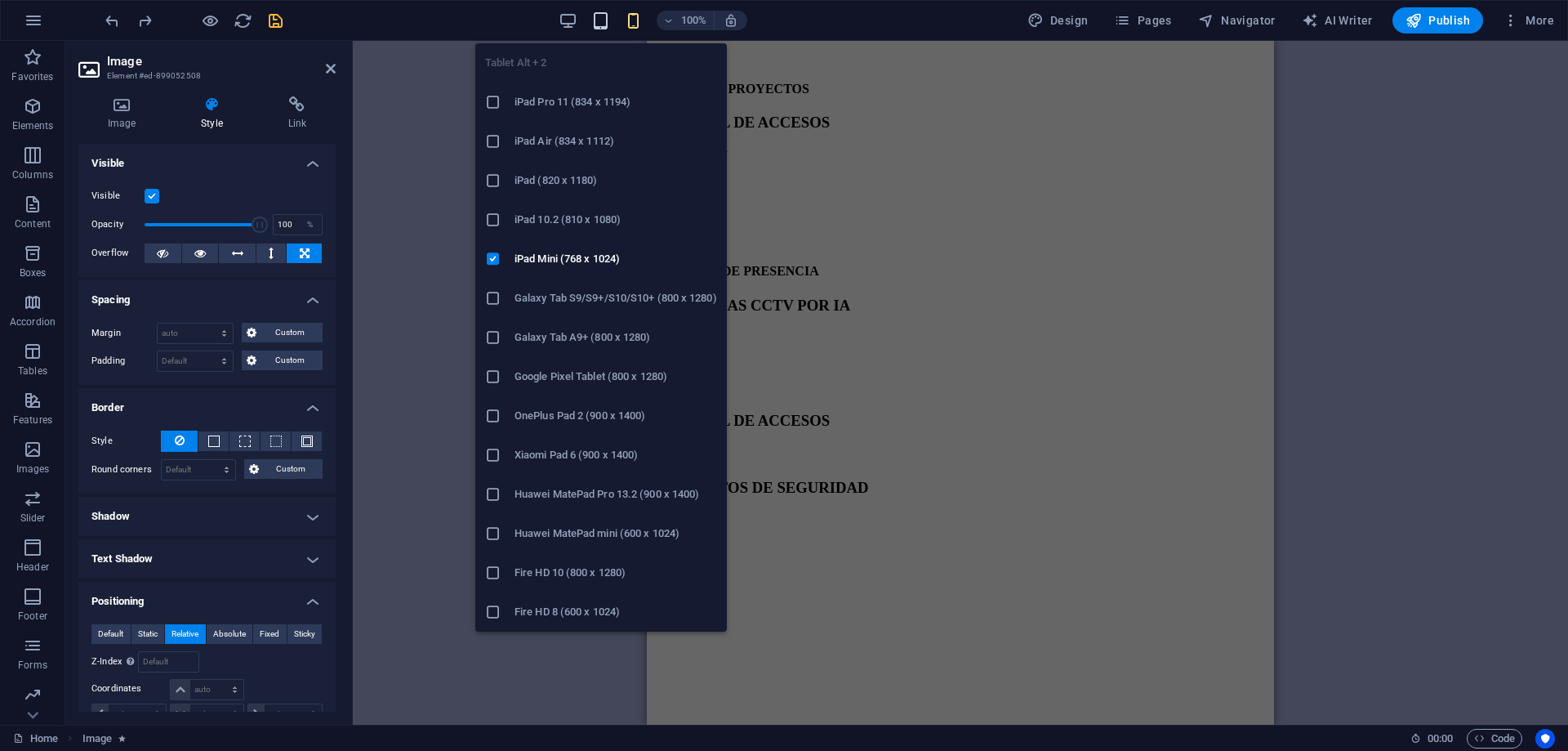
click at [602, 17] on icon "button" at bounding box center [601, 21] width 18 height 18
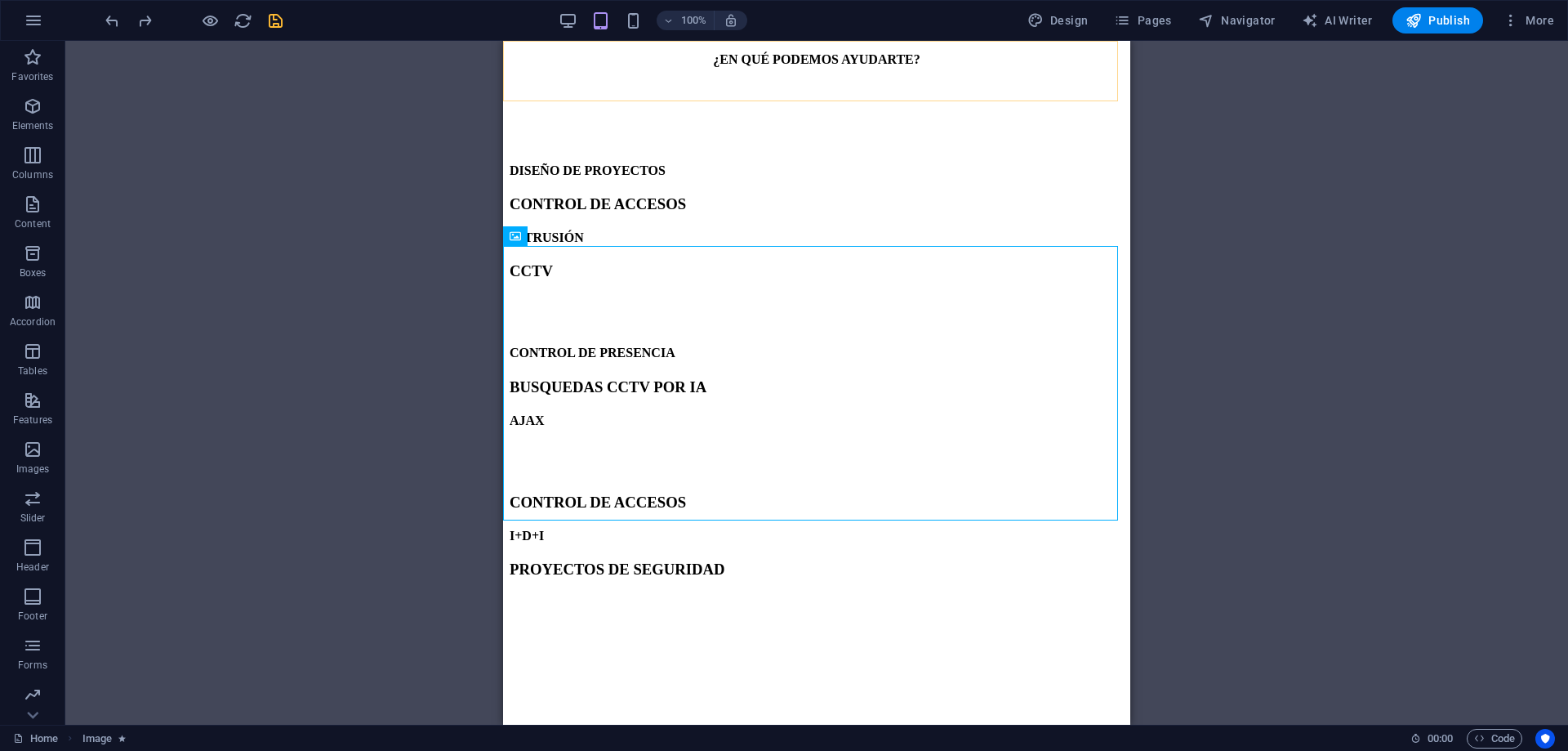
scroll to position [208, 0]
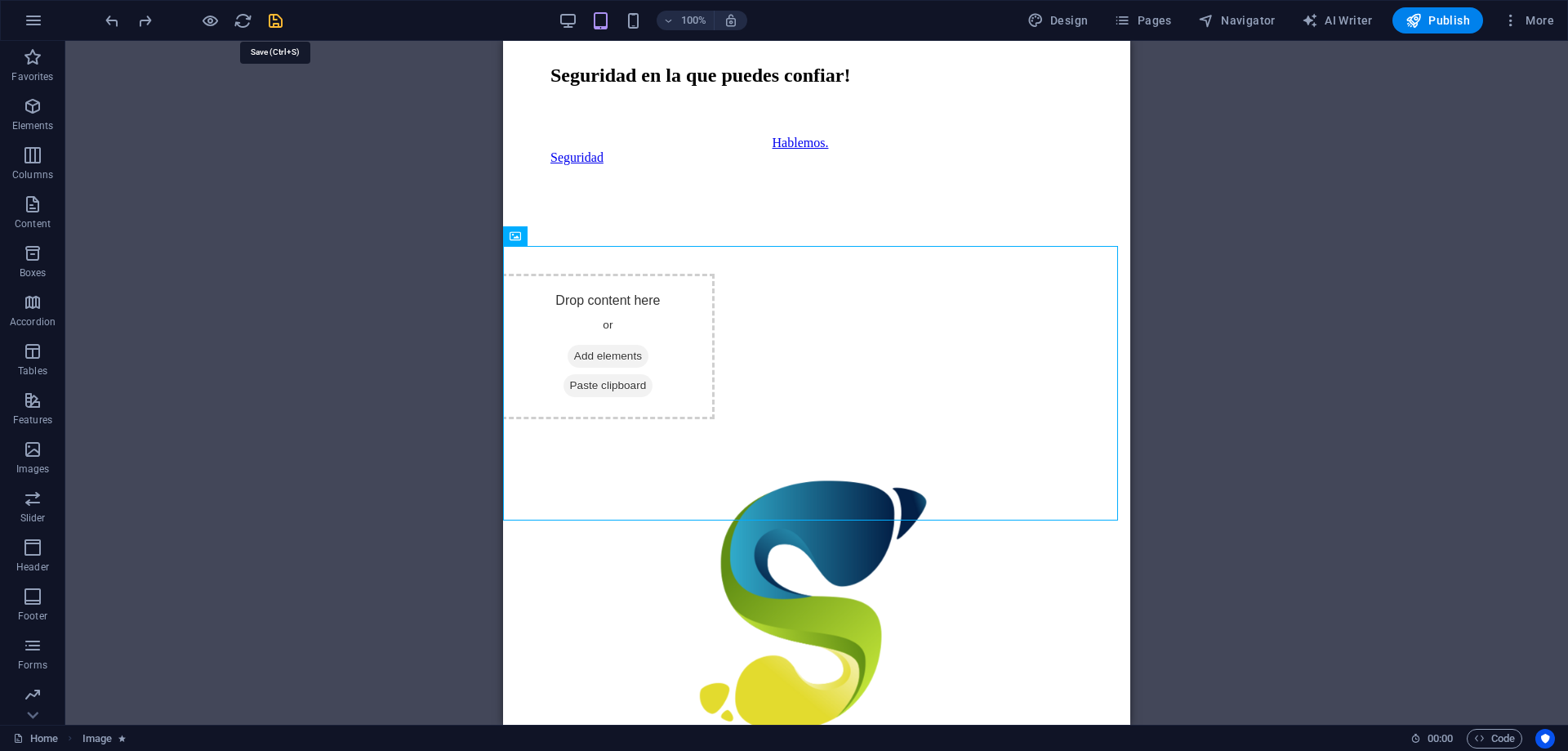
click at [275, 13] on icon "save" at bounding box center [276, 21] width 18 height 18
select select "px"
select select "shrink"
select select "s"
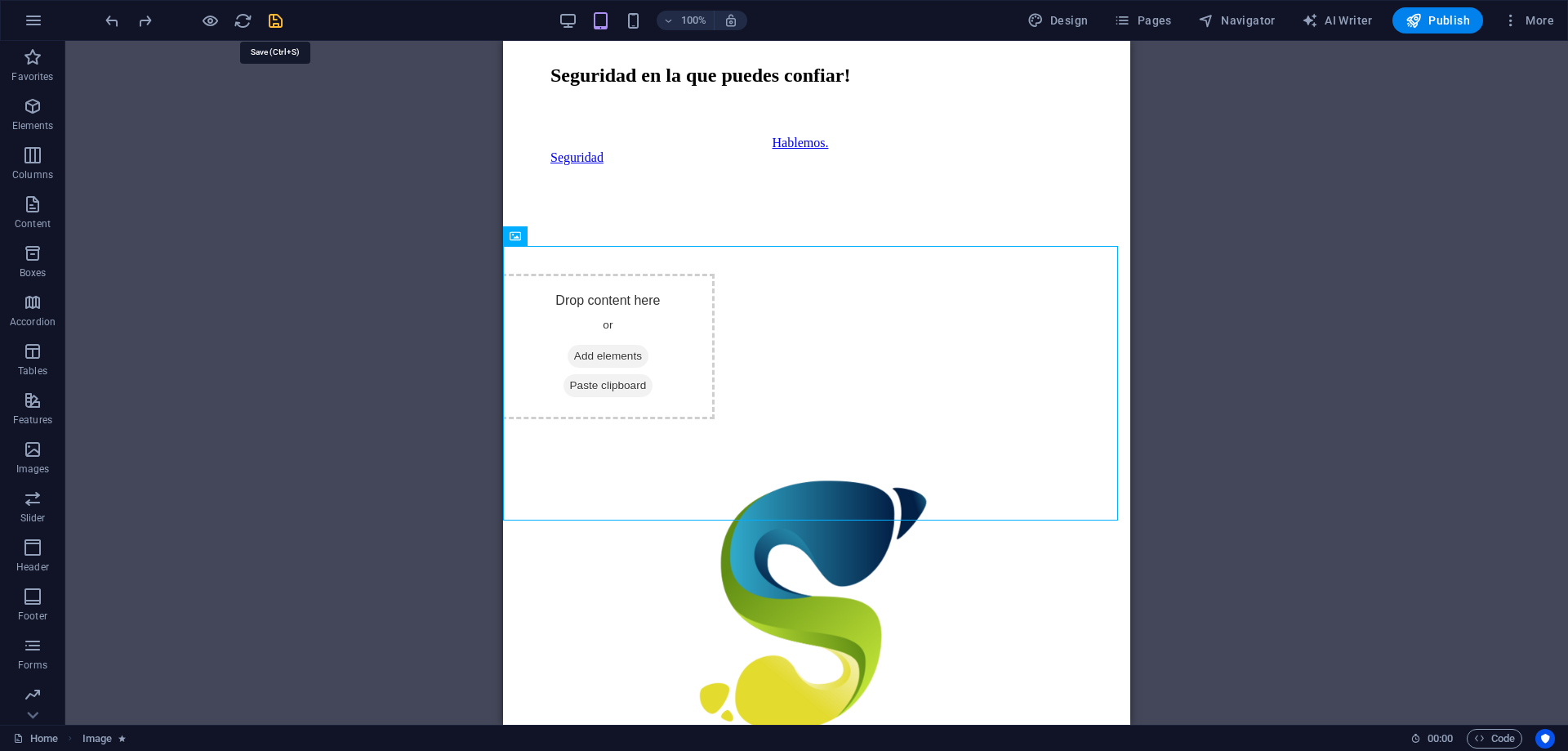
select select "s"
select select "scroll"
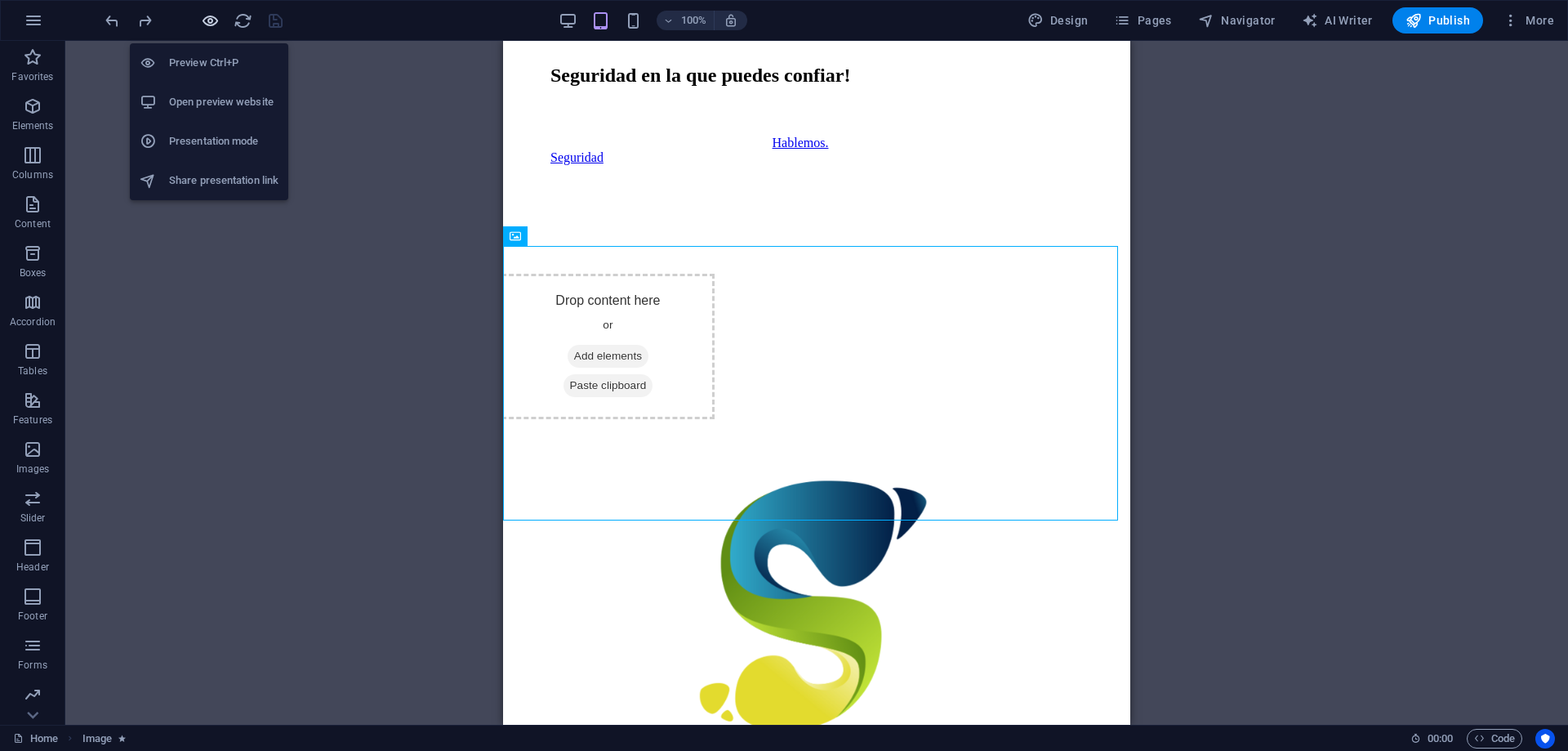
click at [207, 15] on icon "button" at bounding box center [211, 21] width 18 height 18
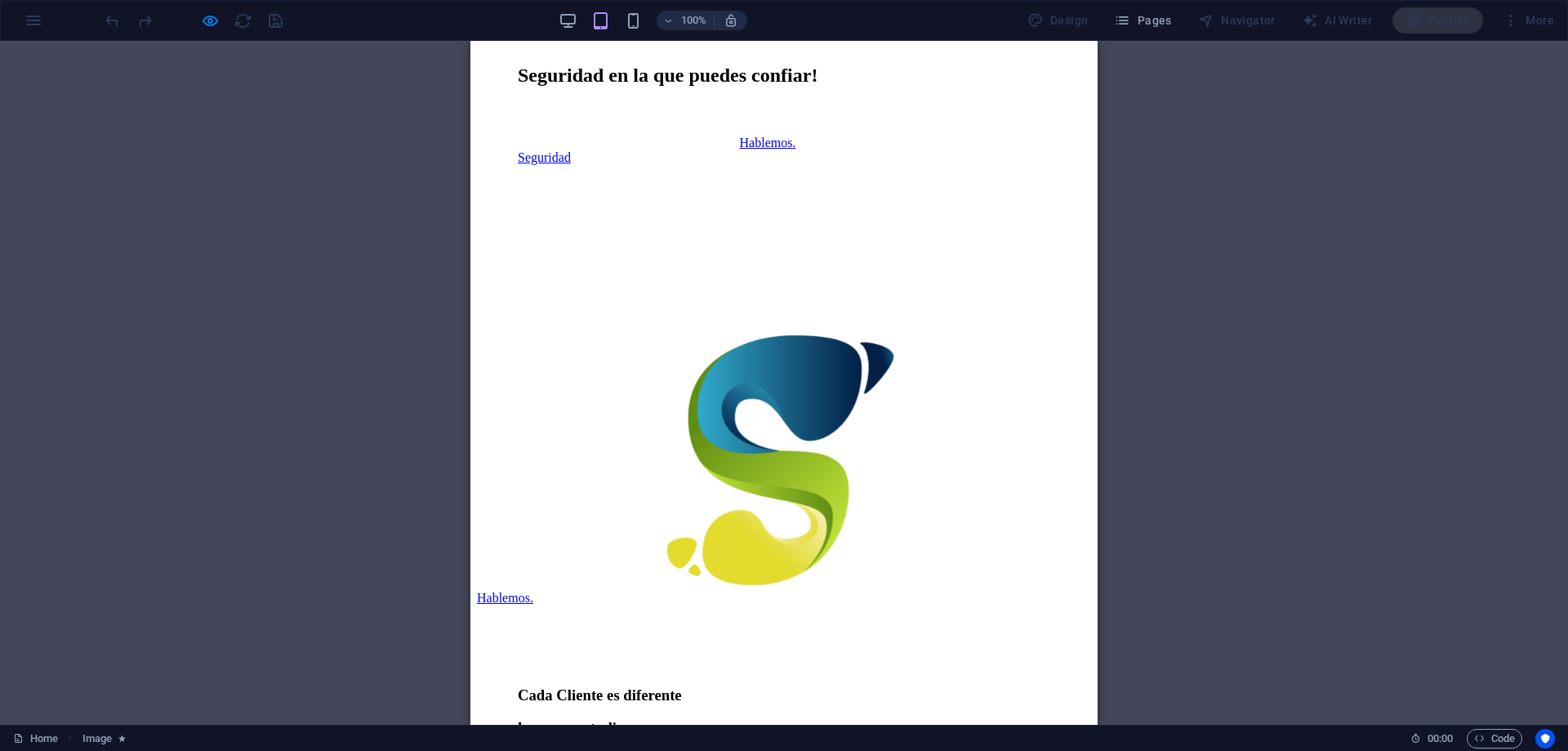
click at [740, 150] on link "Hablemos." at bounding box center [768, 142] width 56 height 14
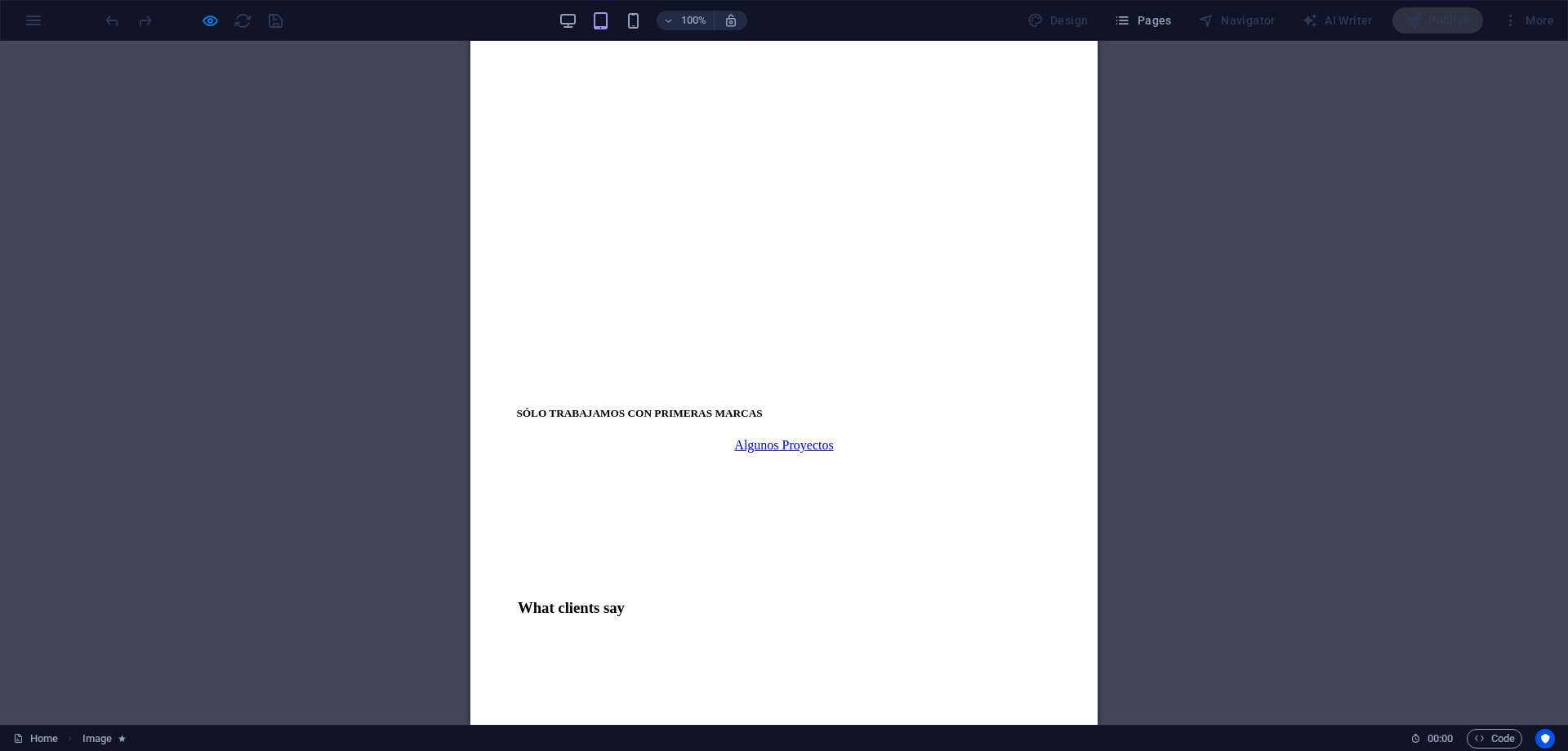
scroll to position [2713, 0]
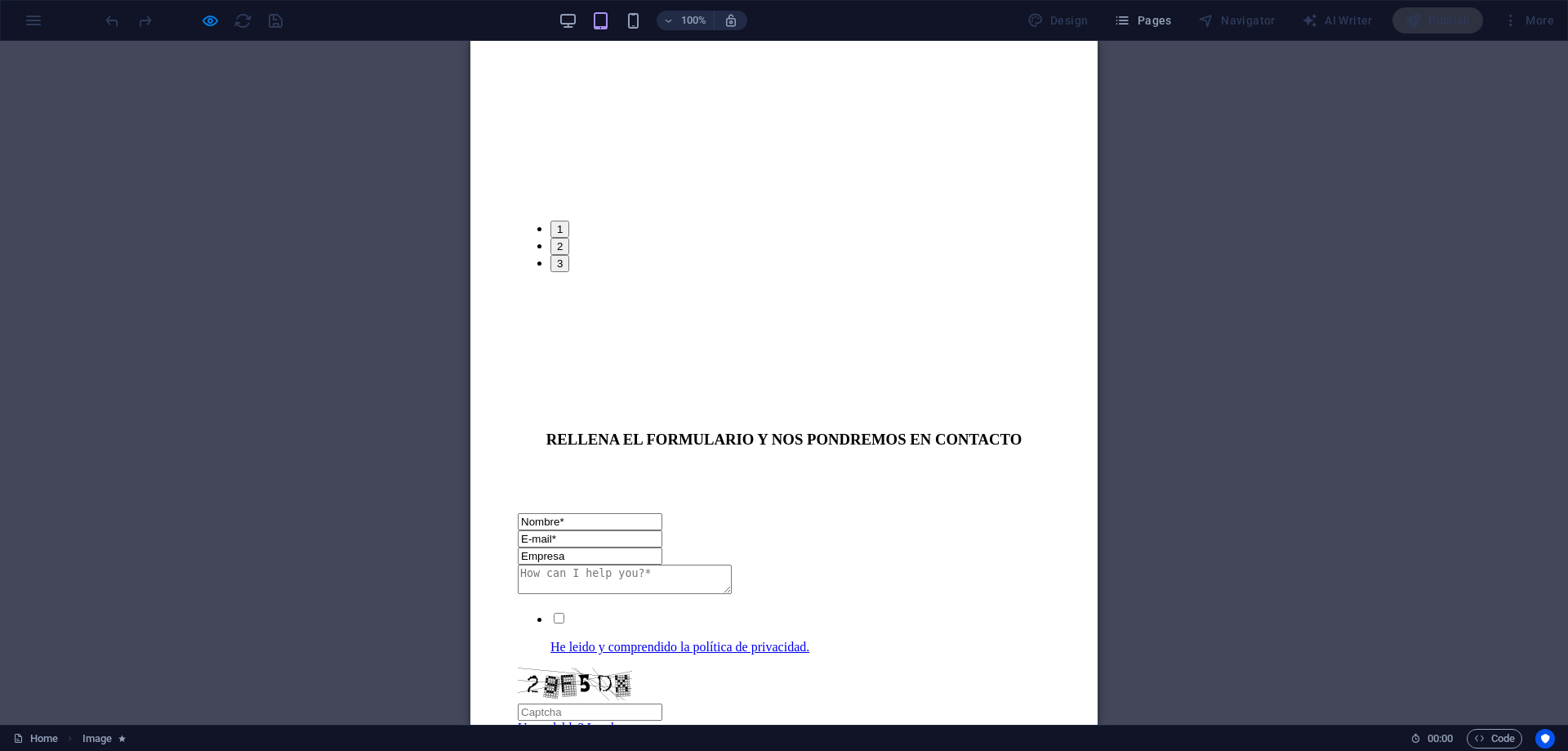
scroll to position [3699, 0]
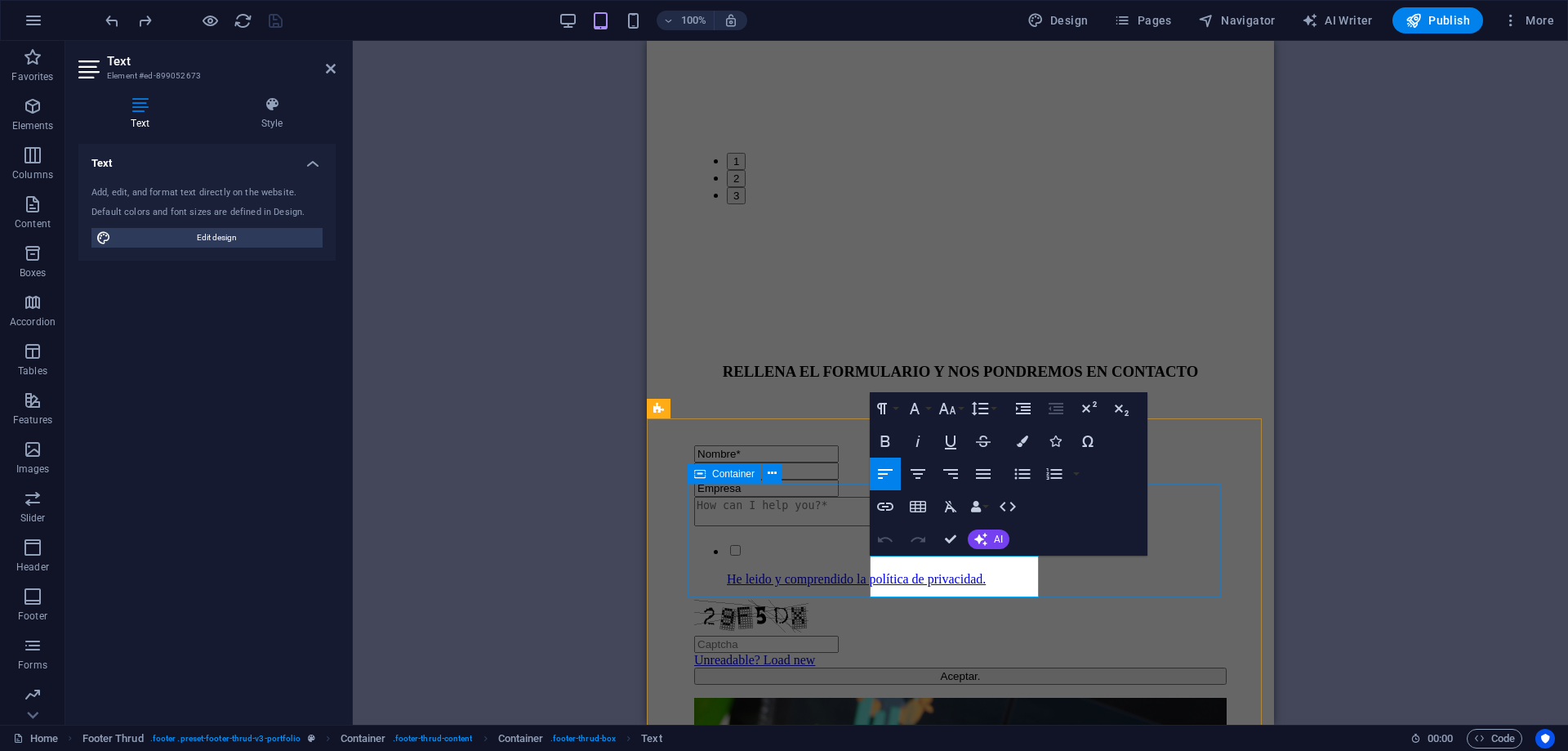
drag, startPoint x: 980, startPoint y: 585, endPoint x: 864, endPoint y: 561, distance: 118.5
click at [954, 472] on icon "button" at bounding box center [950, 473] width 19 height 19
click at [947, 408] on icon "button" at bounding box center [946, 408] width 19 height 19
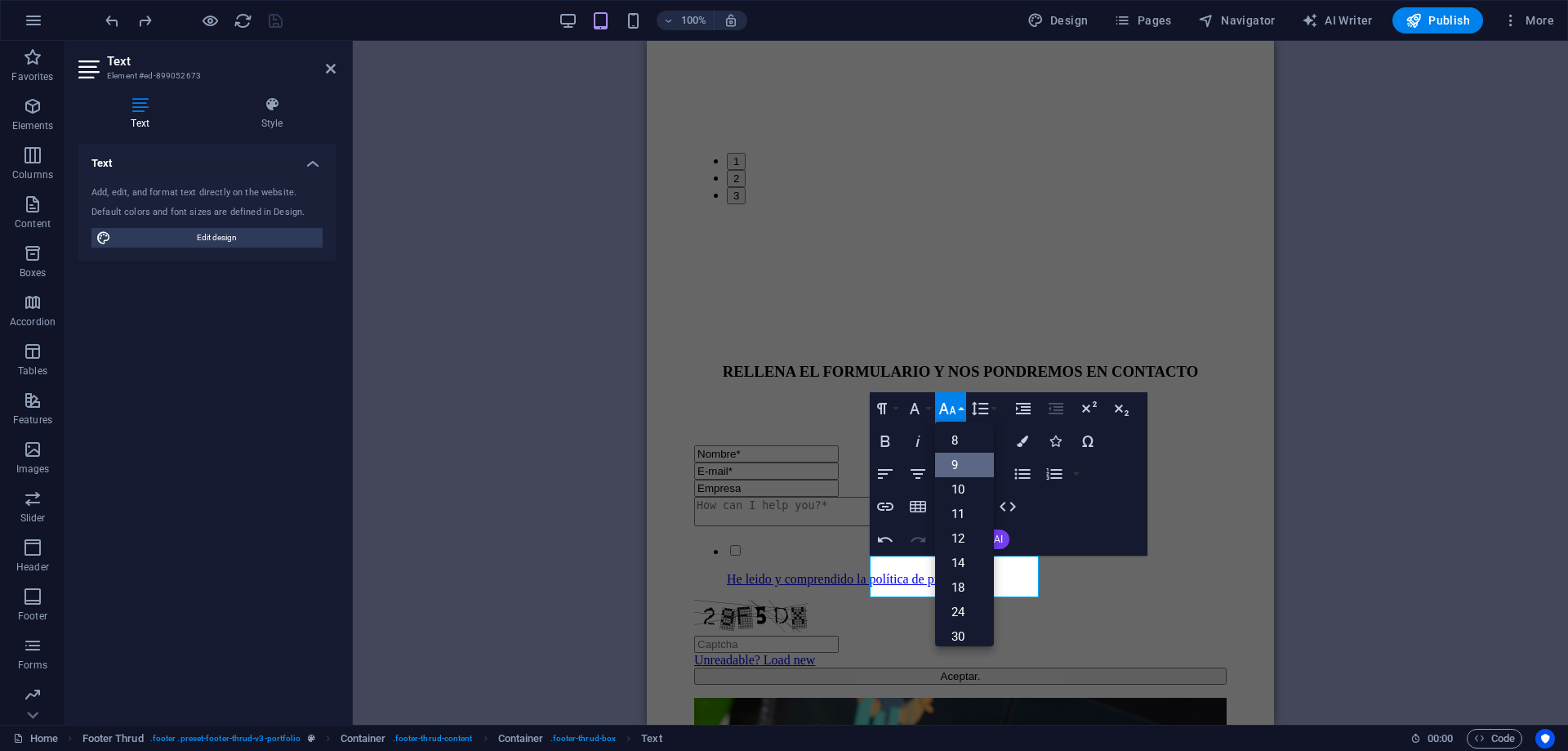
click at [969, 458] on link "9" at bounding box center [965, 464] width 58 height 24
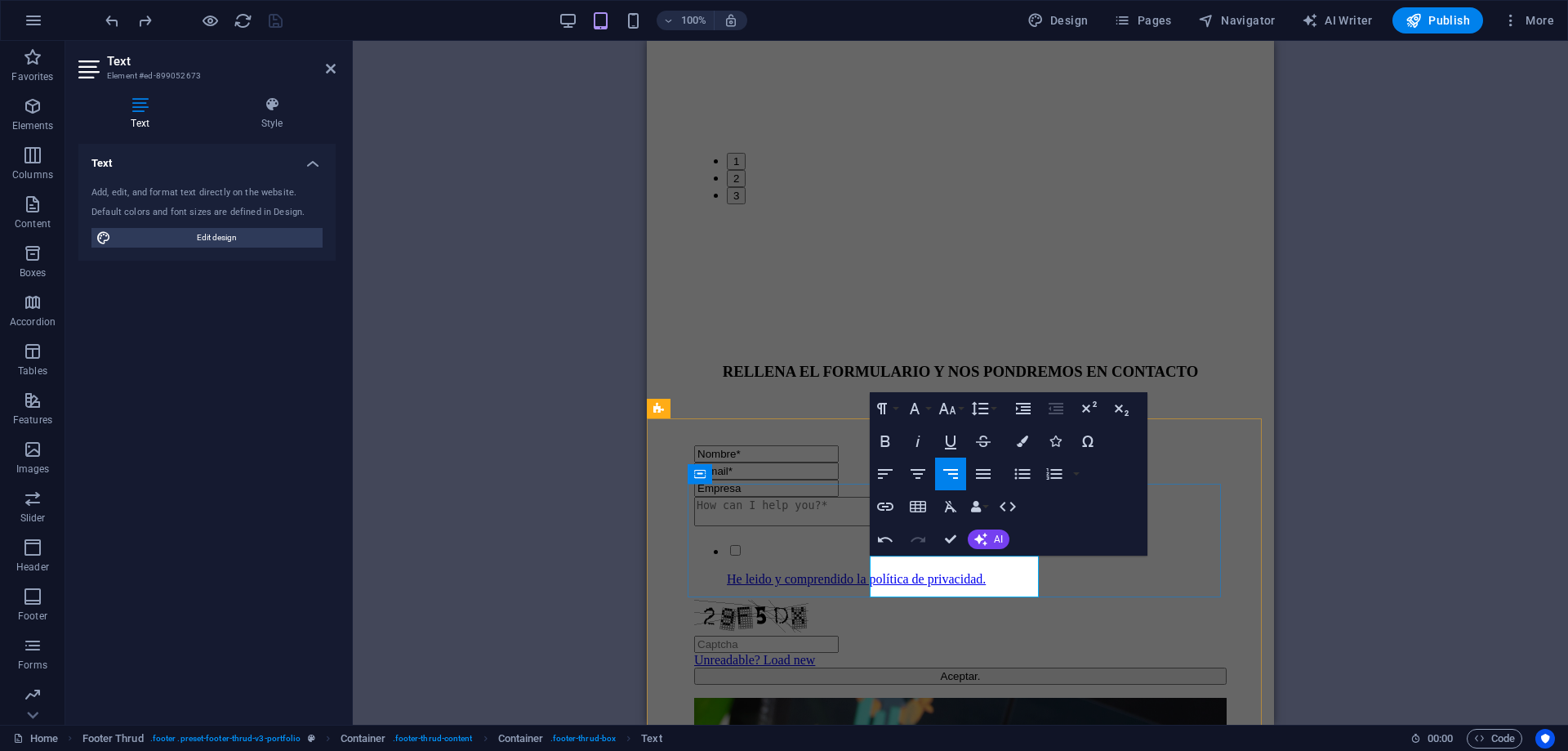
drag, startPoint x: 873, startPoint y: 568, endPoint x: 1034, endPoint y: 586, distance: 162.0
click at [960, 409] on button "Font Size" at bounding box center [951, 408] width 31 height 33
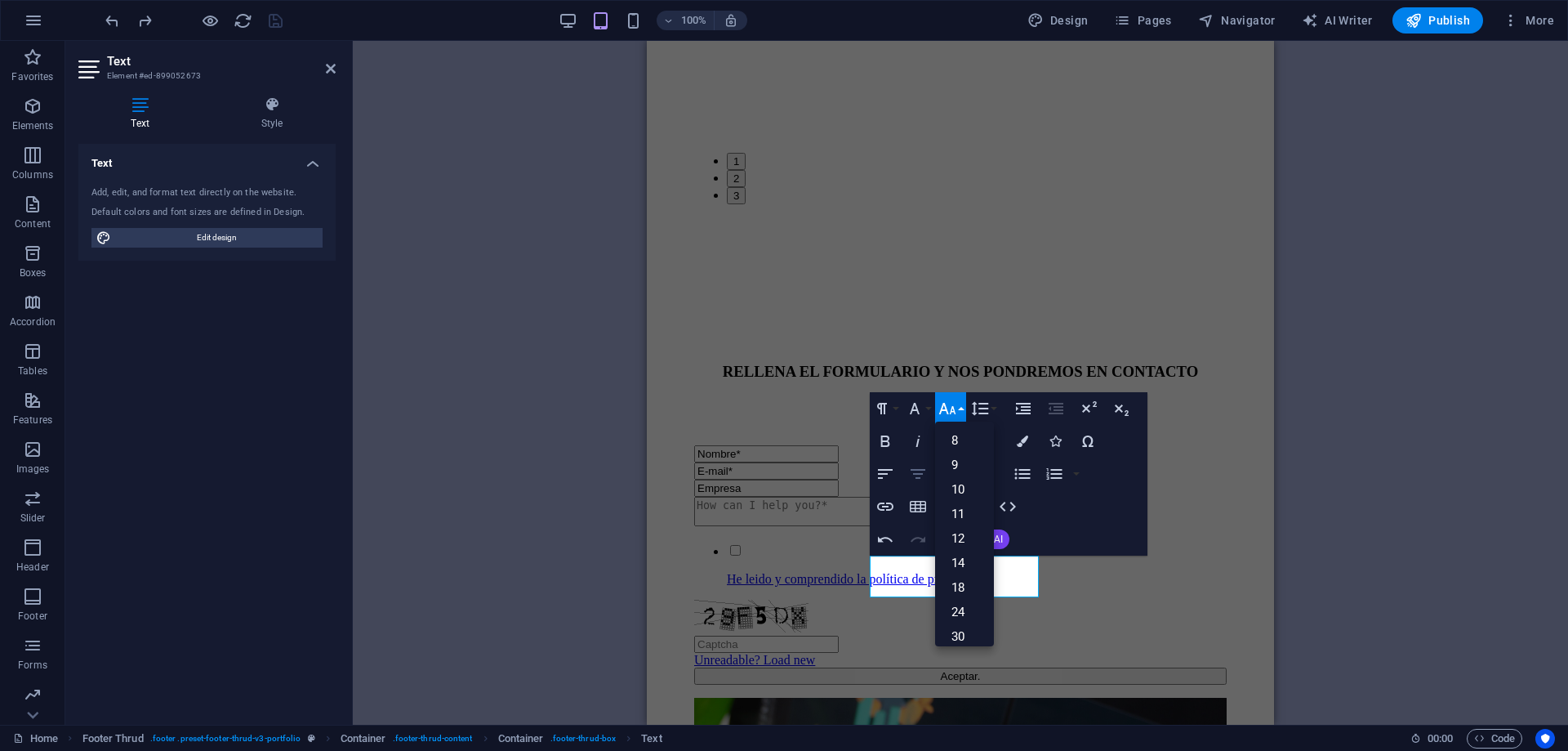
click at [967, 460] on link "9" at bounding box center [965, 464] width 58 height 24
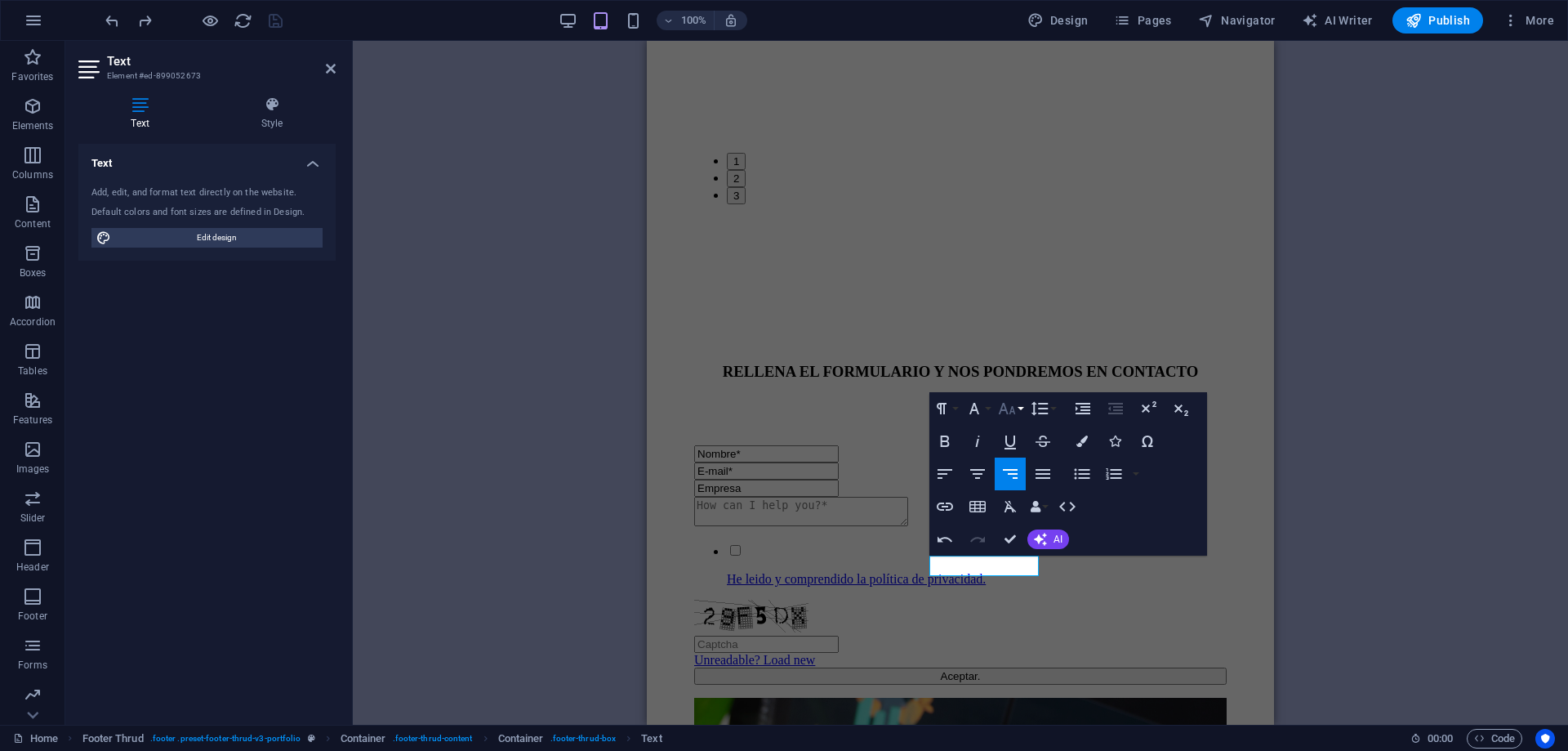
click at [1019, 406] on button "Font Size" at bounding box center [1010, 408] width 31 height 33
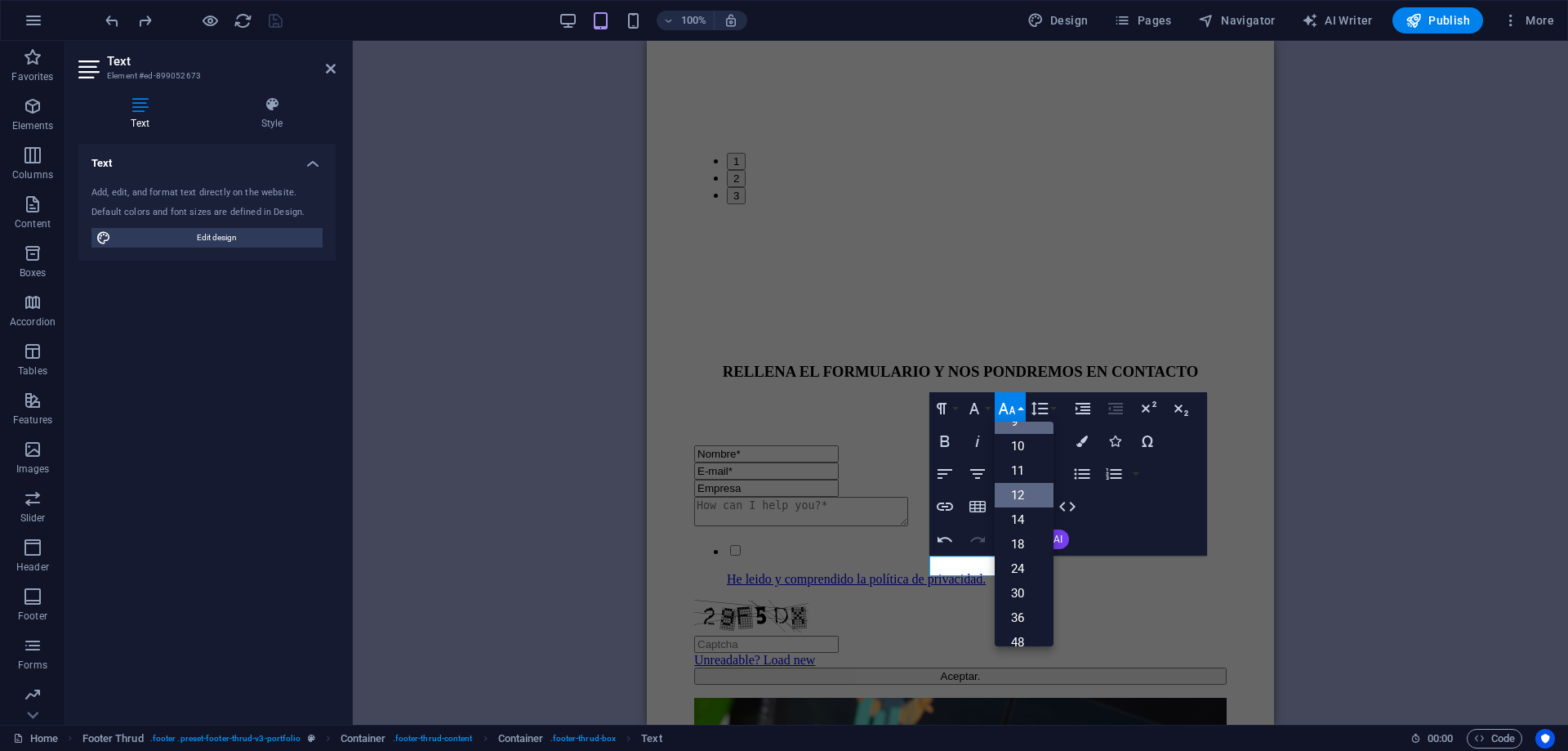
click at [1027, 489] on link "12" at bounding box center [1024, 495] width 58 height 24
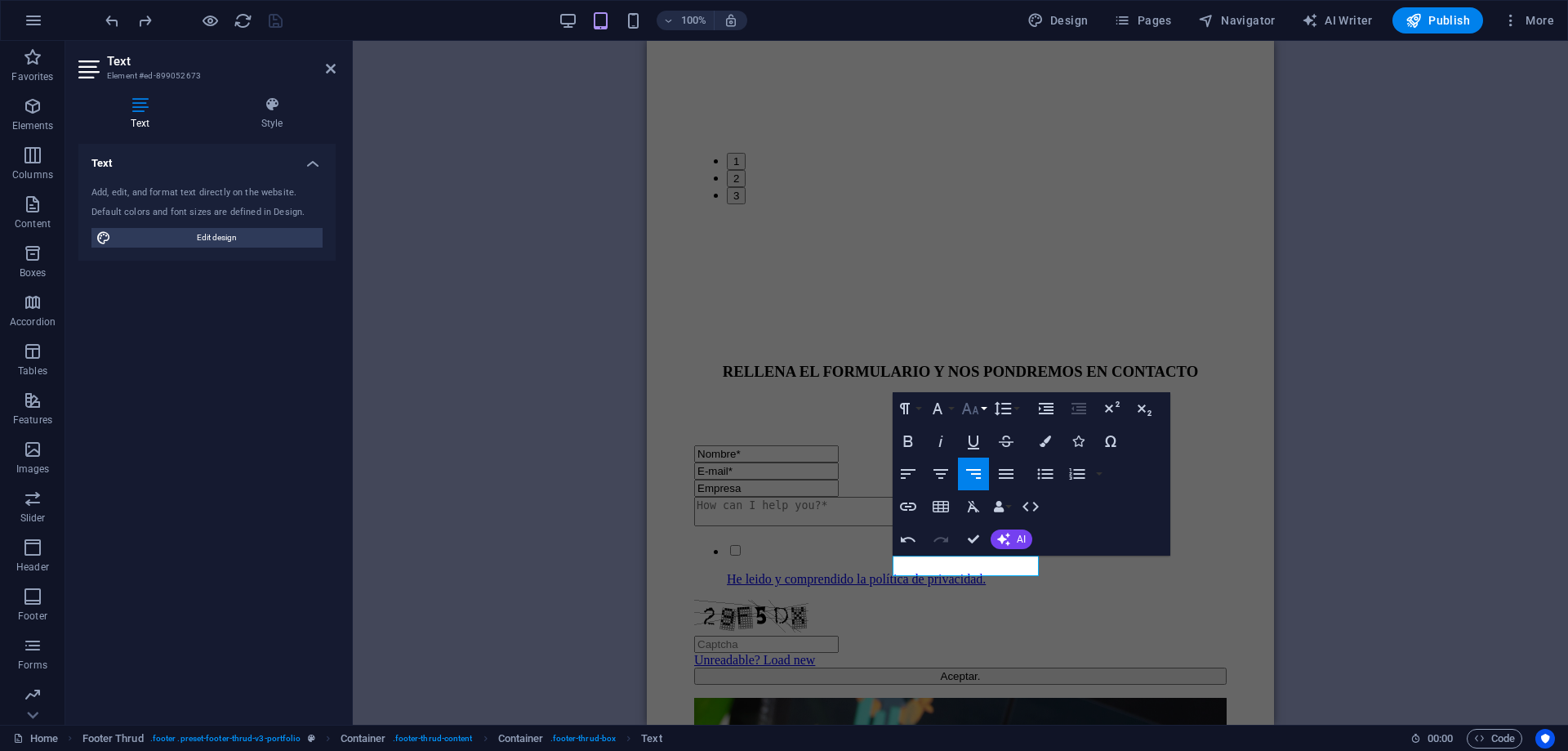
click at [984, 410] on button "Font Size" at bounding box center [973, 408] width 31 height 33
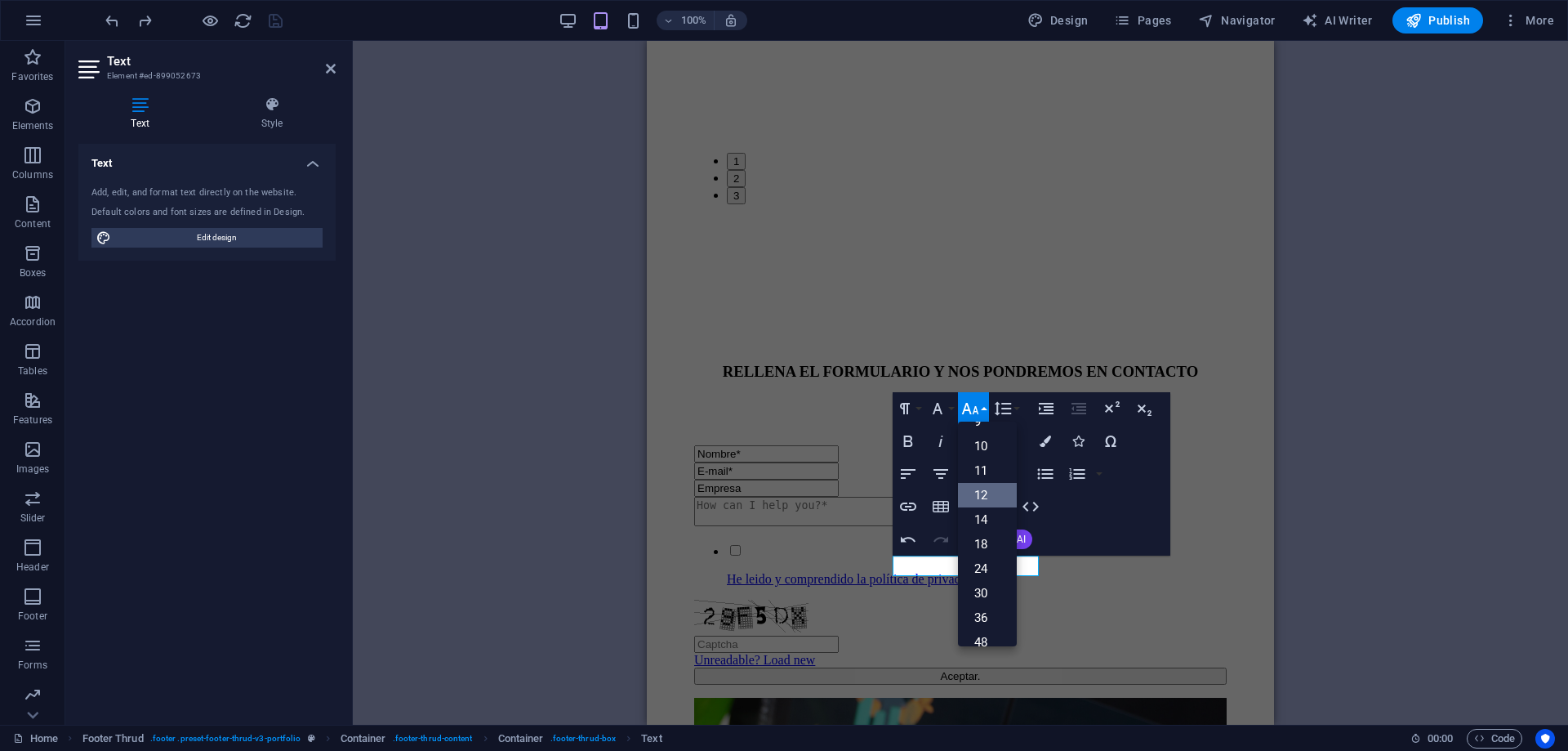
scroll to position [117, 0]
click at [988, 446] on link "14" at bounding box center [987, 445] width 58 height 24
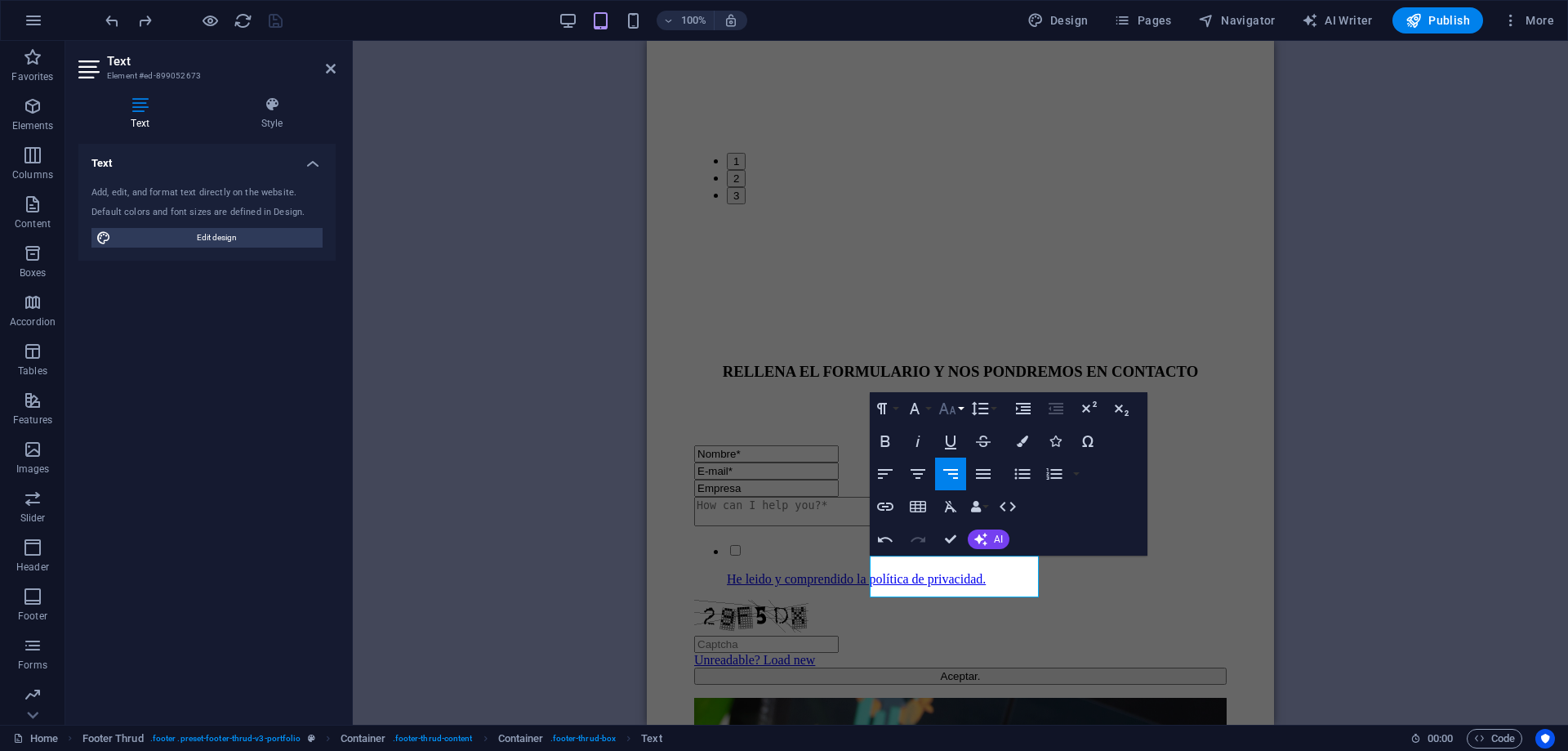
click at [962, 411] on button "Font Size" at bounding box center [951, 408] width 31 height 33
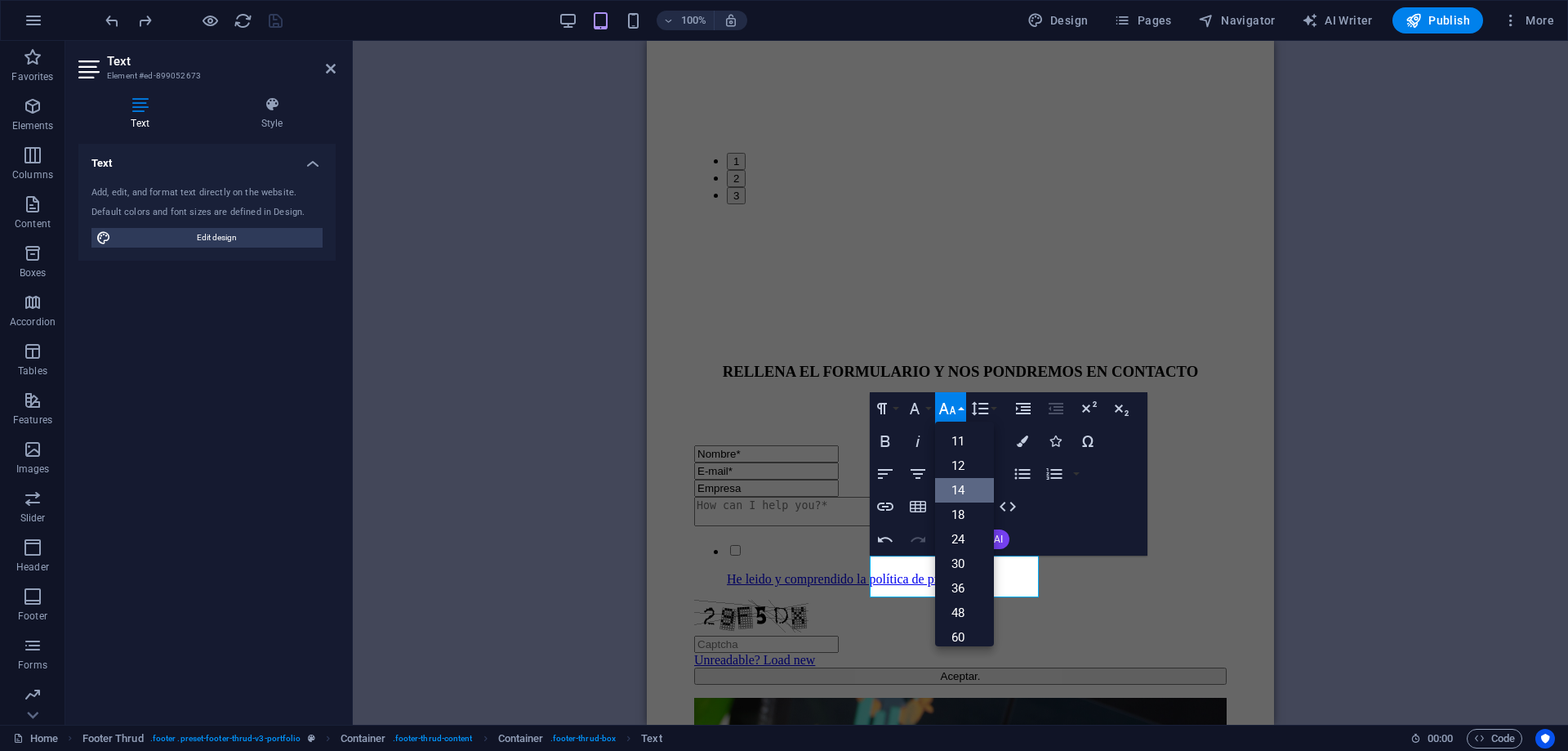
scroll to position [50, 0]
click at [974, 490] on link "12" at bounding box center [965, 488] width 58 height 24
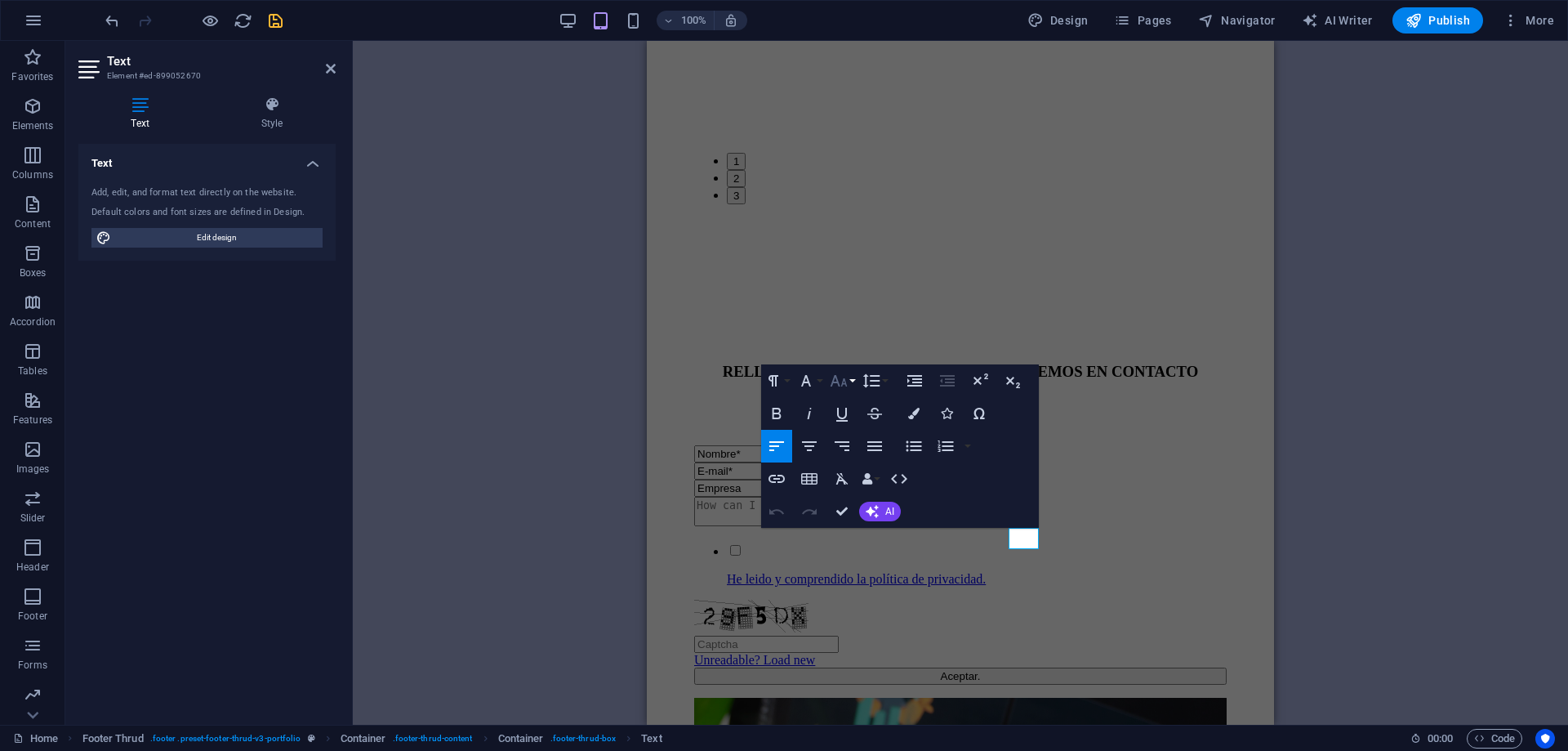
click at [850, 381] on button "Font Size" at bounding box center [841, 380] width 31 height 33
click at [863, 501] on link "12" at bounding box center [855, 510] width 58 height 24
click at [851, 384] on button "Font Size" at bounding box center [841, 380] width 31 height 33
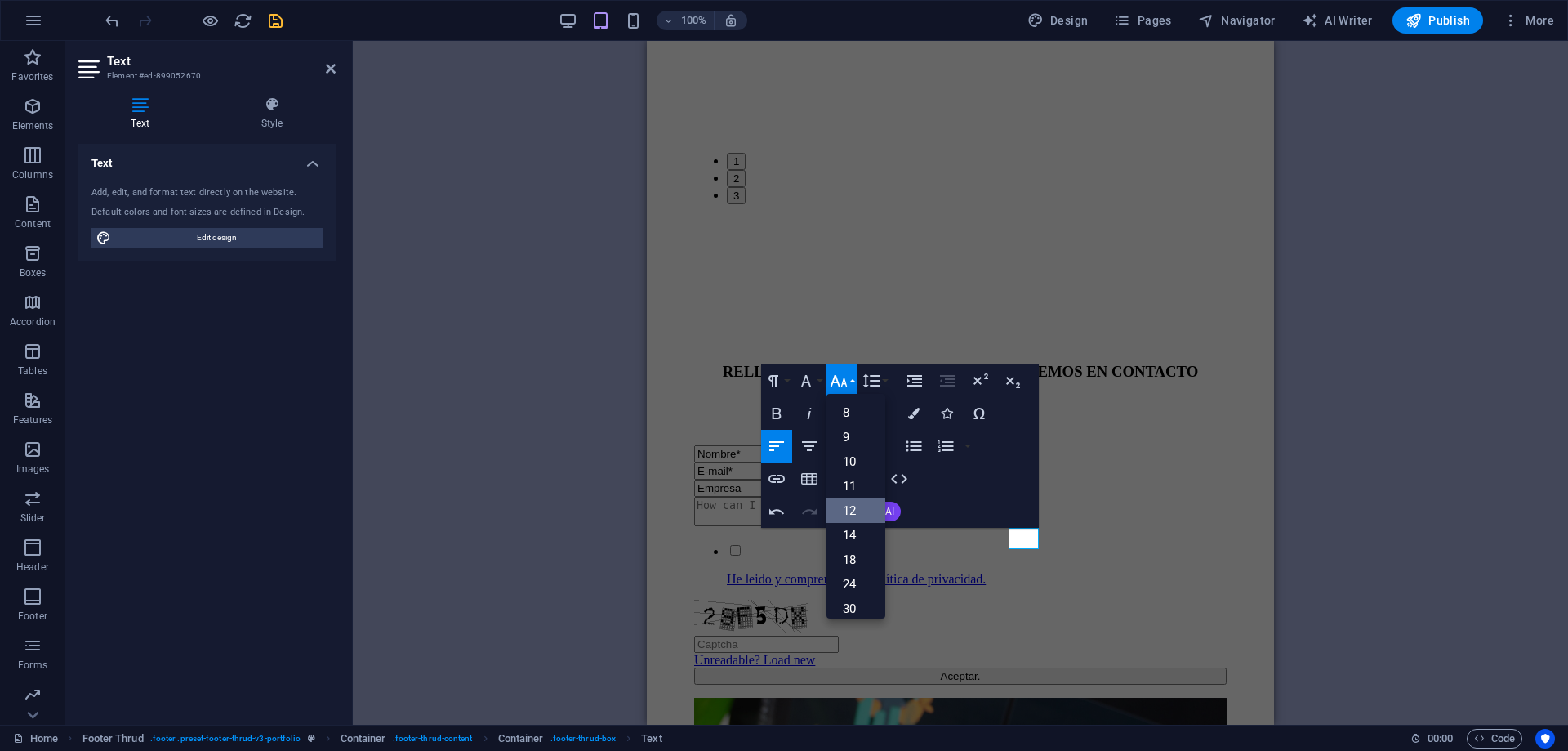
click at [867, 503] on link "12" at bounding box center [855, 510] width 58 height 24
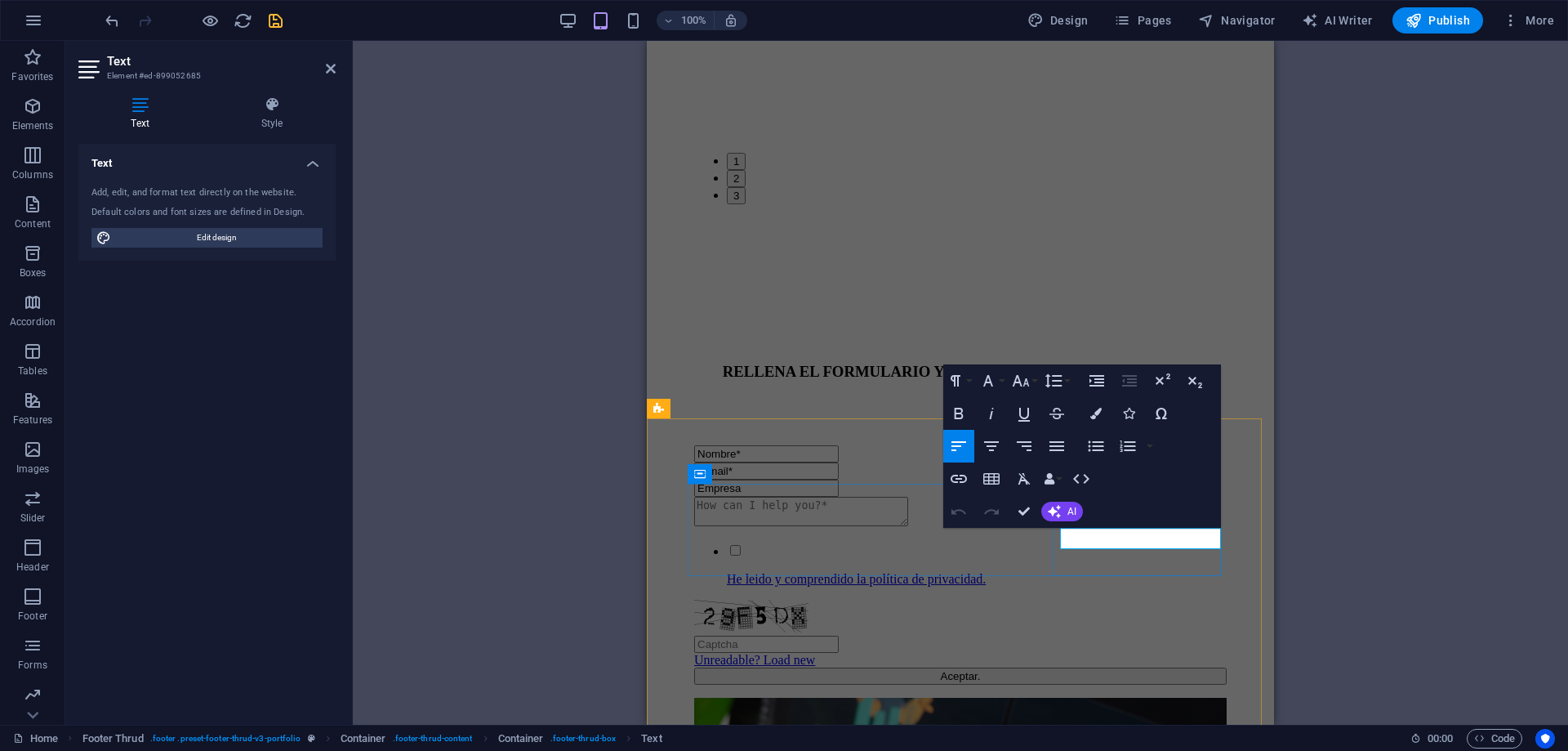
drag, startPoint x: 1062, startPoint y: 538, endPoint x: 1224, endPoint y: 540, distance: 162.0
click at [1033, 381] on button "Font Size" at bounding box center [1024, 380] width 31 height 33
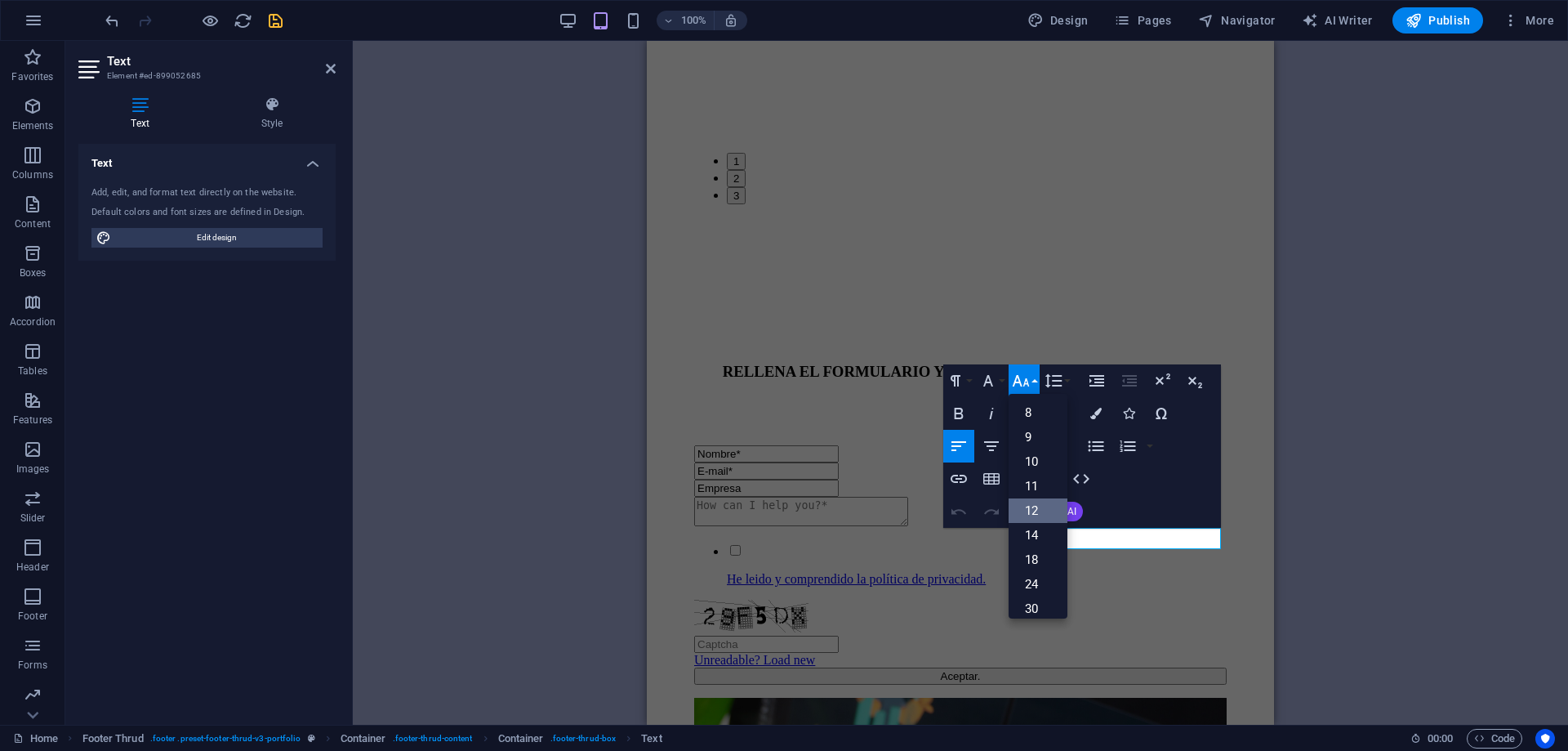
click at [1038, 506] on link "12" at bounding box center [1038, 510] width 58 height 24
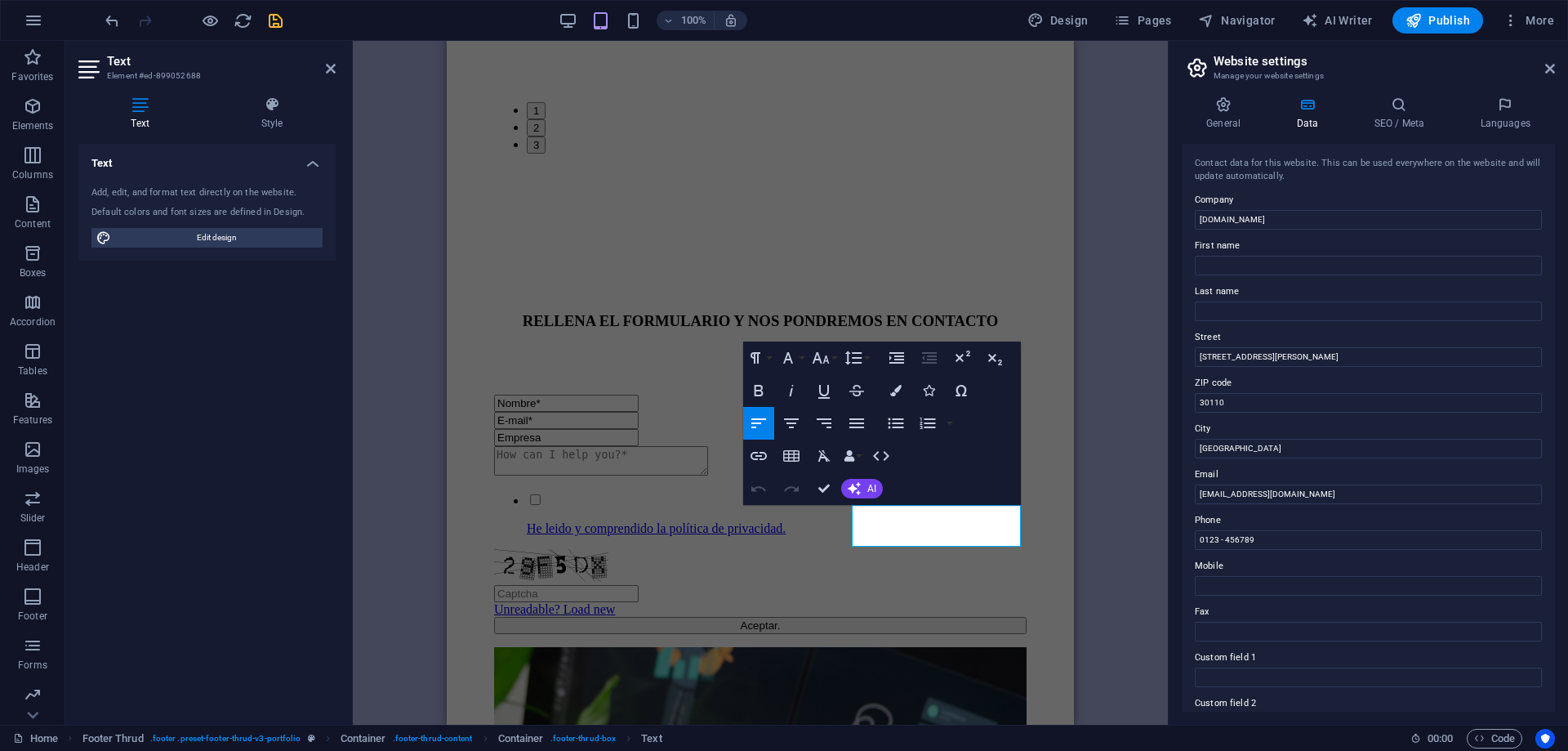
scroll to position [3744, 0]
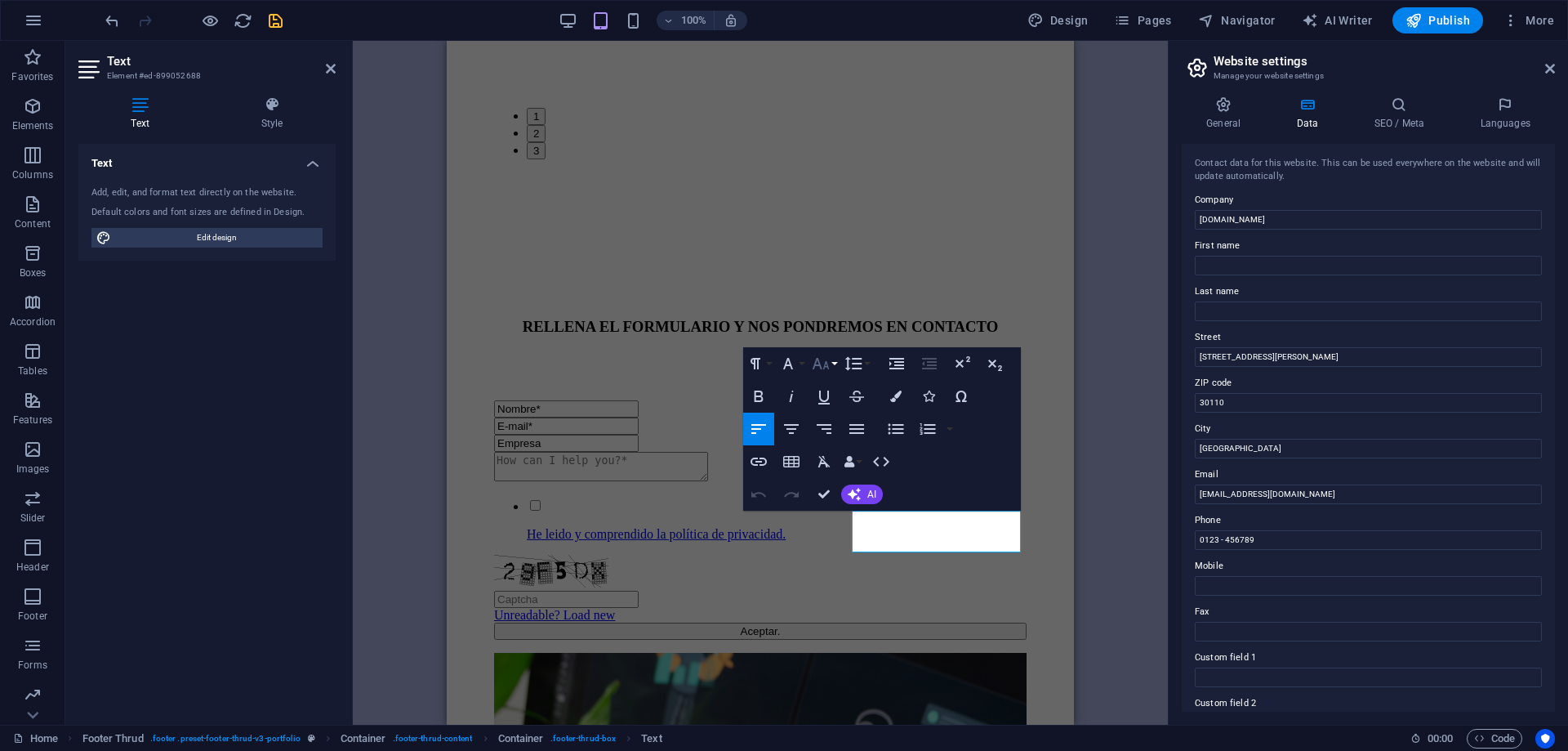
click at [831, 363] on button "Font Size" at bounding box center [824, 363] width 31 height 33
click at [845, 492] on link "12" at bounding box center [838, 493] width 58 height 24
click at [830, 364] on icon "button" at bounding box center [820, 363] width 19 height 19
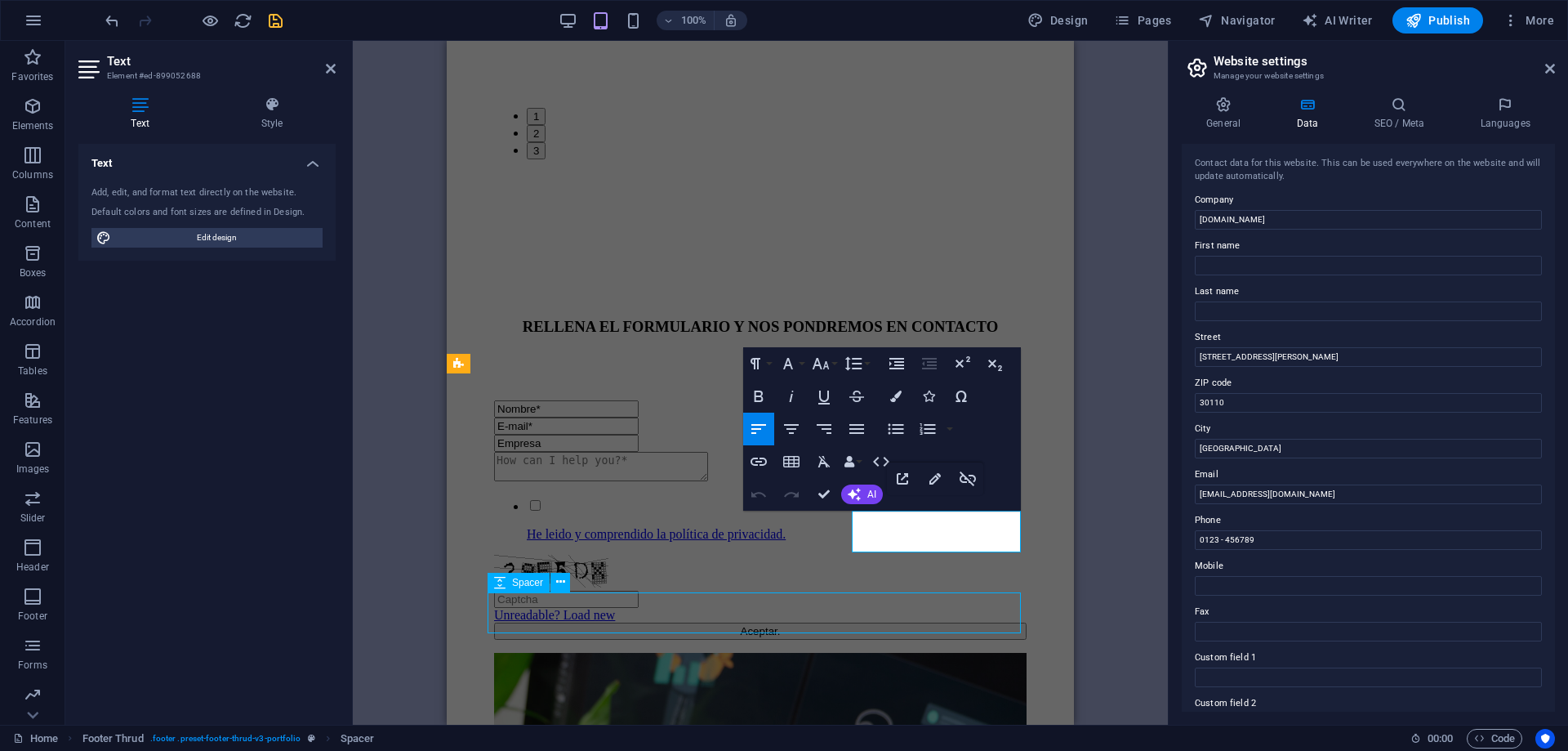
scroll to position [3736, 0]
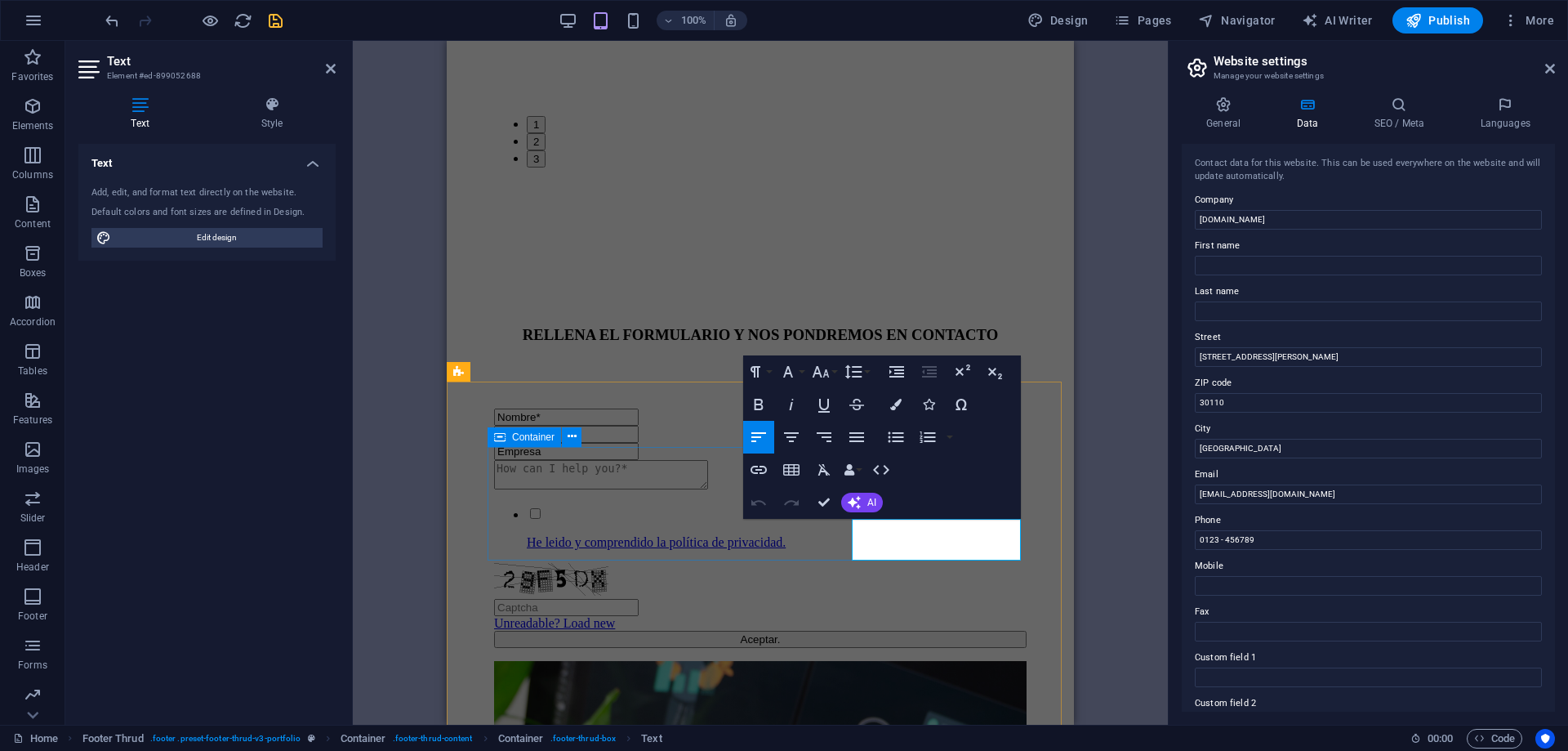
drag, startPoint x: 868, startPoint y: 548, endPoint x: 842, endPoint y: 528, distance: 32.8
click at [828, 373] on icon "button" at bounding box center [820, 371] width 19 height 19
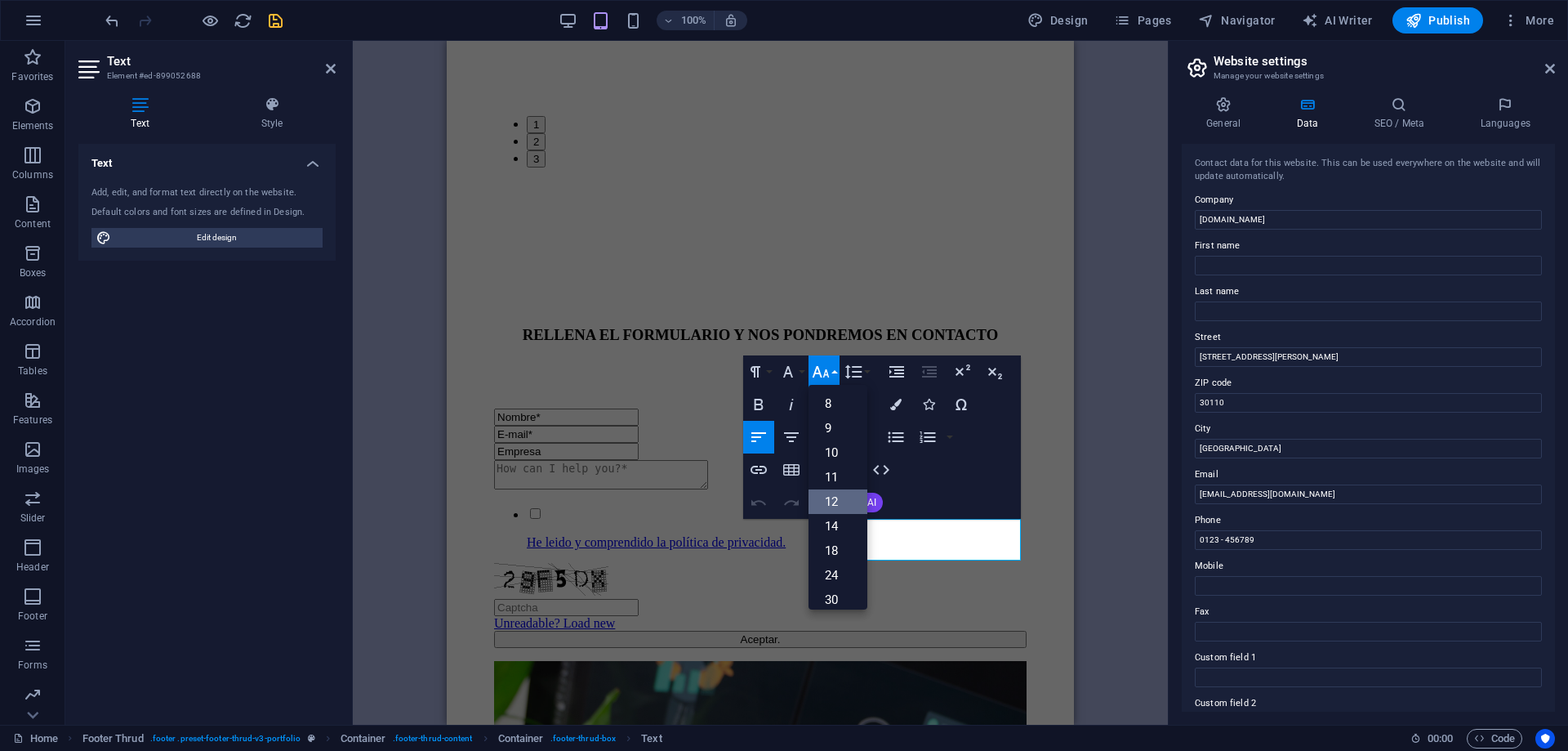
click at [837, 496] on link "12" at bounding box center [838, 501] width 58 height 24
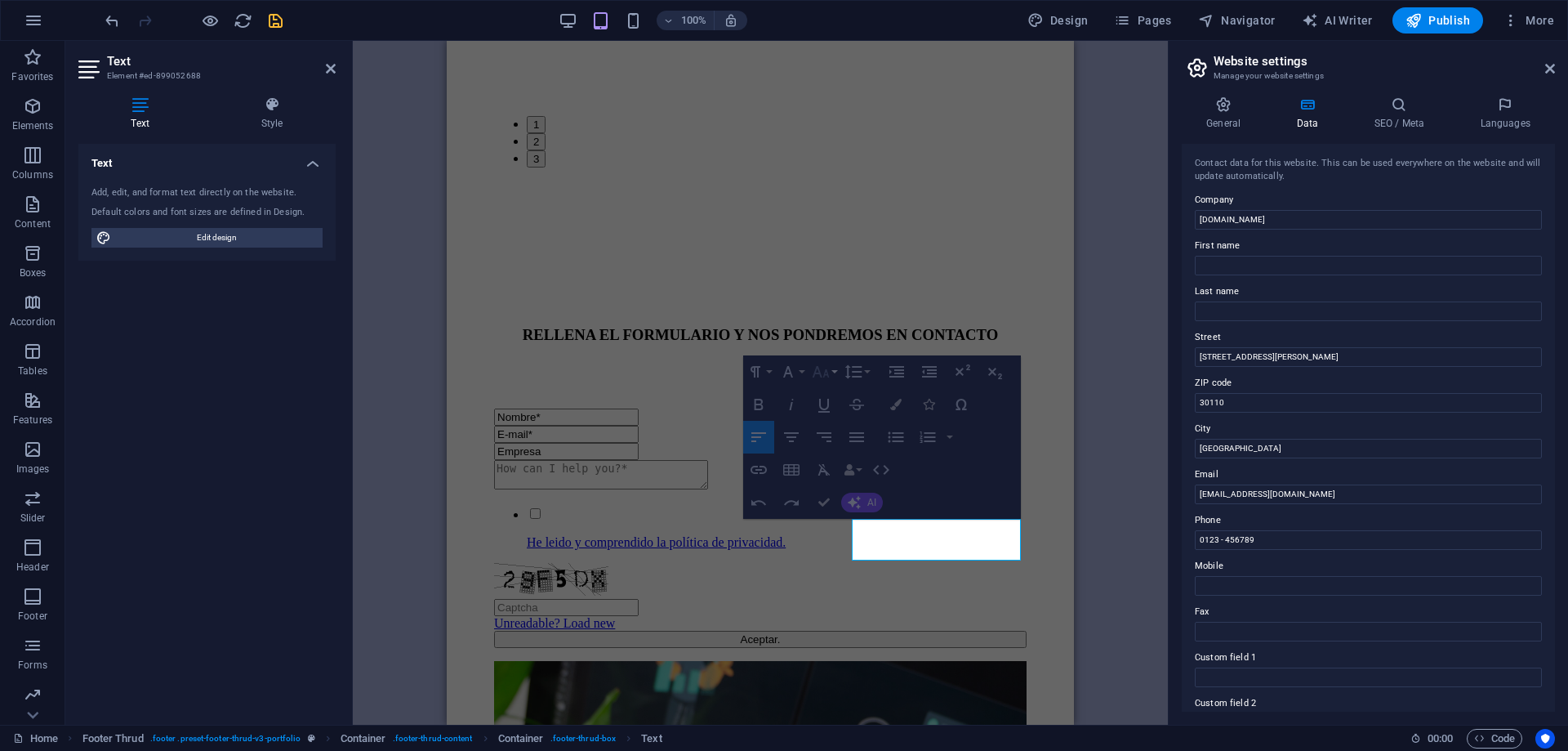
click at [838, 371] on button "Font Size" at bounding box center [824, 371] width 31 height 33
click at [835, 373] on button "Font Size" at bounding box center [824, 371] width 31 height 33
click at [834, 371] on button "Font Size" at bounding box center [824, 371] width 31 height 33
click at [829, 371] on icon "button" at bounding box center [820, 371] width 19 height 19
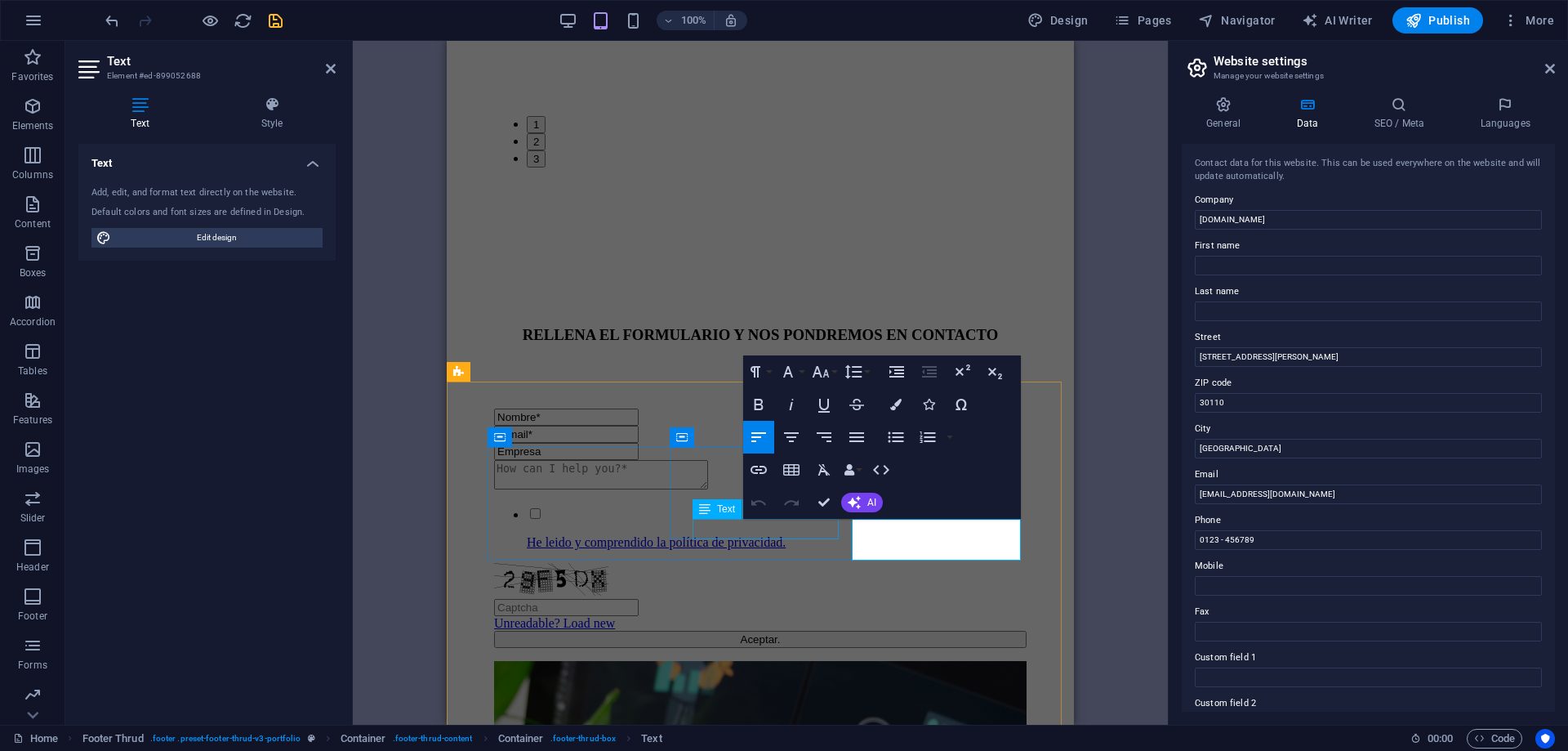
drag, startPoint x: 891, startPoint y: 550, endPoint x: 1291, endPoint y: 548, distance: 400.0
click at [830, 370] on button "Font Size" at bounding box center [824, 371] width 31 height 33
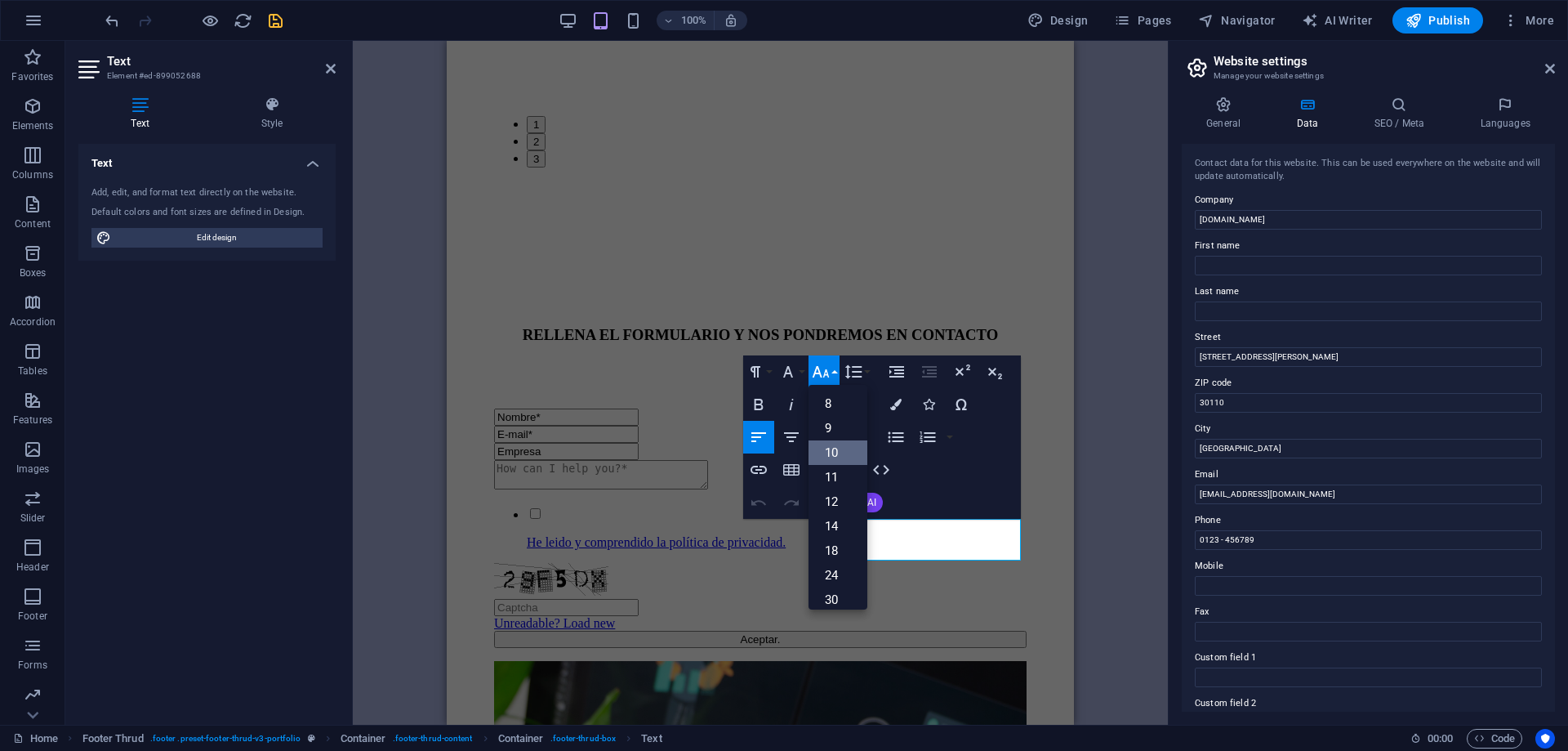
click at [834, 450] on link "10" at bounding box center [838, 452] width 58 height 24
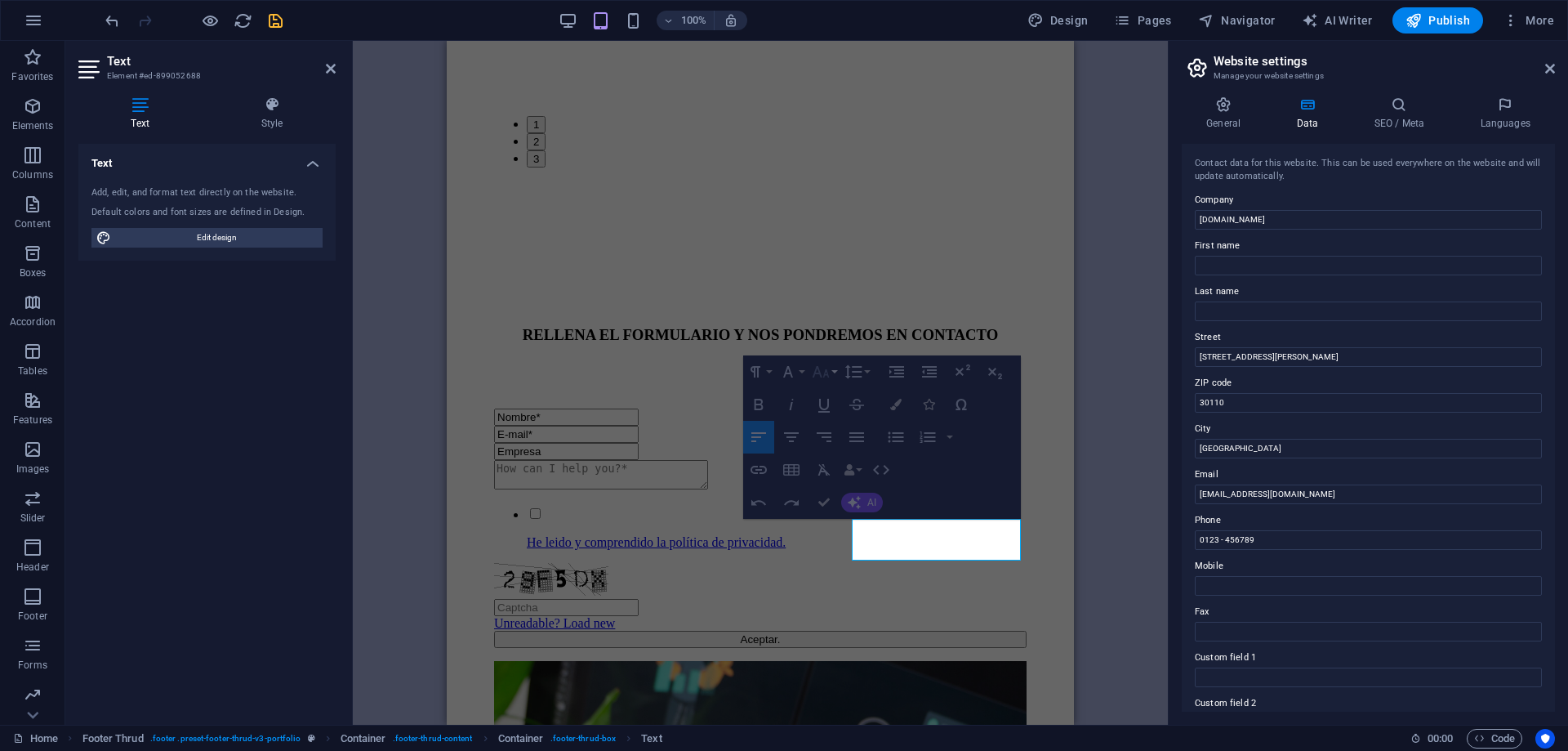
click at [835, 368] on button "Font Size" at bounding box center [824, 371] width 31 height 33
click at [826, 367] on icon "button" at bounding box center [820, 371] width 19 height 19
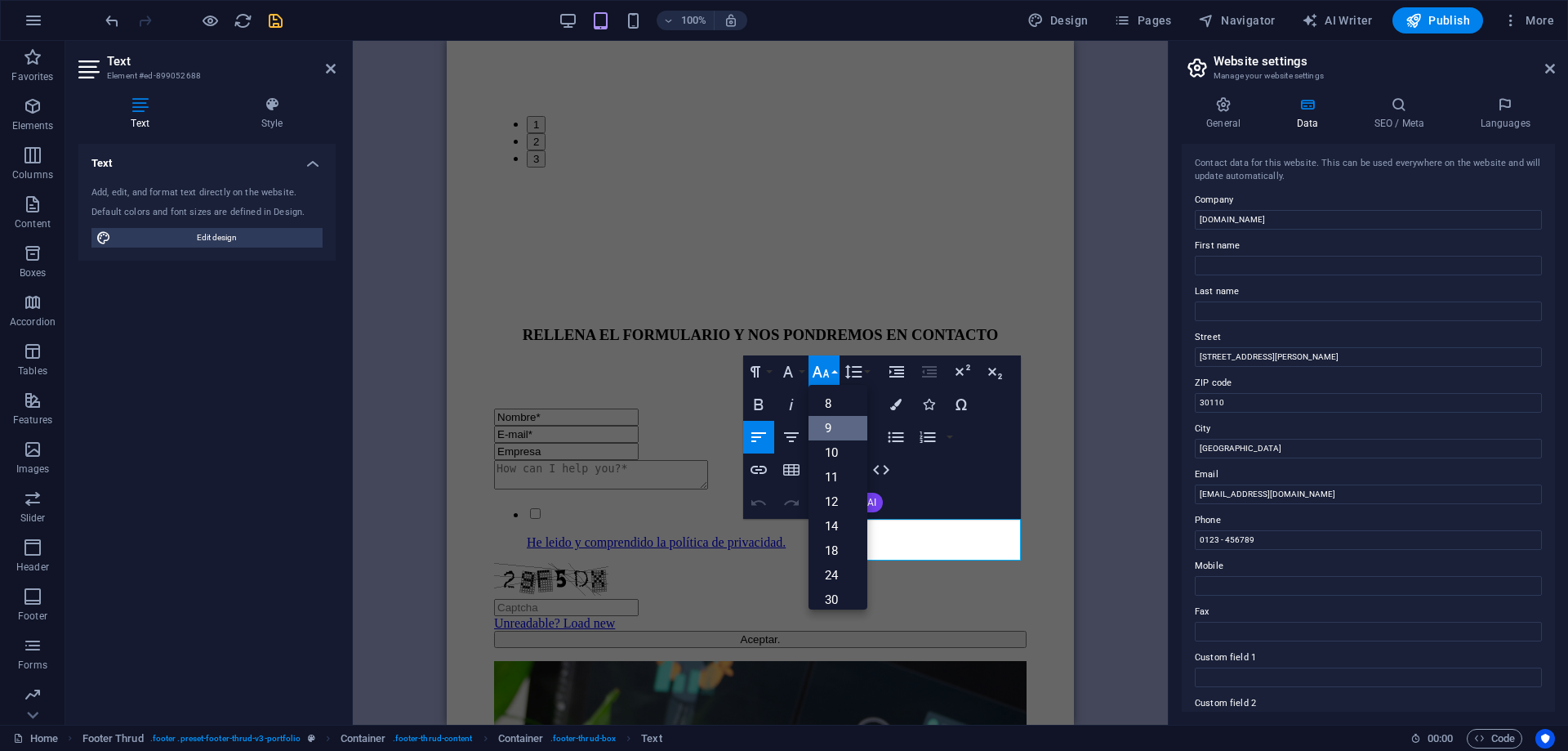
click at [828, 424] on link "9" at bounding box center [838, 428] width 58 height 24
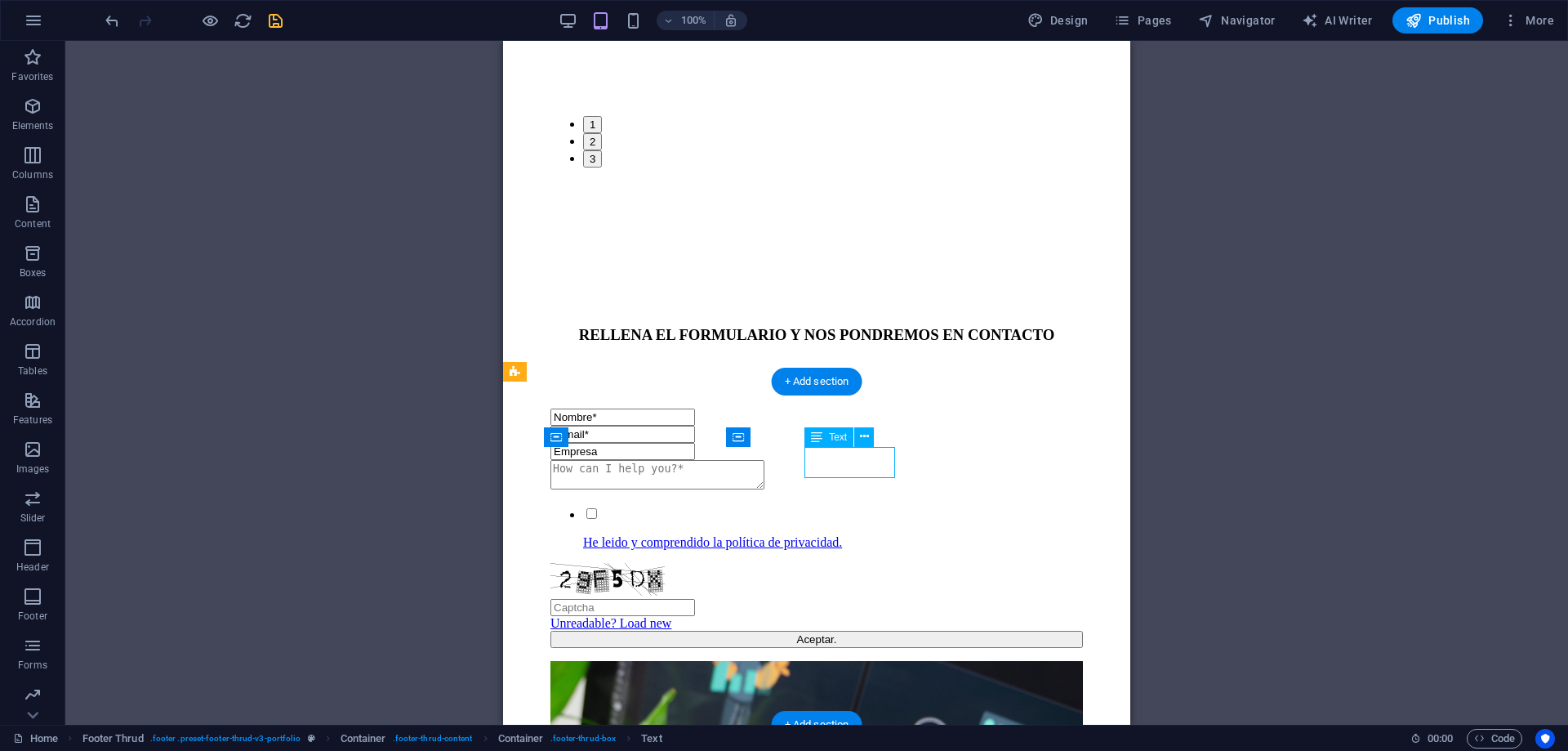
drag, startPoint x: 822, startPoint y: 460, endPoint x: 803, endPoint y: 460, distance: 19.0
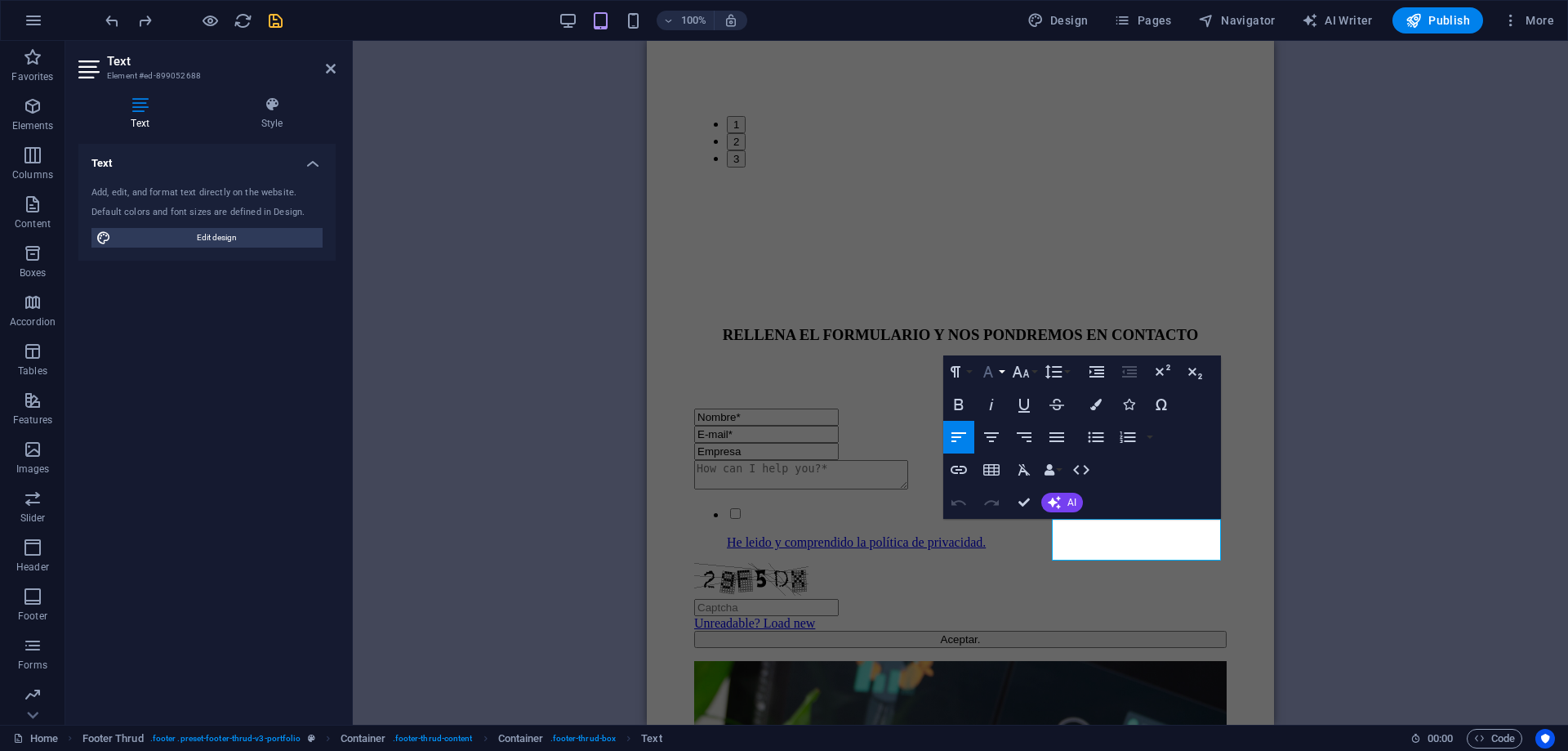
click at [1002, 367] on button "Font Family" at bounding box center [991, 371] width 31 height 33
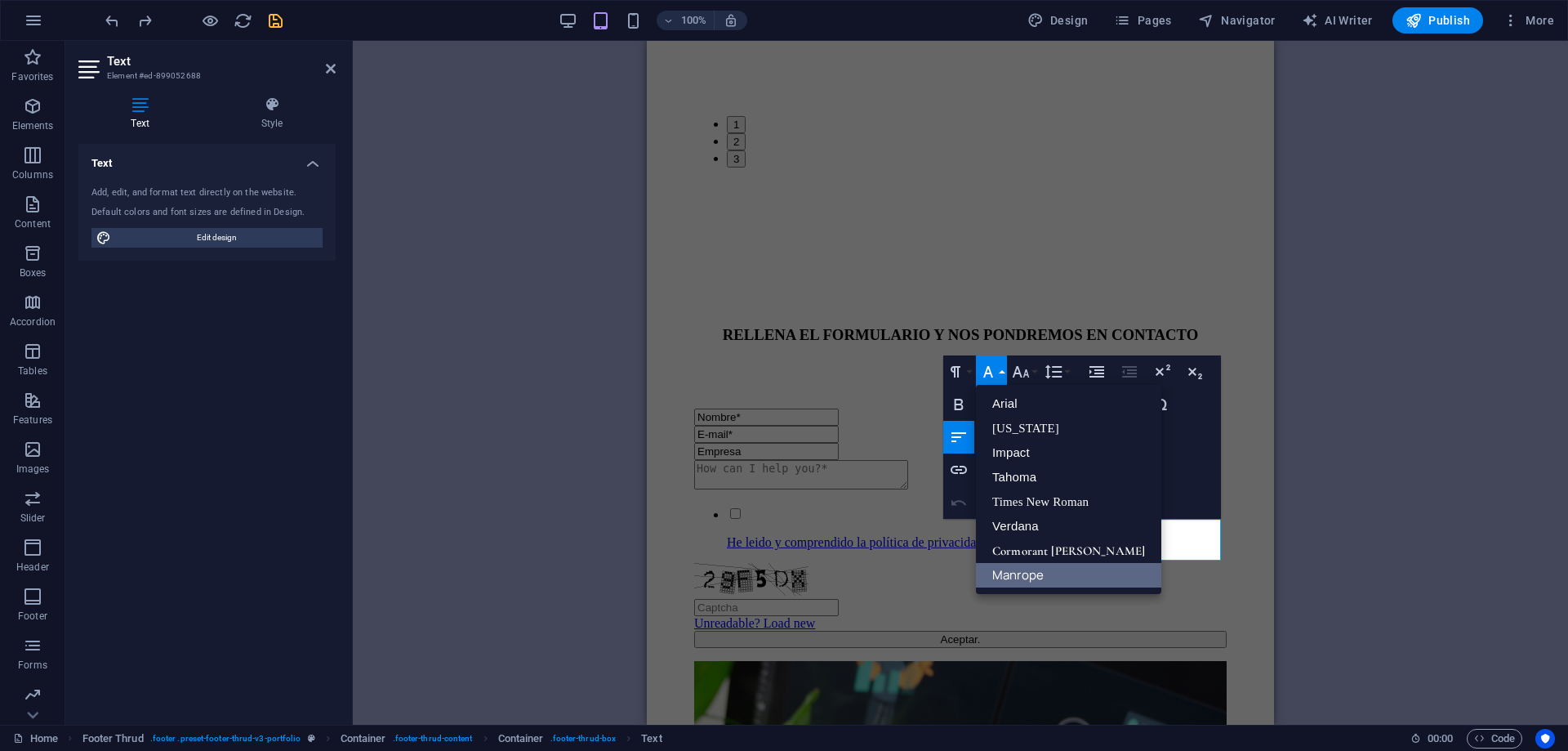
scroll to position [0, 0]
click at [1013, 402] on link "Arial" at bounding box center [1068, 403] width 185 height 24
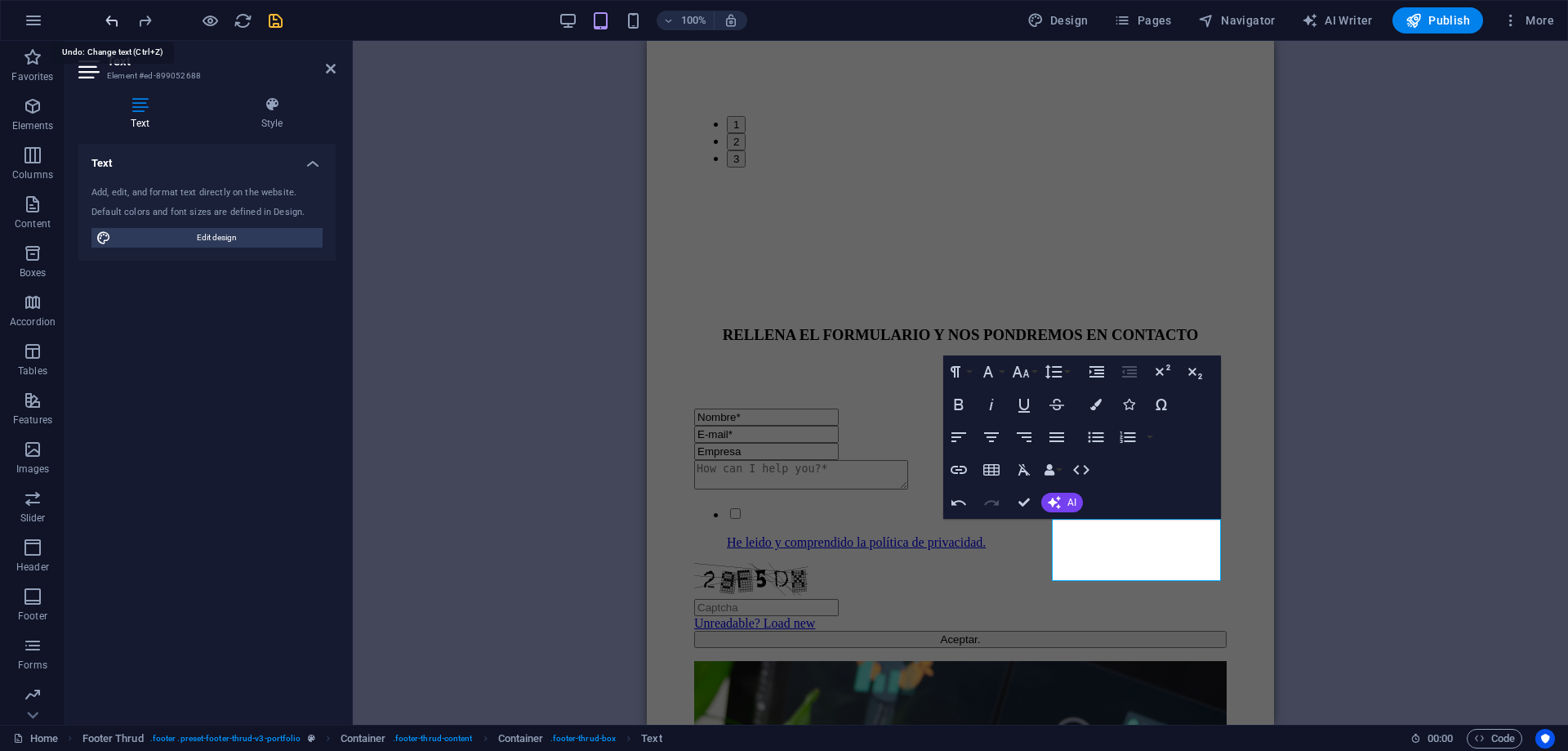
click at [116, 18] on icon "undo" at bounding box center [112, 21] width 18 height 18
click at [110, 18] on icon "undo" at bounding box center [112, 21] width 18 height 18
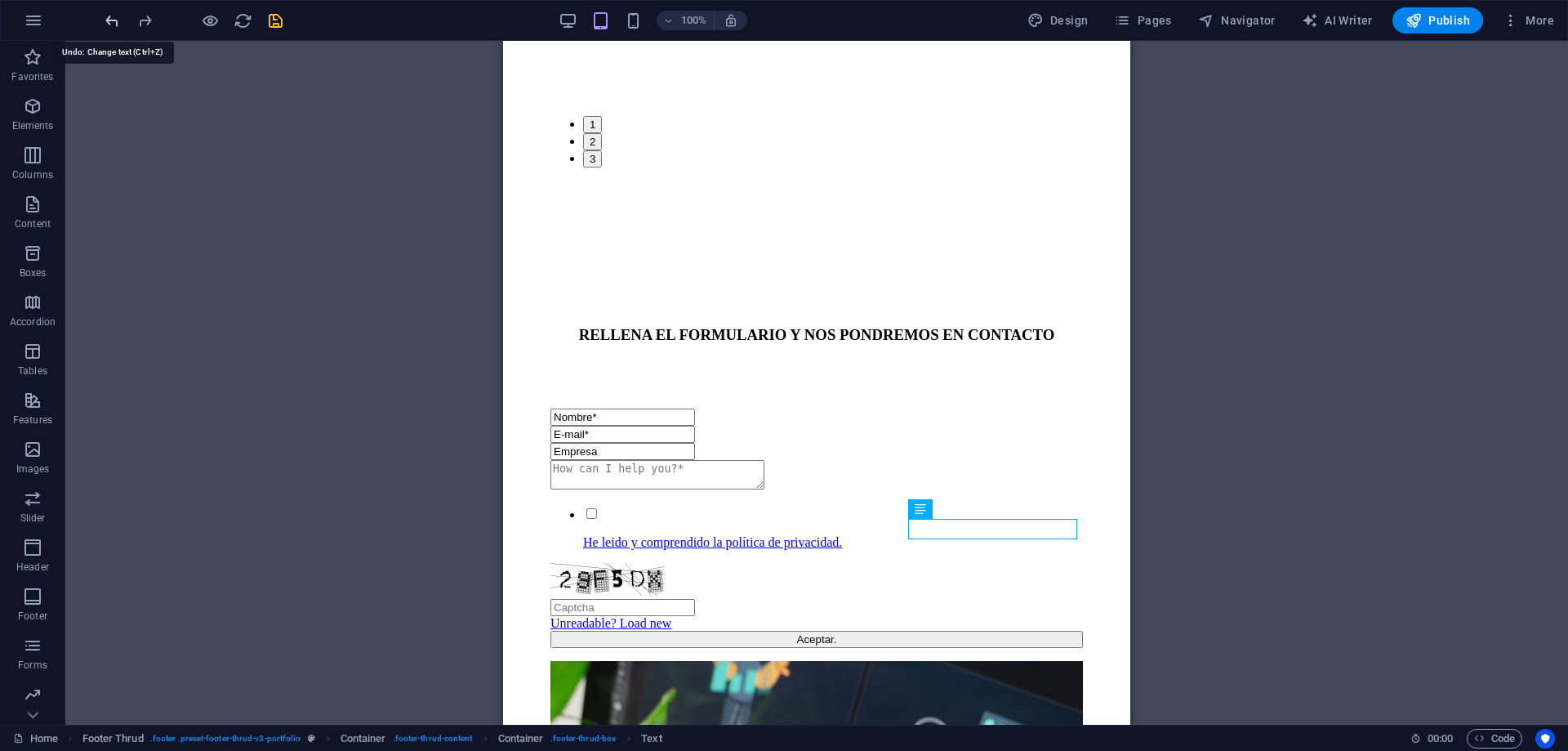
click at [110, 18] on icon "undo" at bounding box center [112, 21] width 18 height 18
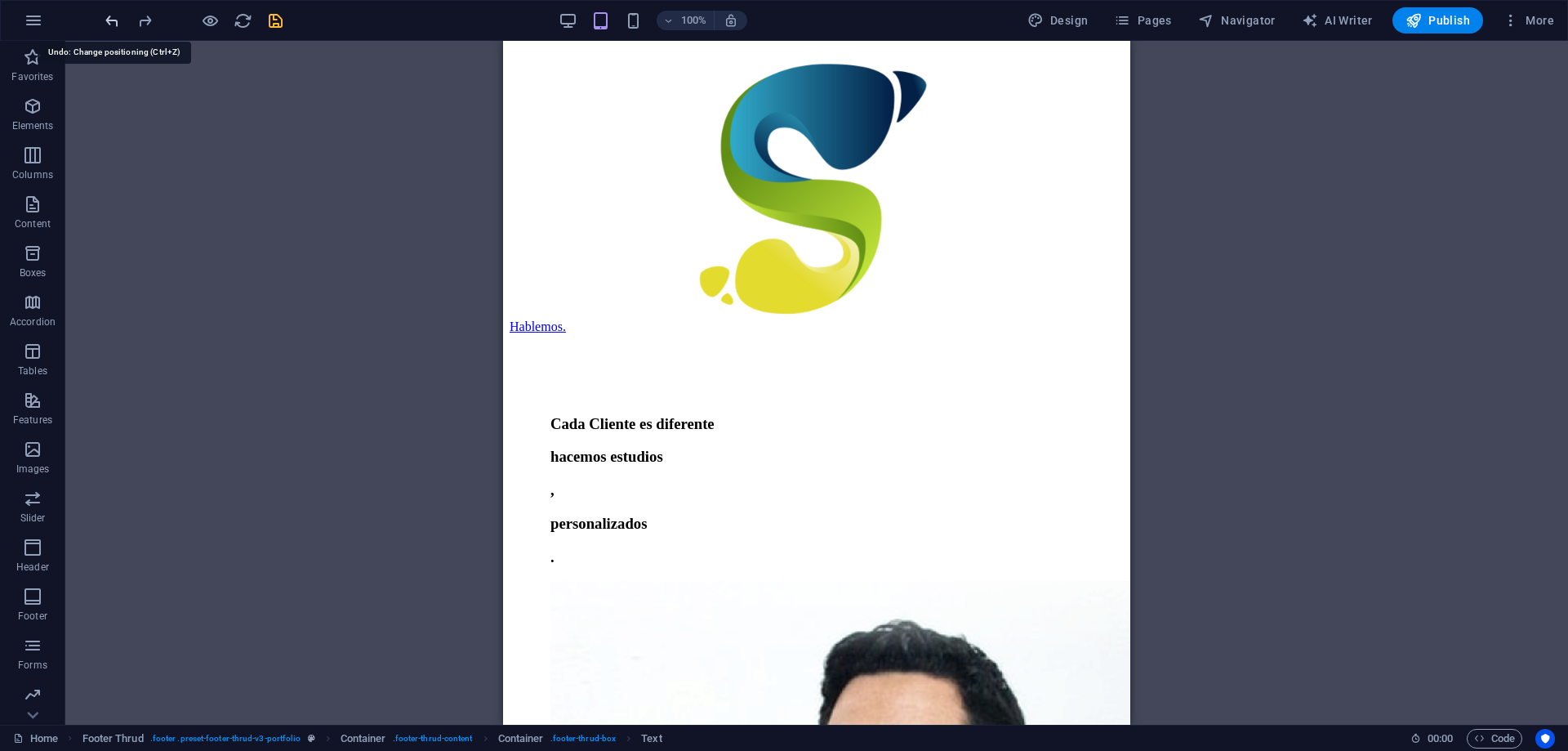
scroll to position [208, 0]
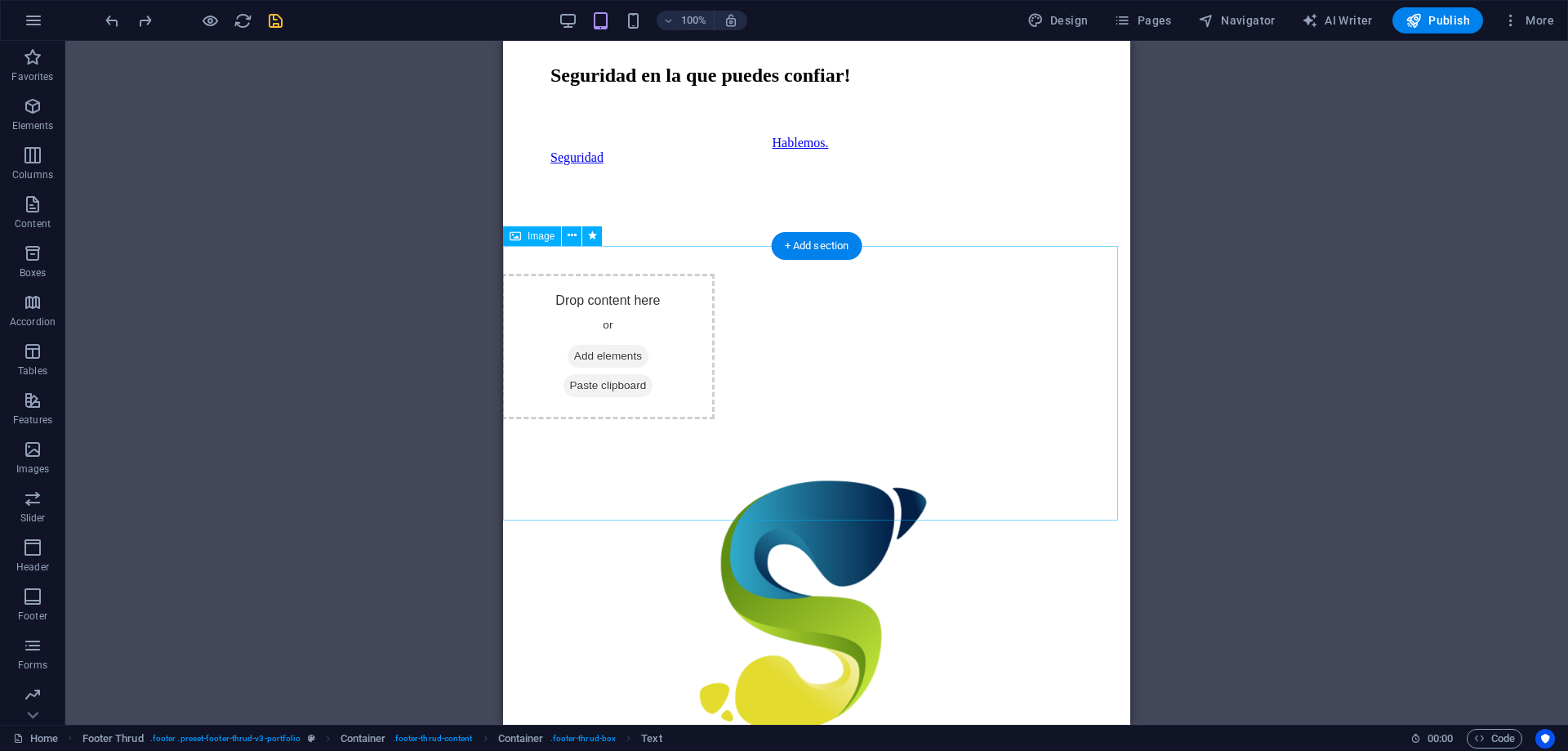
click at [641, 459] on figure at bounding box center [816, 597] width 614 height 277
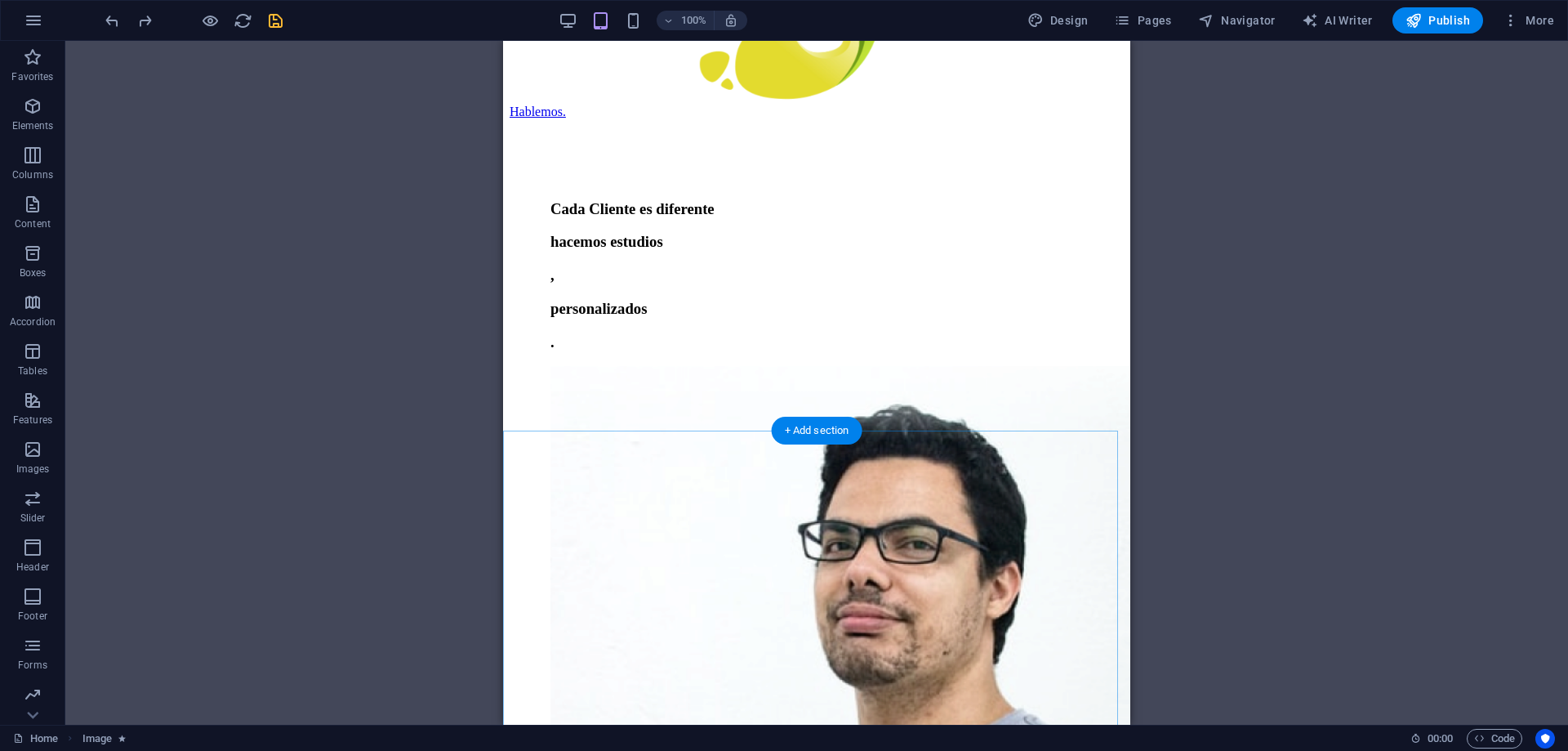
scroll to position [1025, 0]
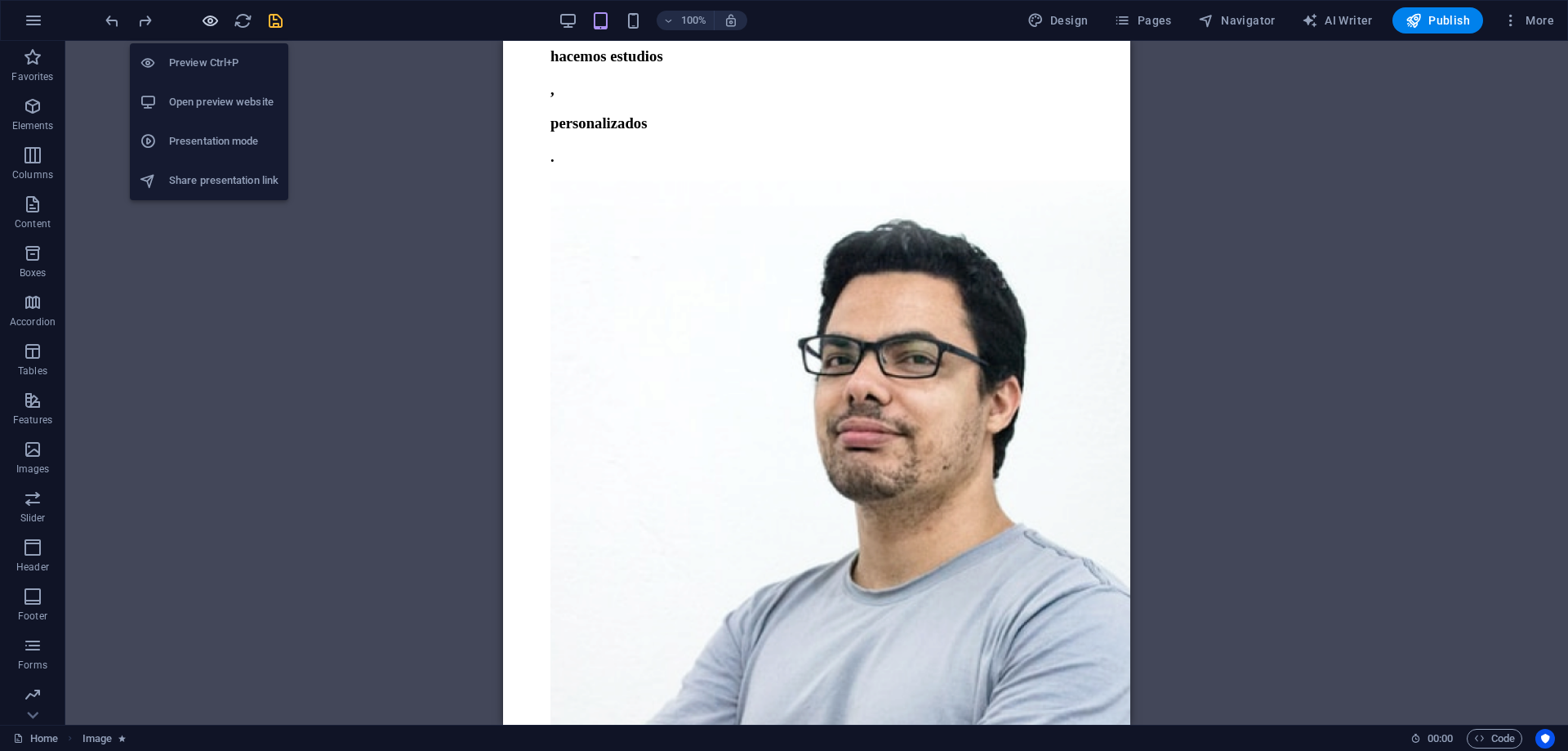
click at [211, 18] on icon "button" at bounding box center [211, 21] width 18 height 18
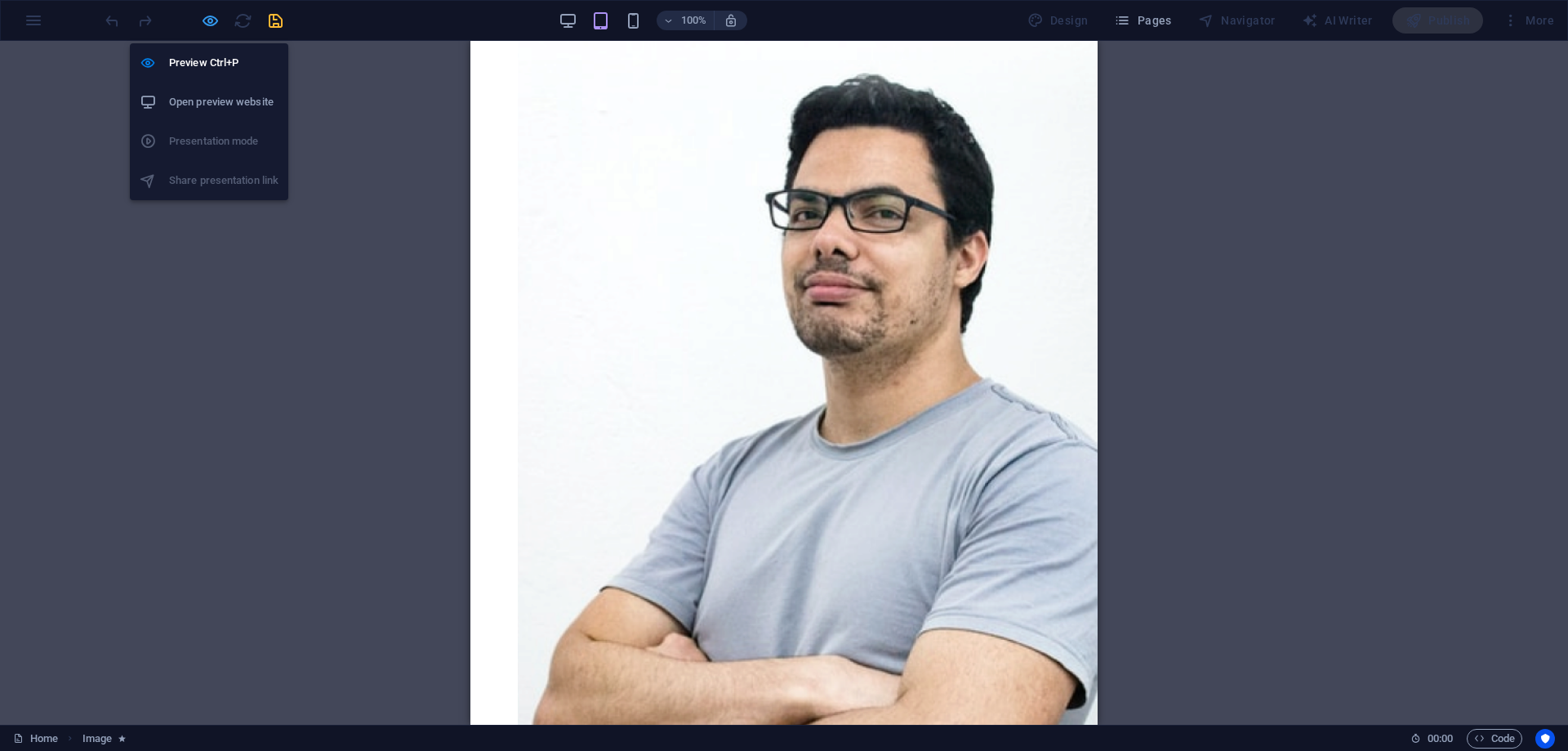
scroll to position [983, 0]
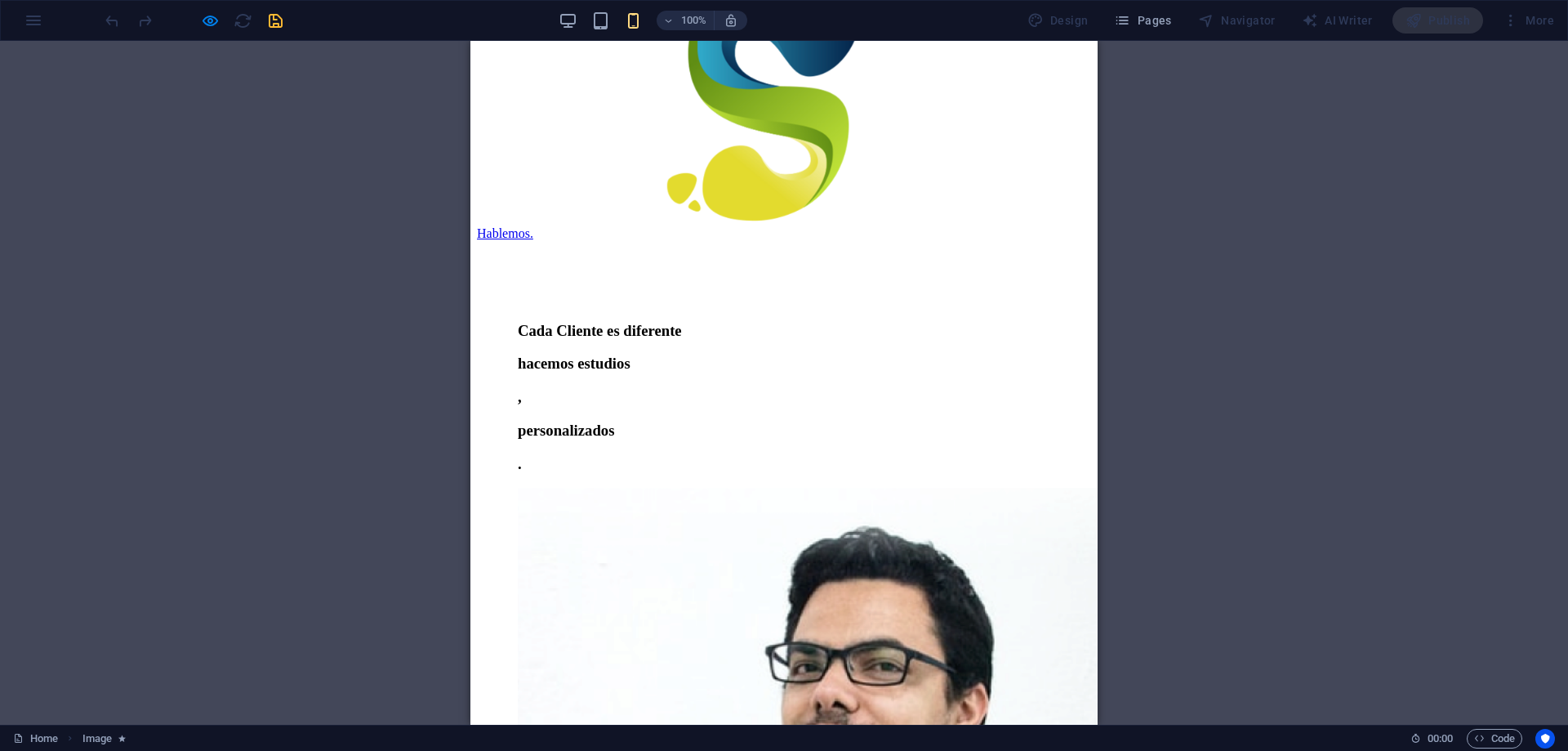
scroll to position [0, 0]
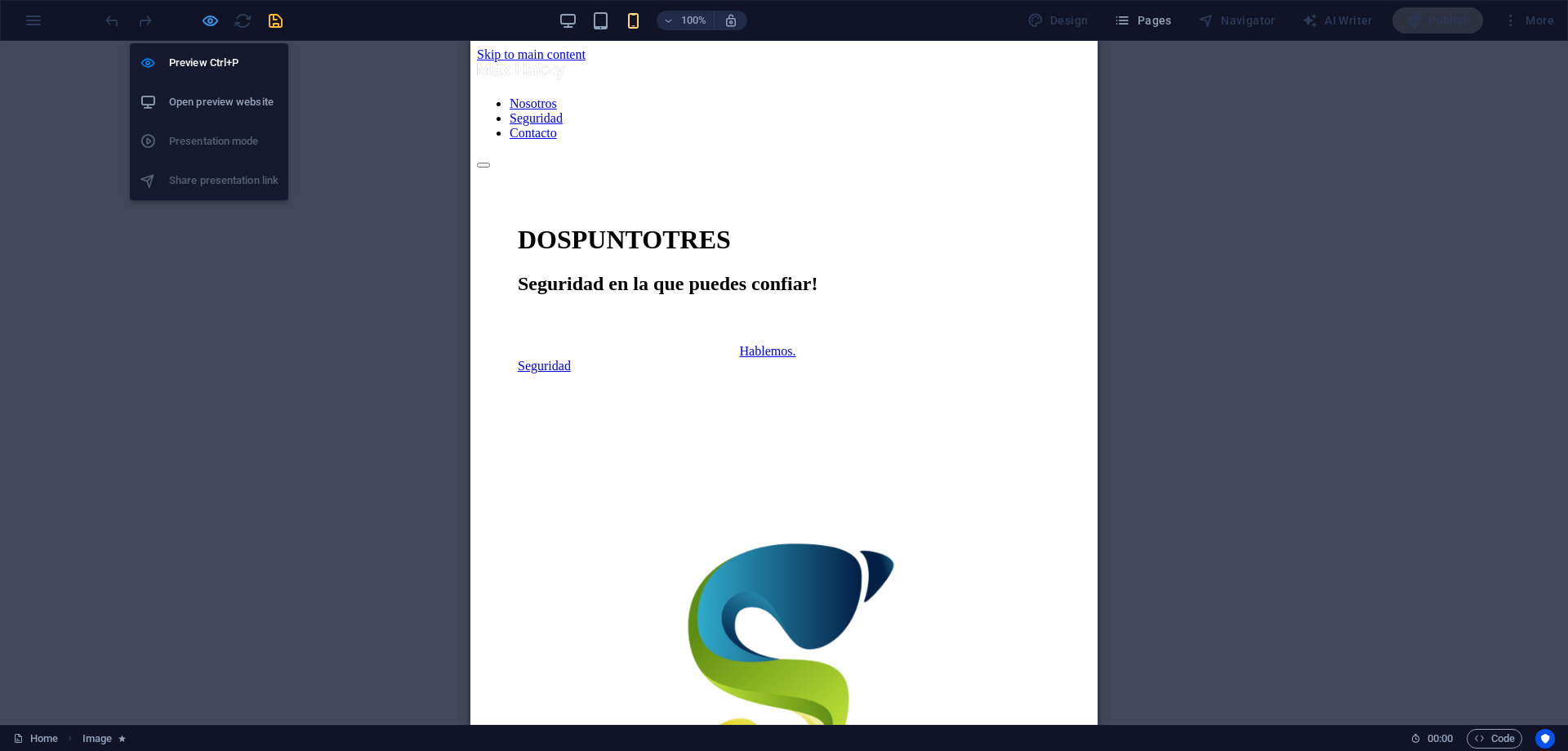
click at [204, 18] on icon "button" at bounding box center [211, 21] width 18 height 18
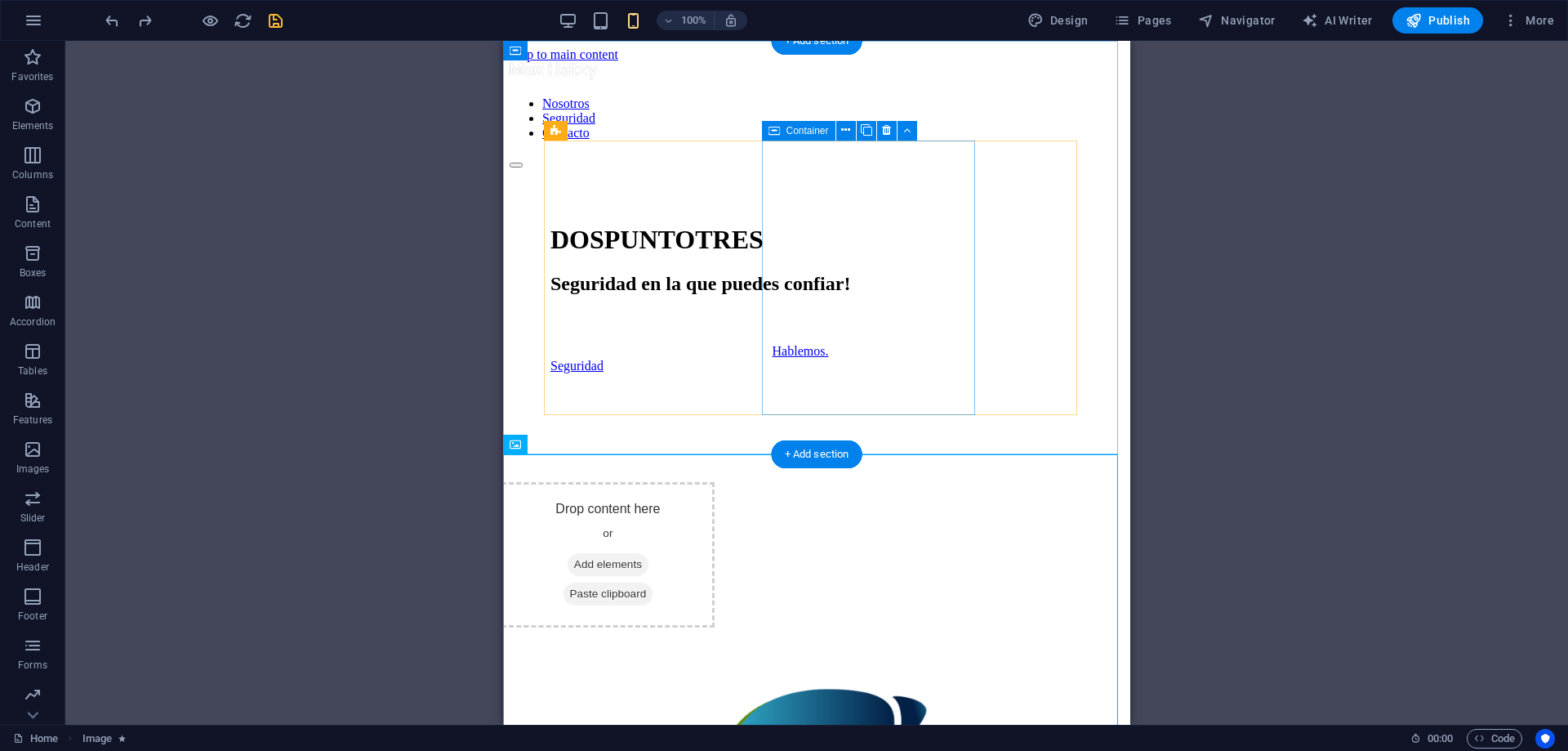
click at [715, 482] on div "Drop content here or Add elements Paste clipboard" at bounding box center [607, 555] width 213 height 145
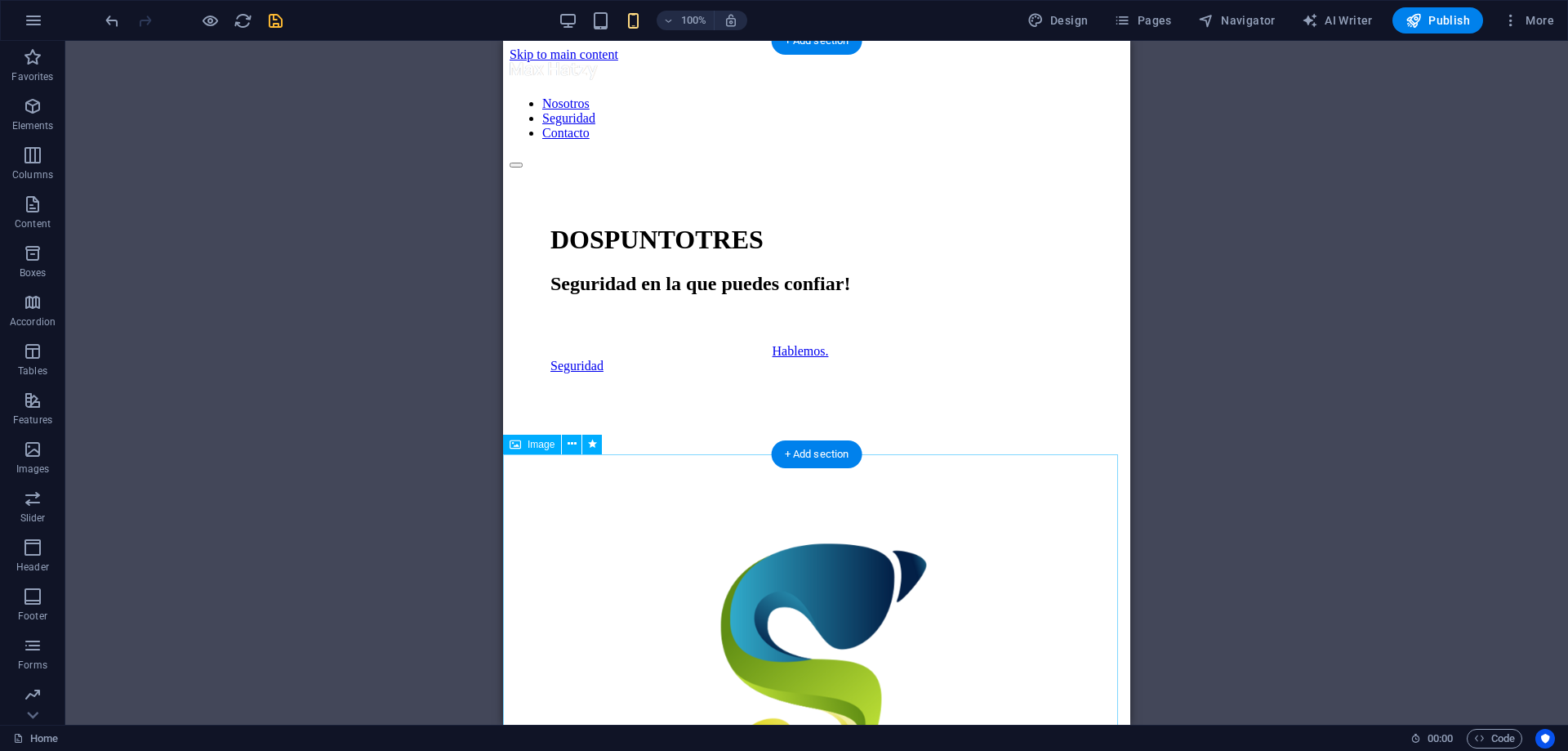
click at [835, 533] on figure at bounding box center [816, 660] width 614 height 277
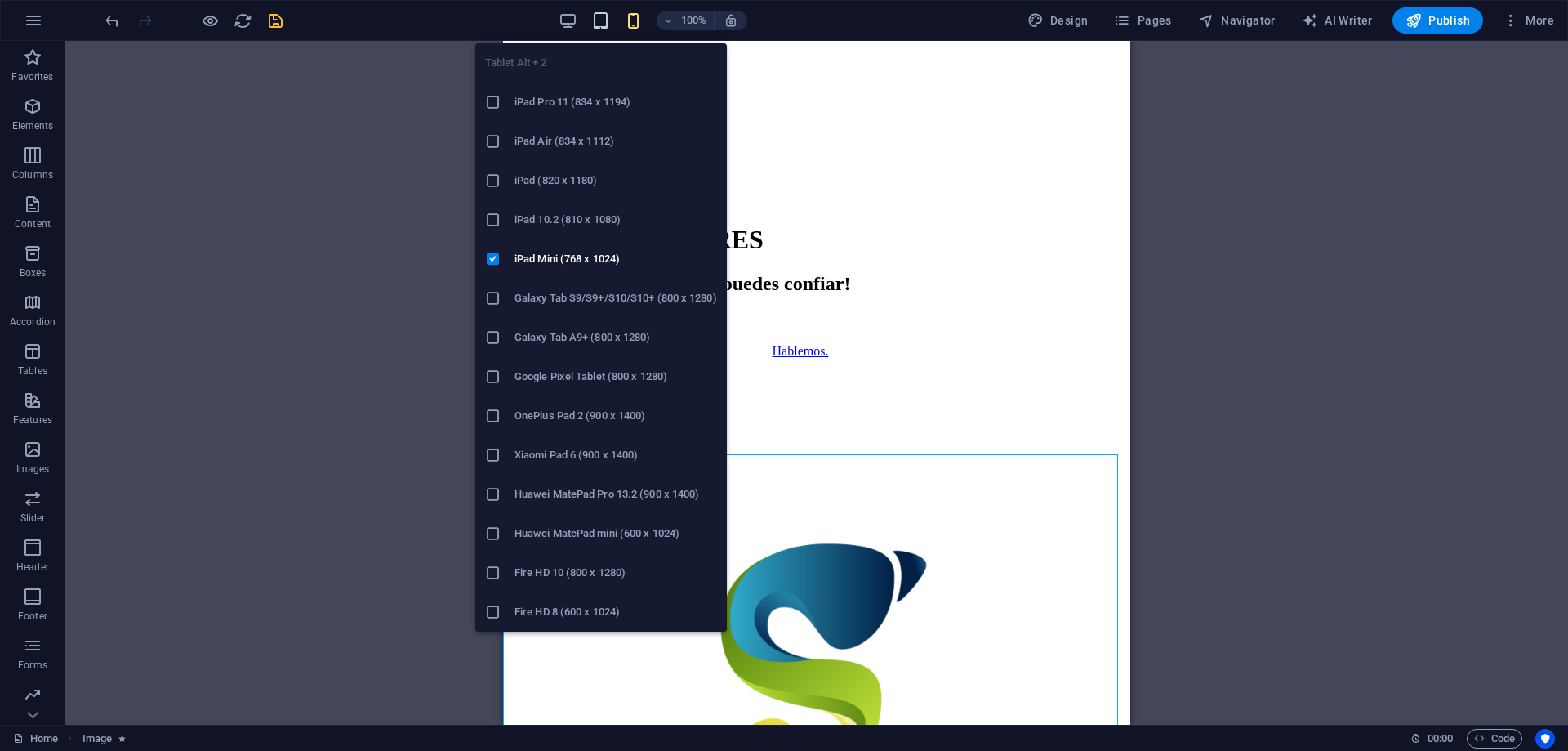
click at [607, 19] on icon "button" at bounding box center [601, 21] width 18 height 18
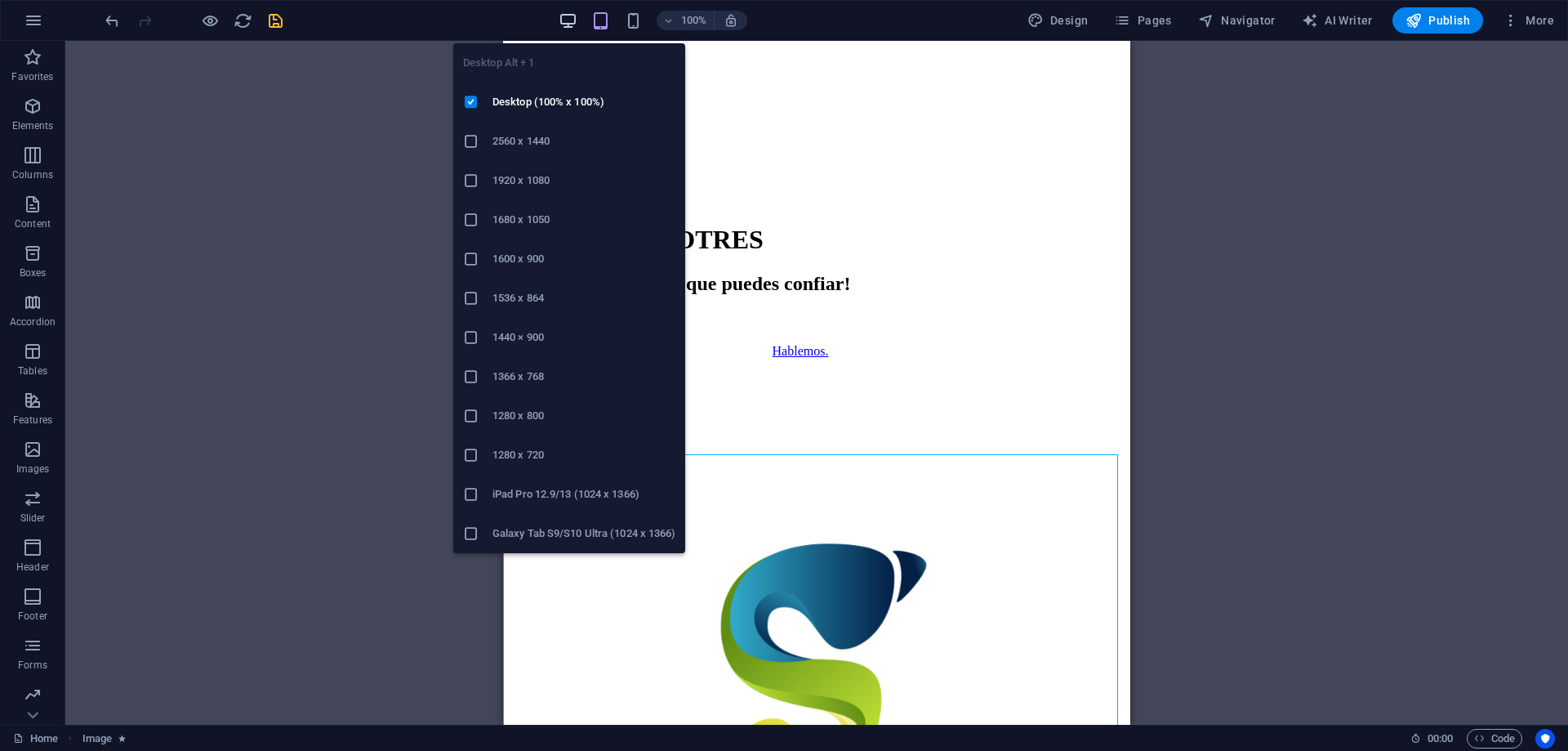
click at [577, 18] on icon "button" at bounding box center [568, 21] width 18 height 18
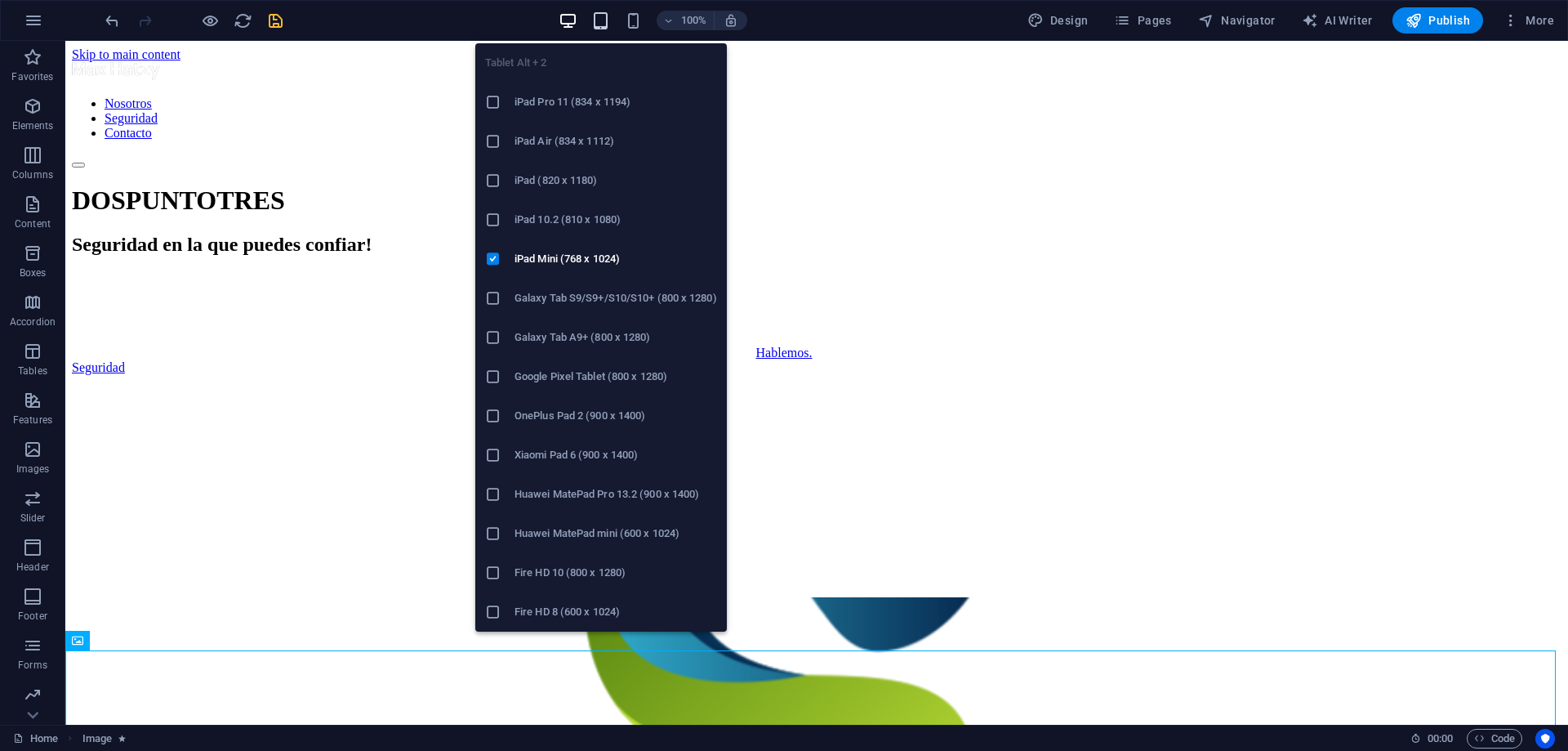
click at [595, 23] on icon "button" at bounding box center [601, 21] width 18 height 18
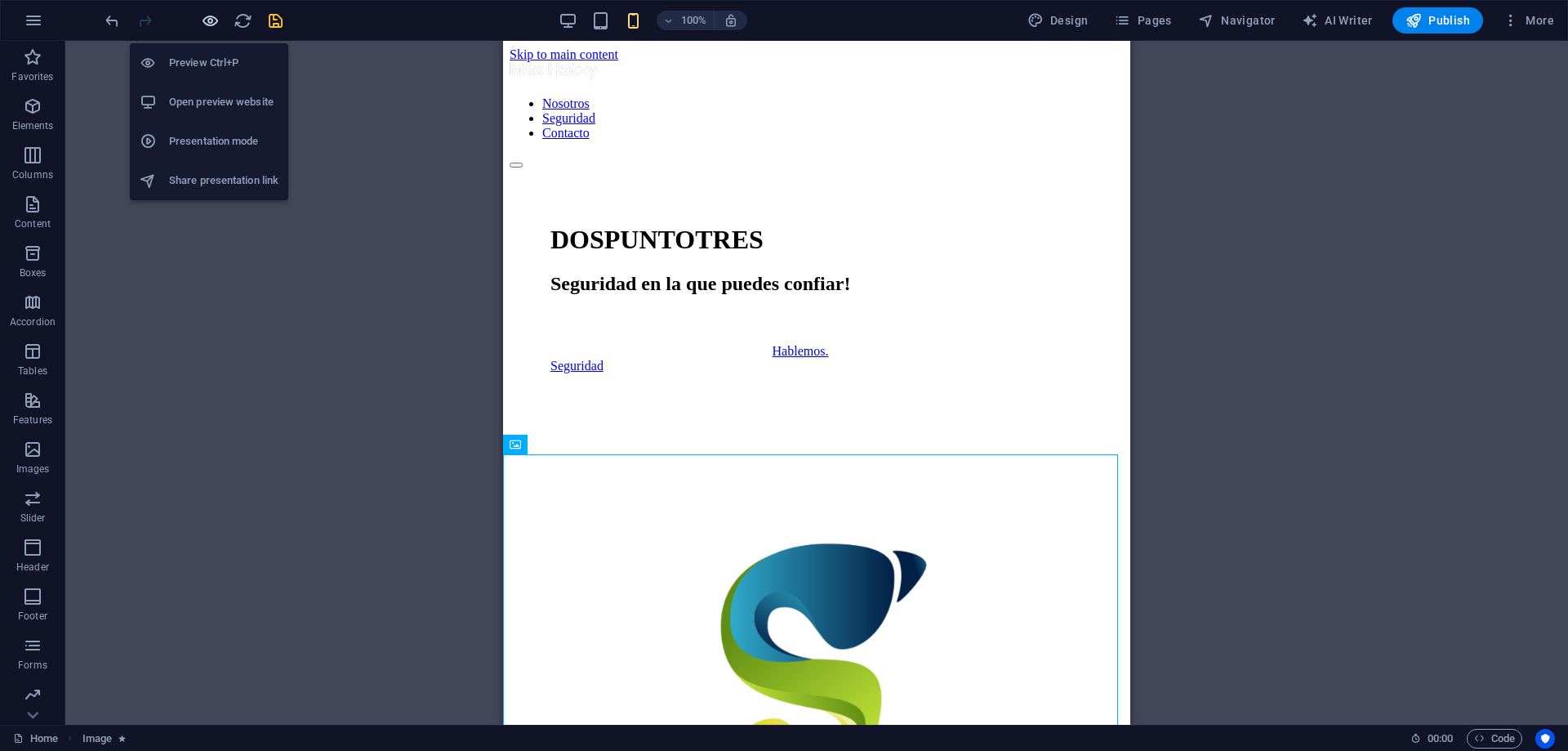
click at [204, 22] on icon "button" at bounding box center [211, 21] width 18 height 18
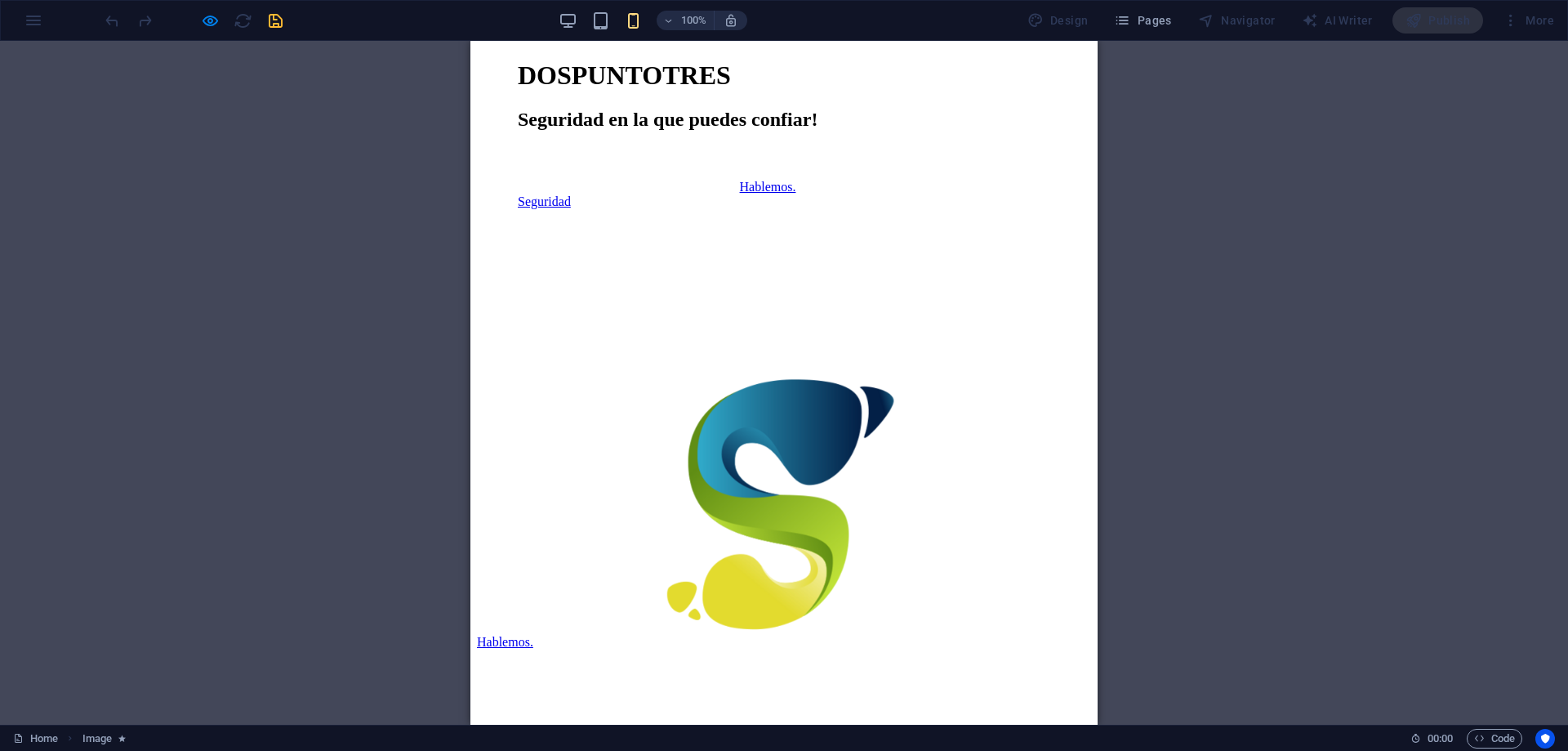
scroll to position [164, 0]
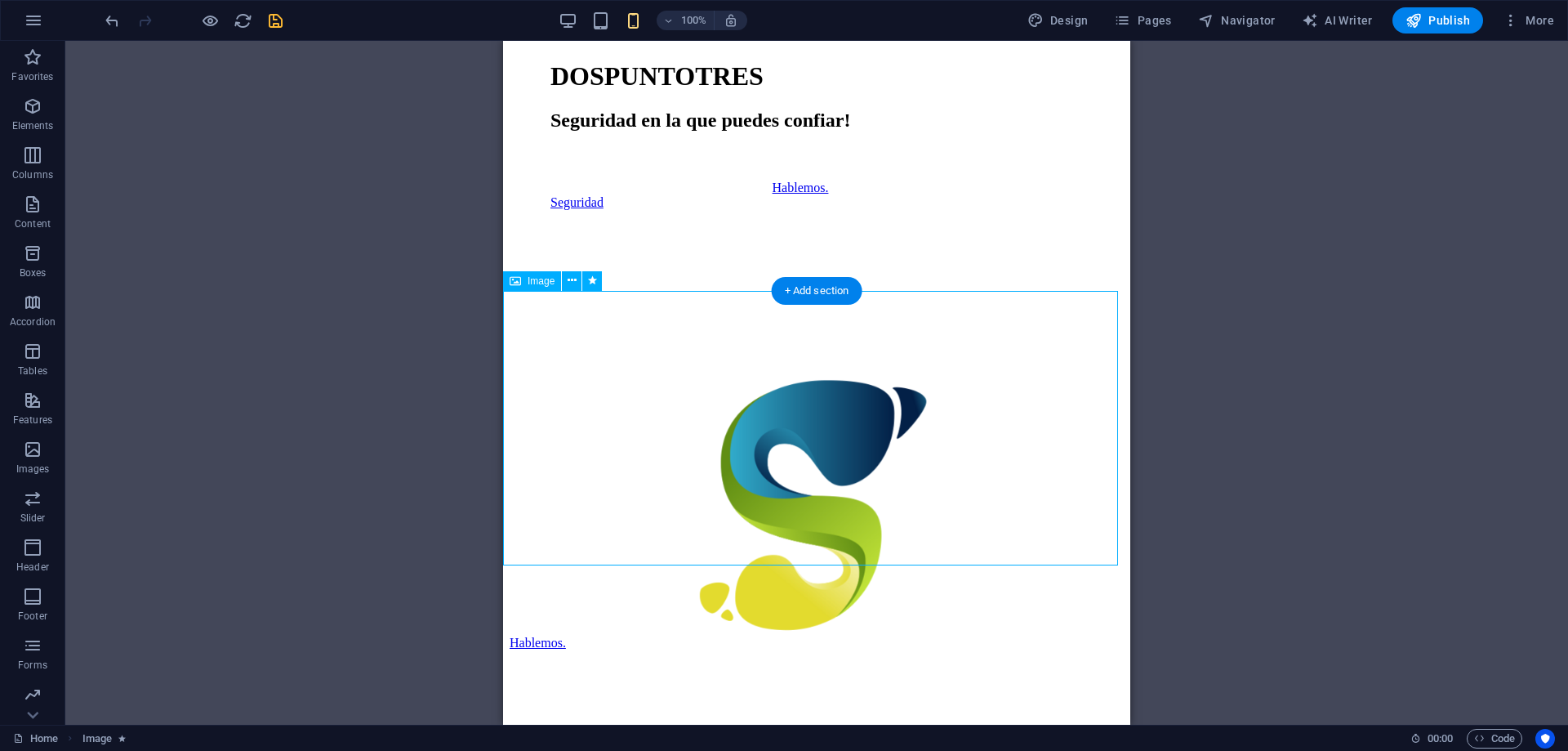
click at [788, 378] on figure at bounding box center [816, 496] width 614 height 277
click at [793, 373] on figure at bounding box center [816, 496] width 614 height 277
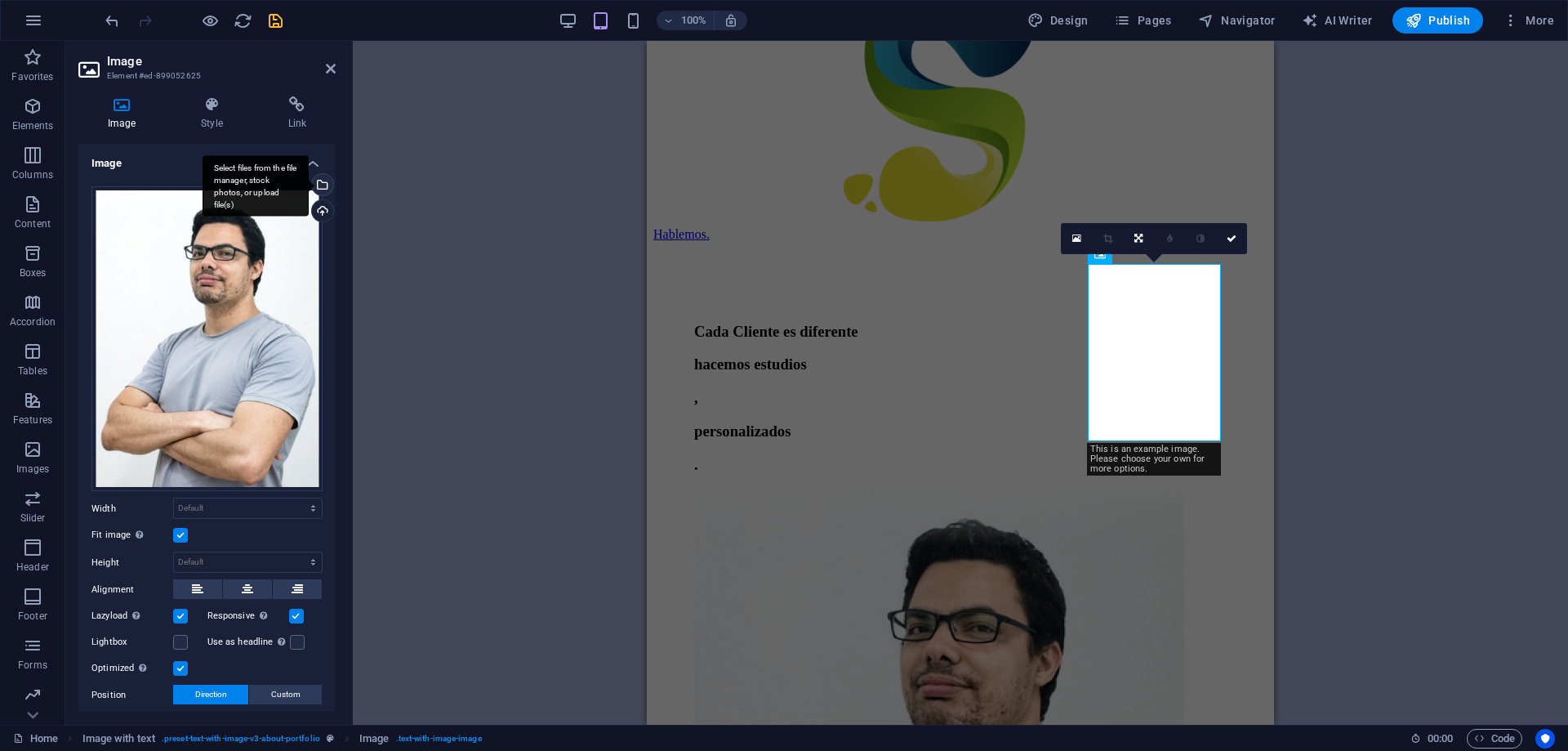
click at [325, 185] on div "Select files from the file manager, stock photos, or upload file(s)" at bounding box center [321, 185] width 24 height 24
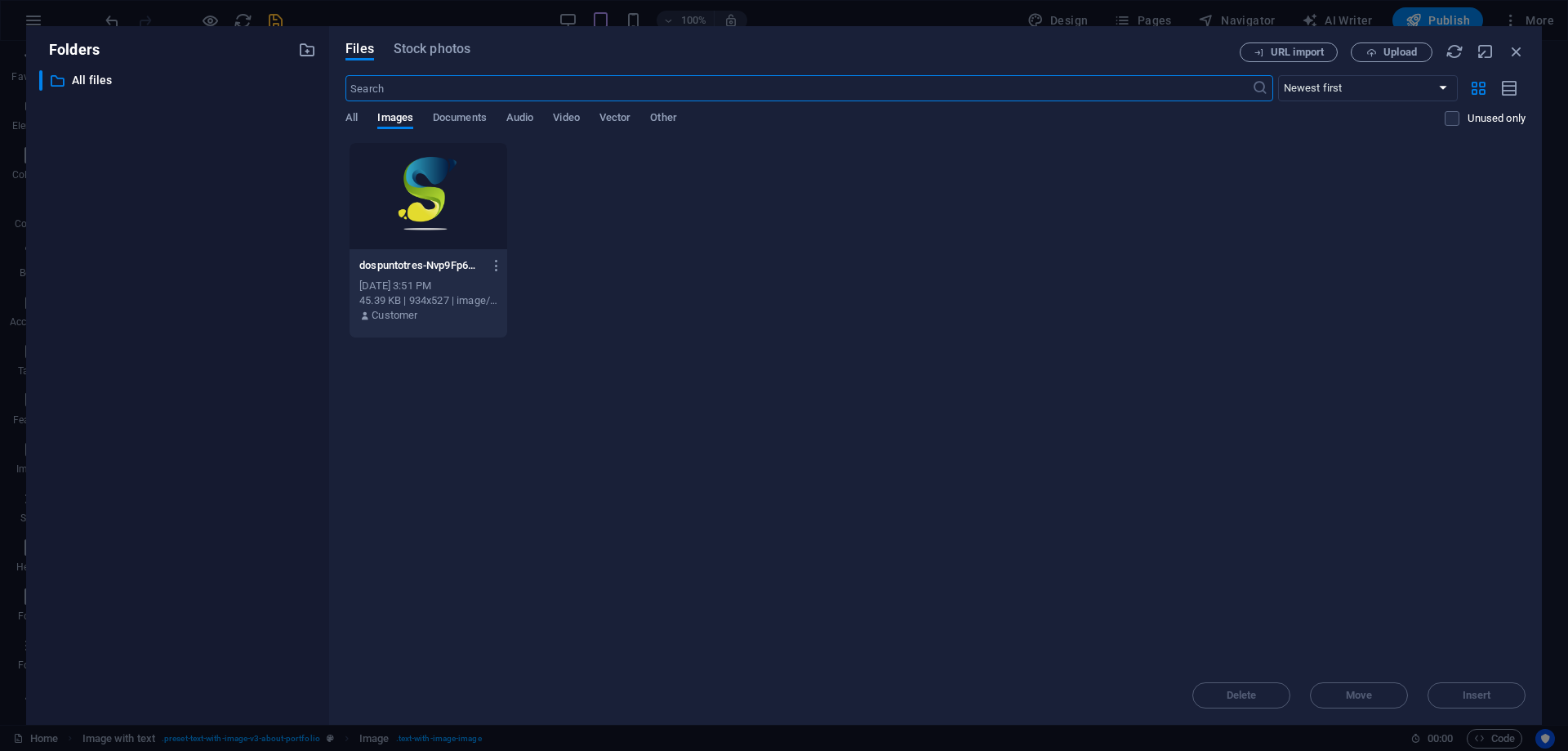
click at [439, 177] on div at bounding box center [428, 195] width 158 height 106
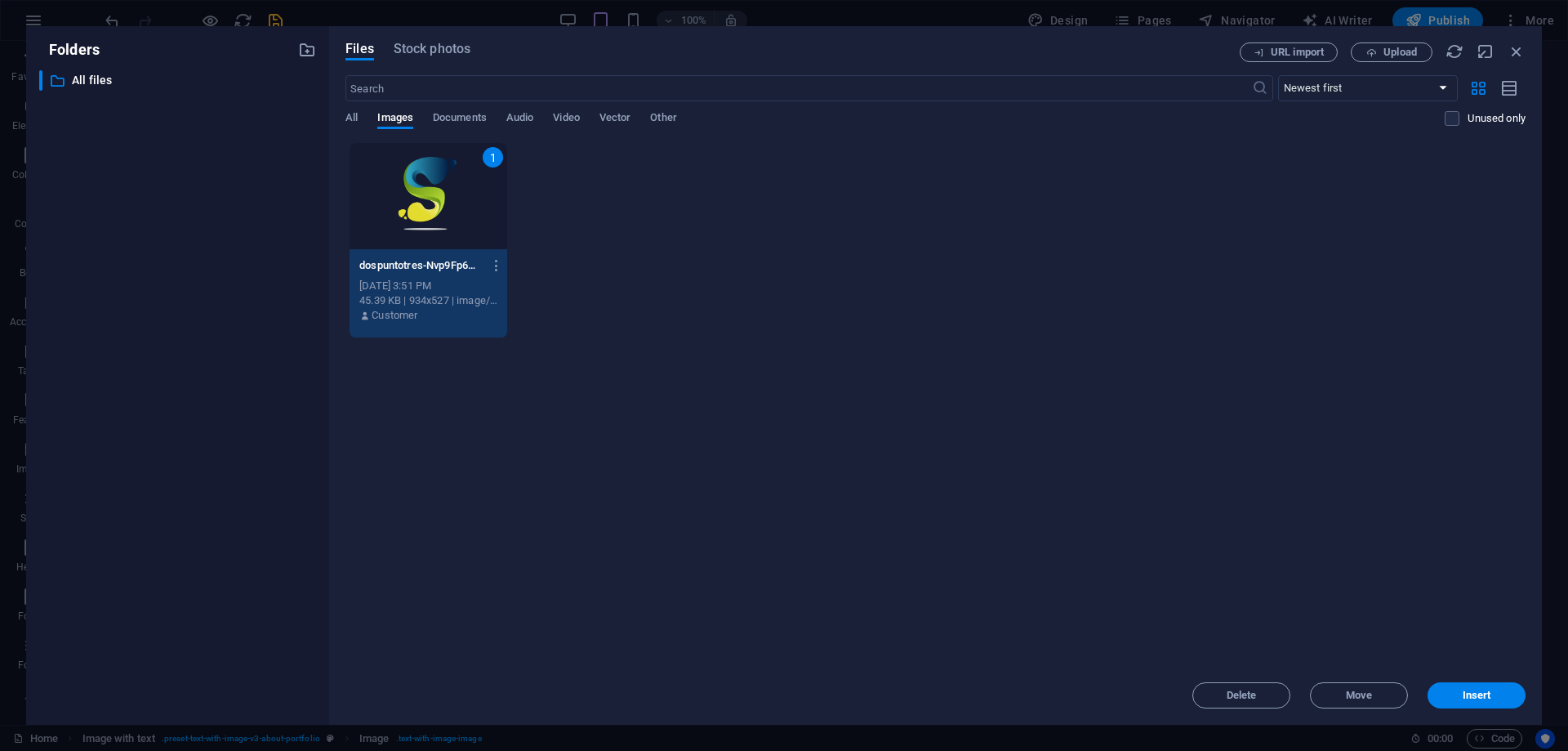
click at [1484, 695] on span "Insert" at bounding box center [1477, 695] width 28 height 10
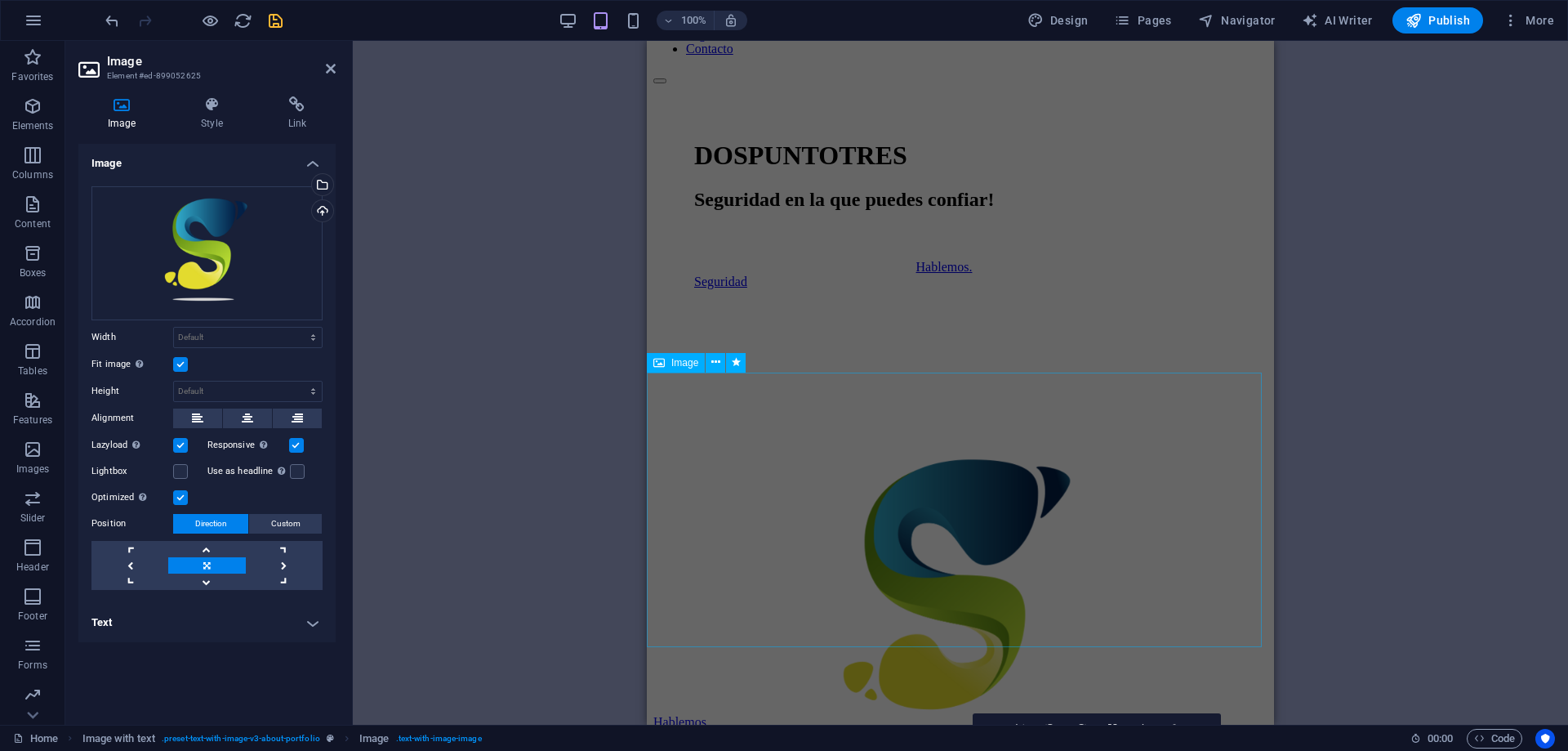
scroll to position [82, 0]
click at [967, 478] on figure at bounding box center [960, 578] width 614 height 277
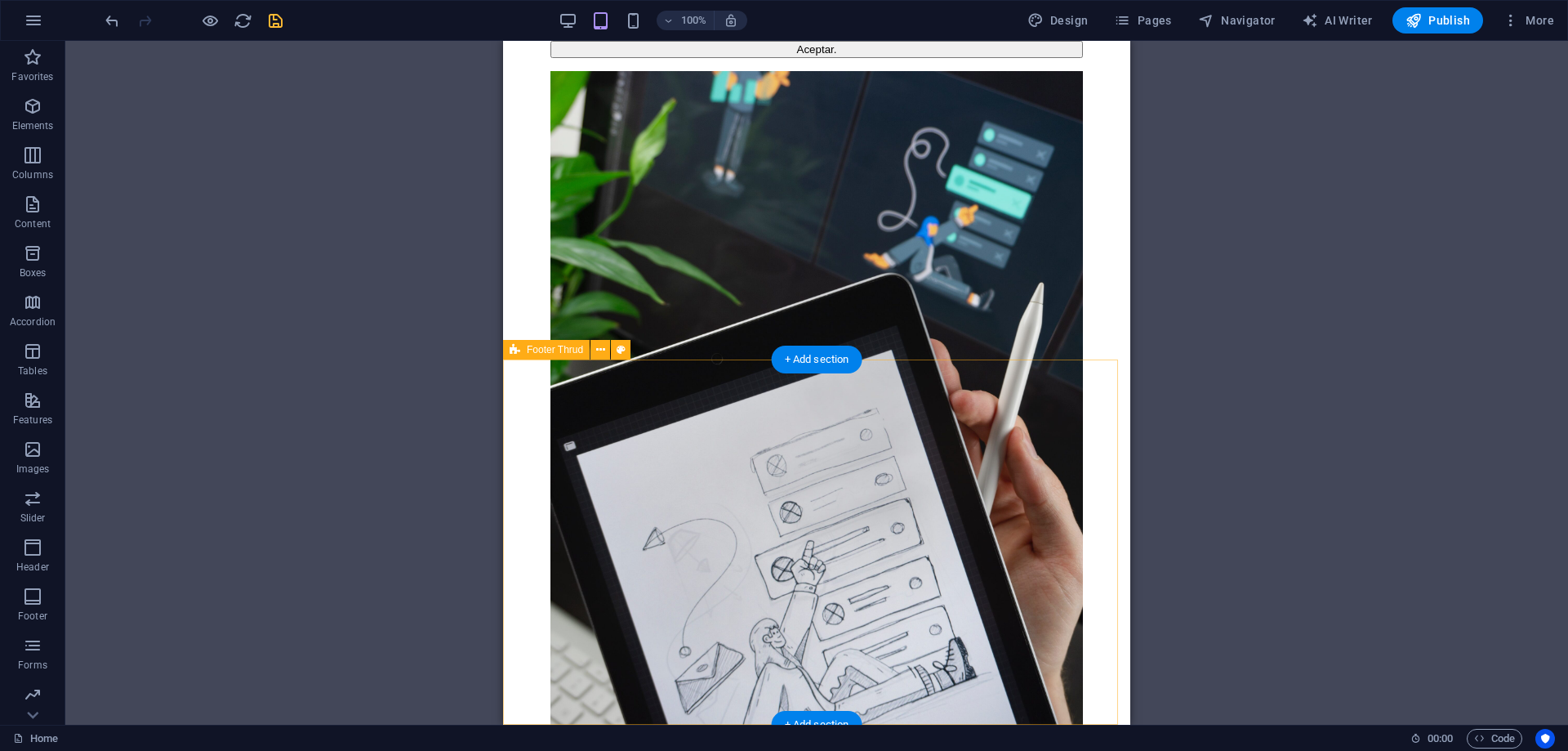
scroll to position [3427, 0]
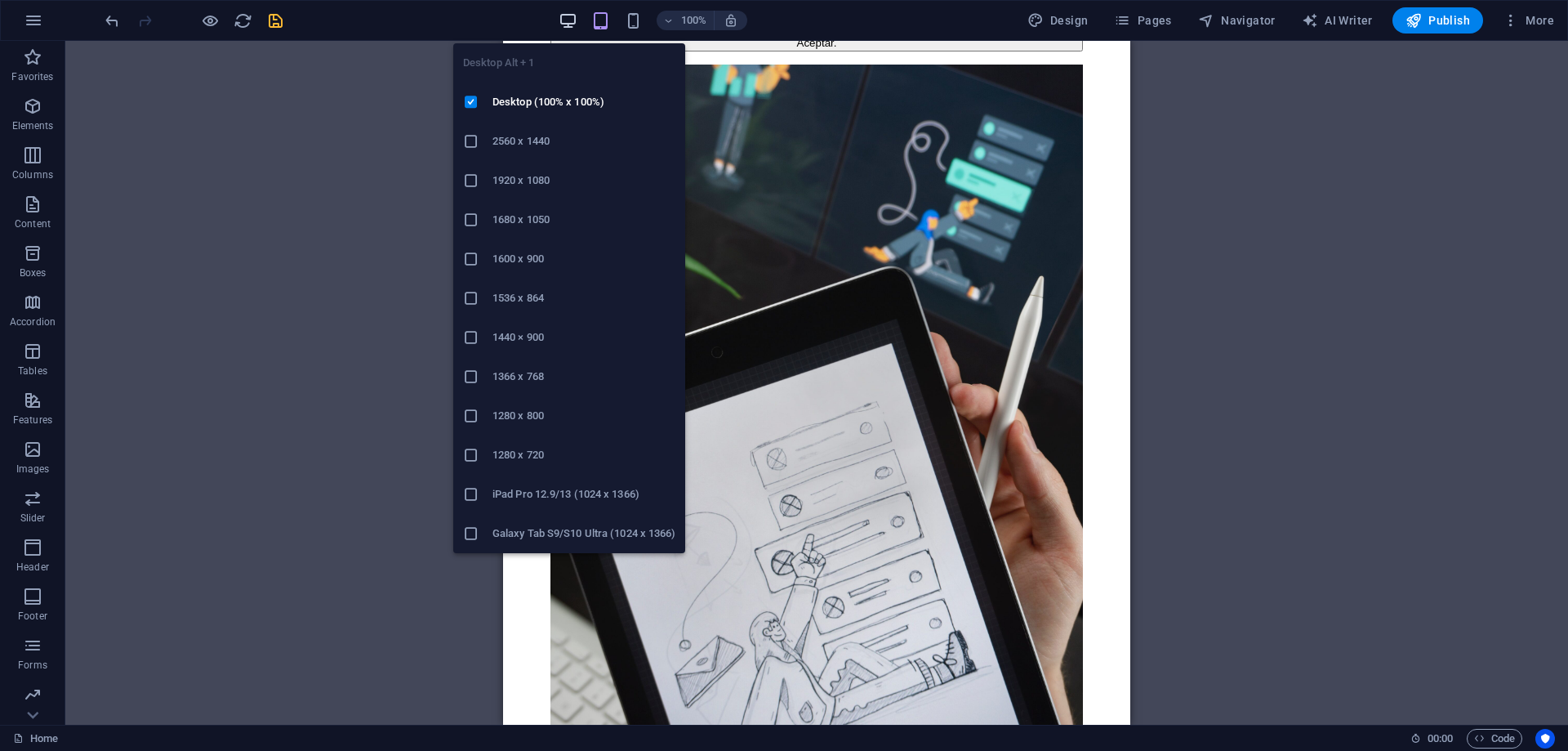
click at [566, 21] on icon "button" at bounding box center [568, 21] width 18 height 18
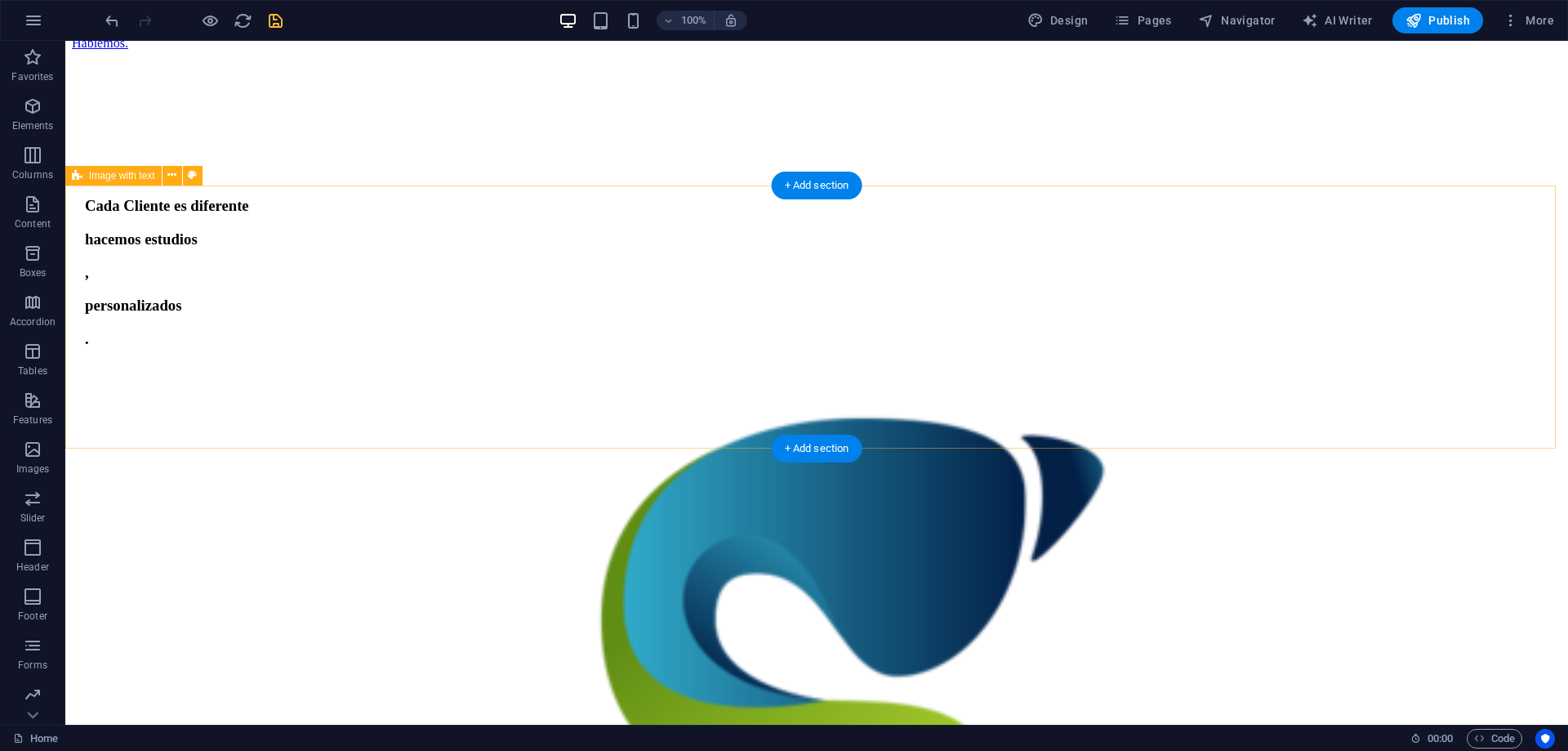
scroll to position [571, 0]
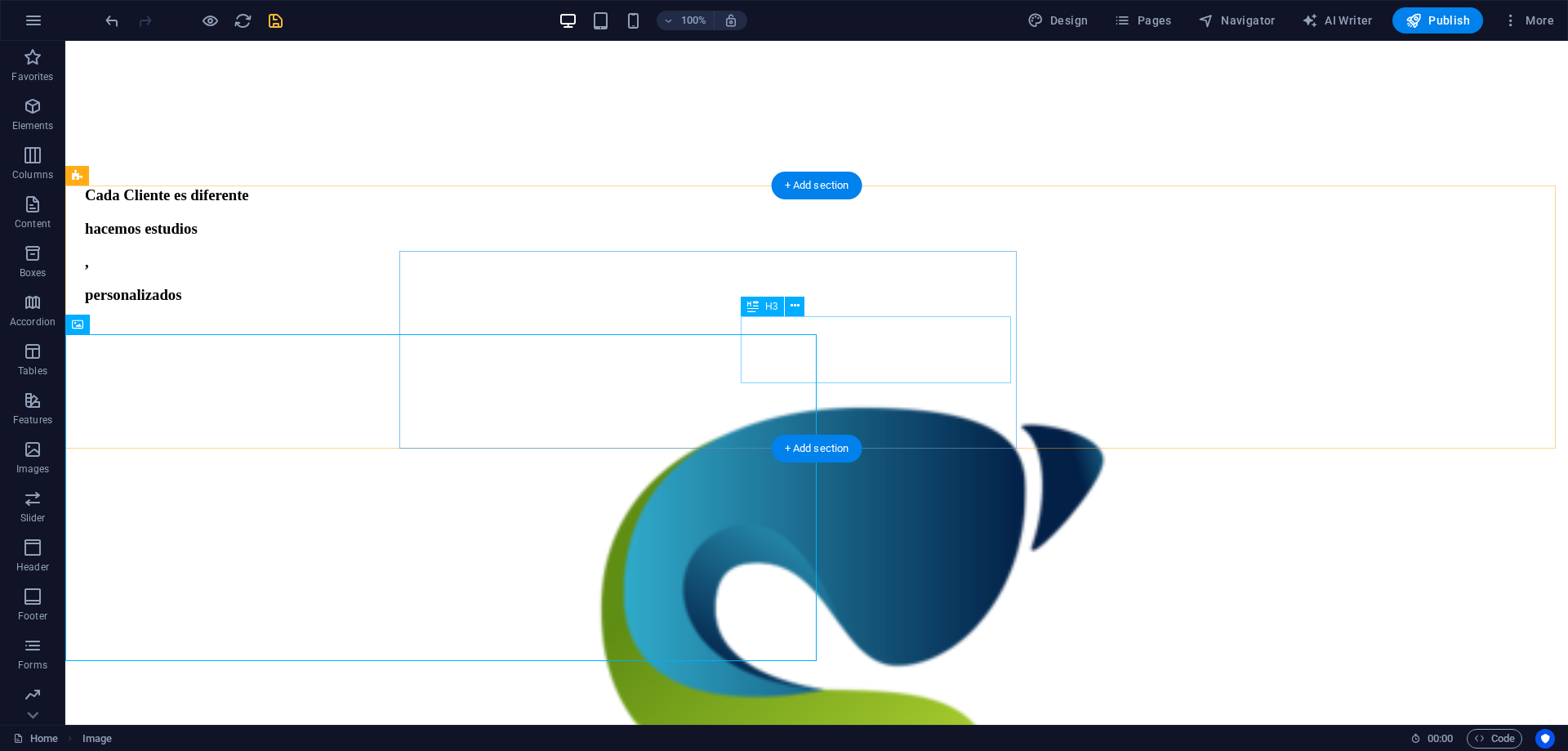
click at [880, 304] on div "personalizados" at bounding box center [817, 295] width 1464 height 18
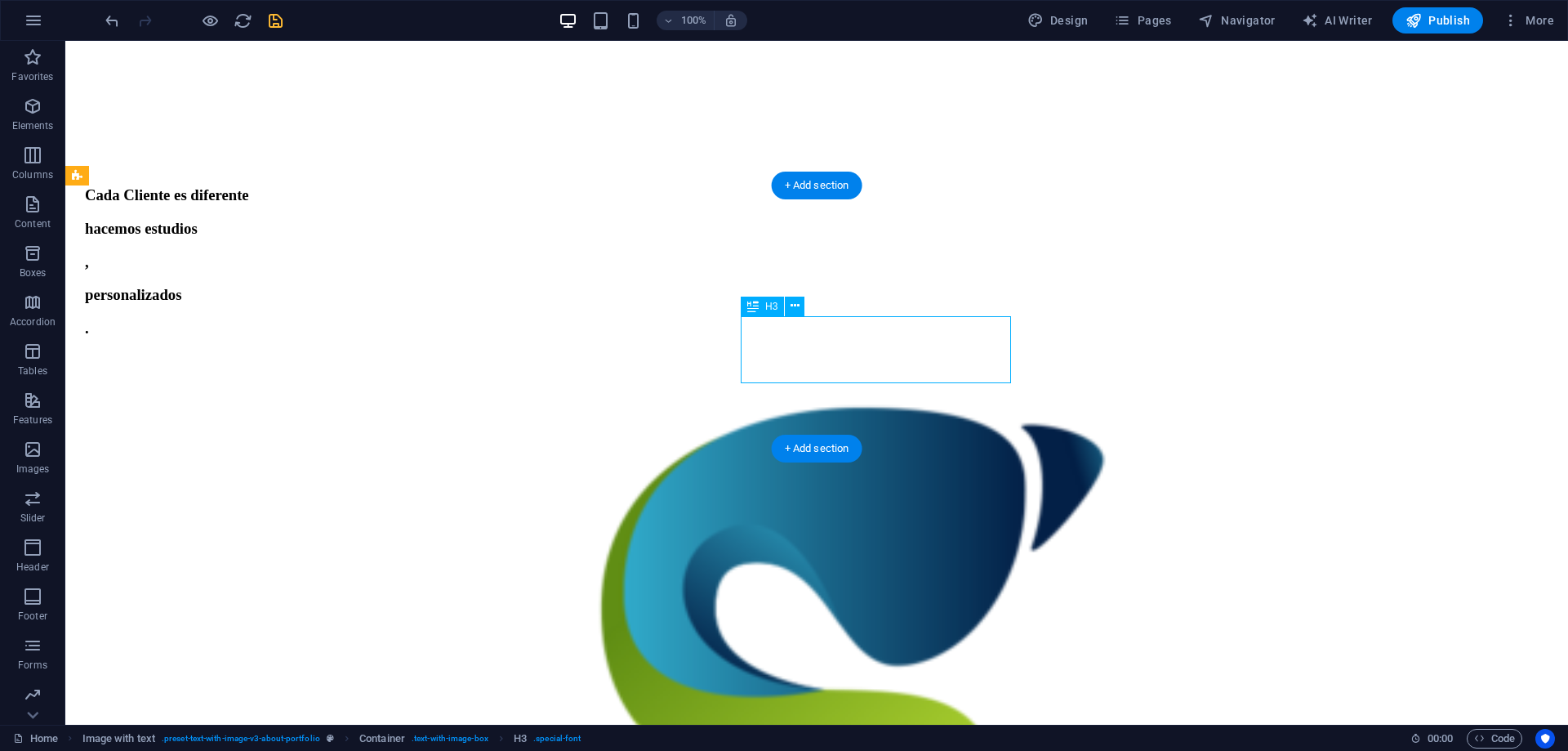
click at [875, 304] on div "personalizados" at bounding box center [817, 295] width 1464 height 18
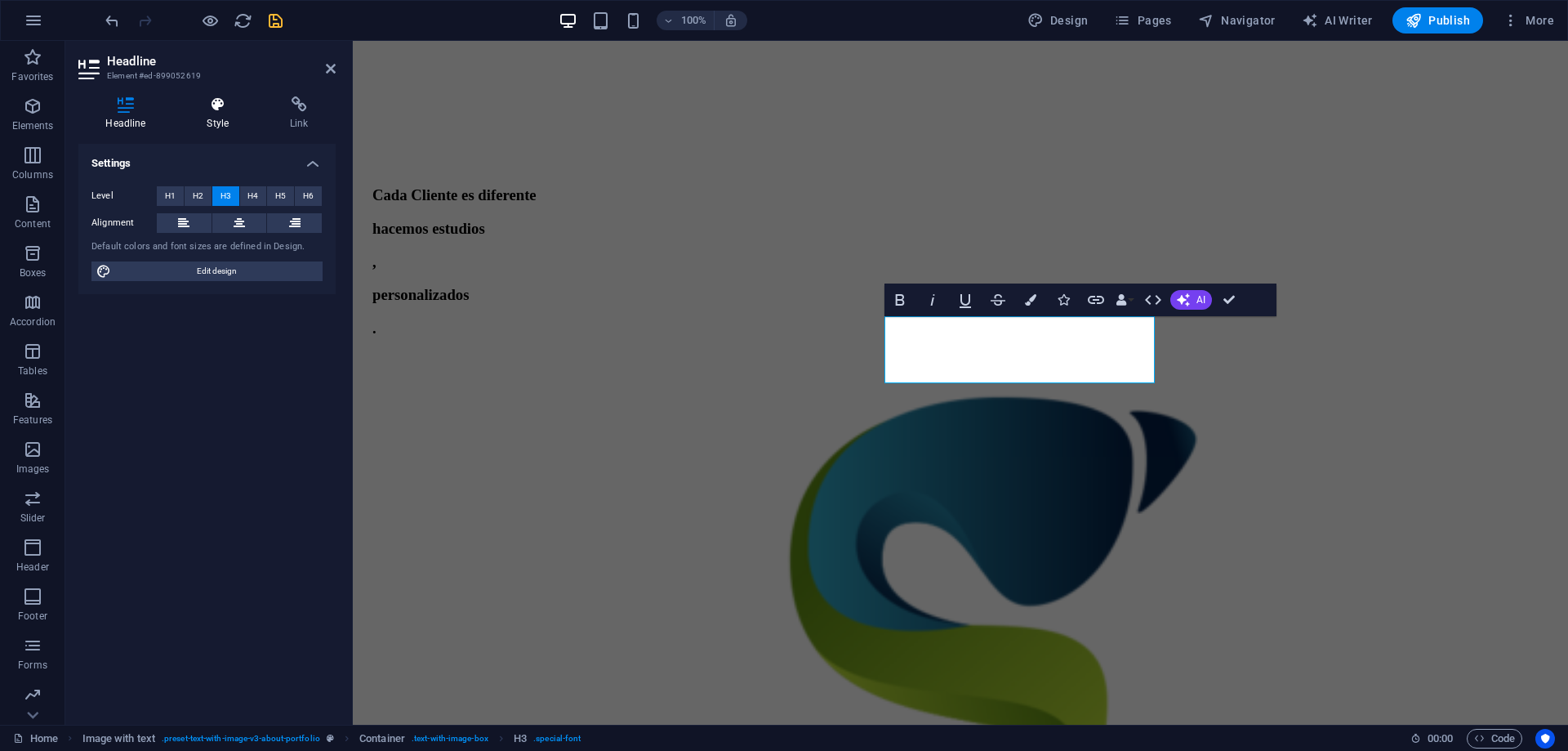
click at [222, 108] on icon at bounding box center [218, 104] width 77 height 17
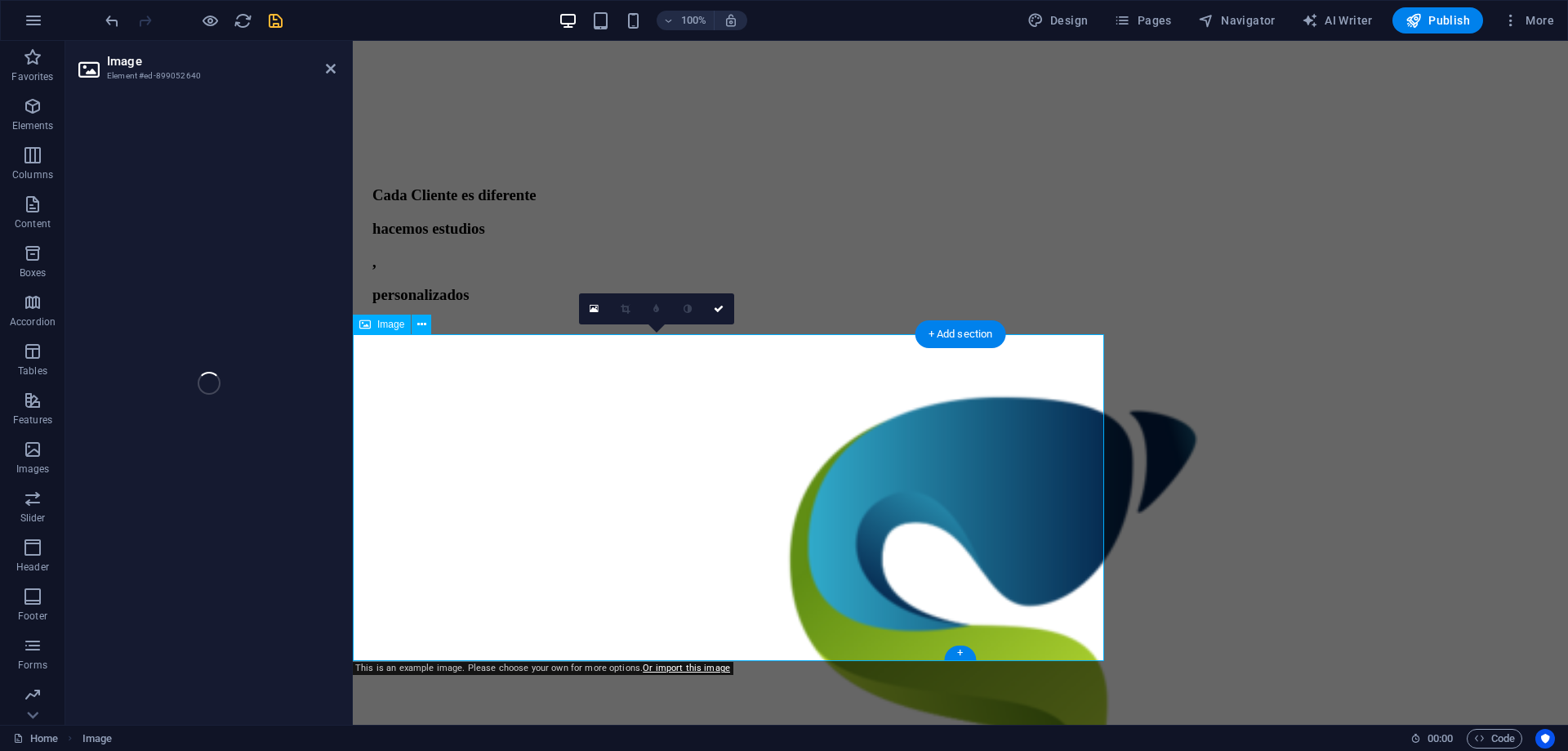
select select "vw"
select select "px"
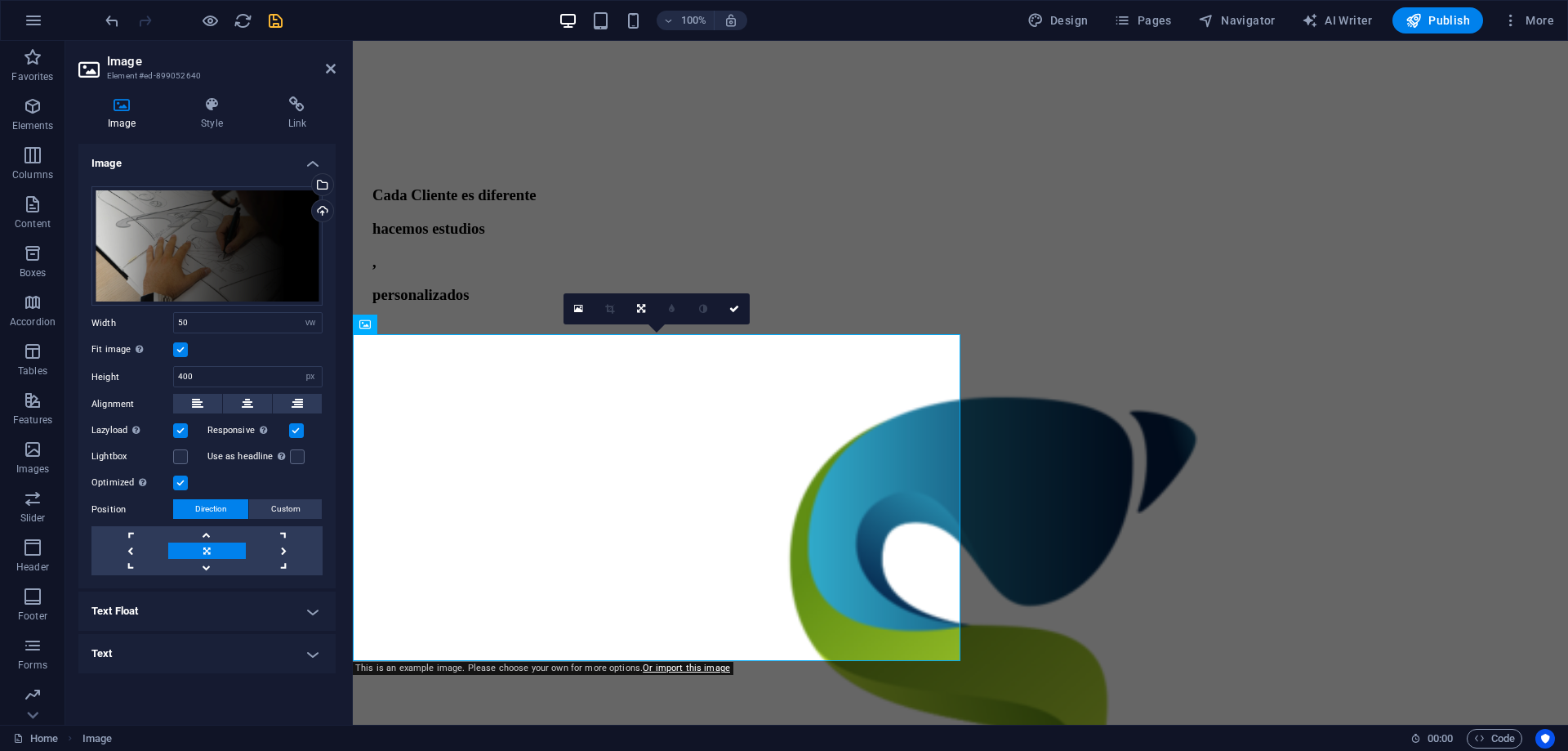
click at [270, 611] on h4 "Text Float" at bounding box center [207, 611] width 257 height 39
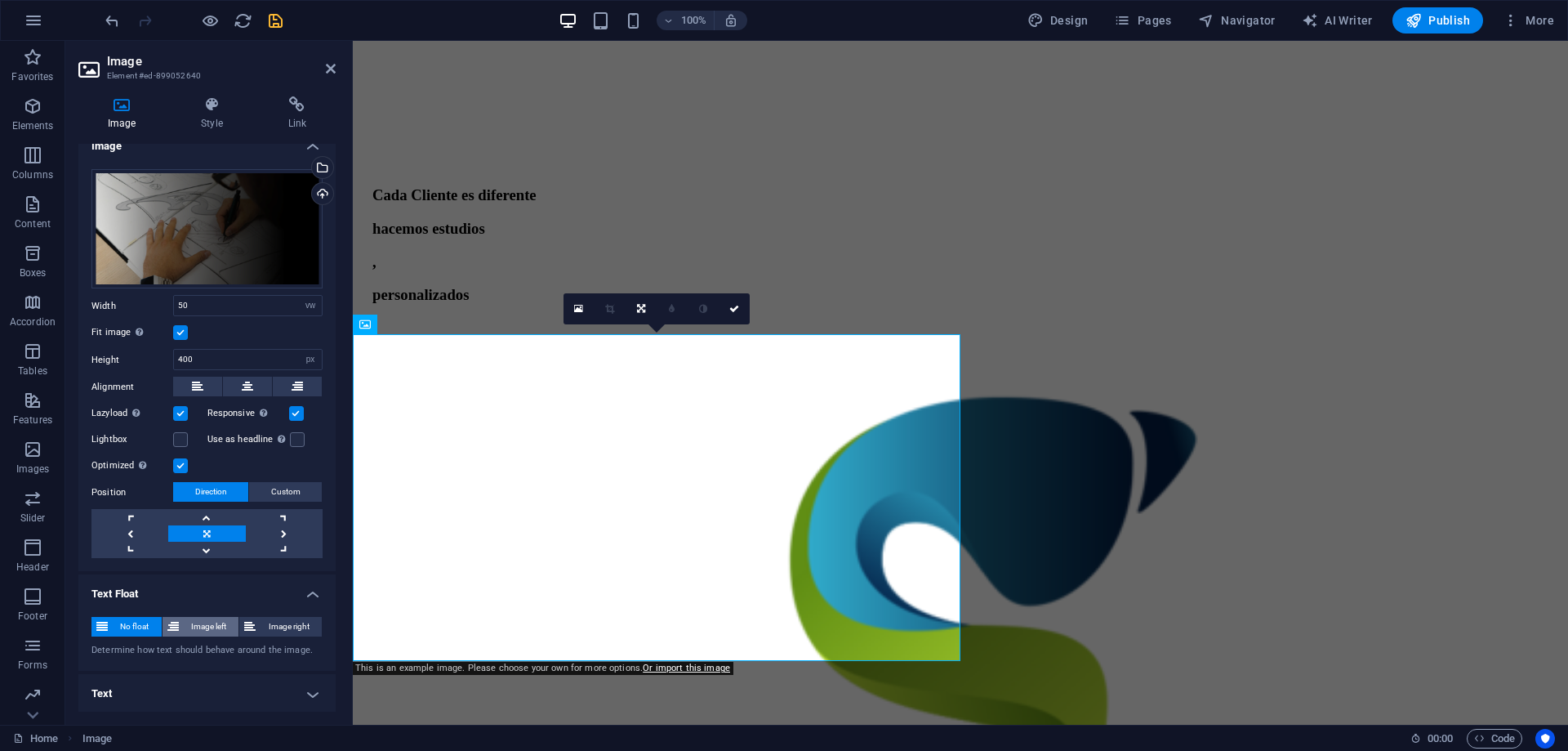
click at [211, 623] on span "Image left" at bounding box center [209, 626] width 51 height 19
click at [292, 627] on span "Image right" at bounding box center [288, 626] width 56 height 19
click at [136, 625] on span "No float" at bounding box center [134, 626] width 44 height 19
click at [206, 545] on link at bounding box center [206, 550] width 77 height 17
click at [198, 510] on link at bounding box center [206, 517] width 77 height 17
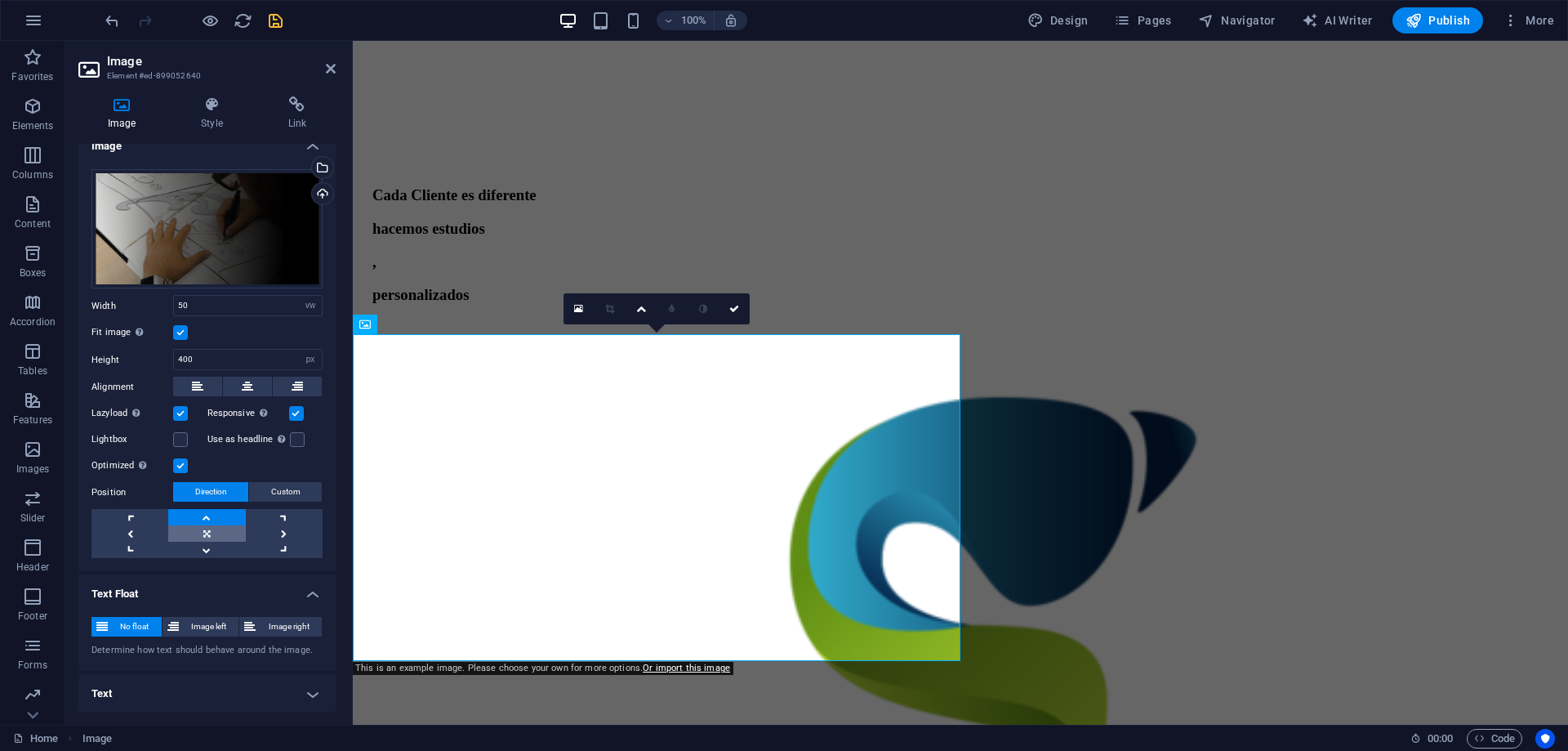
click at [206, 529] on link at bounding box center [206, 534] width 77 height 17
click at [179, 414] on label at bounding box center [180, 414] width 15 height 15
click at [0, 0] on input "Lazyload Loading images after the page loads improves page speed." at bounding box center [0, 0] width 0 height 0
click at [179, 414] on label at bounding box center [180, 414] width 15 height 15
click at [0, 0] on input "Lazyload Loading images after the page loads improves page speed." at bounding box center [0, 0] width 0 height 0
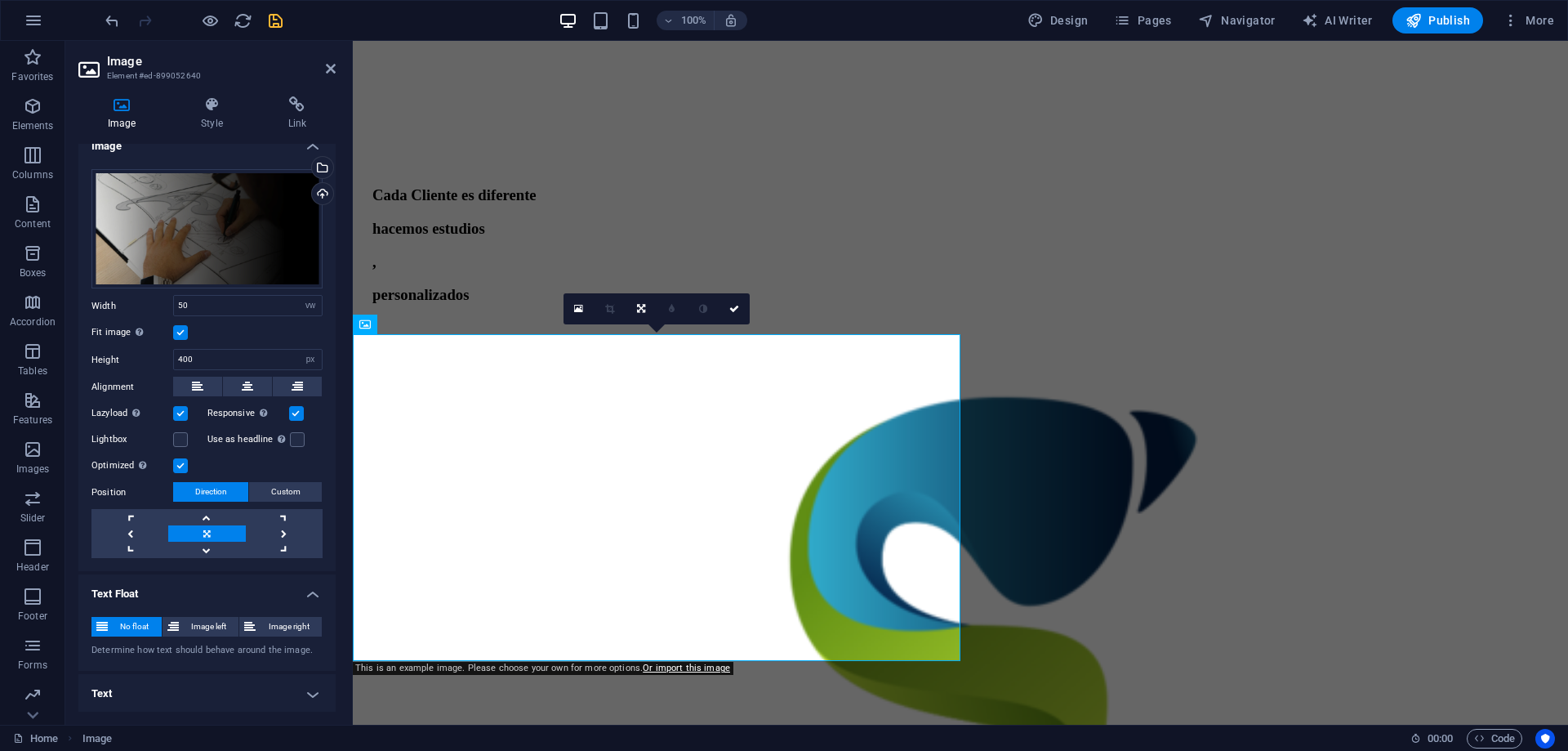
click at [311, 691] on h4 "Text" at bounding box center [207, 693] width 257 height 39
click at [311, 691] on h4 "Text" at bounding box center [207, 688] width 257 height 29
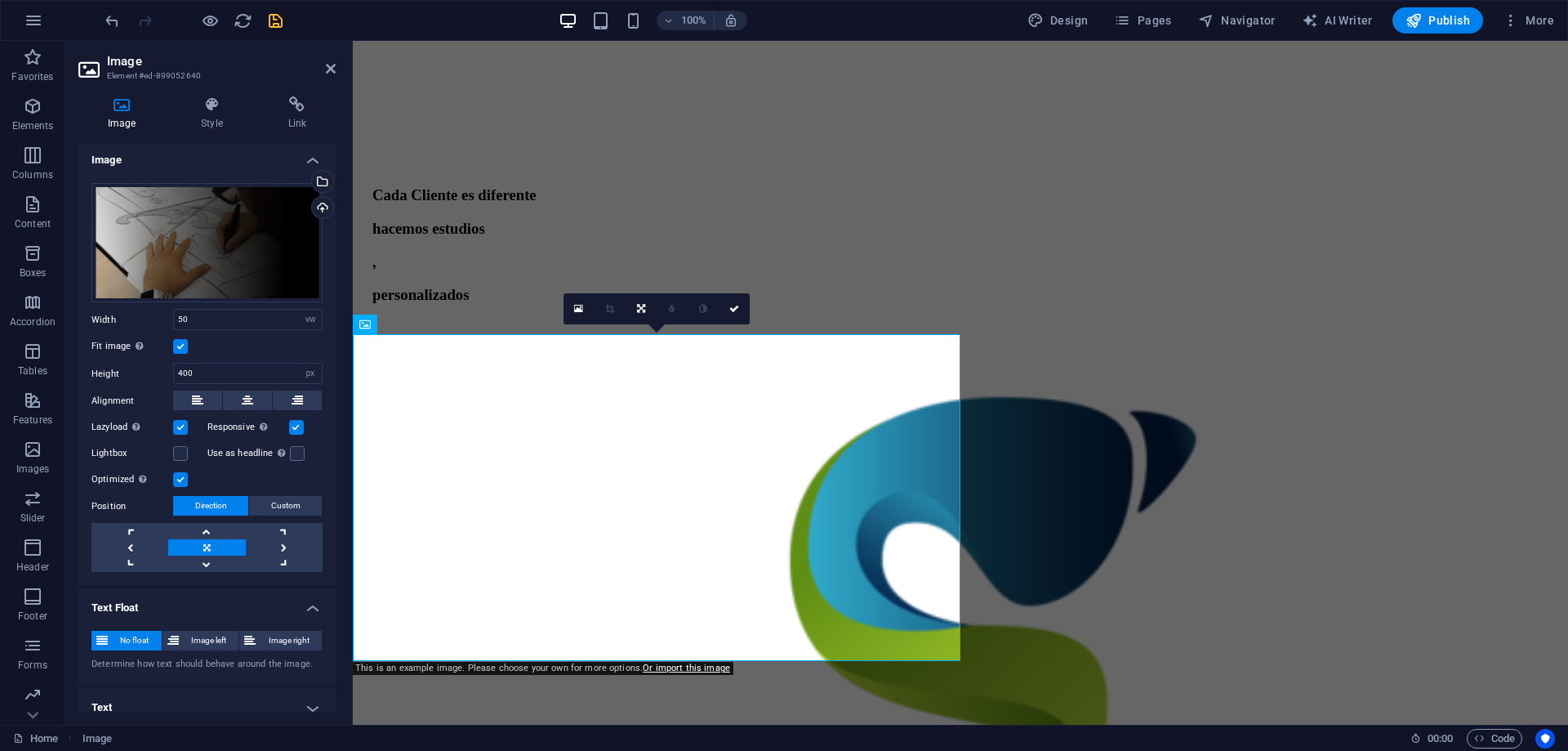
scroll to position [0, 0]
click at [217, 104] on icon at bounding box center [211, 104] width 80 height 17
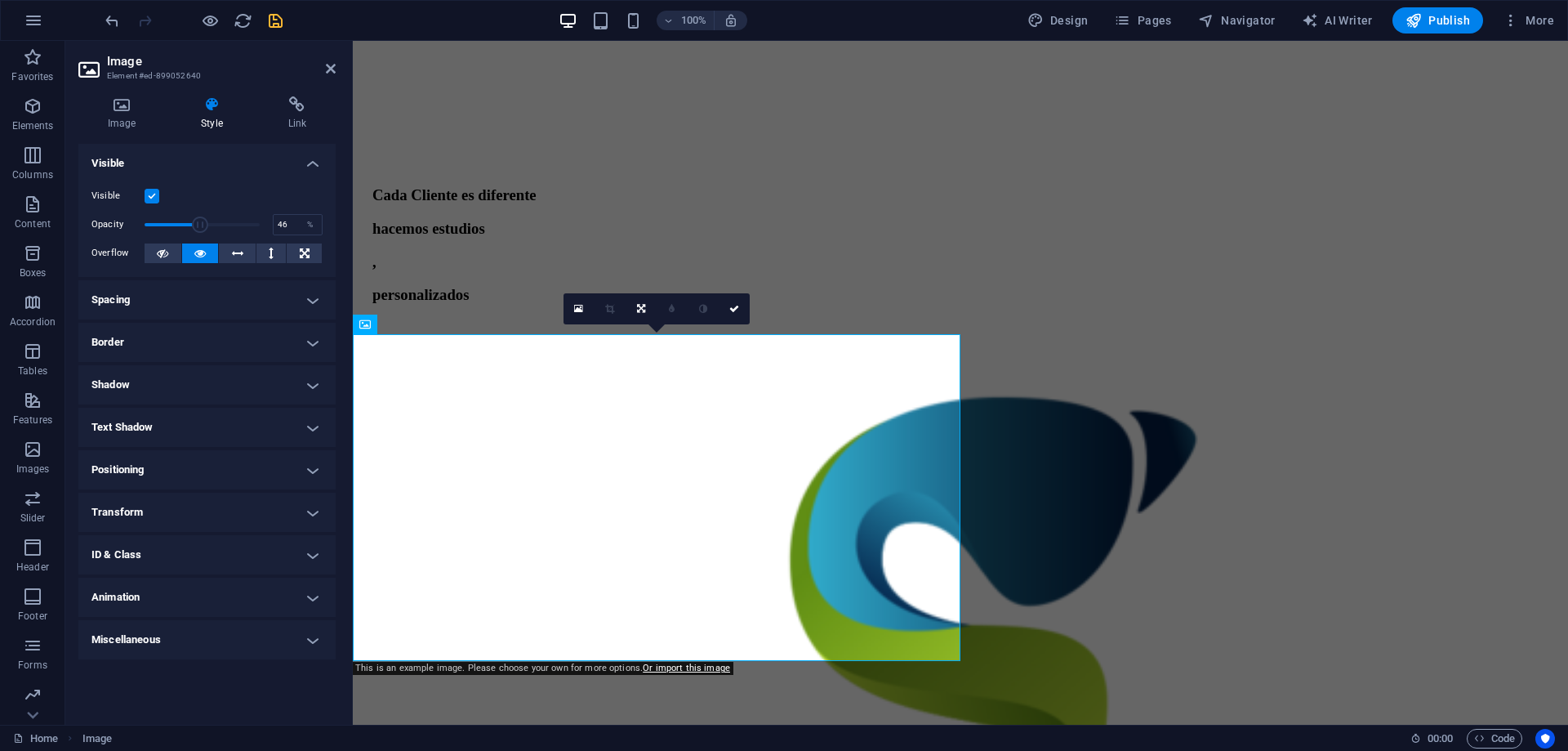
drag, startPoint x: 257, startPoint y: 222, endPoint x: 197, endPoint y: 216, distance: 60.3
click at [197, 216] on span at bounding box center [200, 225] width 17 height 17
drag, startPoint x: 195, startPoint y: 222, endPoint x: 208, endPoint y: 222, distance: 13.0
click at [208, 222] on span at bounding box center [209, 225] width 17 height 17
type input "56.00"
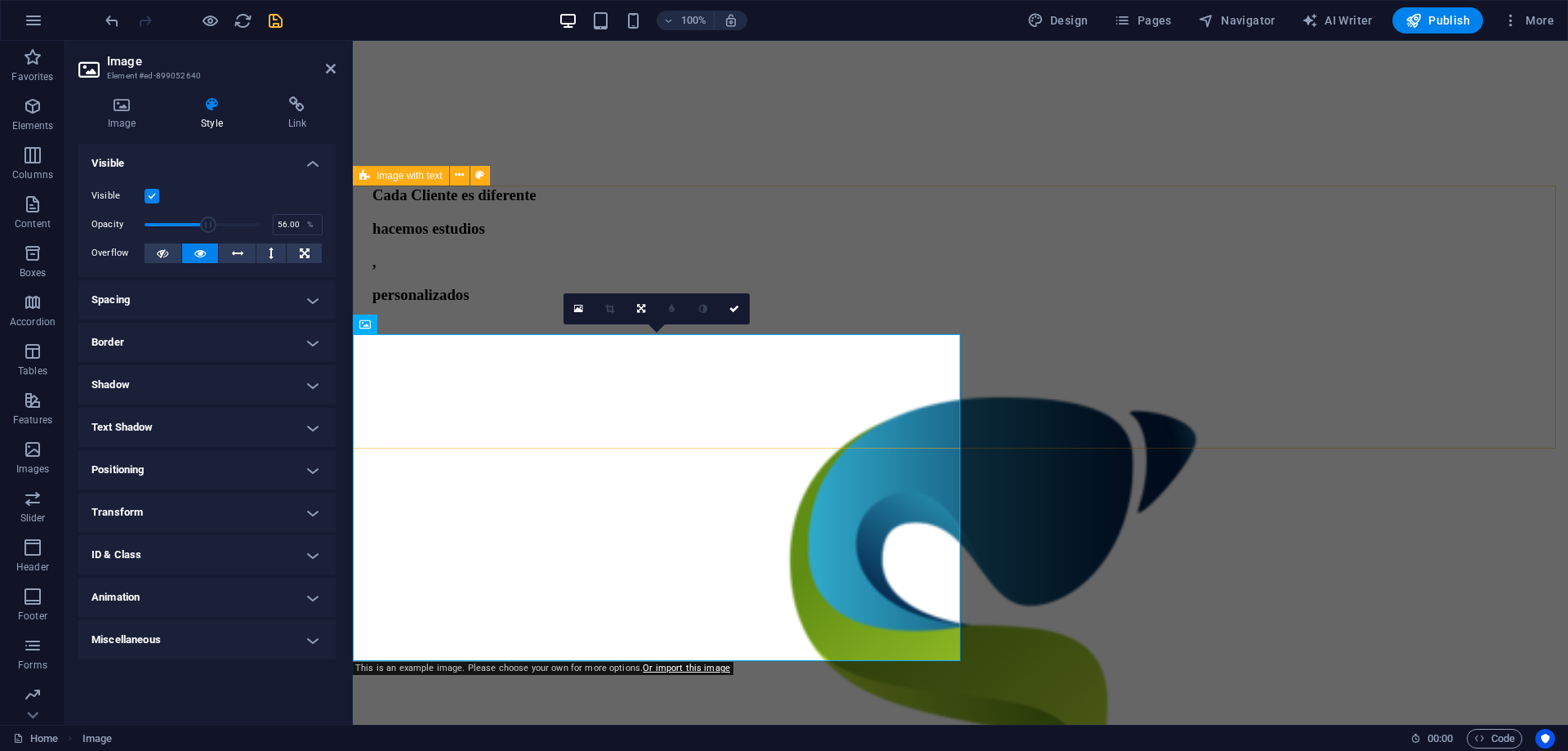
click at [982, 229] on div "Cada Cliente es diferente hacemos estudios , personalizados ." at bounding box center [960, 573] width 1202 height 936
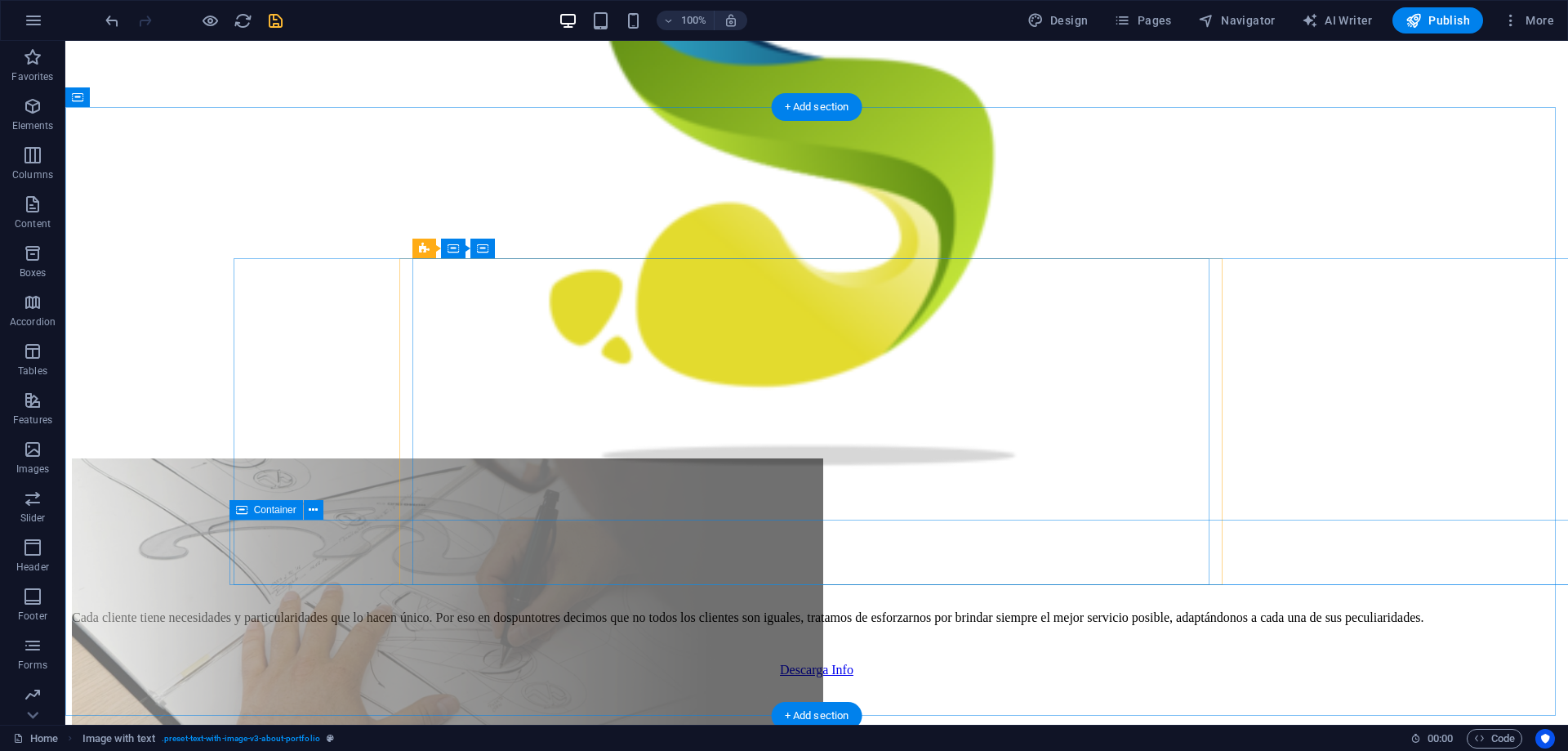
scroll to position [1225, 0]
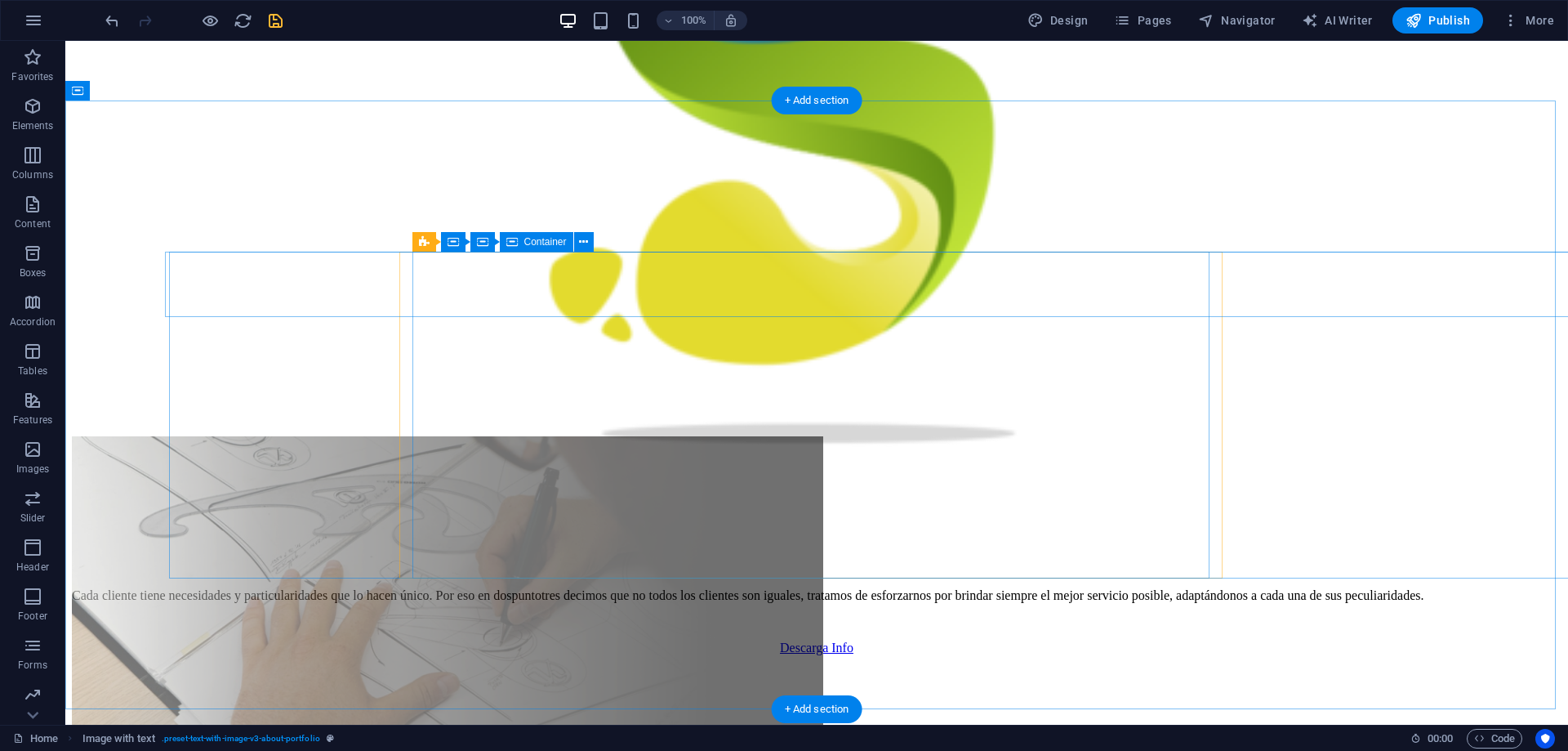
select select "vw"
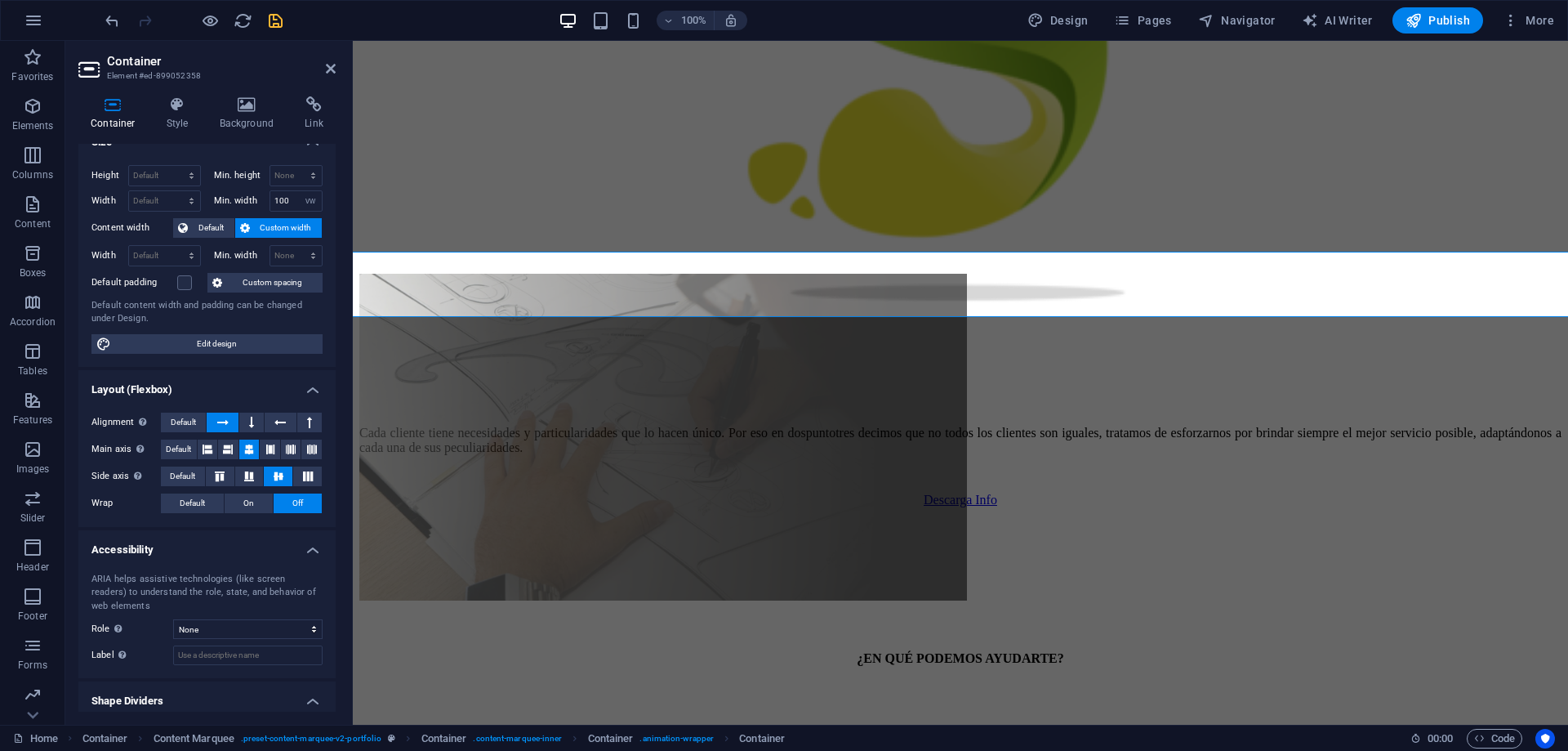
scroll to position [0, 0]
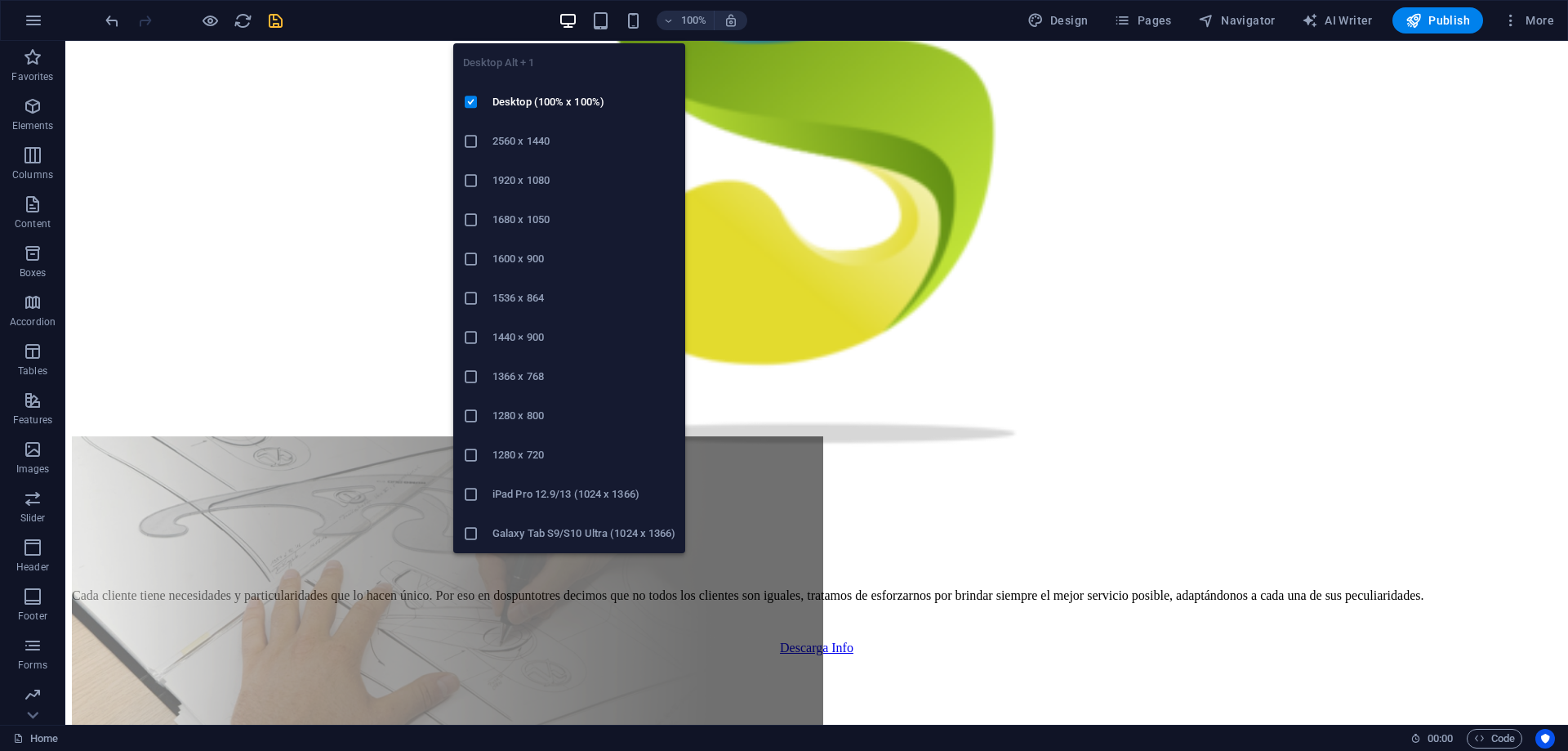
click at [571, 14] on icon "button" at bounding box center [568, 21] width 18 height 18
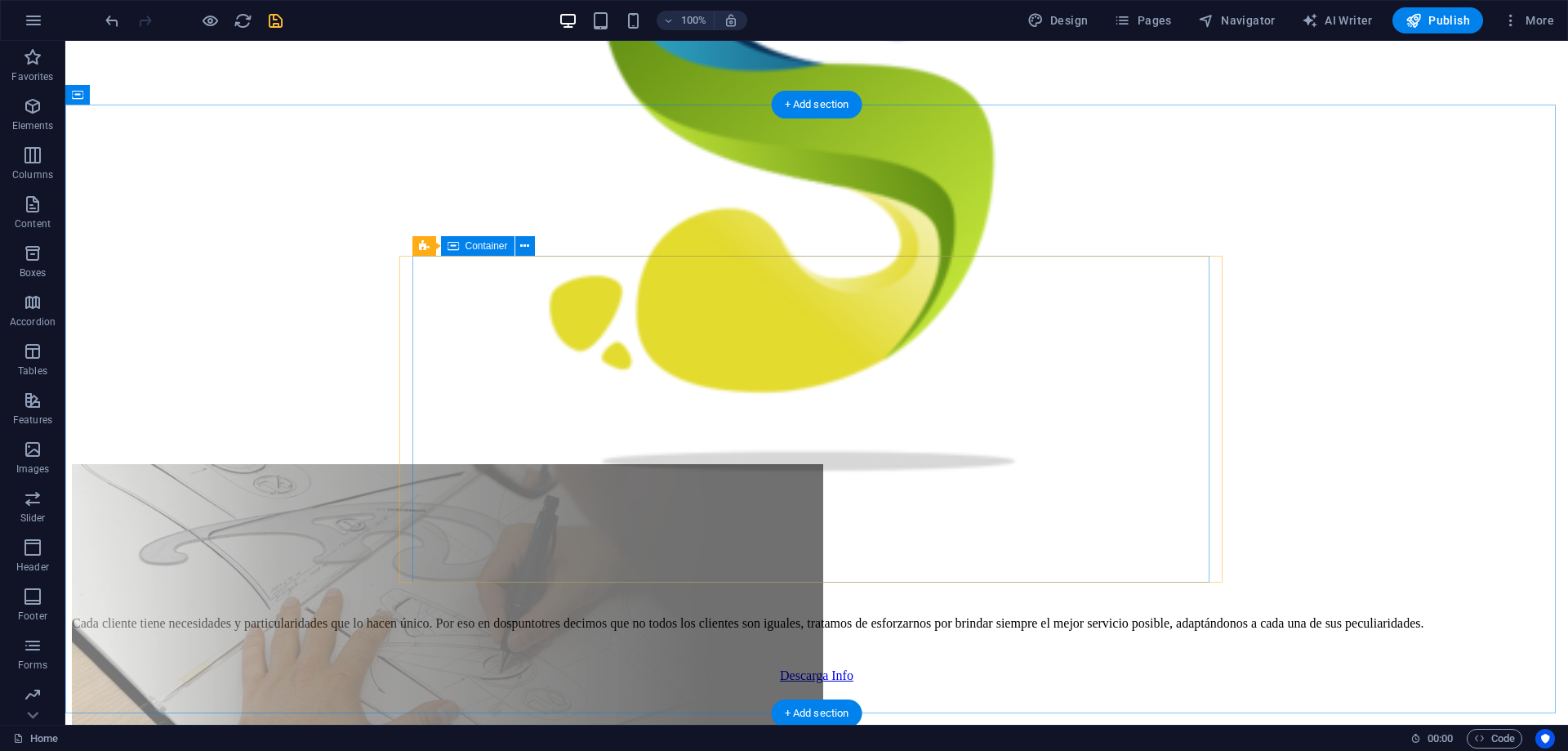
scroll to position [1225, 0]
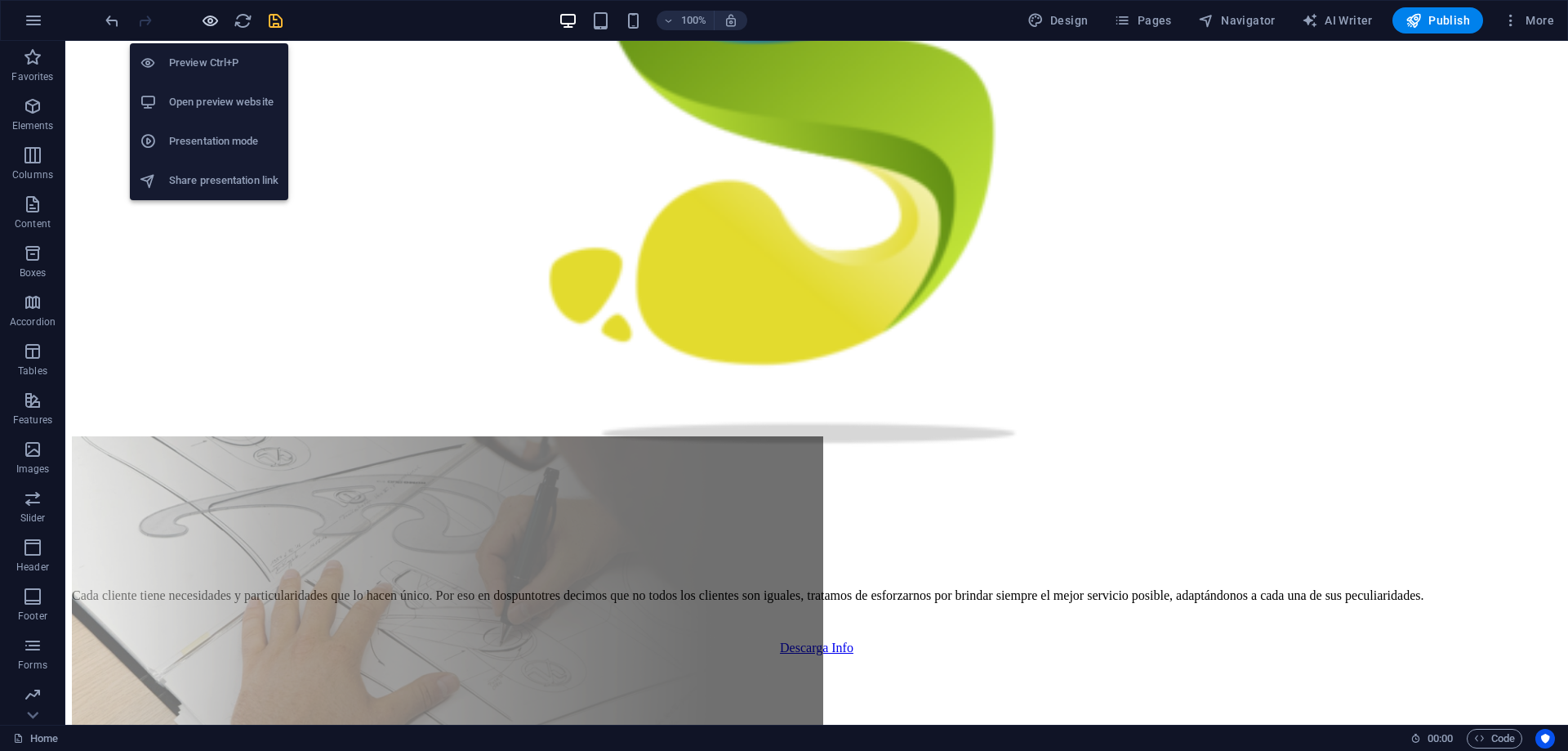
click at [213, 18] on icon "button" at bounding box center [211, 21] width 18 height 18
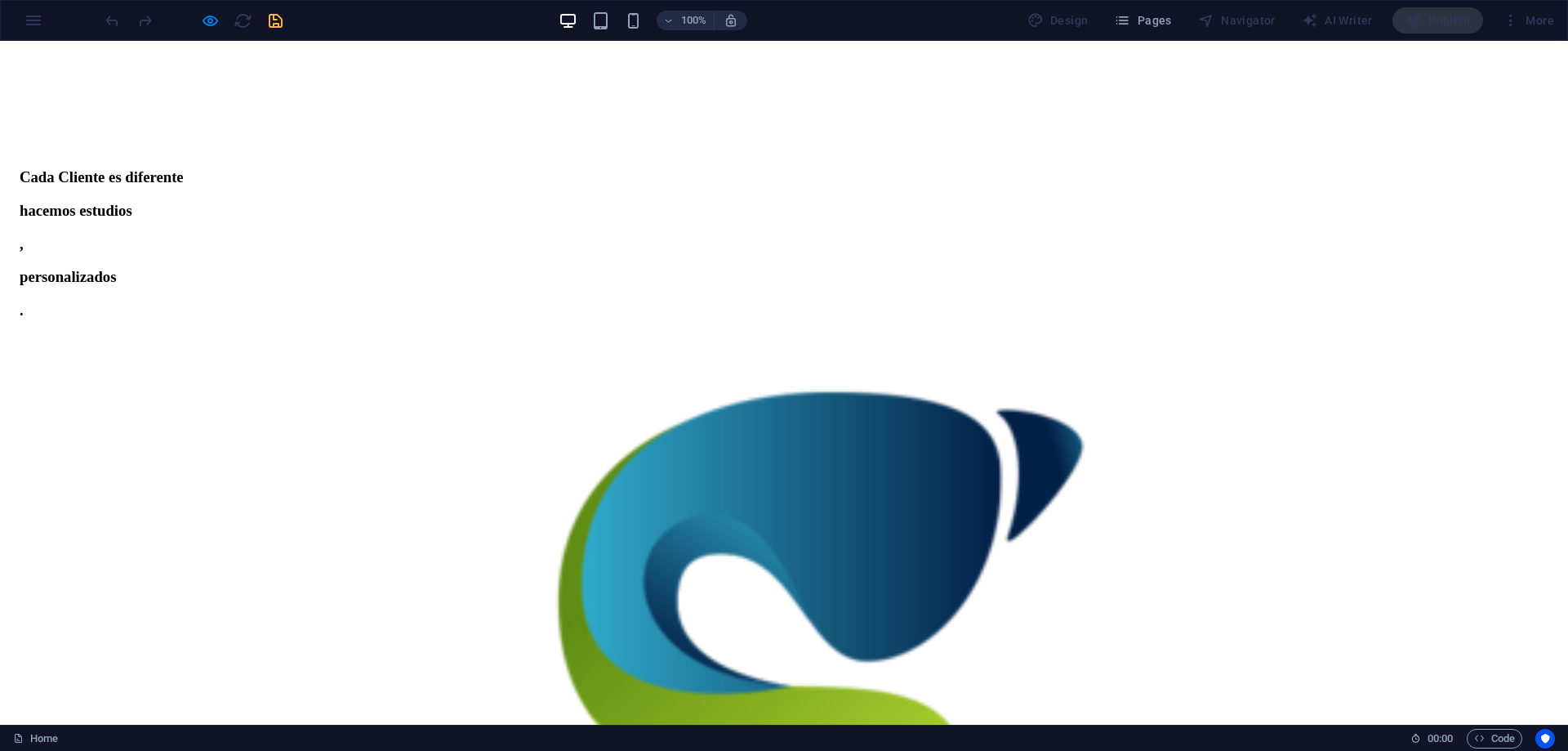
scroll to position [0, 0]
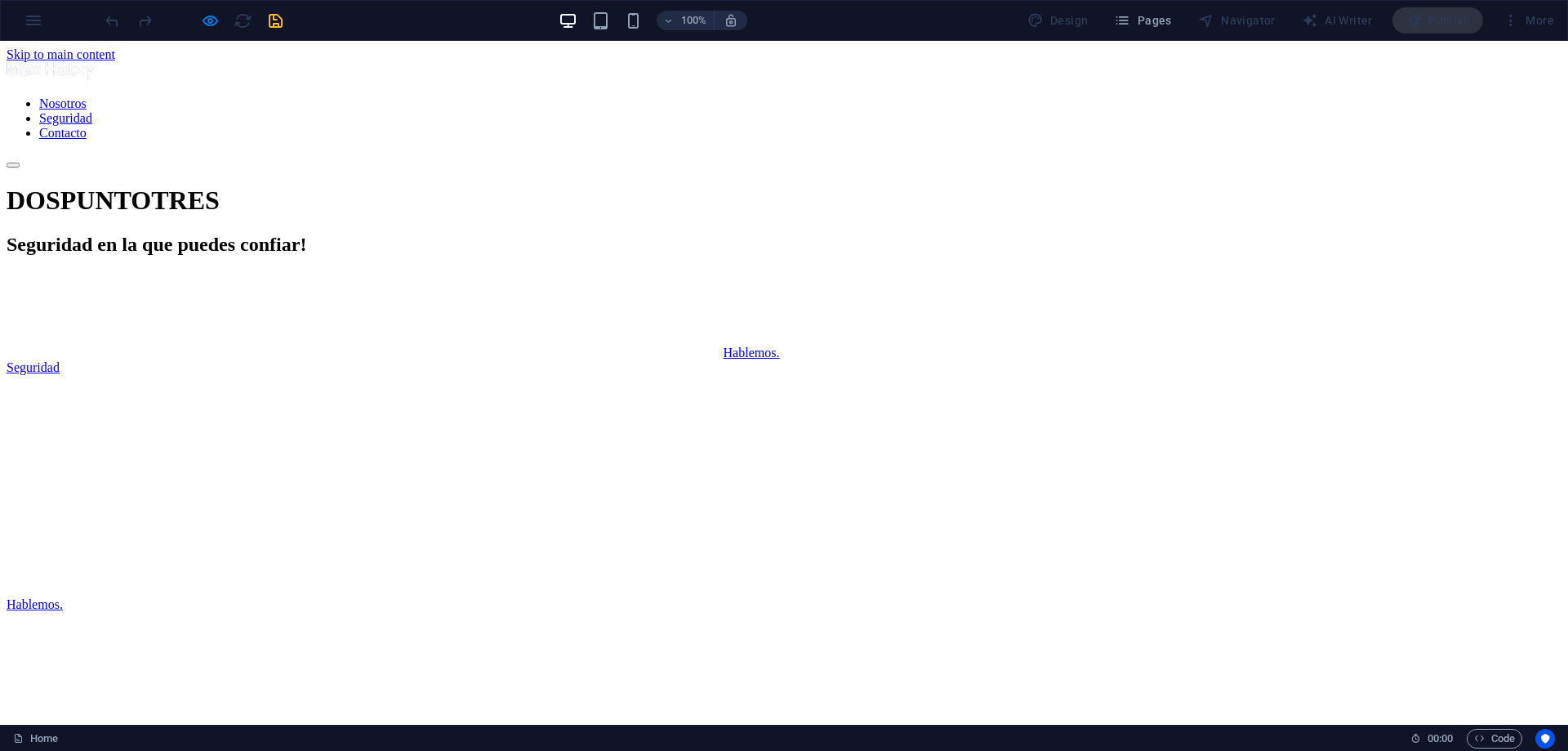
drag, startPoint x: 1565, startPoint y: 291, endPoint x: 1559, endPoint y: 49, distance: 242.1
click at [613, 23] on div "100%" at bounding box center [653, 20] width 189 height 26
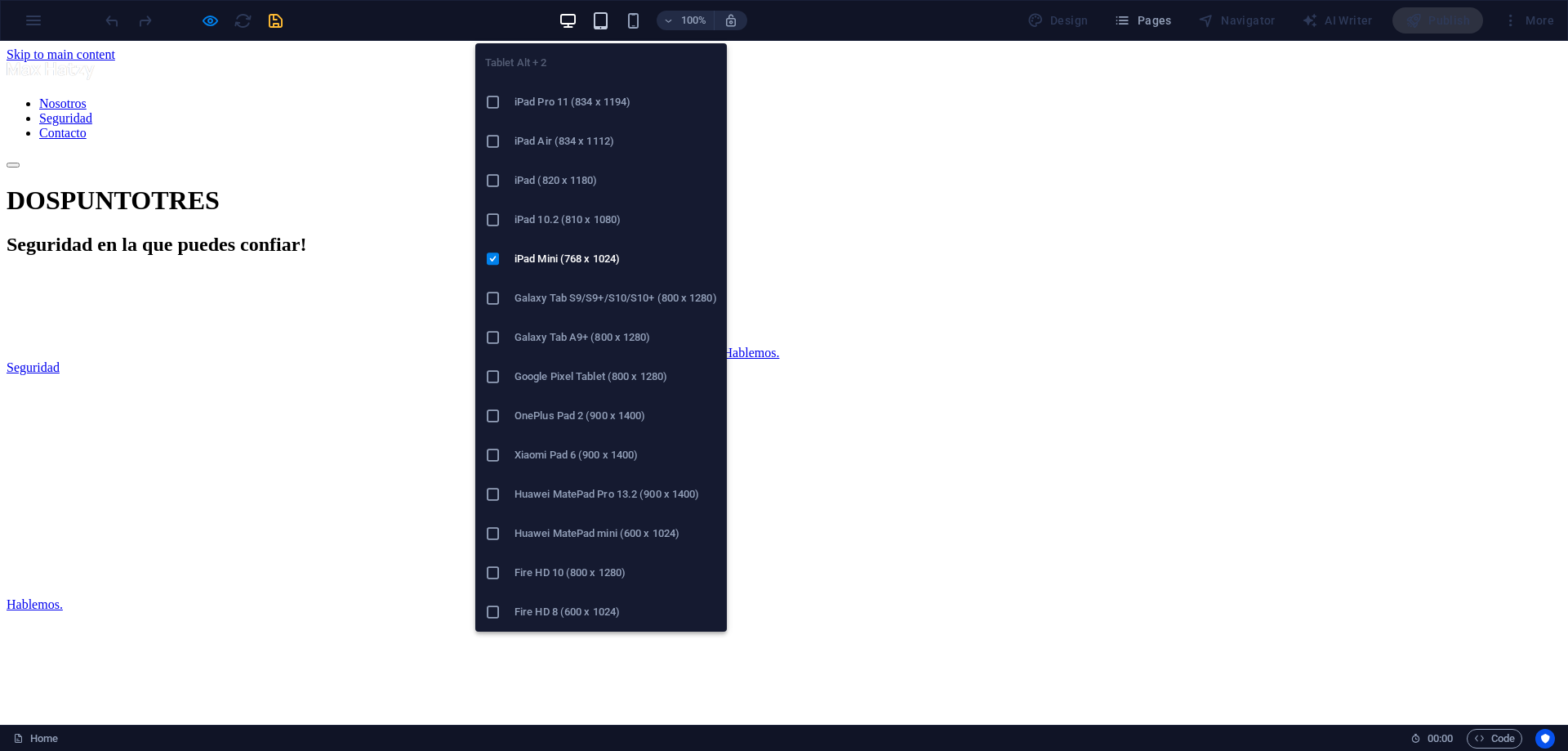
click at [606, 21] on icon "button" at bounding box center [601, 21] width 18 height 18
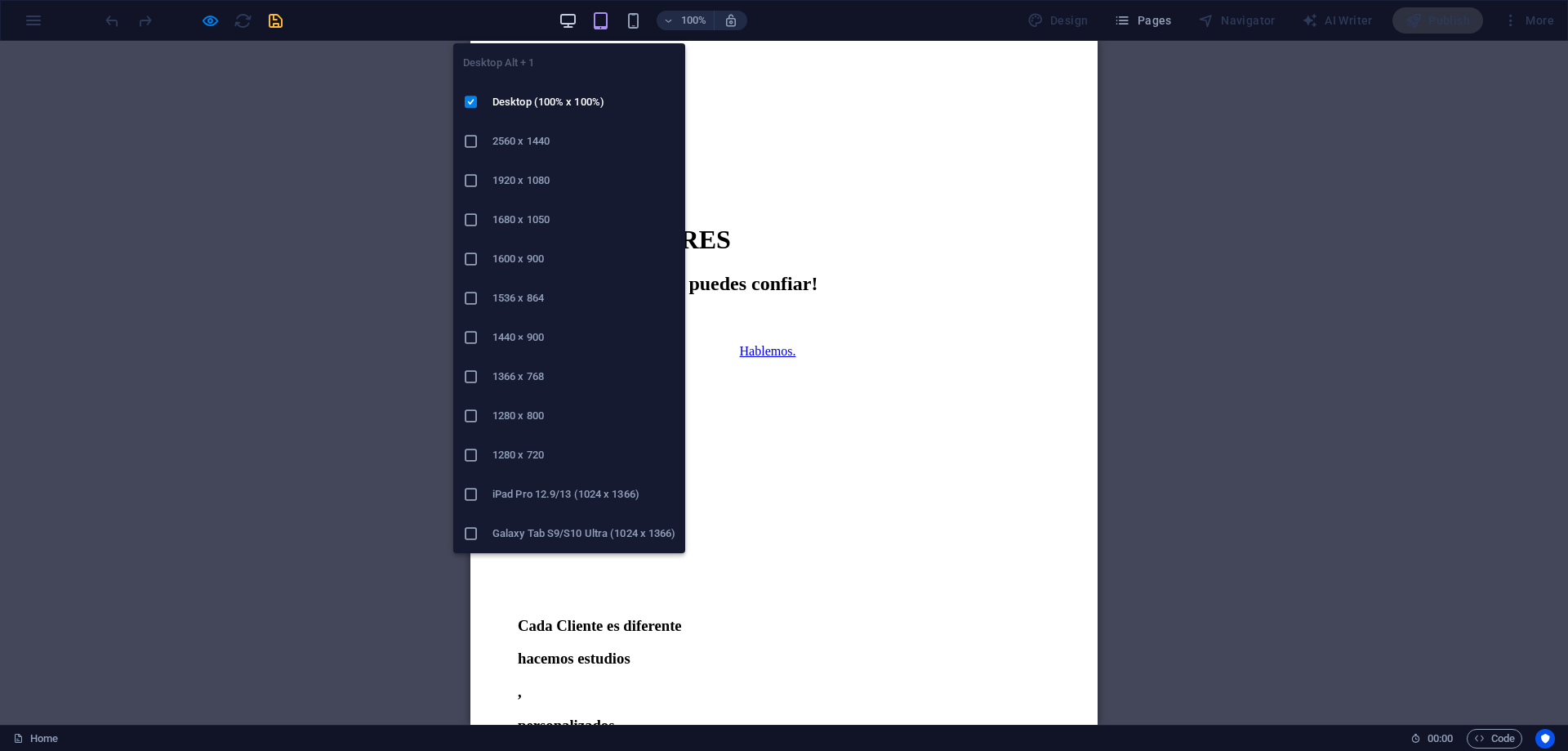
click at [574, 18] on icon "button" at bounding box center [568, 21] width 18 height 18
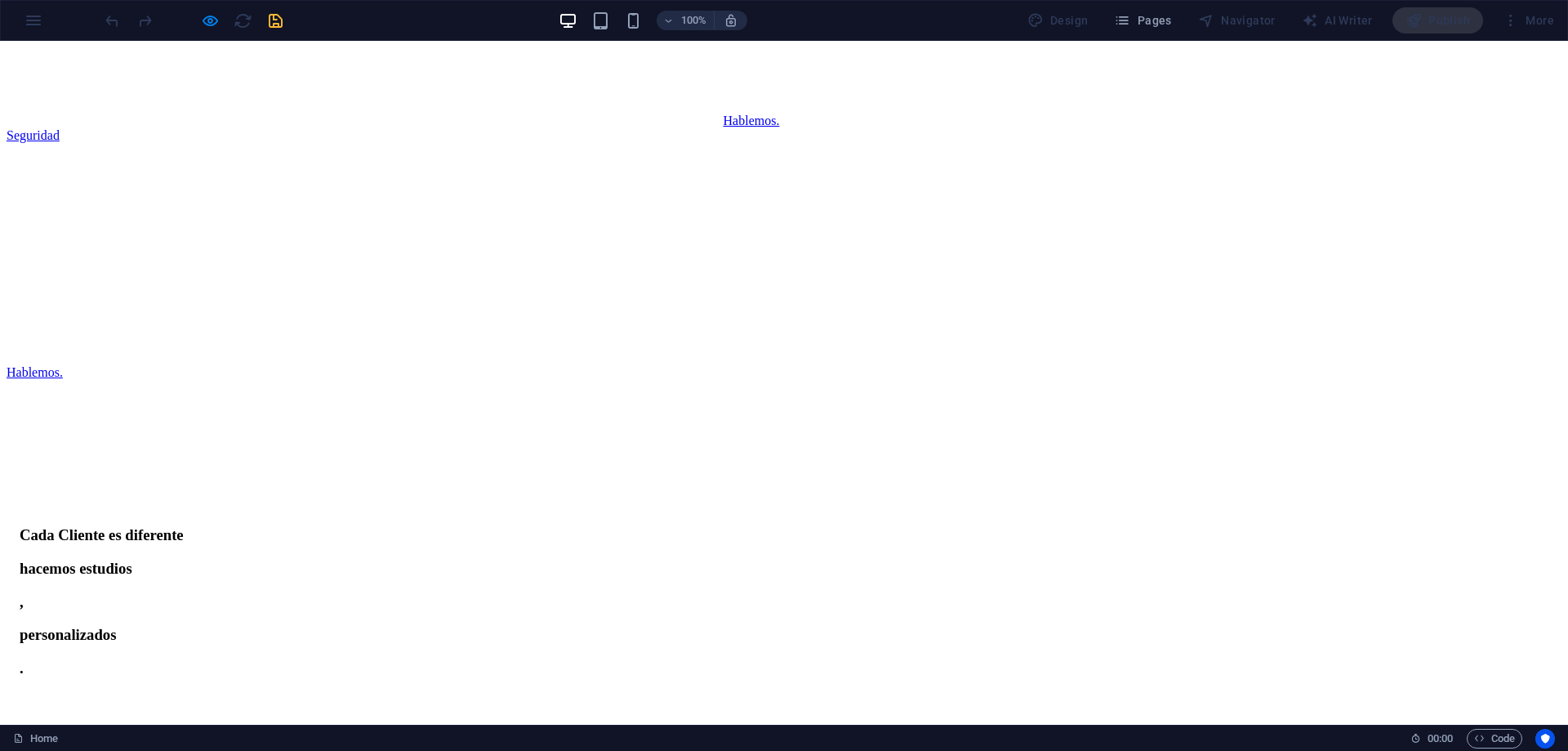
scroll to position [327, 0]
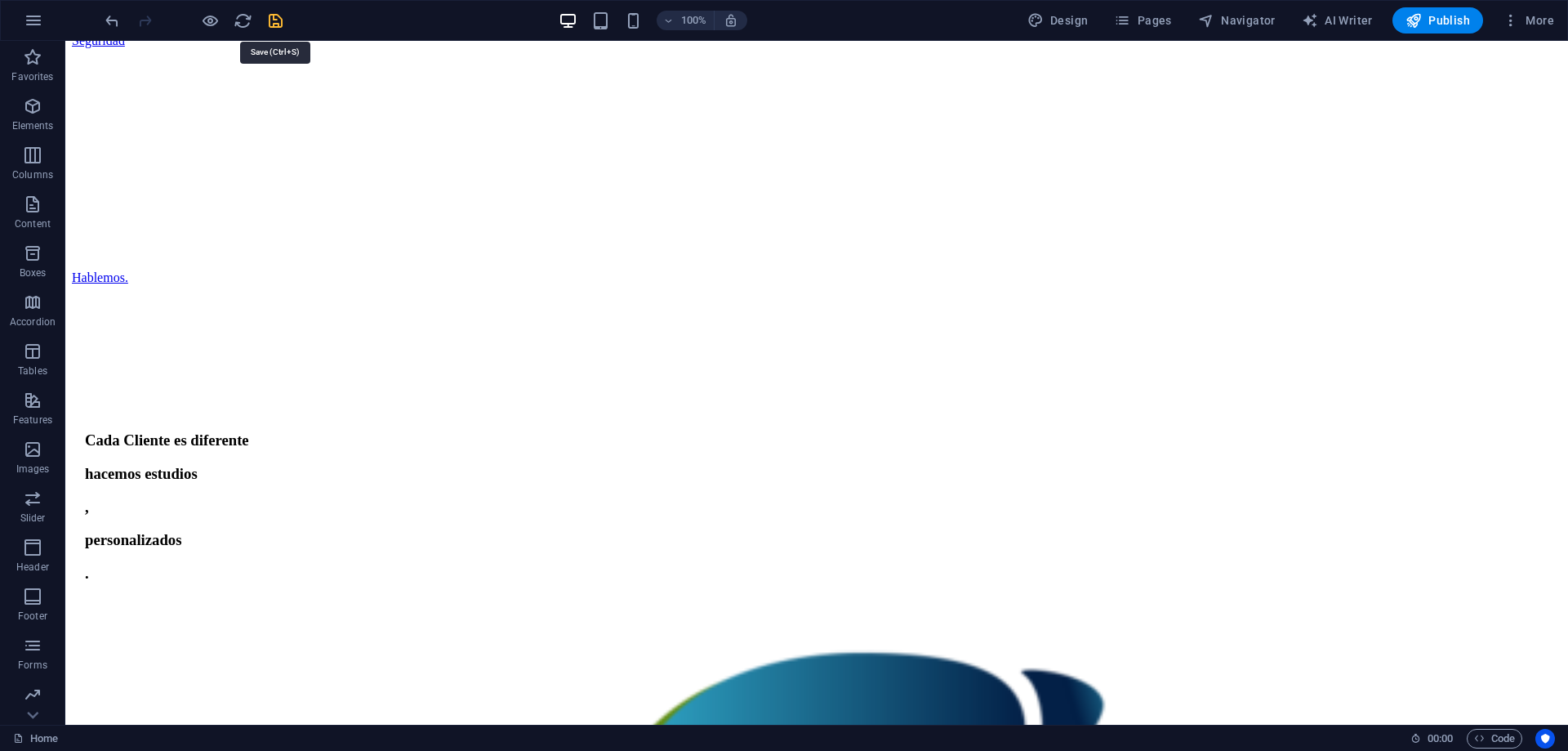
click at [274, 25] on icon "save" at bounding box center [276, 21] width 18 height 18
click at [597, 271] on div "DOSPUNTOTRES Seguridad en la que puedes confiar! Hablemos. Seguridad" at bounding box center [816, 64] width 1489 height 412
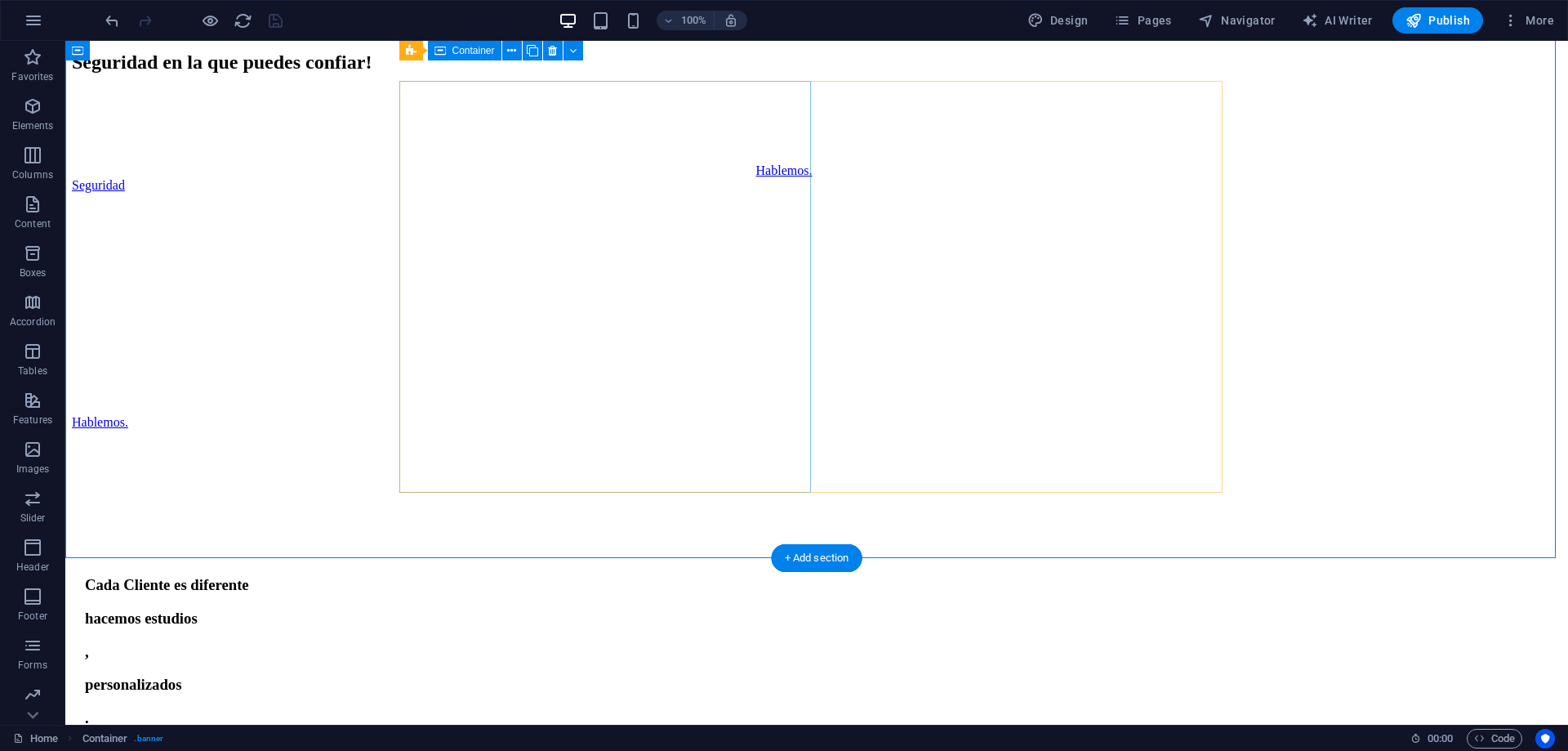
scroll to position [0, 0]
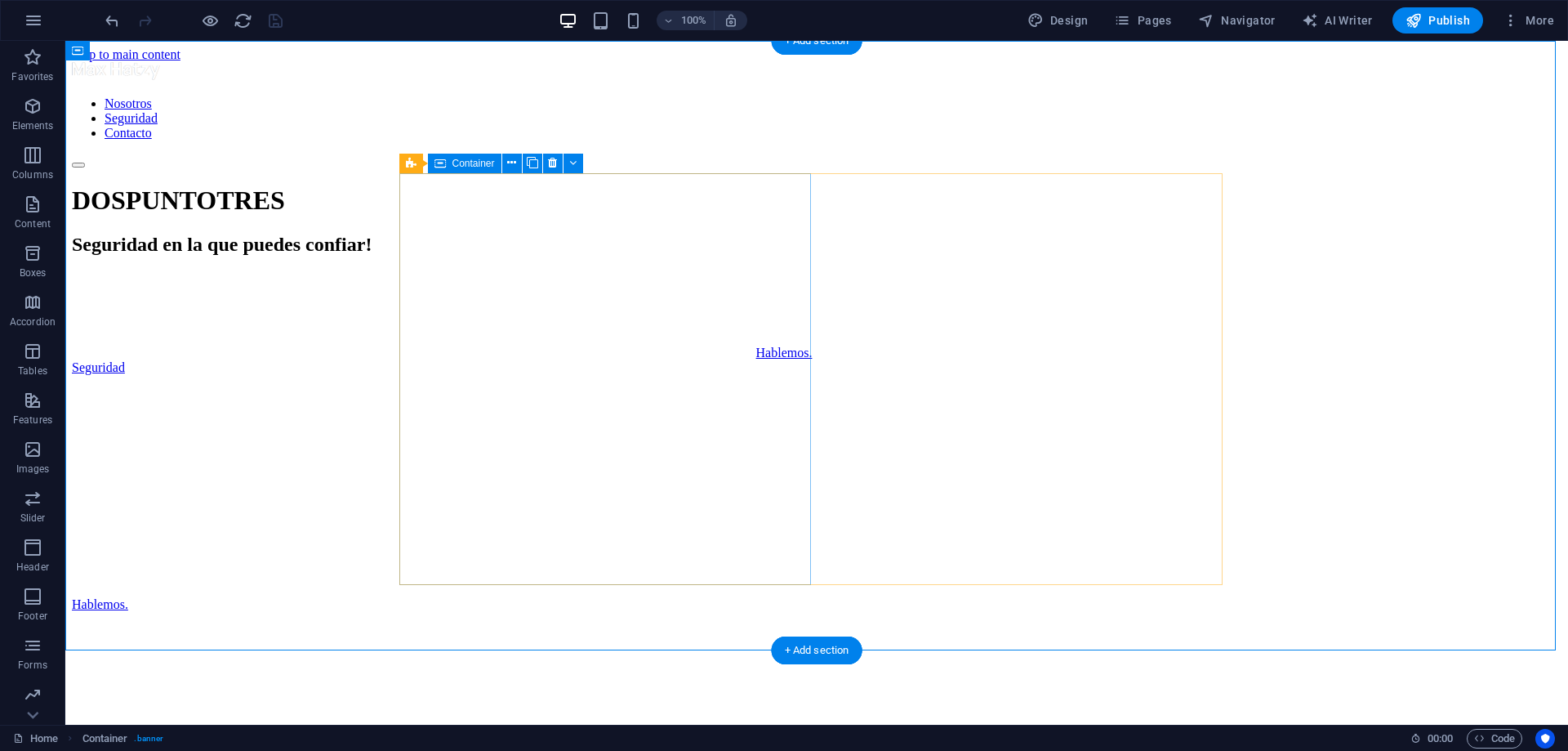
click at [649, 555] on div "DOSPUNTOTRES Seguridad en la que puedes confiar! Hablemos. Seguridad" at bounding box center [816, 391] width 1489 height 412
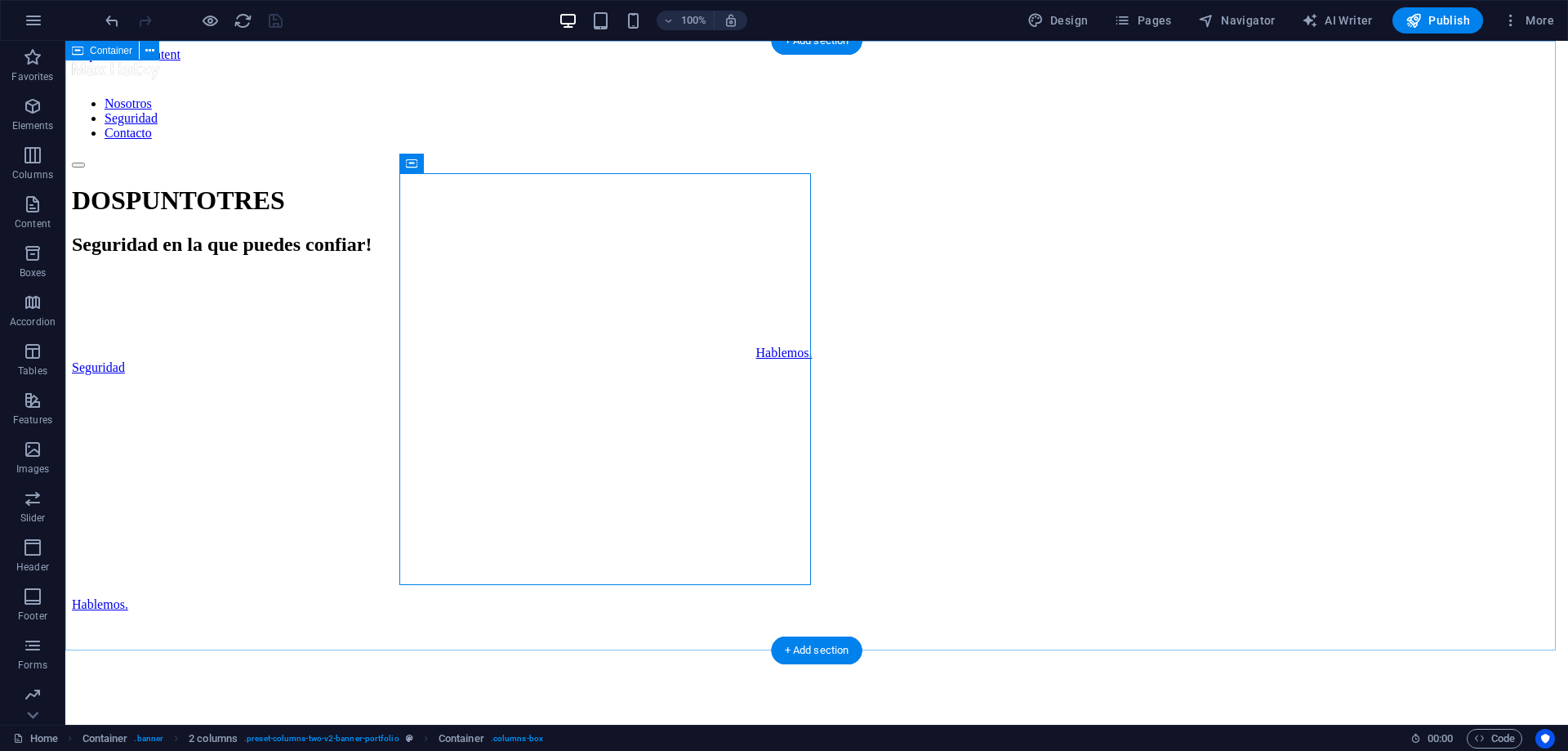
click at [656, 597] on div "DOSPUNTOTRES Seguridad en la que puedes confiar! Hablemos. Seguridad" at bounding box center [816, 391] width 1489 height 412
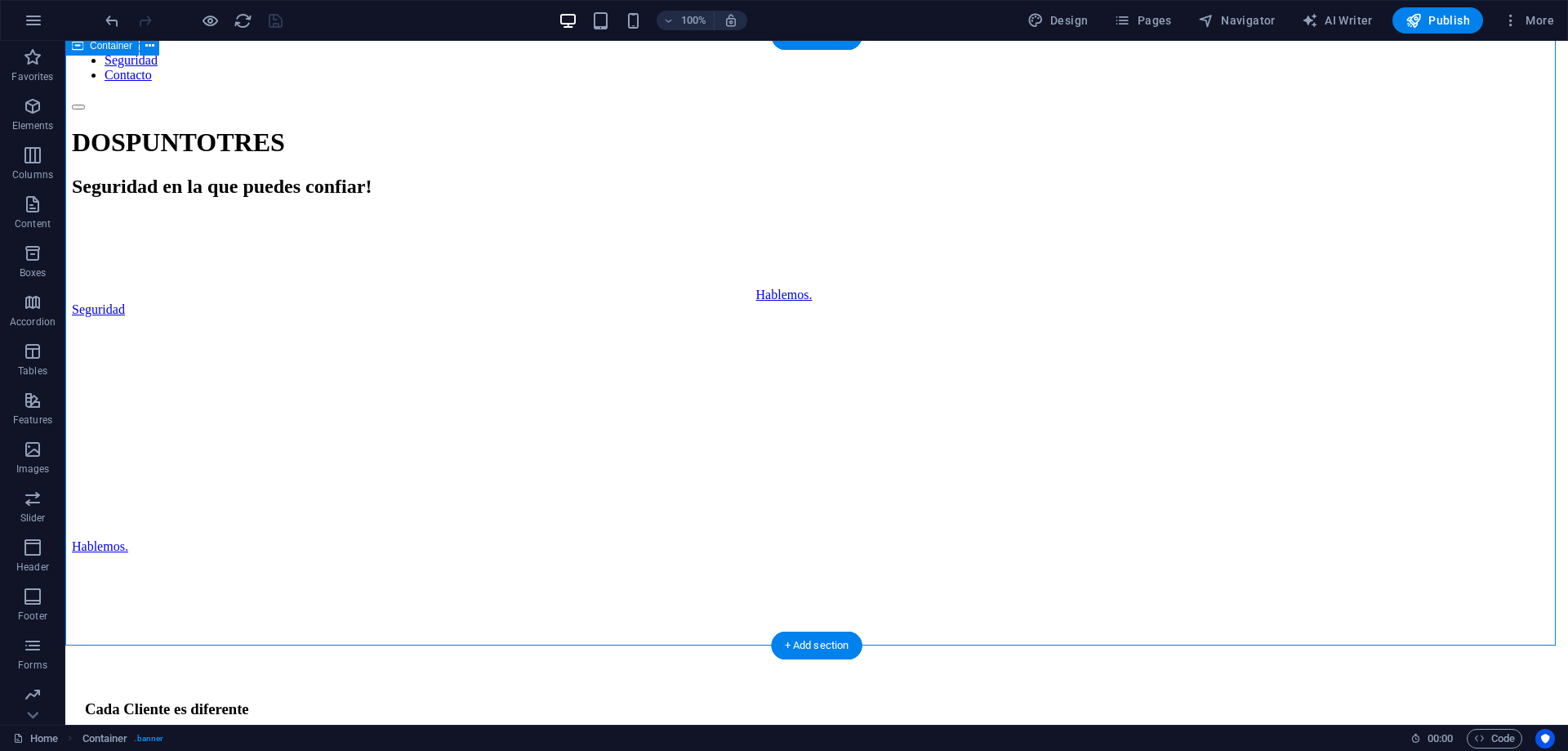
scroll to position [82, 0]
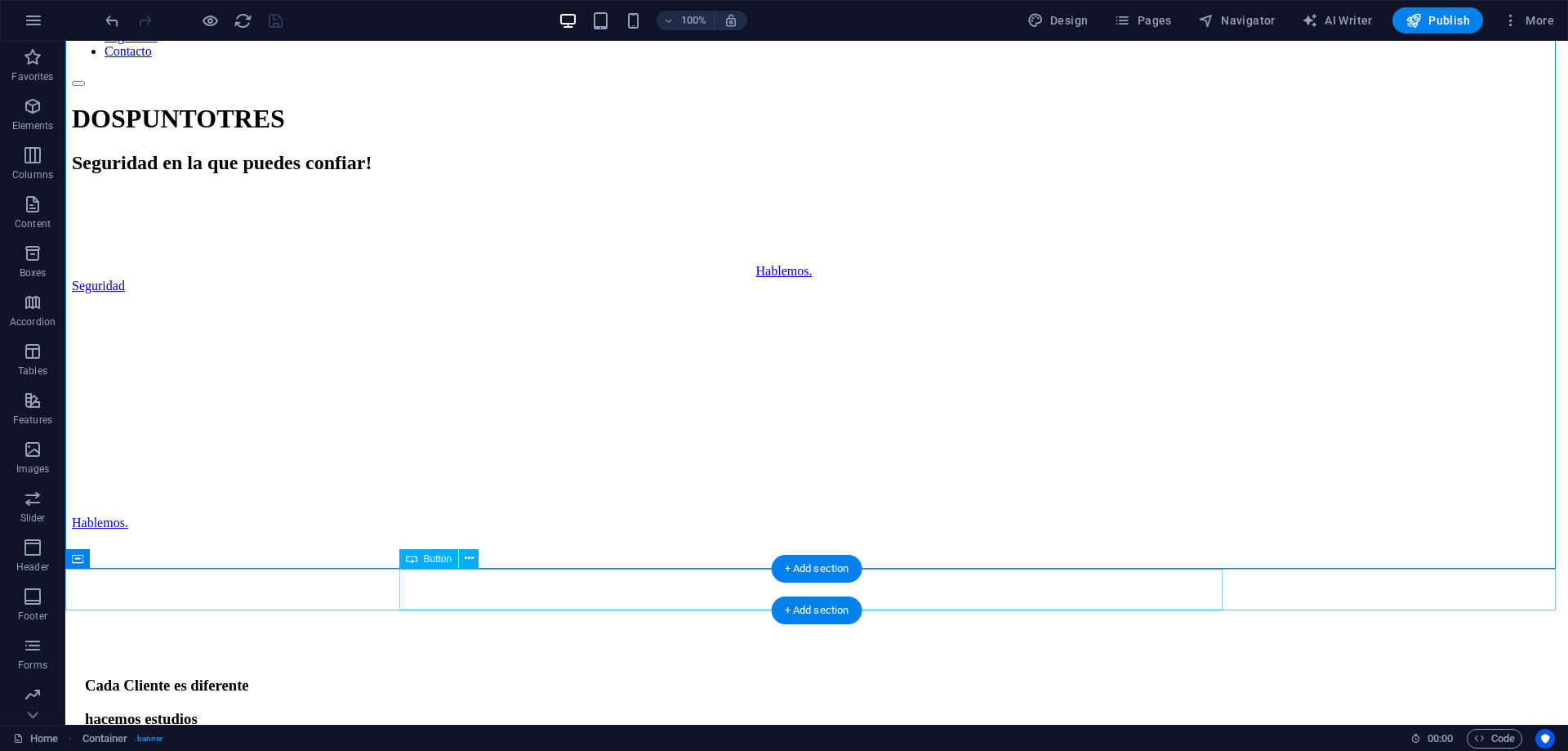
click at [666, 530] on div "Hablemos." at bounding box center [816, 523] width 1489 height 15
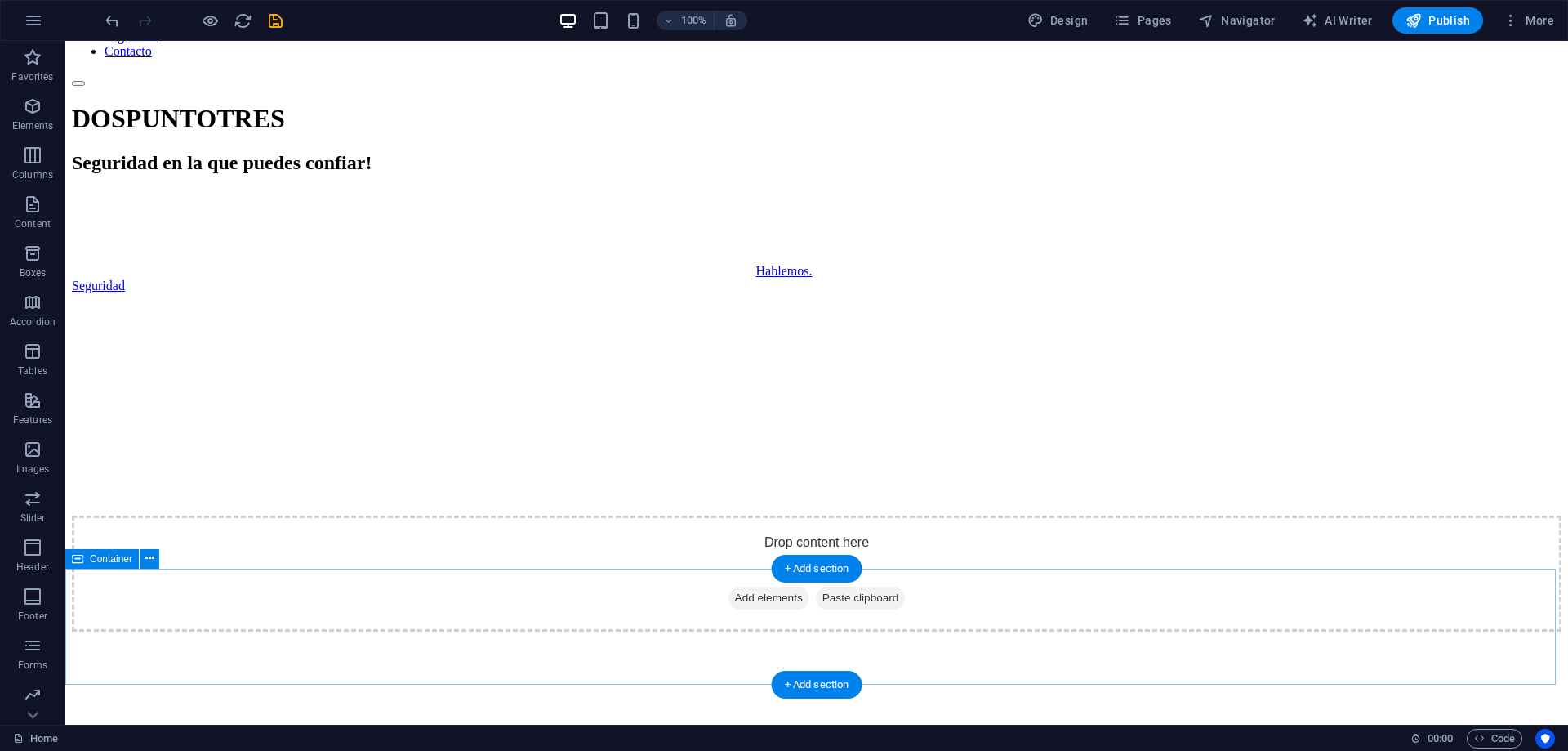
click at [671, 585] on div "Drop content here or Add elements Paste clipboard" at bounding box center [816, 573] width 1489 height 116
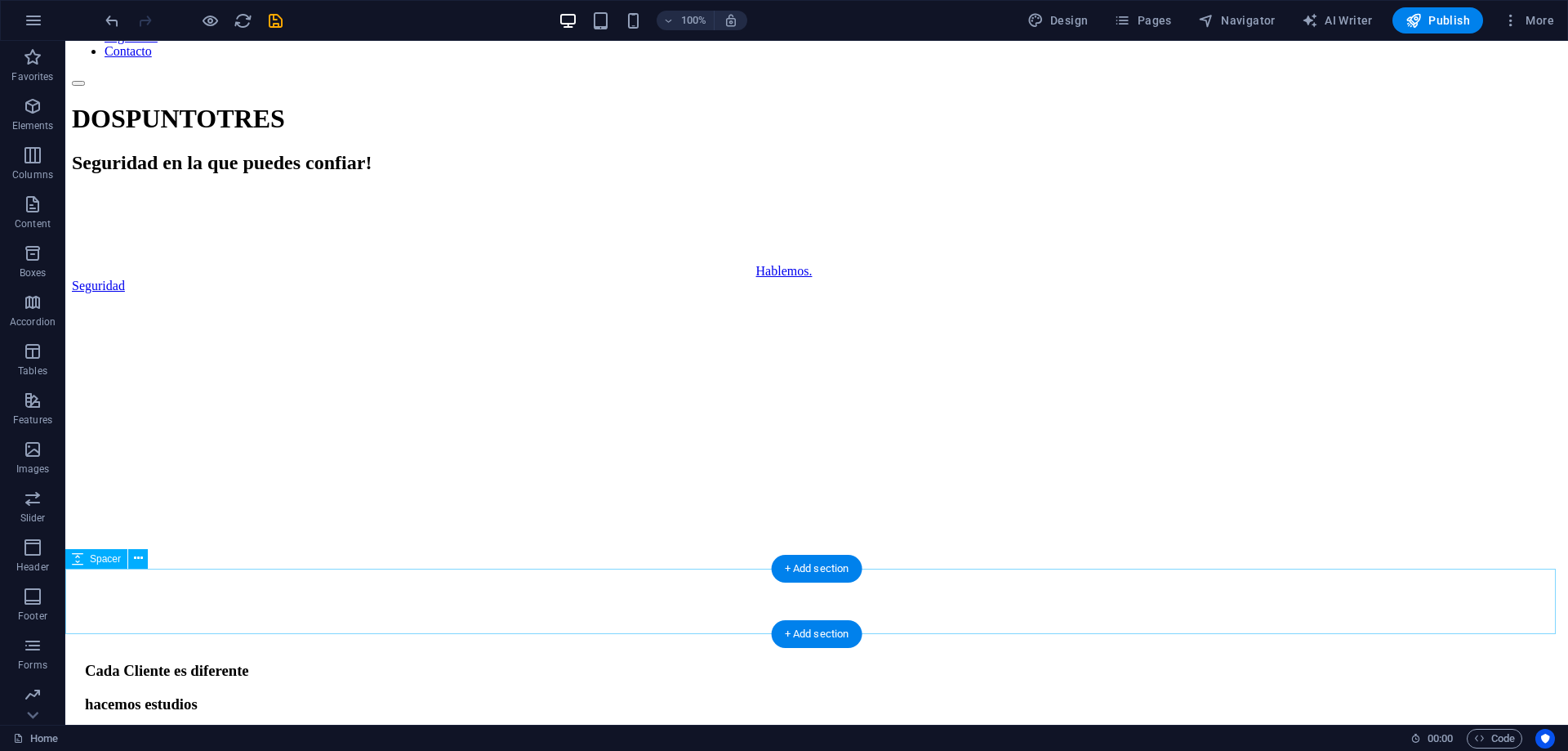
click at [671, 581] on div at bounding box center [816, 548] width 1489 height 65
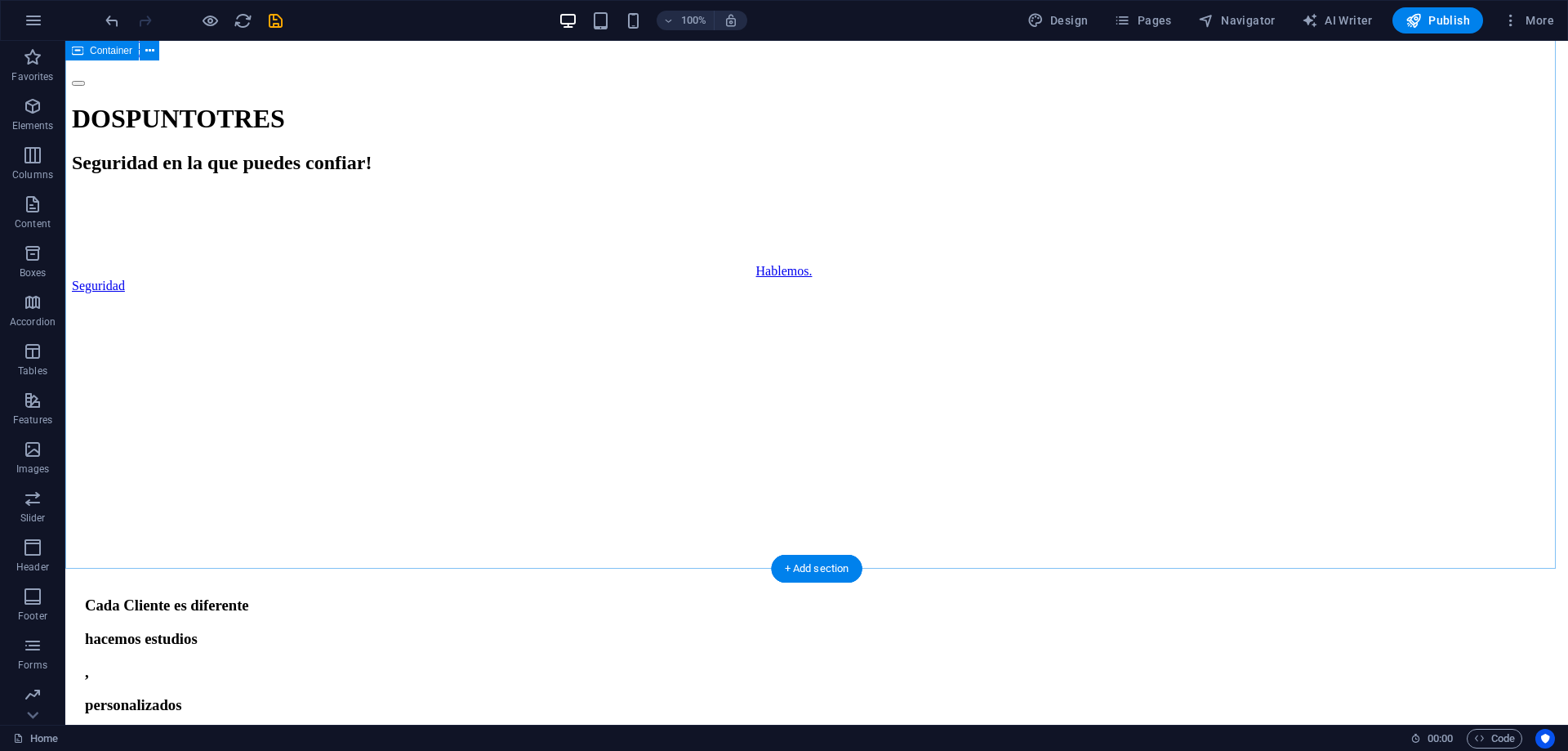
click at [619, 515] on div "DOSPUNTOTRES Seguridad en la que puedes confiar! Hablemos. Seguridad" at bounding box center [816, 309] width 1489 height 412
select select "header"
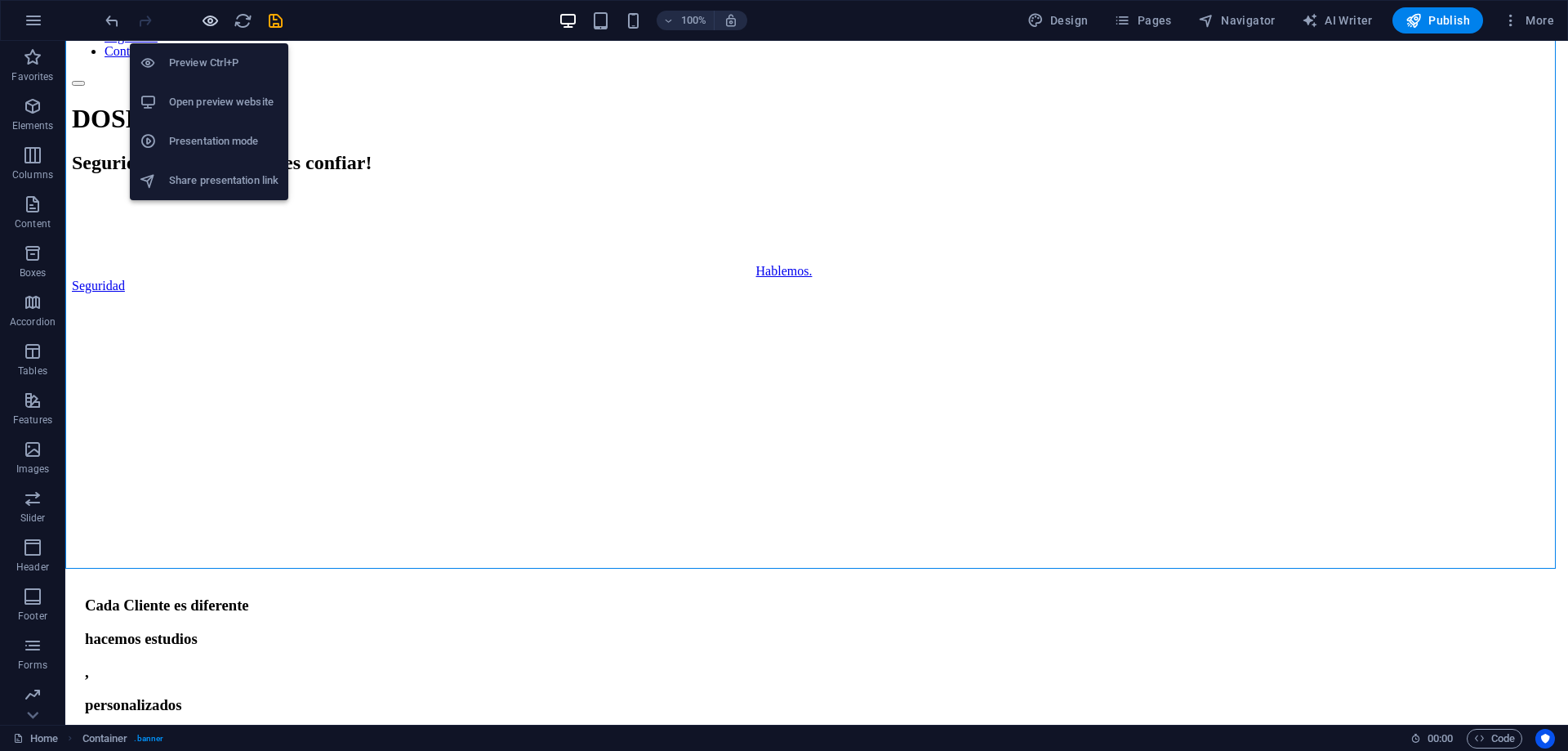
click at [209, 21] on icon "button" at bounding box center [211, 21] width 18 height 18
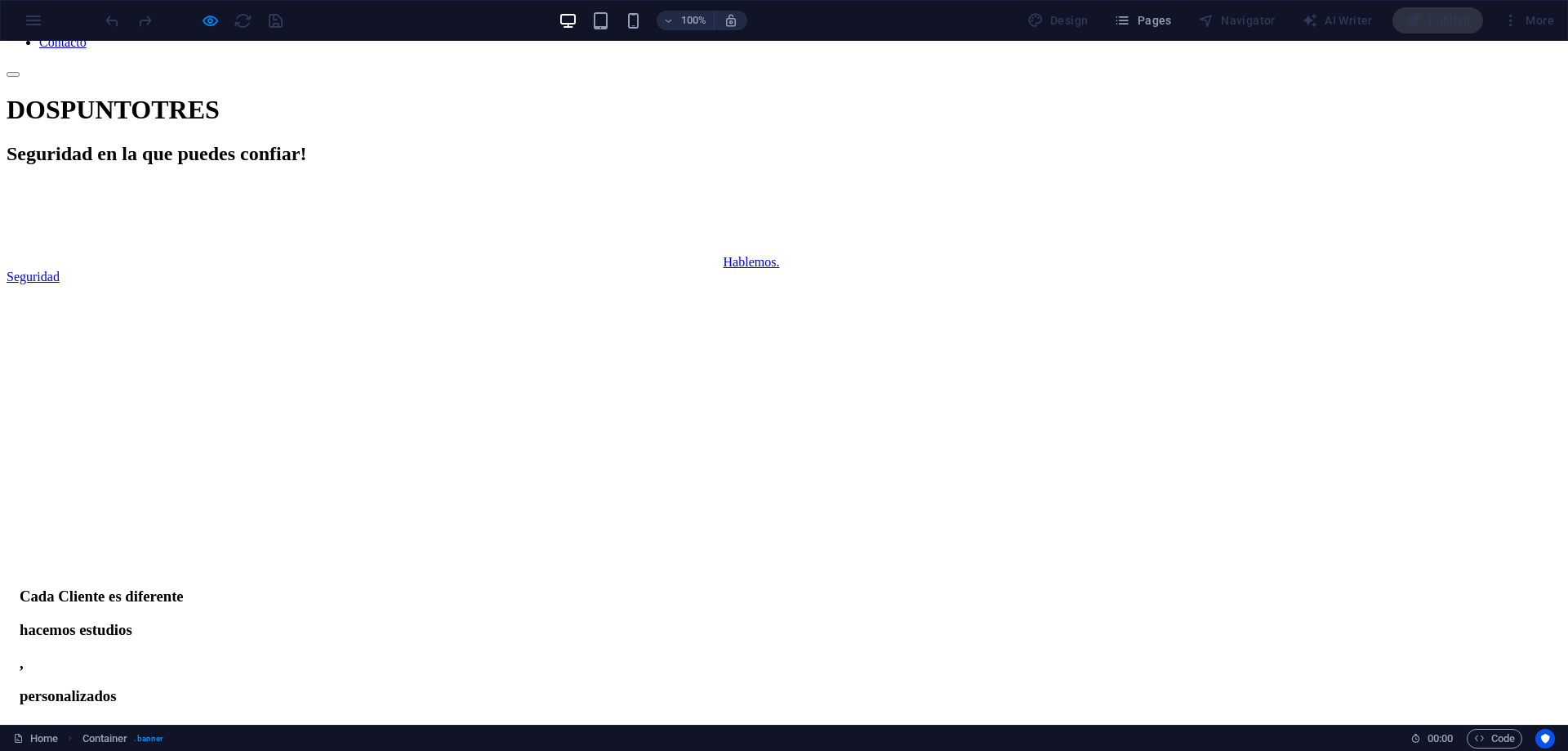
scroll to position [0, 0]
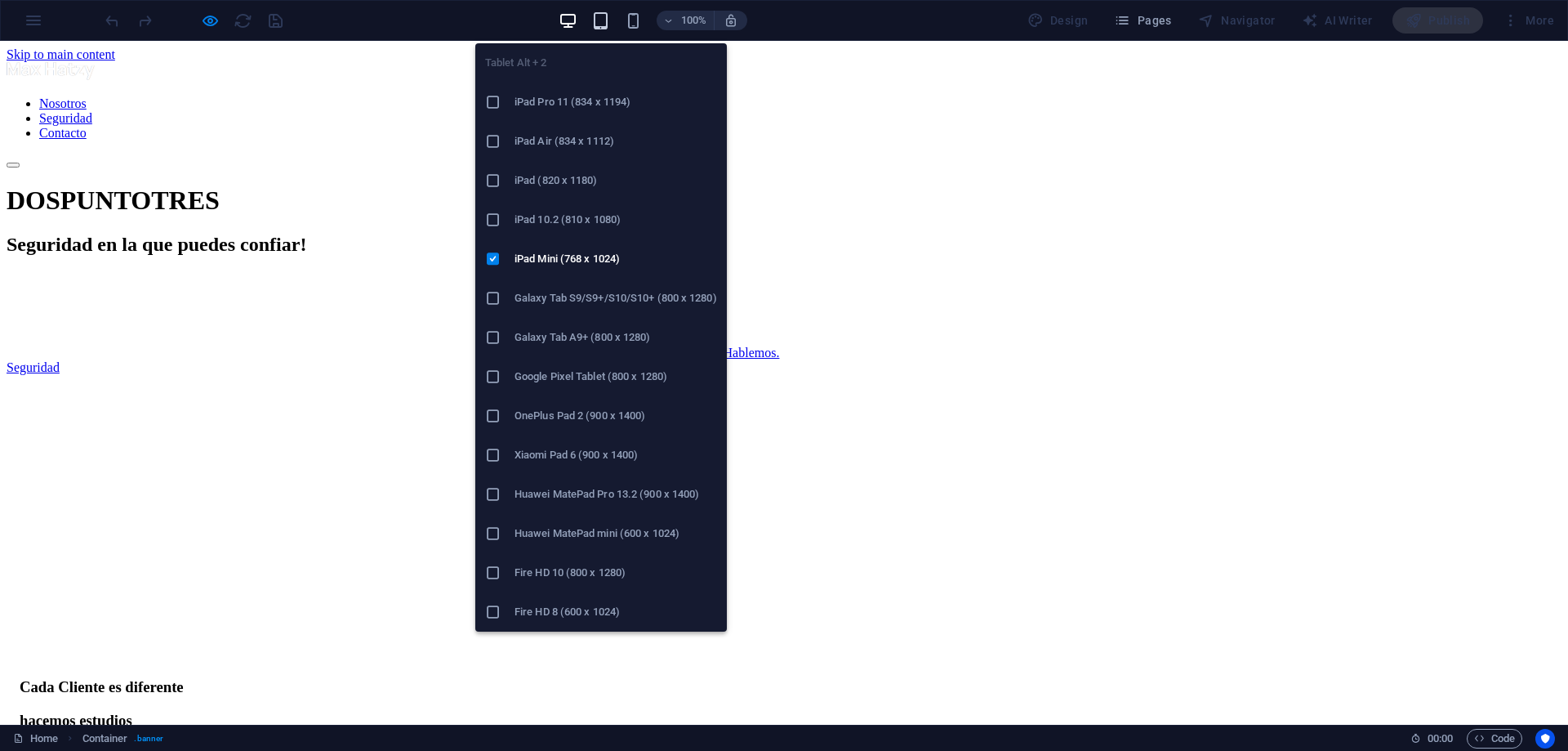
click at [601, 13] on icon "button" at bounding box center [601, 21] width 18 height 18
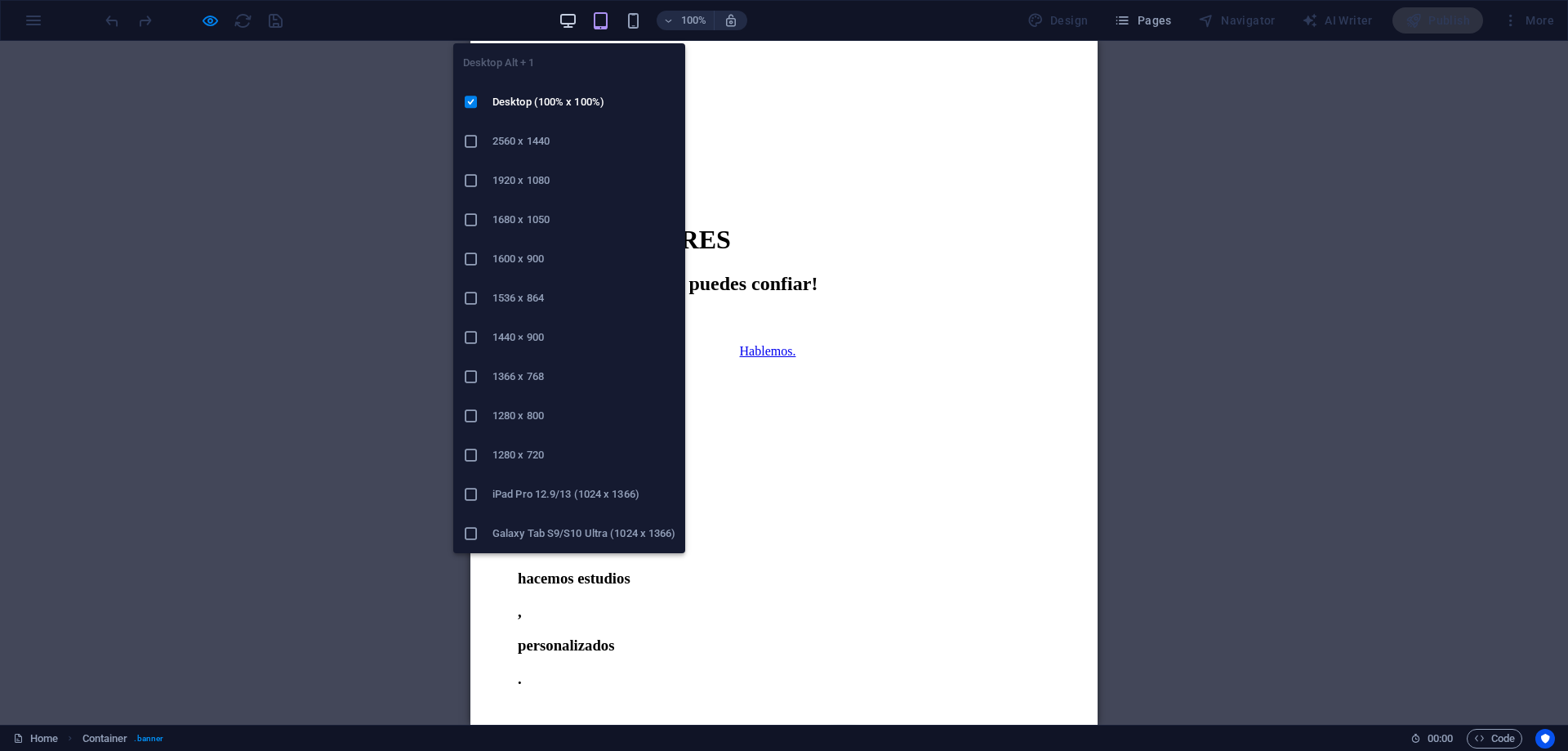
click at [566, 18] on icon "button" at bounding box center [568, 21] width 18 height 18
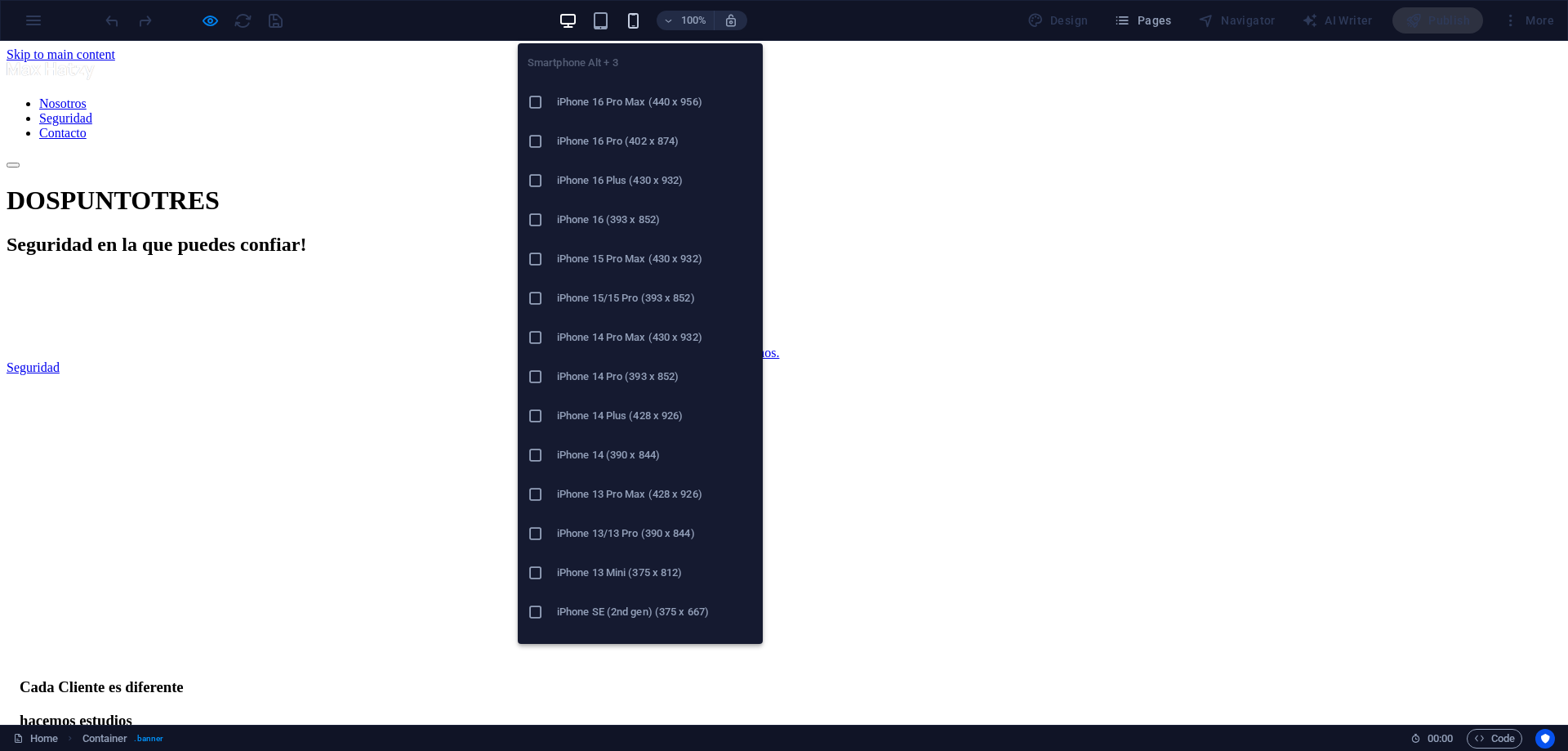
click at [641, 18] on icon "button" at bounding box center [633, 21] width 18 height 18
click at [631, 18] on icon "button" at bounding box center [633, 21] width 18 height 18
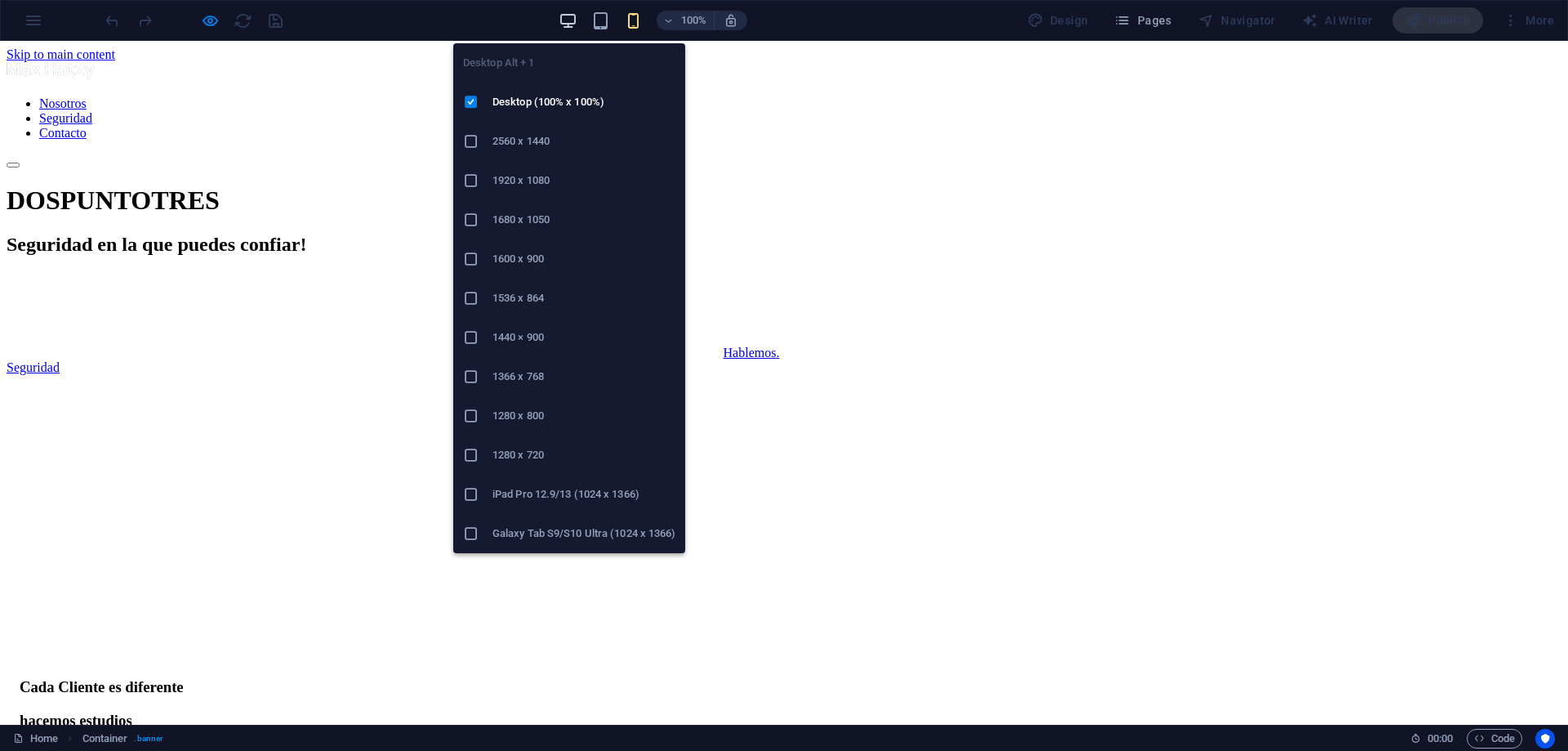
click at [577, 15] on icon "button" at bounding box center [568, 21] width 18 height 18
click at [577, 21] on icon "button" at bounding box center [568, 21] width 18 height 18
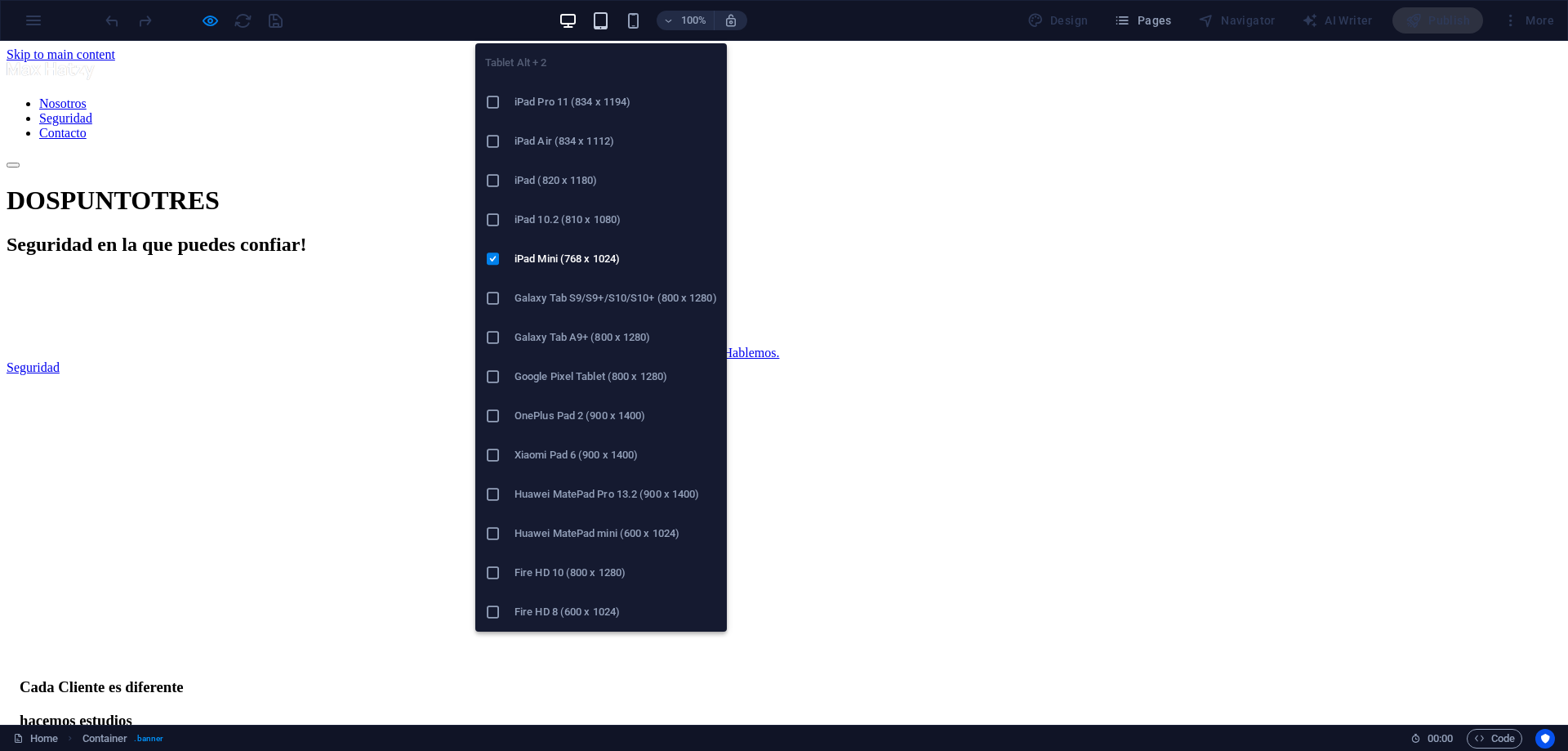
click at [610, 20] on icon "button" at bounding box center [601, 21] width 18 height 18
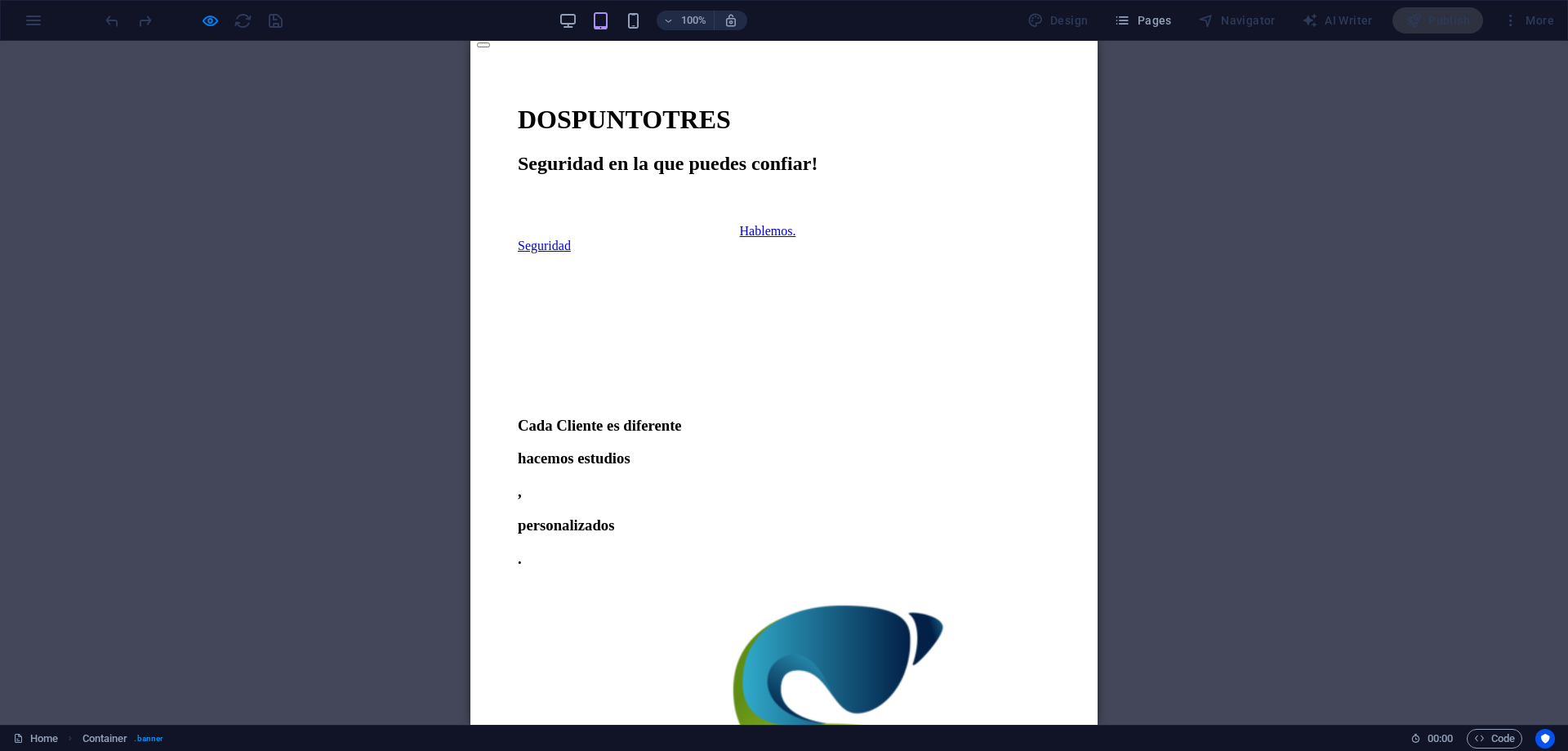
scroll to position [164, 0]
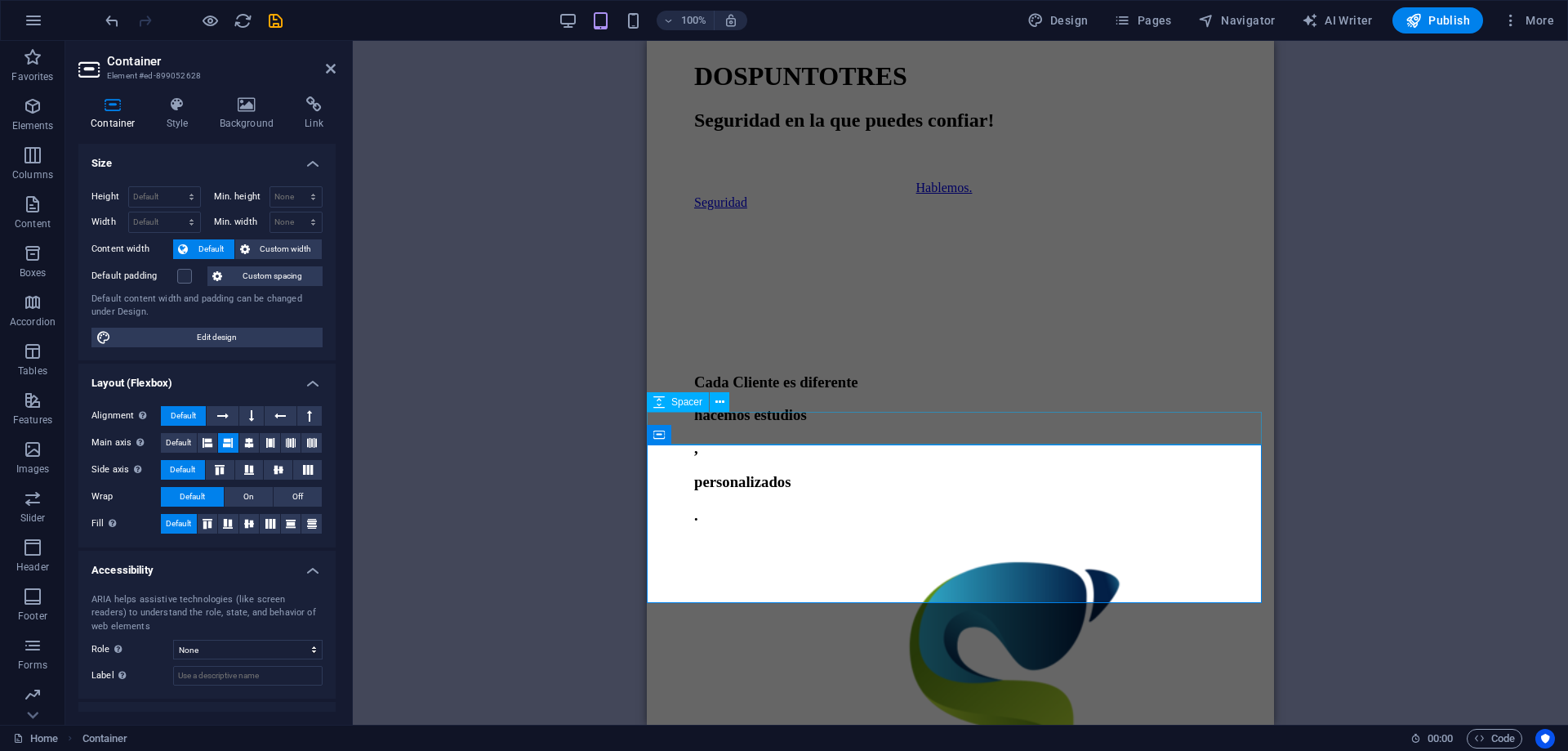
select select "px"
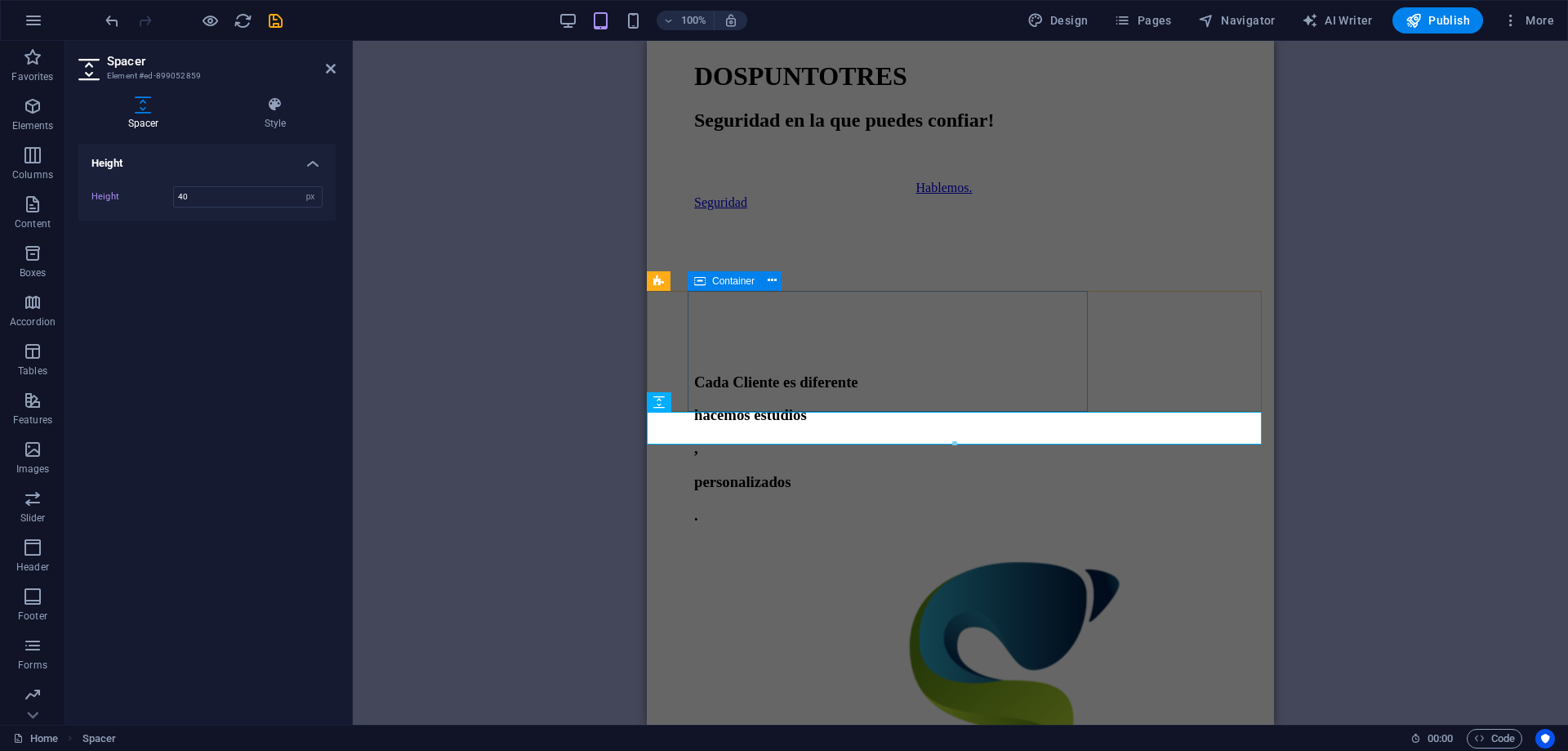
click at [753, 380] on div "Cada Cliente es diferente hacemos estudios , personalizados ." at bounding box center [960, 449] width 532 height 151
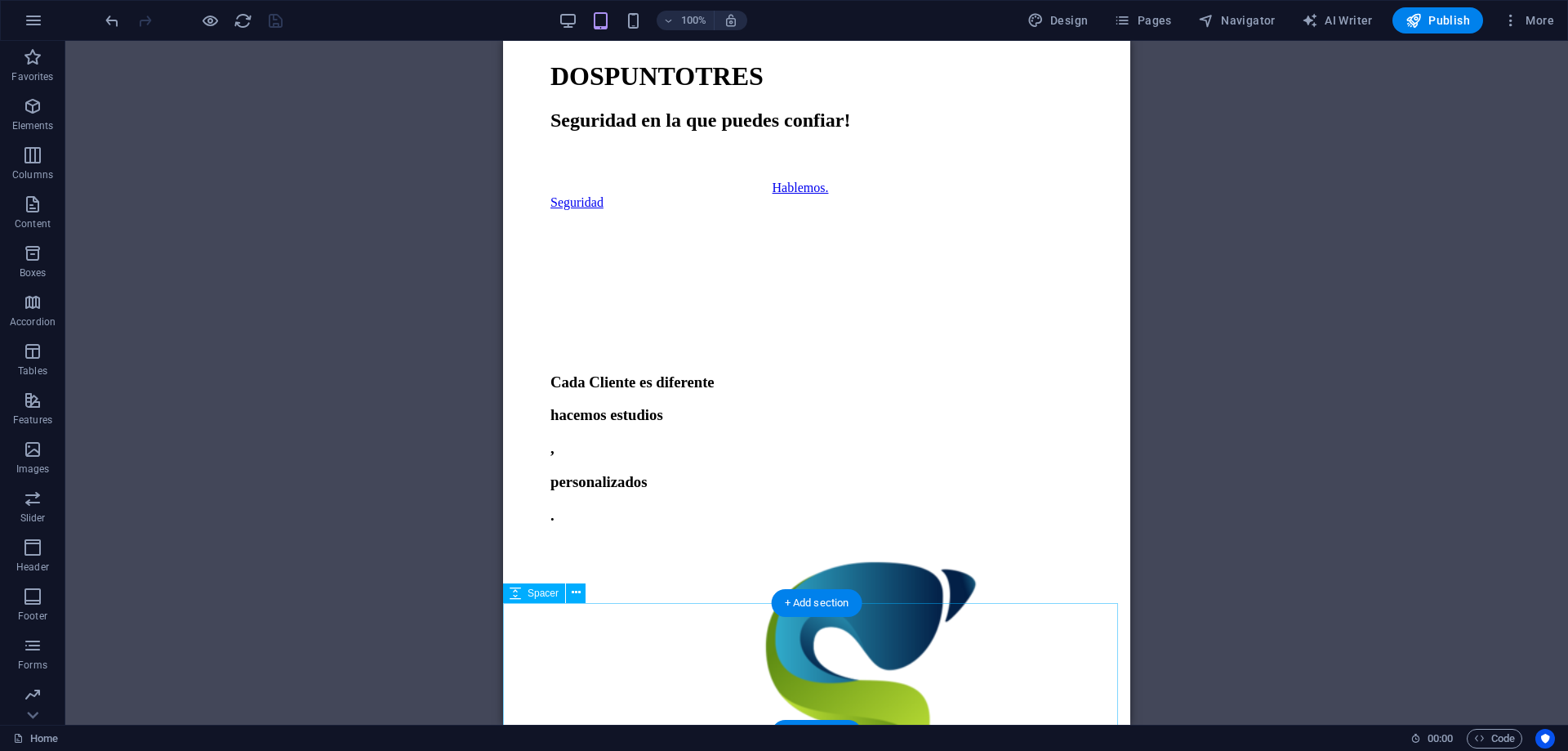
select select "px"
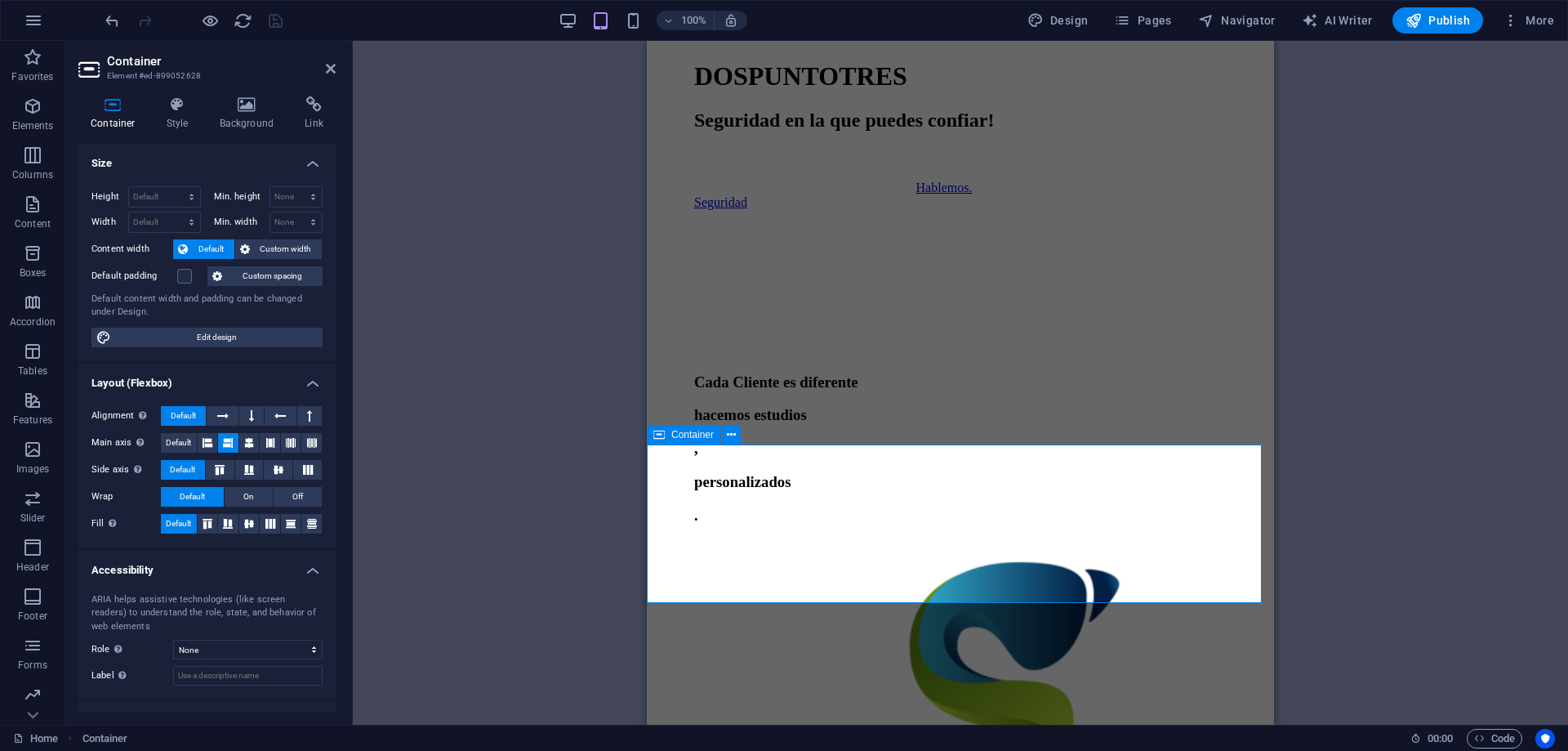
click at [745, 405] on div "Cada Cliente es diferente hacemos estudios , personalizados ." at bounding box center [960, 449] width 532 height 151
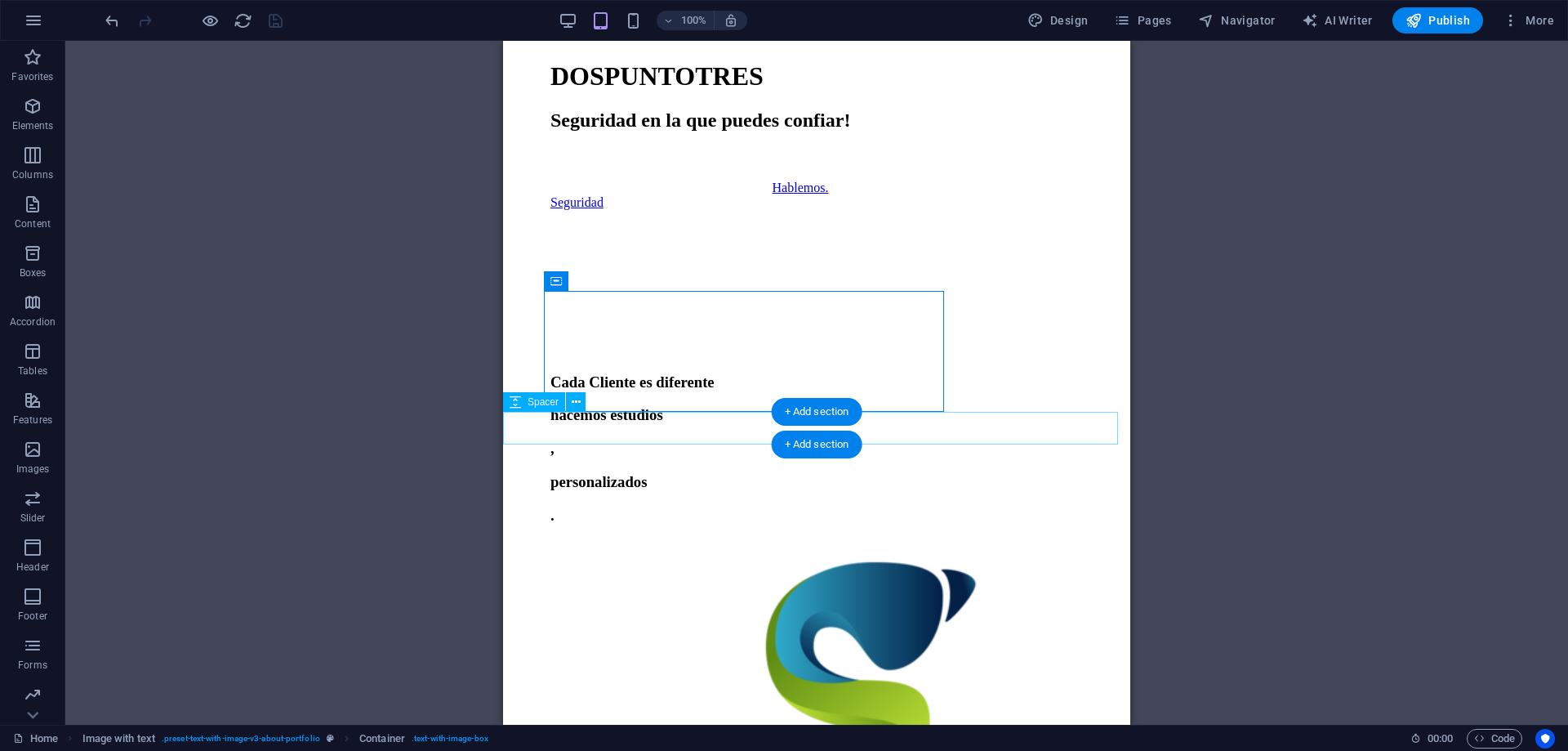
select select "px"
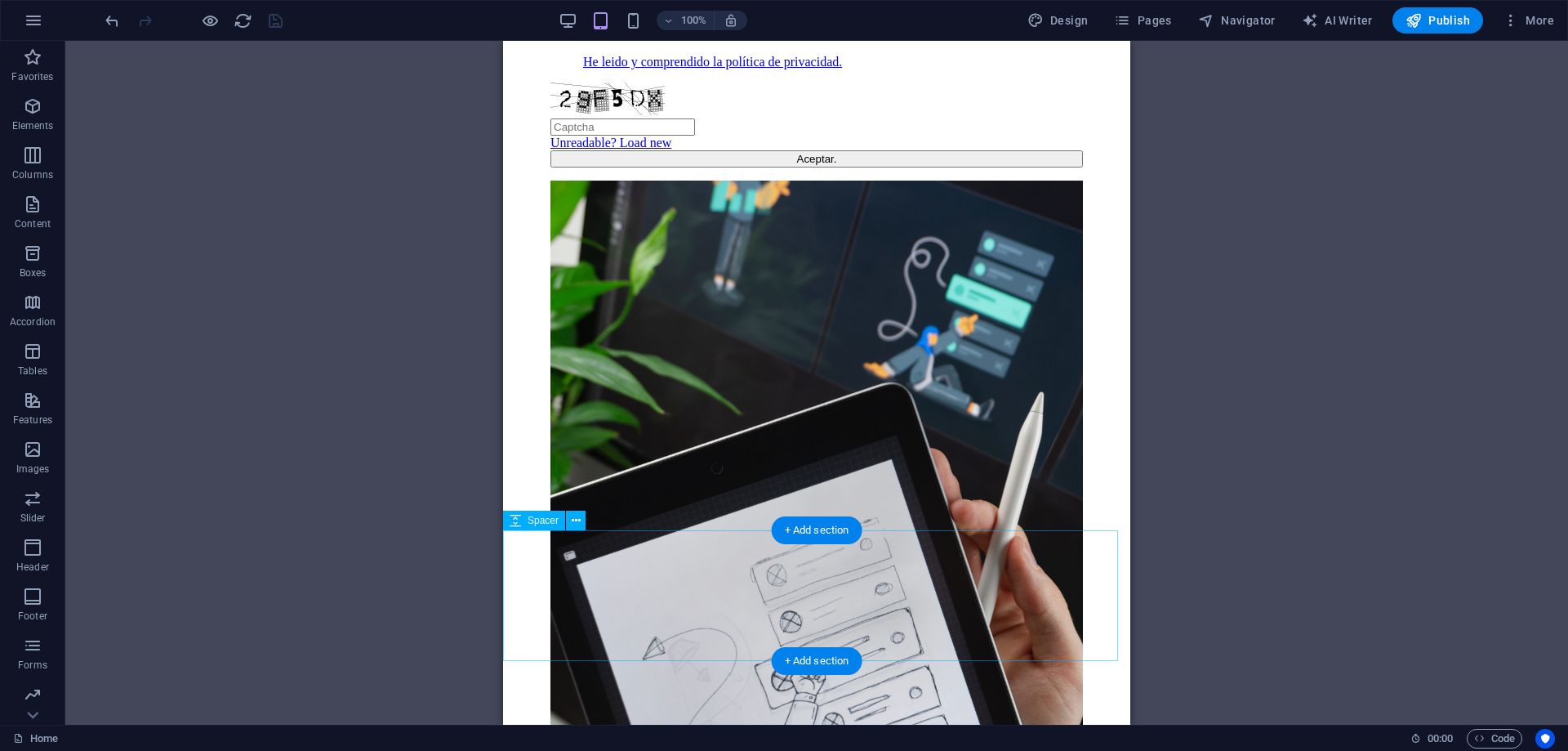
scroll to position [3267, 0]
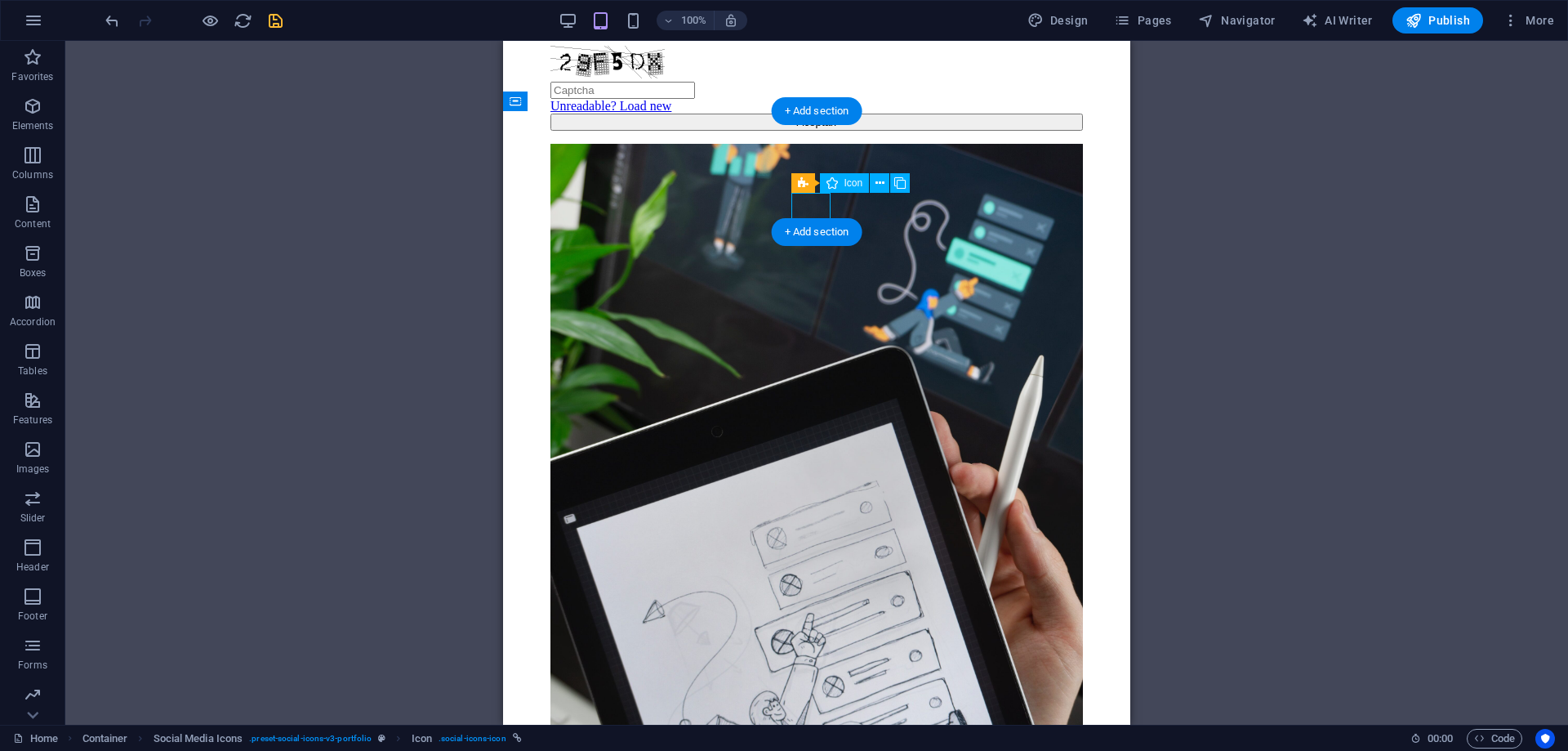
scroll to position [3245, 0]
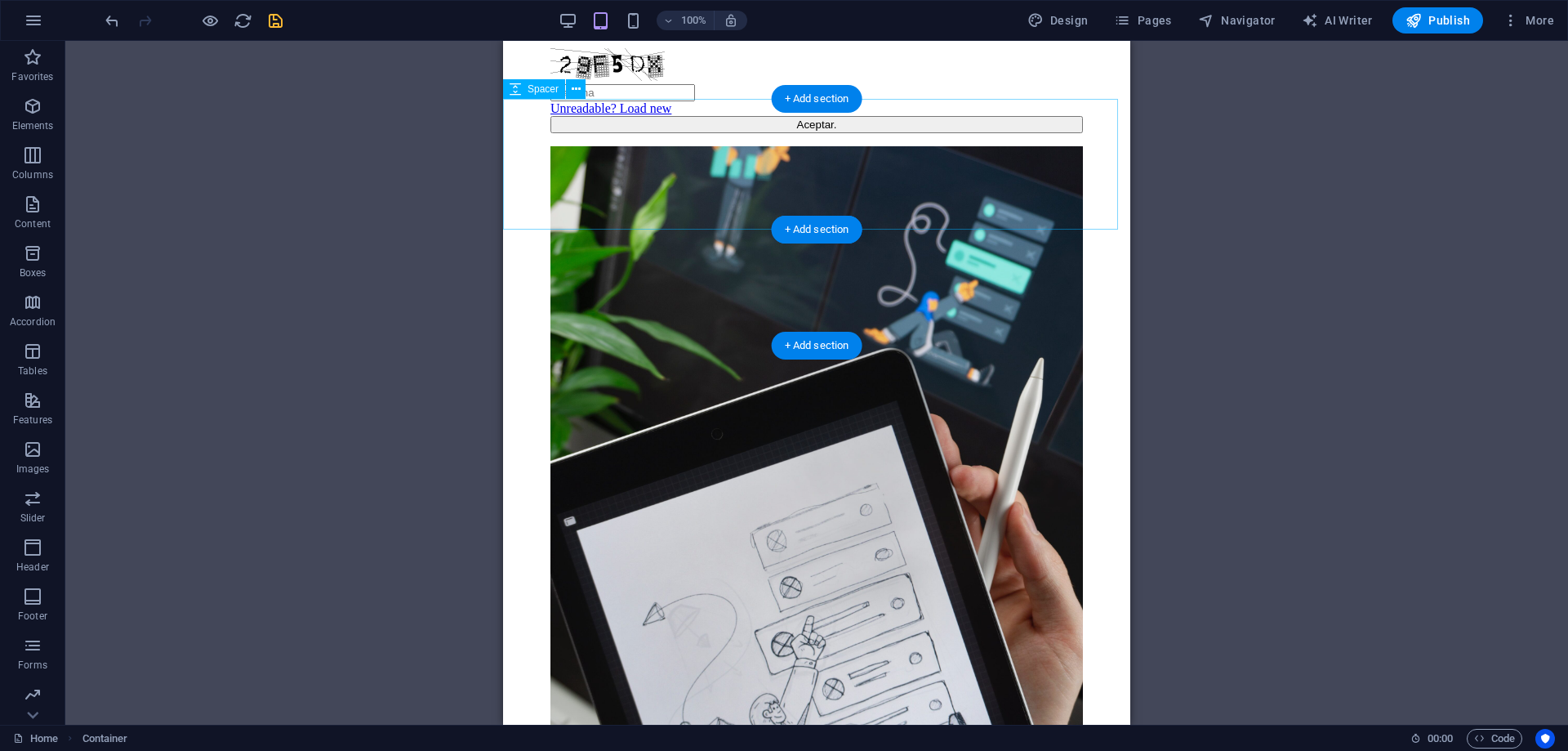
scroll to position [3149, 0]
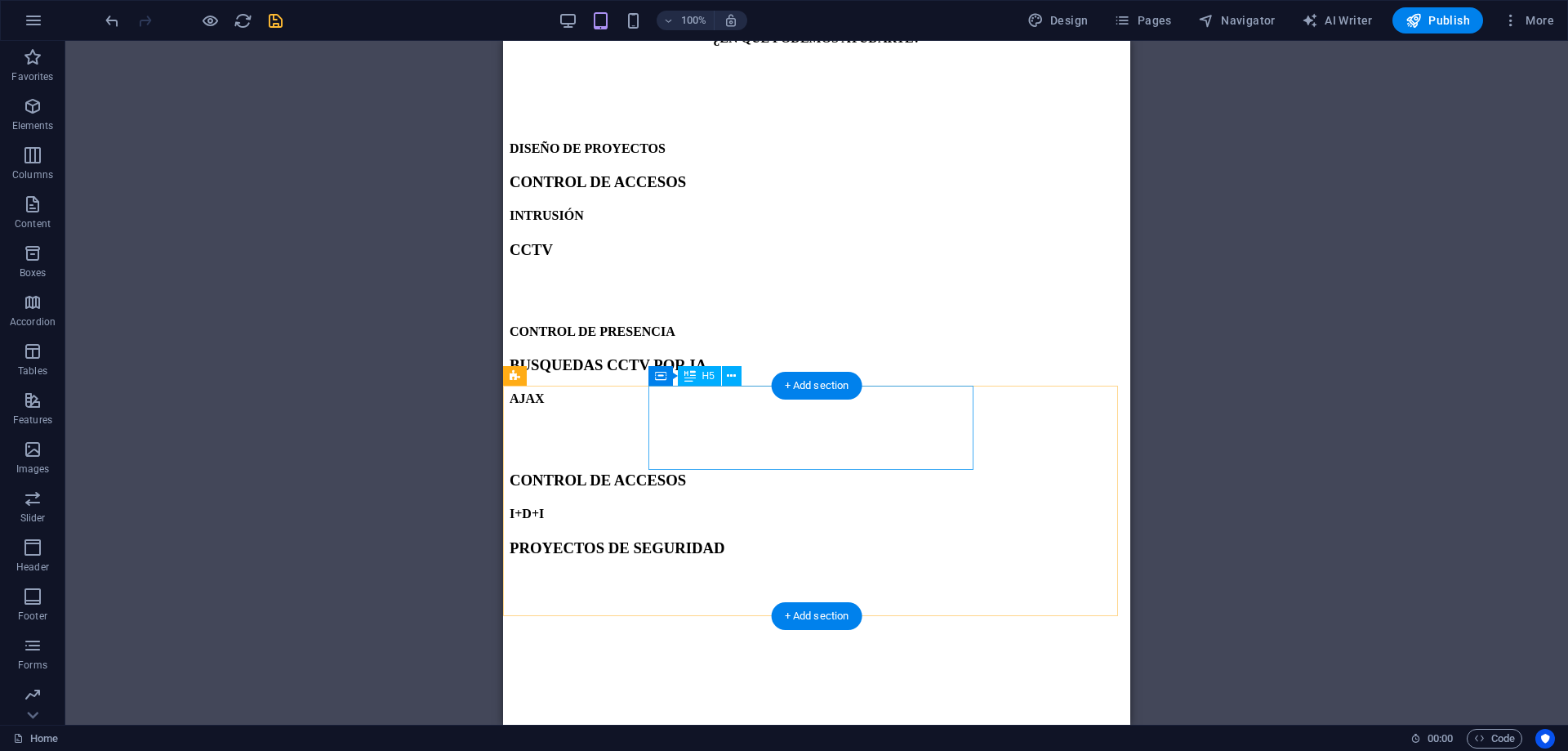
scroll to position [1499, 0]
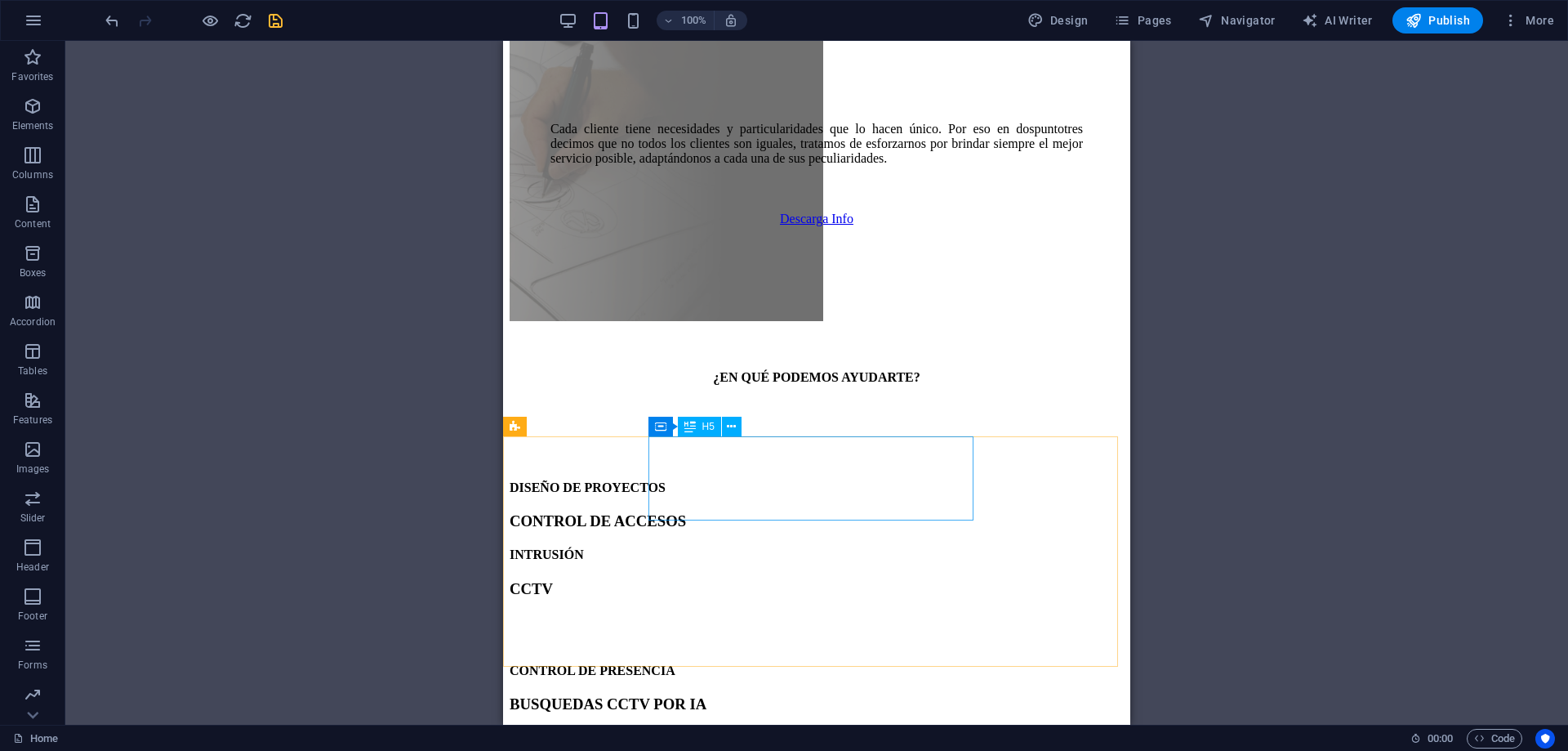
scroll to position [927, 0]
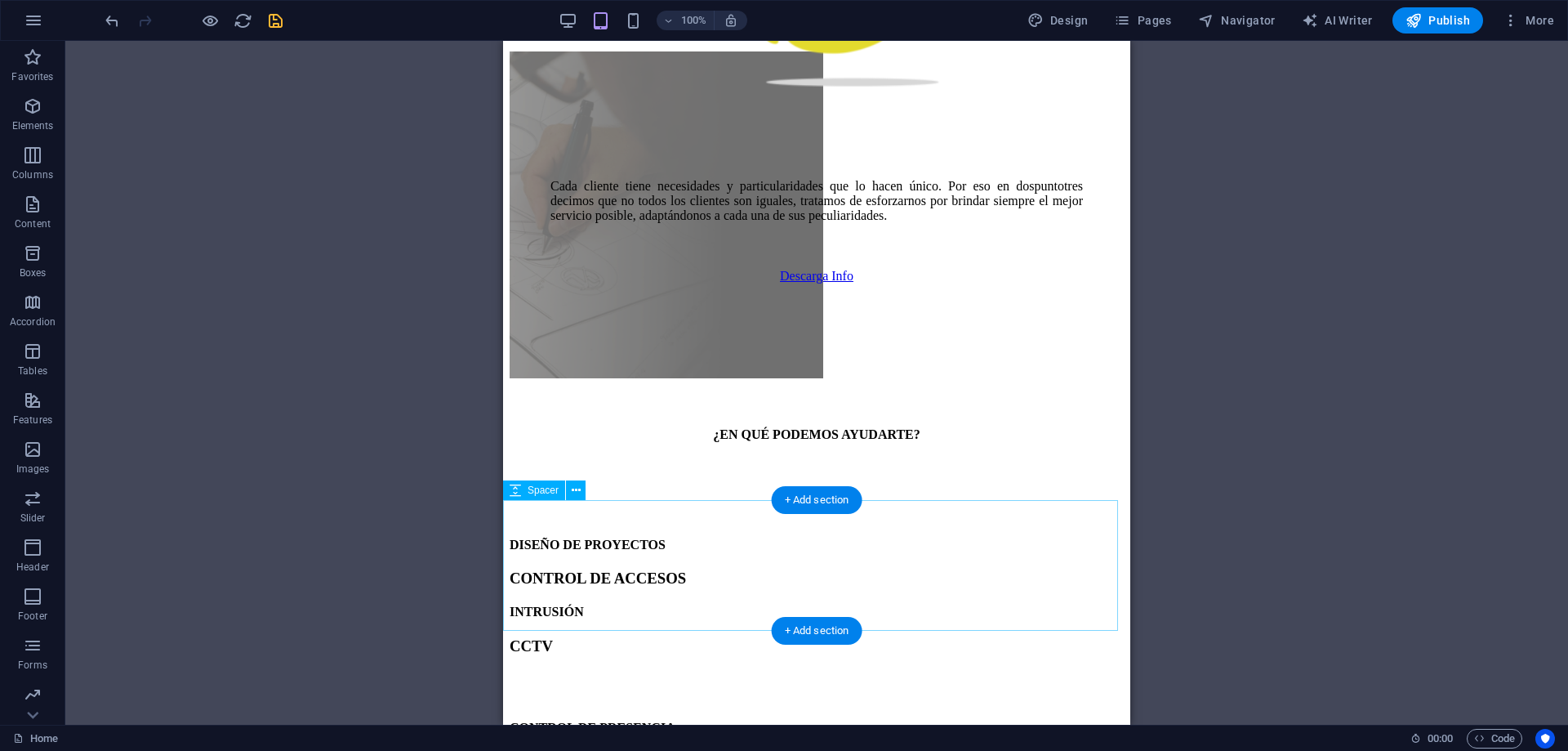
click at [710, 441] on div "¿EN QUÉ PODEMOS AYUDARTE? DISEÑO DE PROYECTOS CONTROL DE ACCESOS INTRUSIÓN CCTV…" at bounding box center [816, 730] width 614 height 606
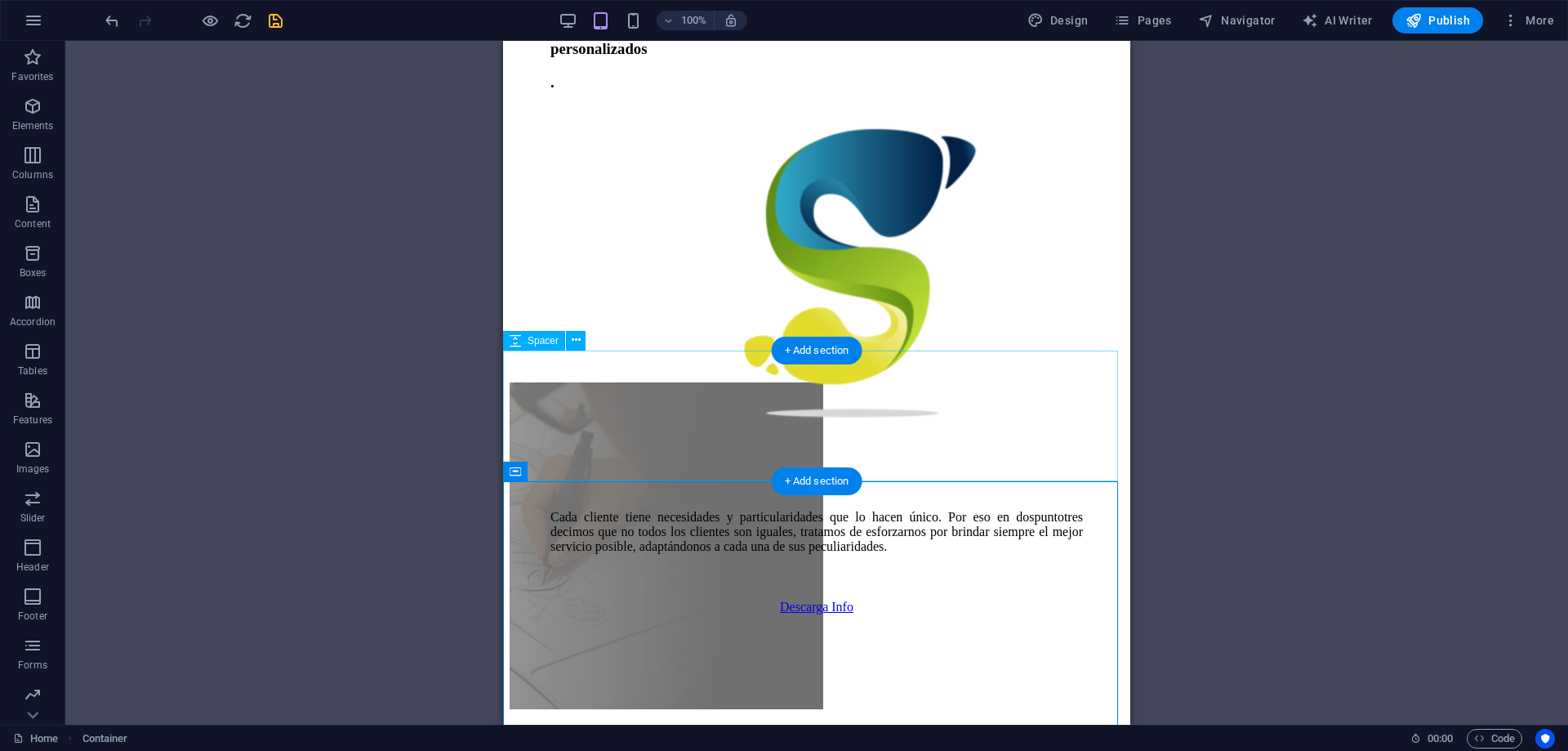
scroll to position [355, 0]
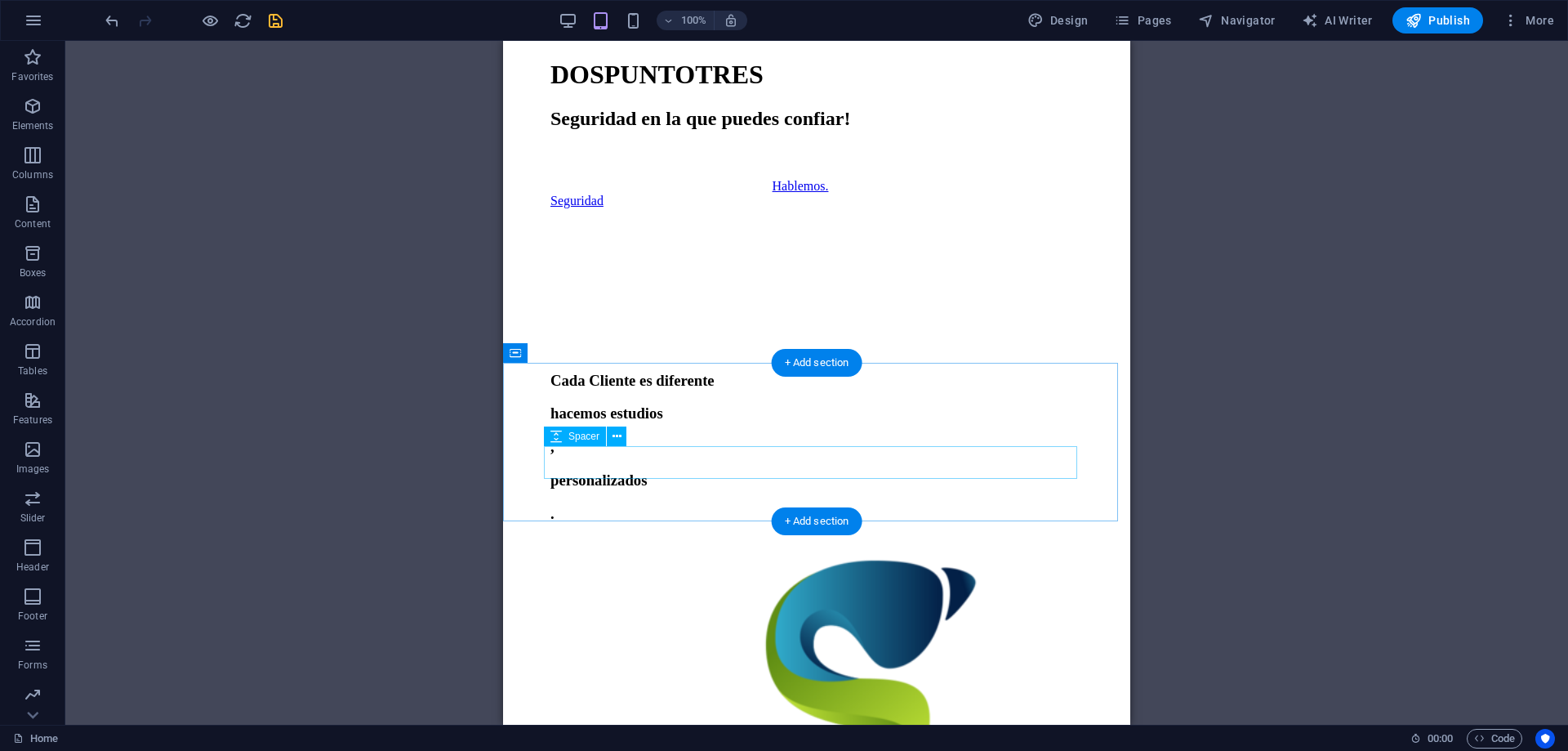
scroll to position [110, 0]
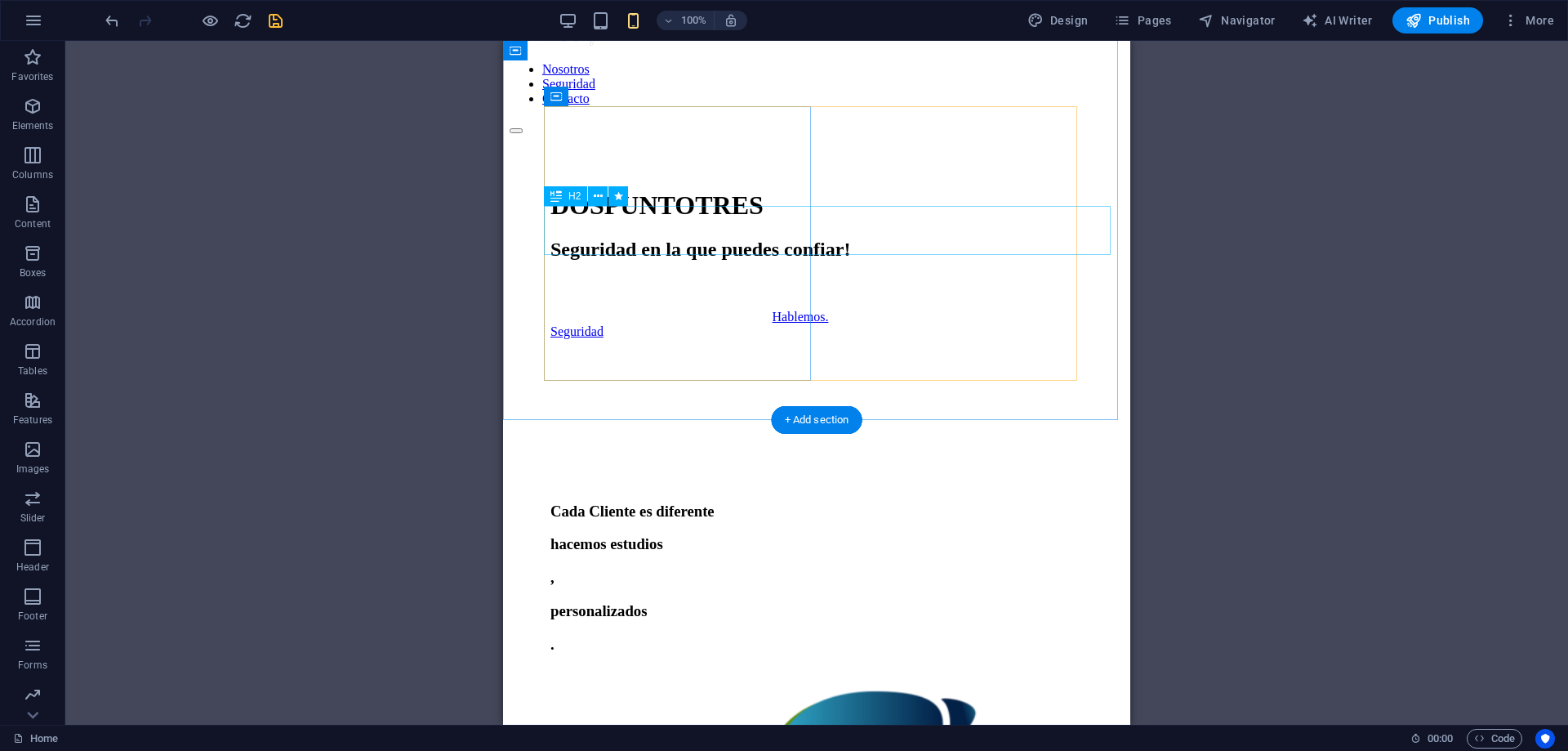
scroll to position [0, 0]
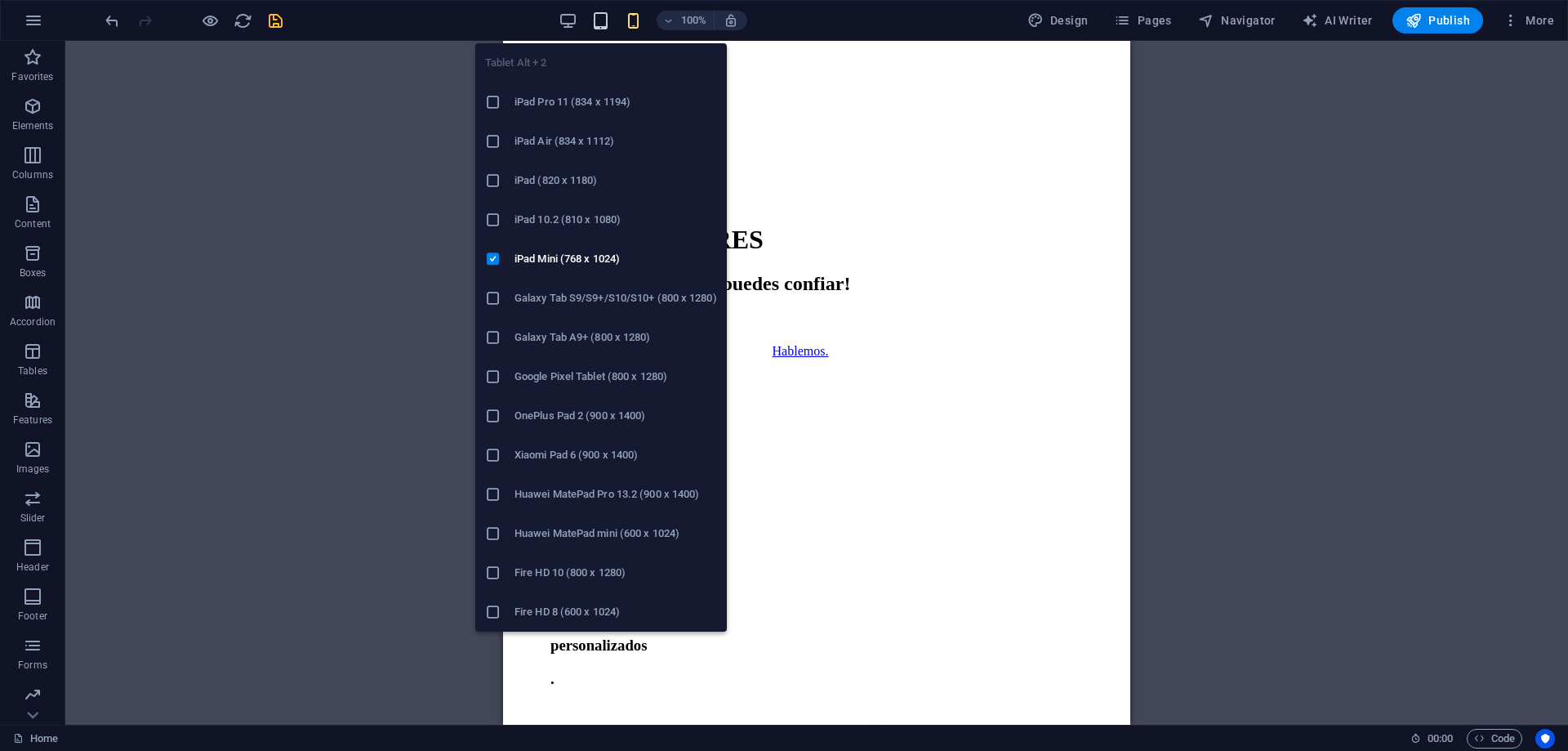
click at [561, 99] on h6 "iPad Pro 11 (834 x 1194)" at bounding box center [616, 101] width 202 height 19
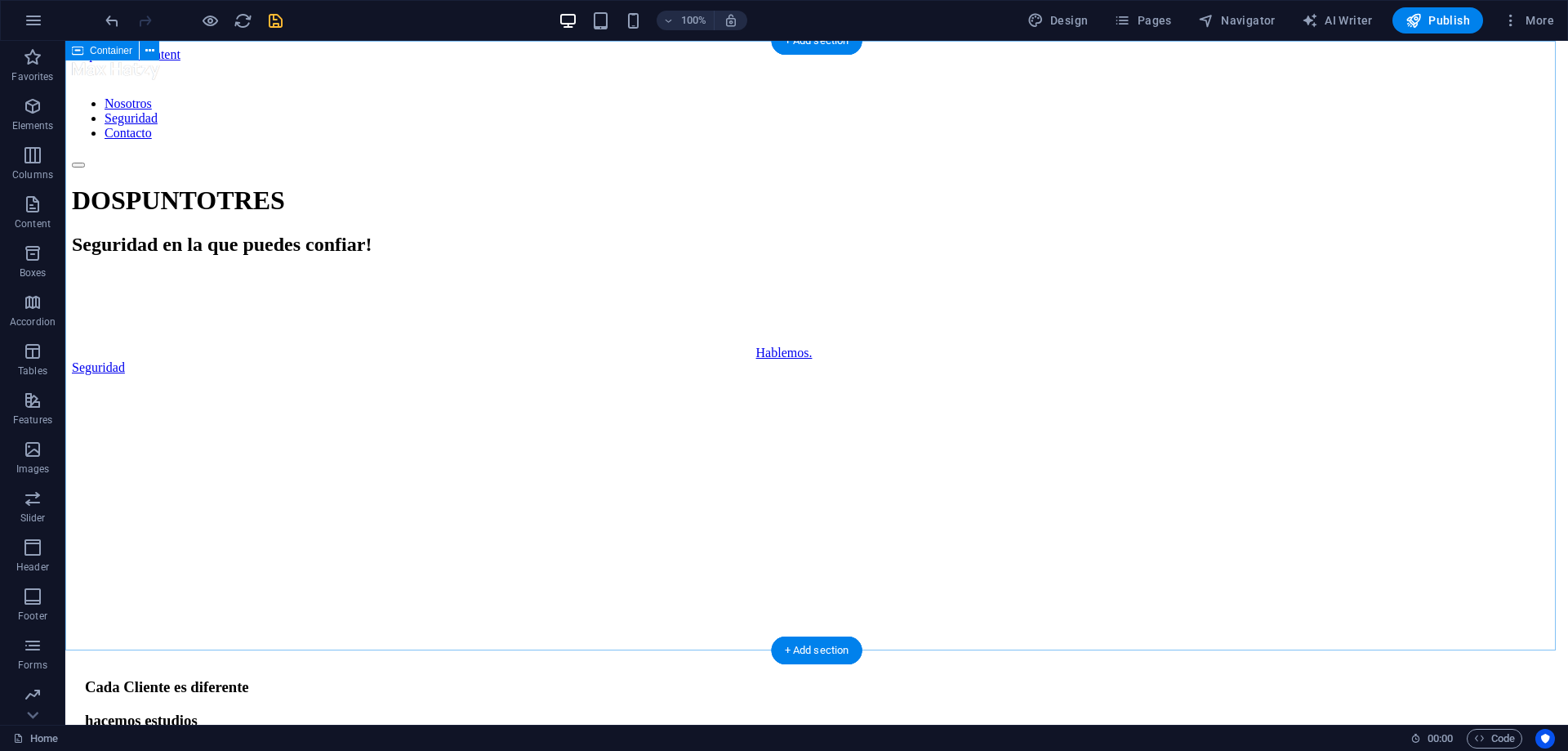
scroll to position [82, 0]
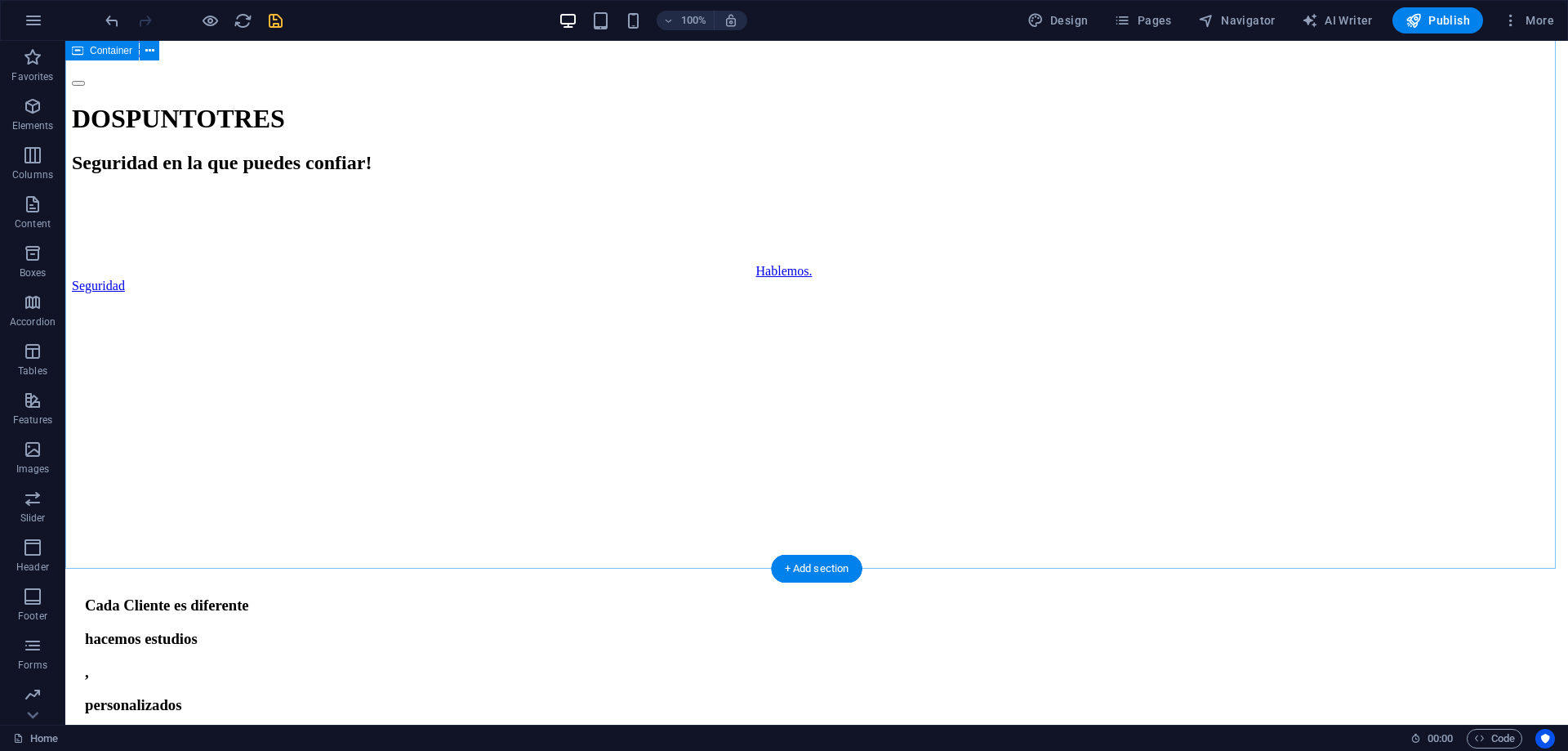
click at [726, 515] on div "DOSPUNTOTRES Seguridad en la que puedes confiar! Hablemos. Seguridad" at bounding box center [816, 309] width 1489 height 412
select select "header"
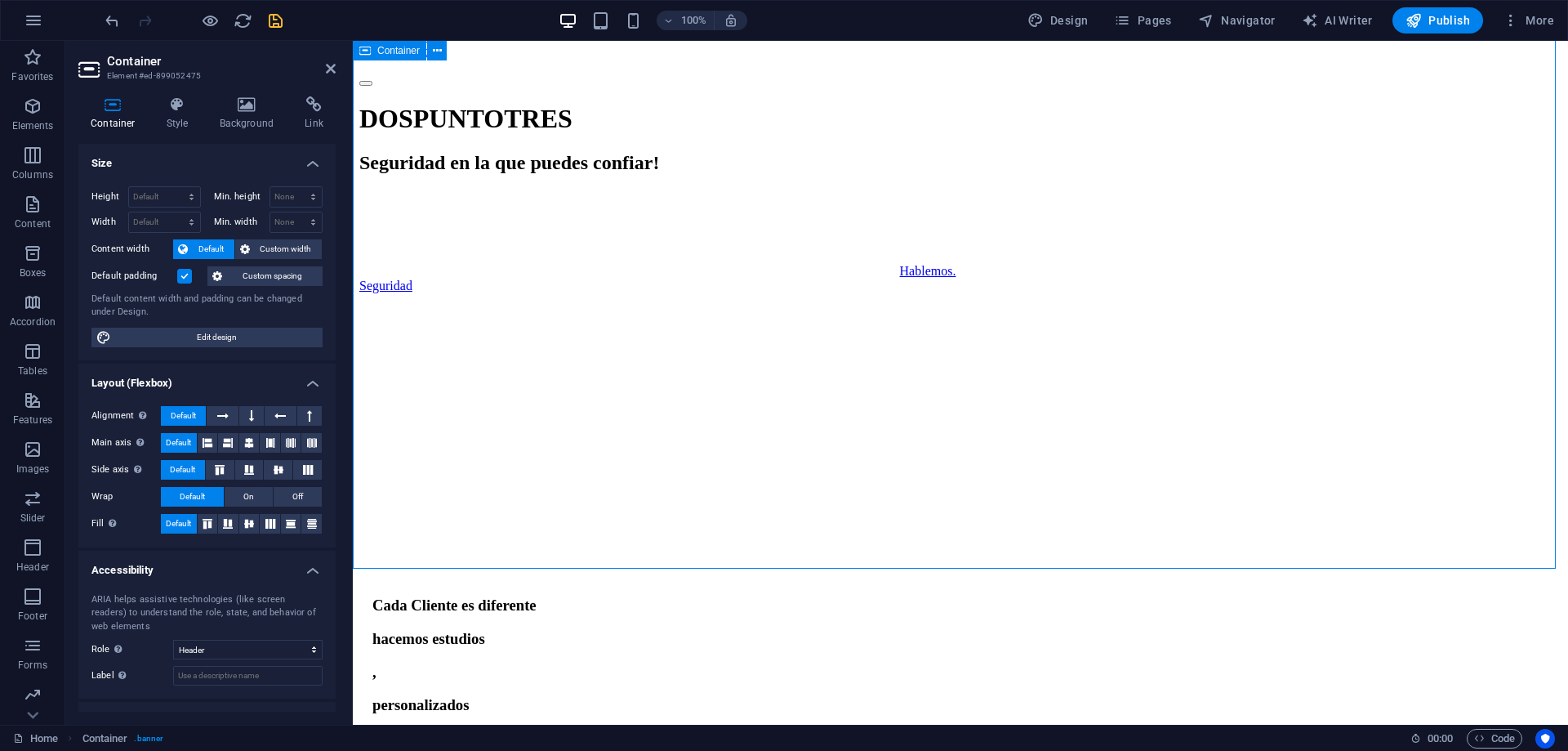
drag, startPoint x: 893, startPoint y: 567, endPoint x: 903, endPoint y: 508, distance: 59.8
click at [903, 508] on div "DOSPUNTOTRES Seguridad en la que puedes confiar! Hablemos. Seguridad" at bounding box center [960, 309] width 1202 height 412
click at [109, 109] on icon at bounding box center [113, 104] width 69 height 17
click at [302, 278] on span "Custom spacing" at bounding box center [272, 276] width 91 height 19
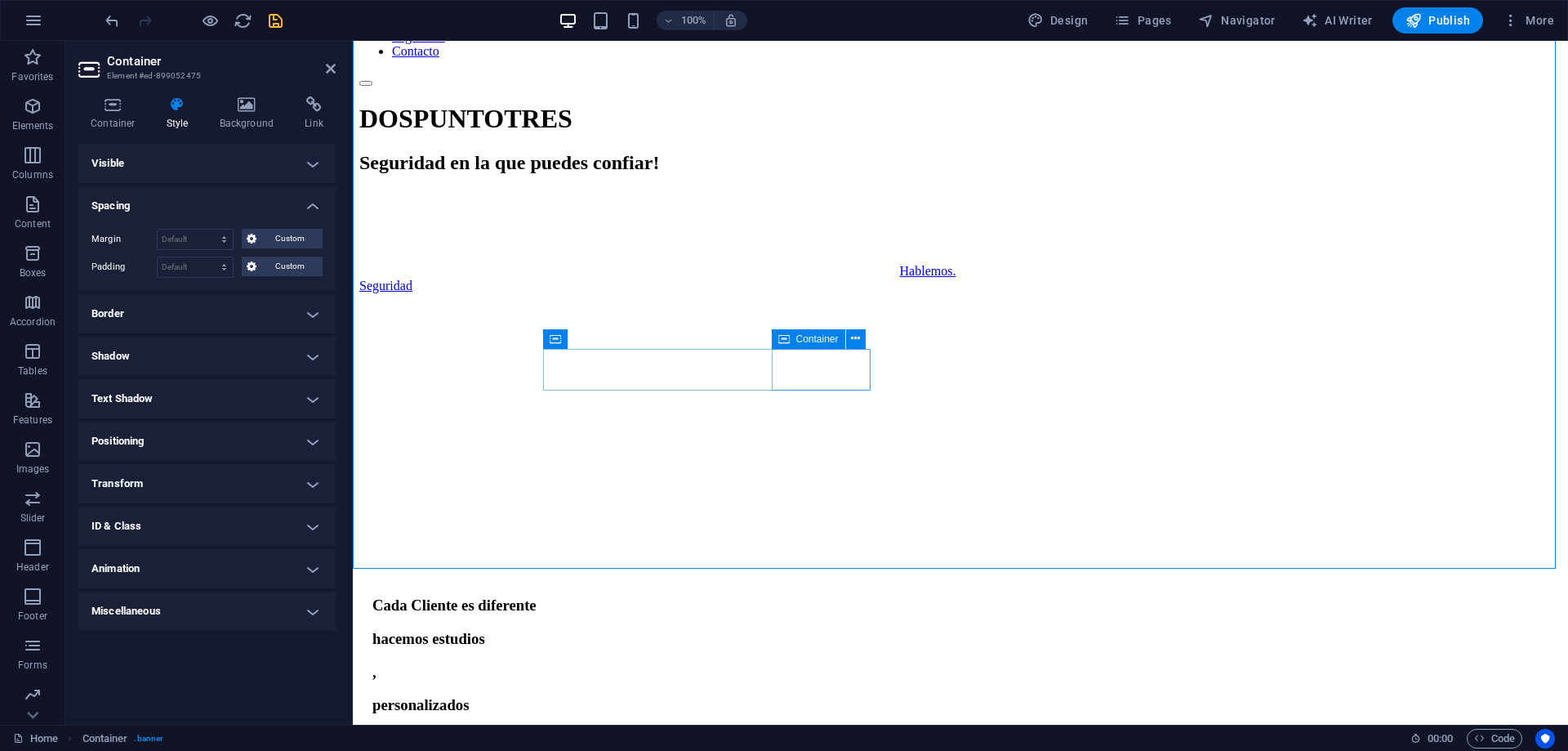
click at [274, 165] on h4 "Visible" at bounding box center [207, 163] width 257 height 39
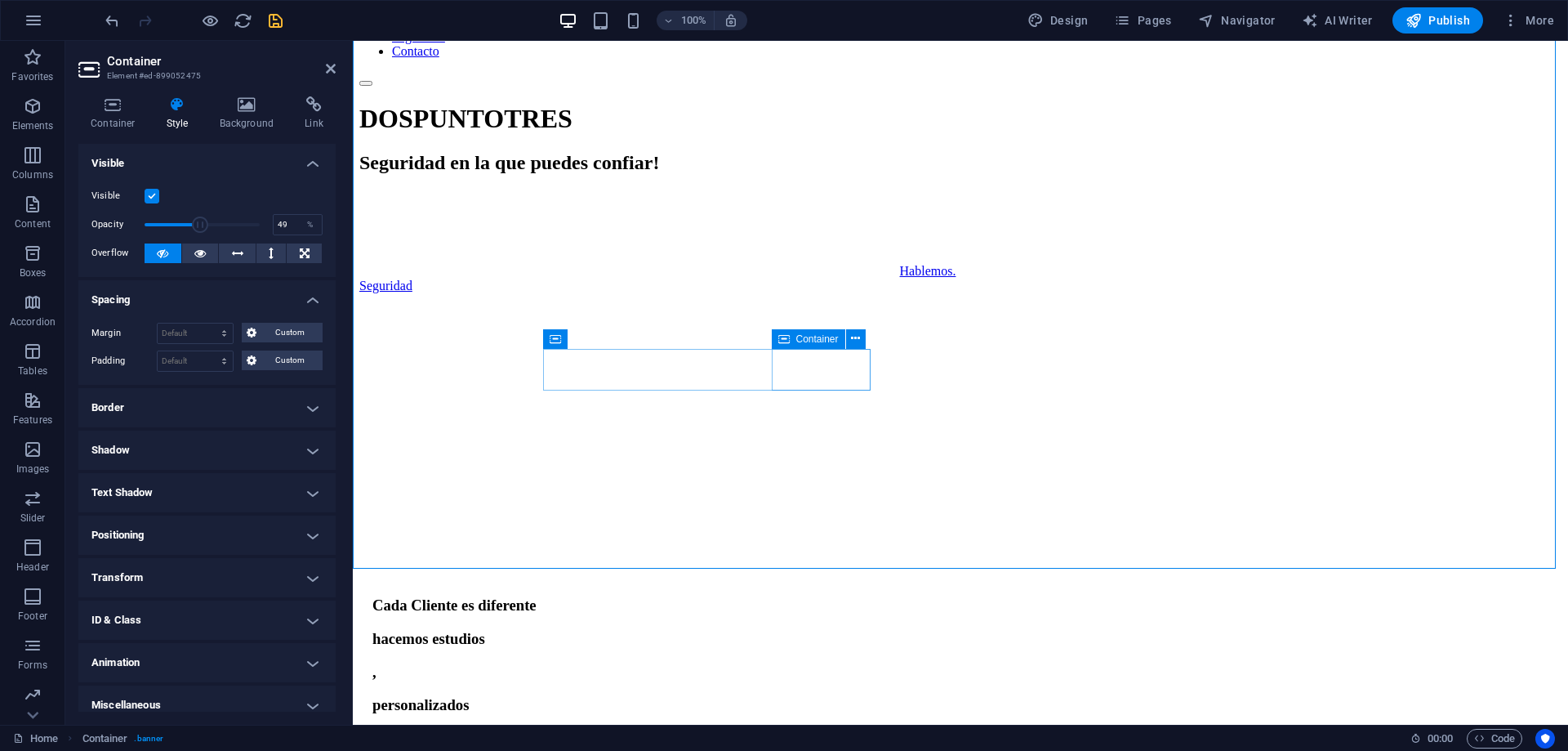
drag, startPoint x: 255, startPoint y: 223, endPoint x: 199, endPoint y: 220, distance: 56.1
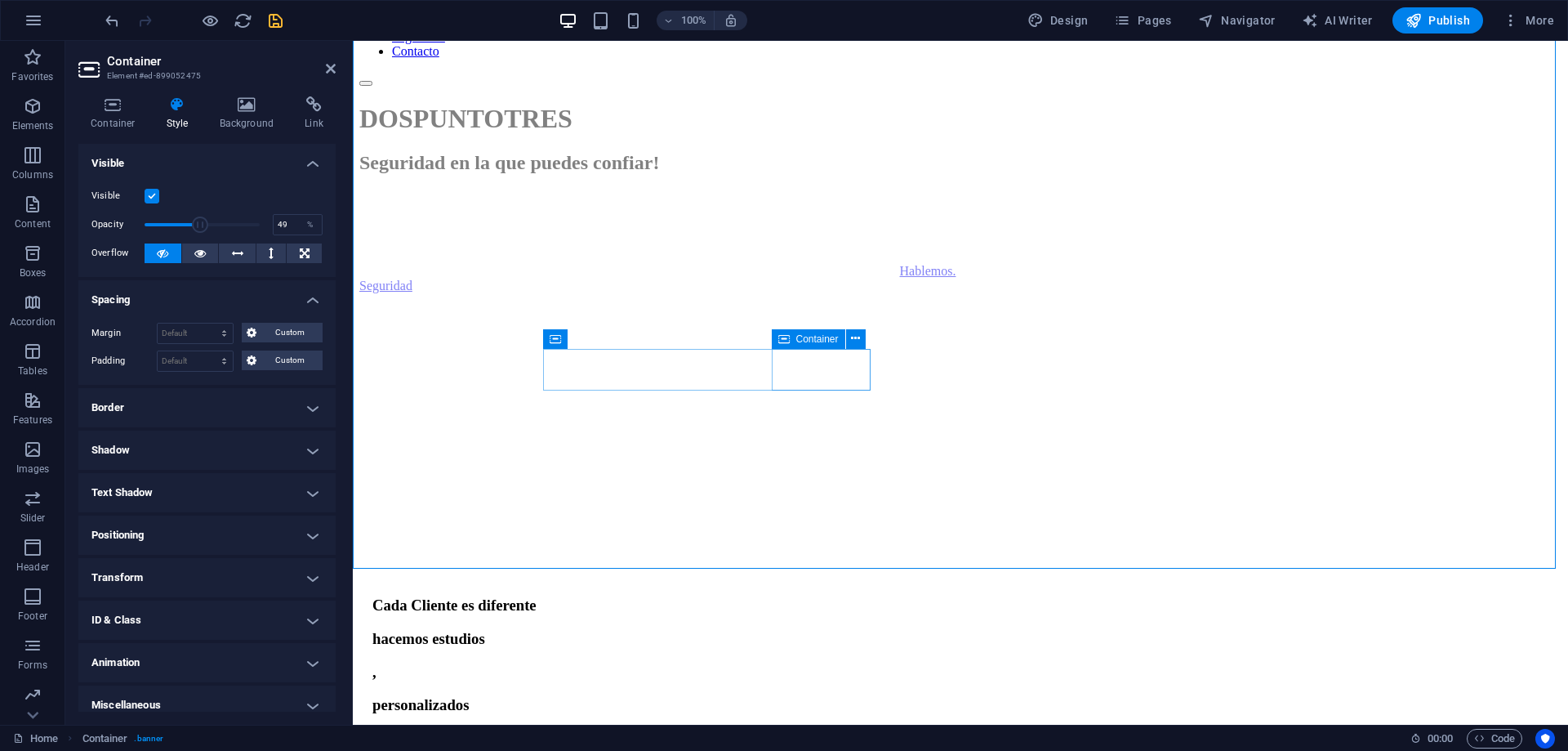
click at [199, 220] on span at bounding box center [200, 225] width 17 height 17
type input "100"
drag, startPoint x: 199, startPoint y: 220, endPoint x: 345, endPoint y: 233, distance: 146.6
click at [345, 233] on div "Container Style Background Link Size Height Default px rem % vh vw Min. height …" at bounding box center [206, 404] width 283 height 642
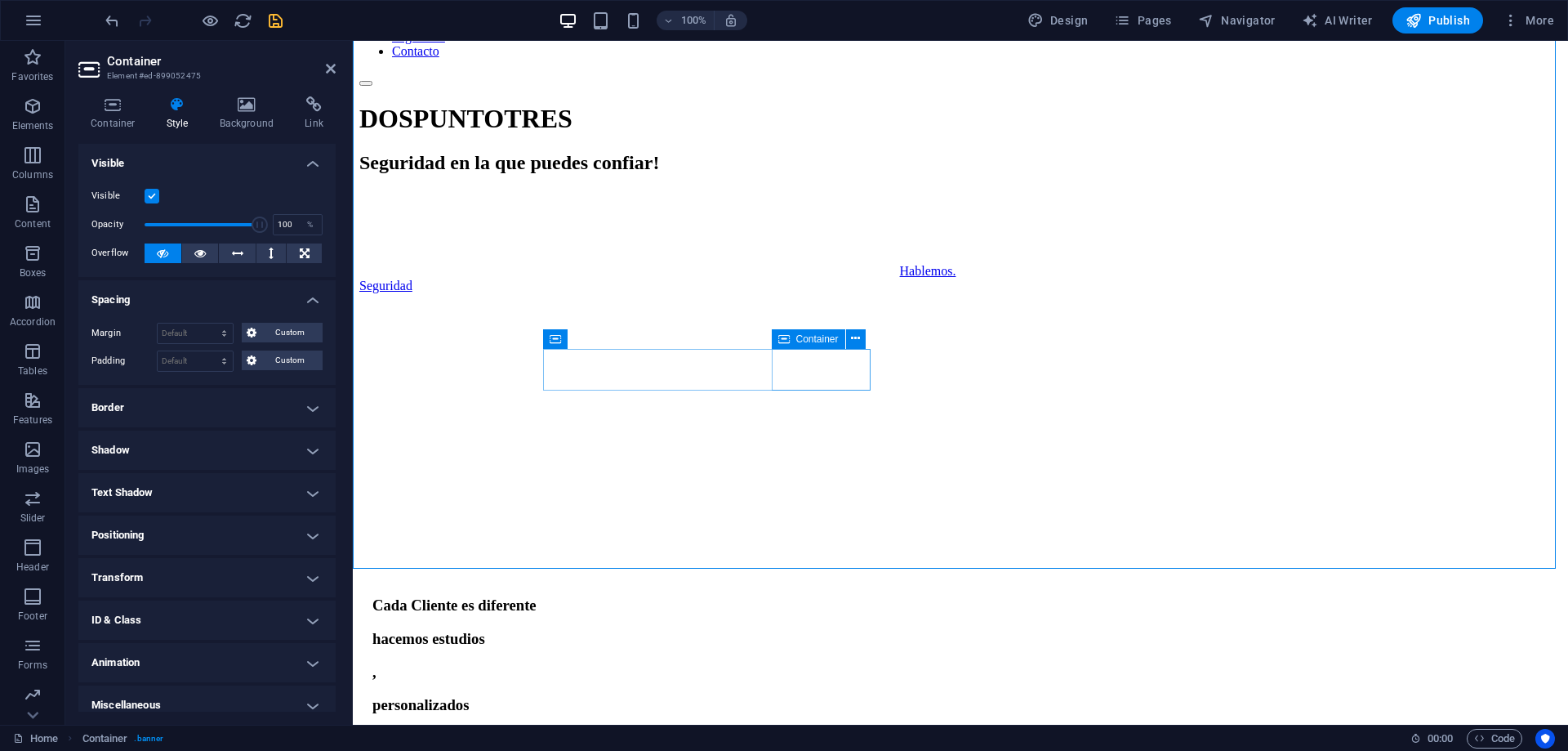
click at [292, 534] on h4 "Positioning" at bounding box center [207, 535] width 257 height 39
click at [141, 569] on span "Static" at bounding box center [147, 567] width 19 height 19
click at [99, 564] on span "Default" at bounding box center [110, 567] width 25 height 19
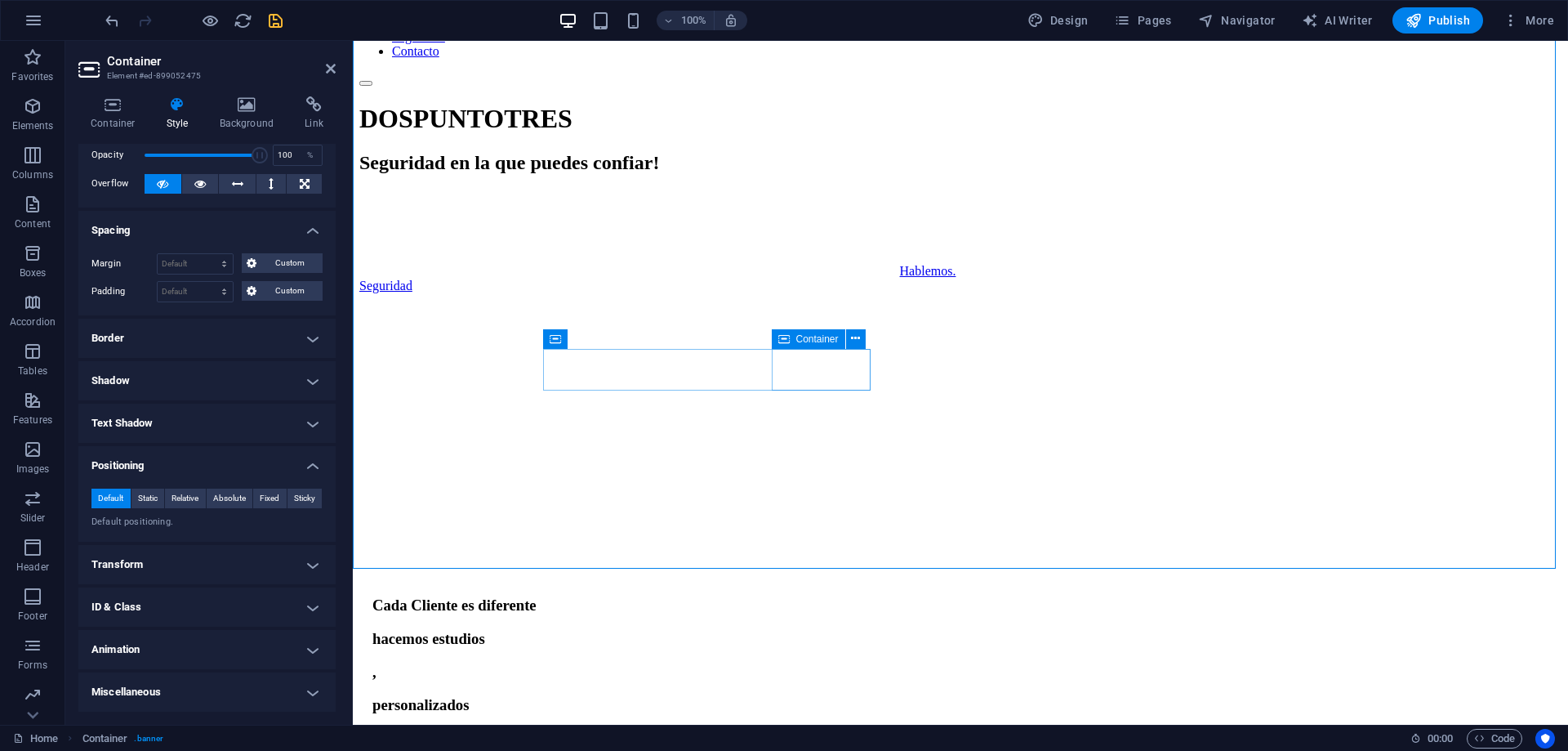
scroll to position [0, 0]
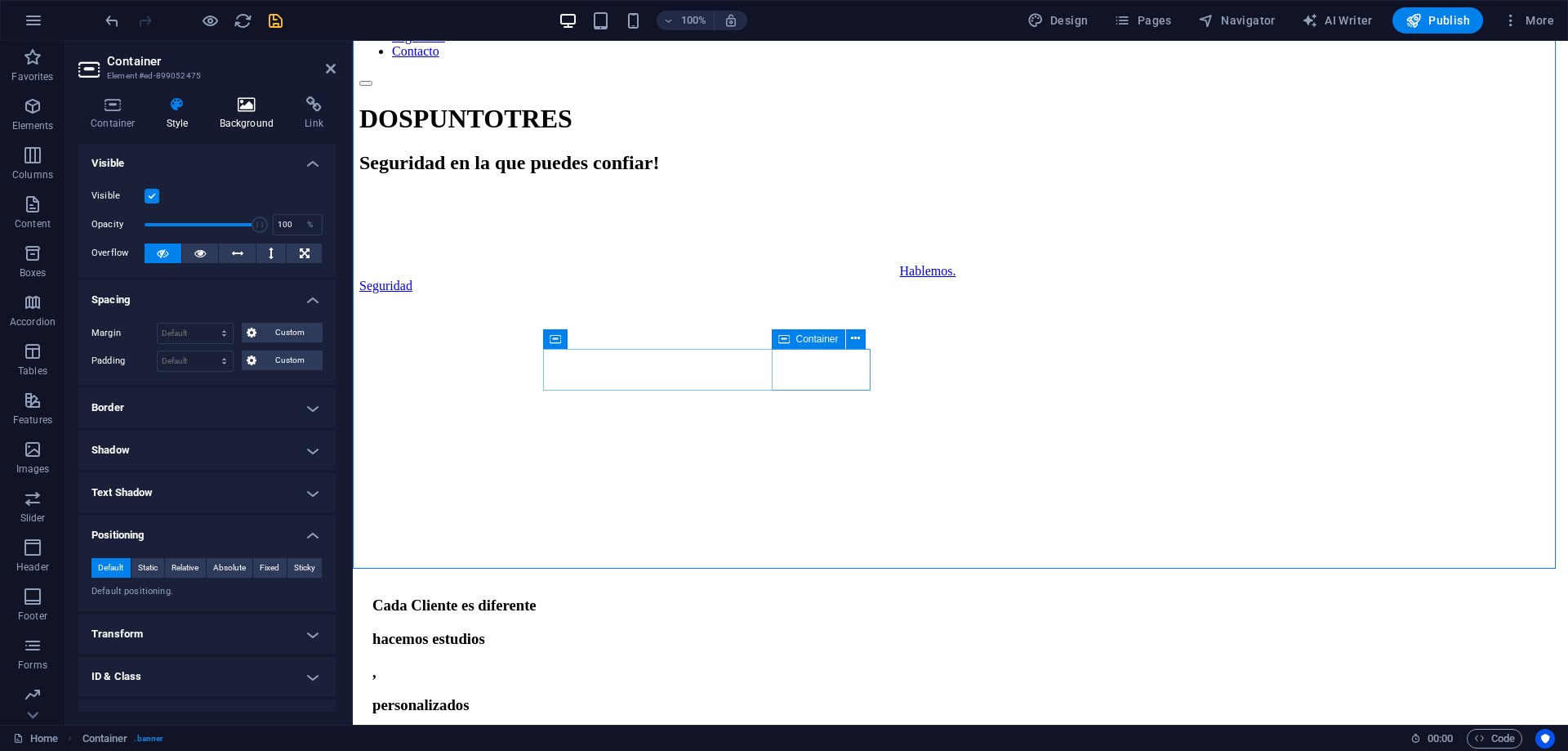
click at [247, 107] on icon at bounding box center [246, 104] width 79 height 17
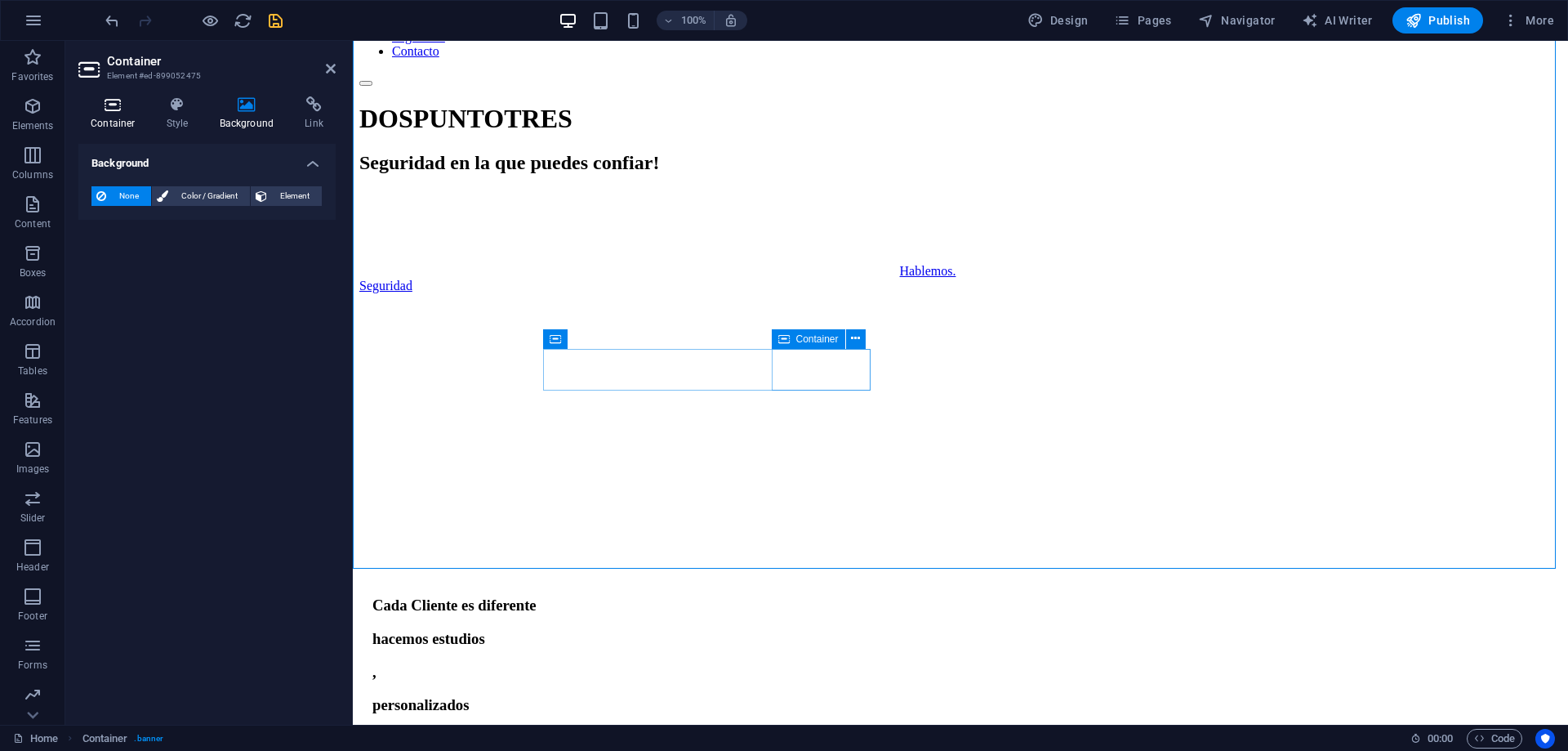
click at [112, 111] on icon at bounding box center [113, 104] width 69 height 17
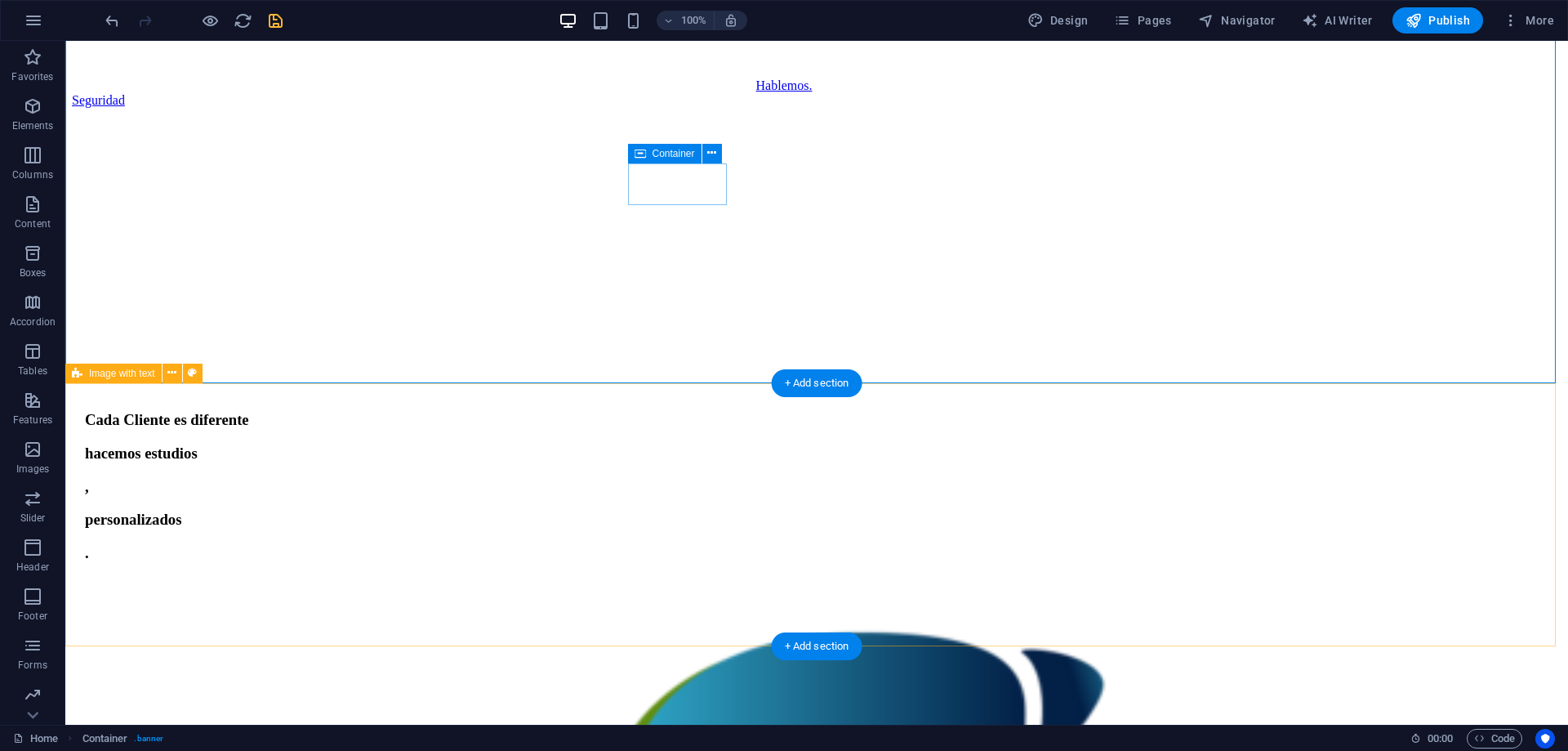
scroll to position [327, 0]
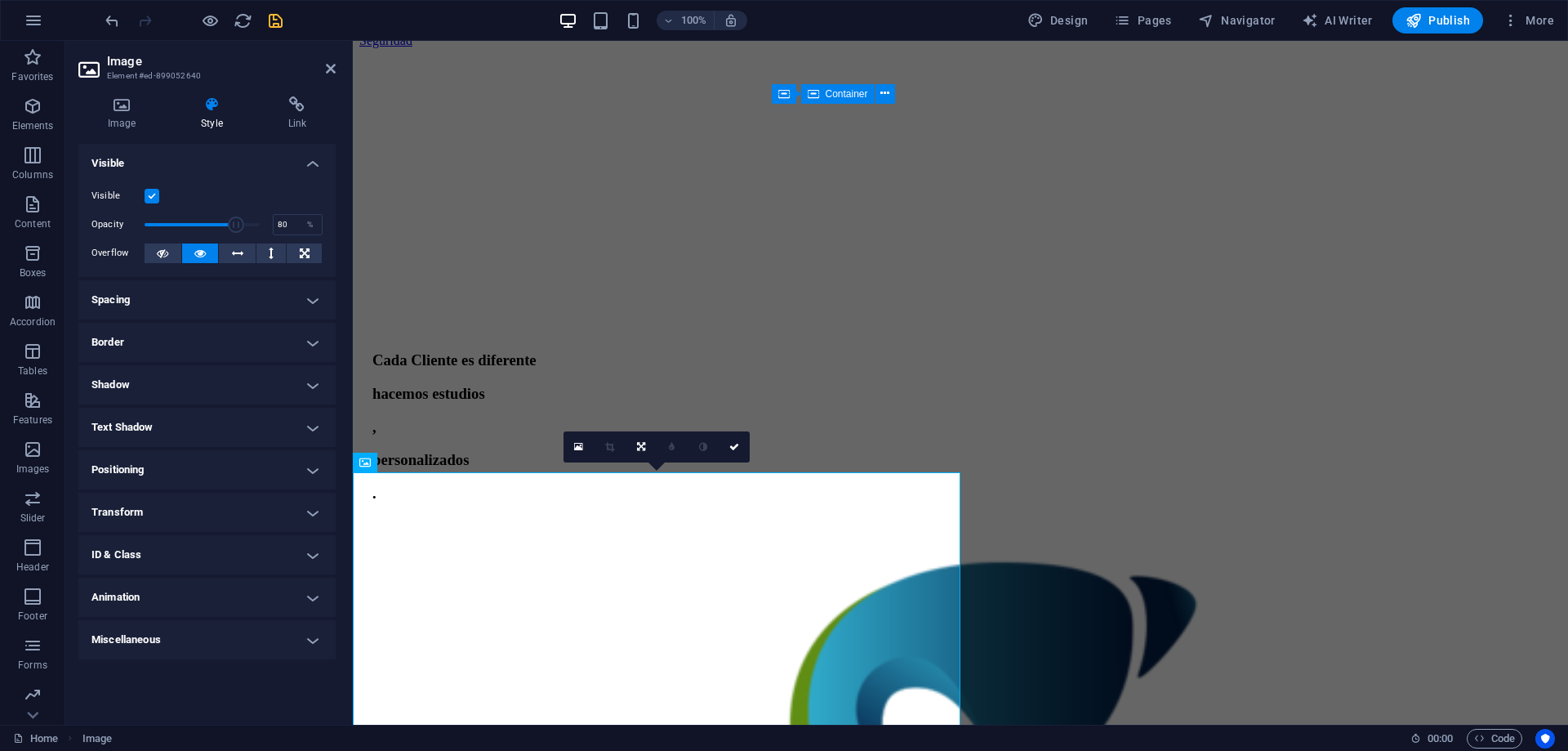
drag, startPoint x: 213, startPoint y: 221, endPoint x: 237, endPoint y: 221, distance: 24.0
click at [237, 221] on span at bounding box center [237, 225] width 17 height 17
click at [456, 196] on div "DOSPUNTOTRES Seguridad en la que puedes confiar! Hablemos. Seguridad" at bounding box center [960, 64] width 1202 height 412
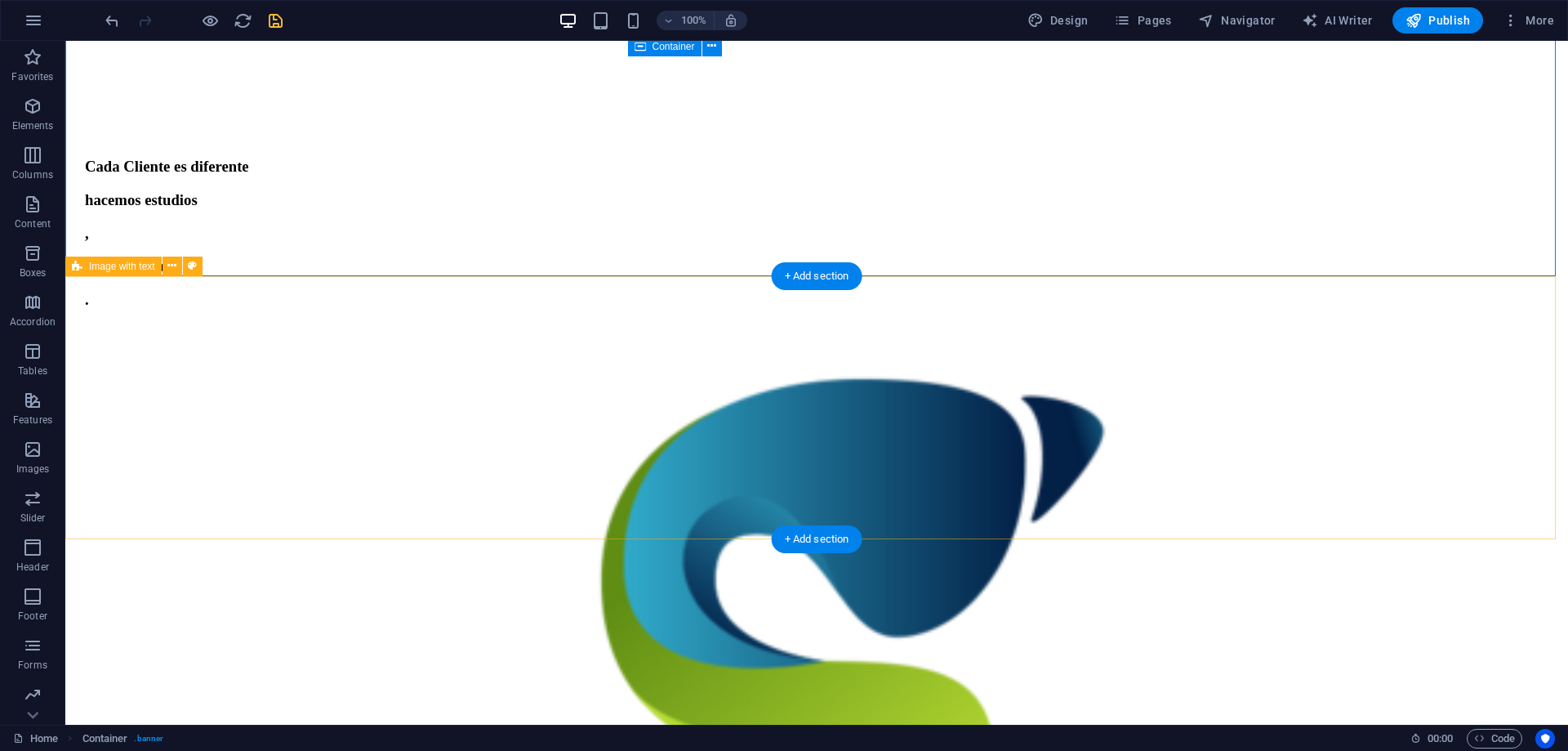
scroll to position [571, 0]
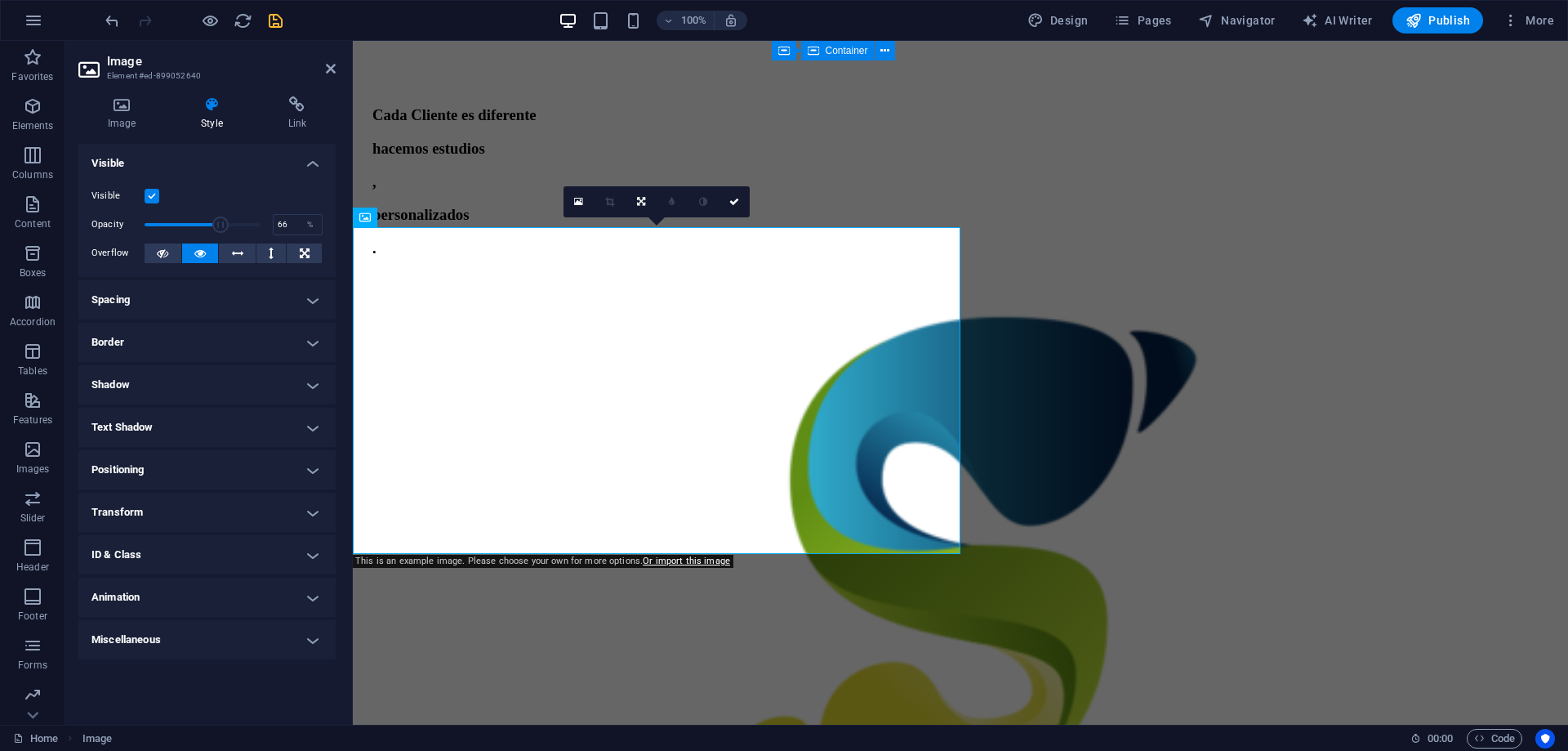
drag, startPoint x: 234, startPoint y: 222, endPoint x: 221, endPoint y: 223, distance: 13.0
click at [221, 223] on span at bounding box center [221, 225] width 17 height 17
click at [435, 177] on div "Cada Cliente es diferente hacemos estudios , personalizados ." at bounding box center [960, 493] width 1202 height 936
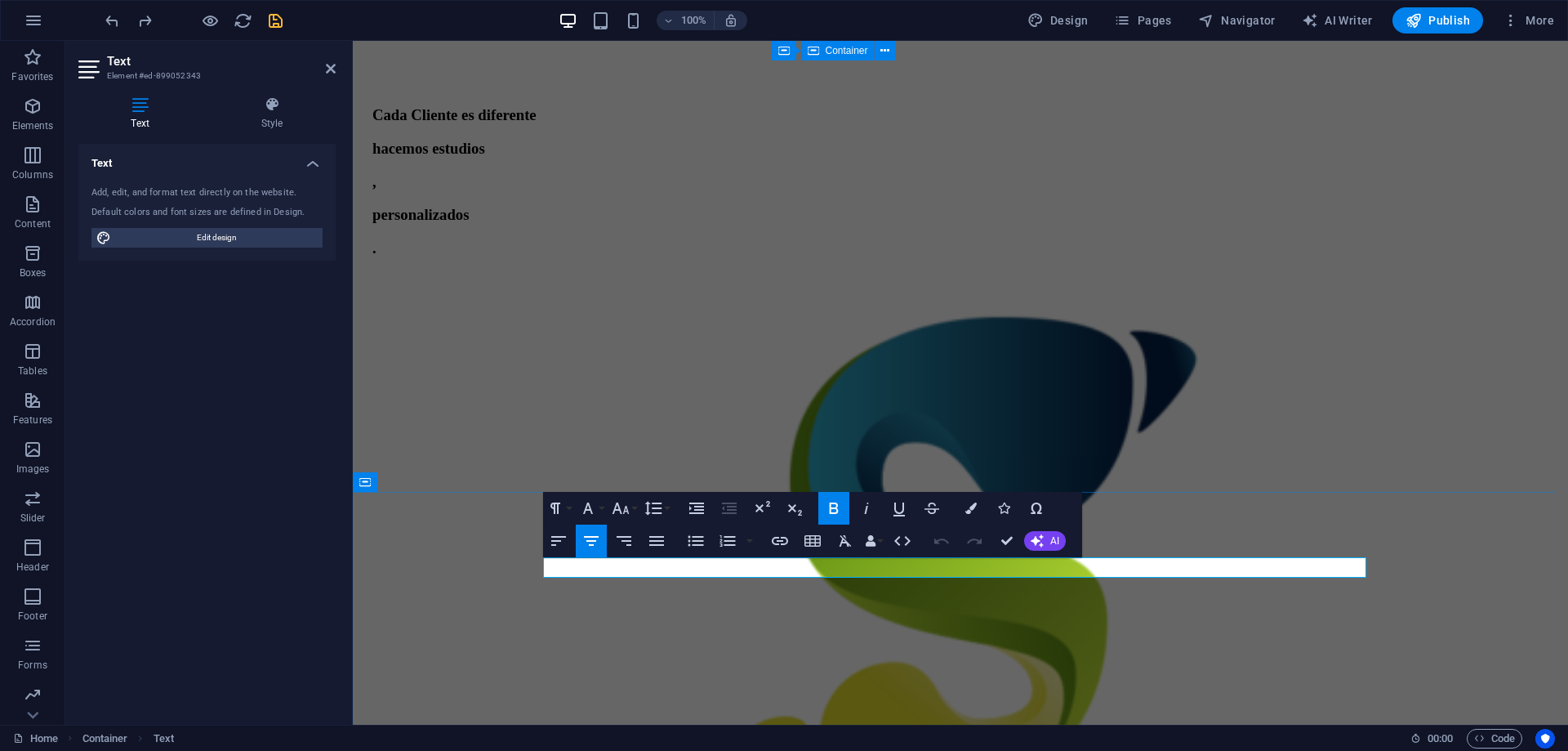
click at [631, 503] on button "Font Size" at bounding box center [623, 508] width 31 height 33
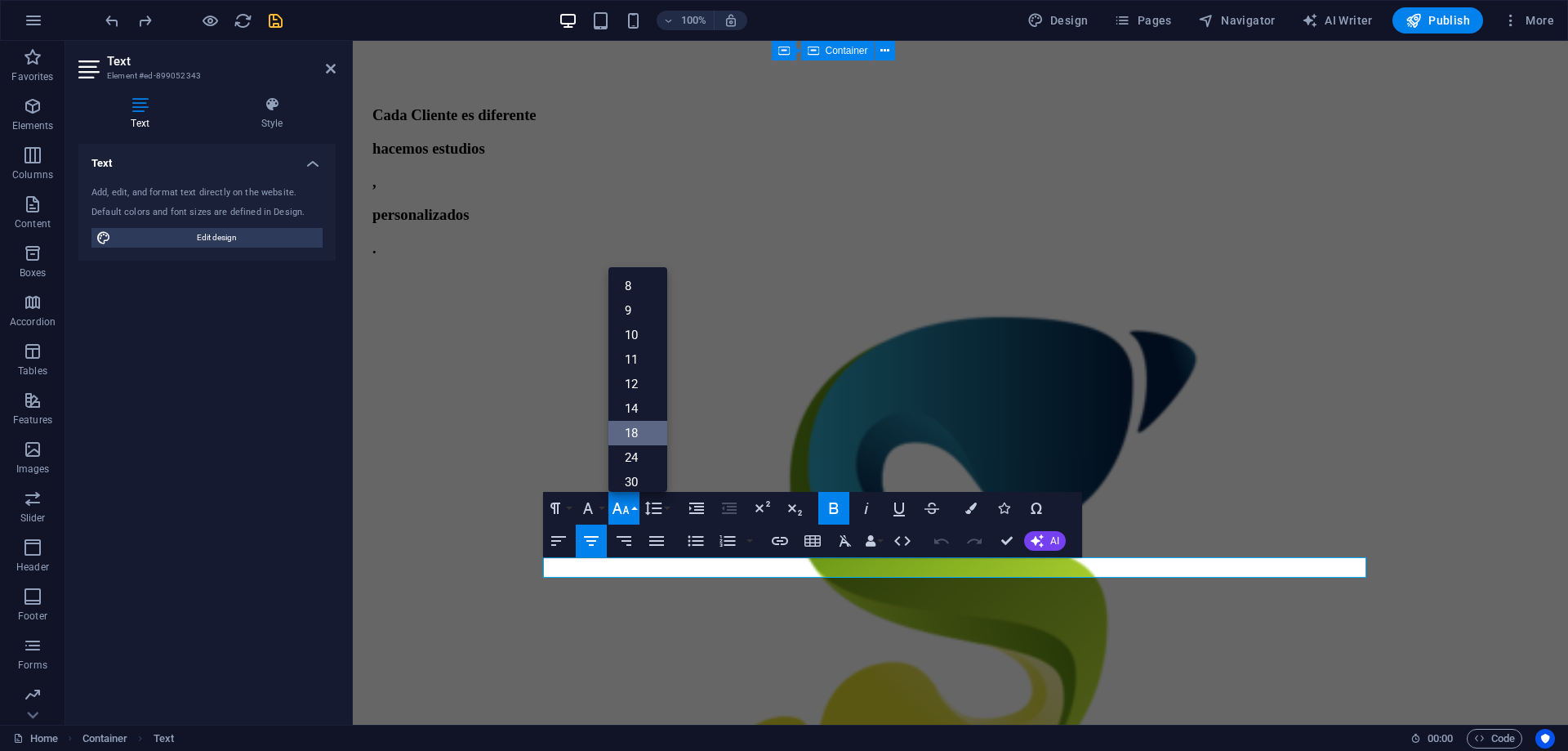
click at [639, 433] on link "18" at bounding box center [637, 433] width 58 height 24
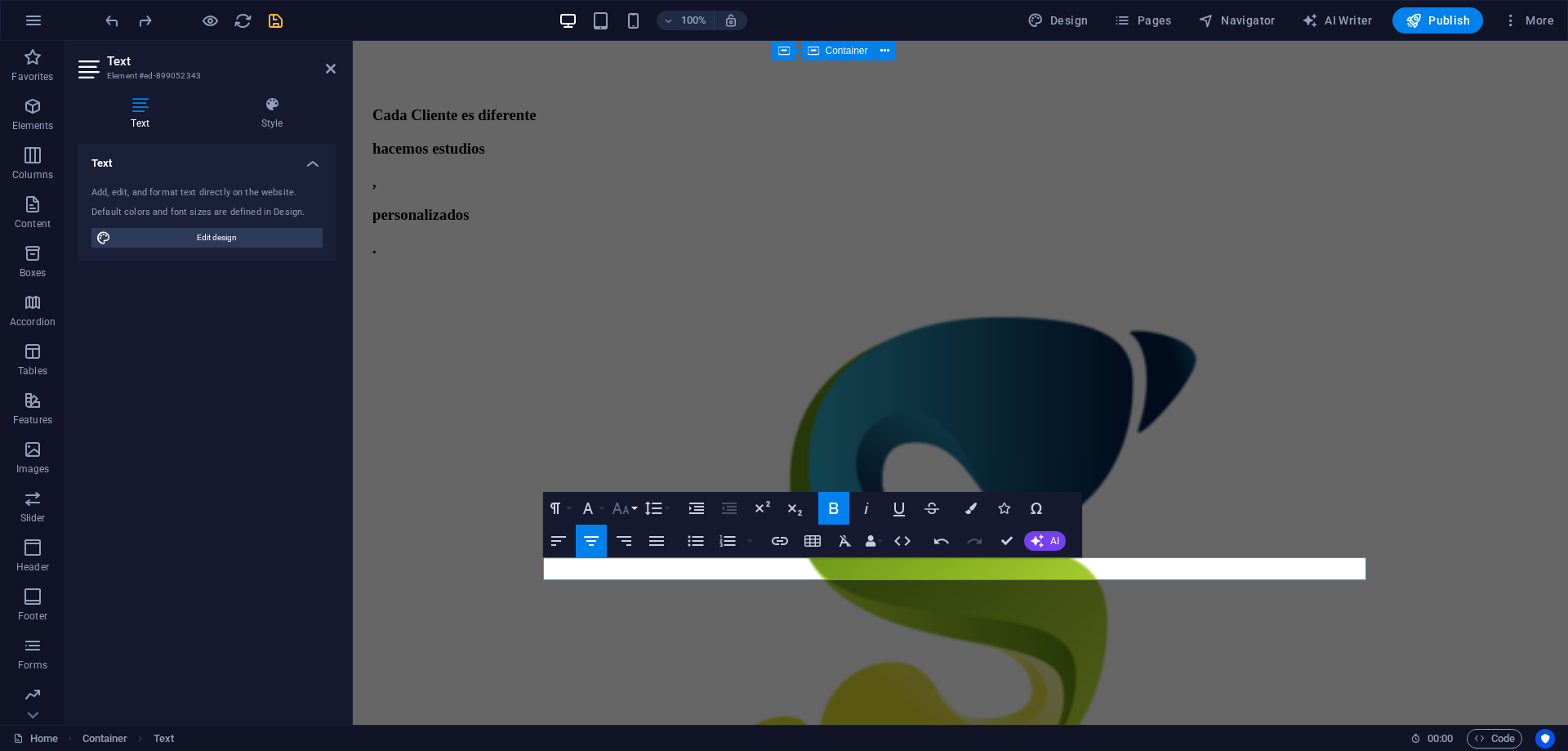
click at [628, 503] on icon "button" at bounding box center [620, 507] width 19 height 19
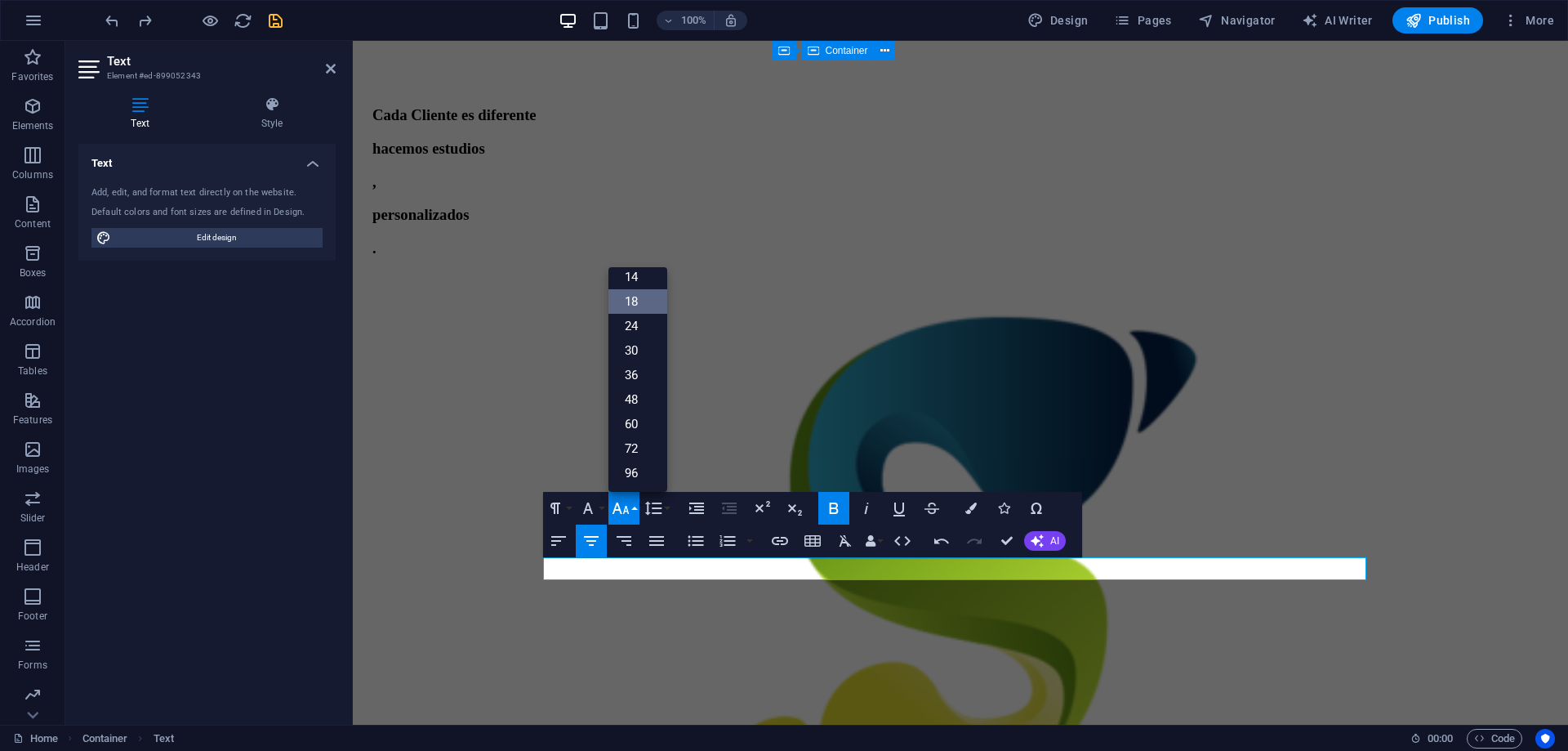
scroll to position [131, 0]
click at [638, 454] on link "72" at bounding box center [637, 448] width 58 height 24
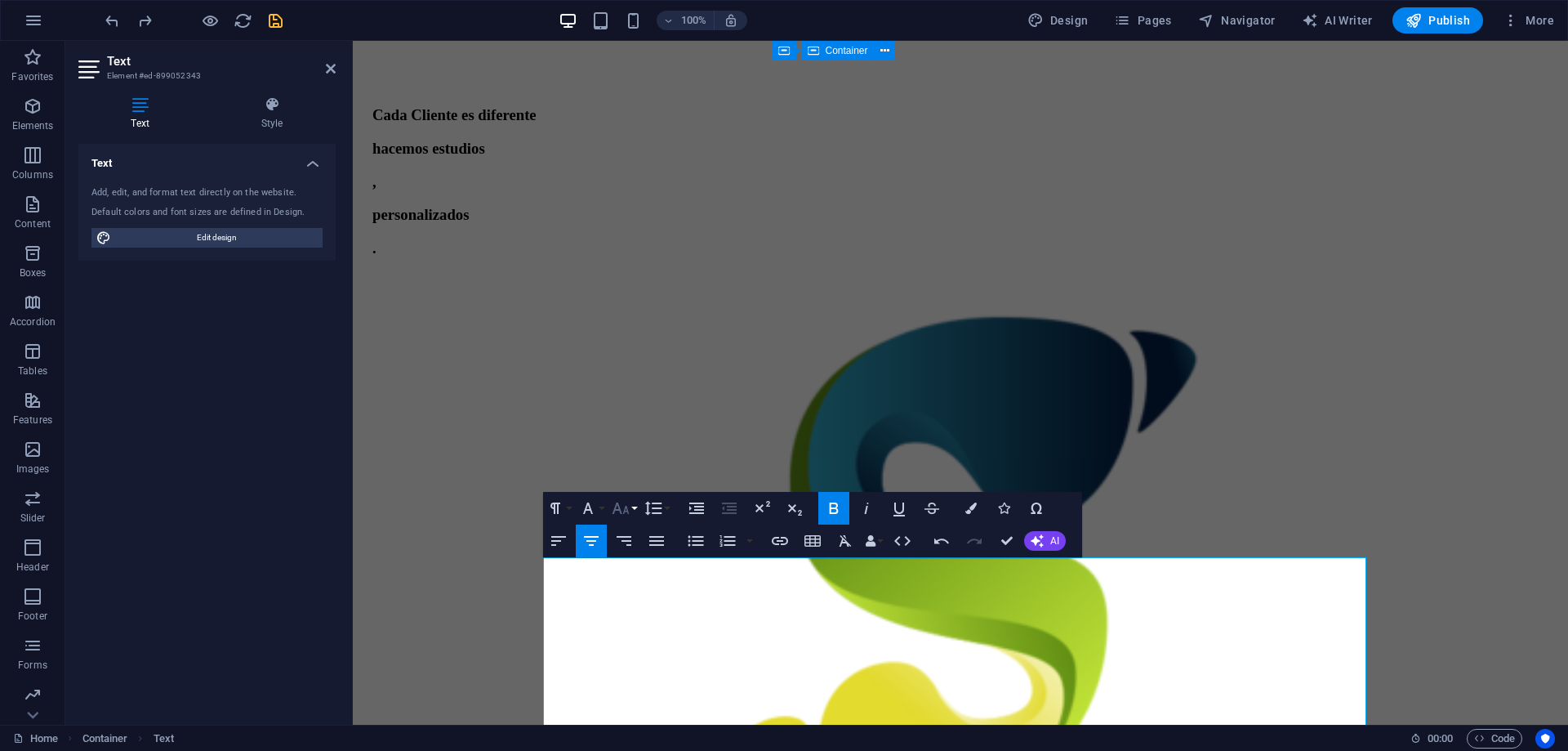
click at [632, 503] on button "Font Size" at bounding box center [623, 508] width 31 height 33
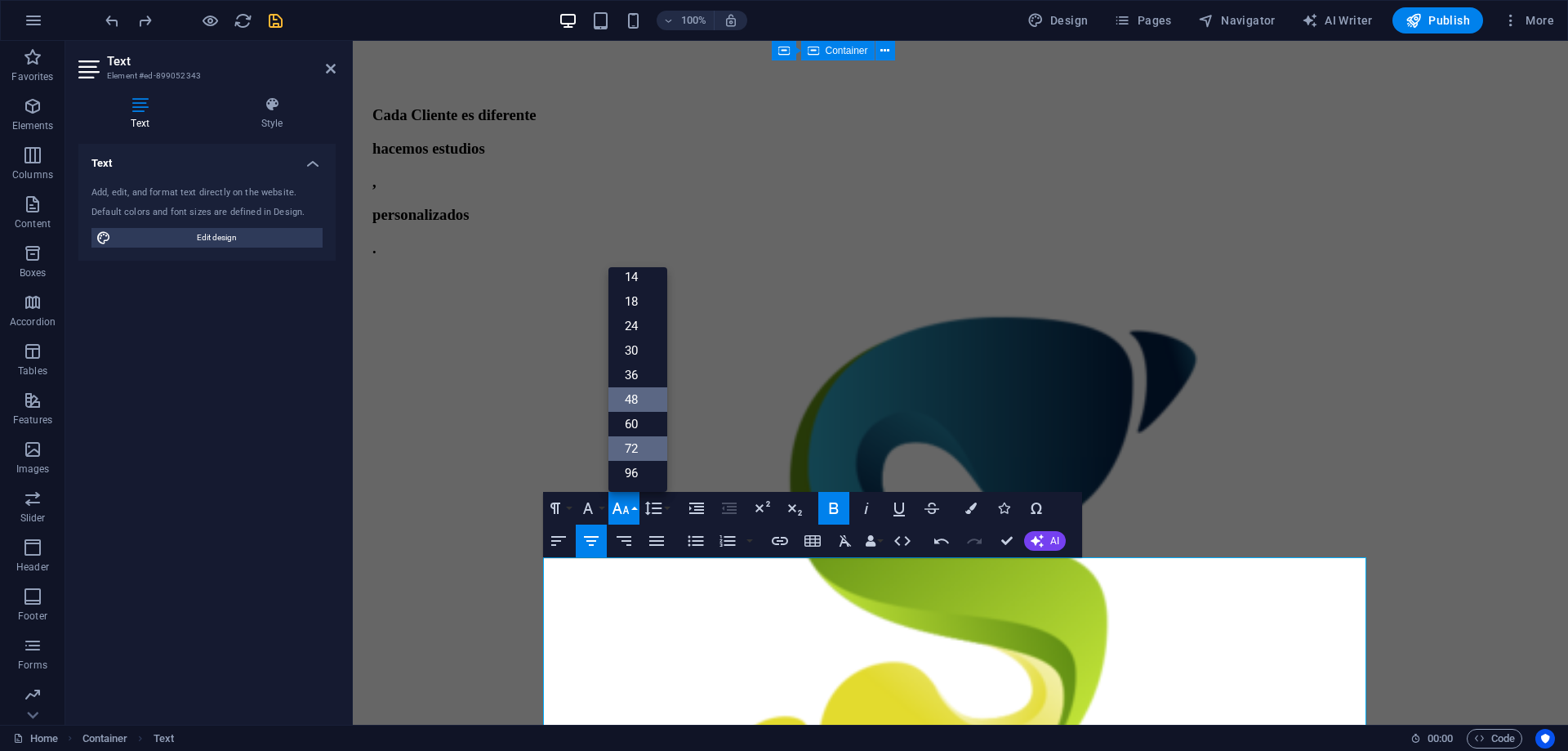
click at [648, 402] on link "48" at bounding box center [637, 398] width 58 height 24
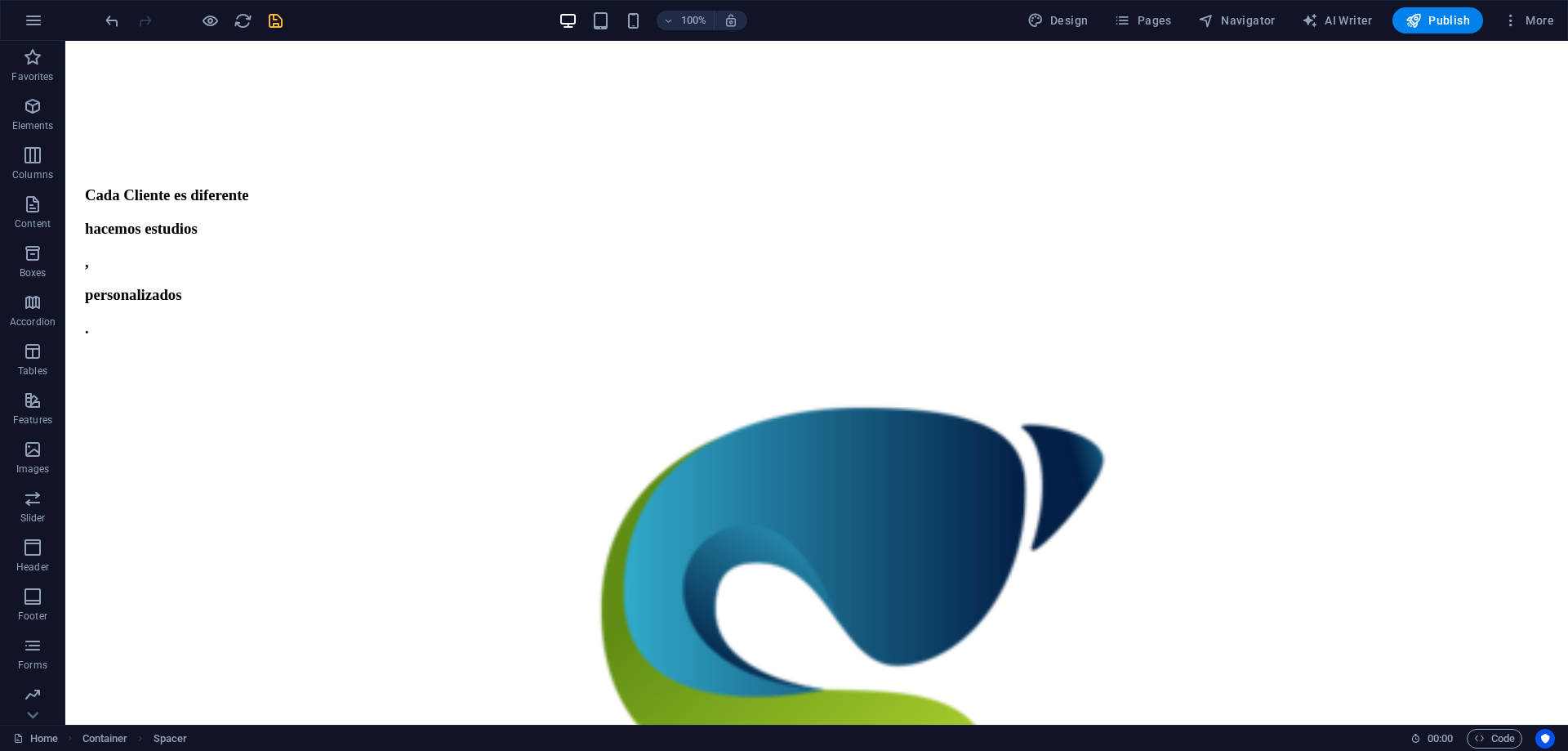
scroll to position [0, 0]
